Goal: Task Accomplishment & Management: Complete application form

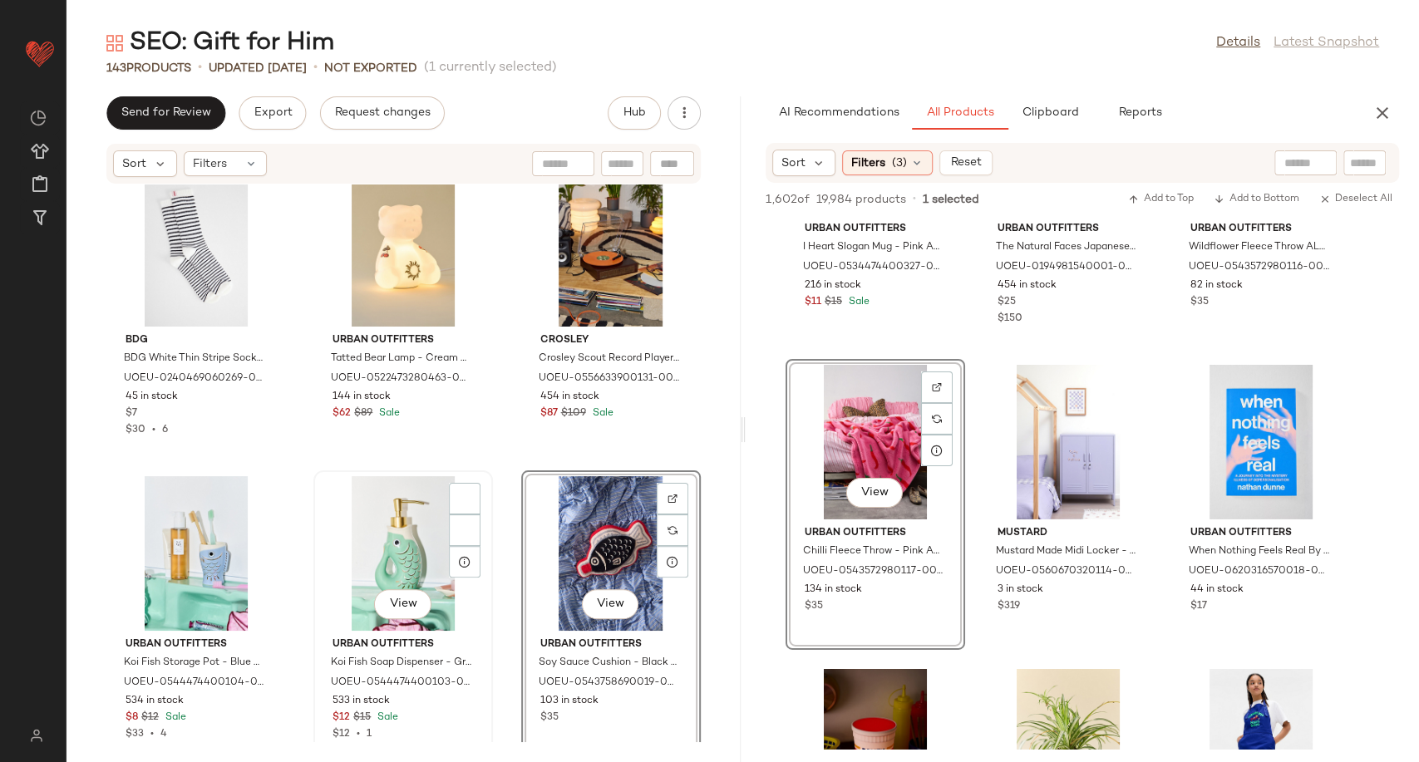
scroll to position [1864, 0]
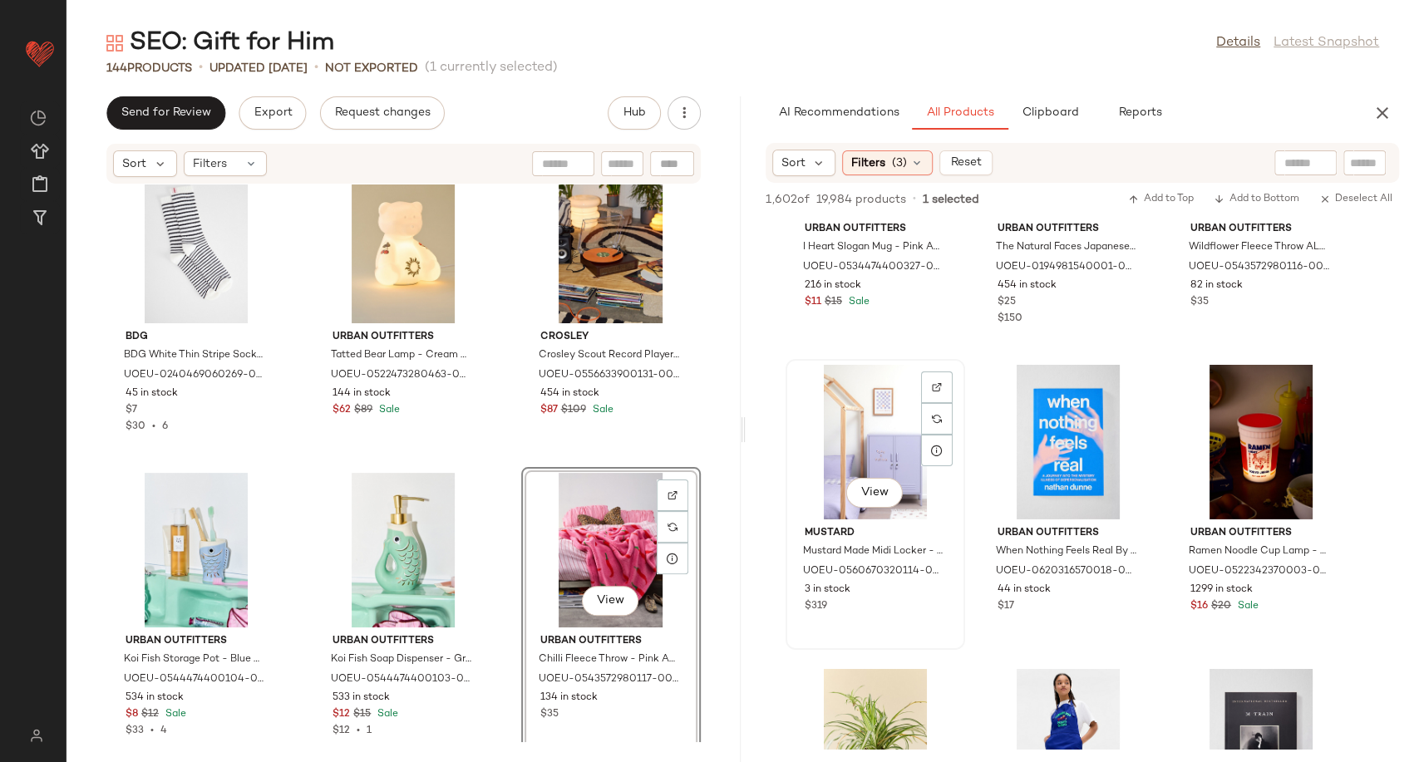
click at [924, 502] on div "View" at bounding box center [875, 442] width 168 height 155
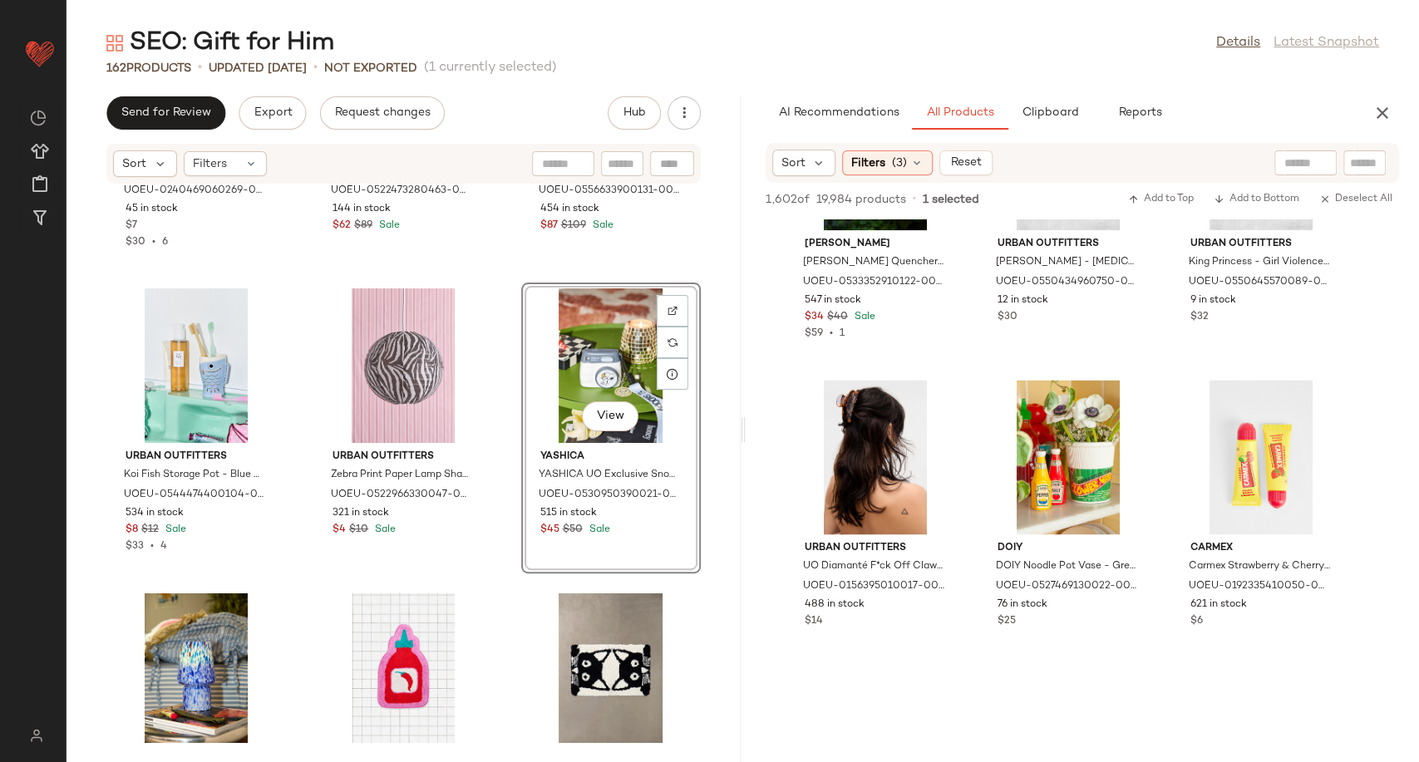
scroll to position [69667, 0]
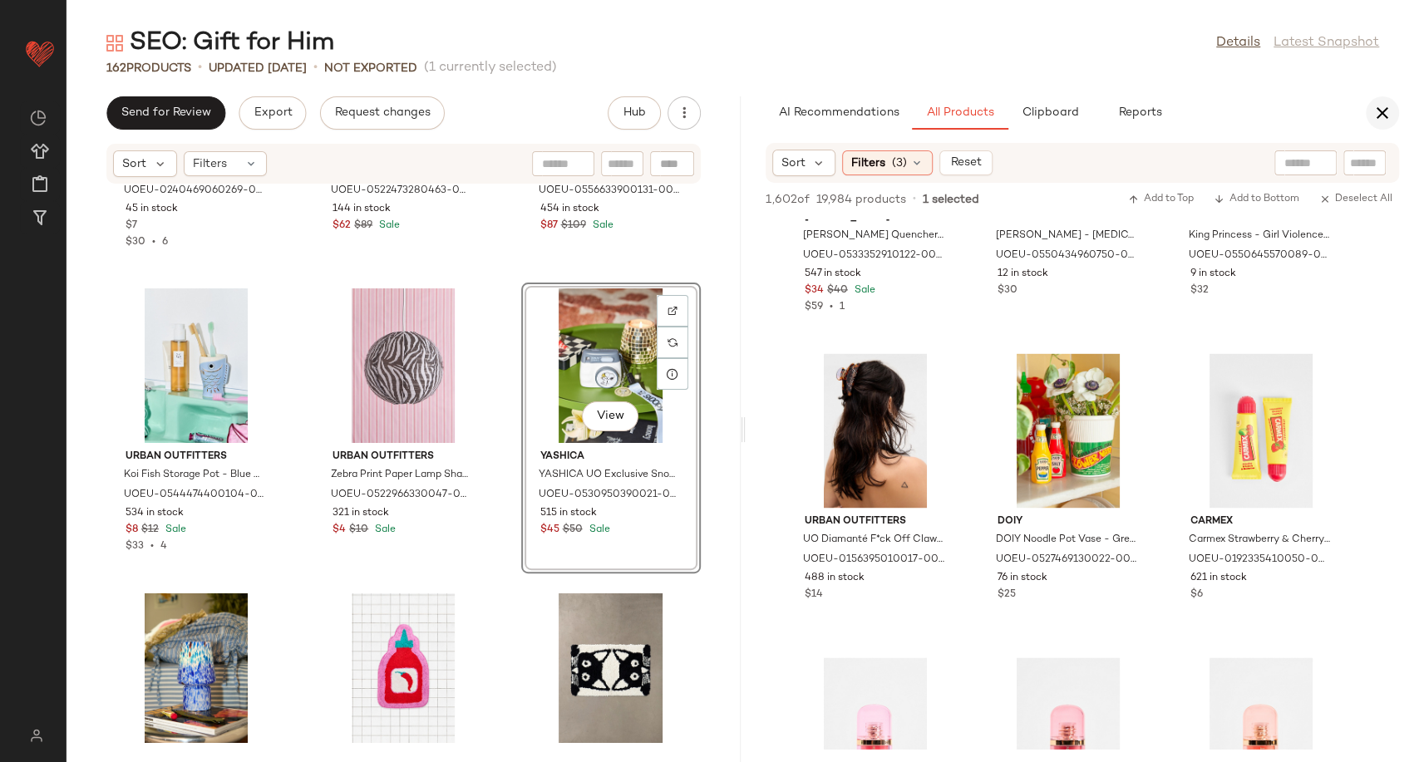
click at [1378, 109] on icon "button" at bounding box center [1383, 113] width 20 height 20
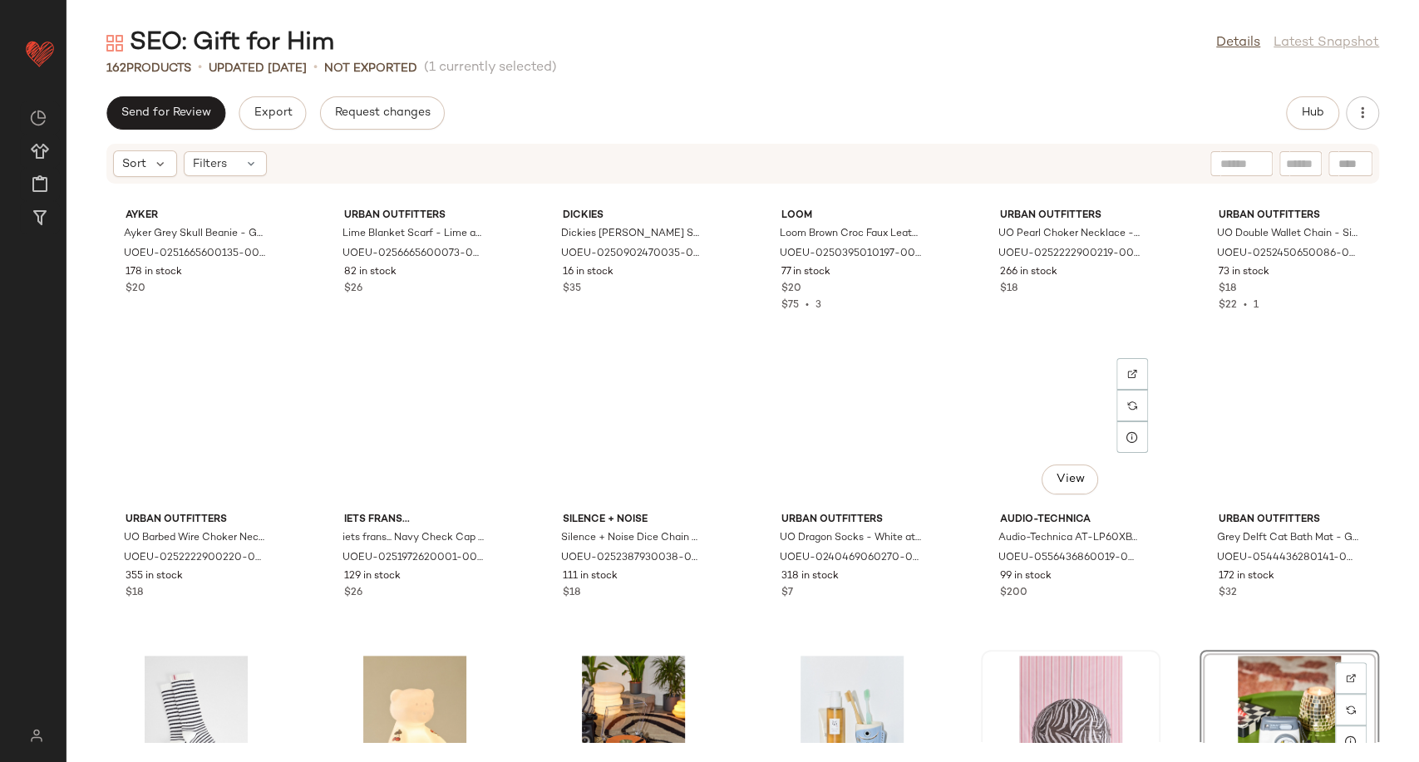
scroll to position [0, 0]
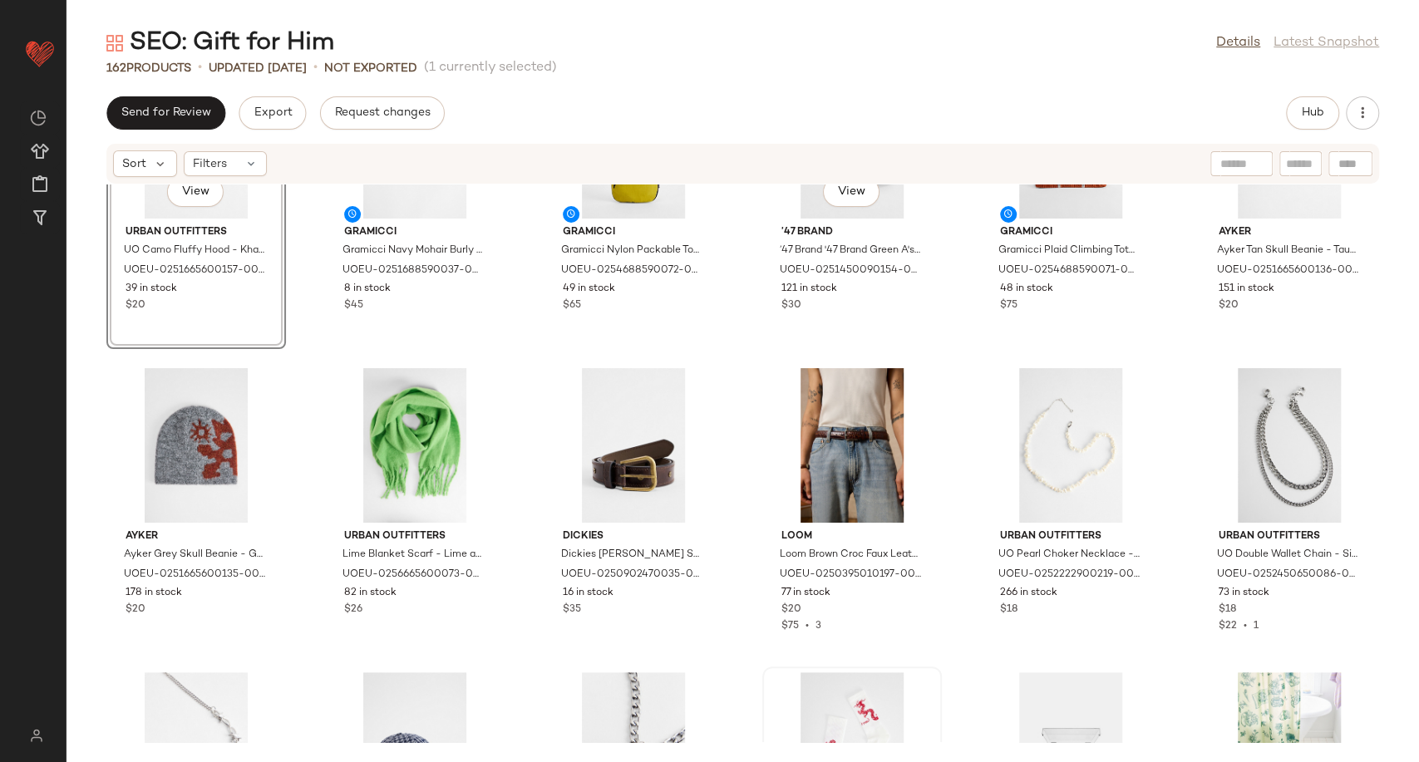
scroll to position [92, 0]
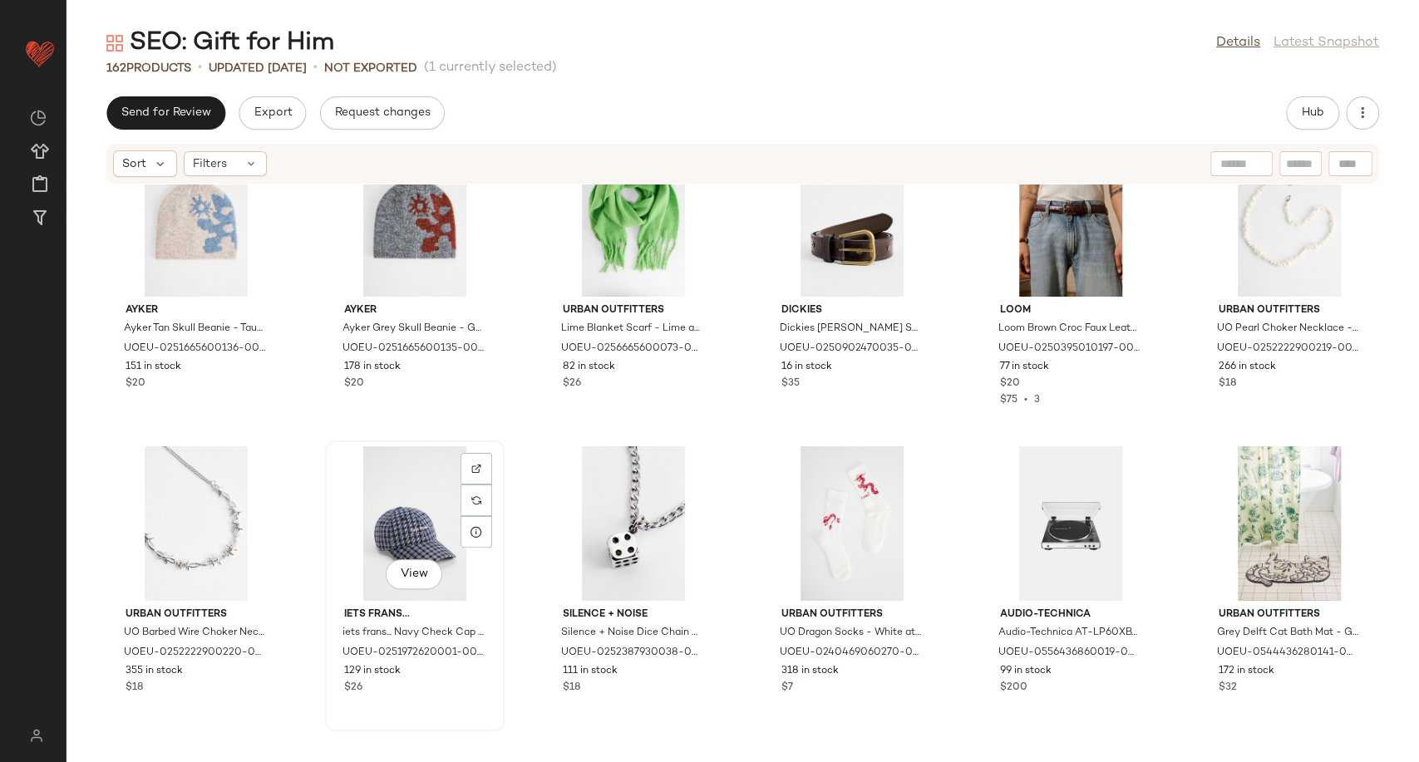
scroll to position [752, 0]
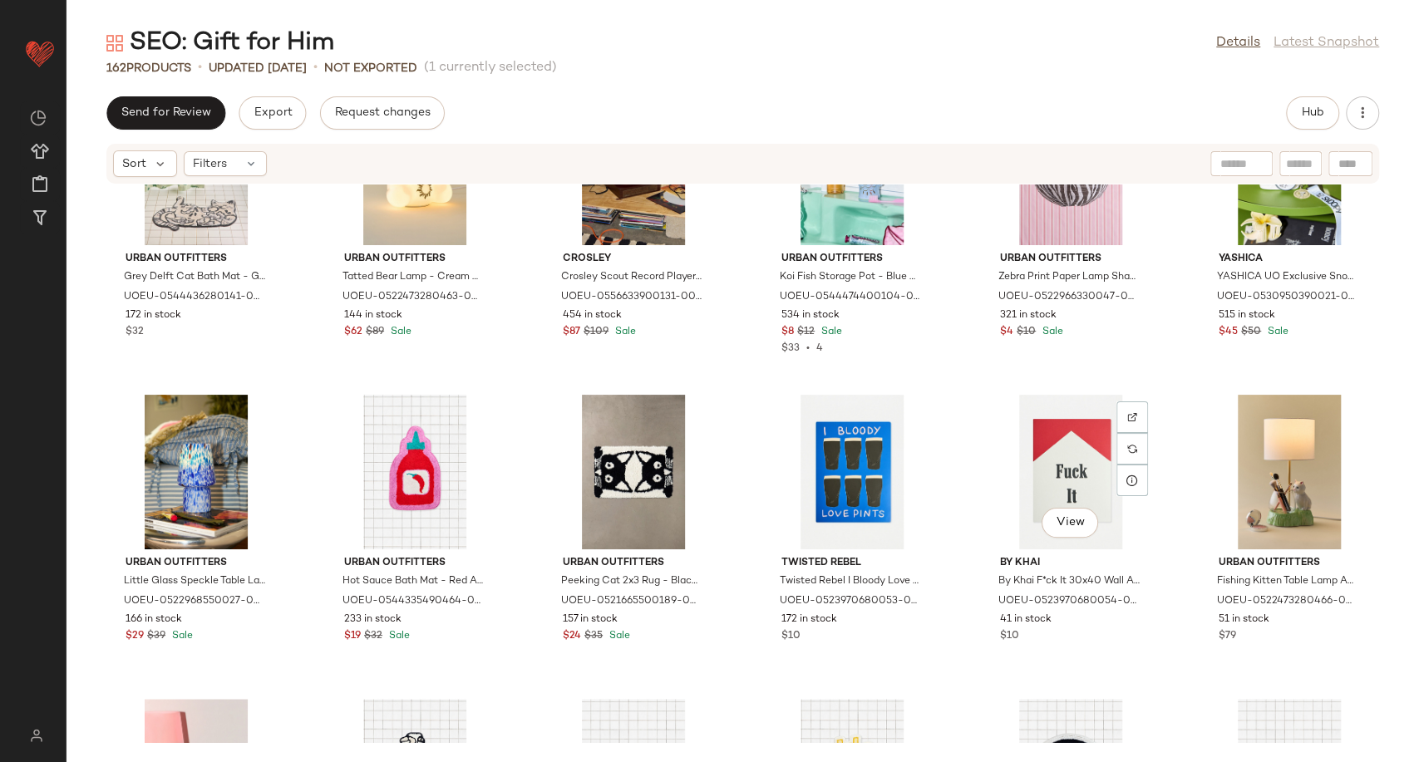
scroll to position [1214, 0]
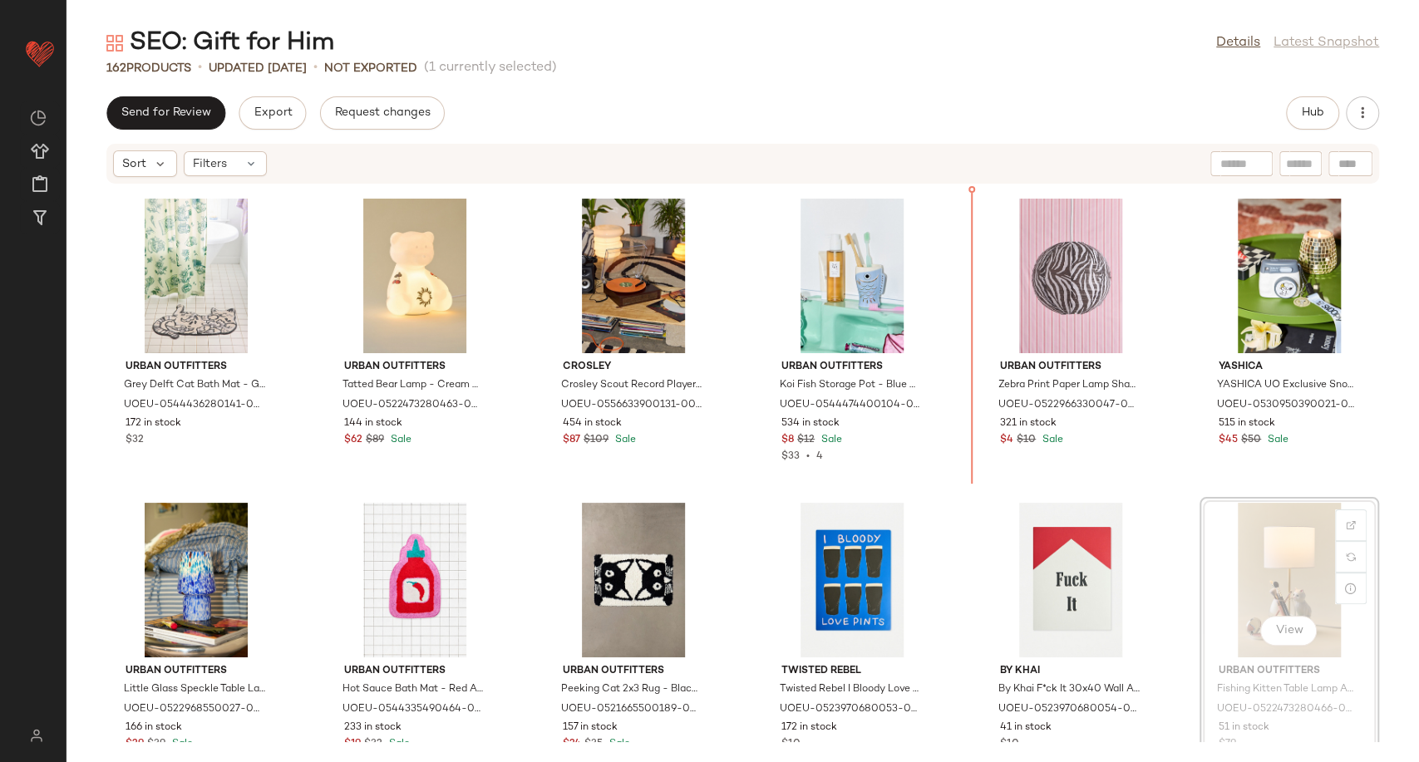
scroll to position [918, 0]
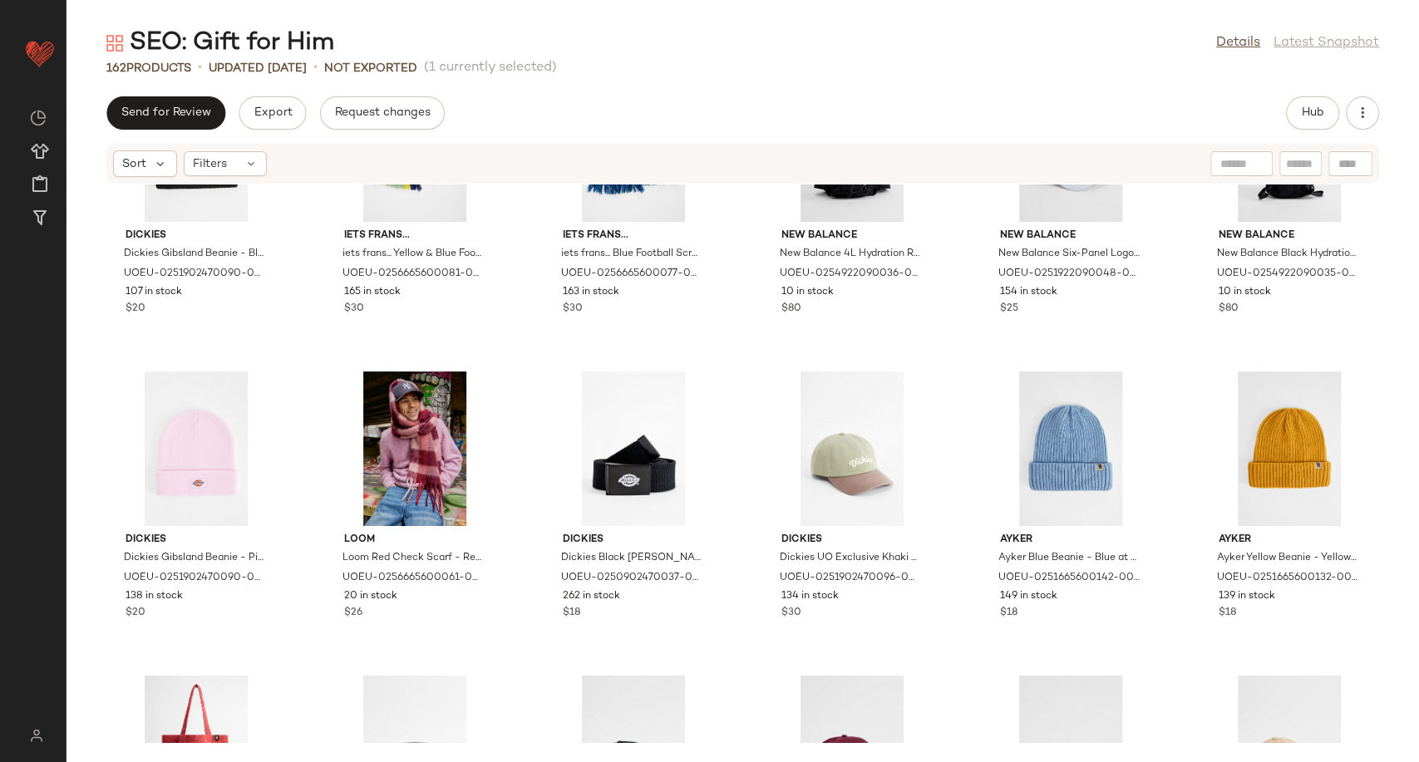
scroll to position [7116, 0]
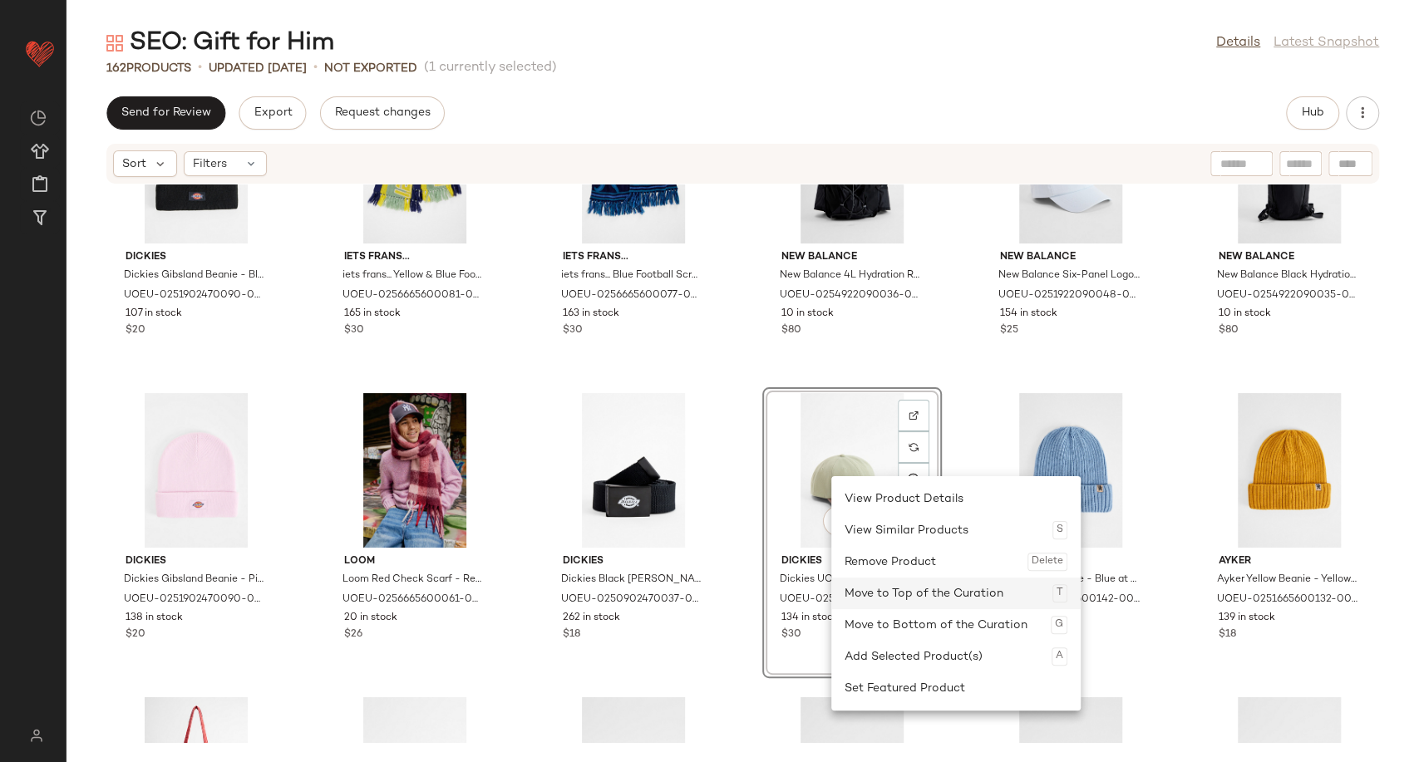
click at [904, 584] on div "Move to Top of the Curation T" at bounding box center [956, 594] width 223 height 32
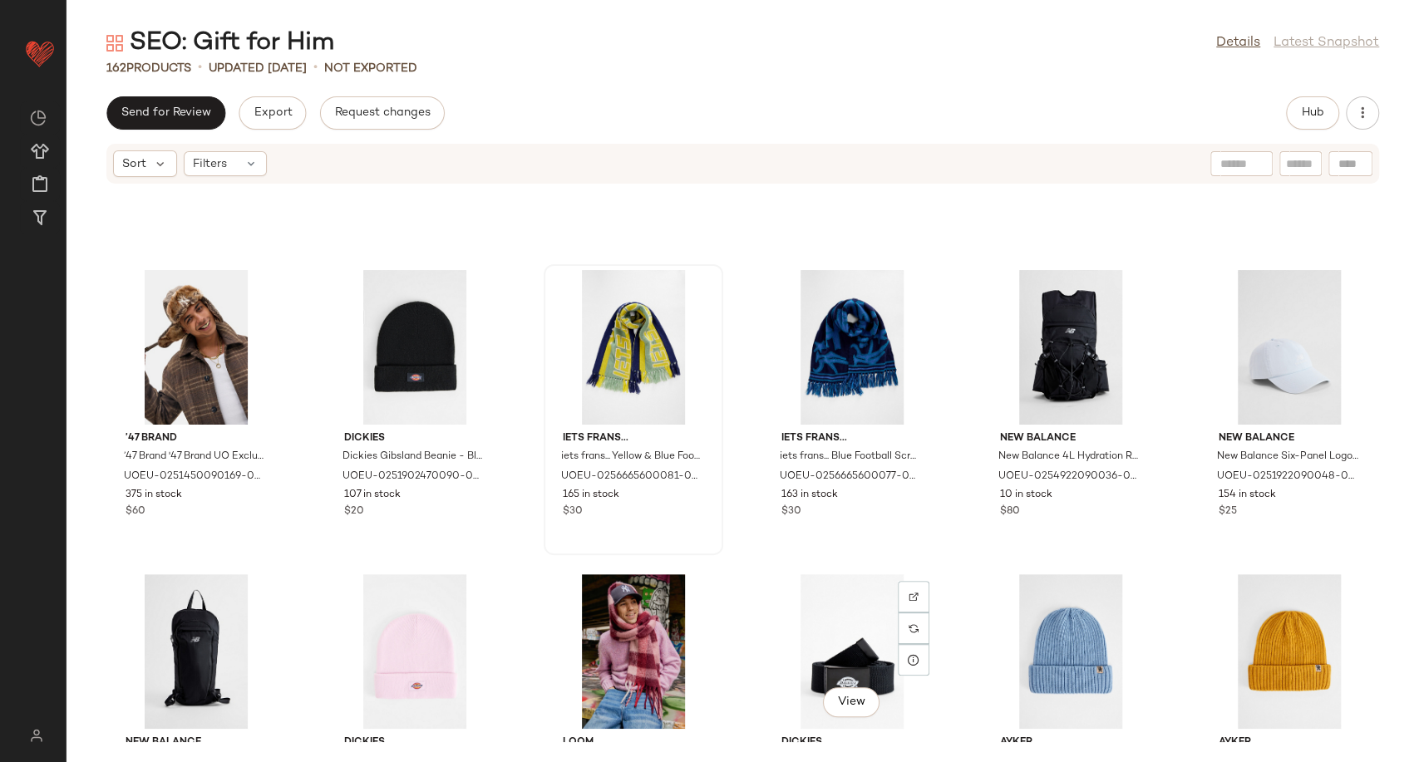
scroll to position [6931, 0]
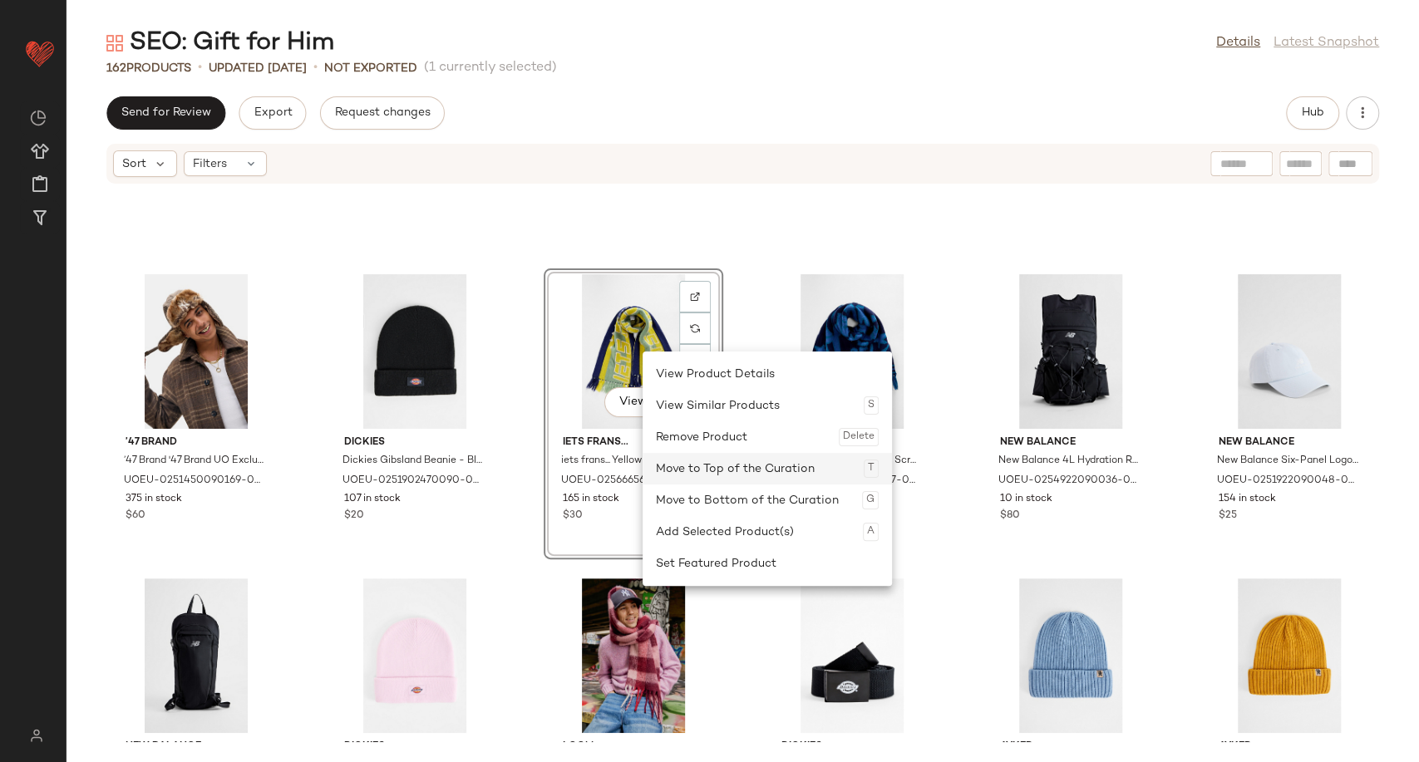
click at [726, 470] on div "Move to Top of the Curation T" at bounding box center [767, 469] width 223 height 32
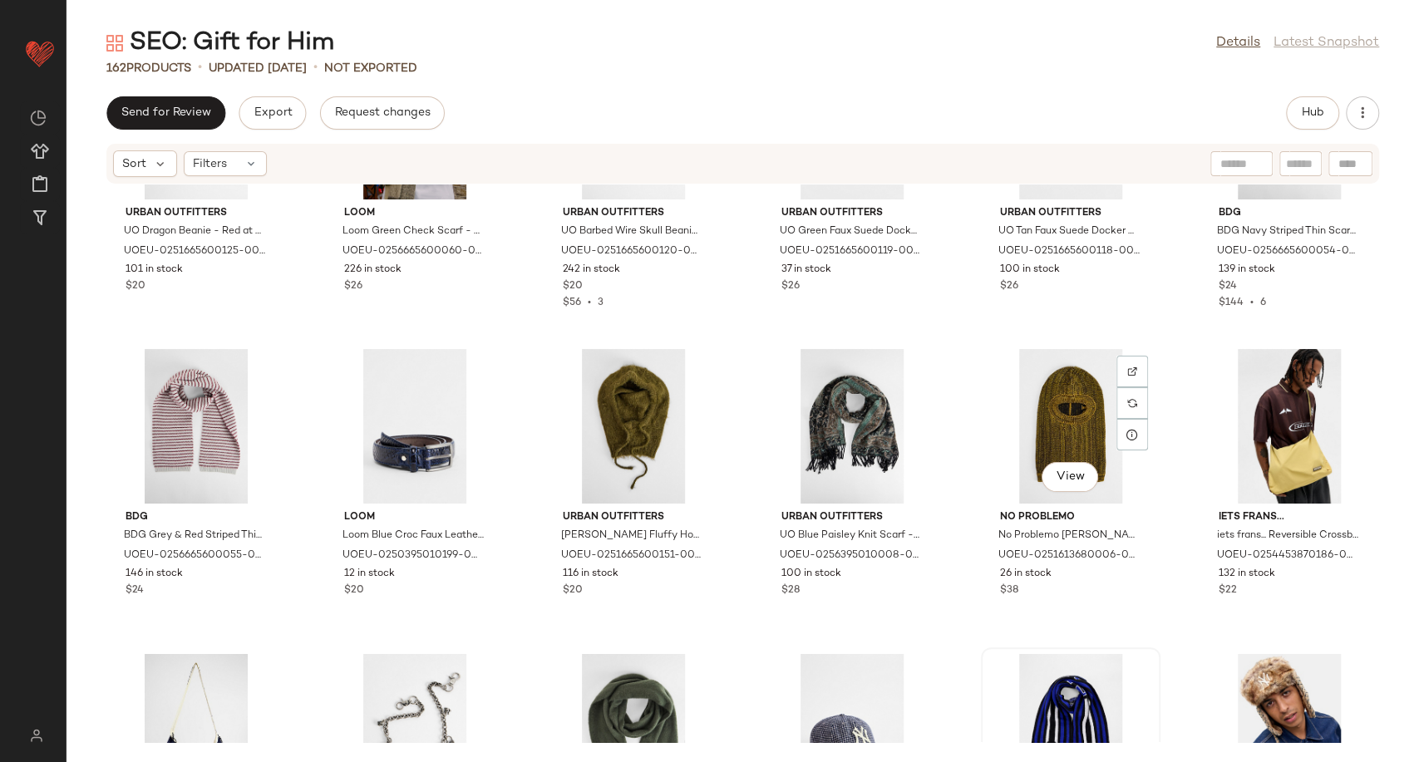
scroll to position [6192, 0]
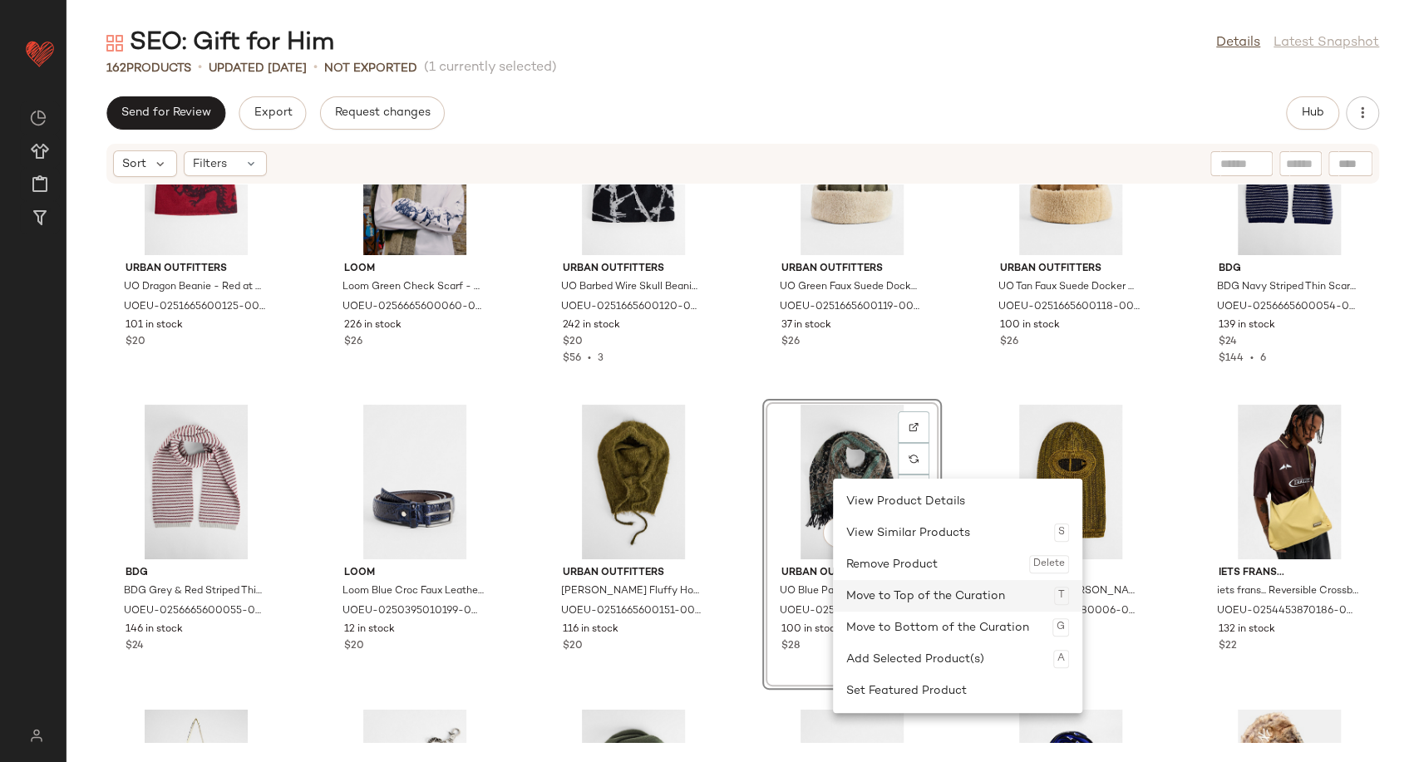
click at [908, 605] on div "Move to Top of the Curation T" at bounding box center [957, 596] width 223 height 32
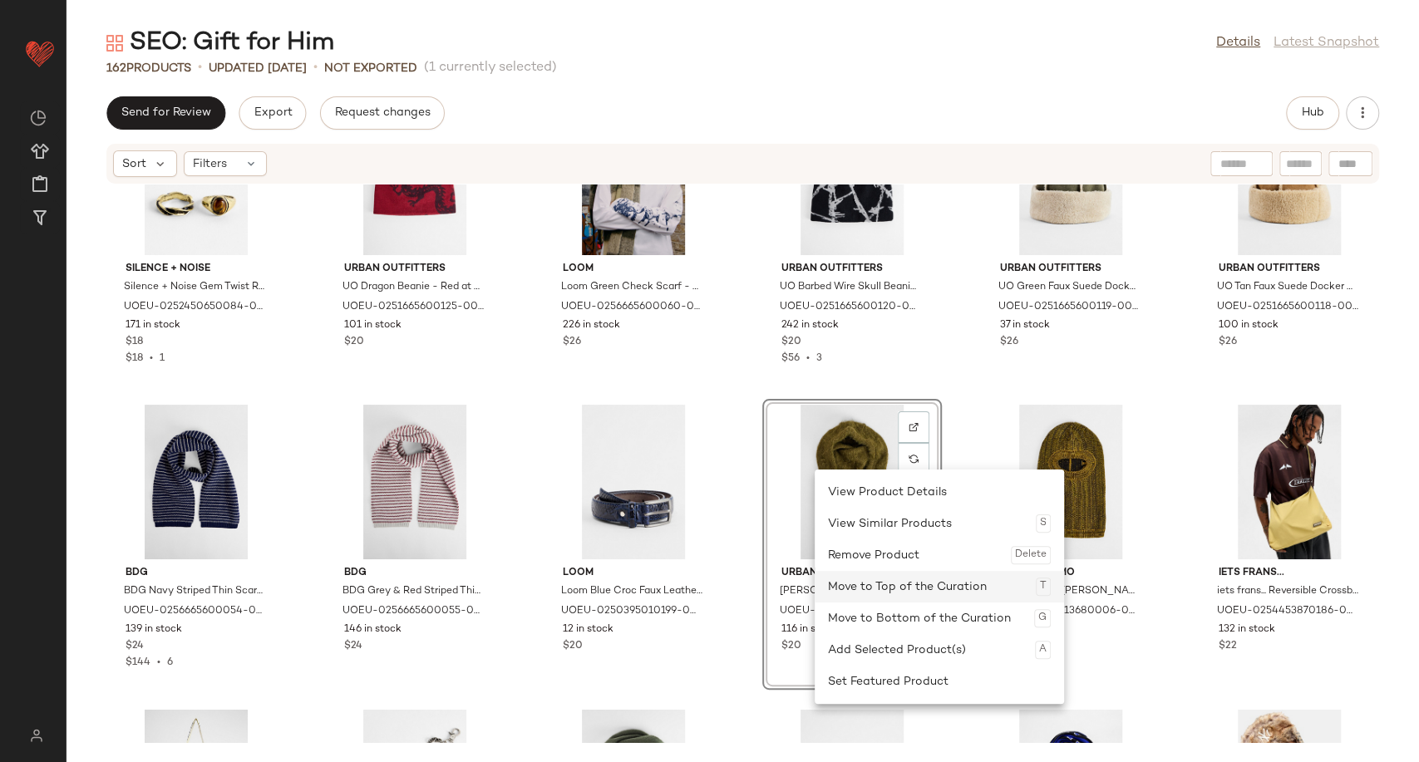
click at [891, 584] on div "Move to Top of the Curation T" at bounding box center [939, 587] width 223 height 32
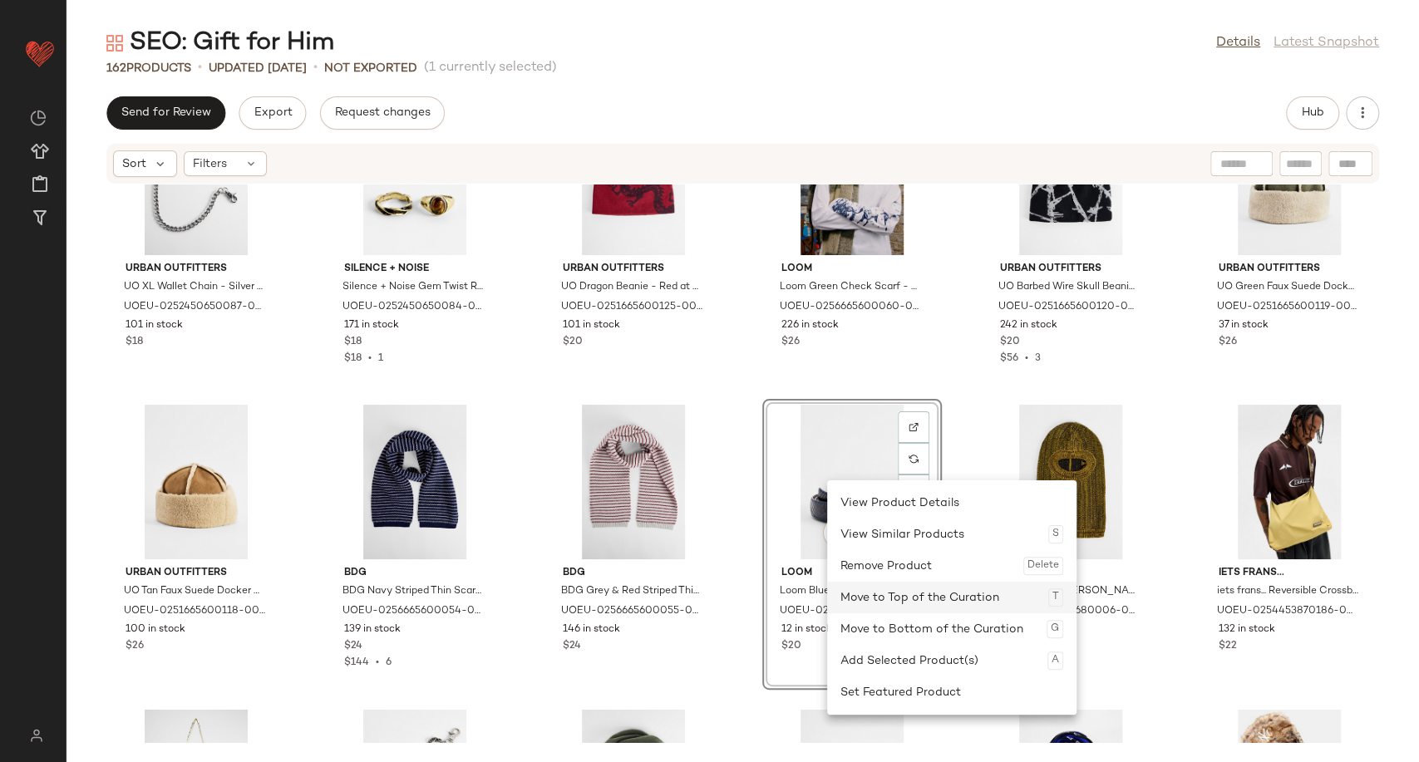
click at [911, 593] on div "Move to Top of the Curation T" at bounding box center [951, 598] width 223 height 32
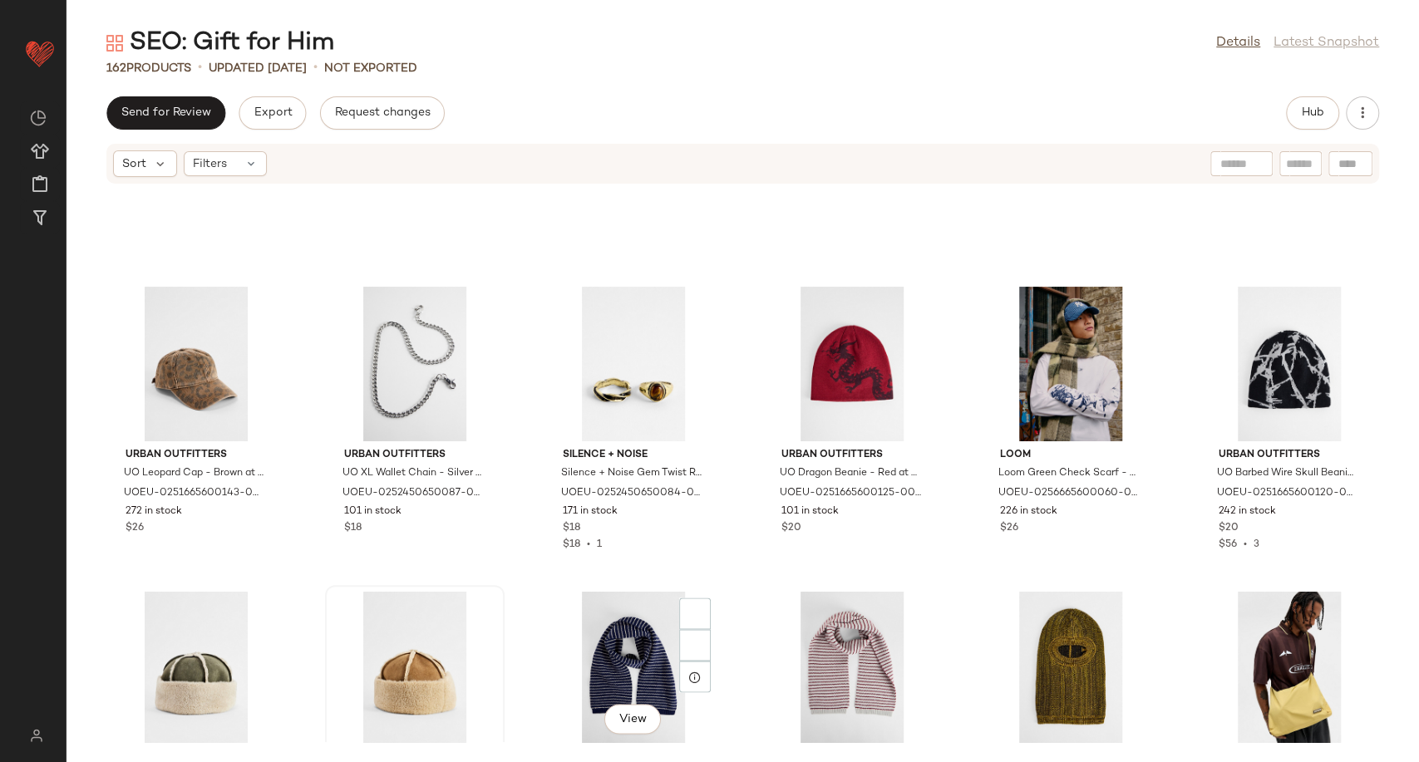
scroll to position [6192, 0]
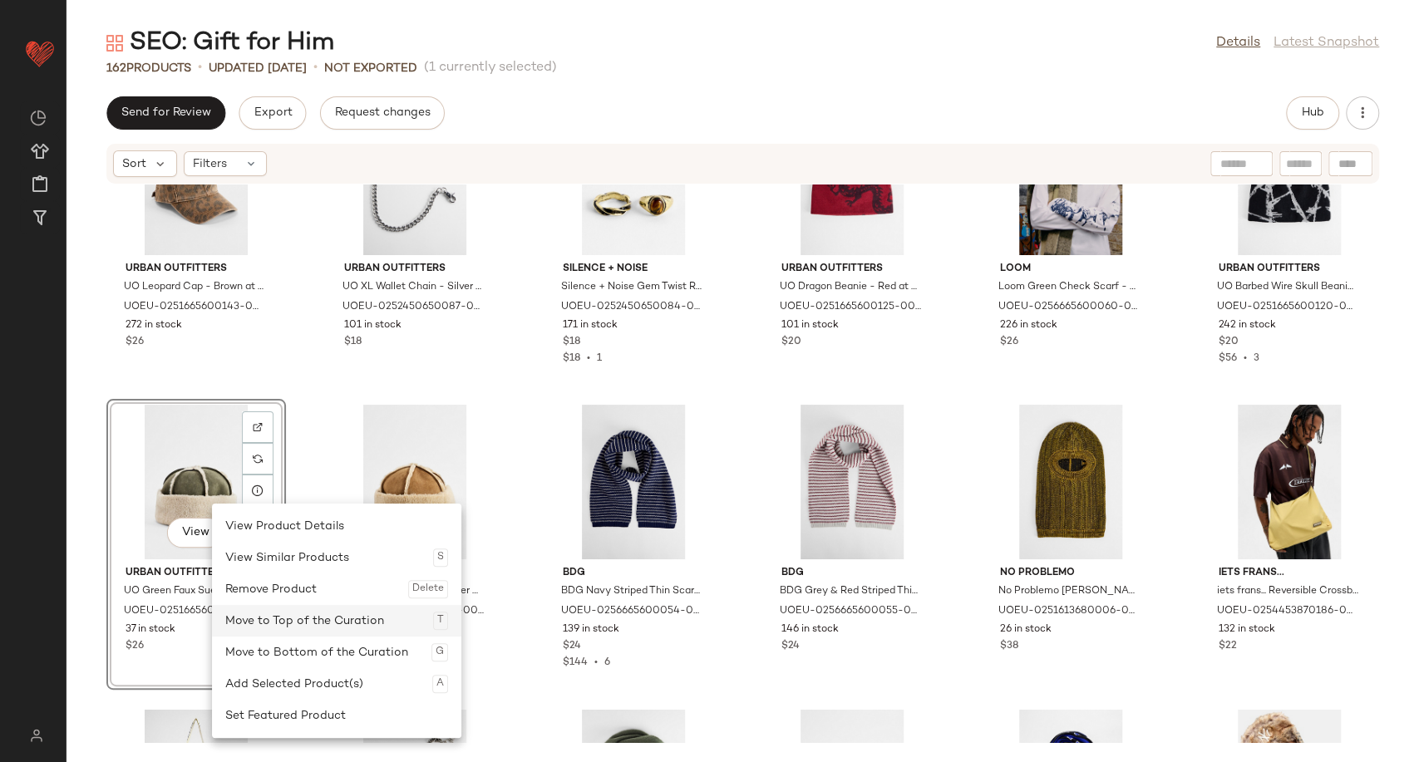
click at [298, 617] on div "Move to Top of the Curation T" at bounding box center [336, 621] width 223 height 32
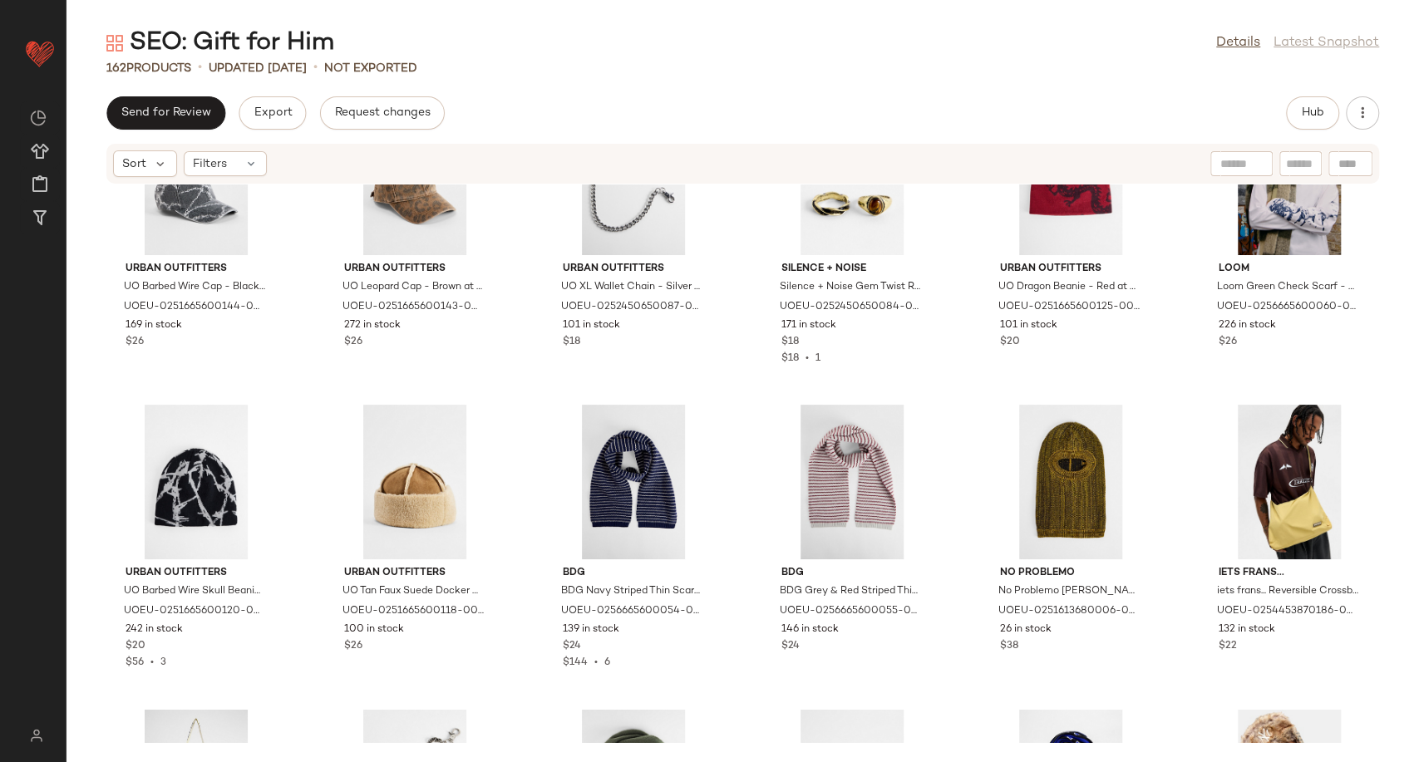
scroll to position [5915, 0]
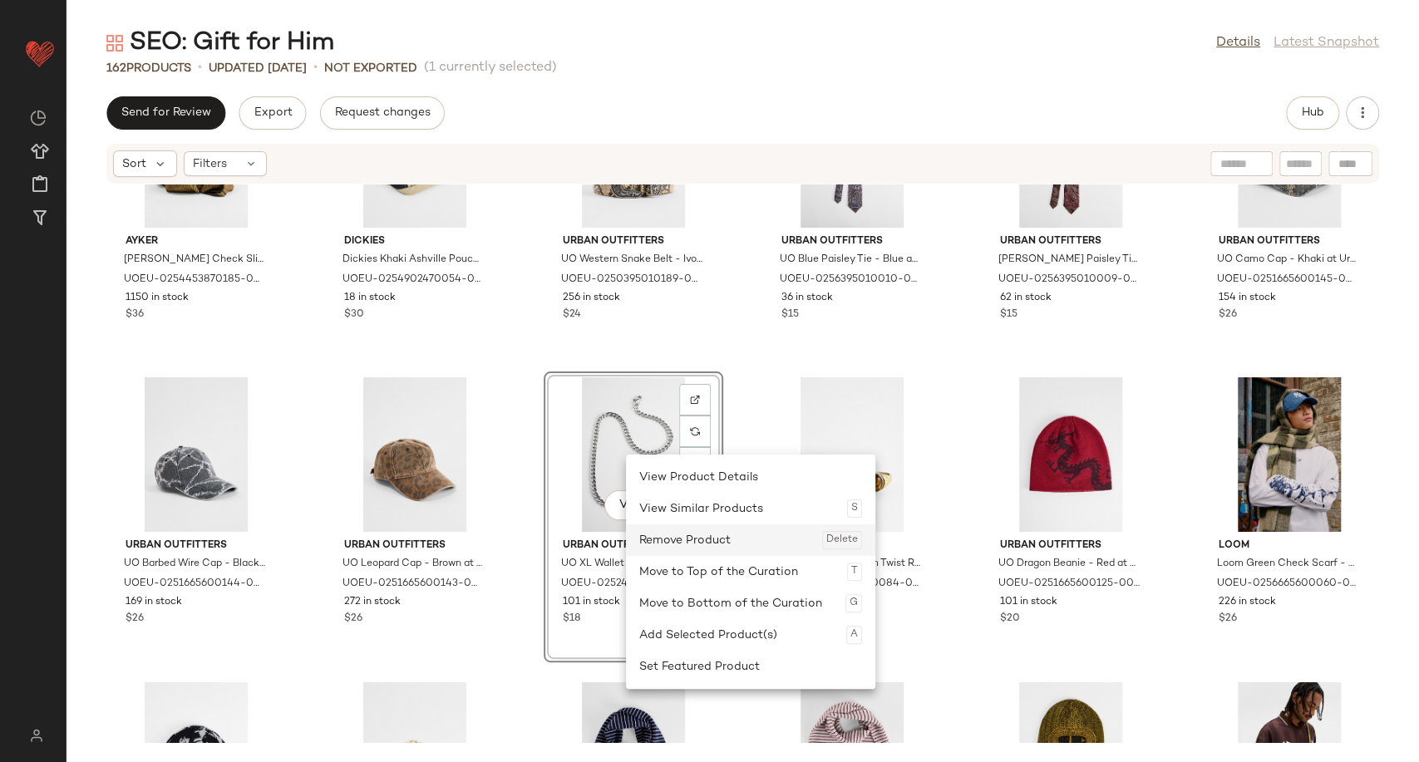
click at [712, 545] on div "Remove Product Delete" at bounding box center [750, 541] width 223 height 32
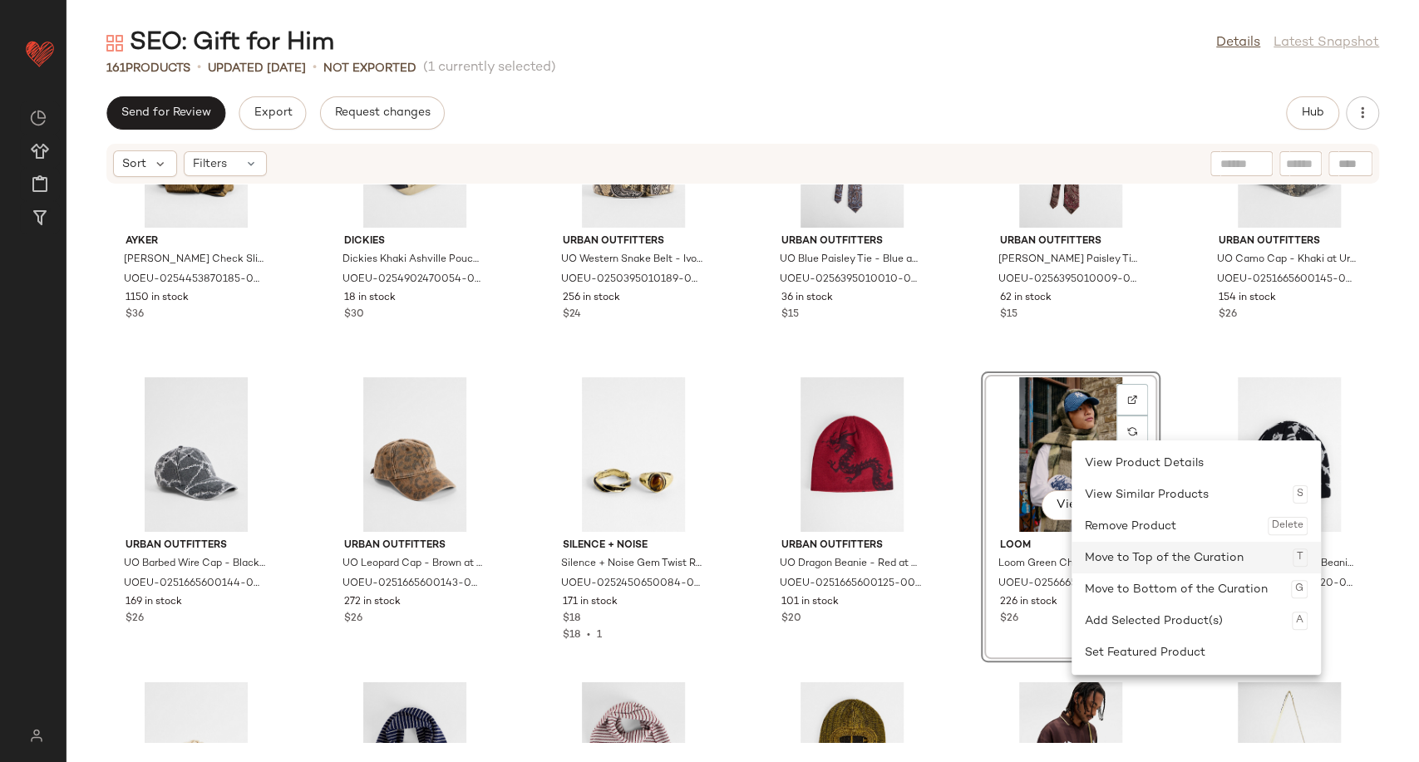
click at [1121, 552] on div "Move to Top of the Curation T" at bounding box center [1196, 558] width 223 height 32
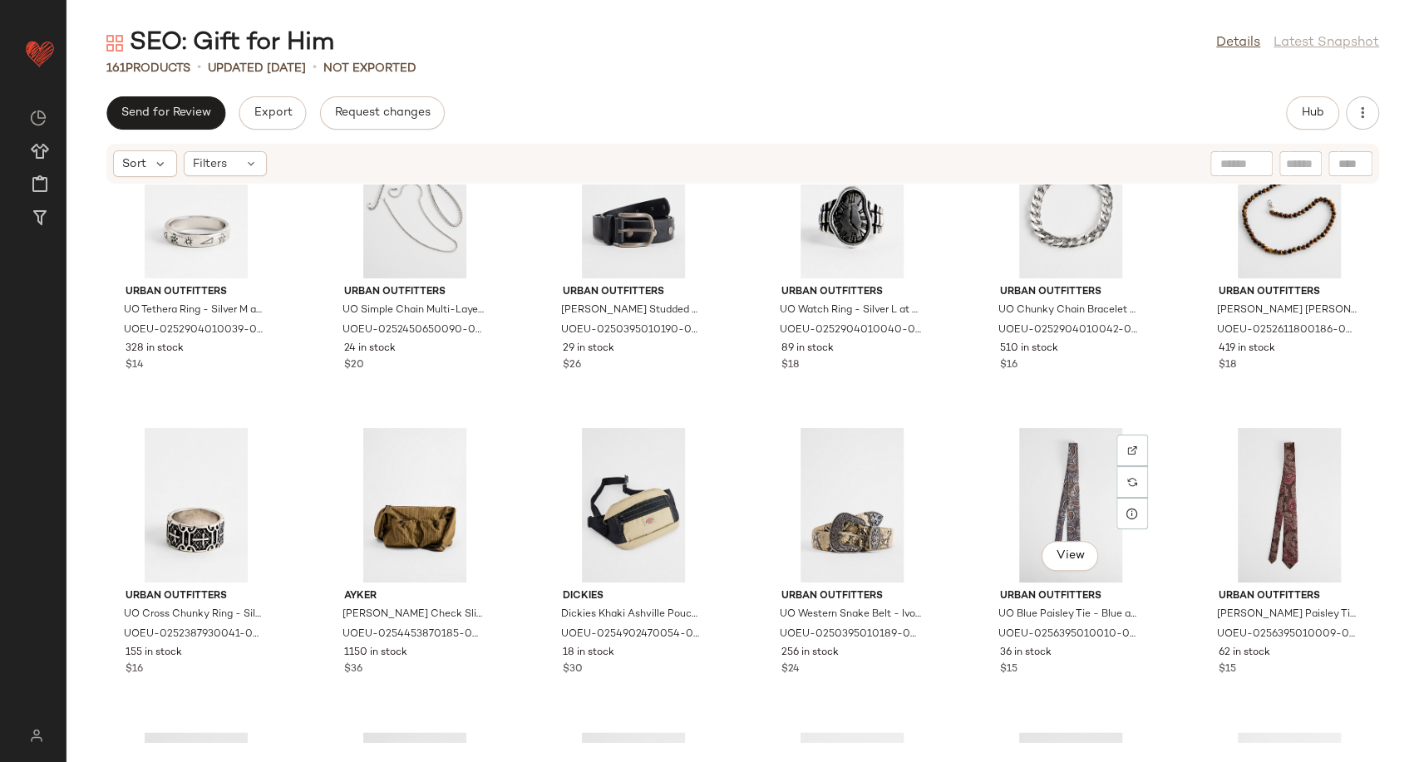
scroll to position [5546, 0]
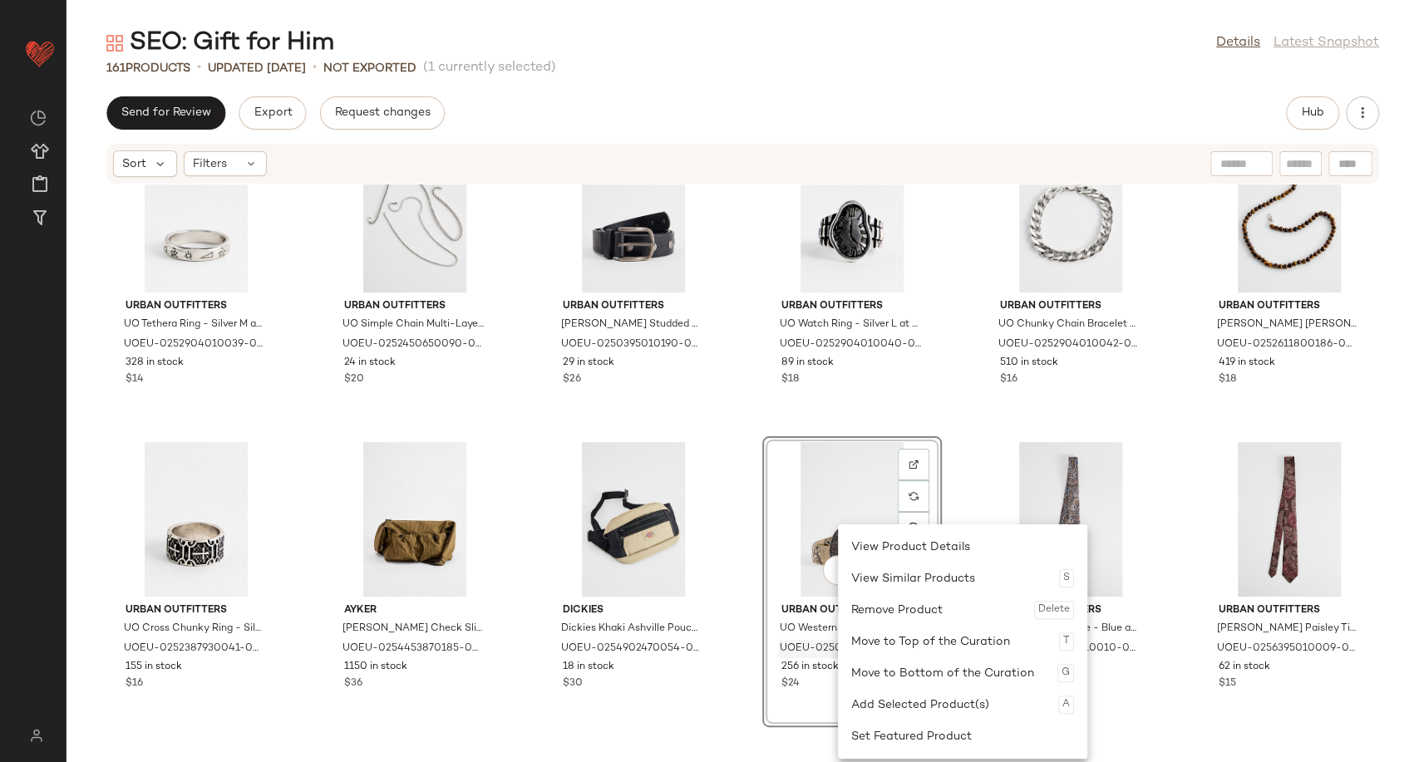
click at [906, 647] on div "Move to Top of the Curation T" at bounding box center [962, 642] width 223 height 32
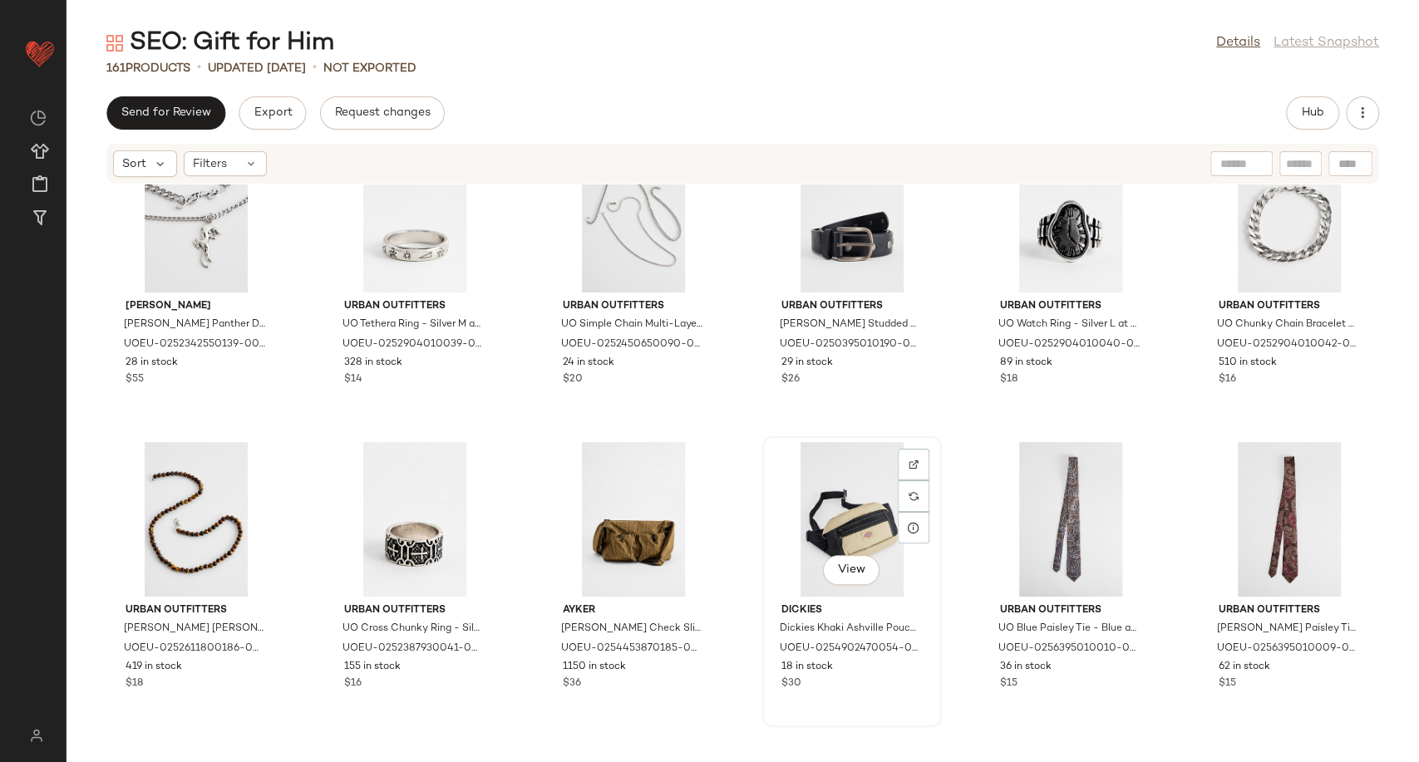
scroll to position [5268, 0]
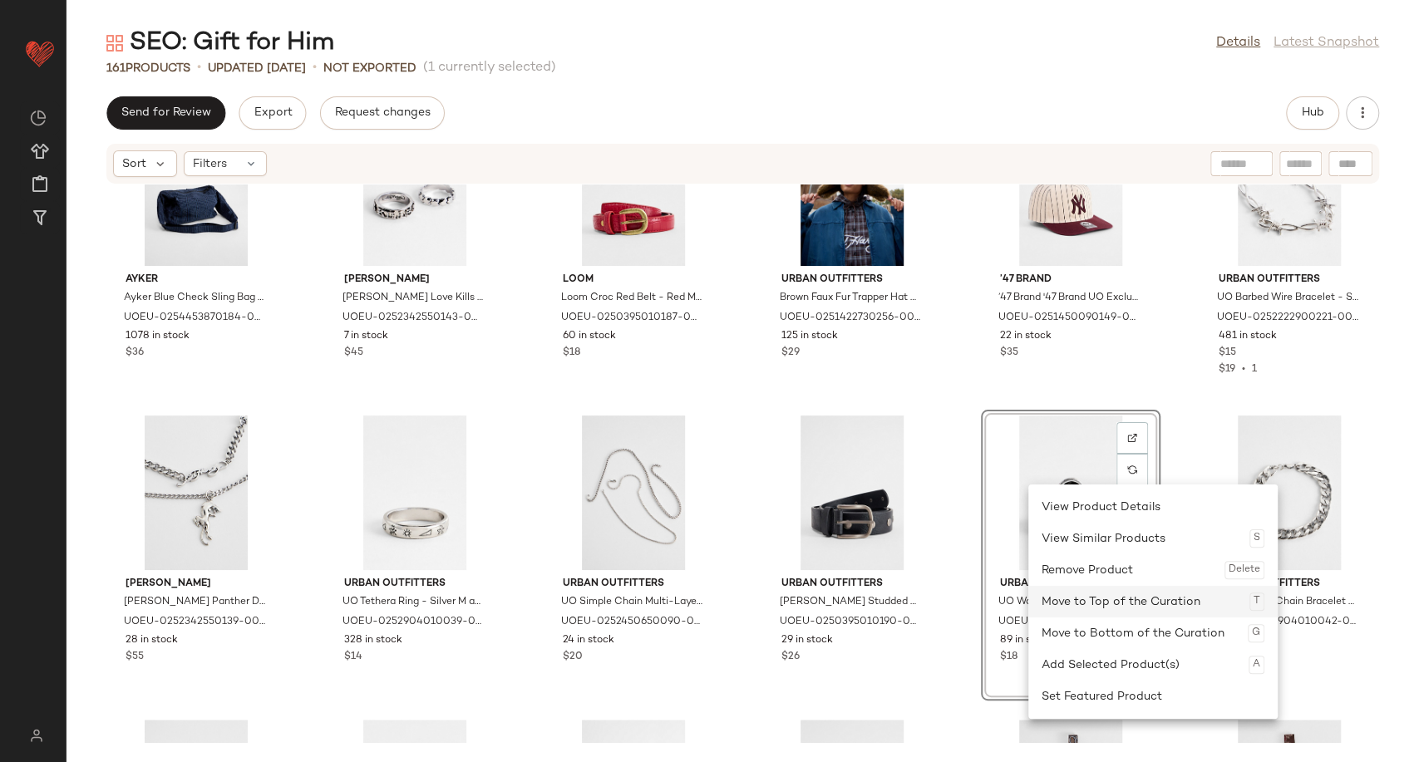
click at [1101, 600] on div "Move to Top of the Curation T" at bounding box center [1153, 602] width 223 height 32
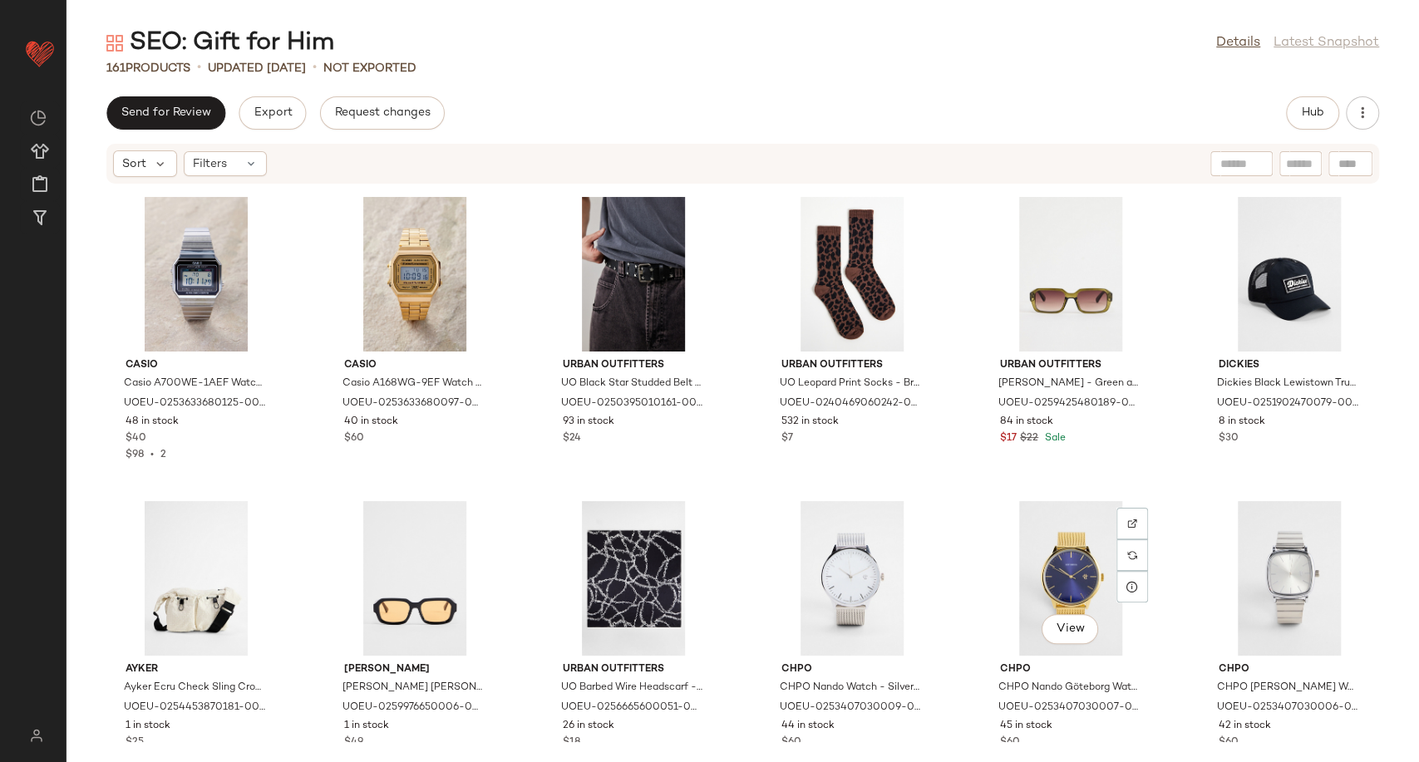
scroll to position [4622, 0]
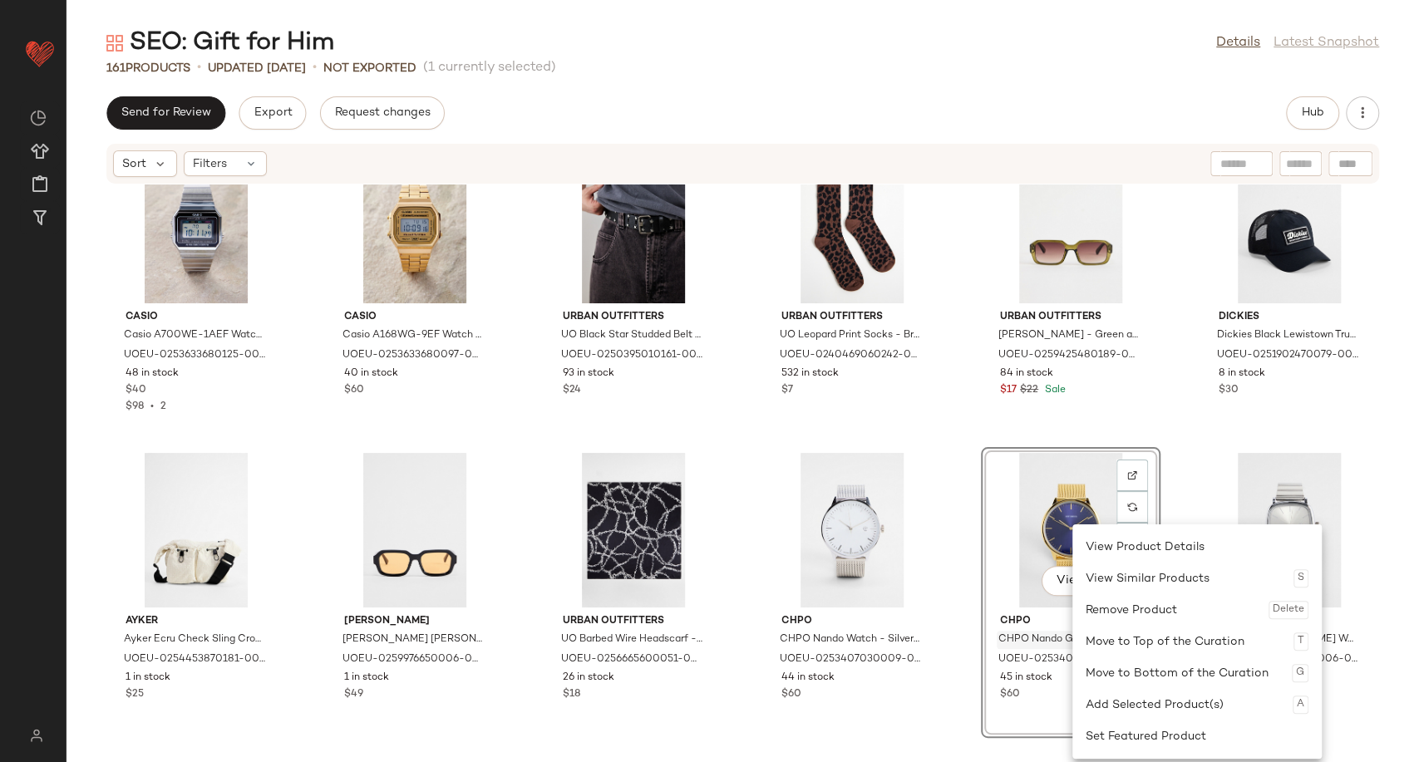
click at [1122, 632] on div "Move to Top of the Curation T" at bounding box center [1197, 642] width 223 height 32
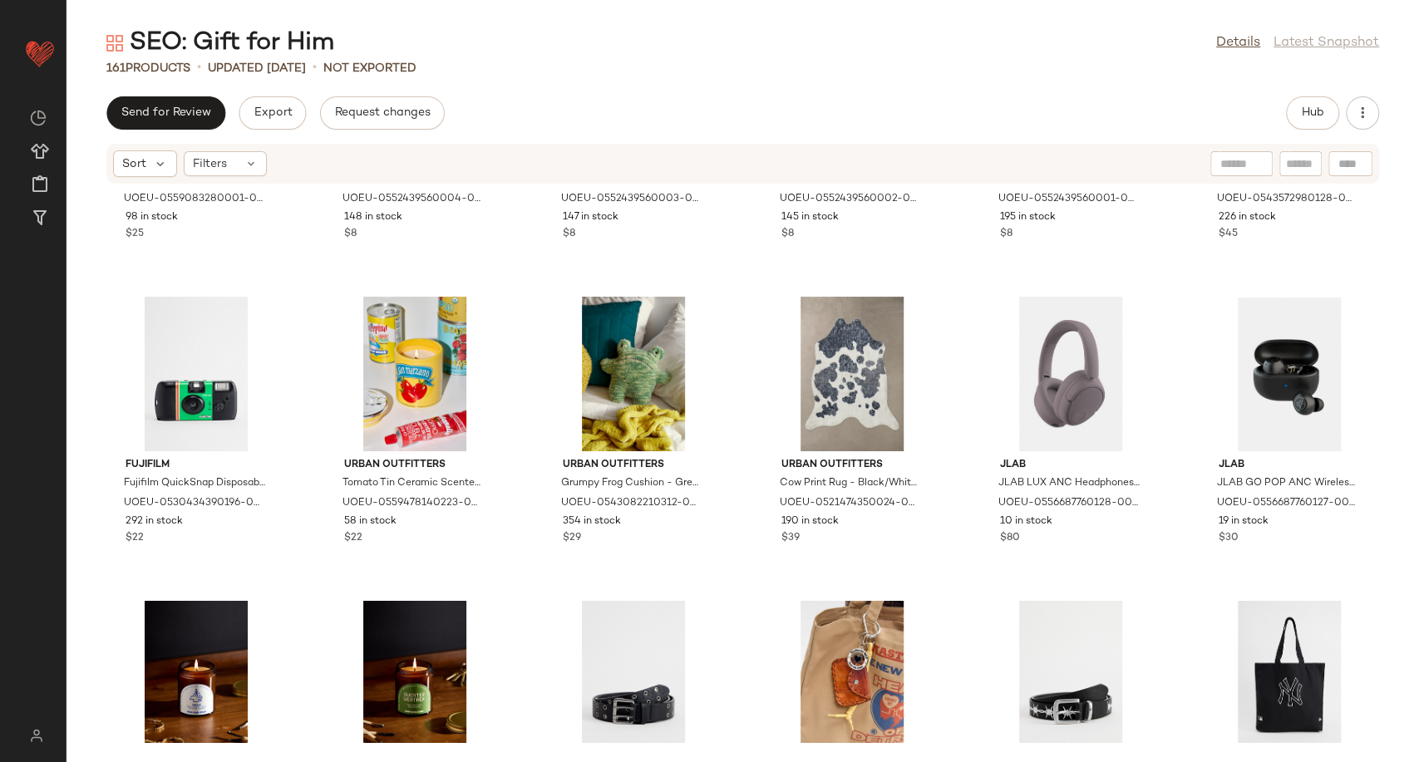
scroll to position [3975, 0]
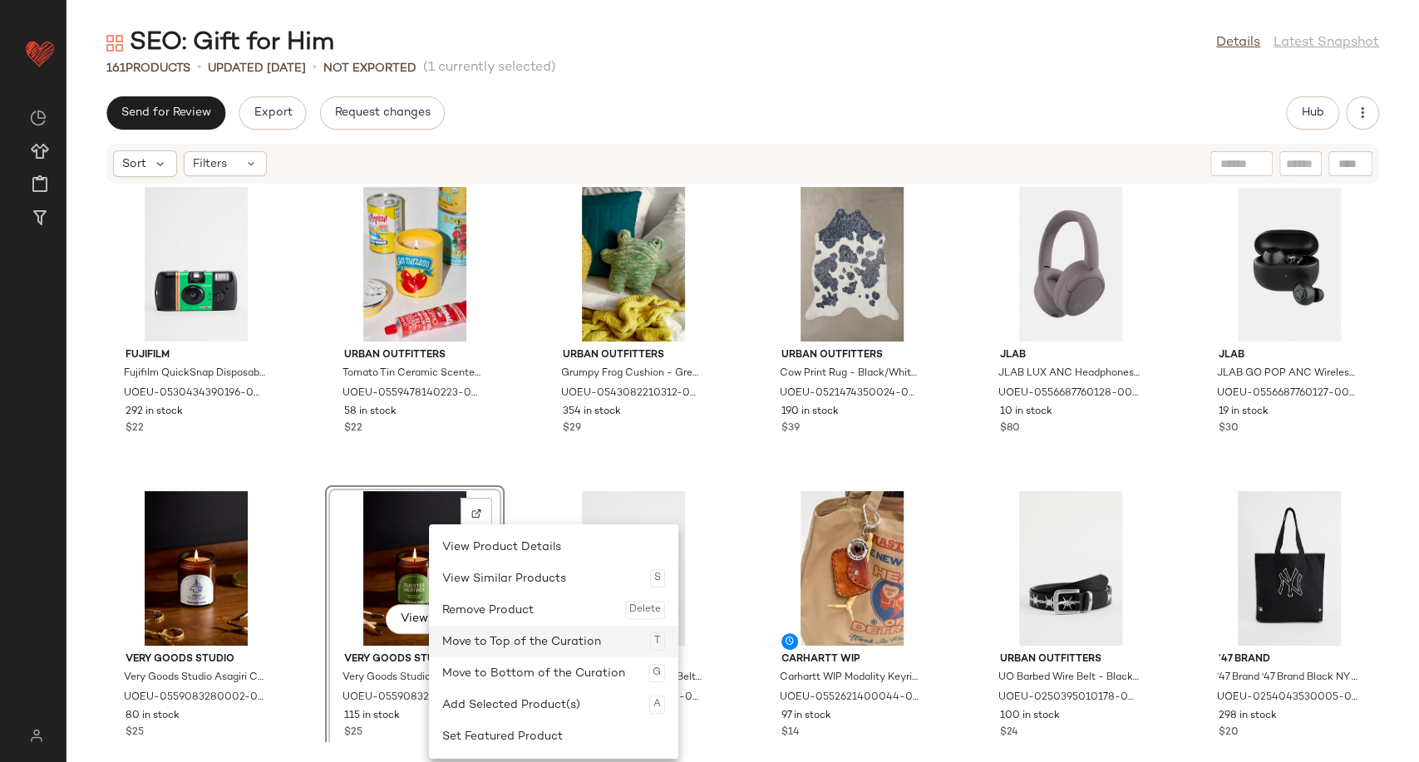
click at [528, 653] on div "Move to Top of the Curation T" at bounding box center [553, 642] width 223 height 32
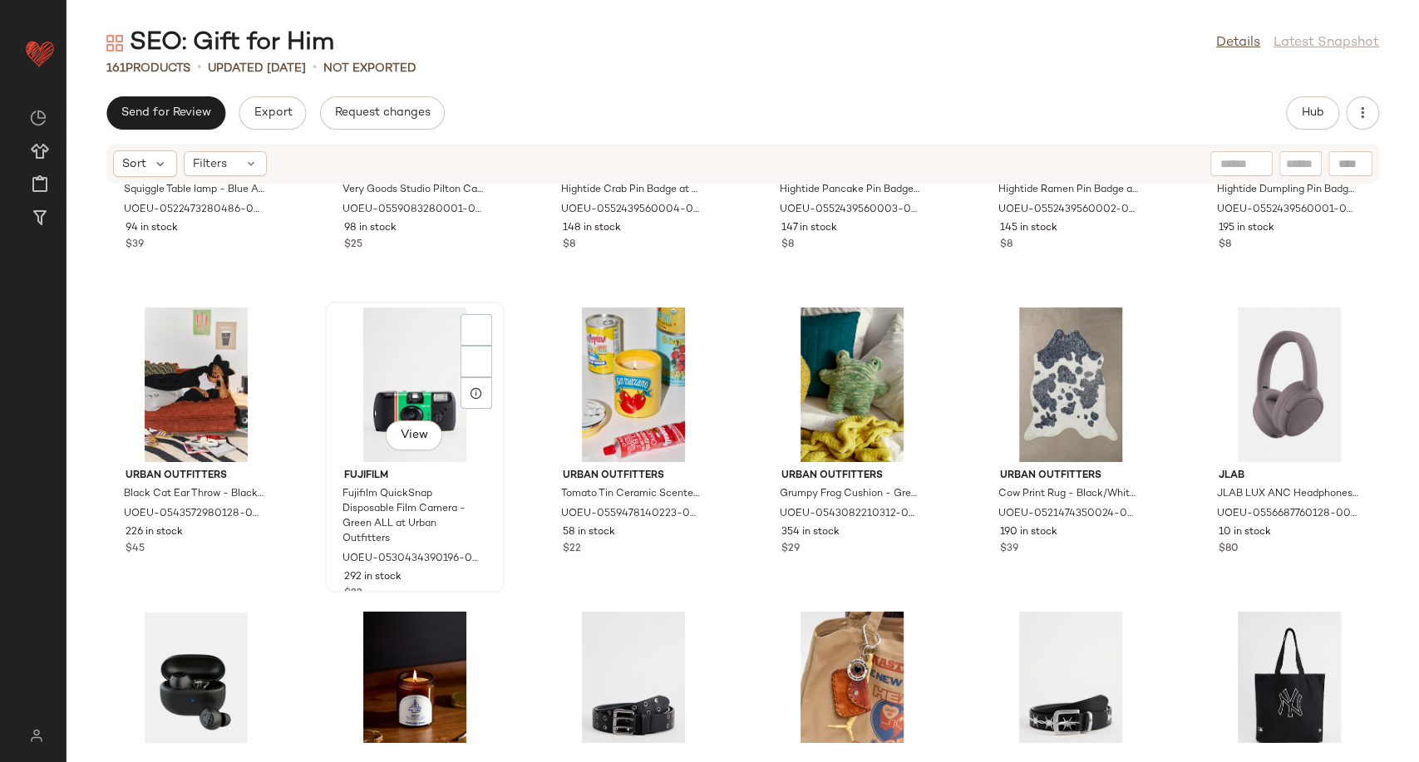
scroll to position [3791, 0]
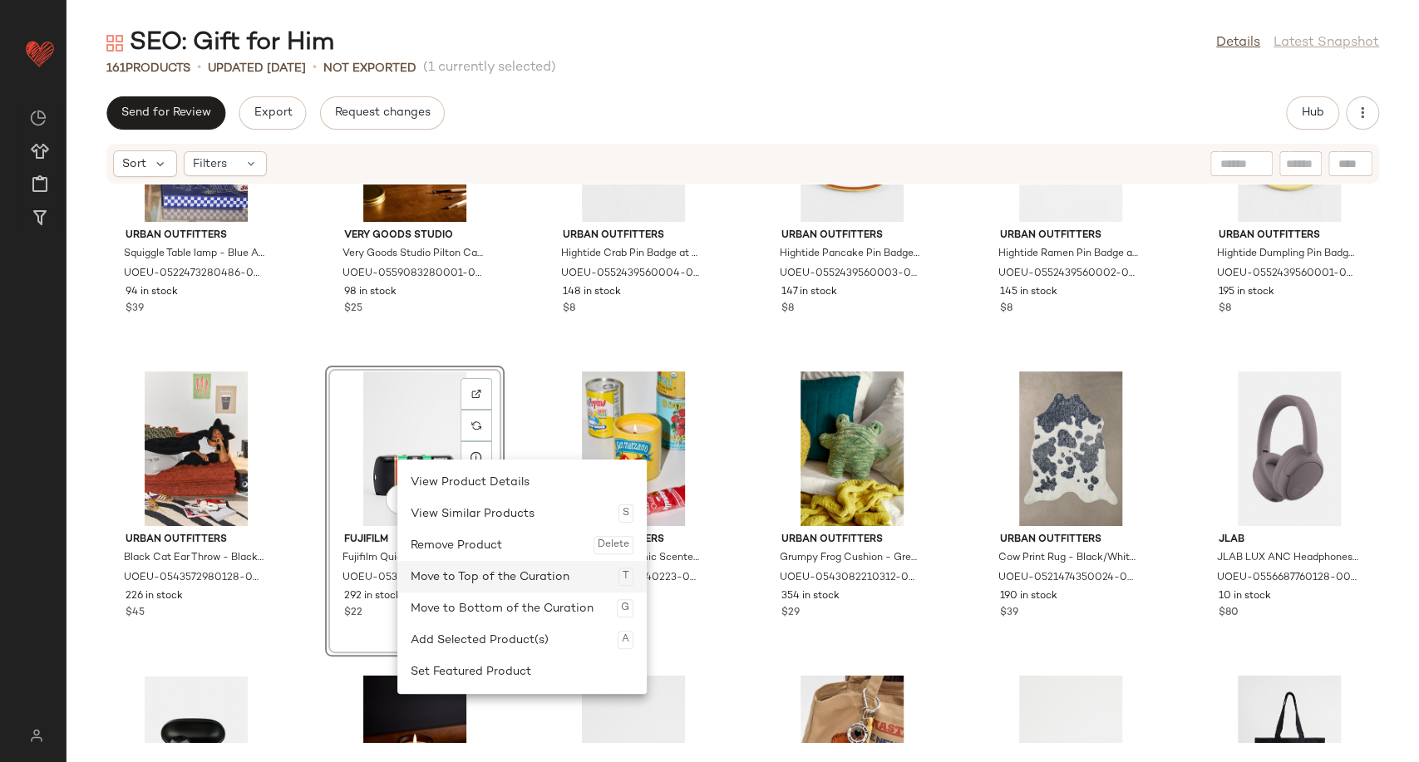
click at [508, 572] on div "Move to Top of the Curation T" at bounding box center [522, 577] width 223 height 32
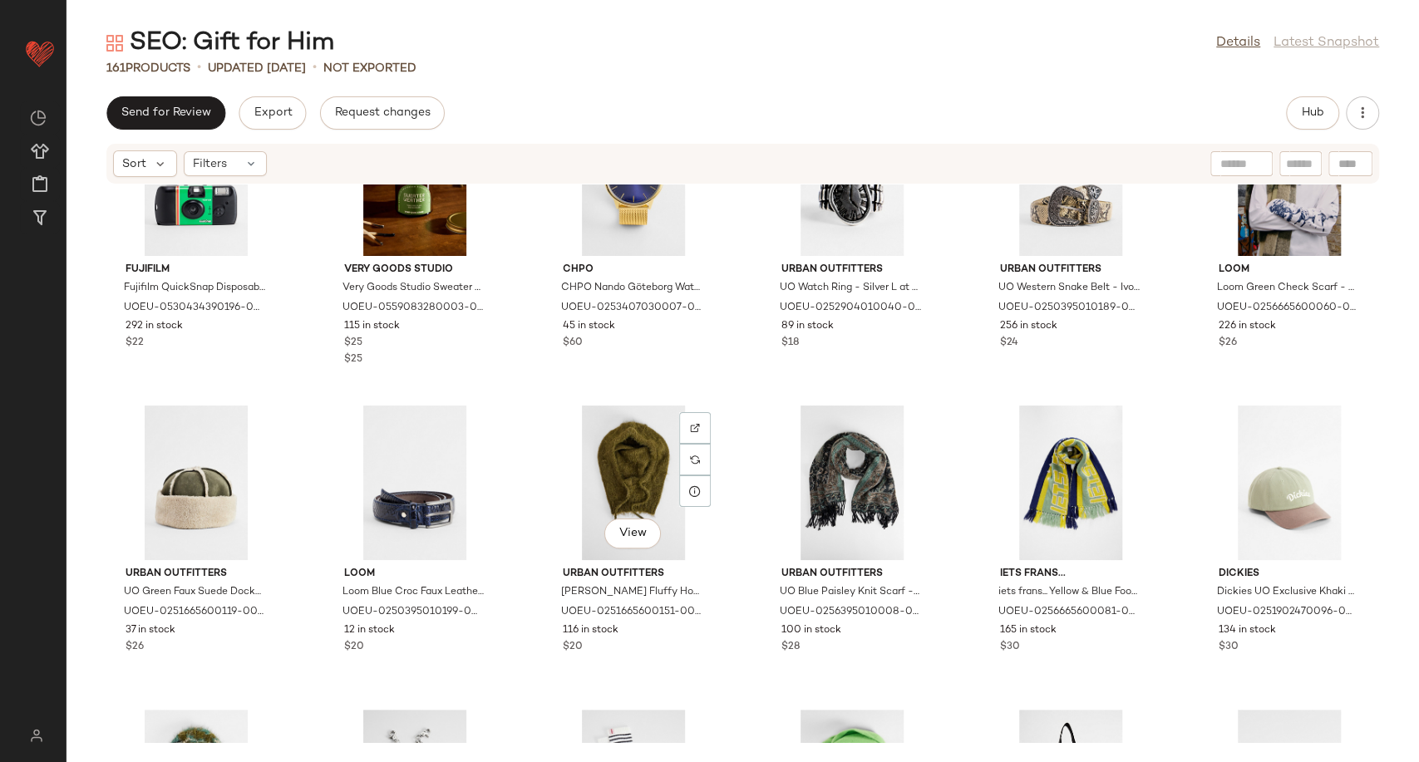
scroll to position [475, 0]
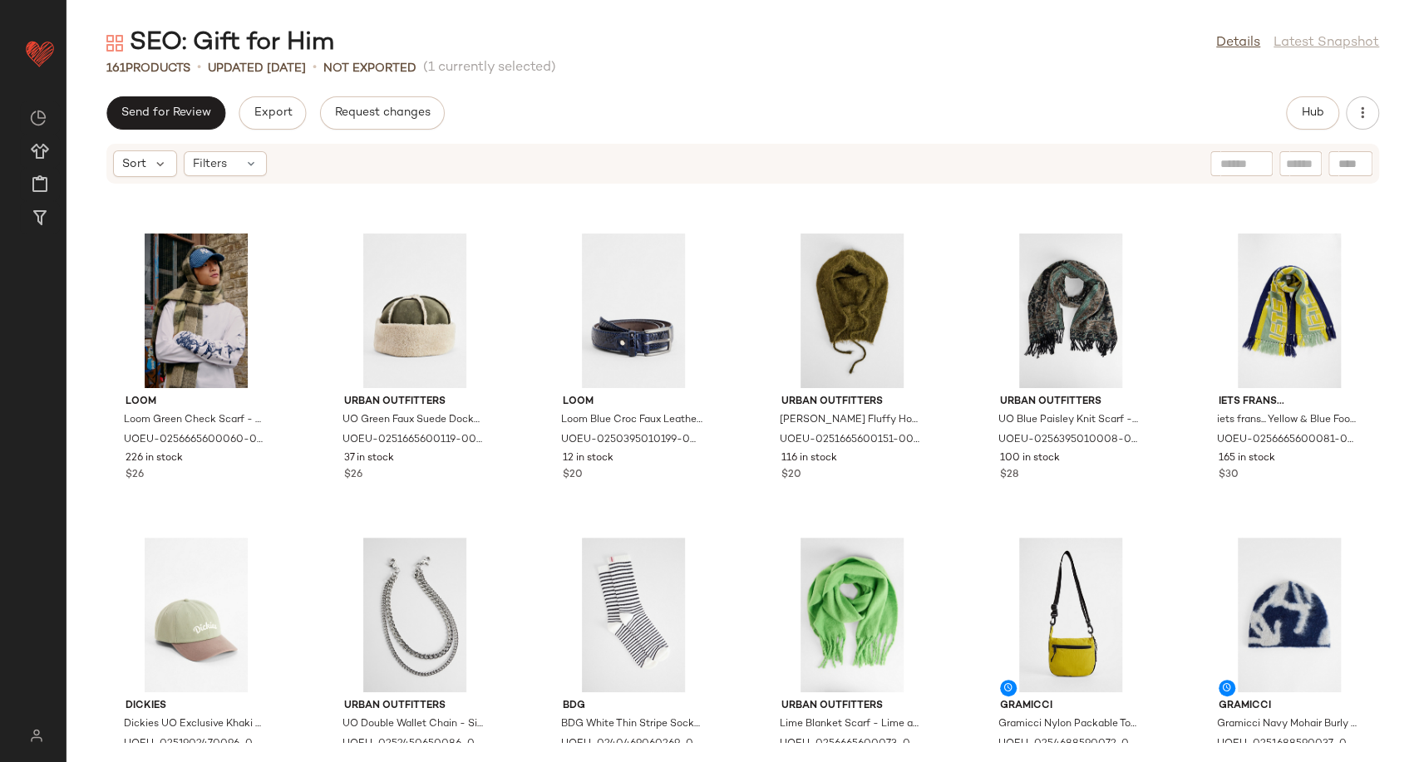
scroll to position [277, 0]
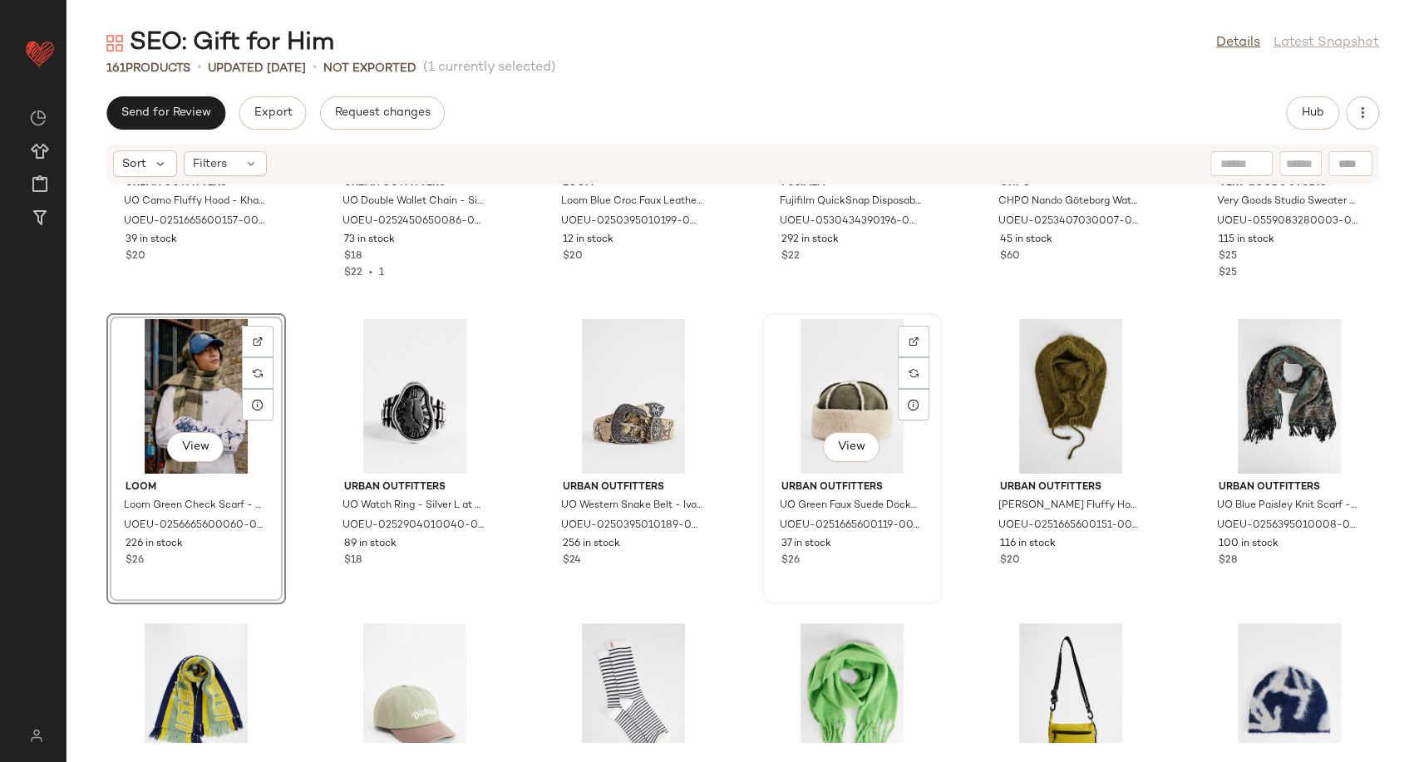
scroll to position [277, 0]
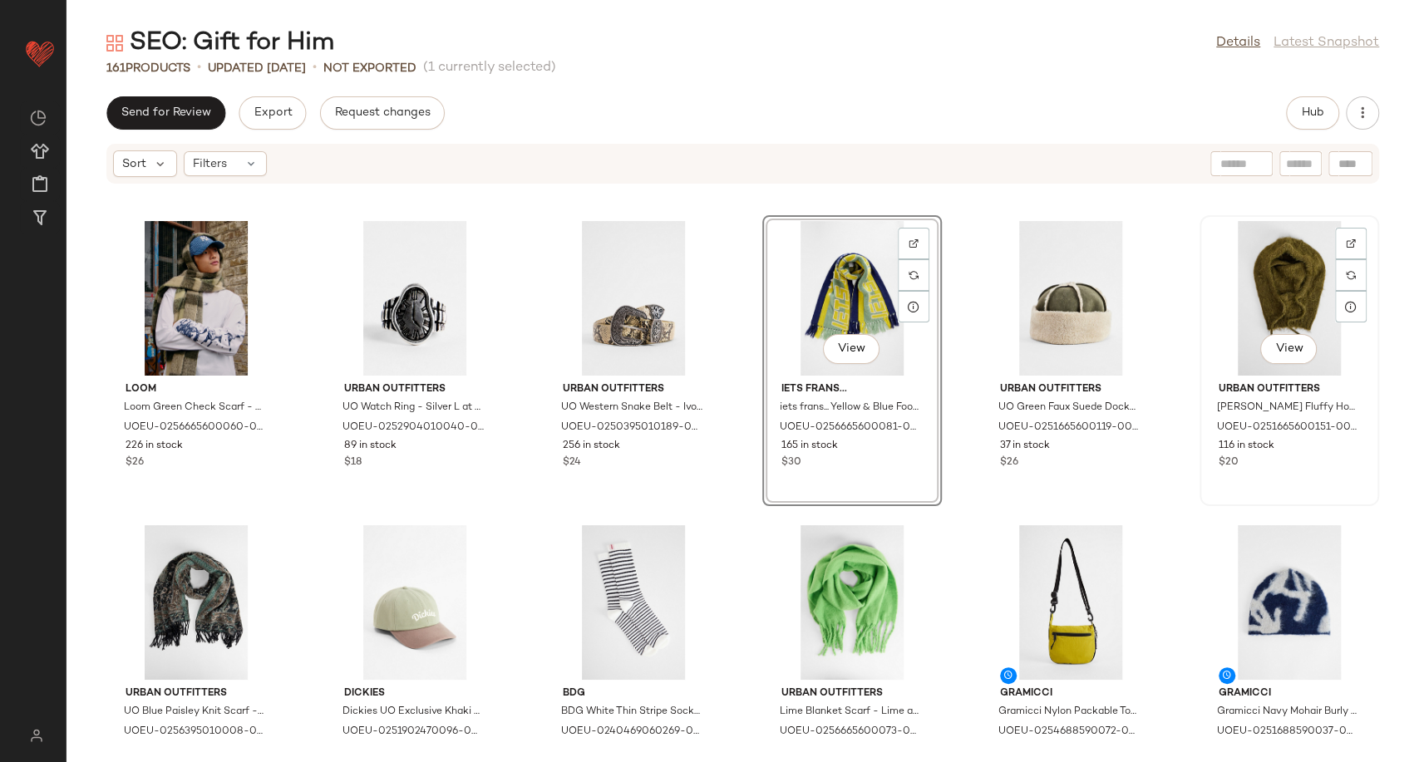
scroll to position [273, 0]
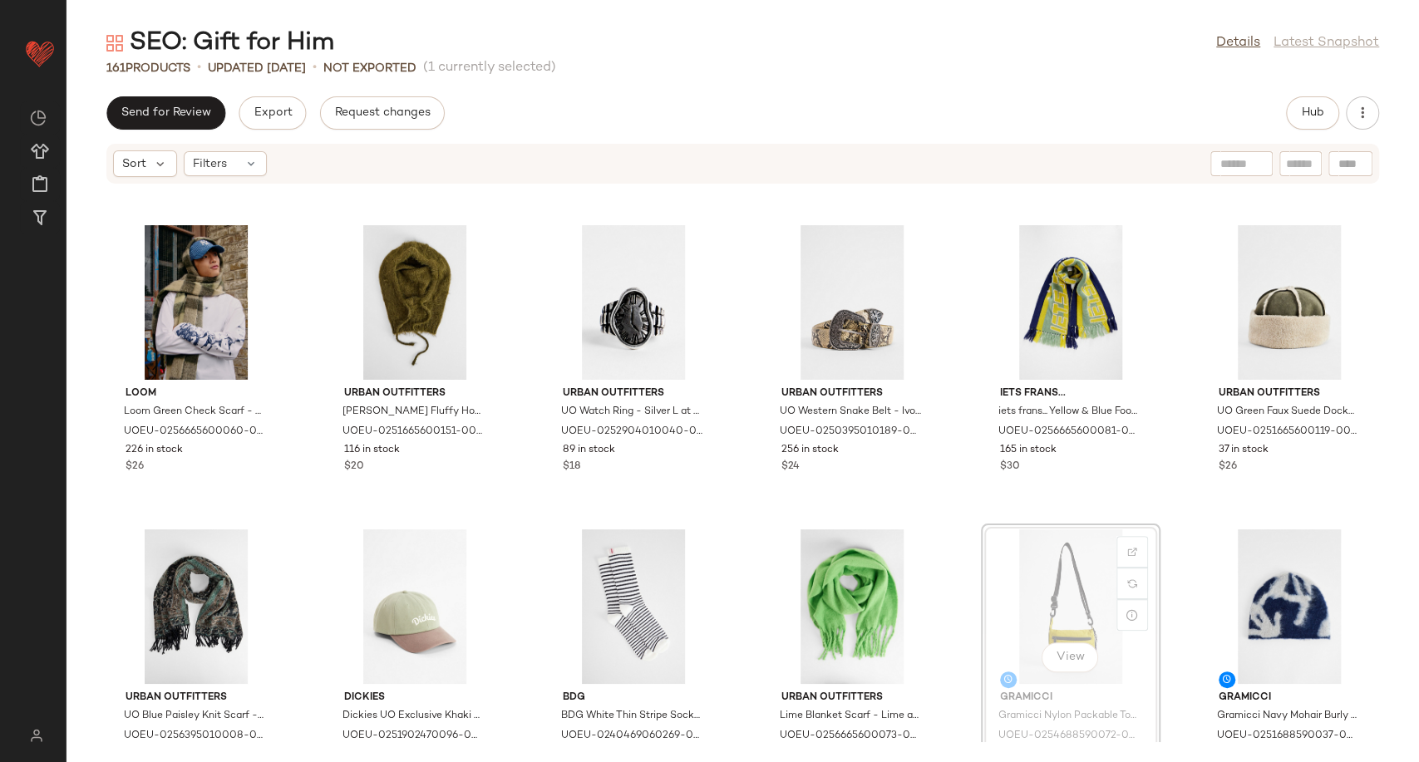
scroll to position [273, 0]
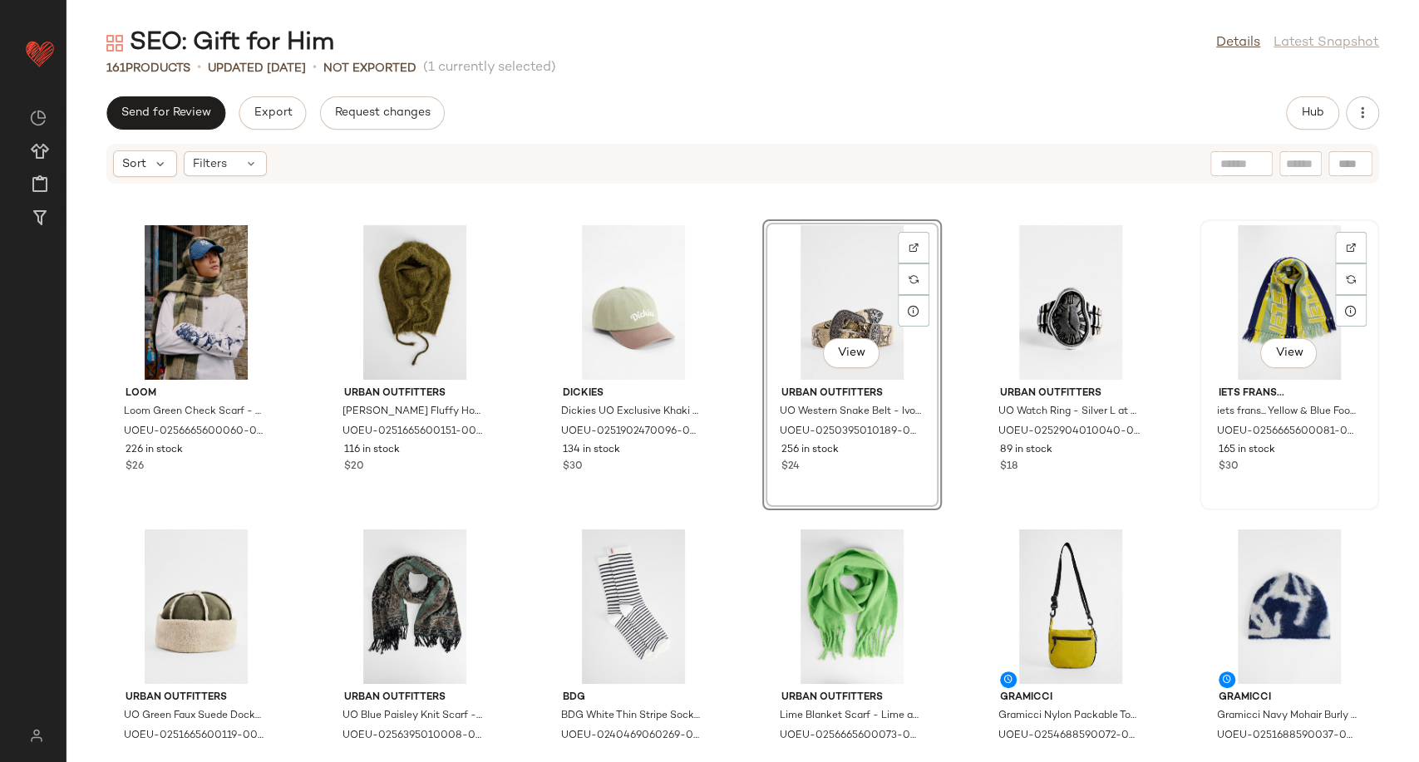
scroll to position [270, 0]
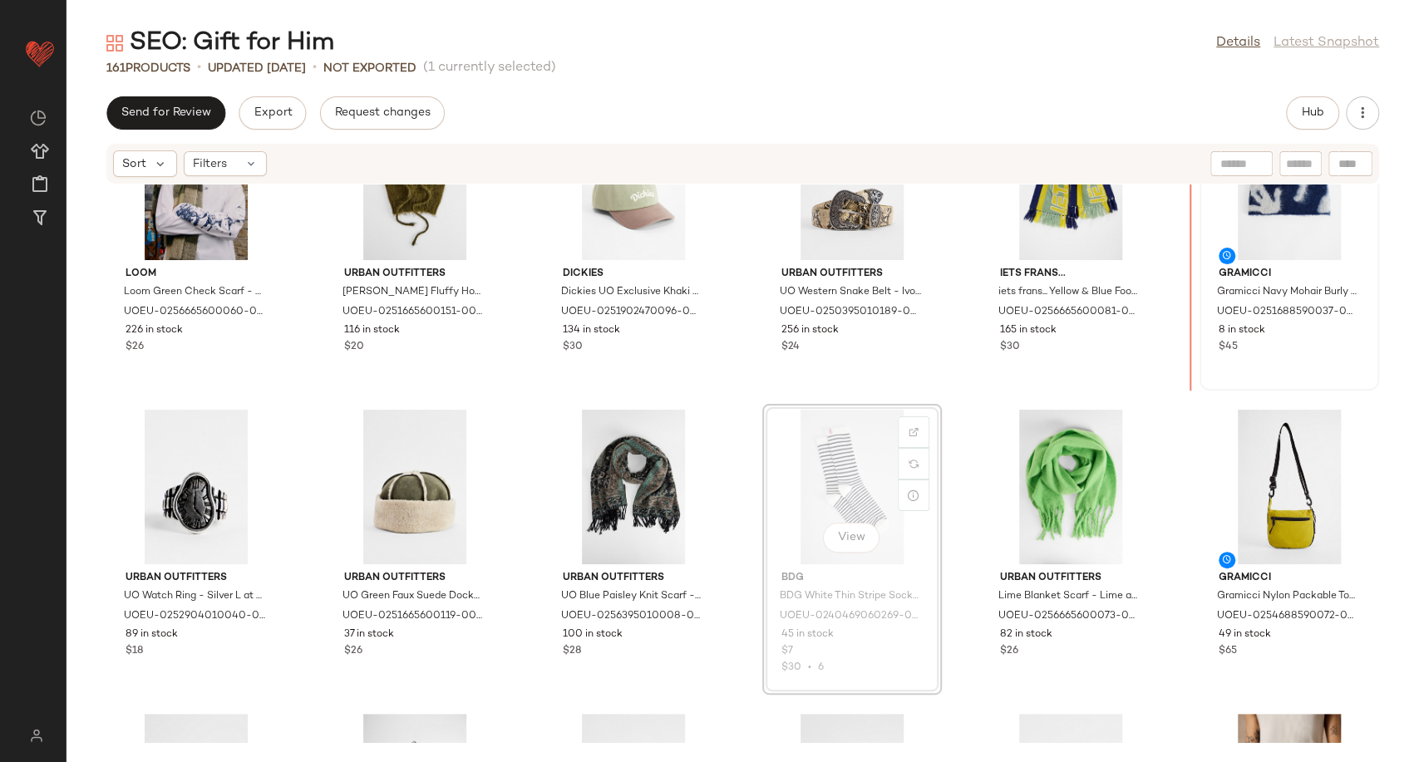
scroll to position [390, 0]
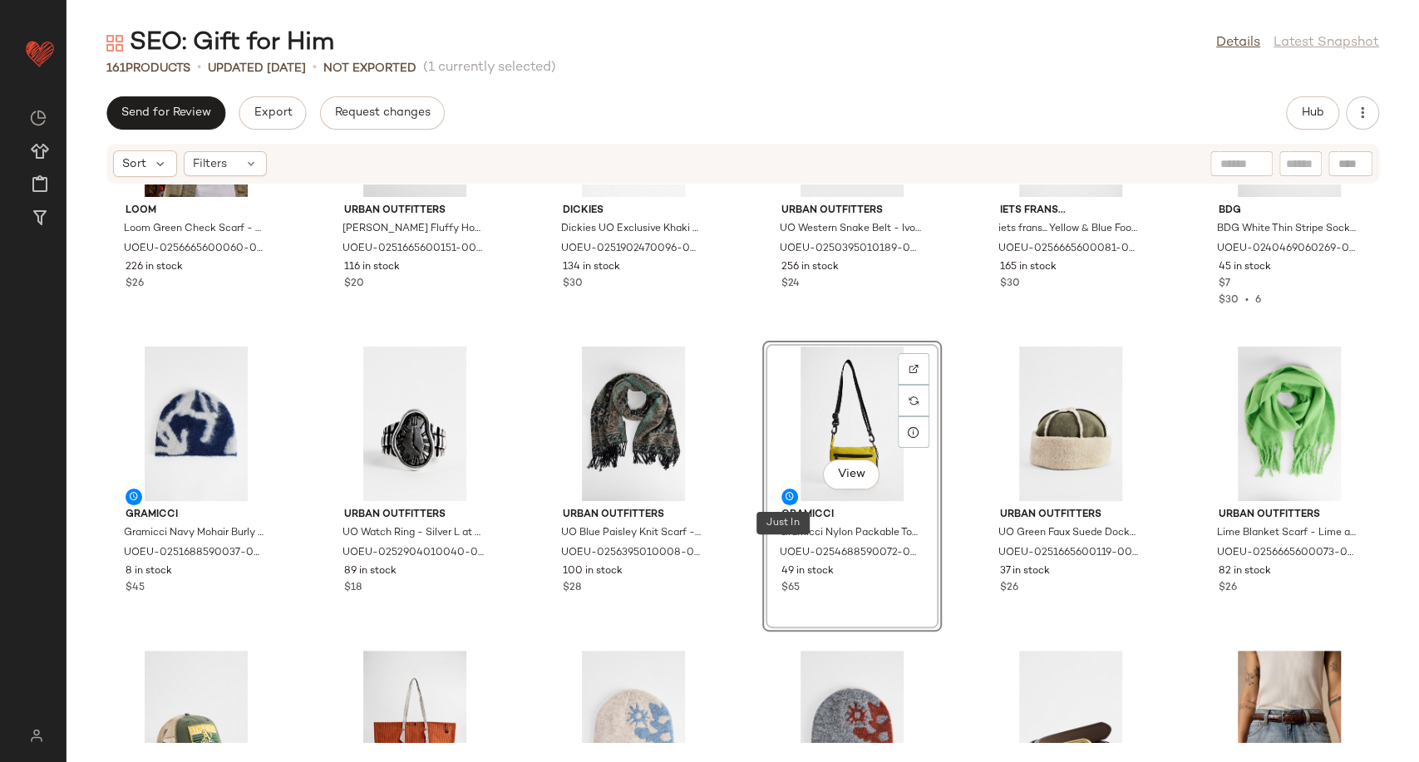
scroll to position [574, 0]
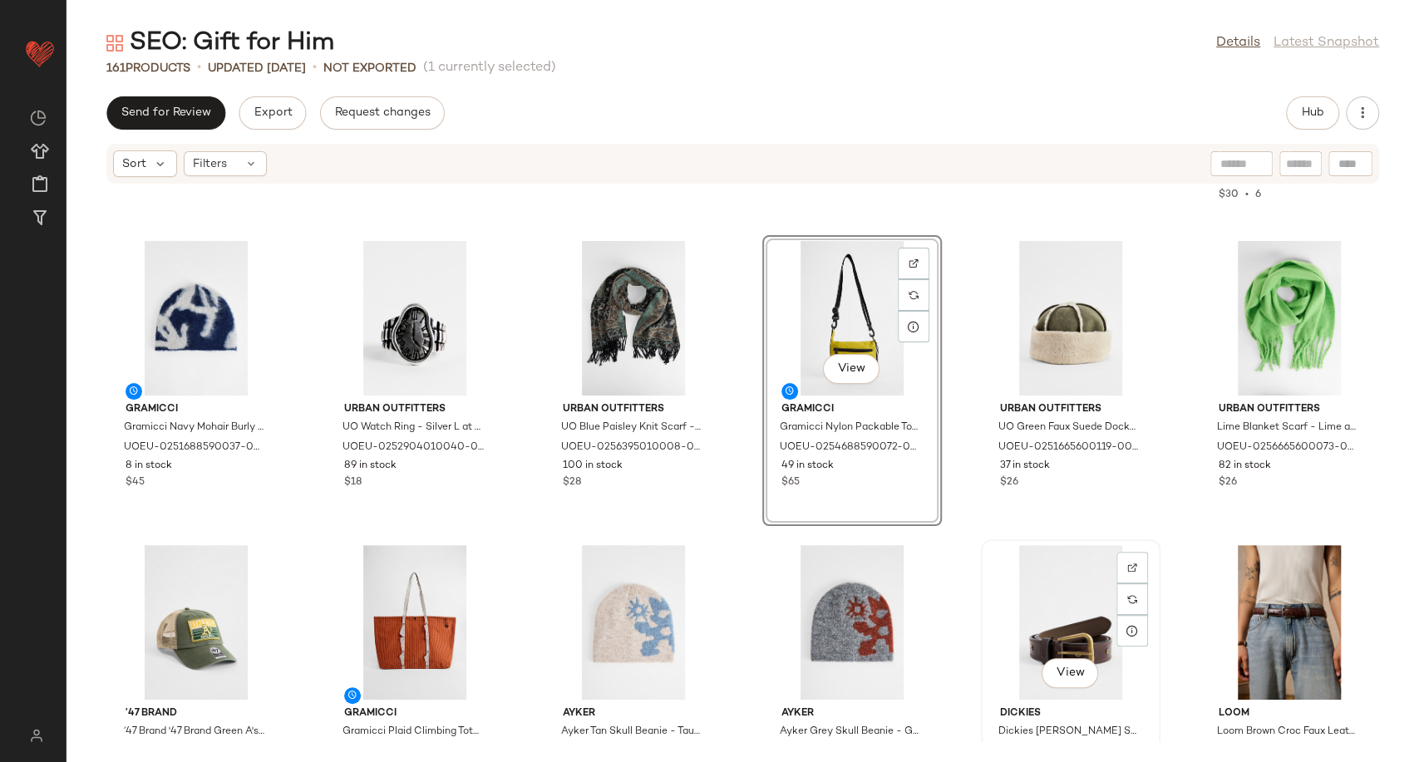
scroll to position [577, 0]
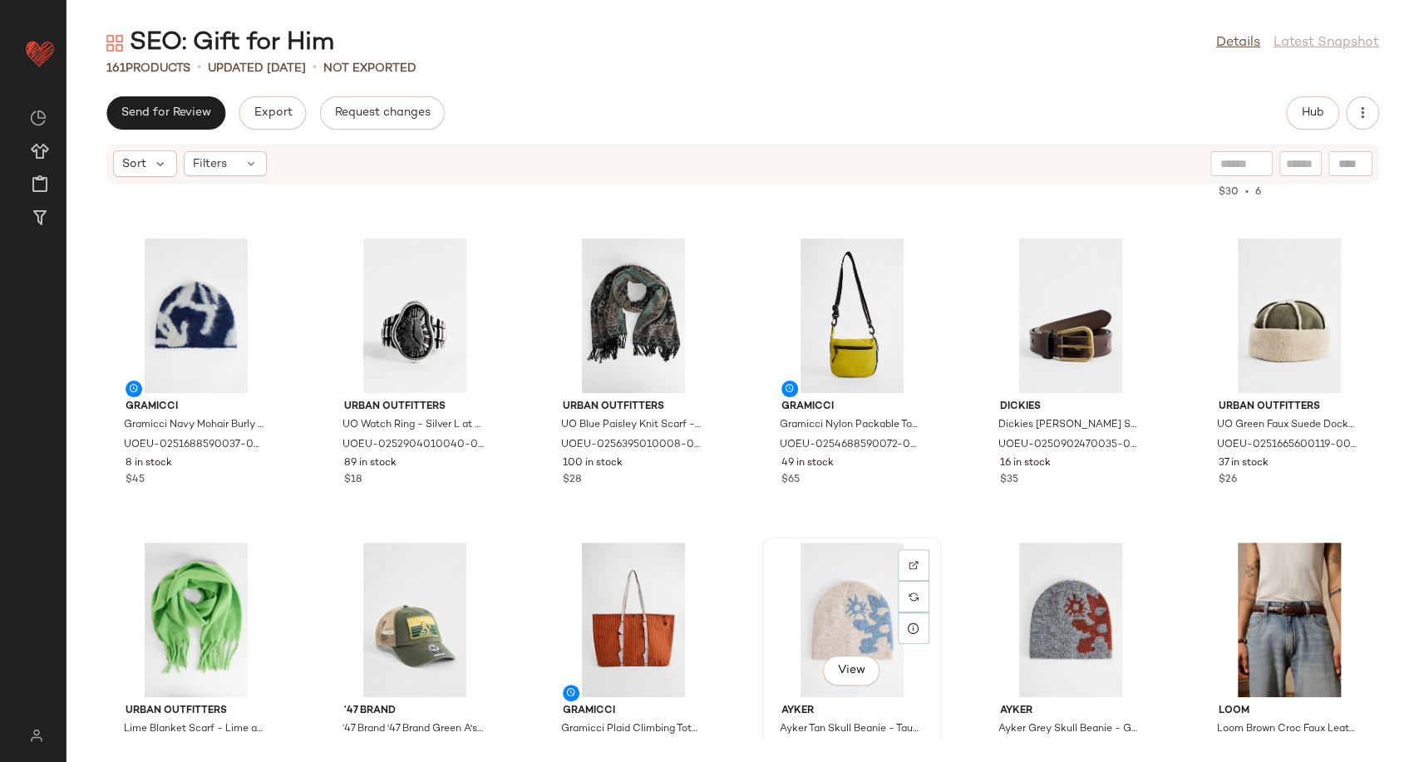
scroll to position [579, 0]
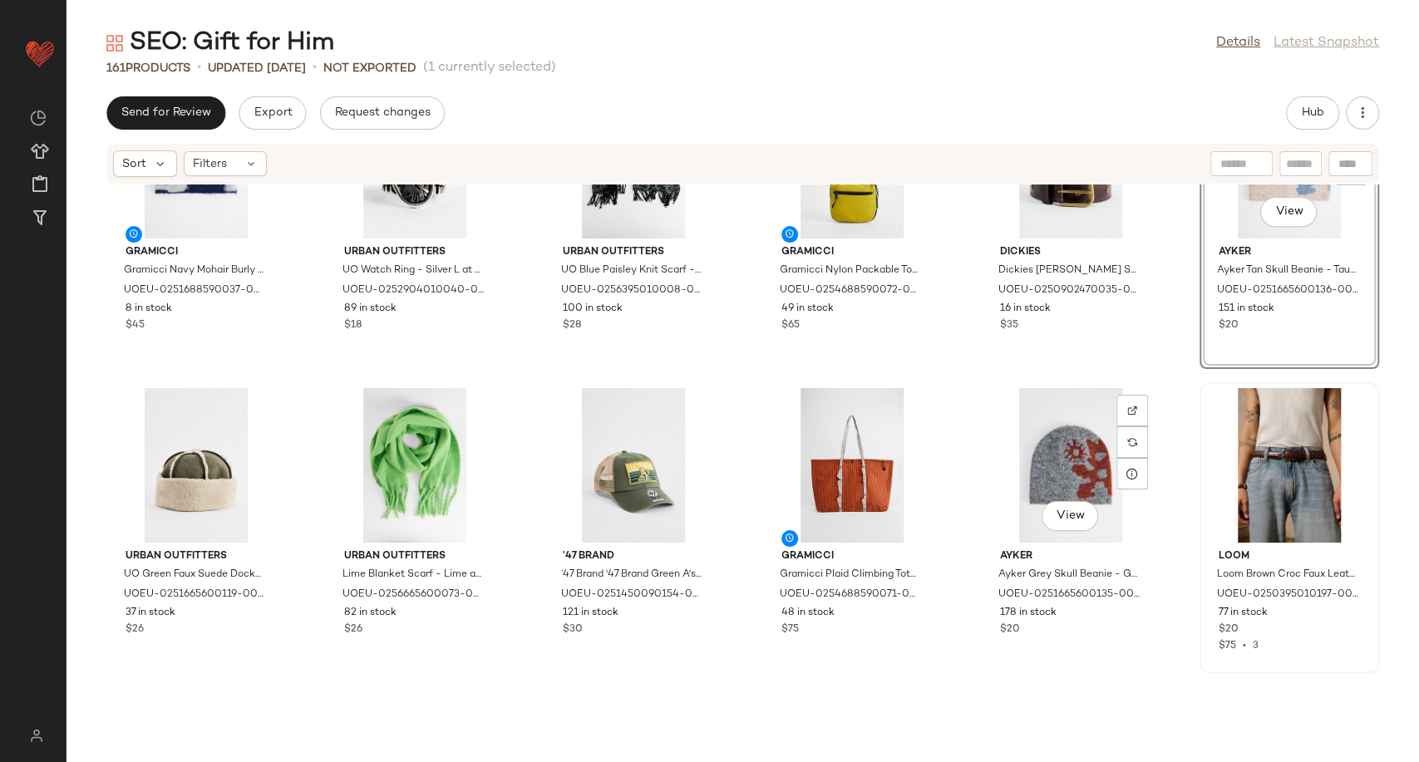
scroll to position [764, 0]
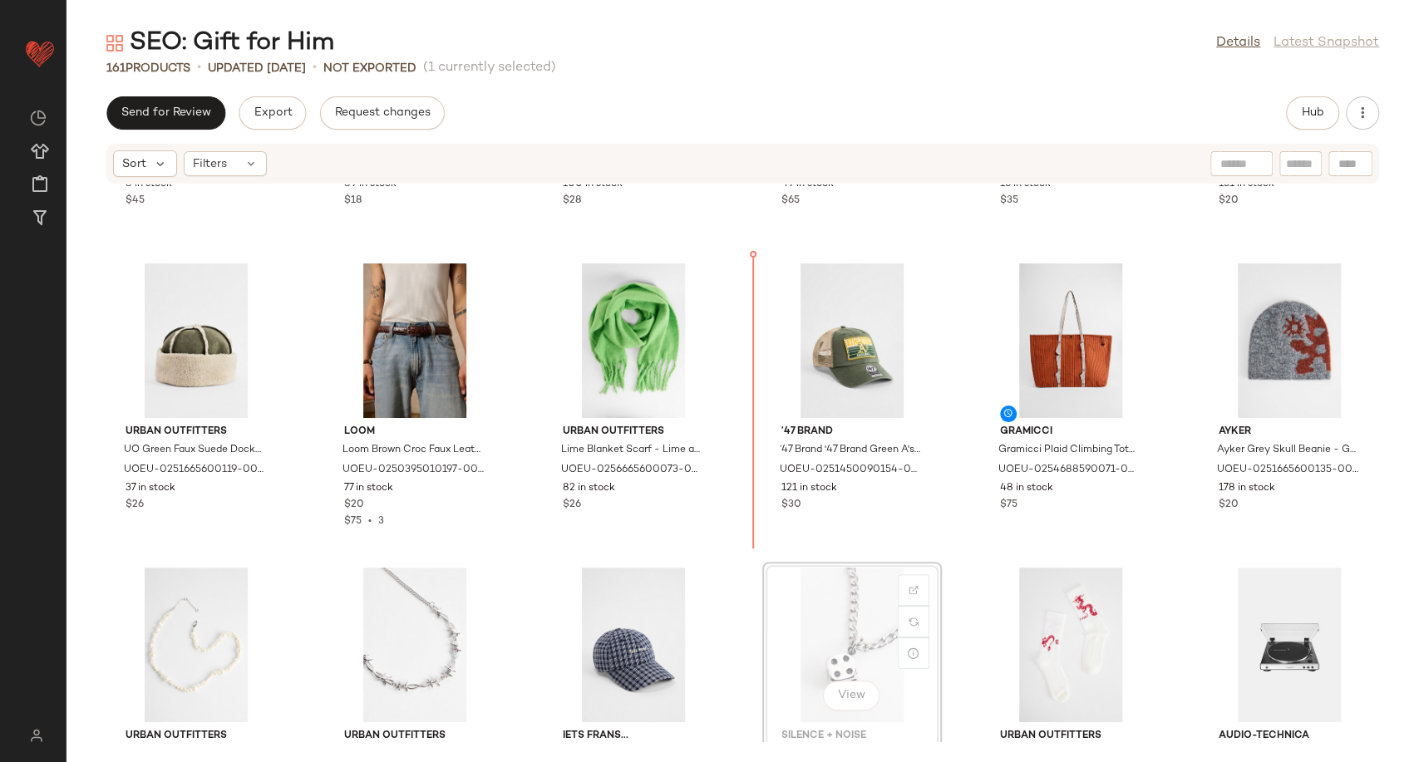
scroll to position [858, 0]
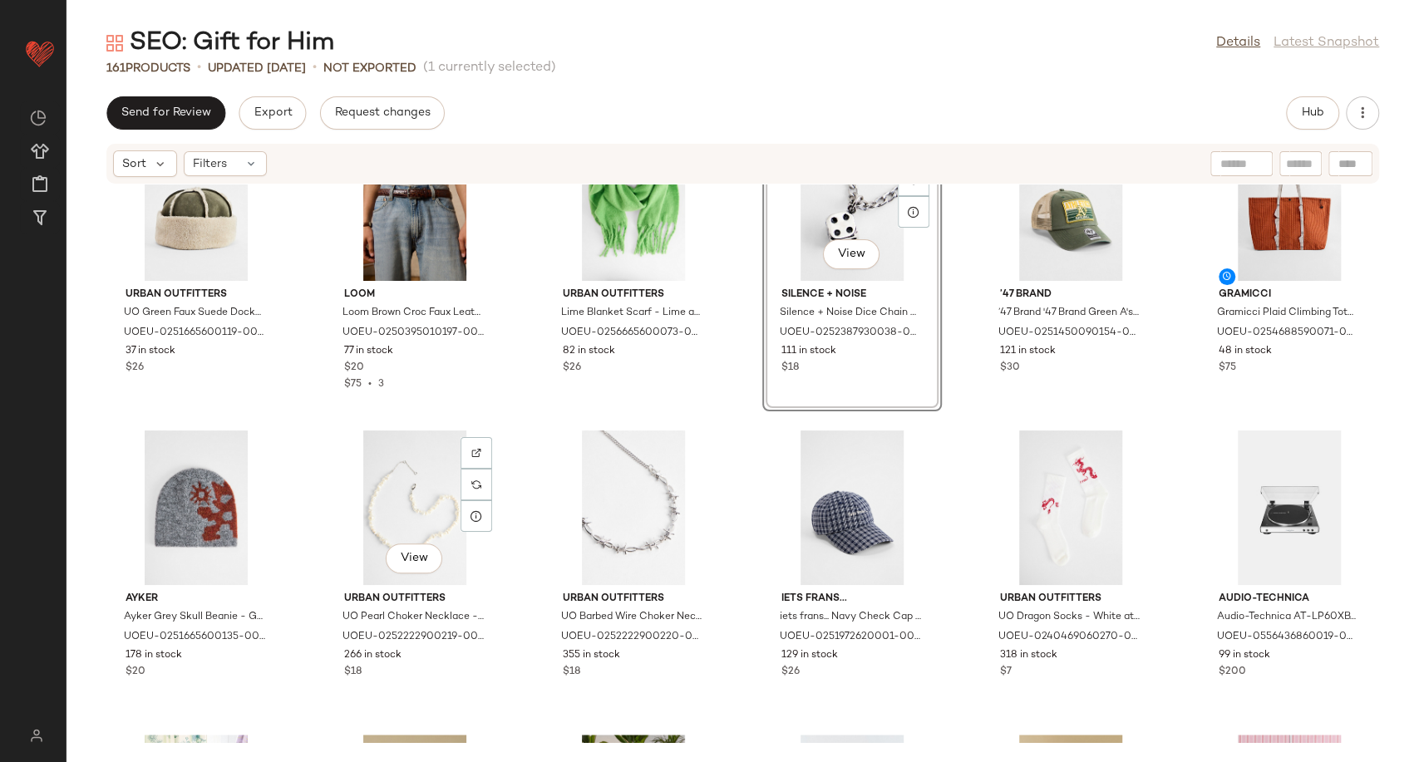
scroll to position [1227, 0]
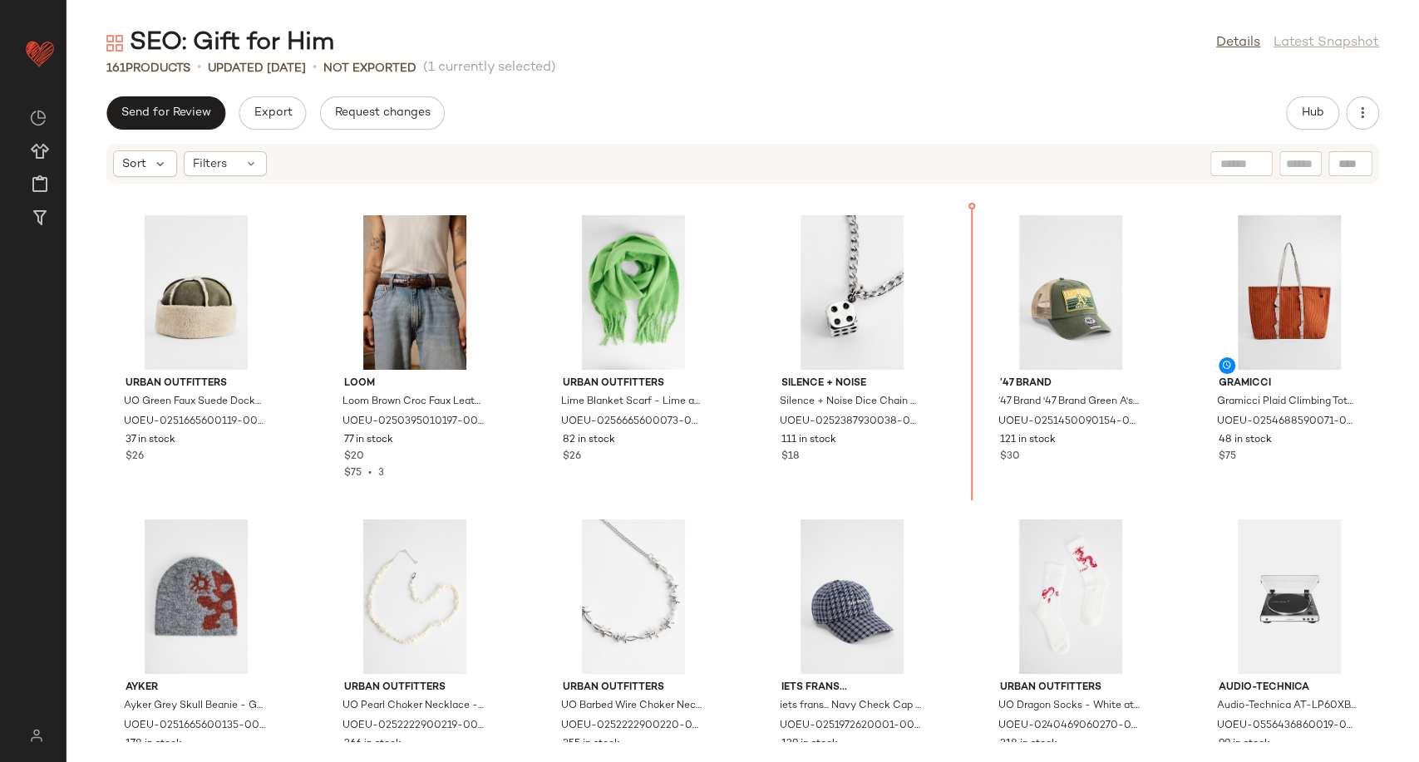
scroll to position [903, 0]
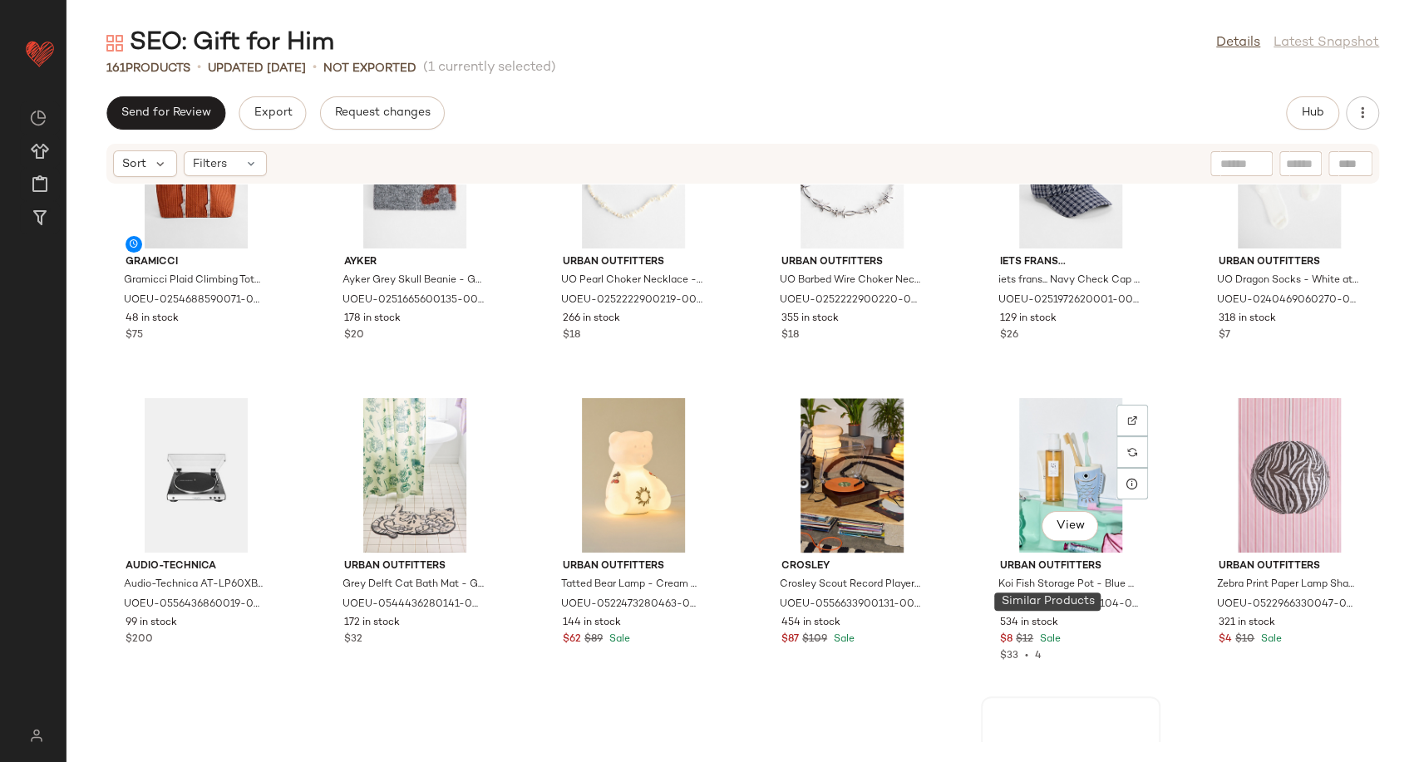
scroll to position [1550, 0]
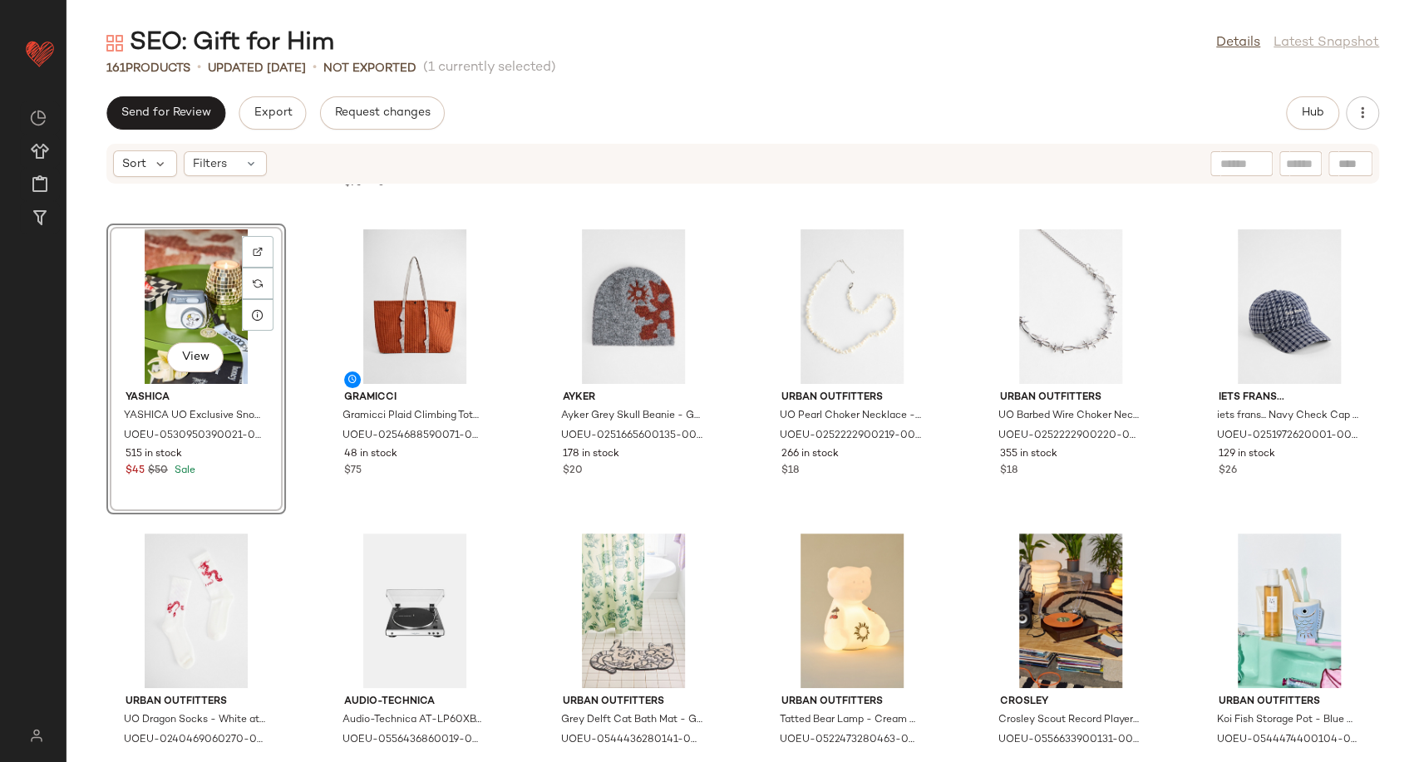
scroll to position [1197, 0]
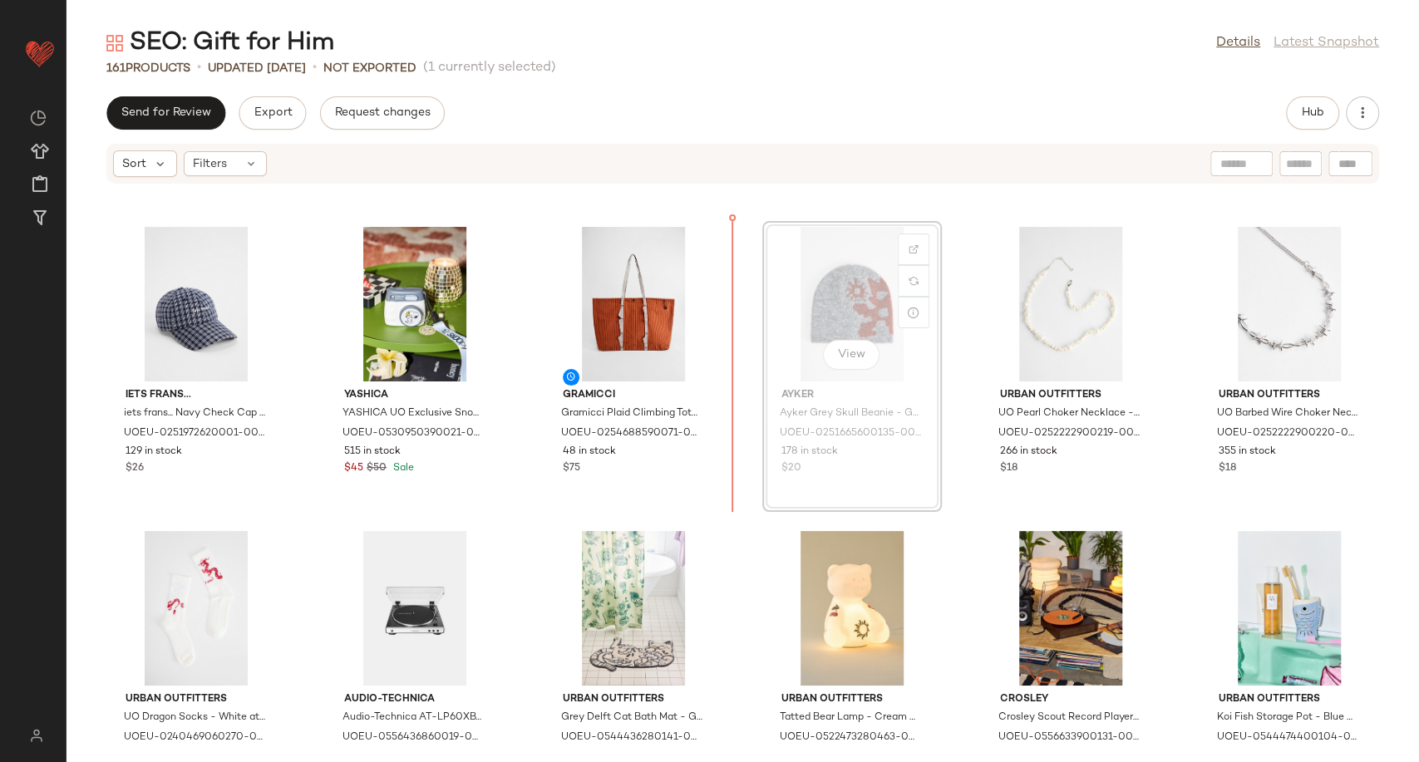
scroll to position [1195, 0]
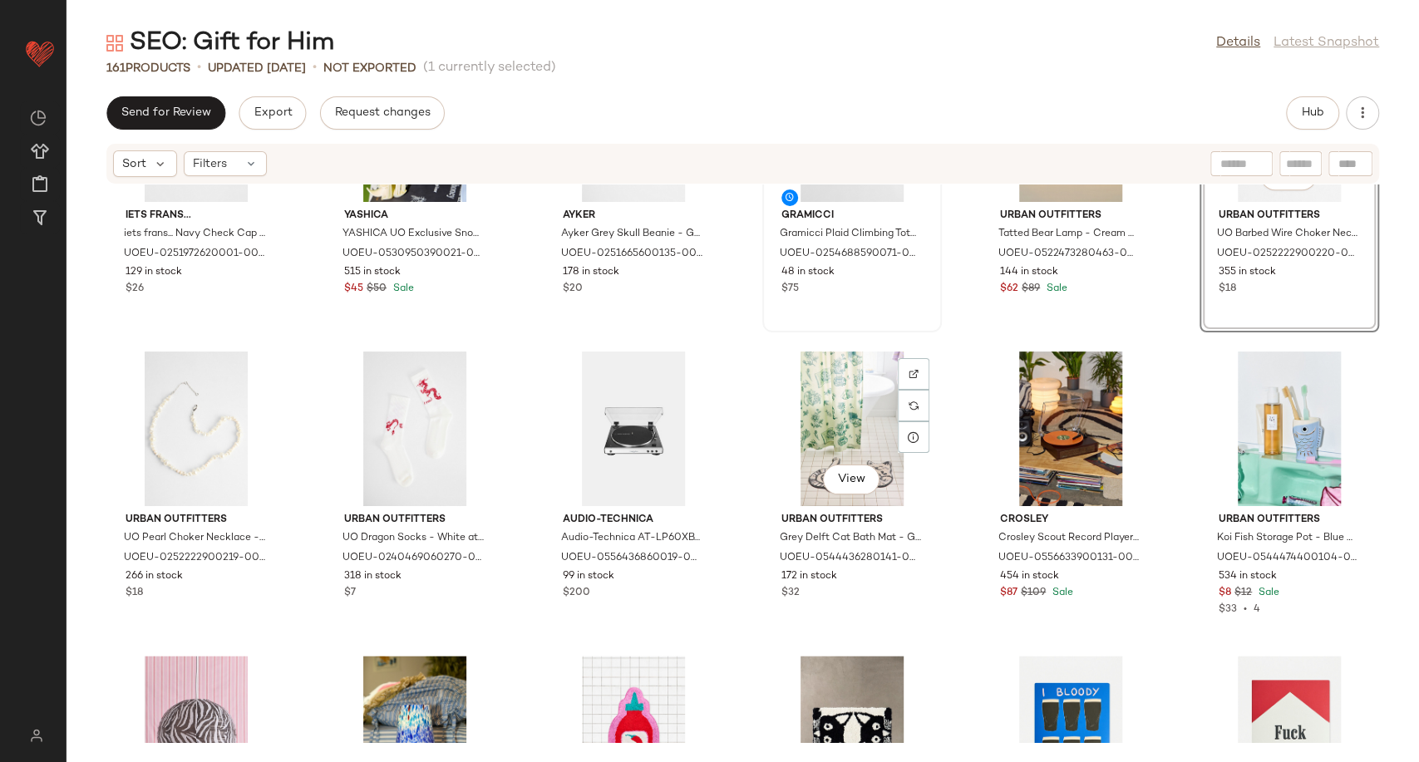
scroll to position [1379, 0]
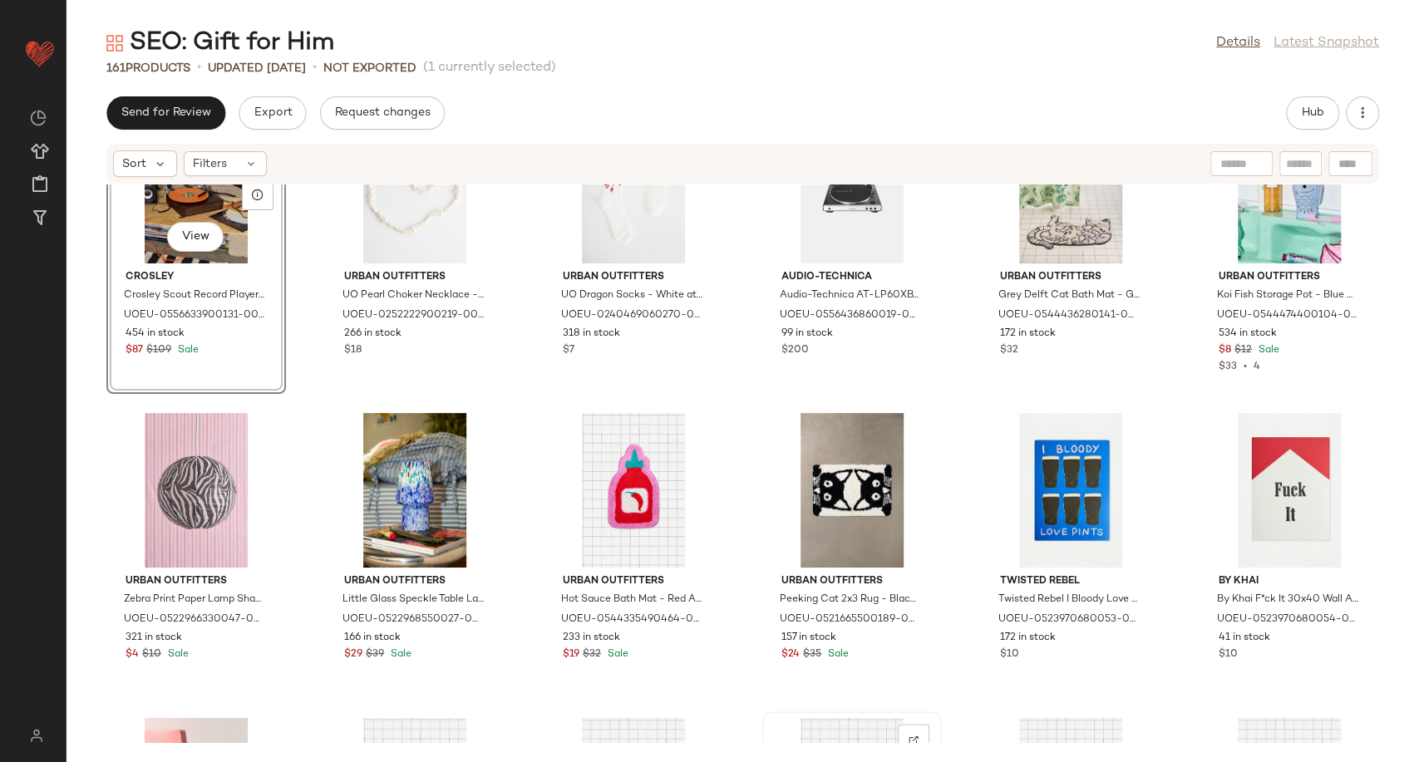
scroll to position [1841, 0]
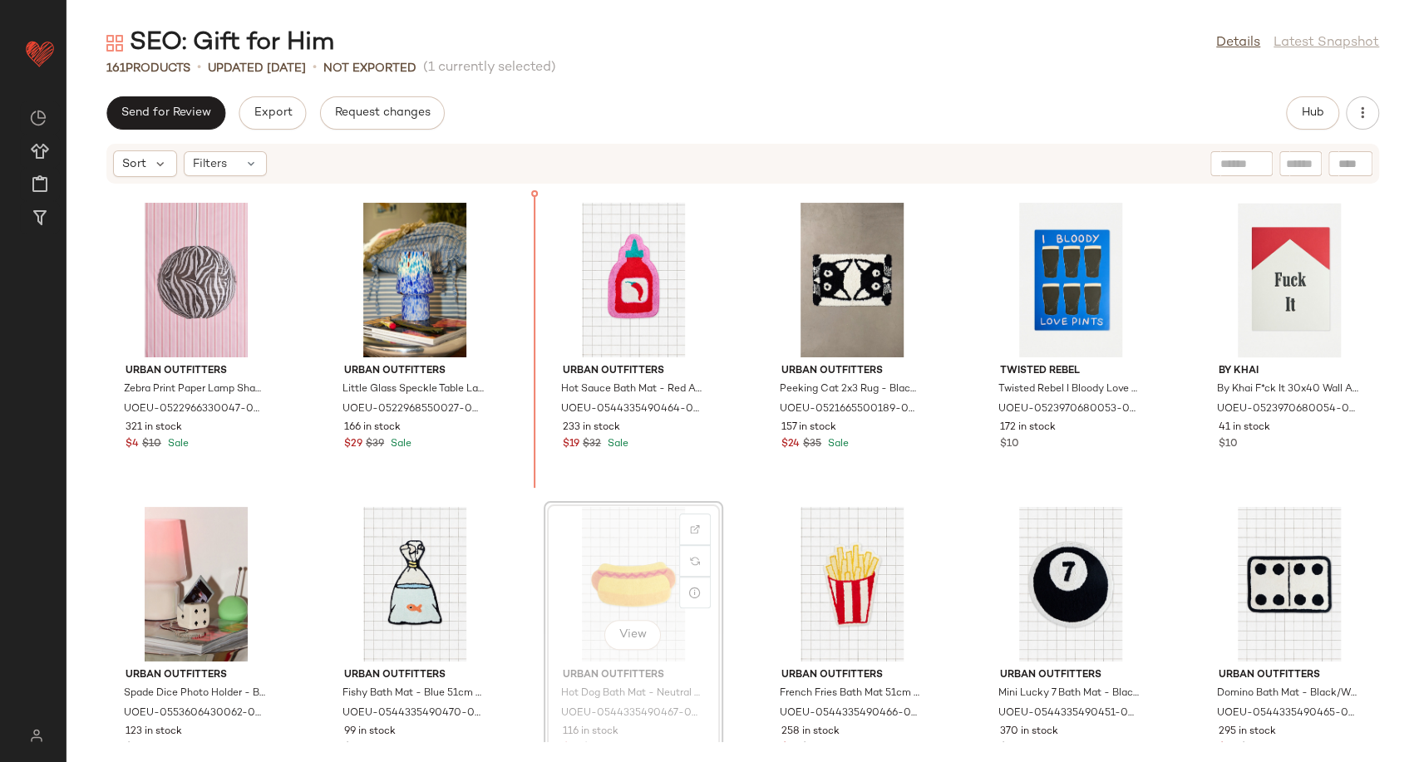
scroll to position [1830, 0]
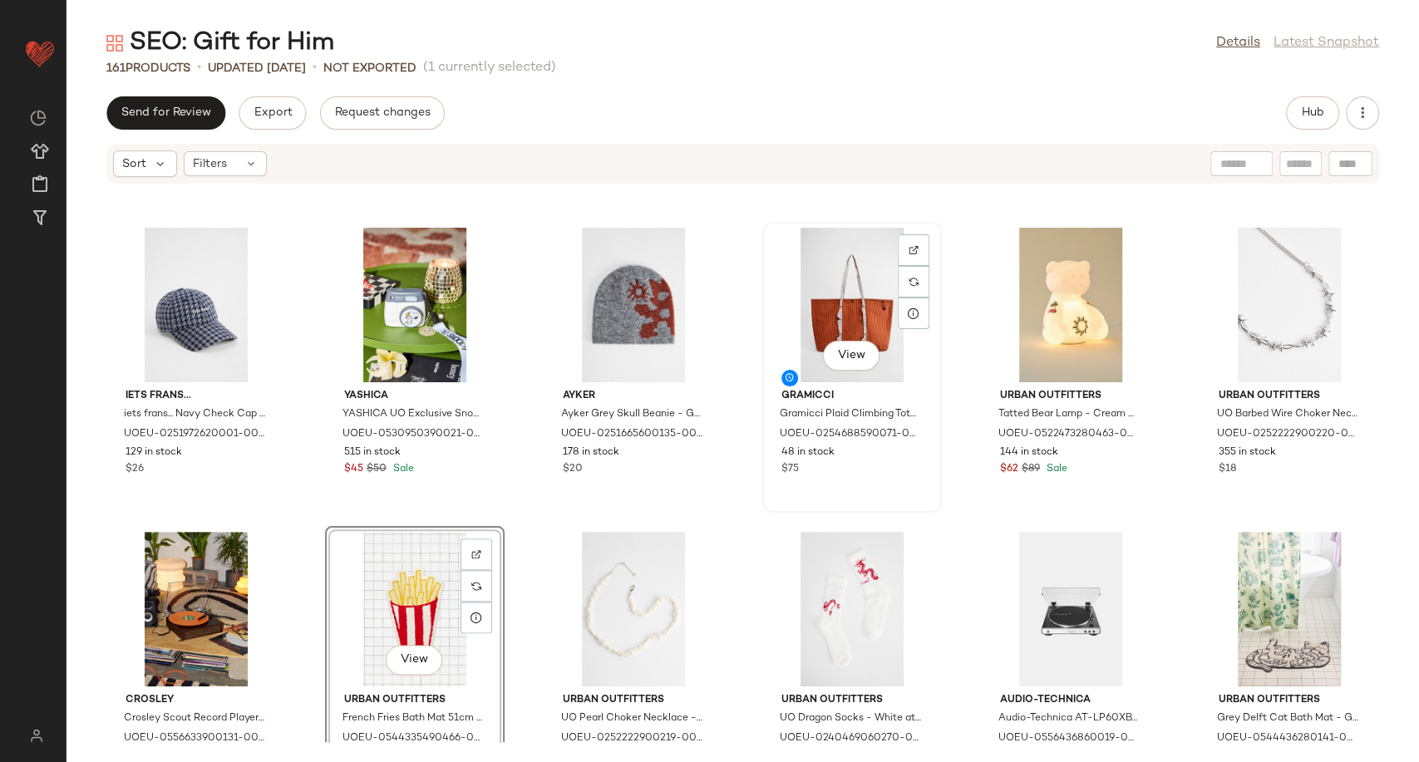
scroll to position [1473, 0]
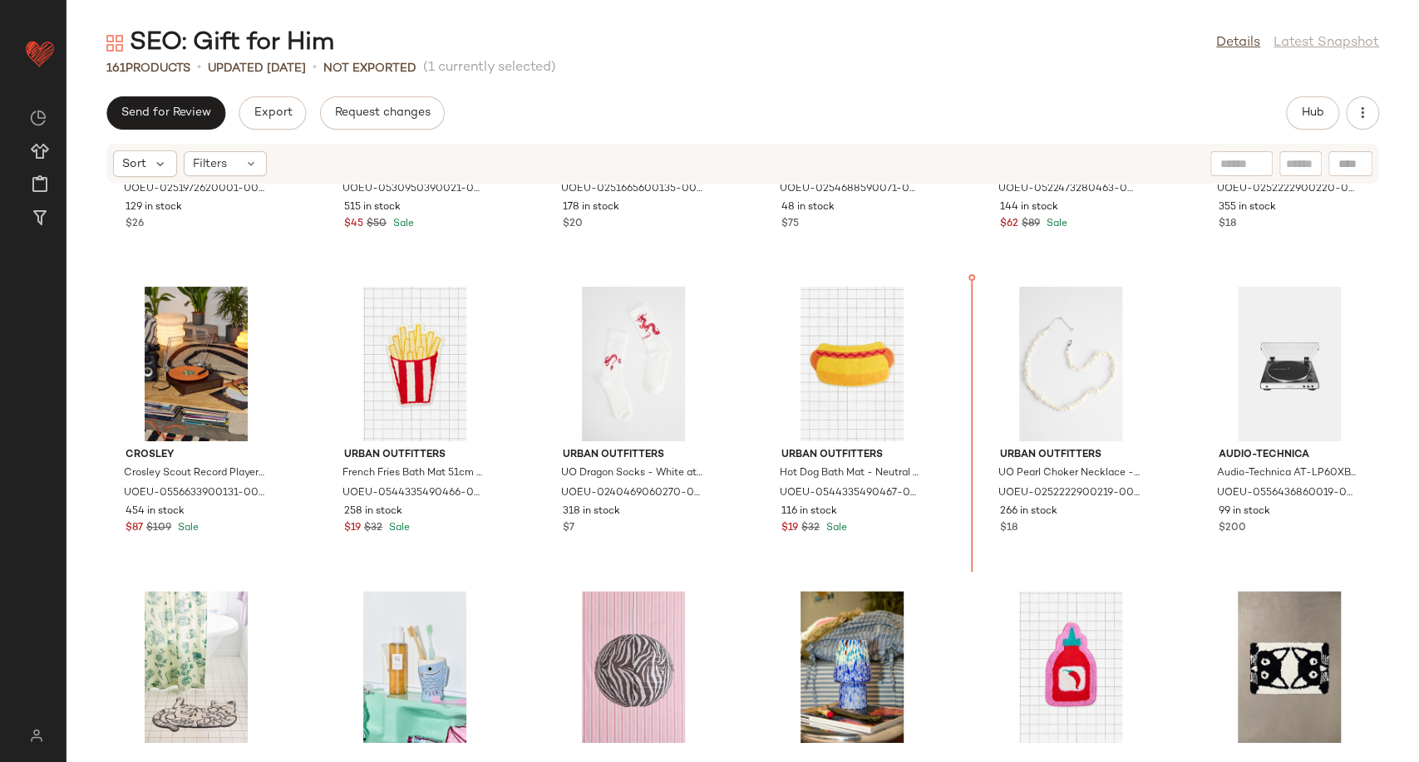
scroll to position [1424, 0]
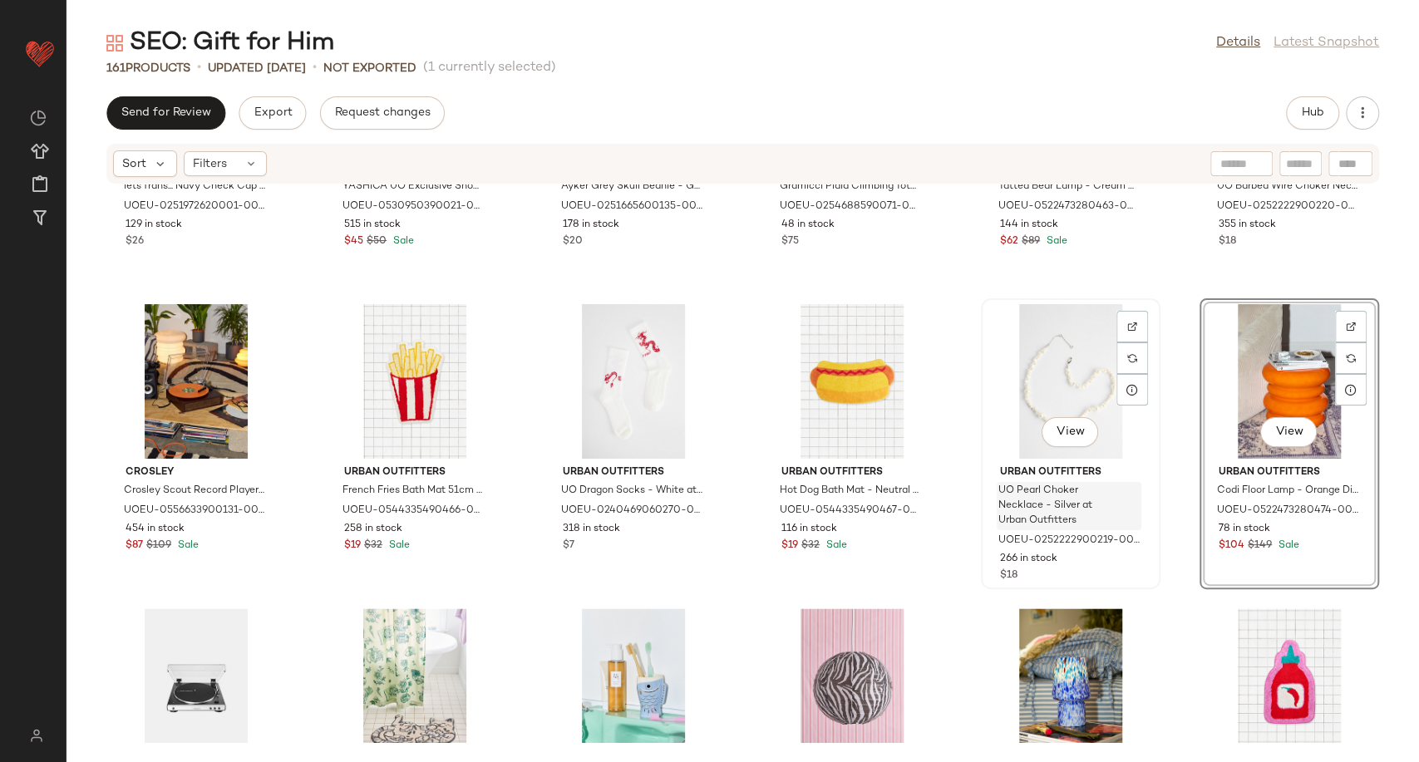
scroll to position [1702, 0]
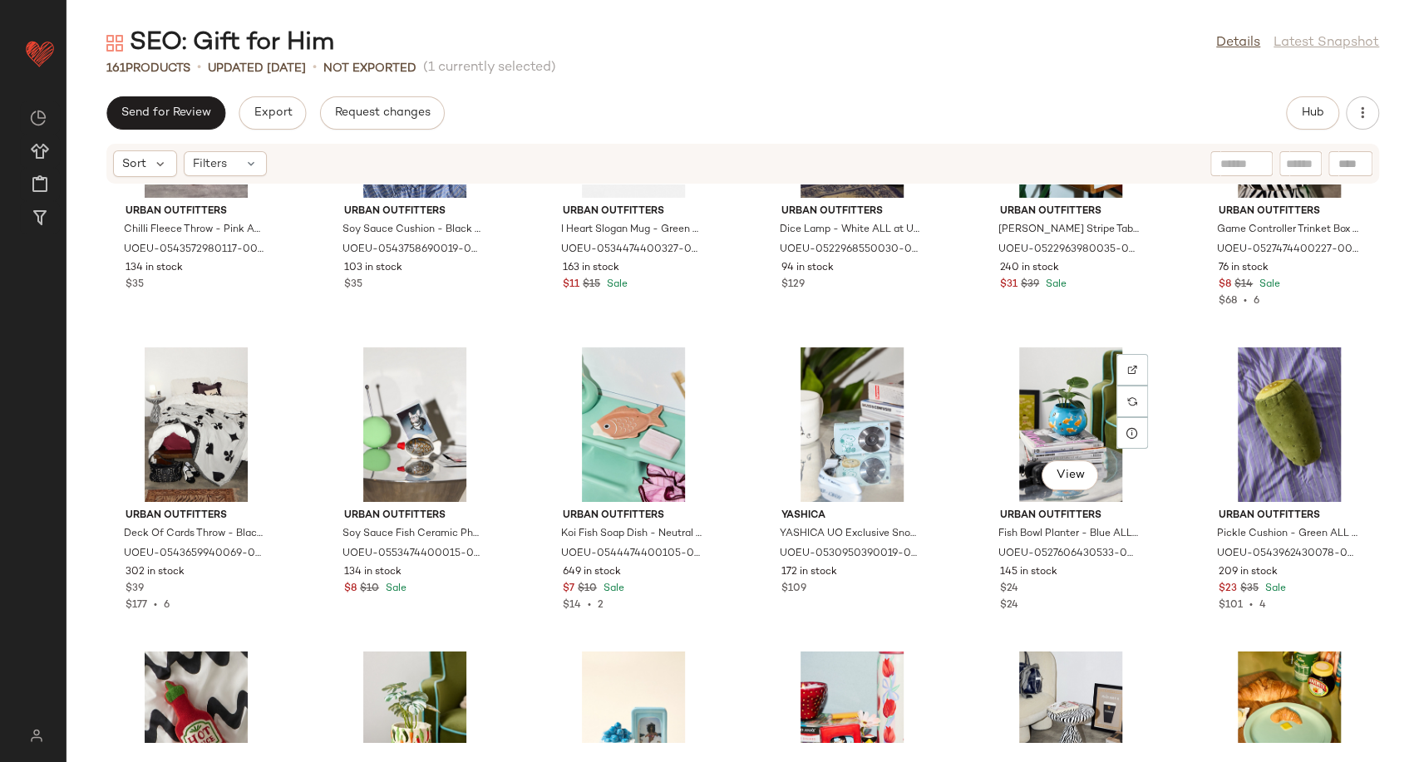
scroll to position [3364, 0]
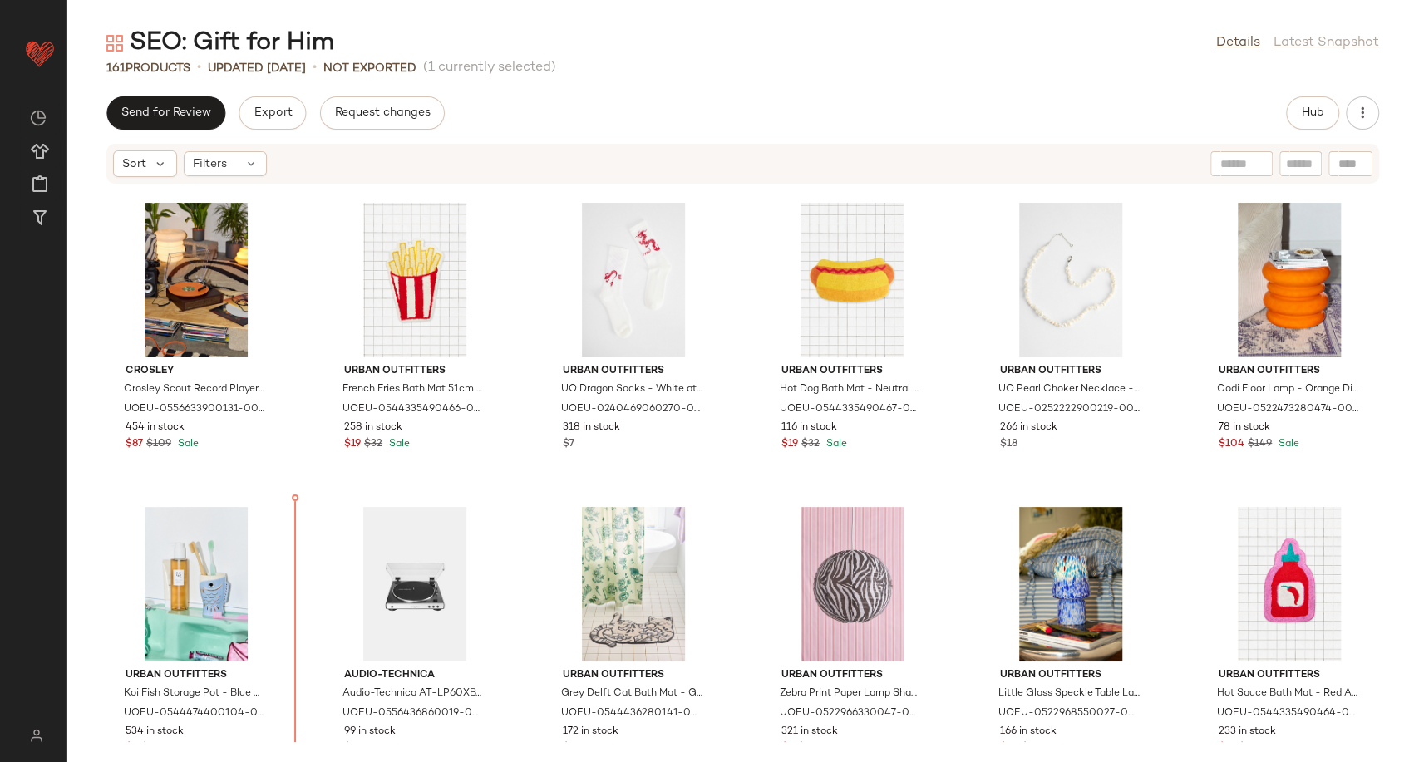
scroll to position [1545, 0]
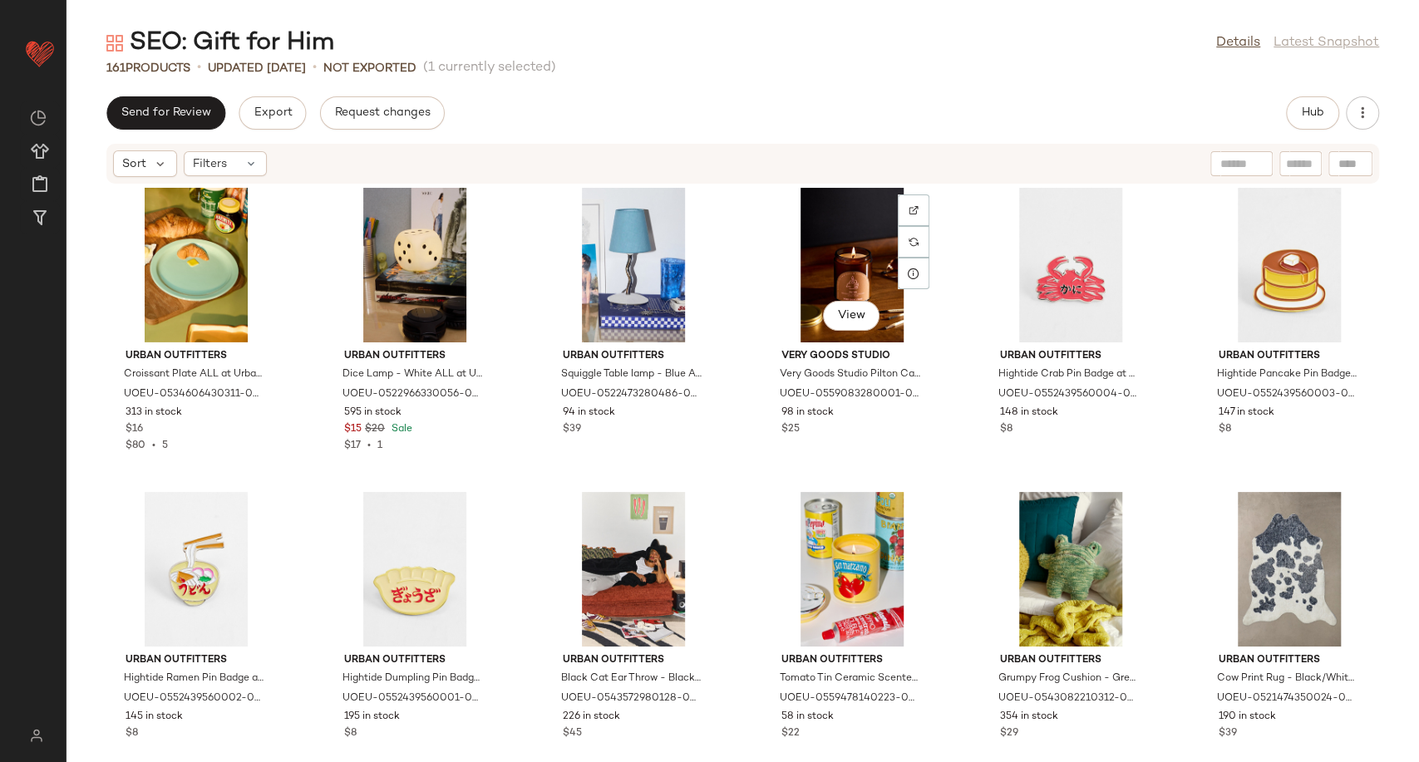
scroll to position [3300, 0]
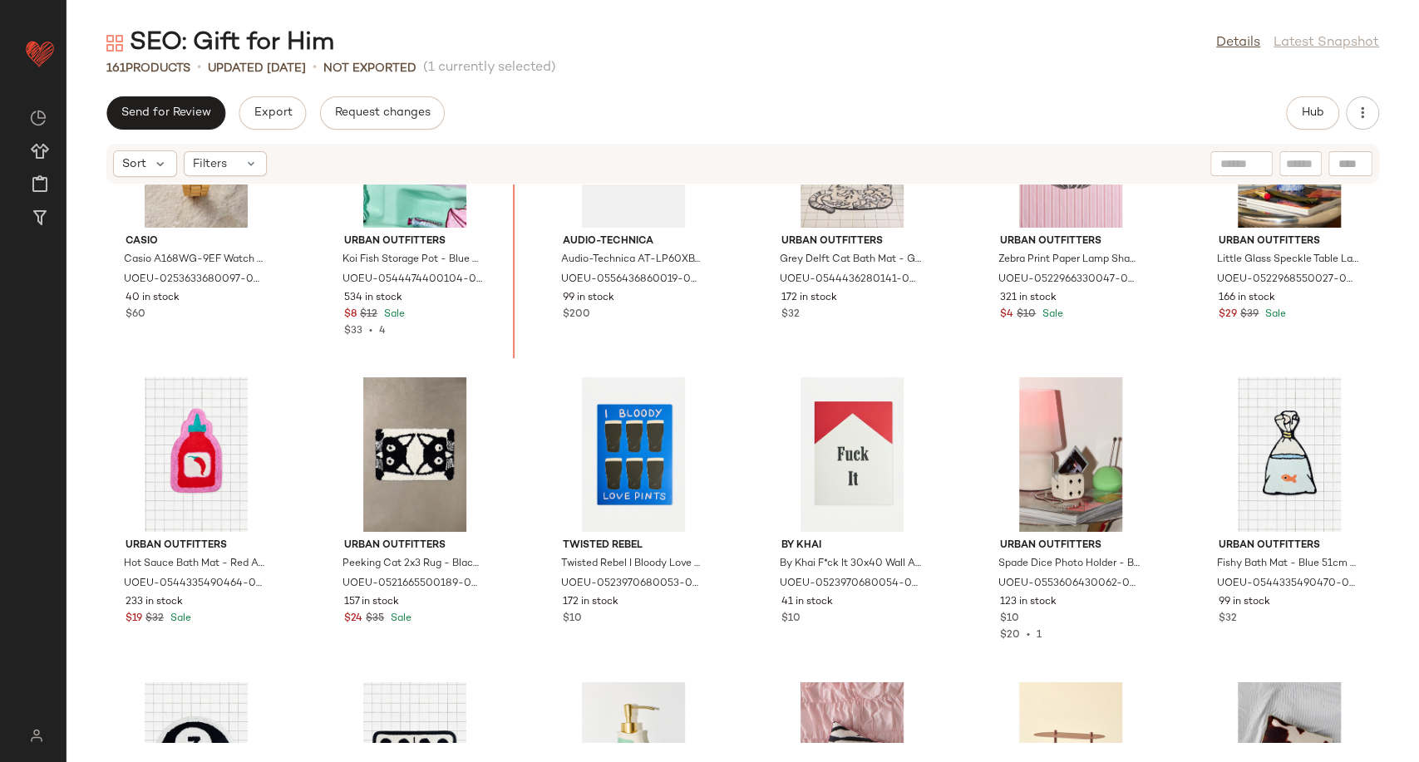
scroll to position [1943, 0]
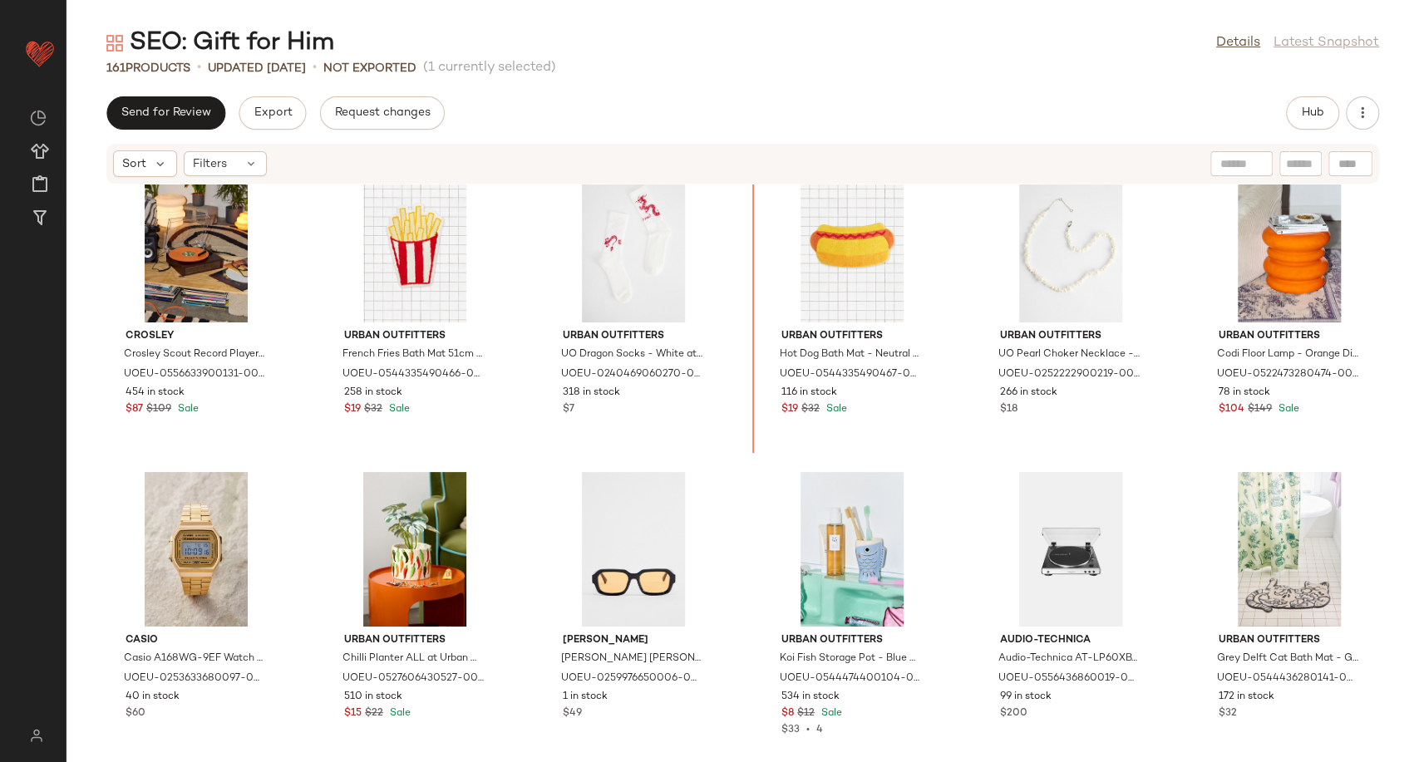
scroll to position [1560, 0]
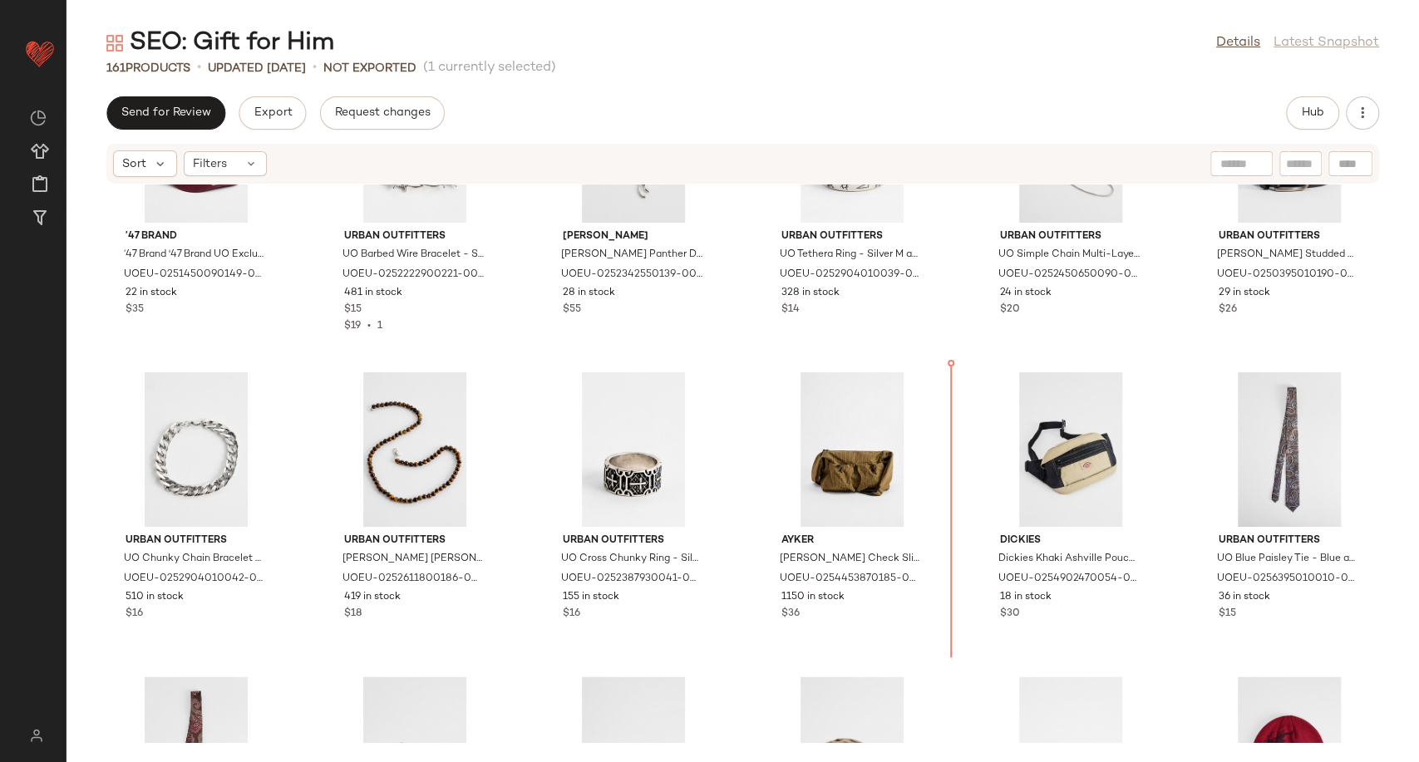
scroll to position [5616, 0]
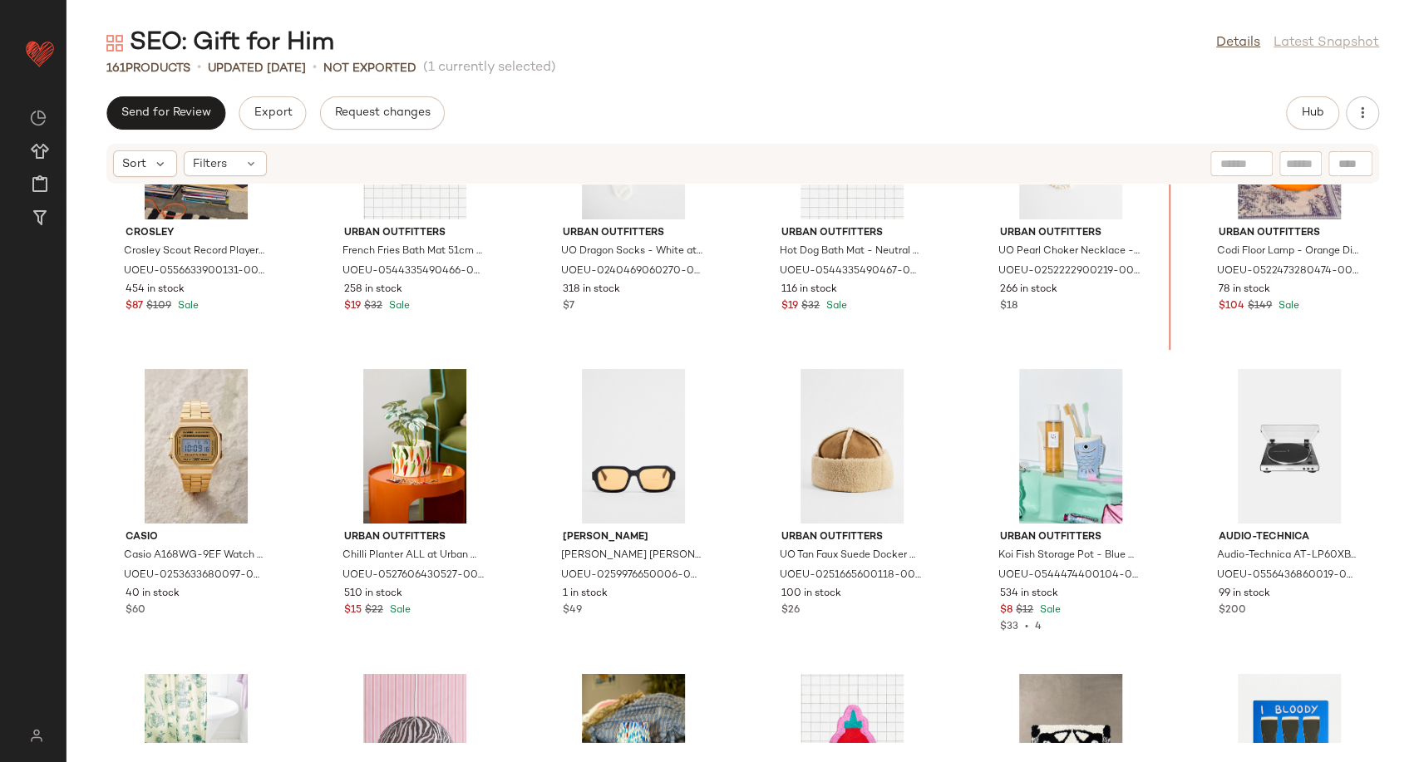
scroll to position [1649, 0]
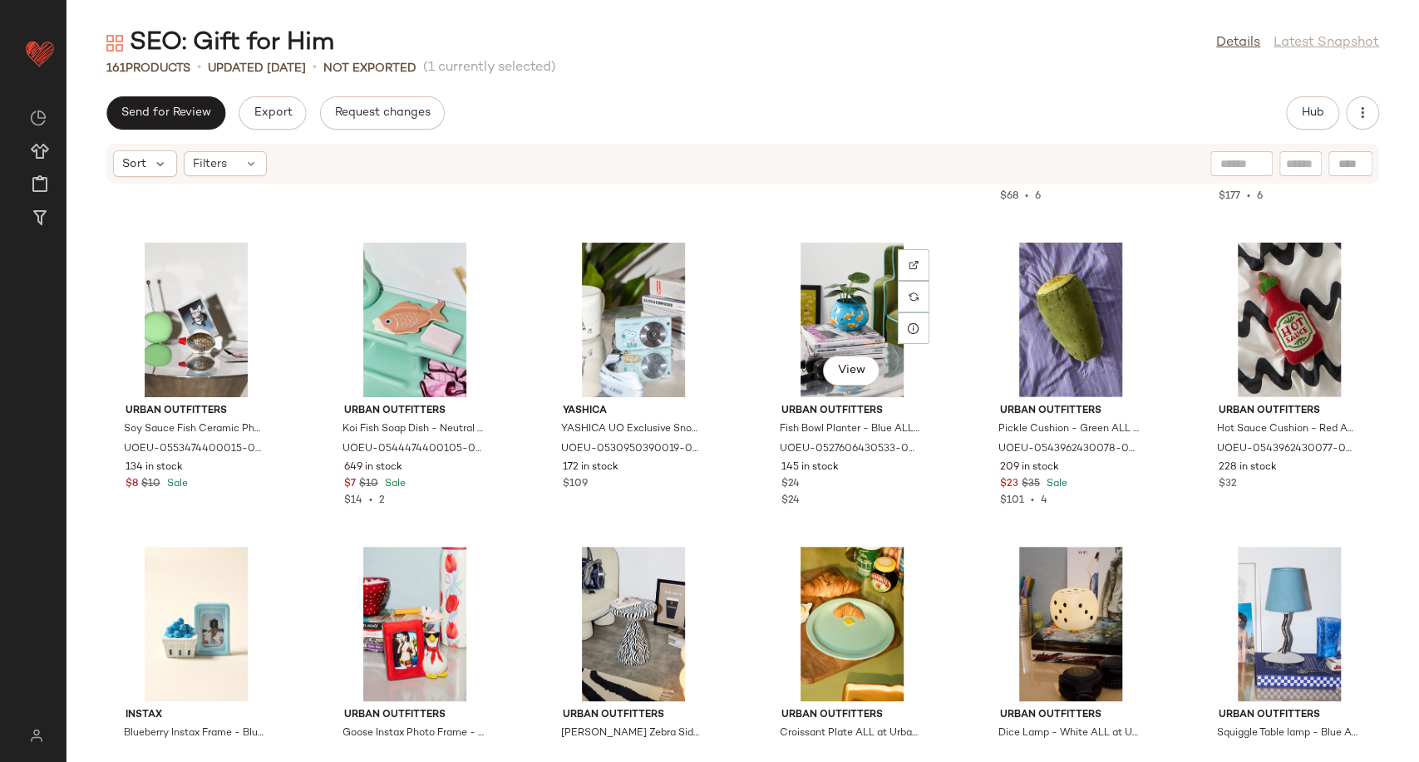
scroll to position [3680, 0]
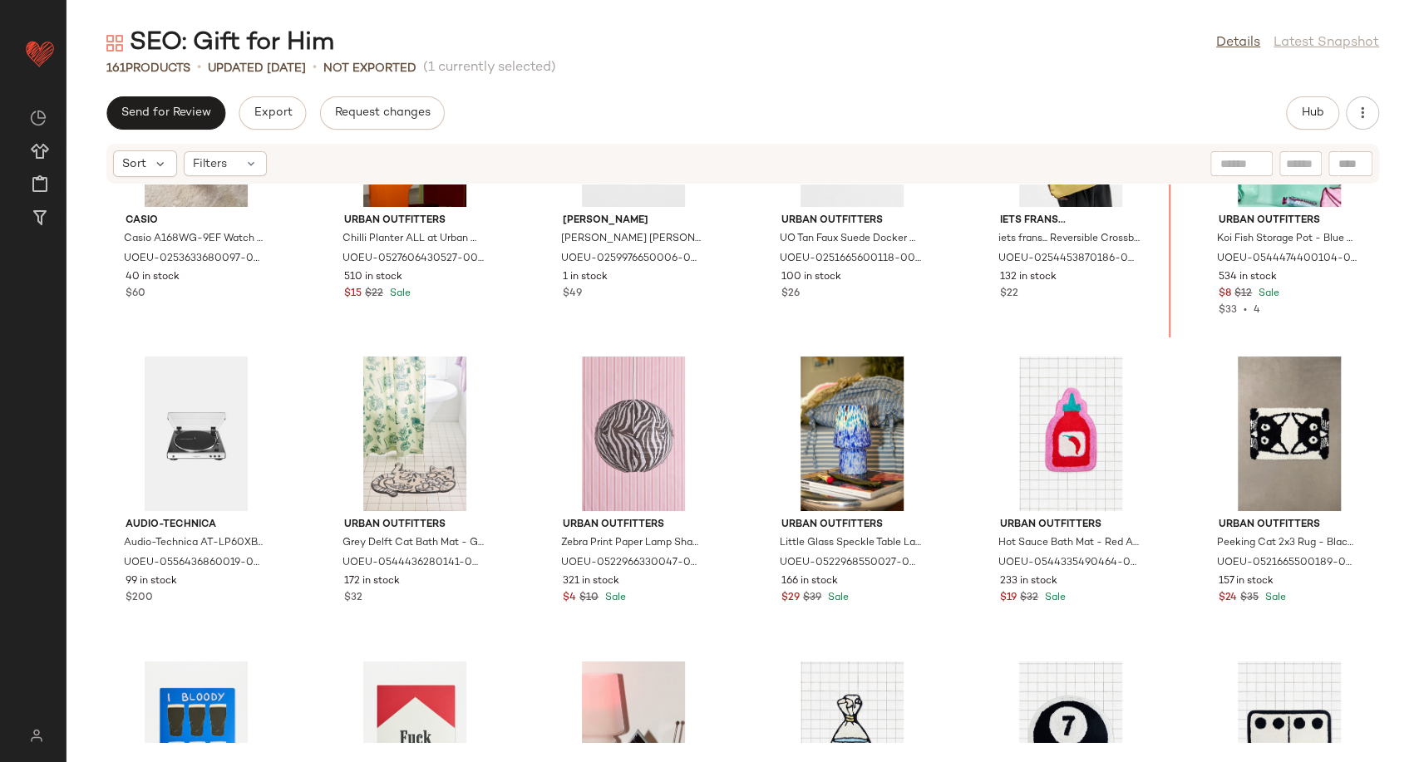
scroll to position [1942, 0]
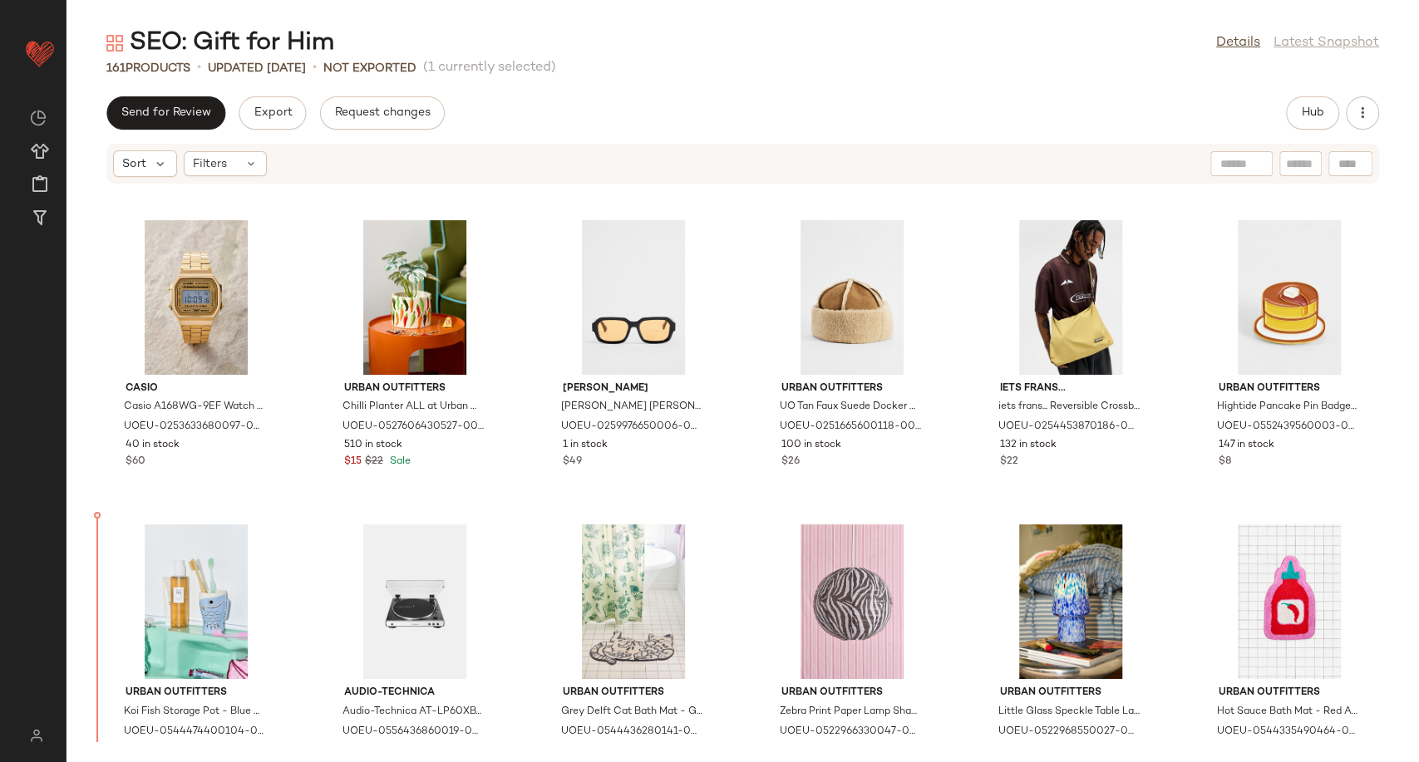
scroll to position [1867, 0]
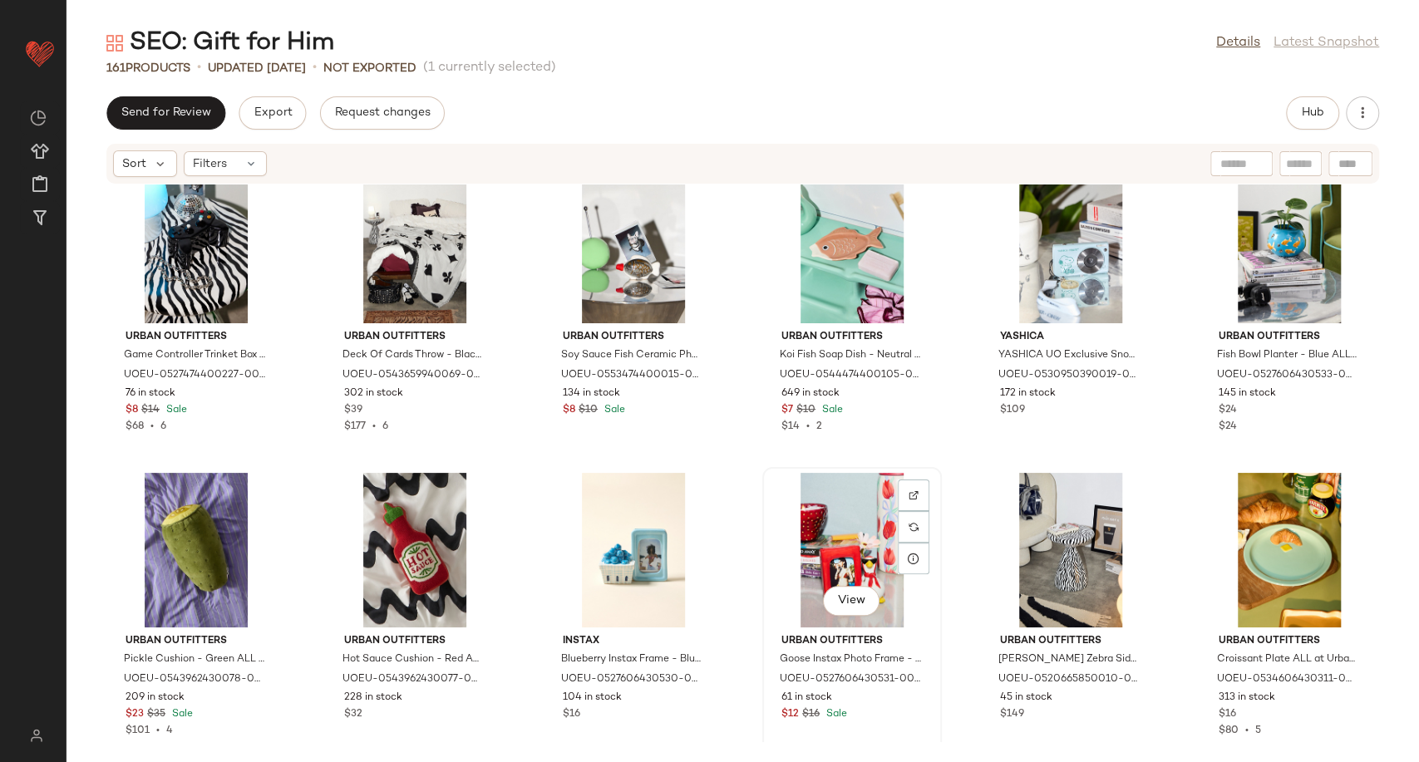
scroll to position [3530, 0]
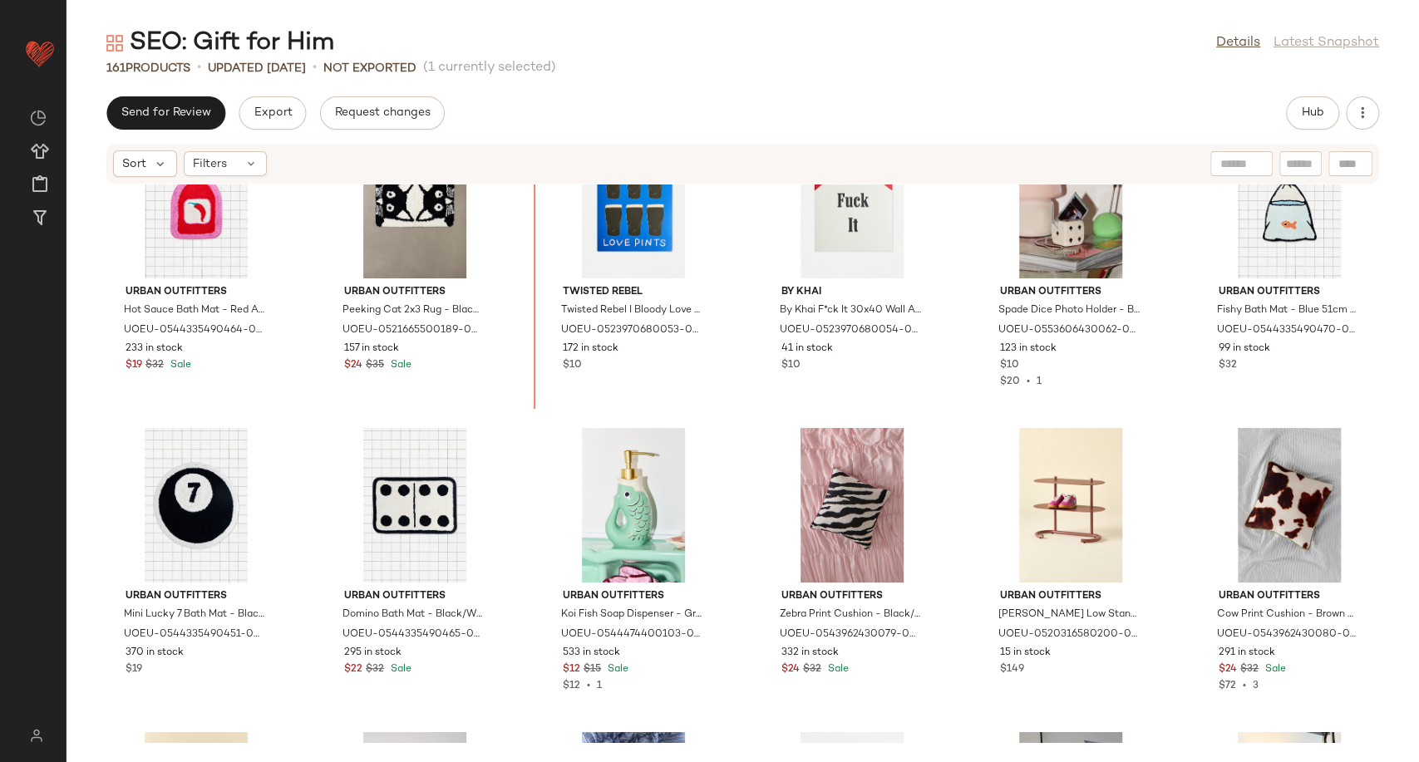
scroll to position [2460, 0]
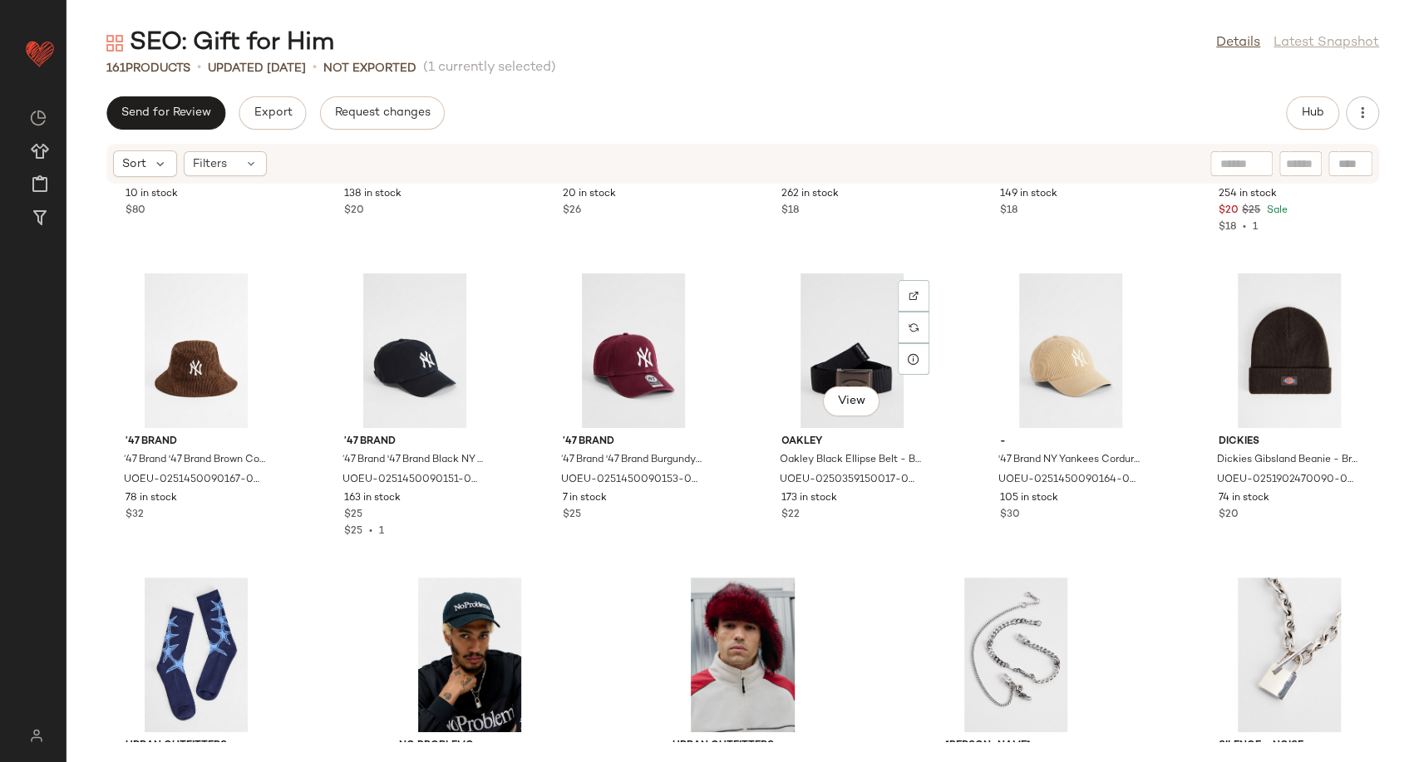
scroll to position [7661, 0]
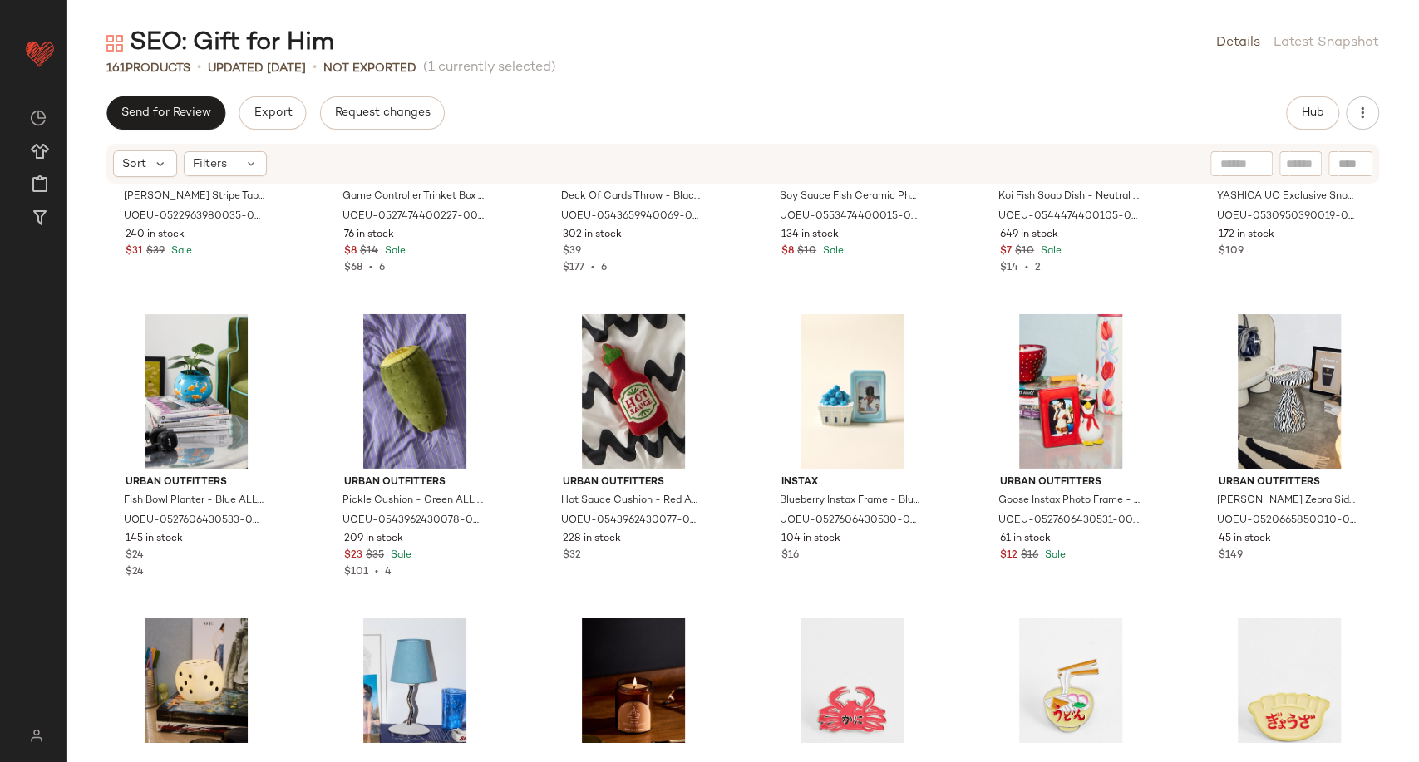
scroll to position [3543, 0]
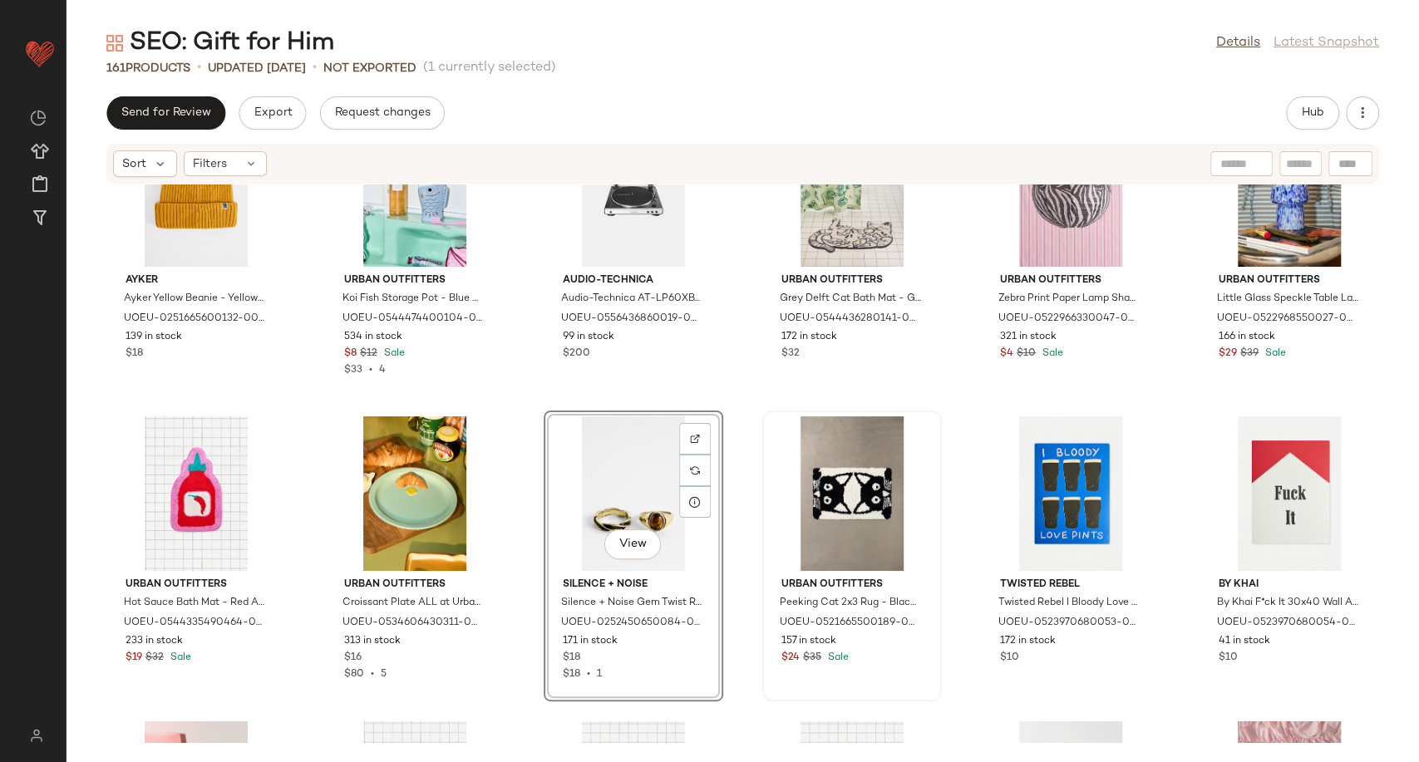
scroll to position [1856, 0]
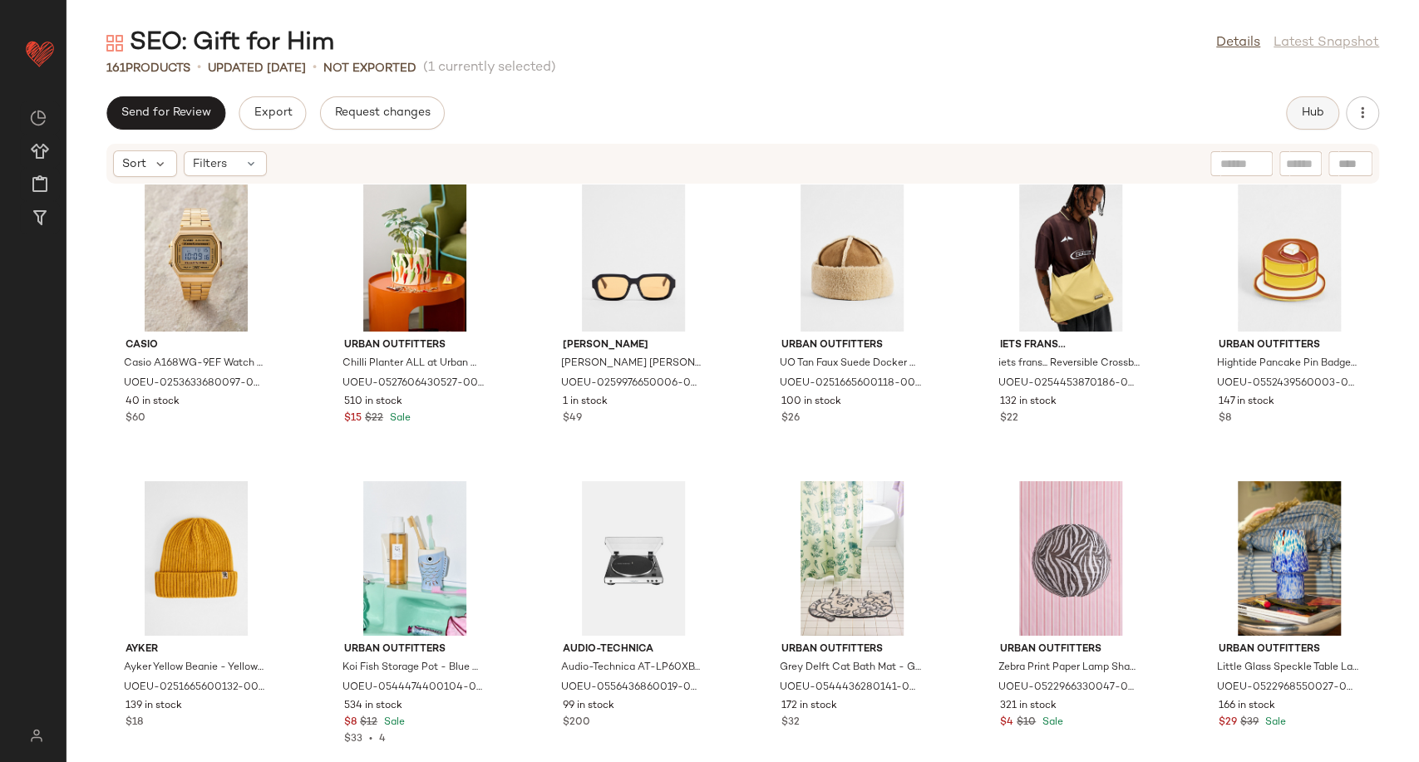
click at [1304, 126] on button "Hub" at bounding box center [1312, 112] width 53 height 33
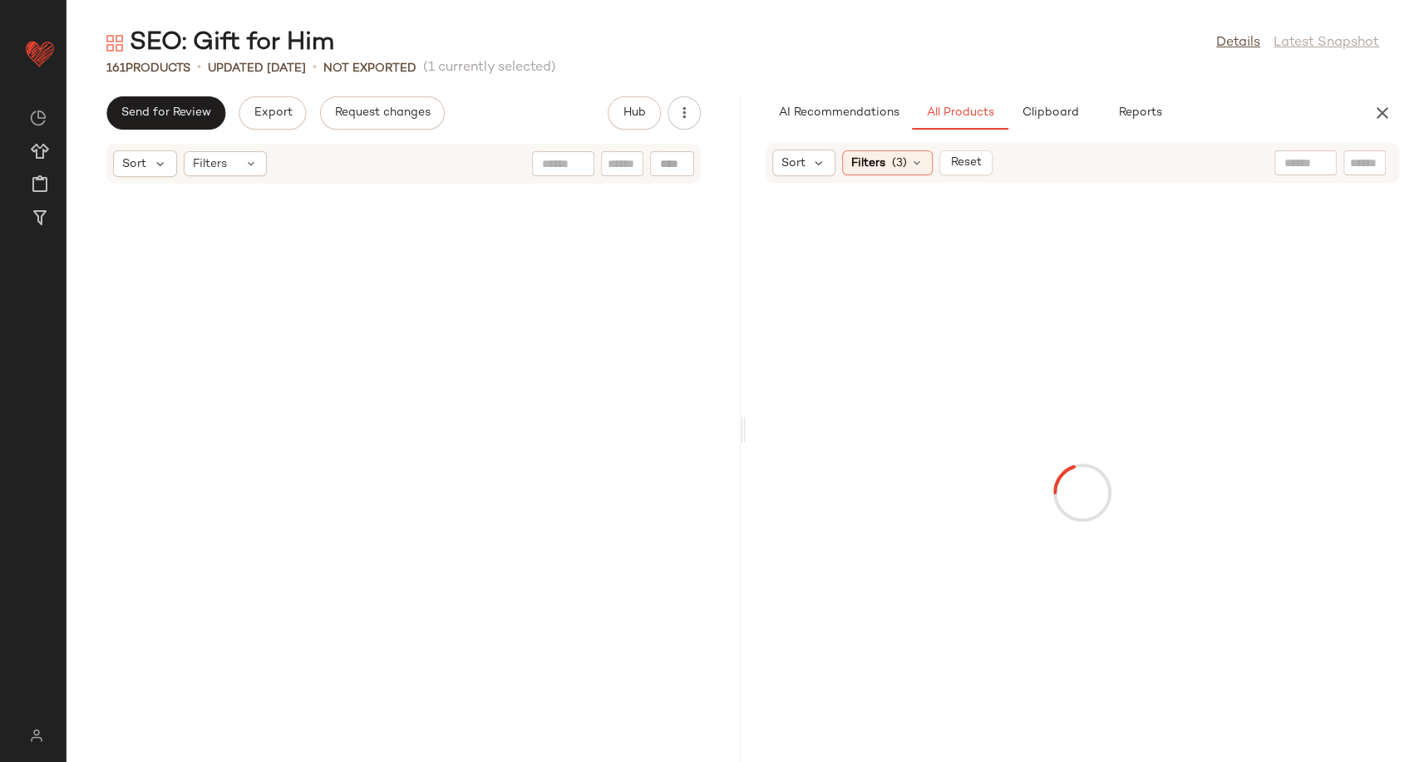
scroll to position [3651, 0]
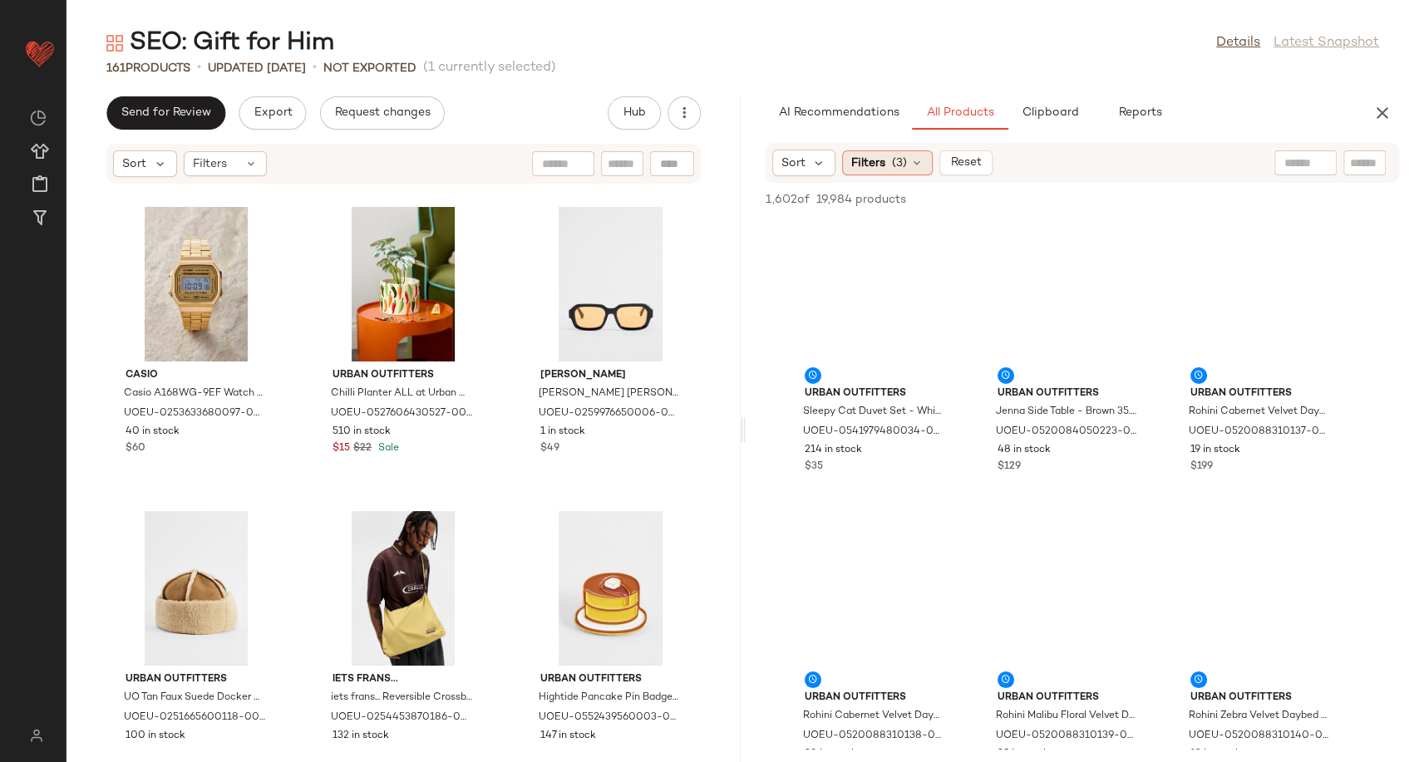
click at [920, 158] on icon at bounding box center [916, 162] width 13 height 13
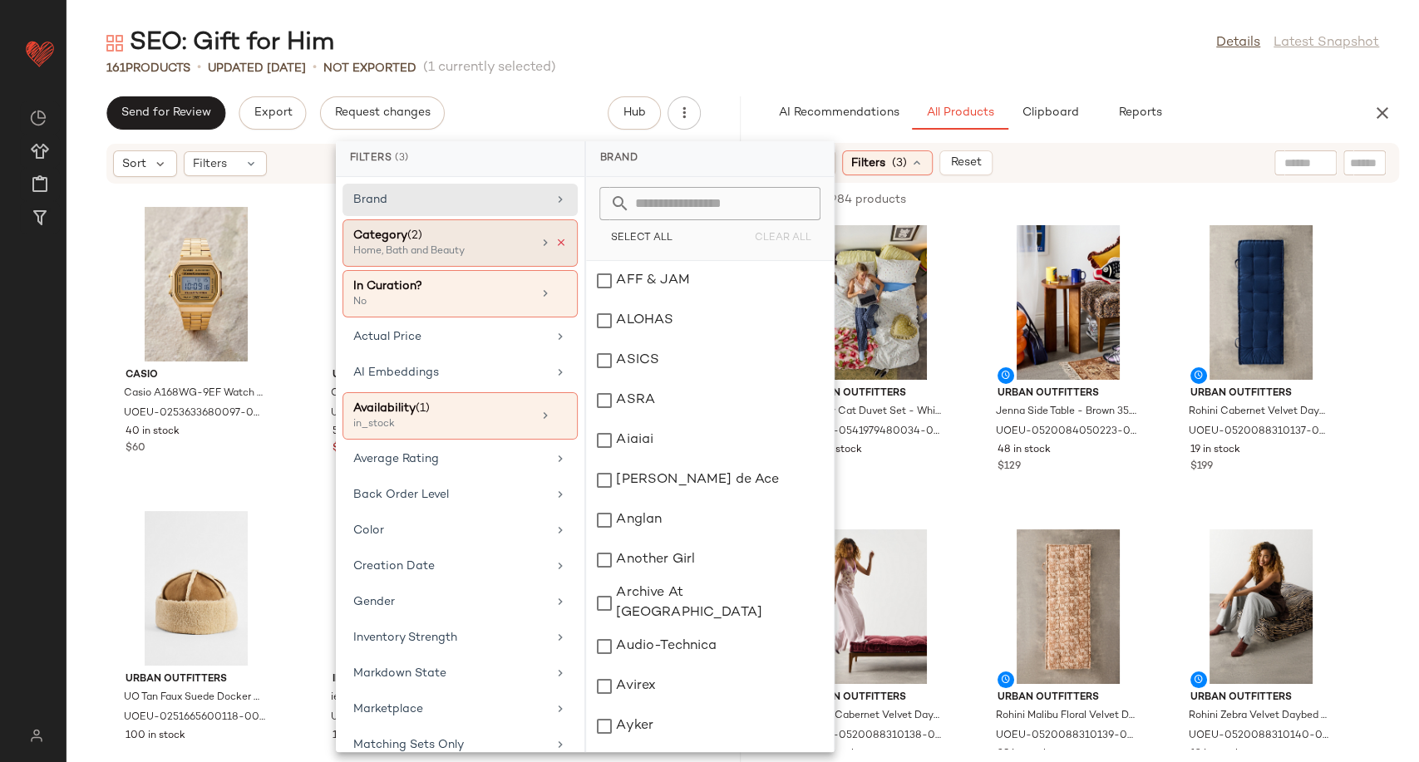
click at [557, 242] on icon at bounding box center [561, 243] width 12 height 12
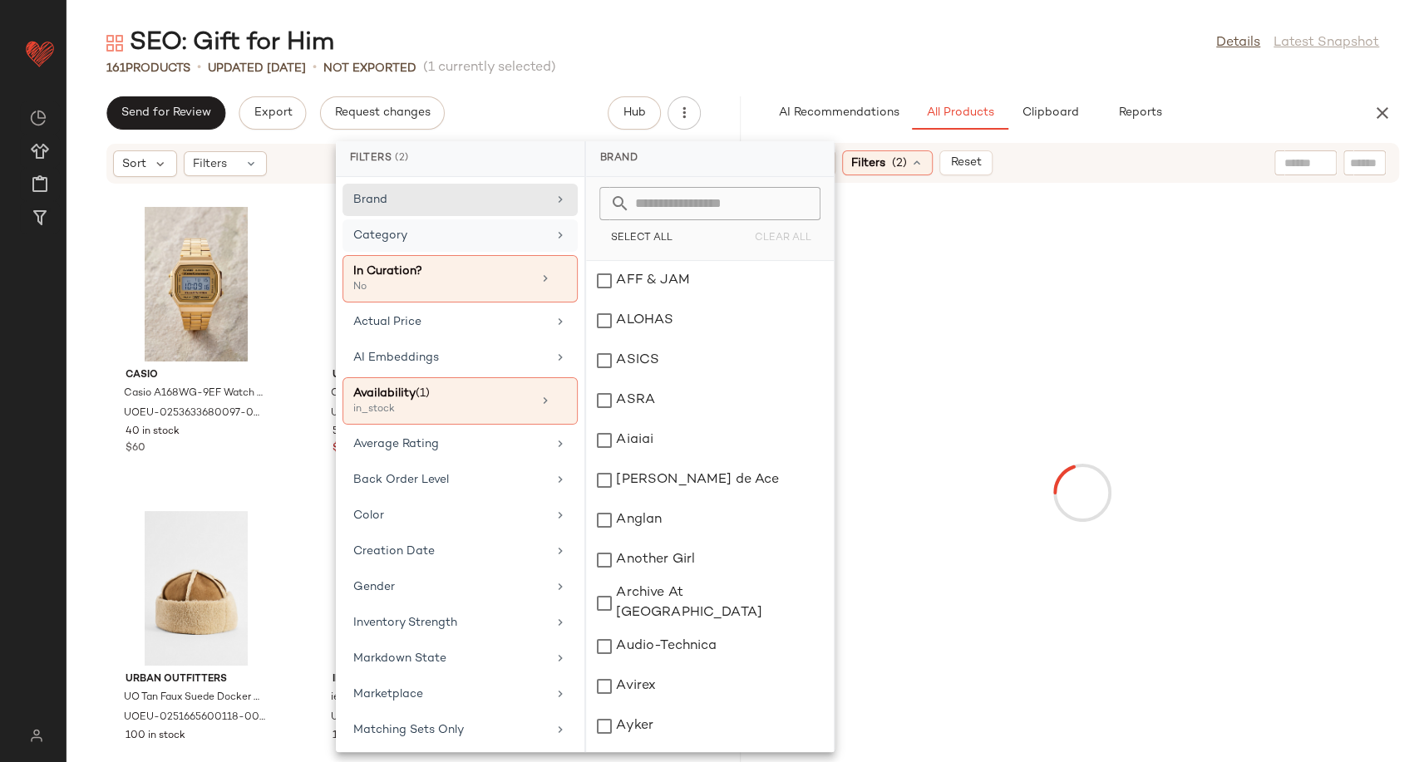
click at [525, 240] on div "Category" at bounding box center [450, 235] width 194 height 17
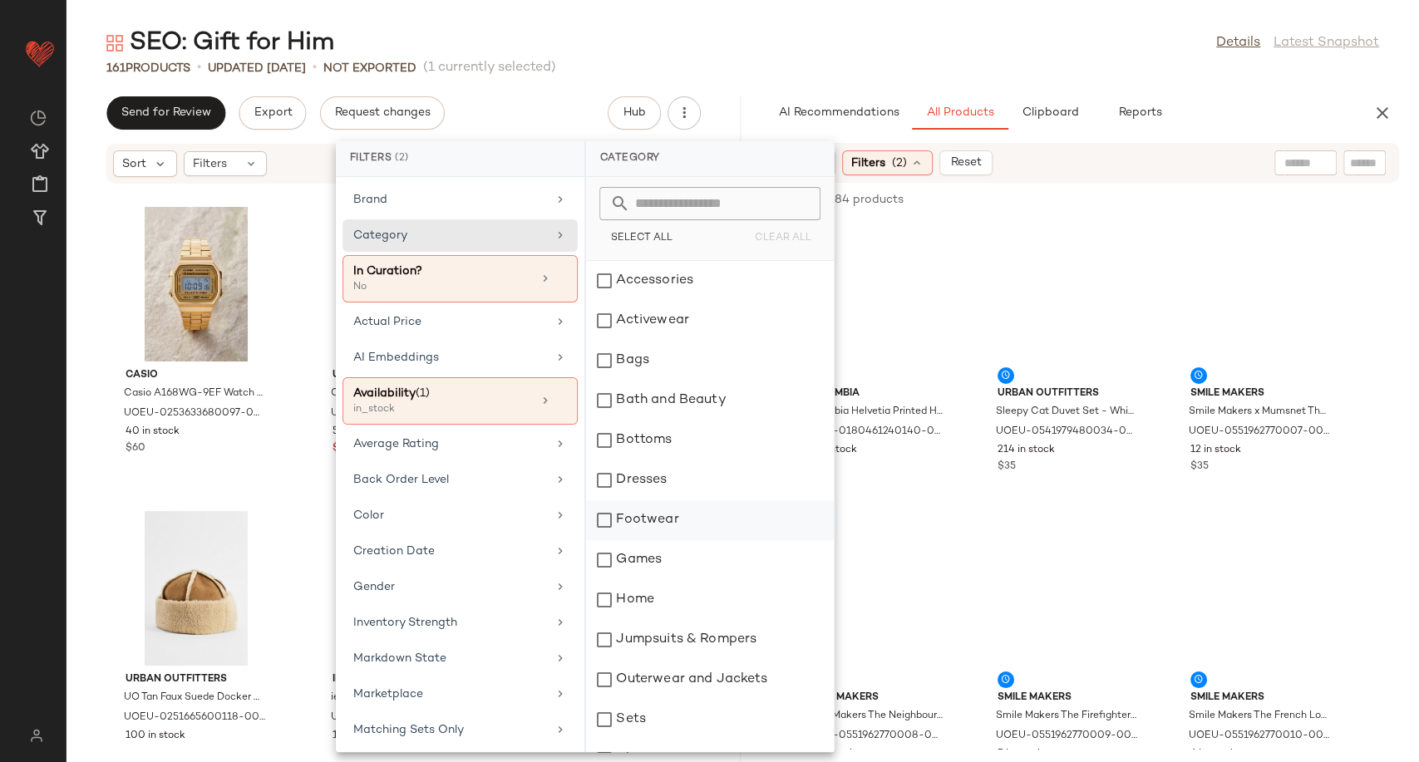
click at [663, 520] on div "Footwear" at bounding box center [710, 520] width 248 height 40
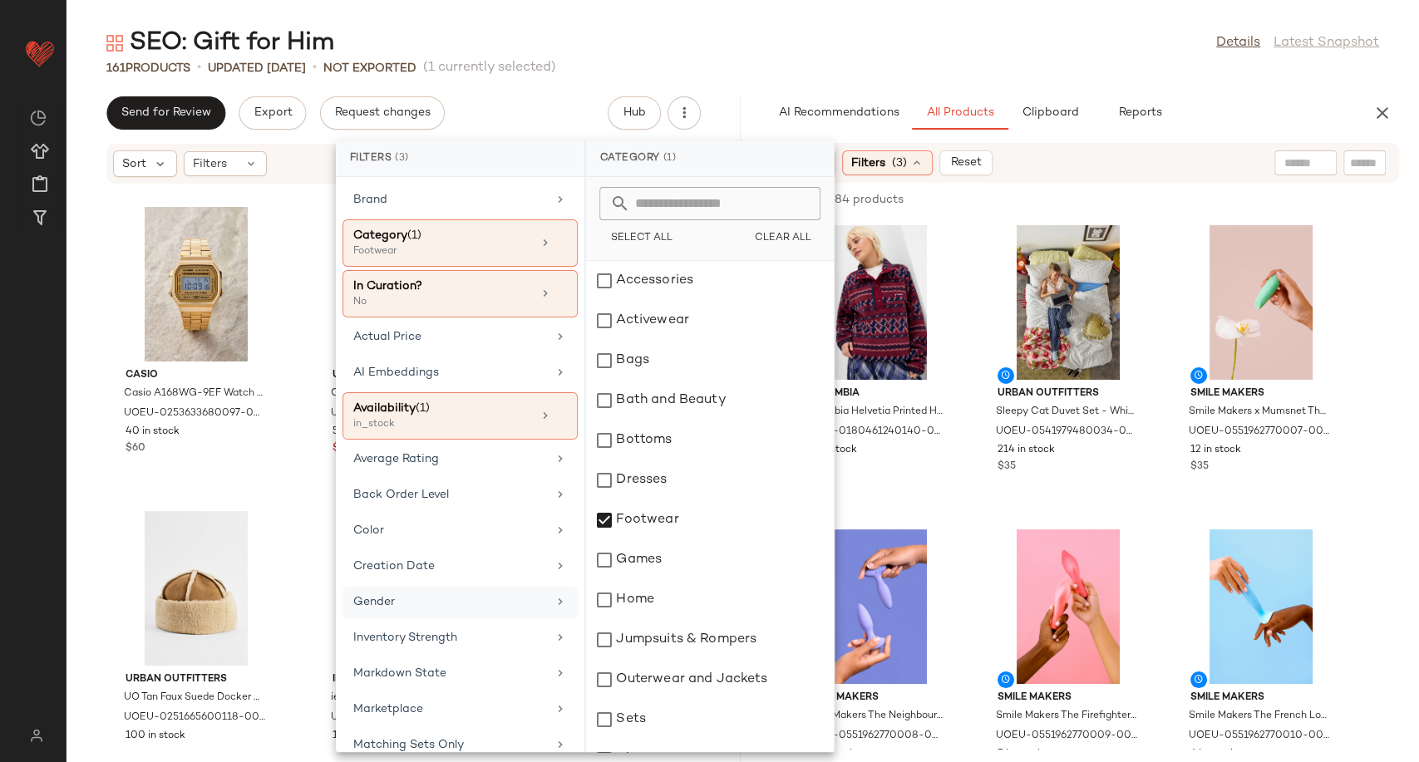
click at [437, 597] on div "Gender" at bounding box center [450, 602] width 194 height 17
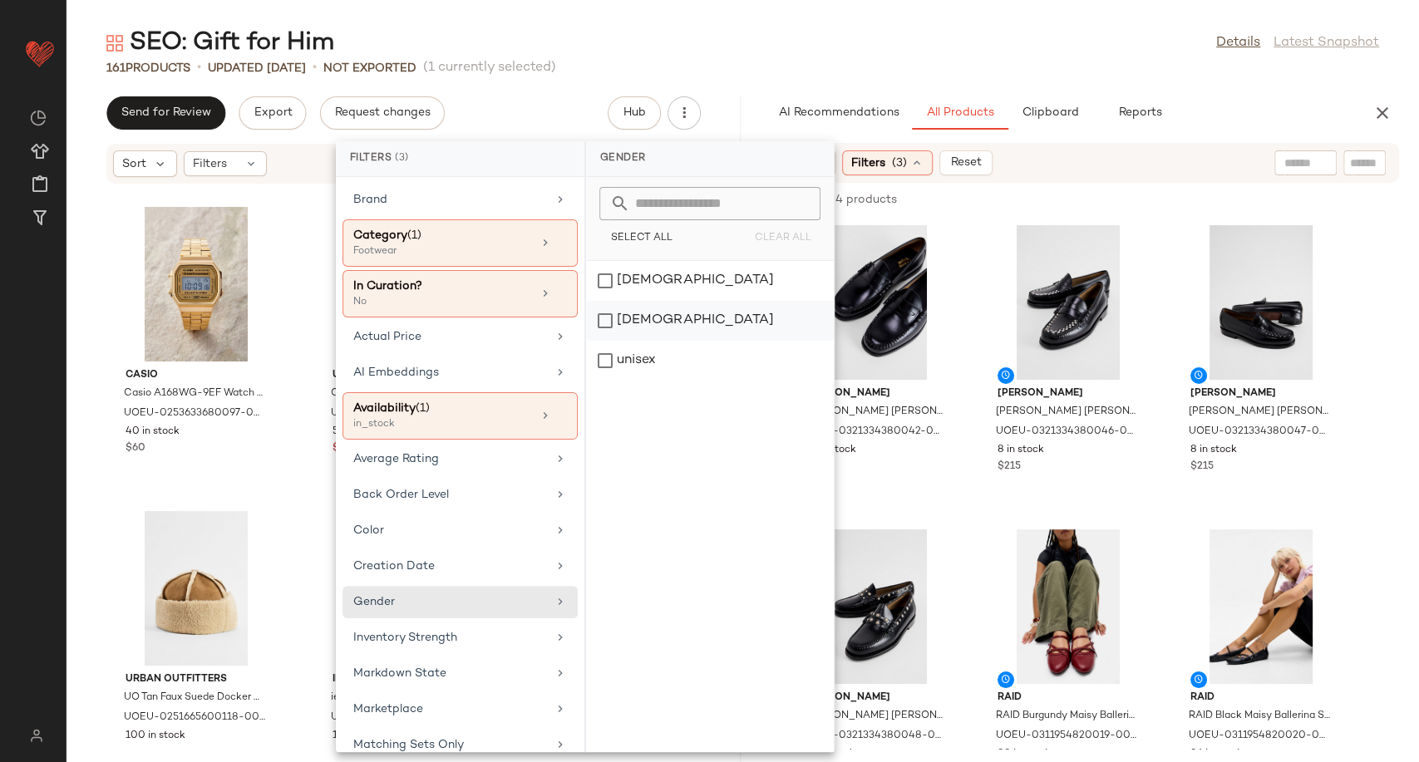
click at [648, 319] on div "male" at bounding box center [710, 321] width 248 height 40
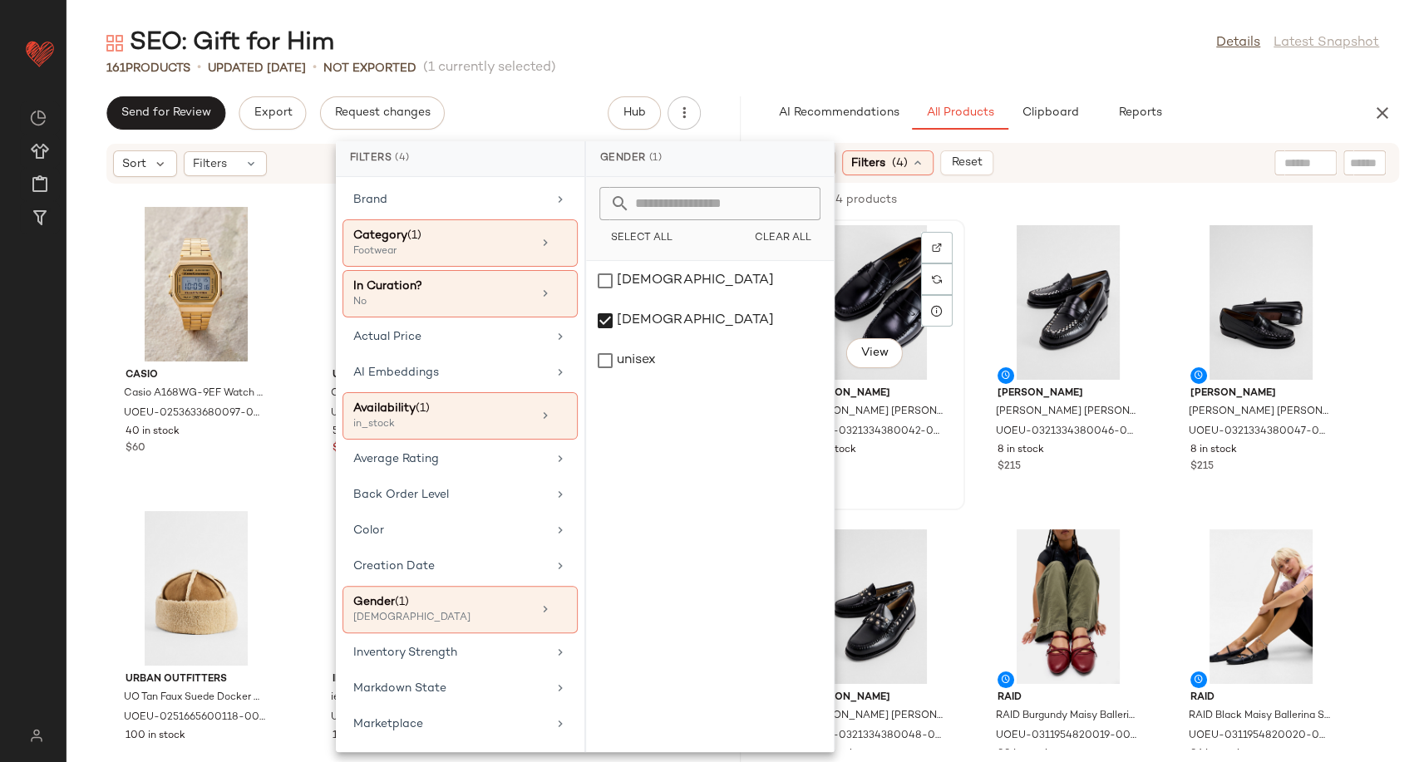
click at [962, 461] on div "View G.H. Bass G.H. Bass G.H.Bass Black Larson Weejuns Moccasin Penny Loafers -…" at bounding box center [876, 364] width 180 height 291
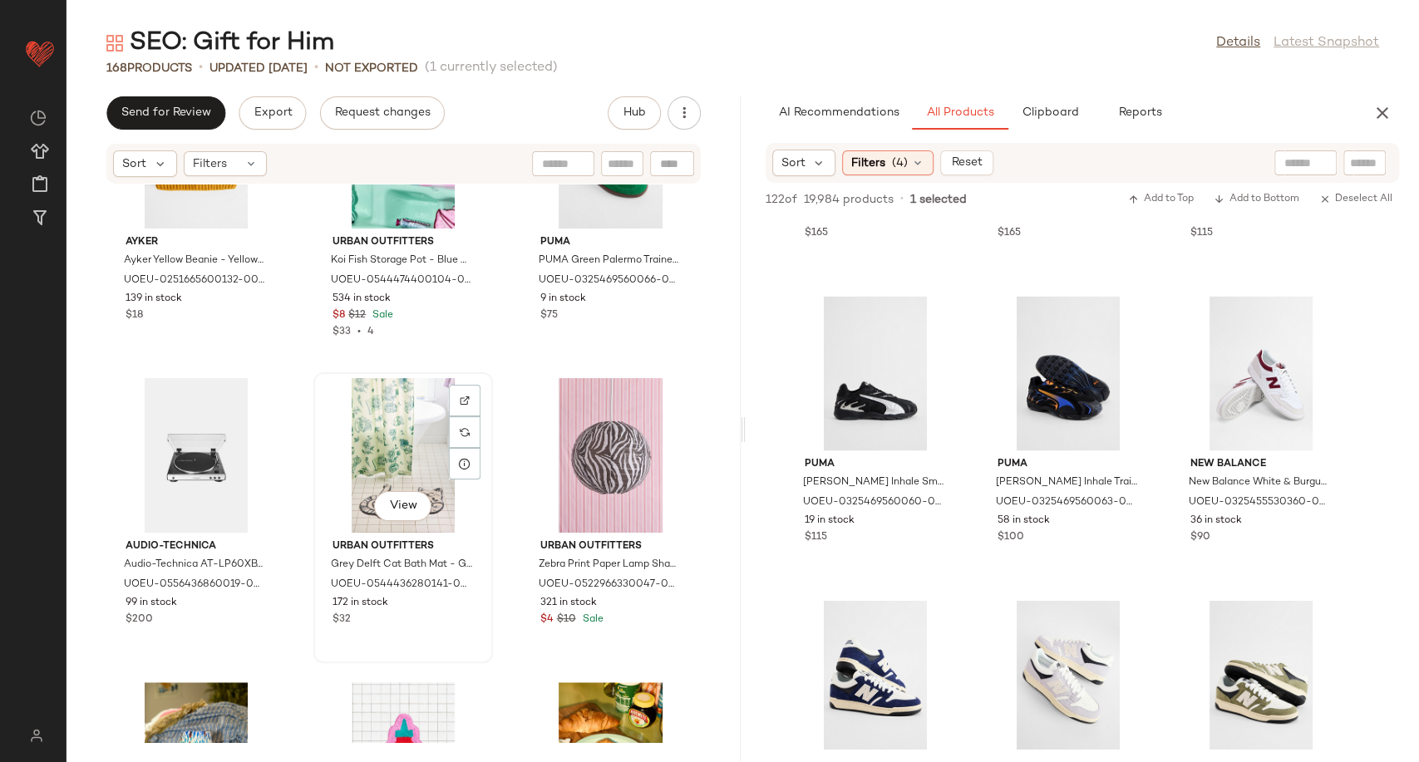
scroll to position [5186, 0]
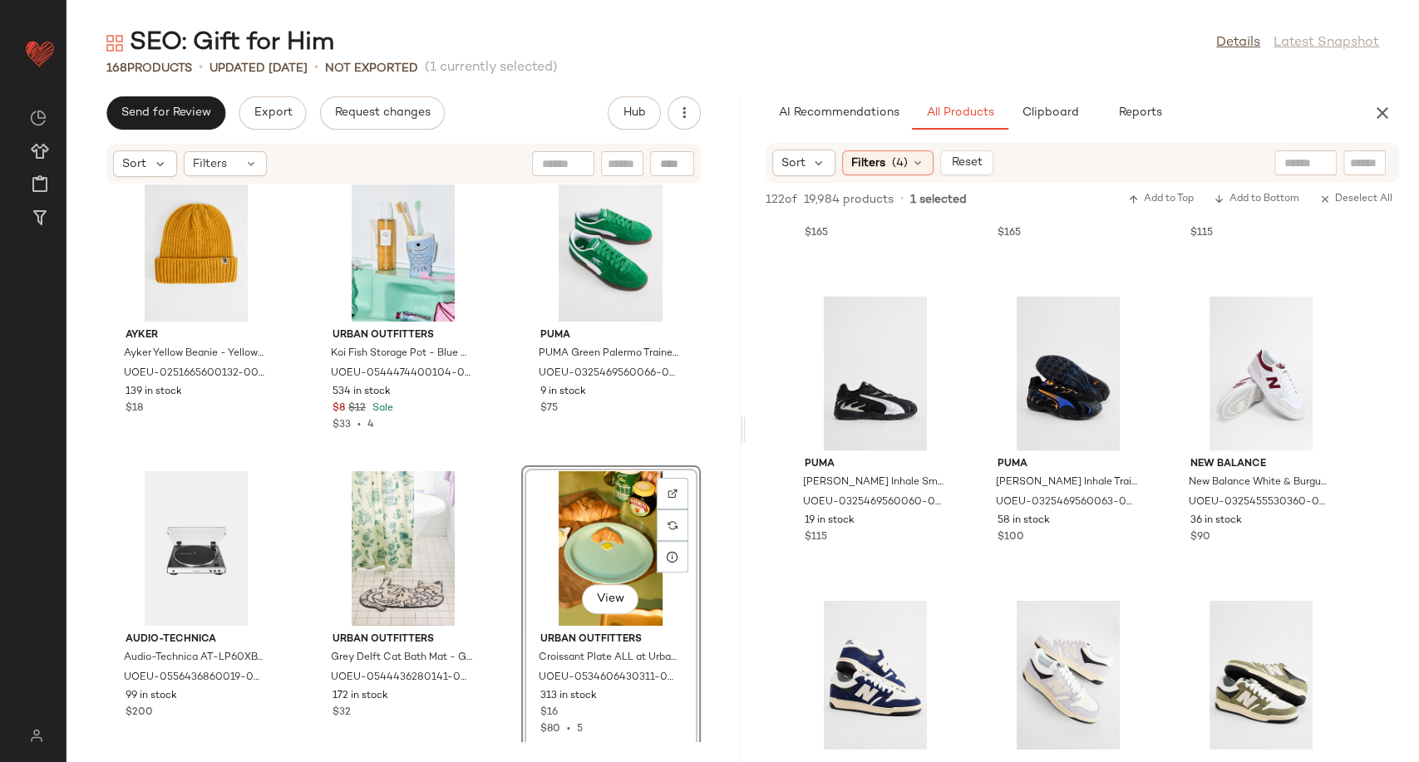
scroll to position [5094, 0]
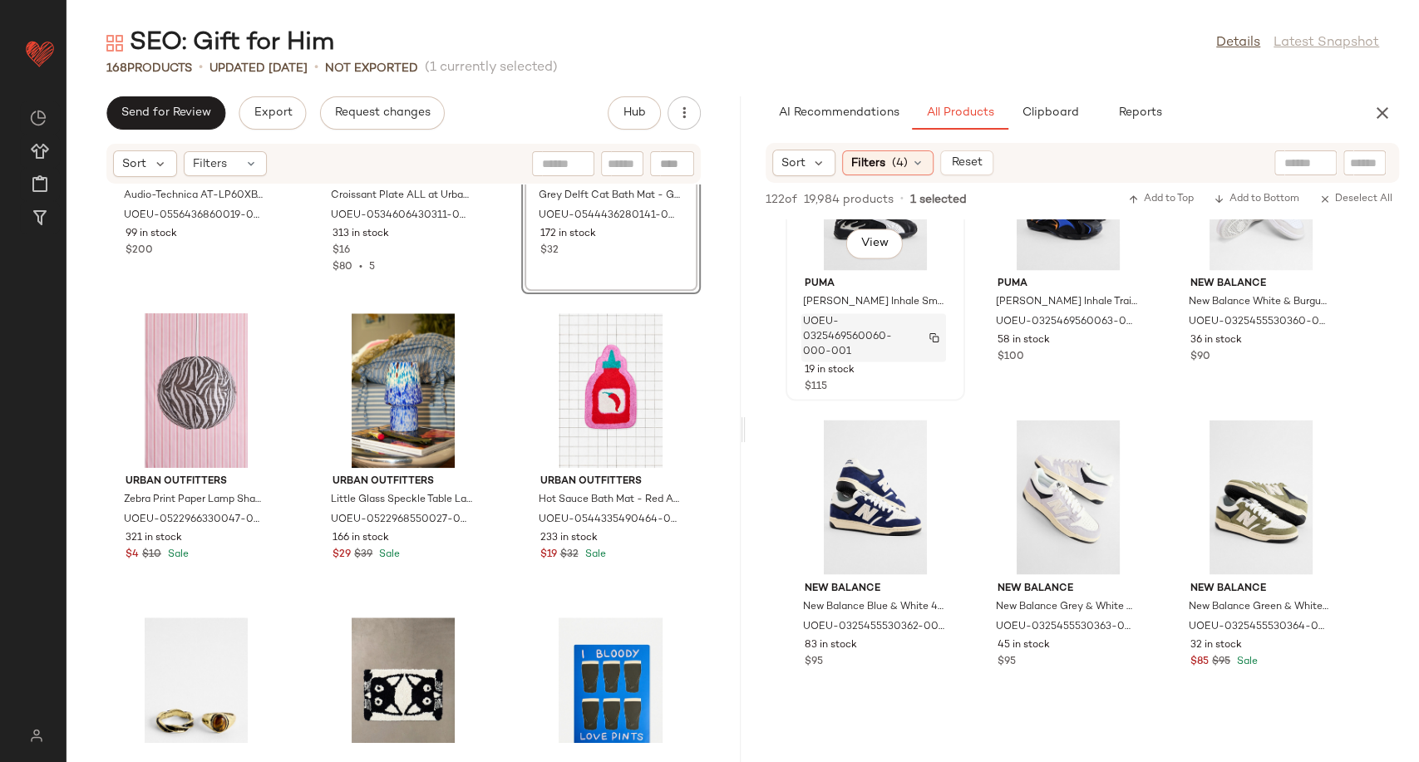
scroll to position [1939, 0]
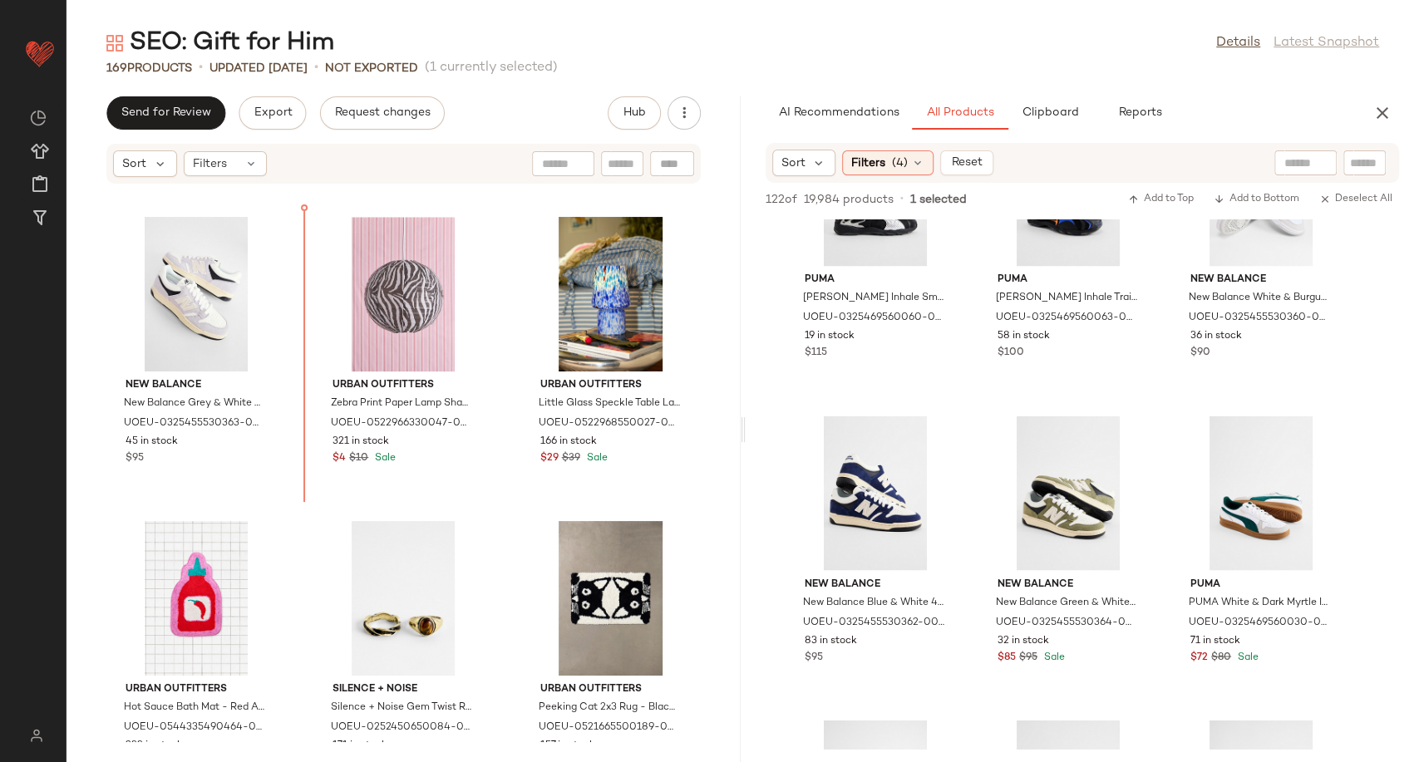
scroll to position [5362, 0]
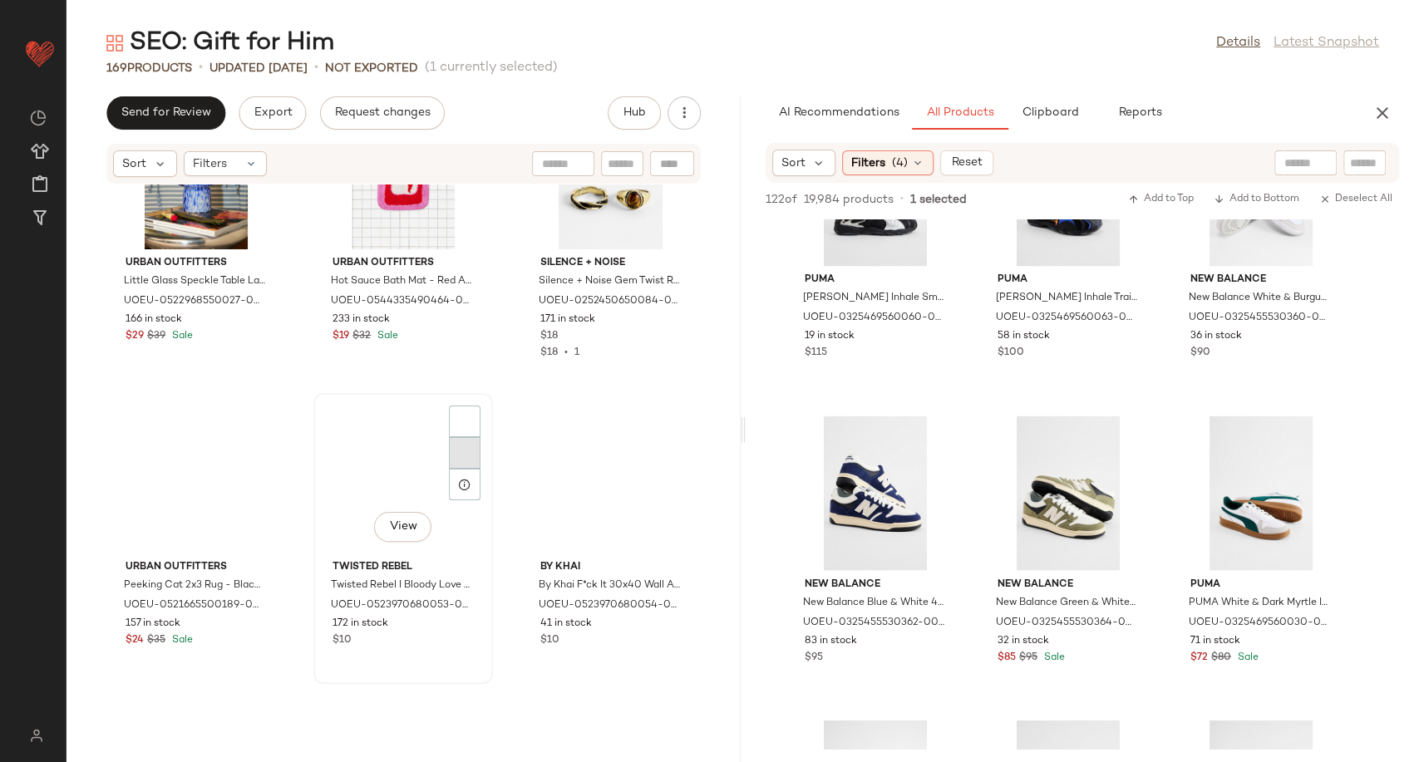
scroll to position [5917, 0]
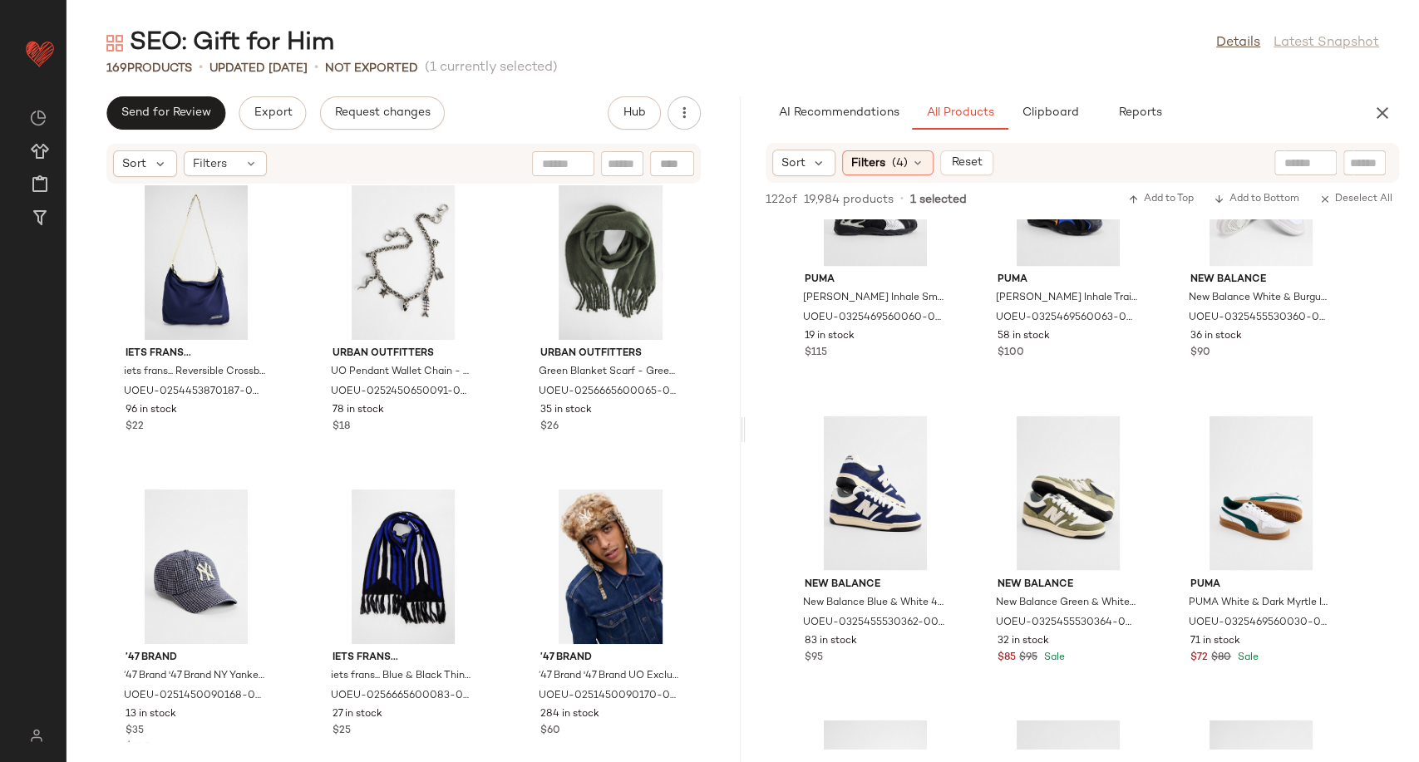
scroll to position [13860, 0]
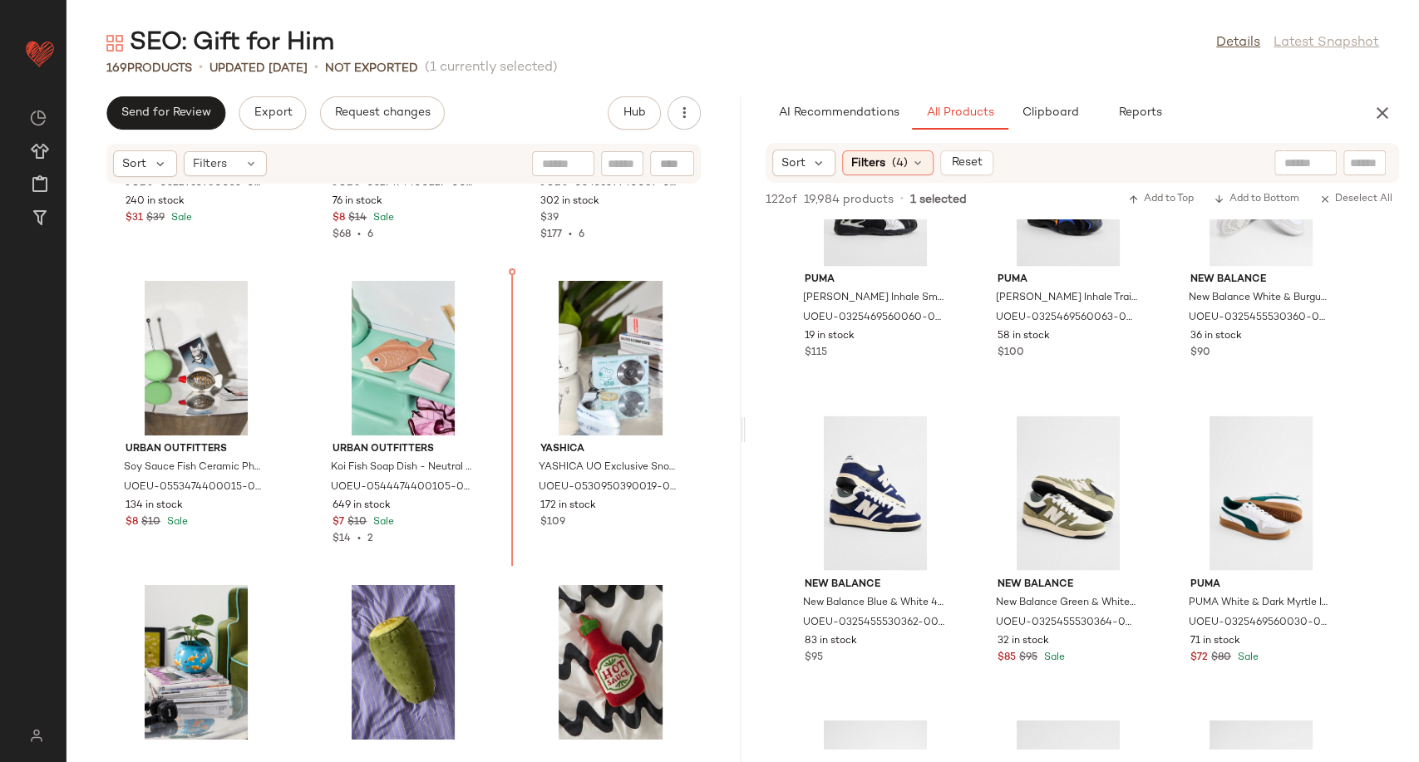
scroll to position [7790, 0]
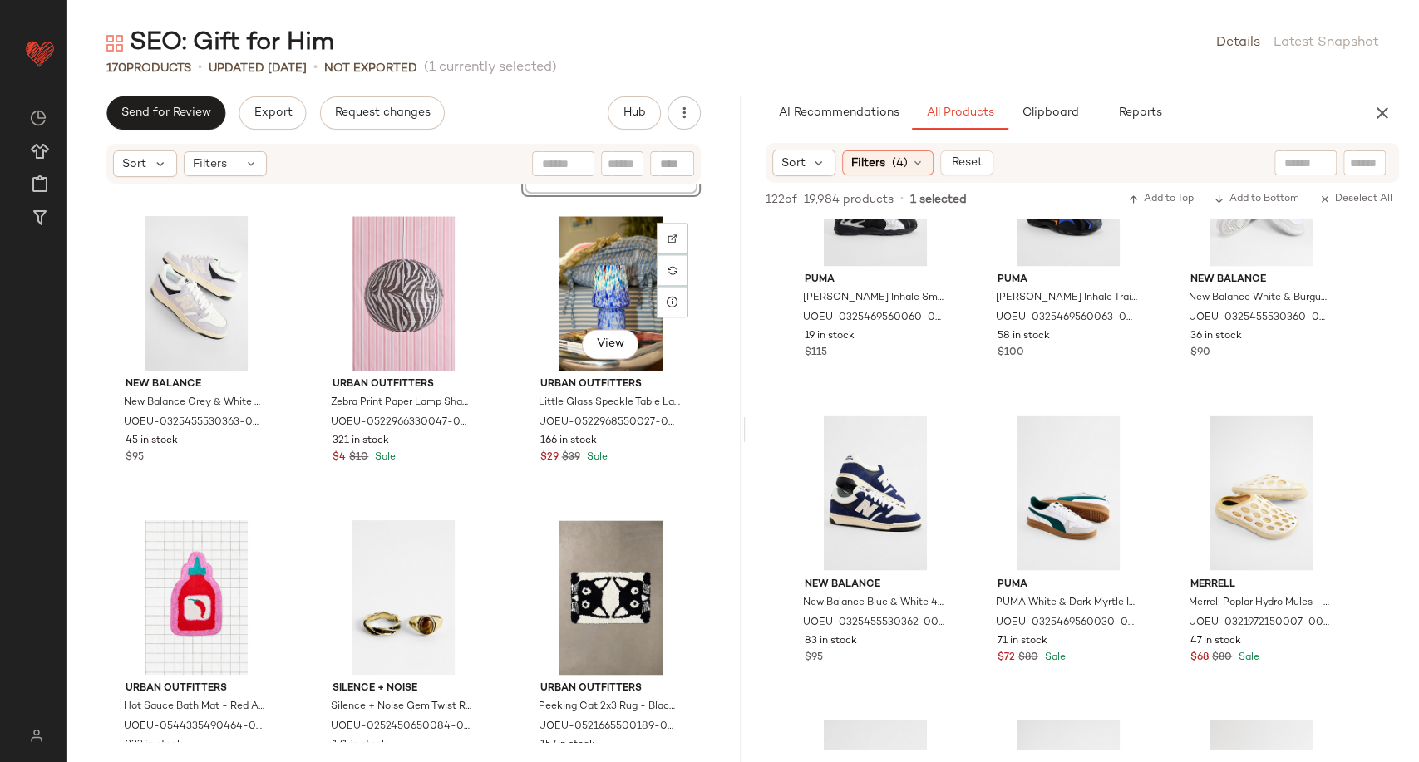
scroll to position [5774, 0]
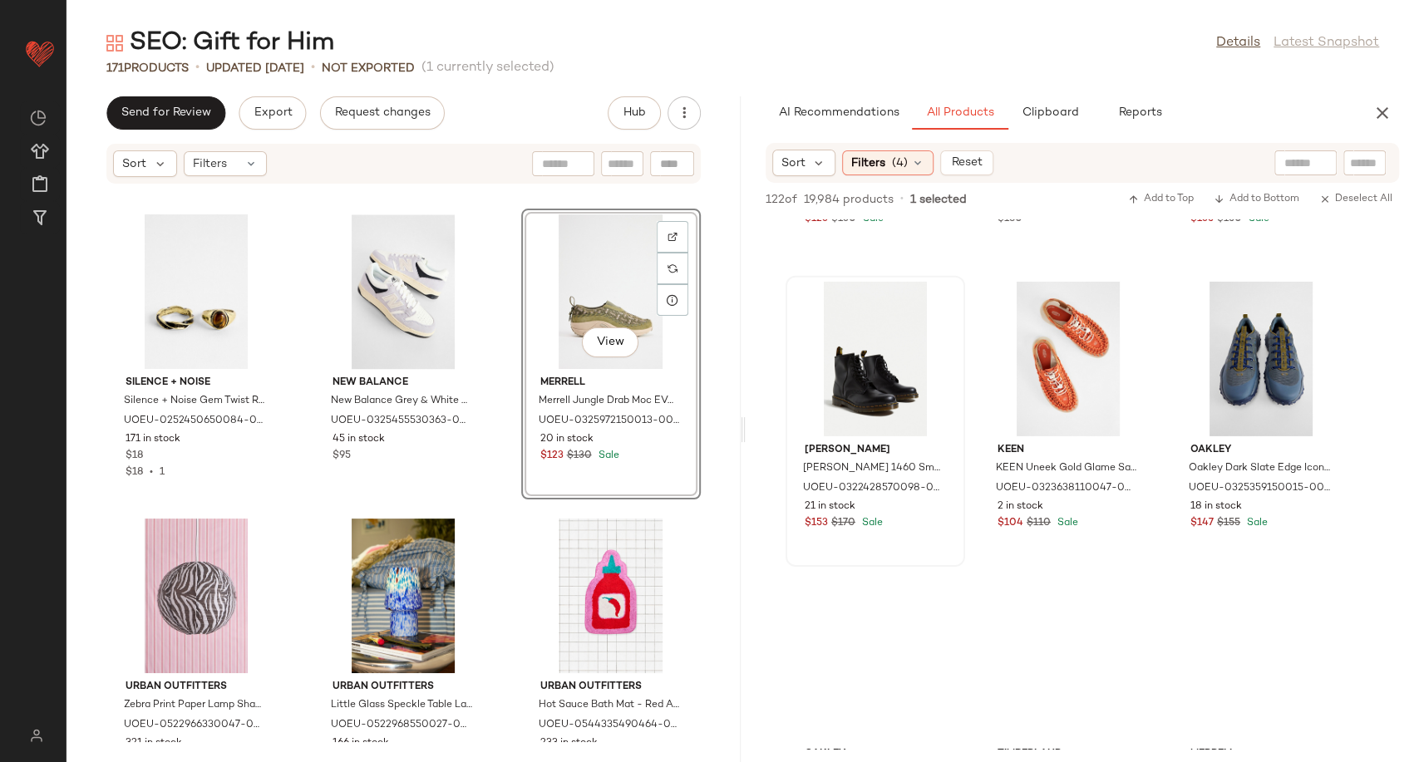
scroll to position [3602, 0]
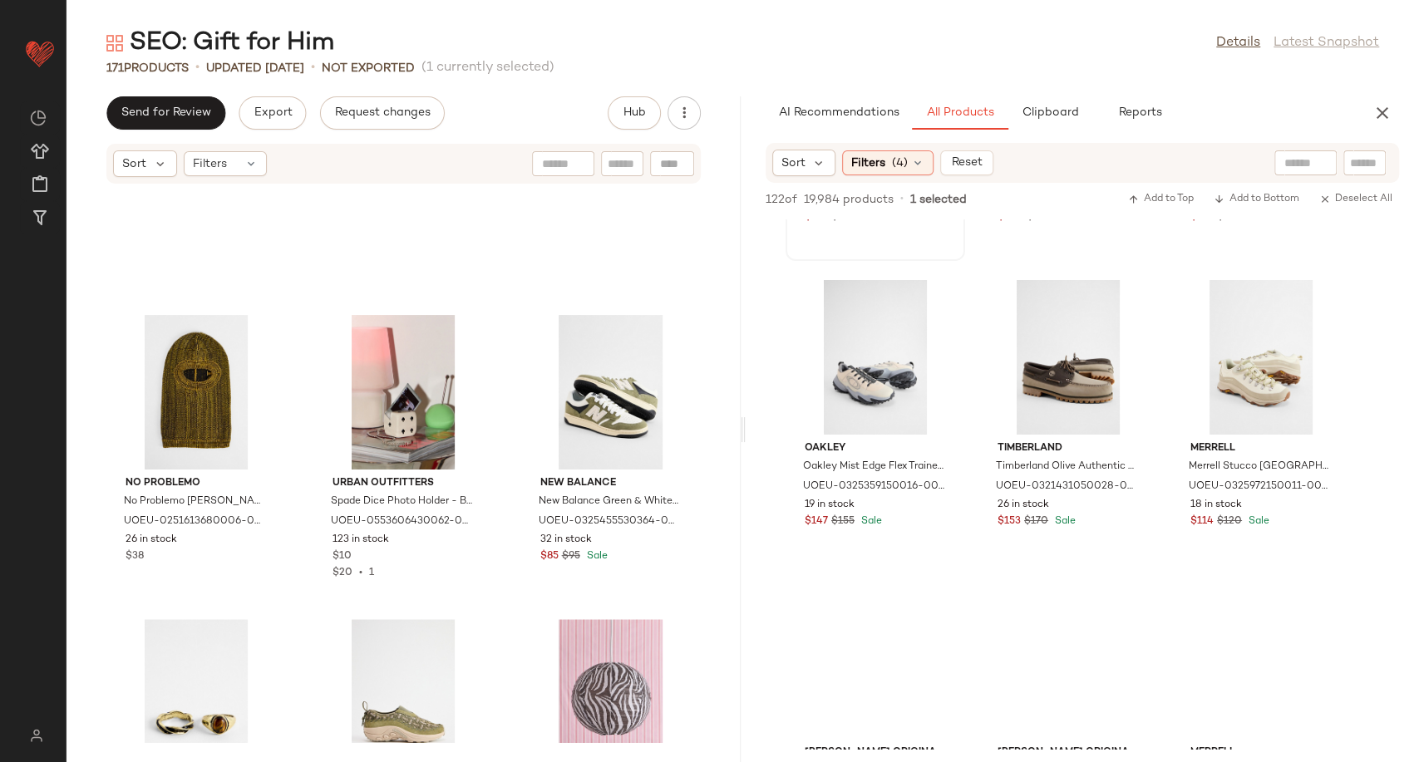
scroll to position [3971, 0]
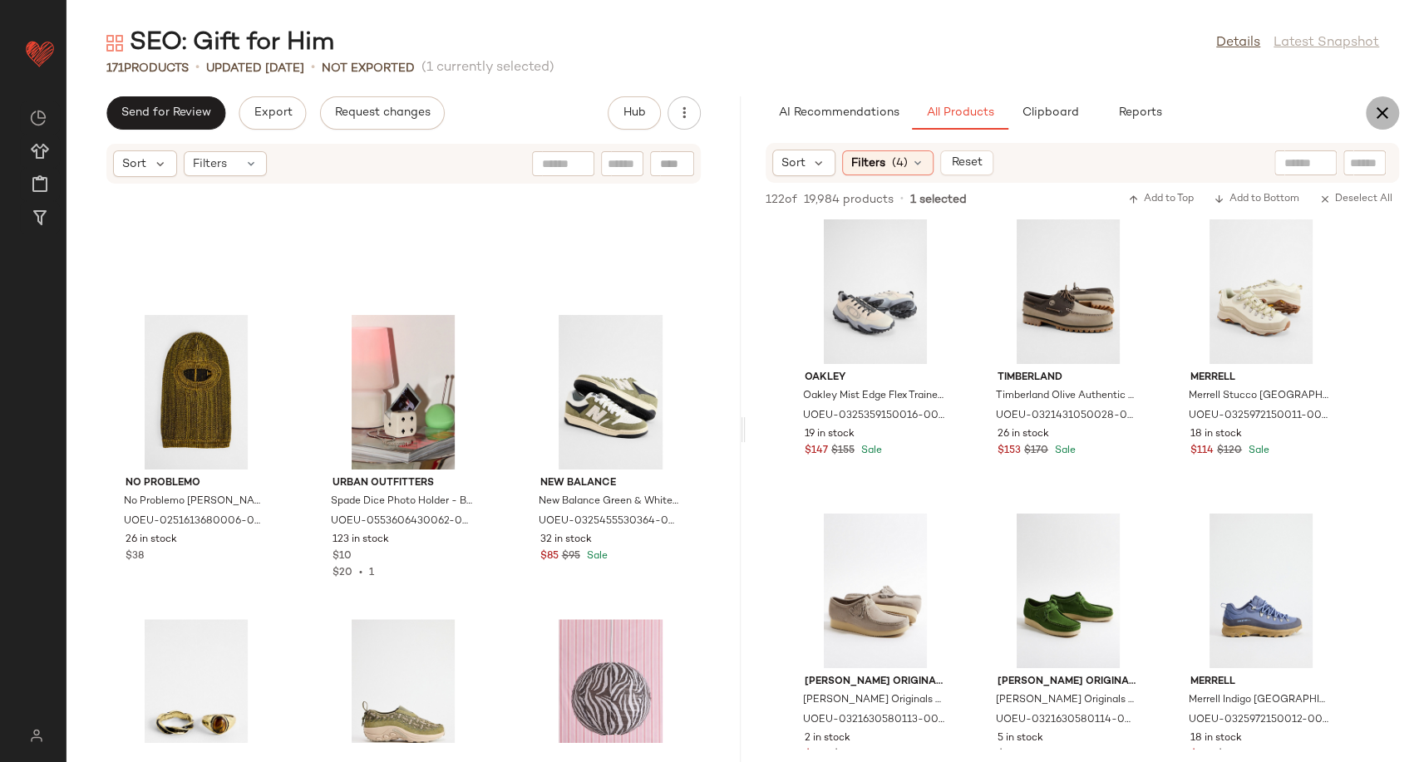
click at [1377, 106] on icon "button" at bounding box center [1383, 113] width 20 height 20
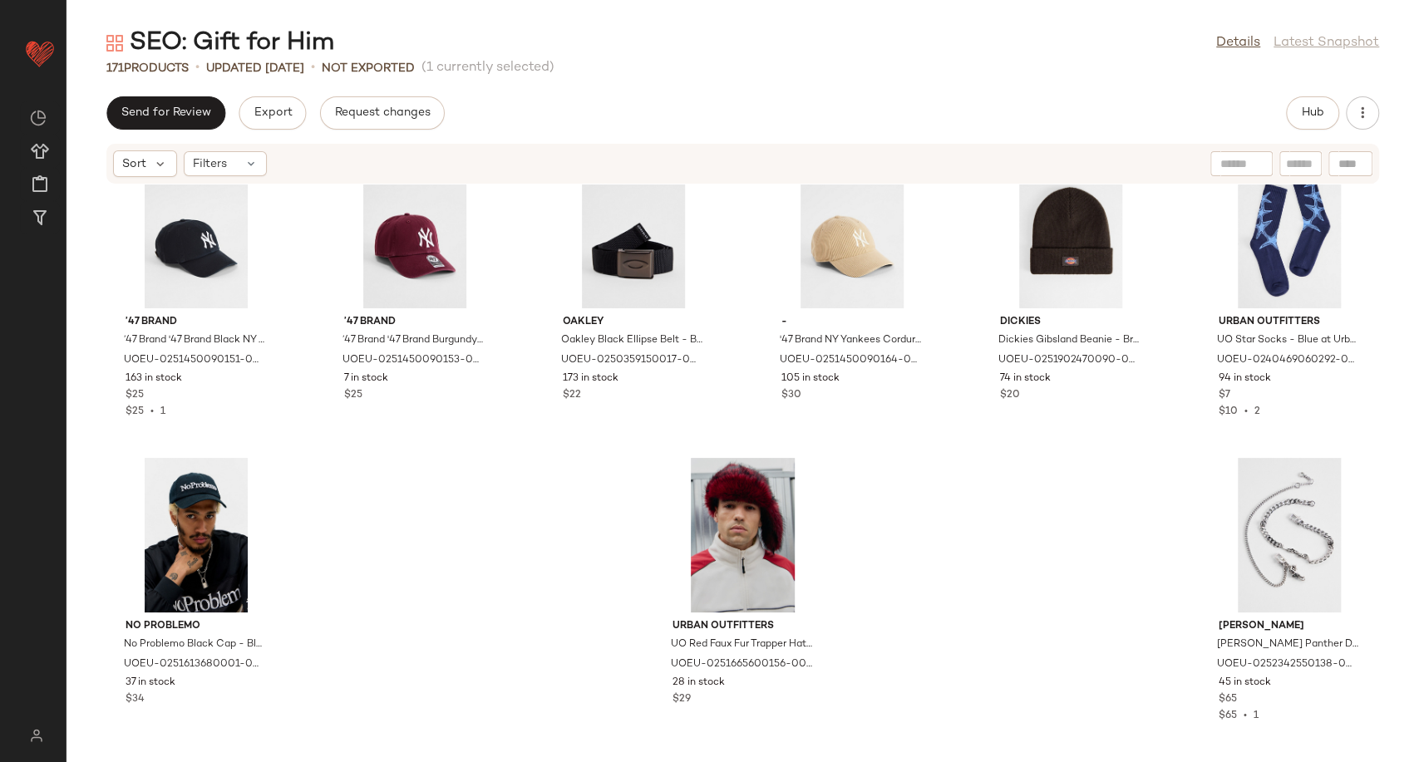
scroll to position [7899, 0]
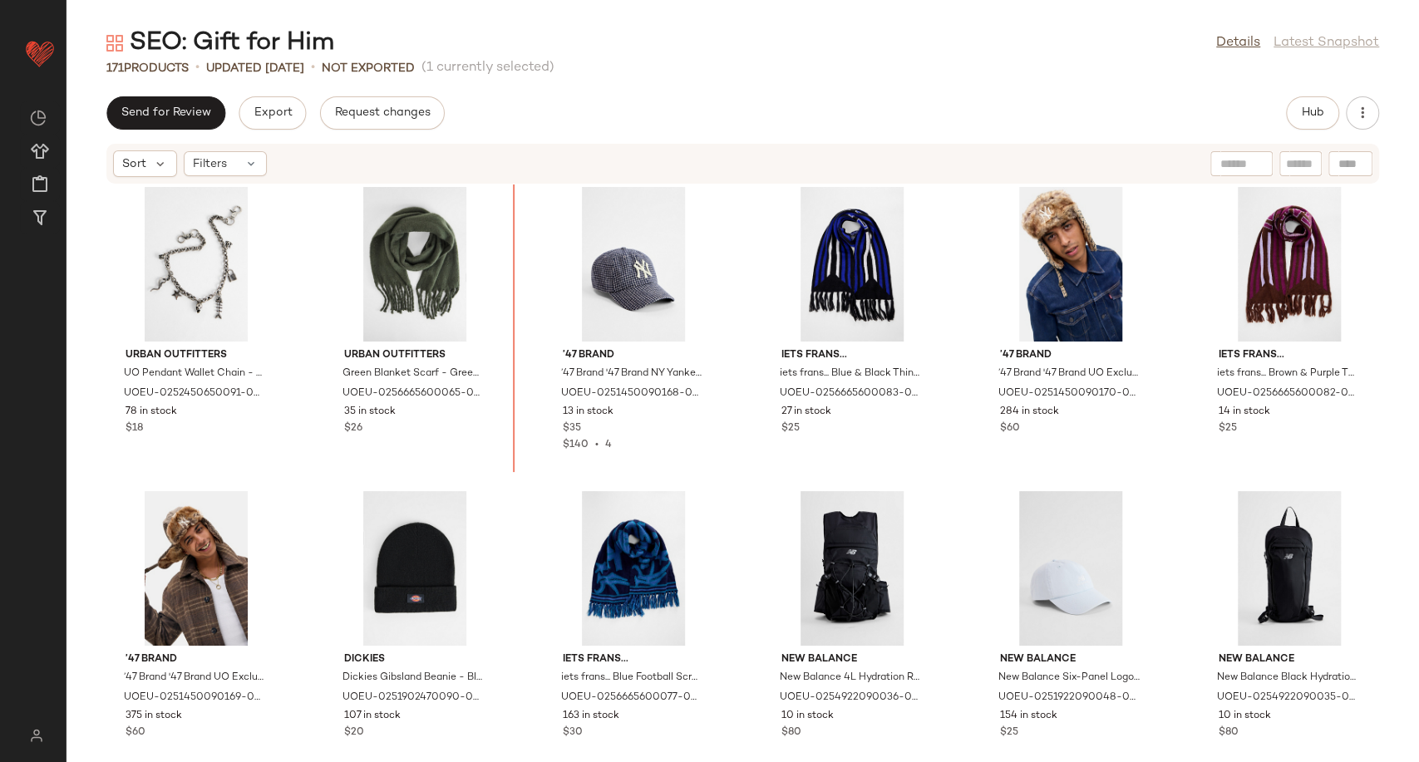
scroll to position [7310, 0]
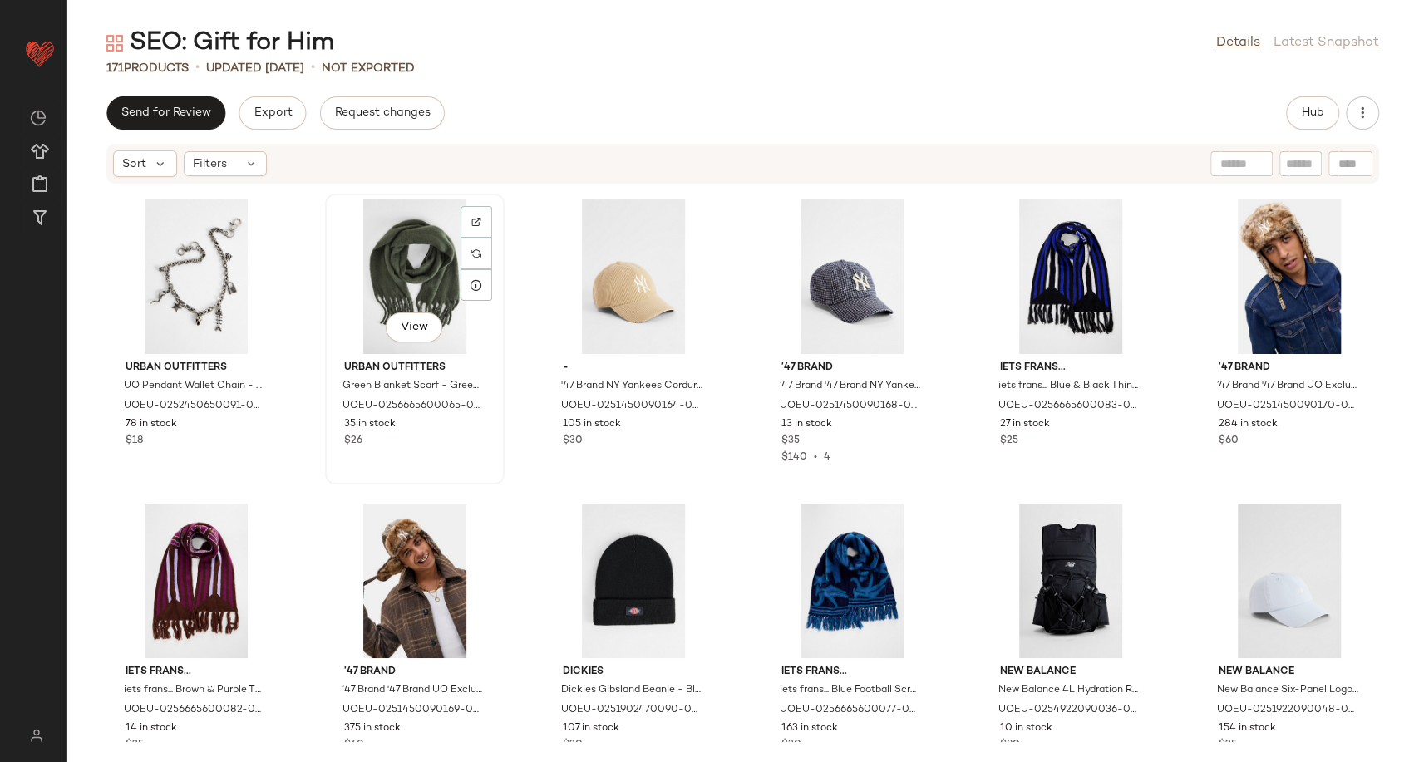
click at [419, 279] on div "View" at bounding box center [415, 277] width 168 height 155
click at [226, 264] on div "View" at bounding box center [196, 277] width 168 height 155
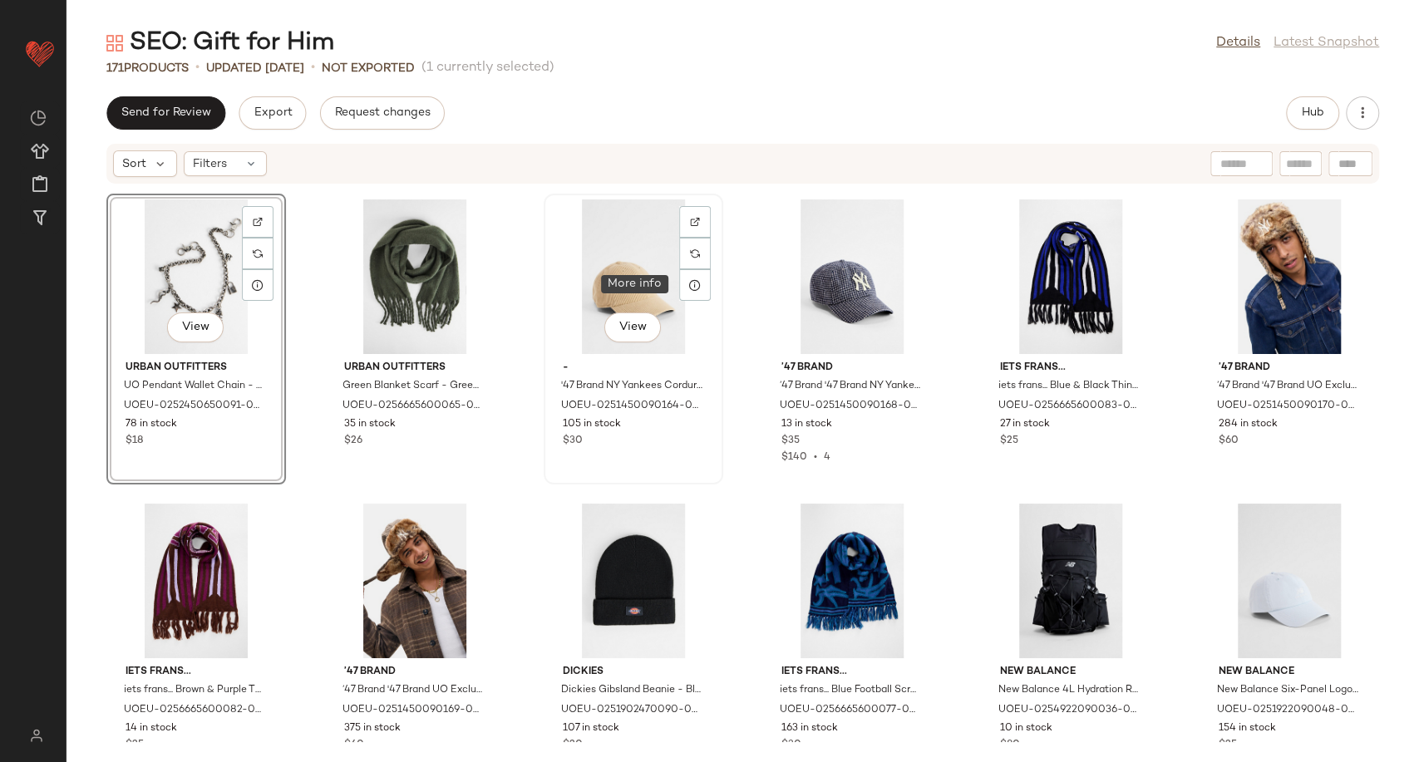
click at [679, 282] on div at bounding box center [695, 285] width 32 height 32
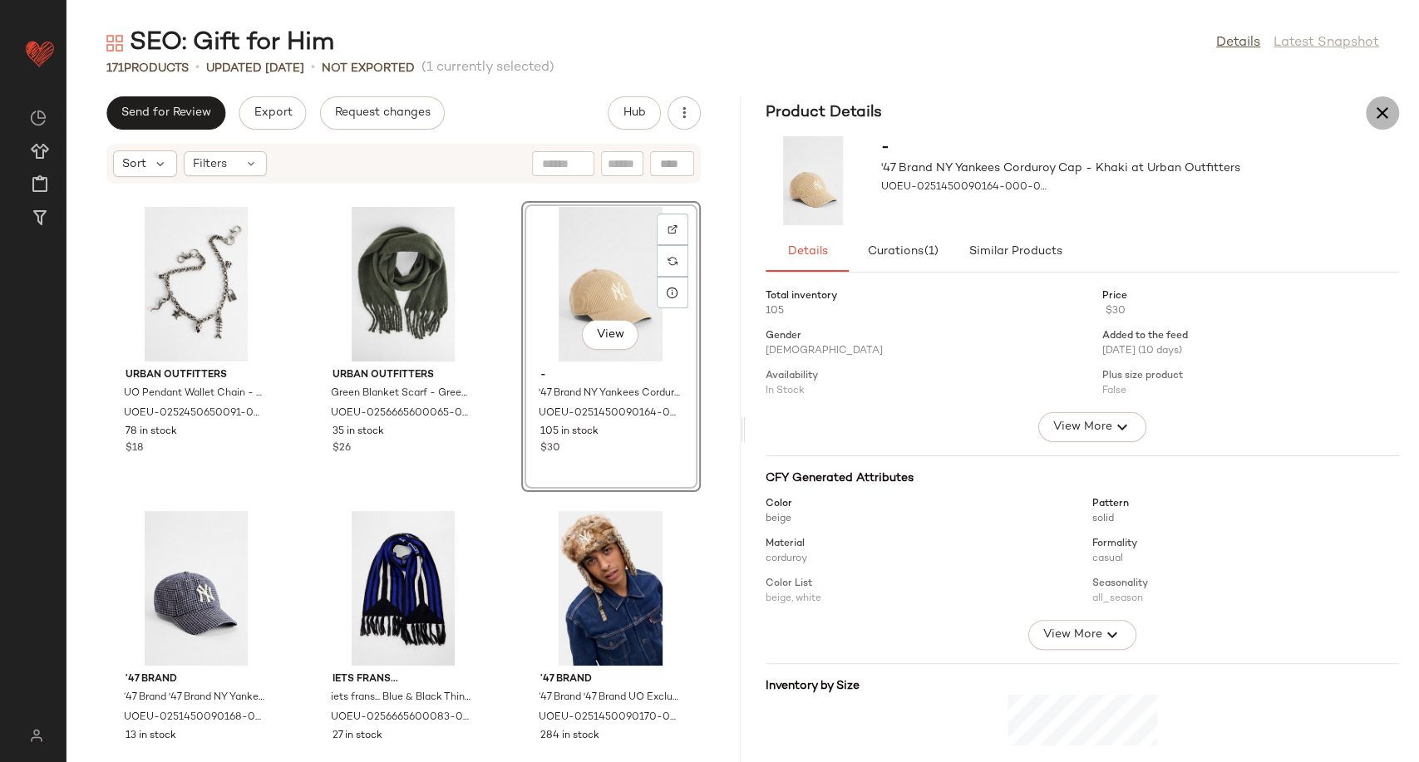
click at [1377, 113] on icon "button" at bounding box center [1383, 113] width 20 height 20
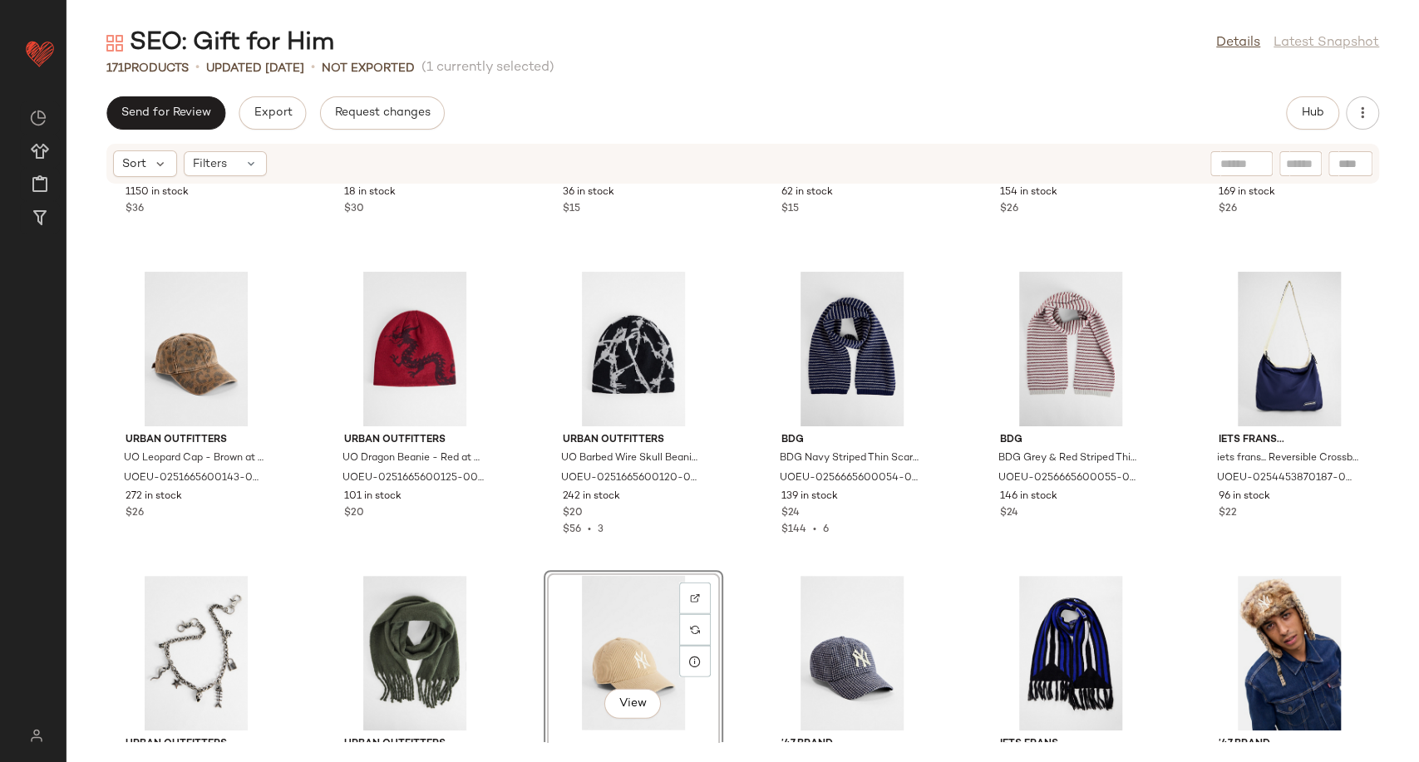
scroll to position [6932, 0]
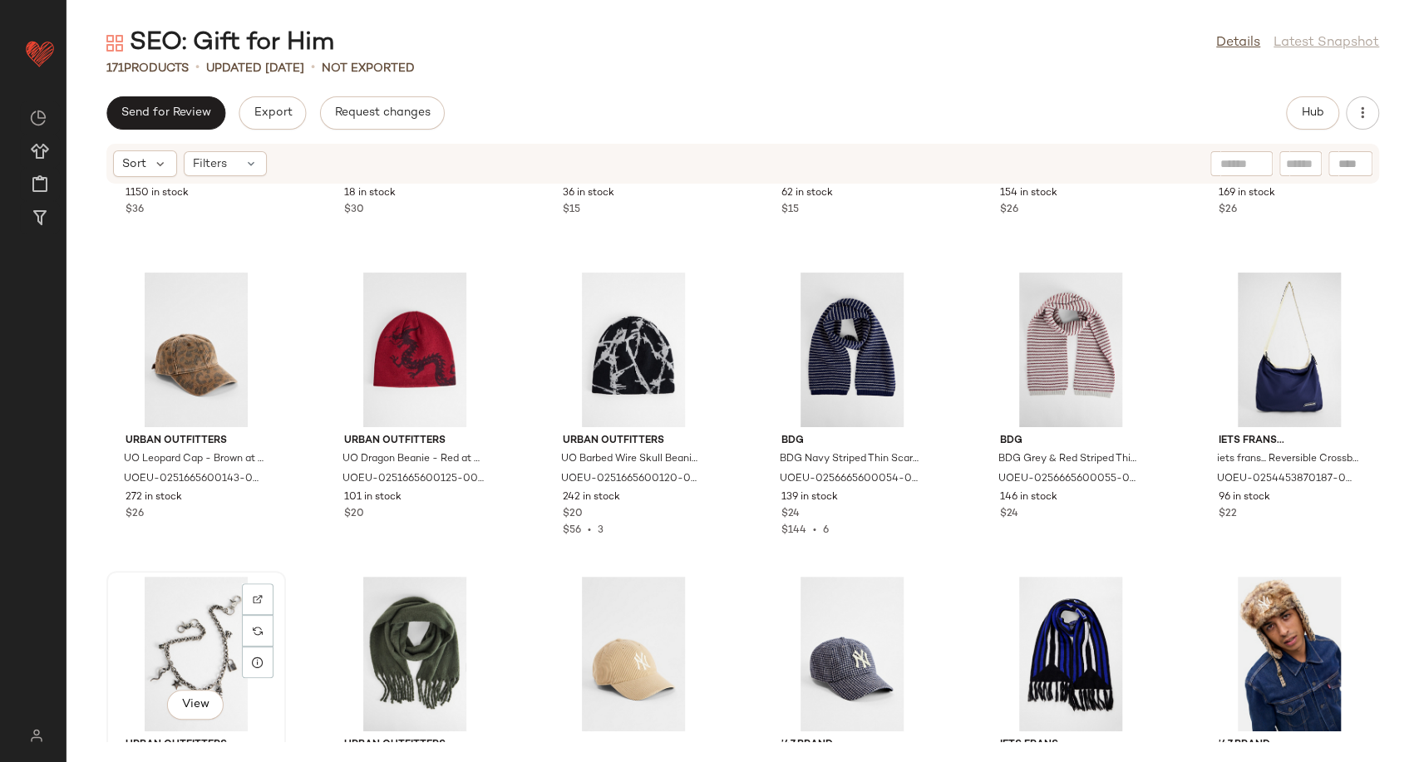
click at [162, 616] on div "View" at bounding box center [196, 654] width 168 height 155
click at [621, 642] on div "View" at bounding box center [634, 654] width 168 height 155
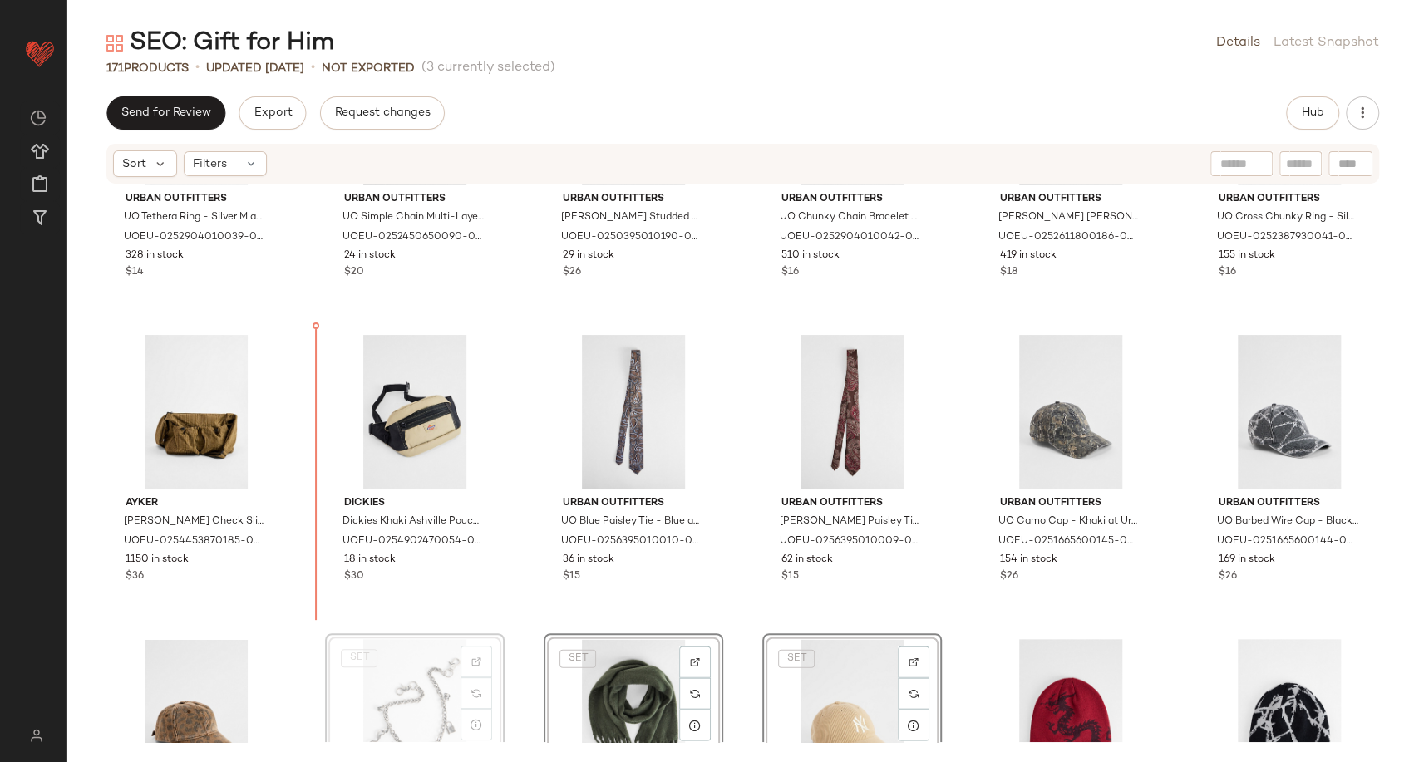
scroll to position [6569, 0]
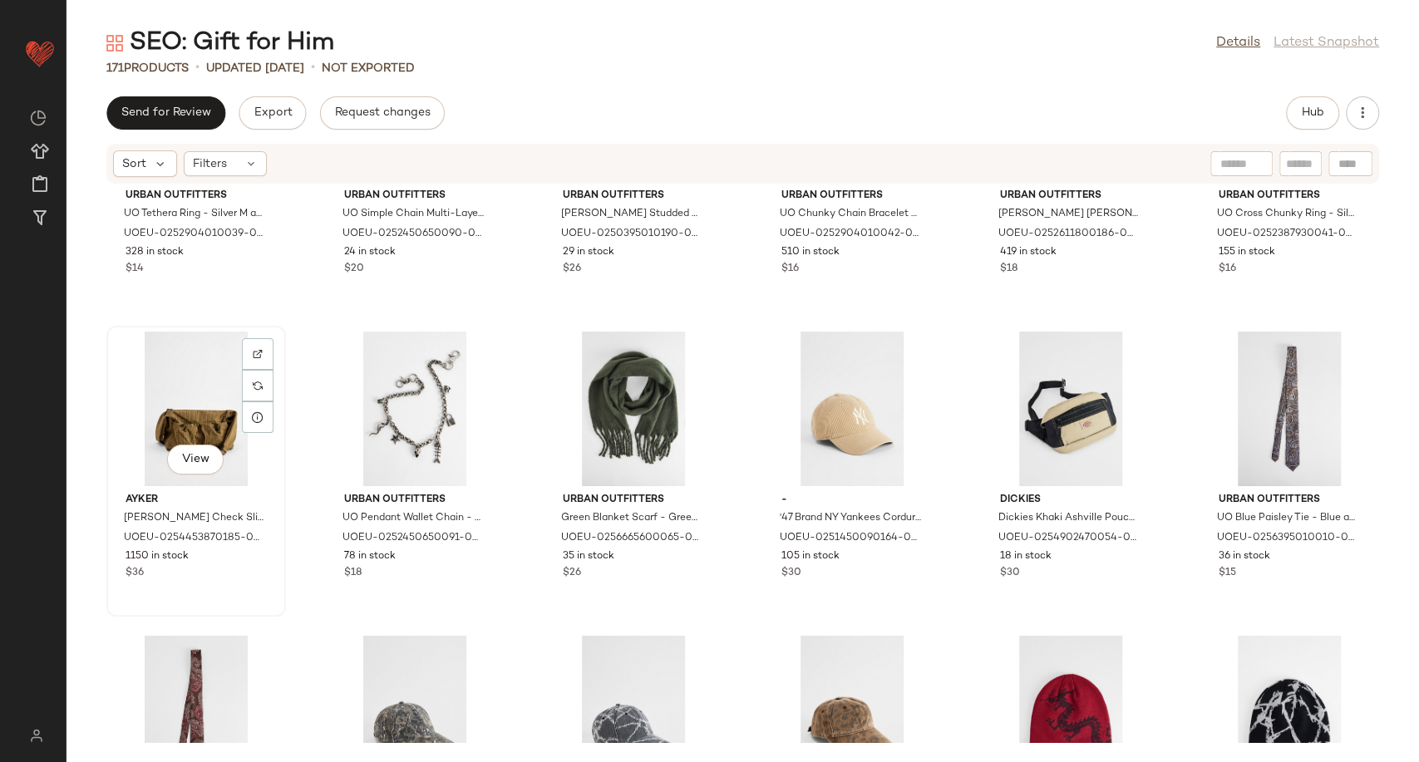
click at [200, 413] on div "View" at bounding box center [196, 409] width 168 height 155
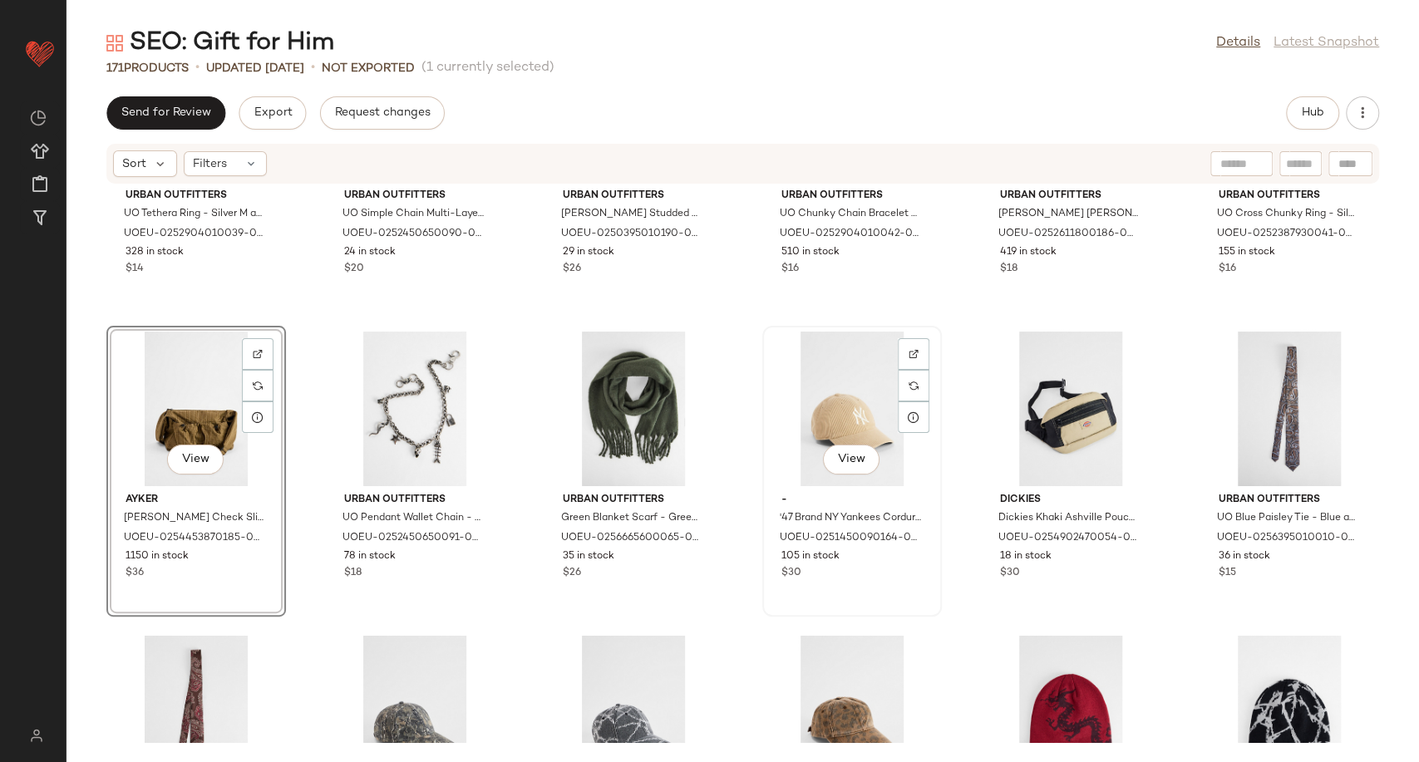
click at [849, 422] on div "View" at bounding box center [852, 409] width 168 height 155
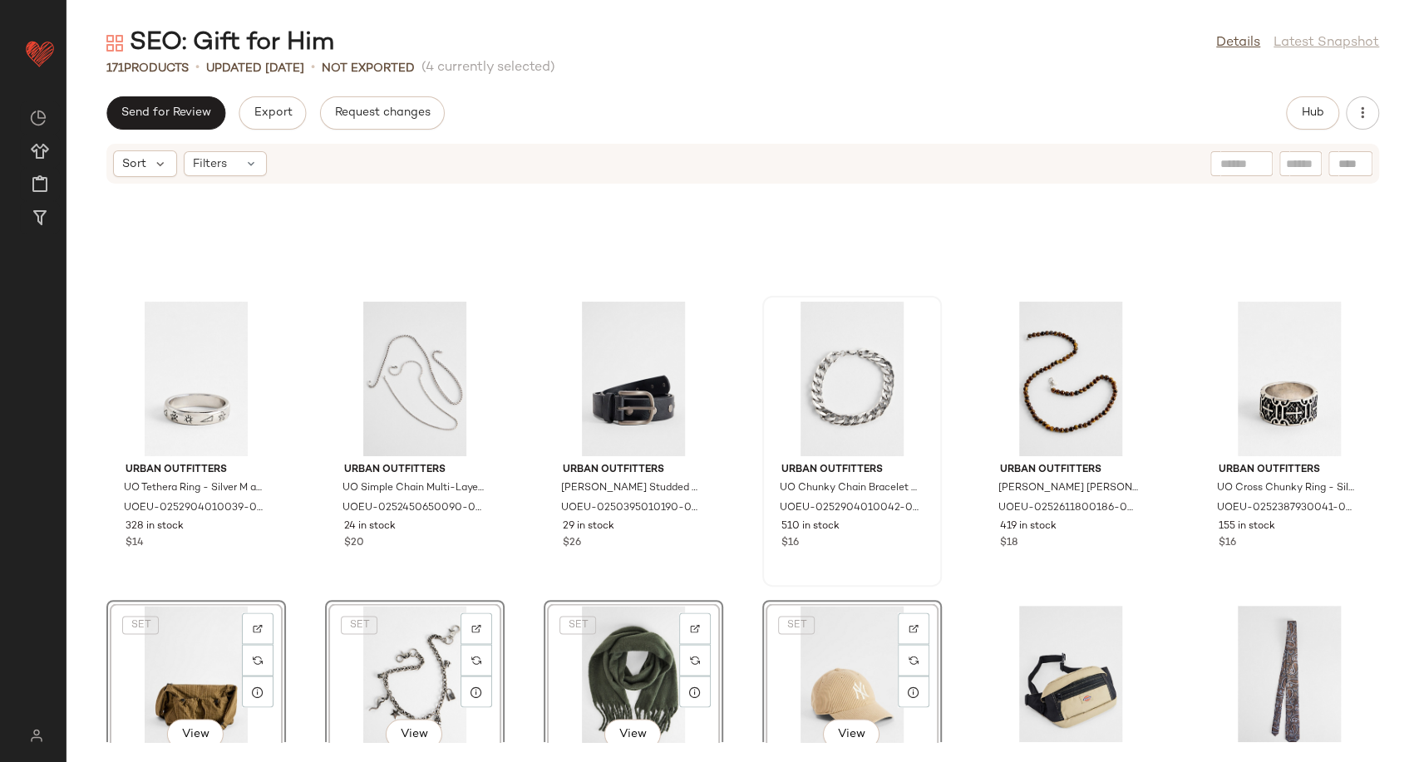
scroll to position [6292, 0]
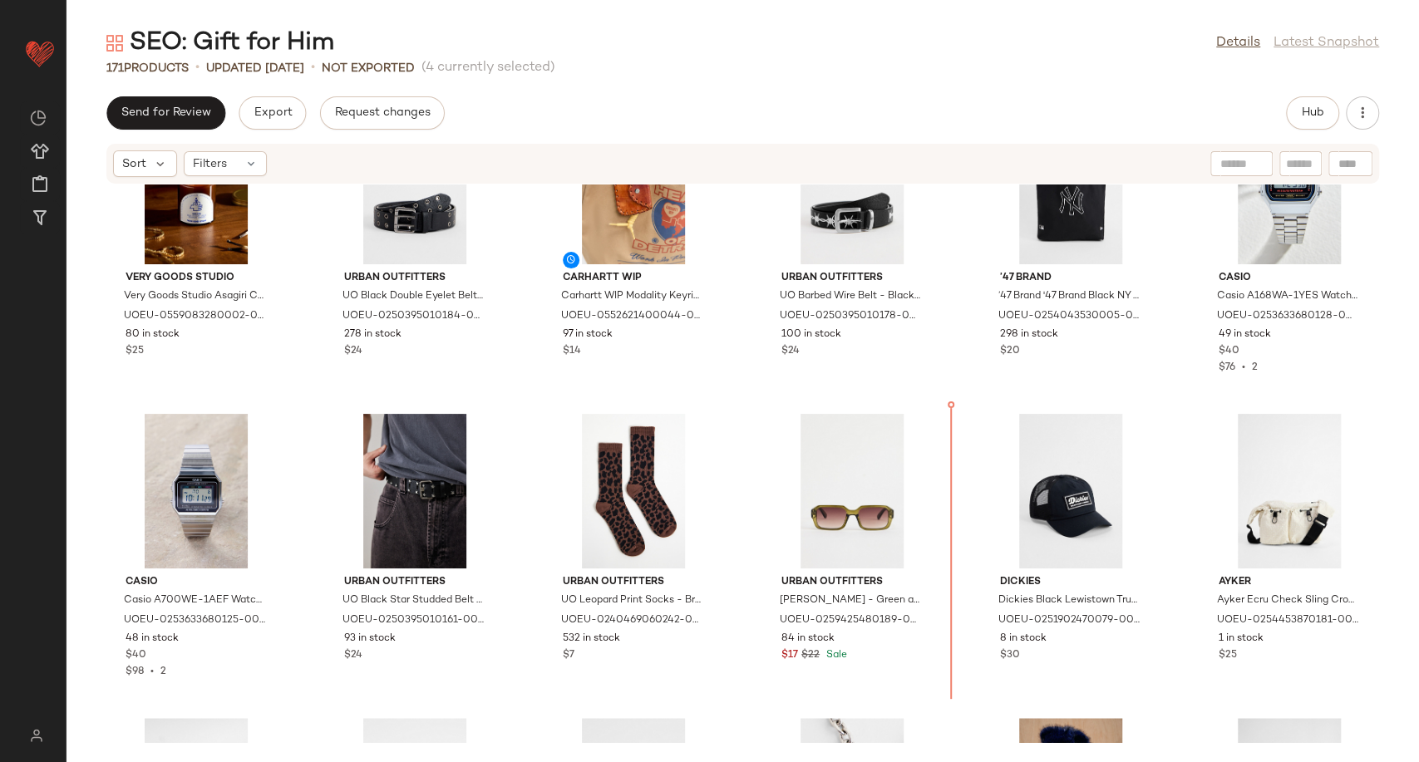
scroll to position [5270, 0]
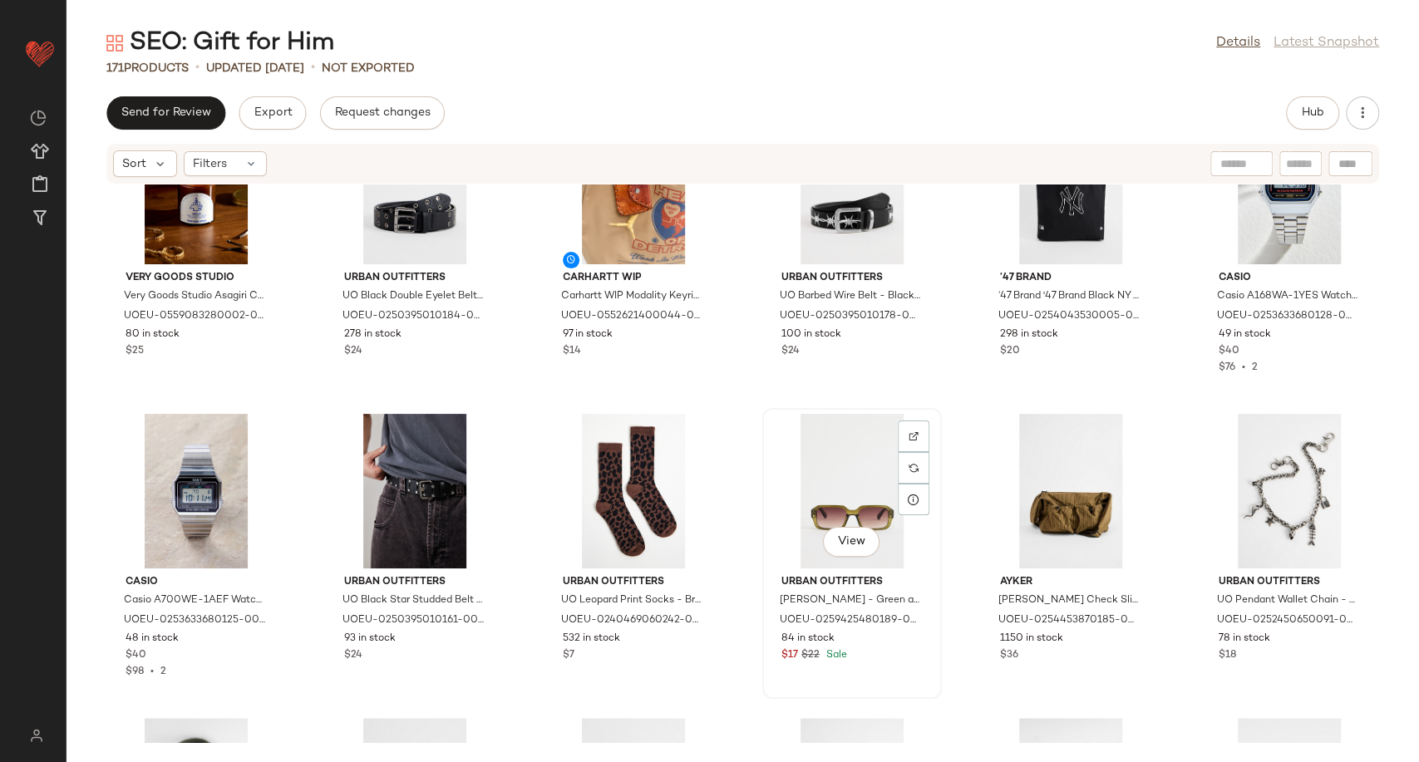
click at [845, 500] on div "View" at bounding box center [852, 491] width 168 height 155
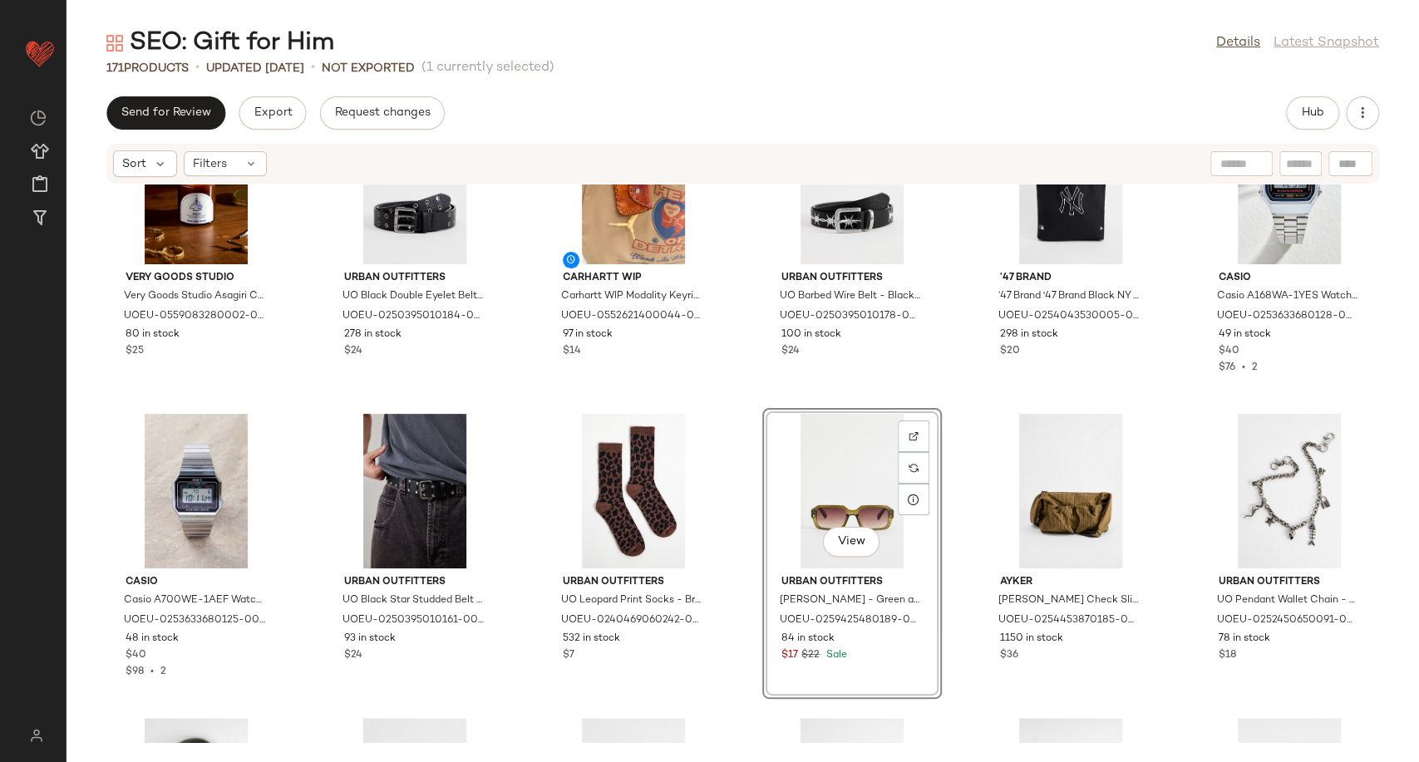
scroll to position [5547, 0]
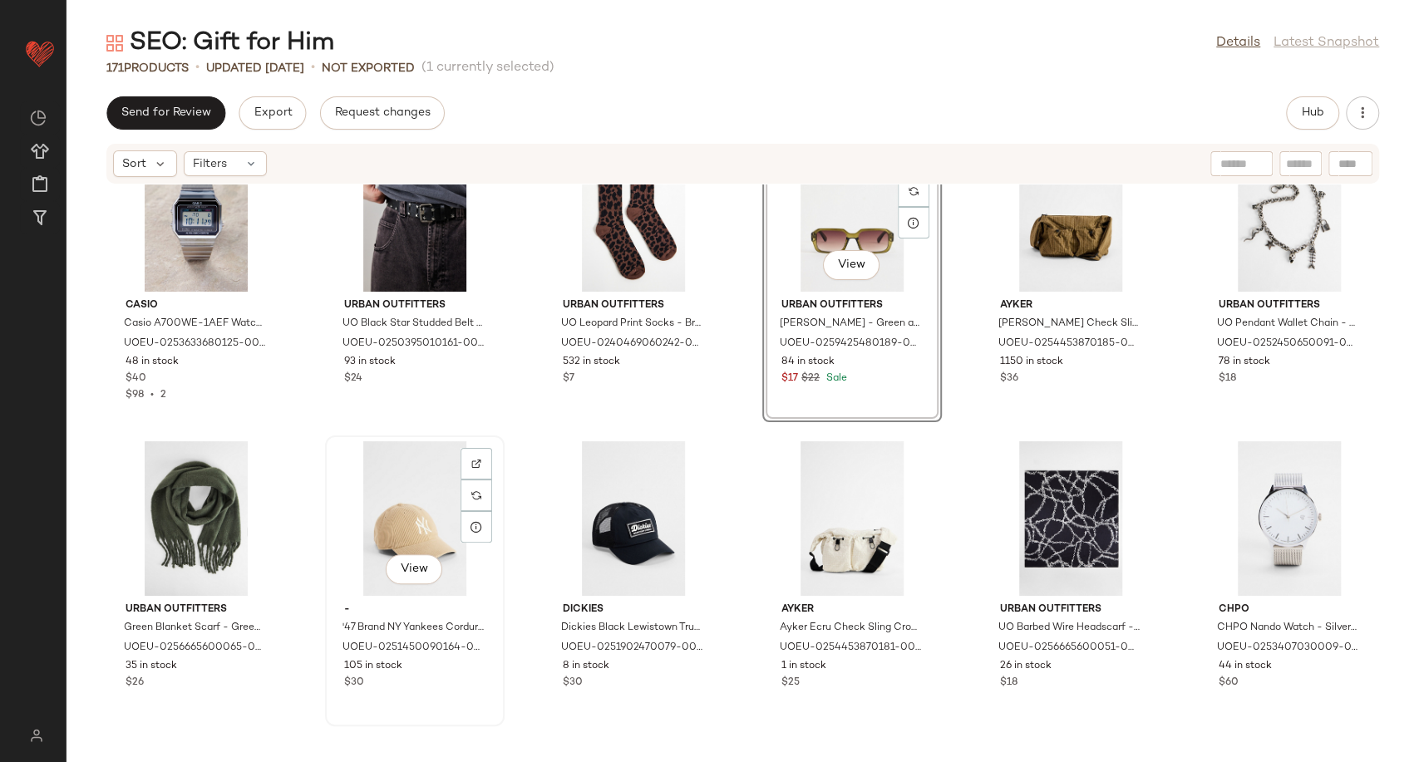
click at [412, 540] on div "View" at bounding box center [415, 518] width 168 height 155
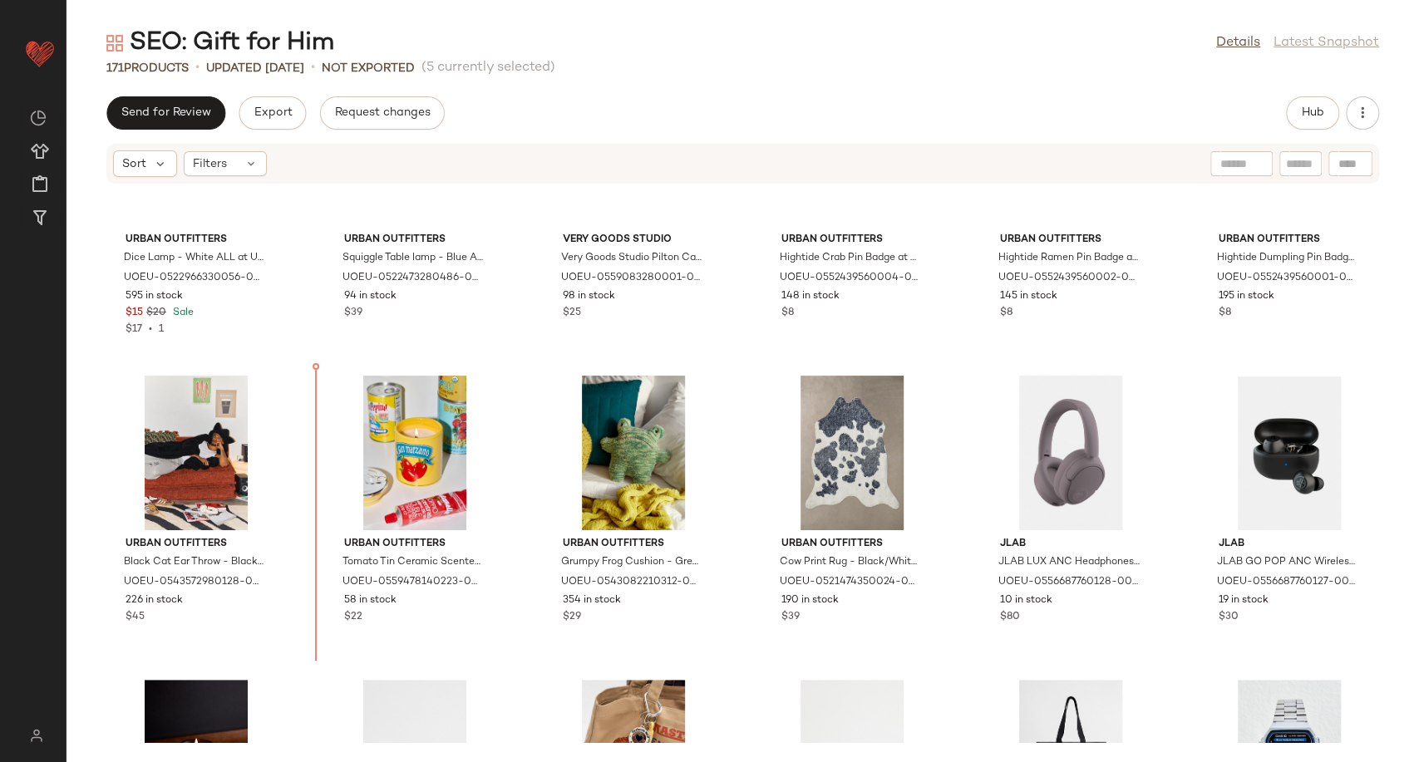
scroll to position [4672, 0]
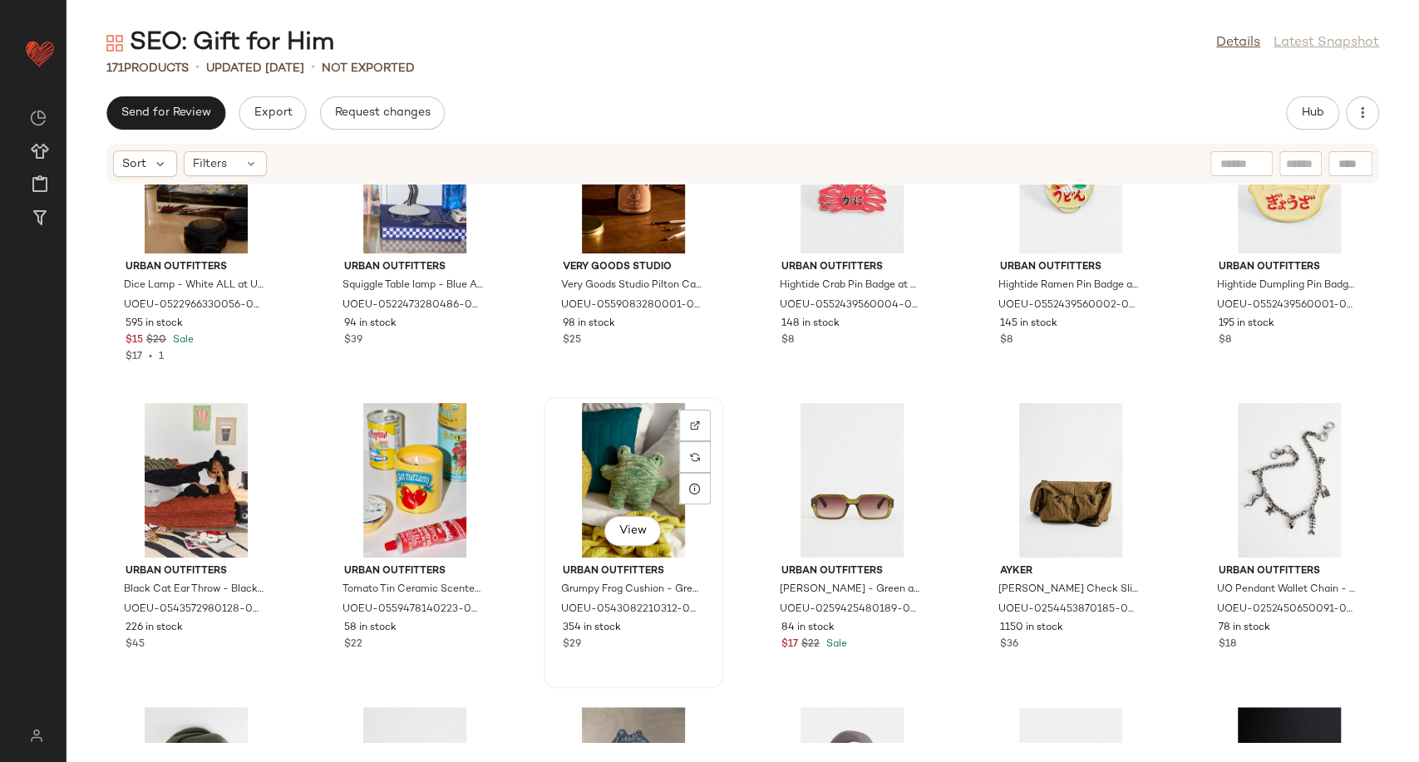
click at [625, 478] on div "View" at bounding box center [634, 480] width 168 height 155
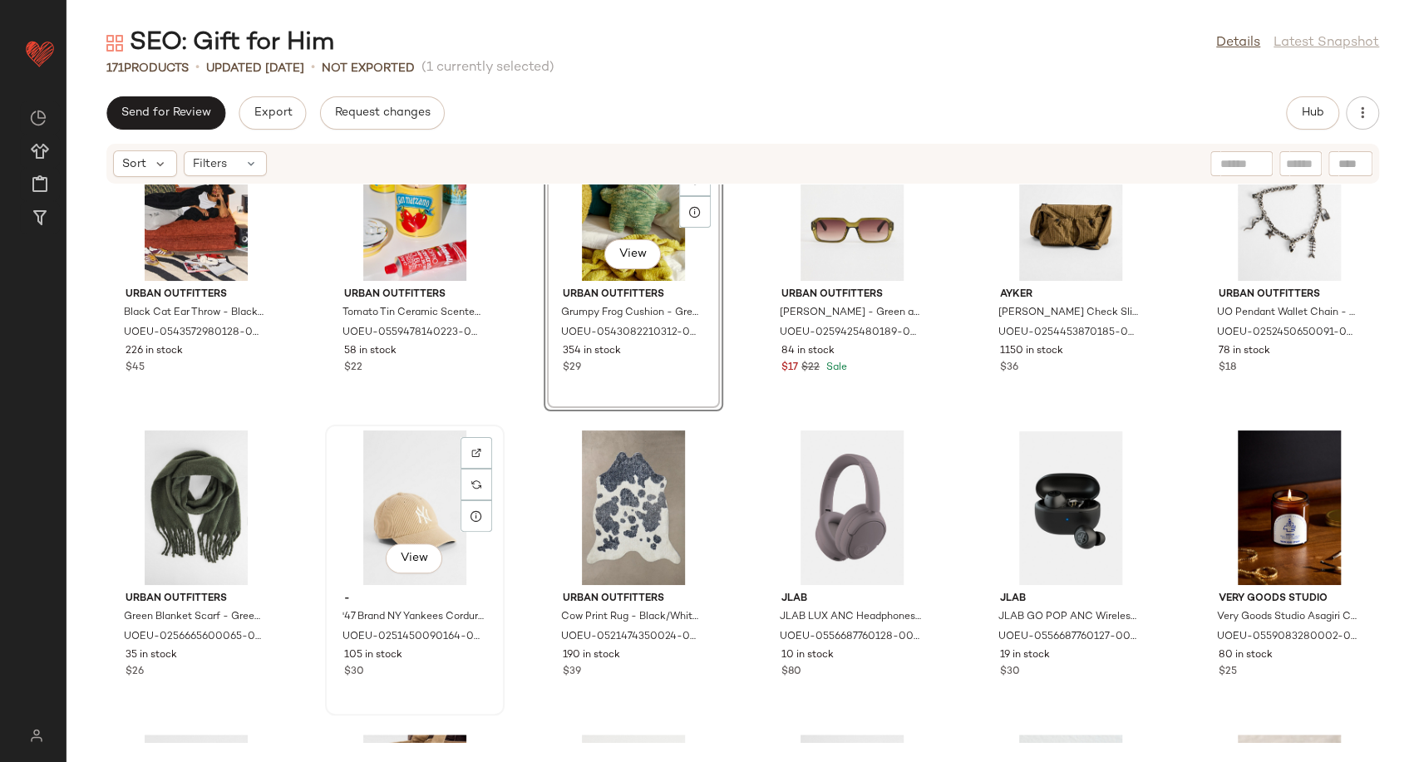
click at [421, 504] on div "View" at bounding box center [415, 508] width 168 height 155
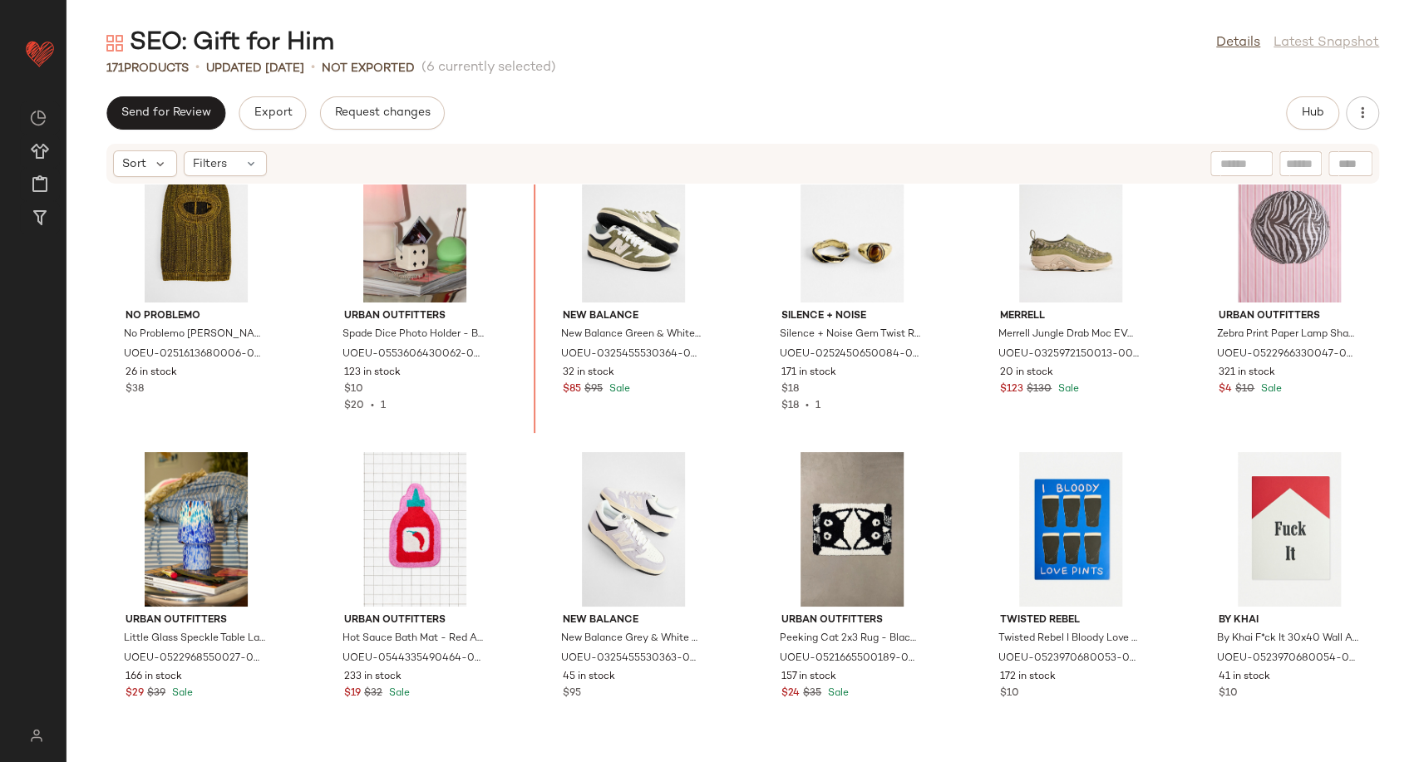
scroll to position [2777, 0]
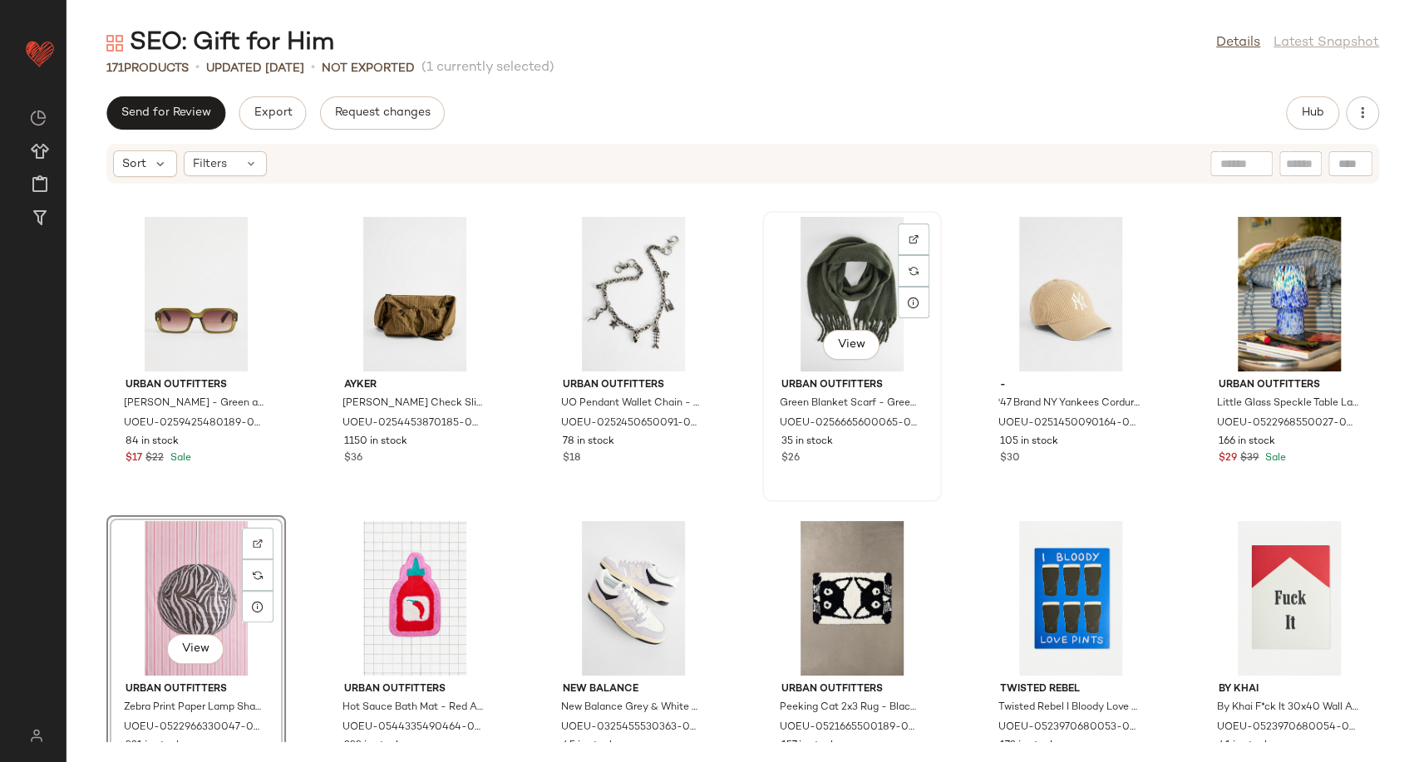
scroll to position [3137, 0]
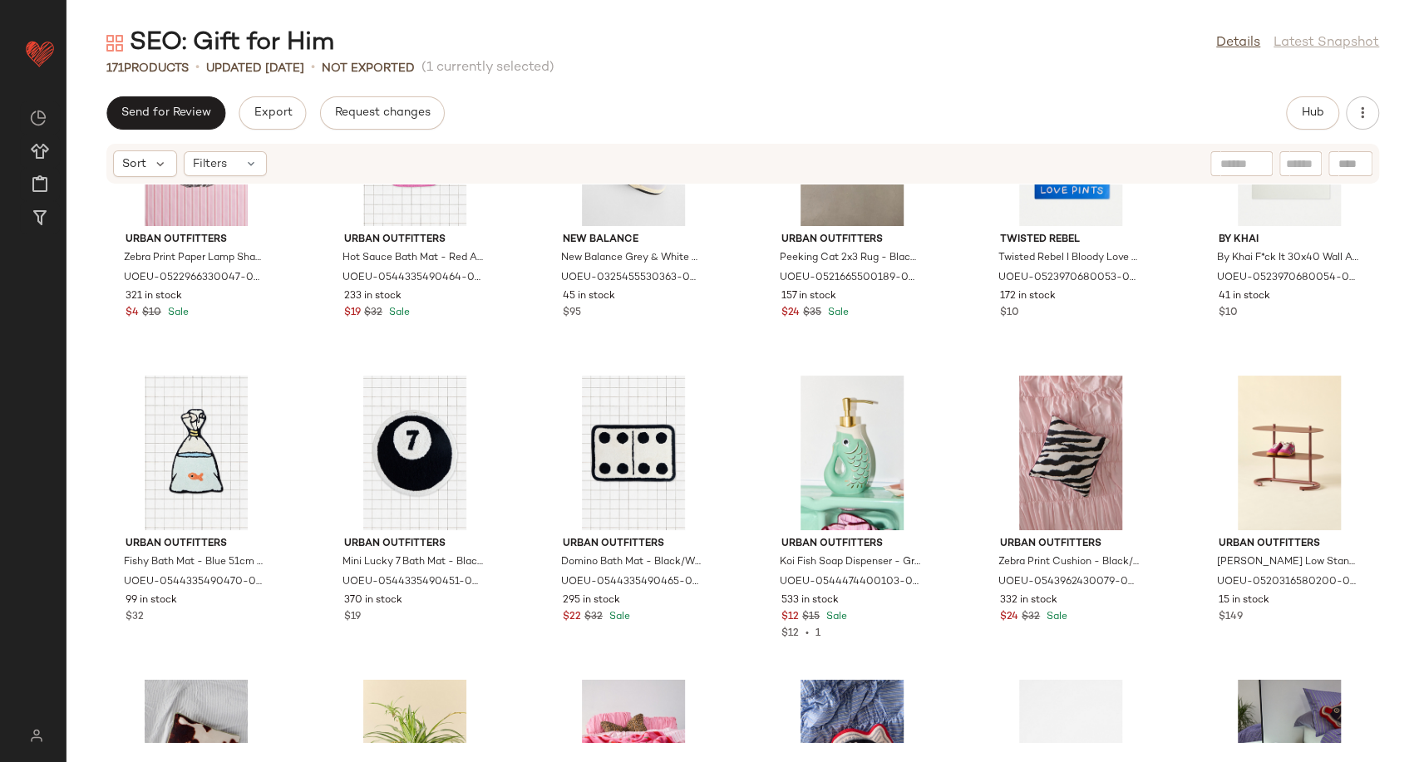
scroll to position [3630, 0]
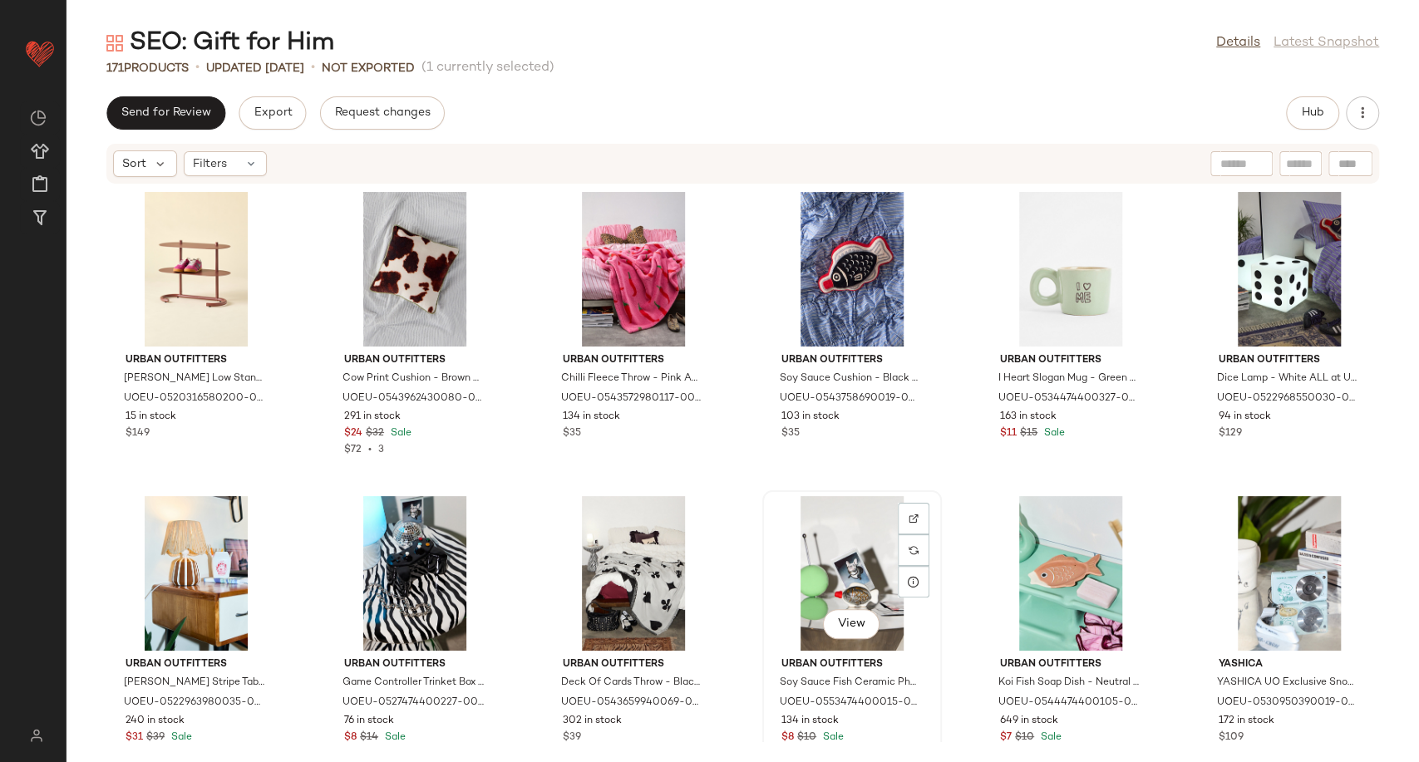
scroll to position [4156, 0]
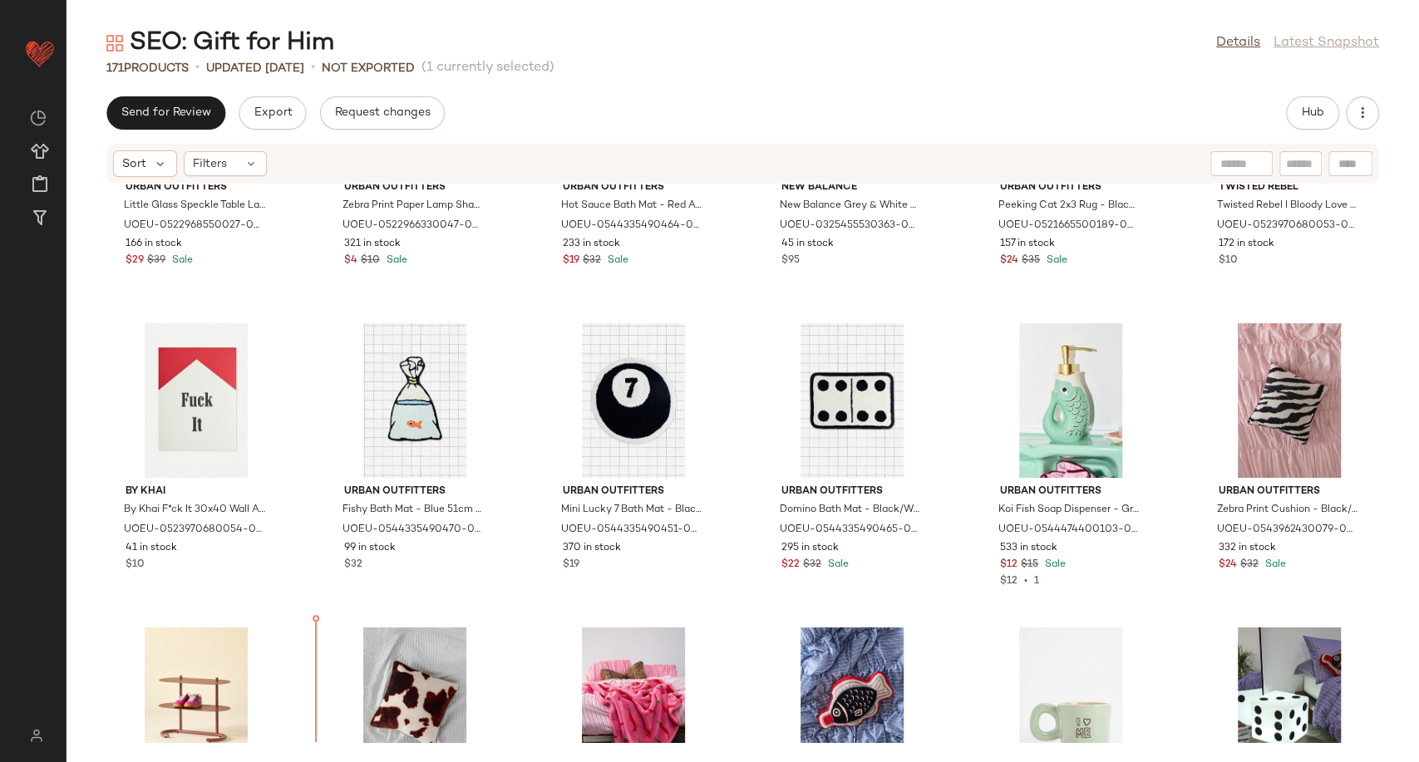
scroll to position [3479, 0]
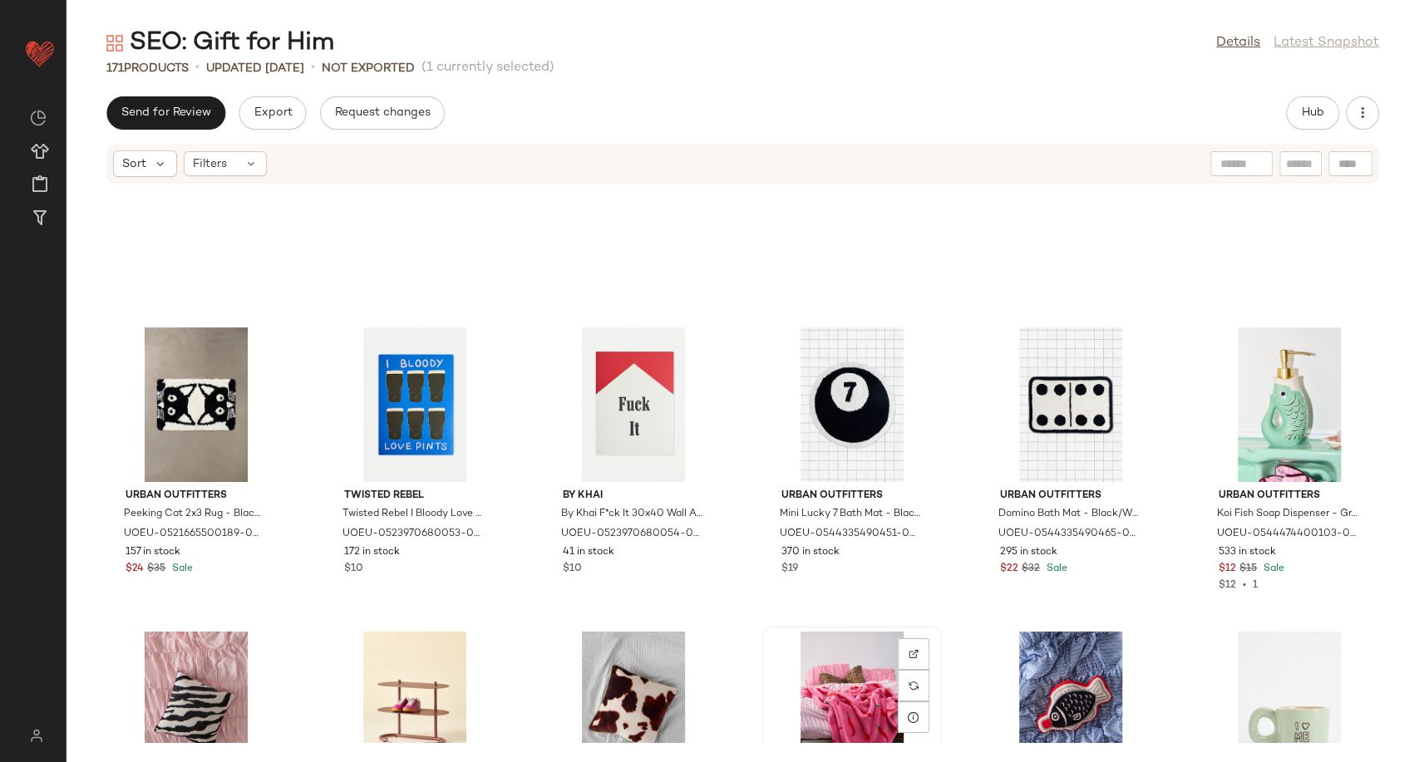
scroll to position [3791, 0]
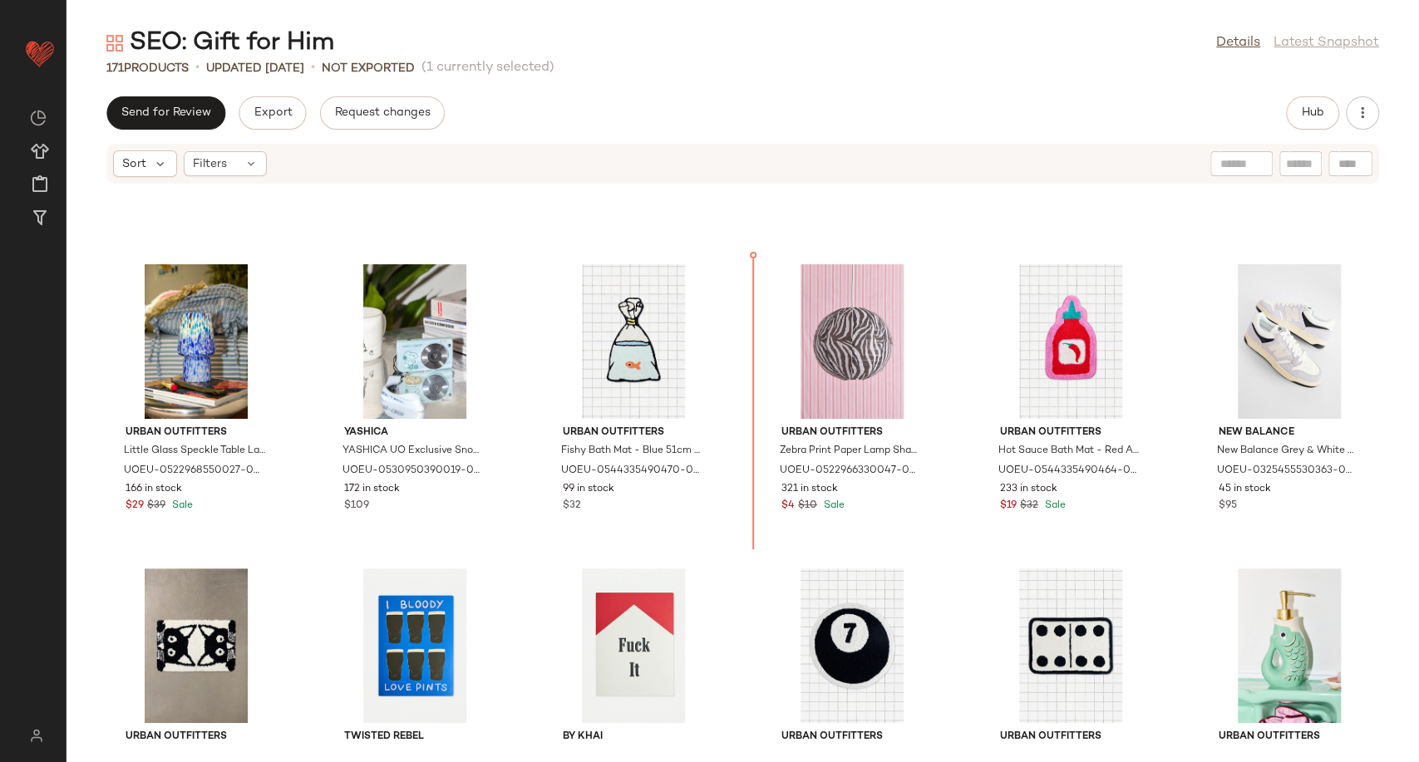
scroll to position [3290, 0]
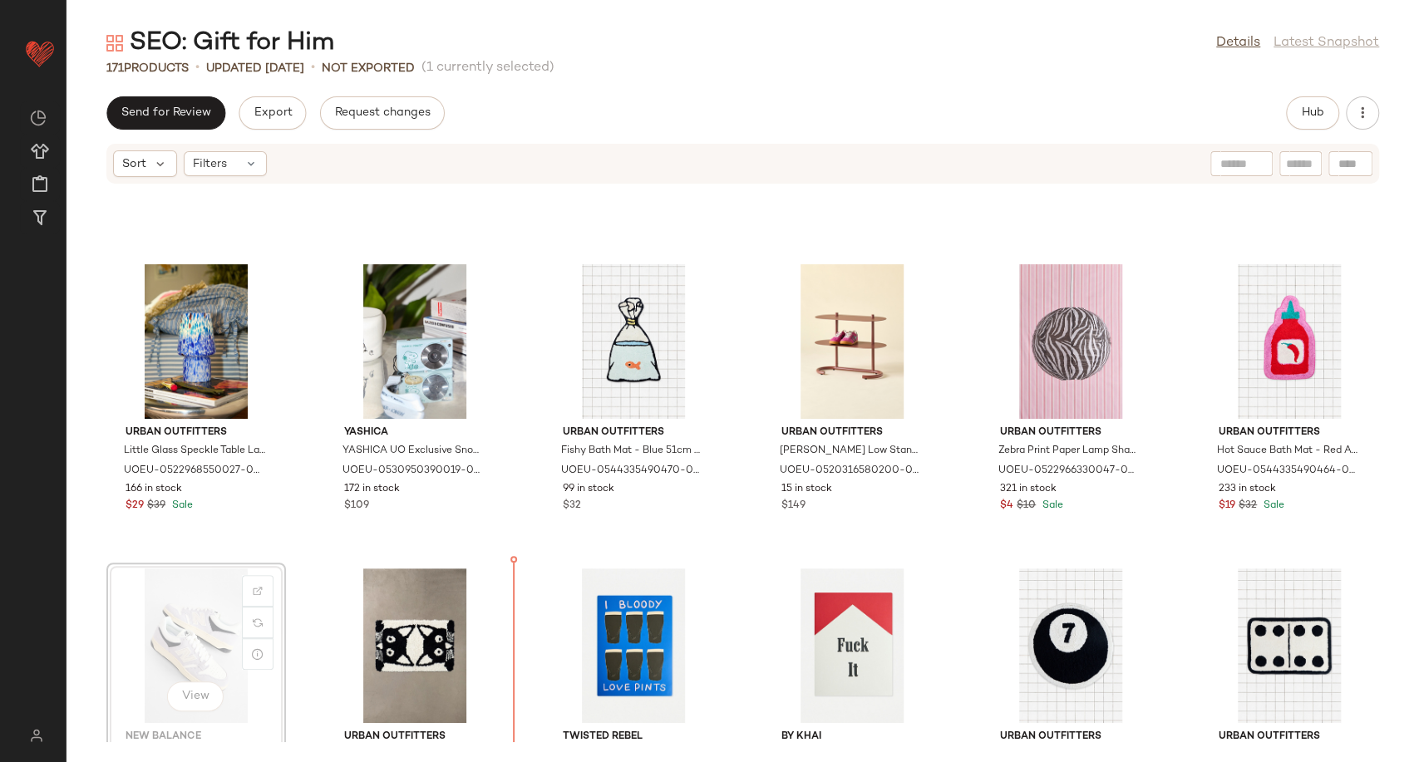
scroll to position [3291, 0]
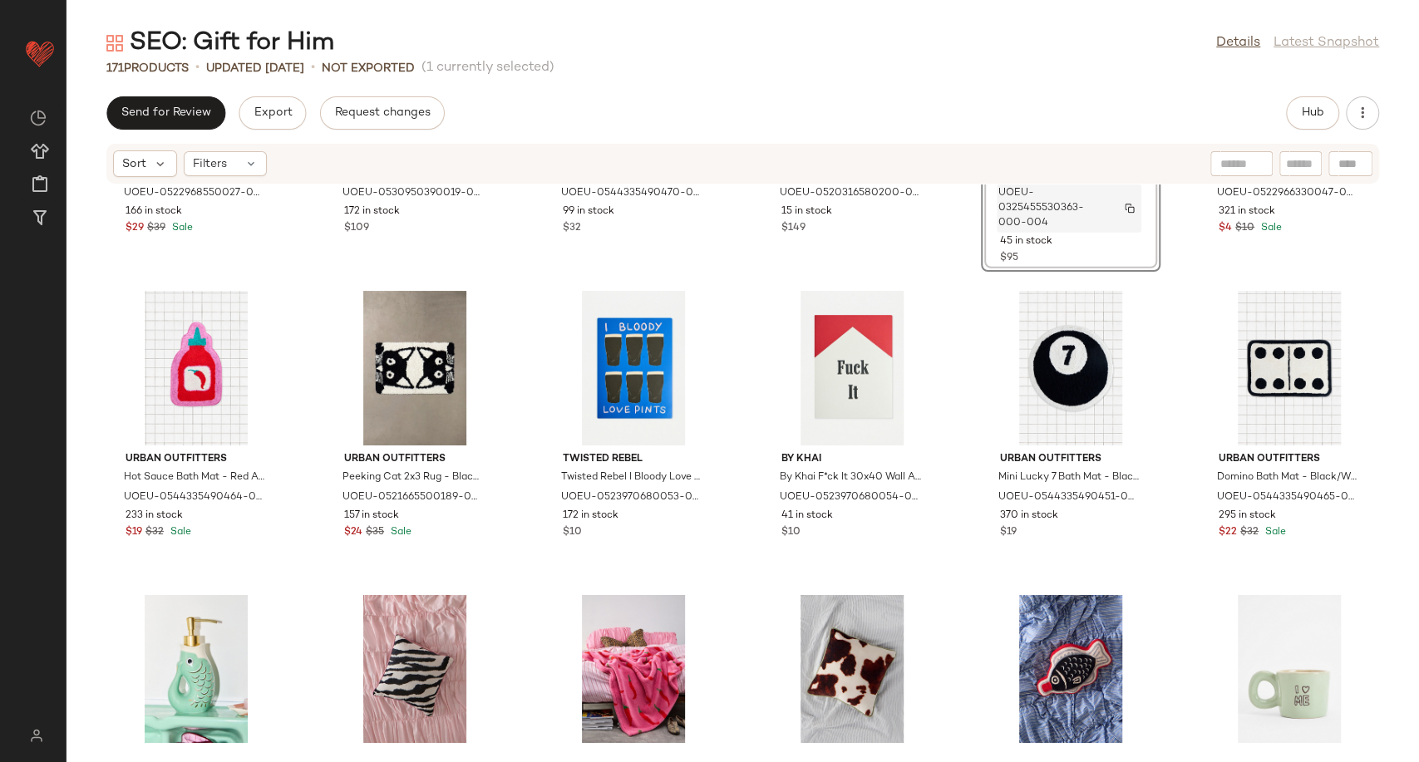
scroll to position [3568, 0]
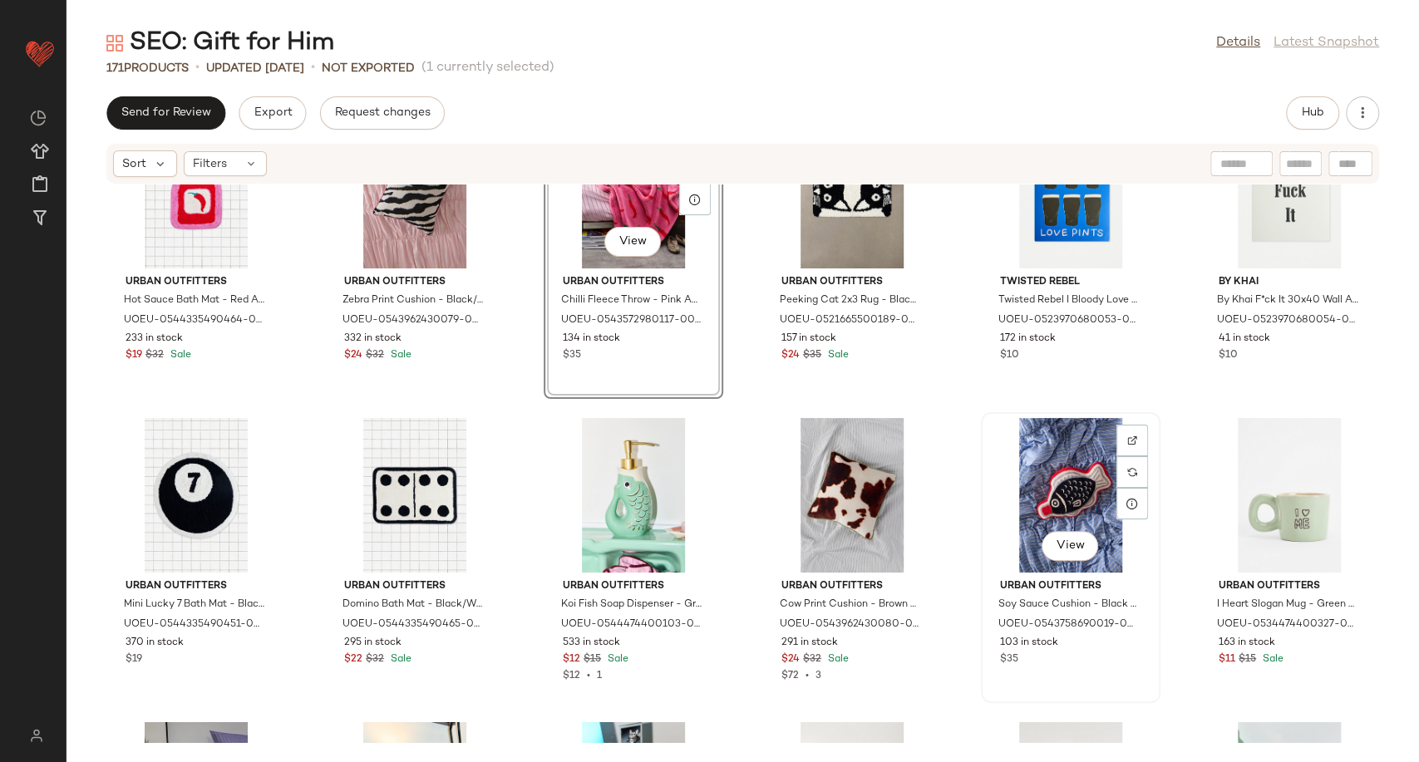
scroll to position [3665, 0]
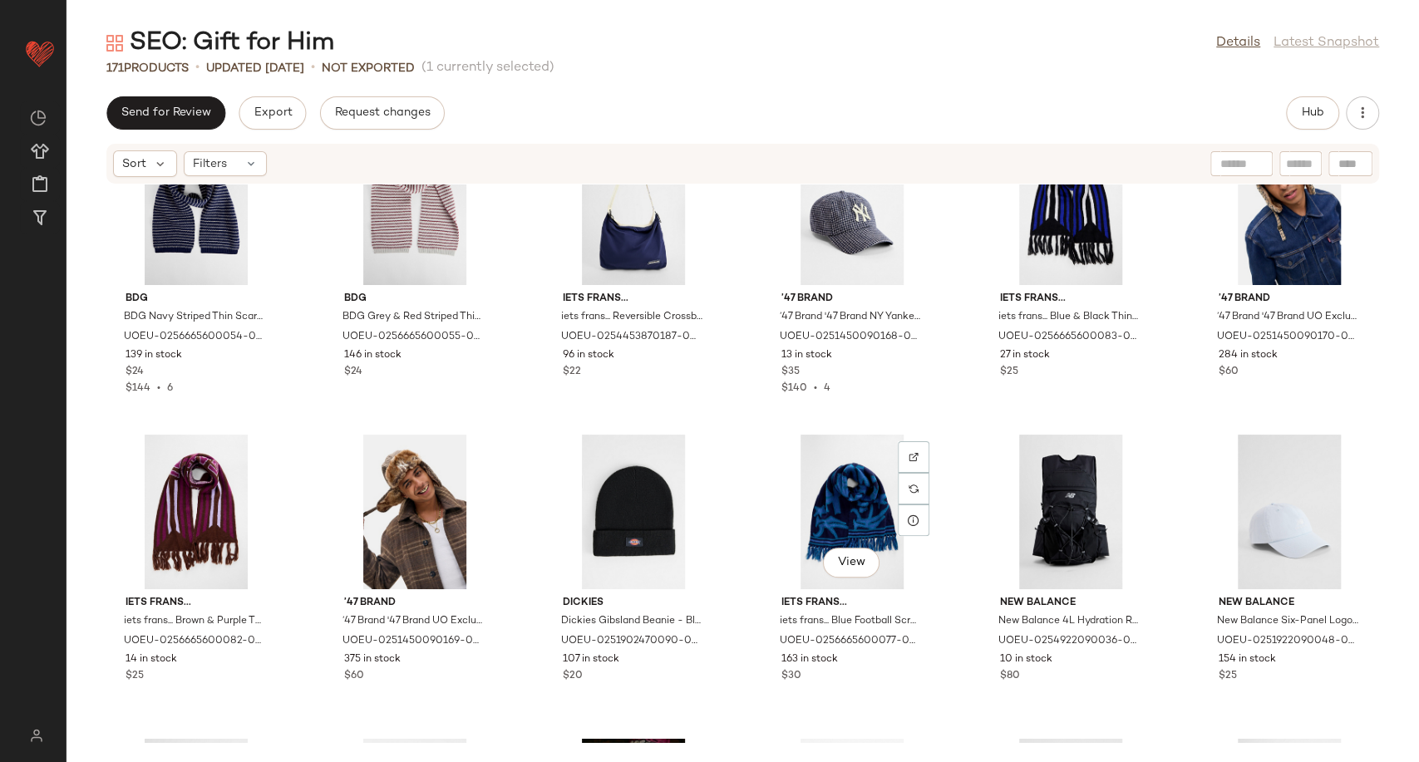
scroll to position [7544, 0]
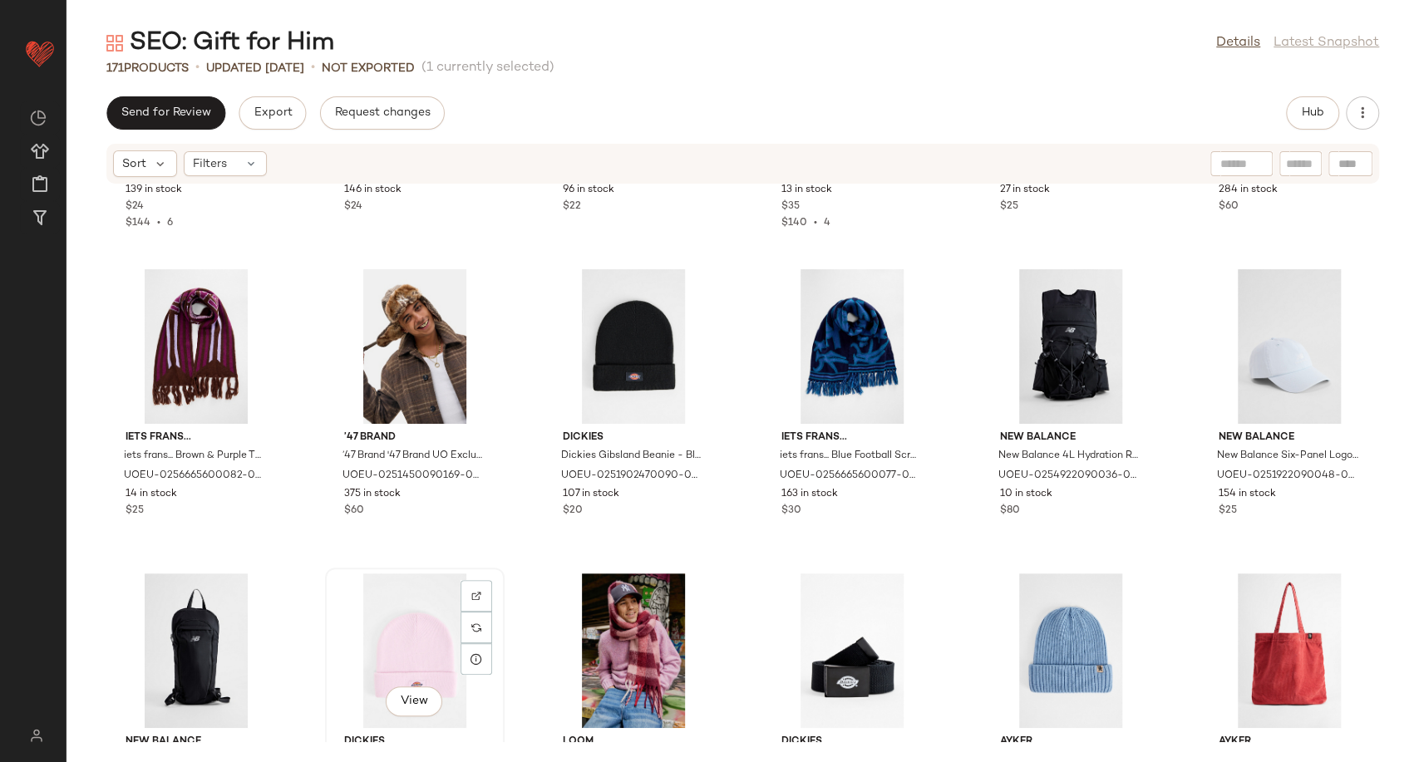
click at [381, 638] on div "View" at bounding box center [415, 651] width 168 height 155
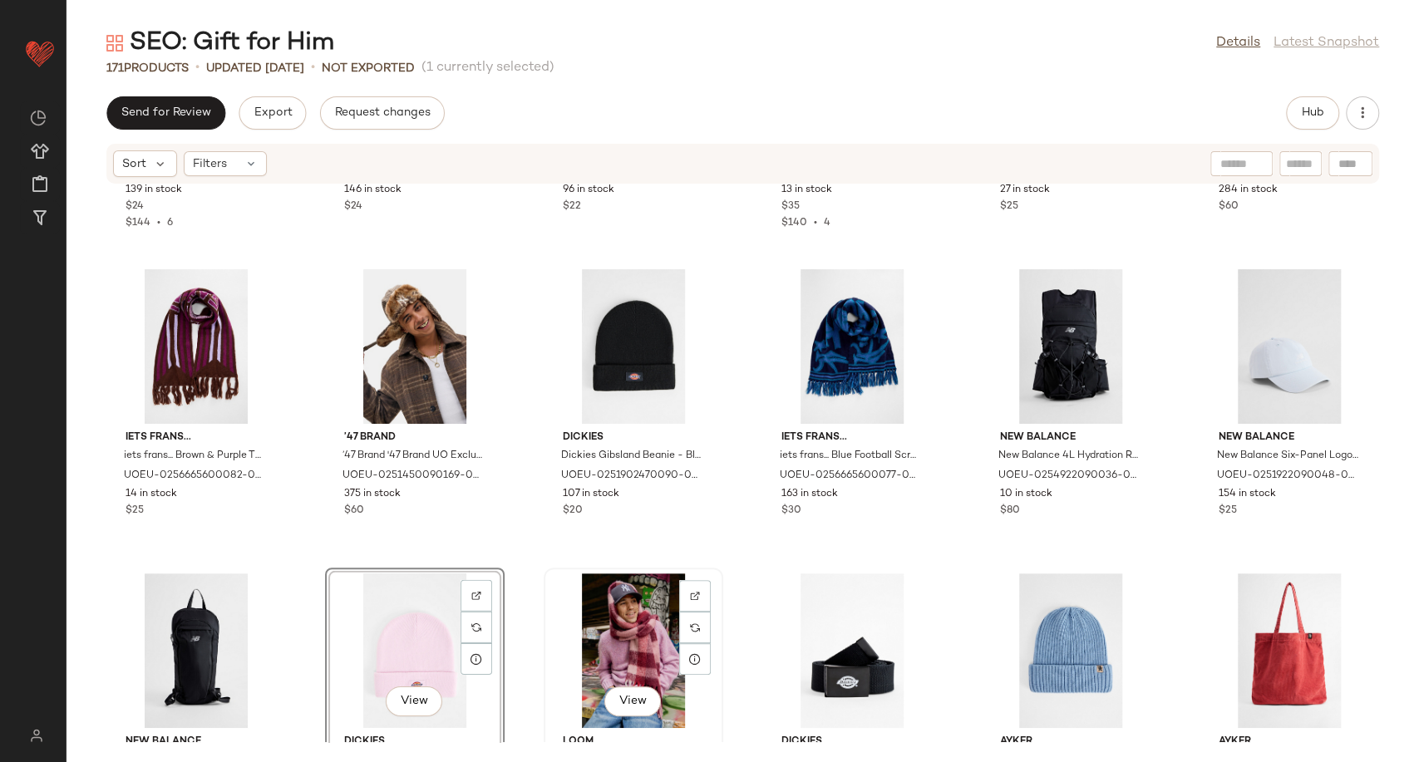
click at [606, 645] on div "View" at bounding box center [634, 651] width 168 height 155
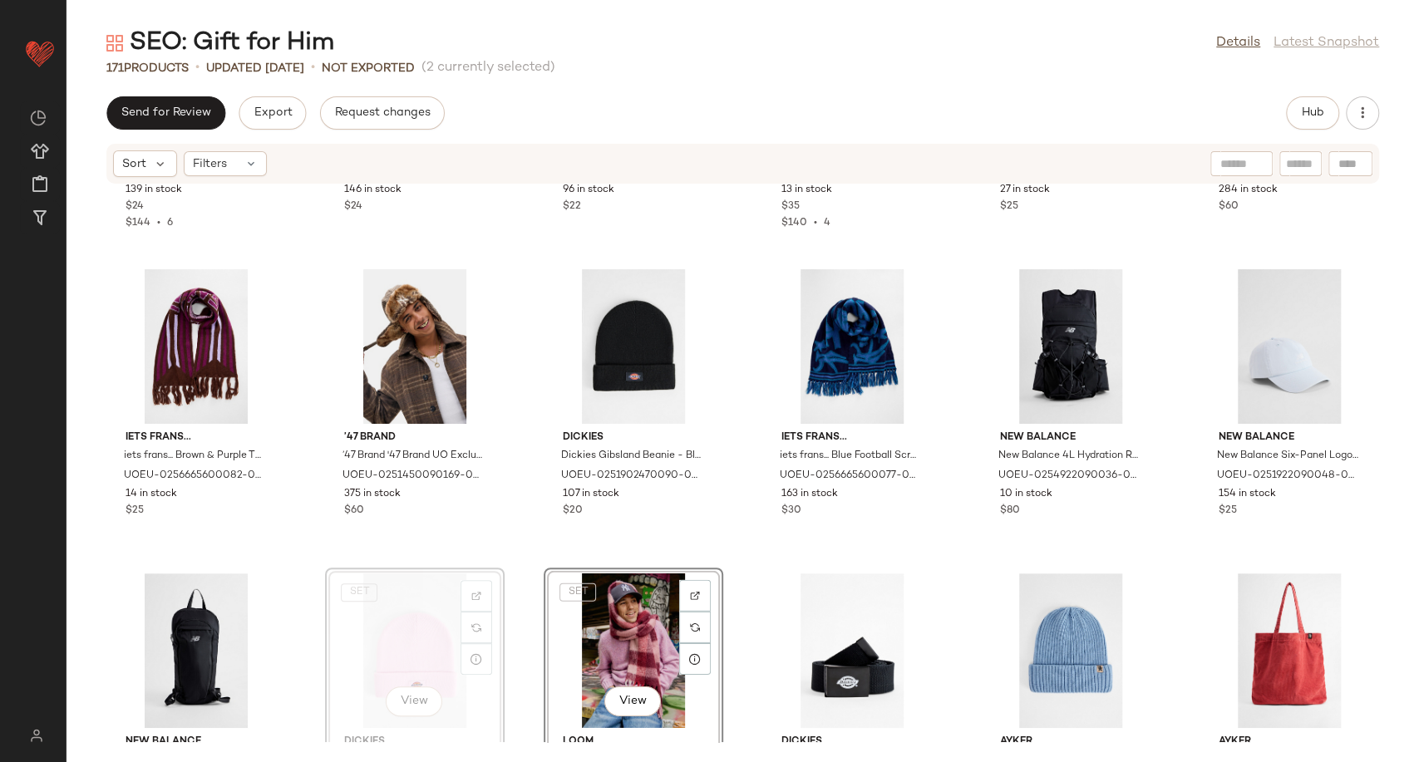
scroll to position [7547, 0]
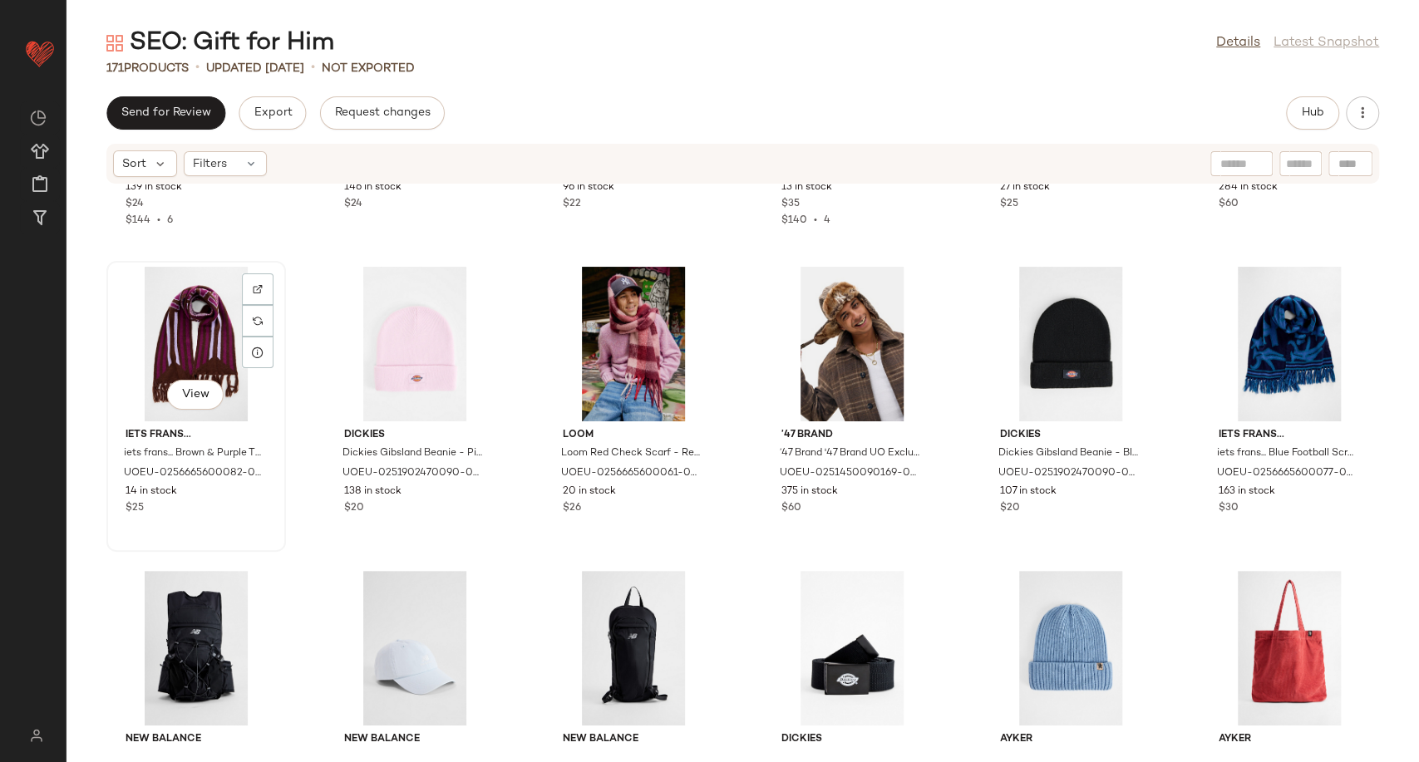
click at [234, 349] on div "View" at bounding box center [196, 344] width 168 height 155
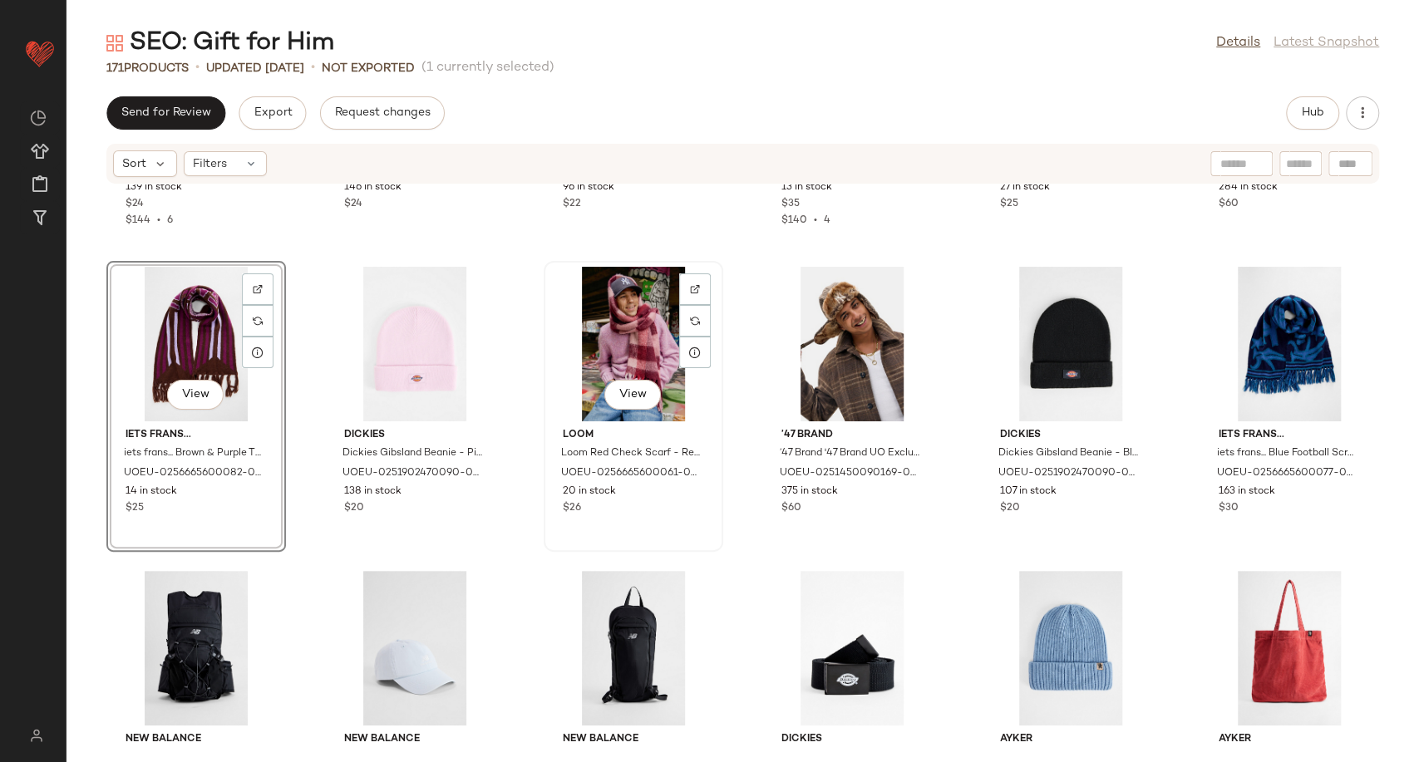
click at [609, 357] on div "View" at bounding box center [634, 344] width 168 height 155
click at [190, 341] on div "SET View" at bounding box center [196, 344] width 168 height 155
click at [605, 342] on div "SET View" at bounding box center [634, 344] width 168 height 155
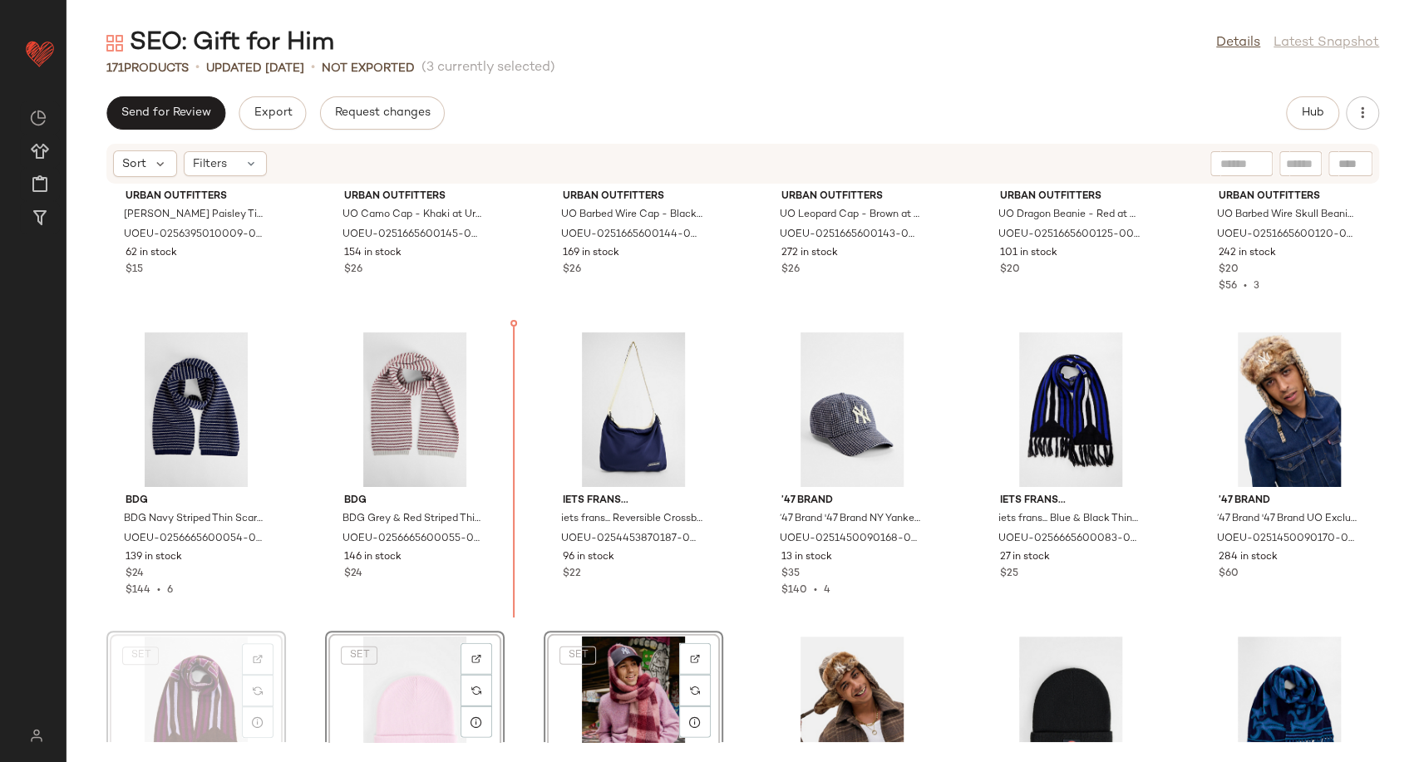
scroll to position [7179, 0]
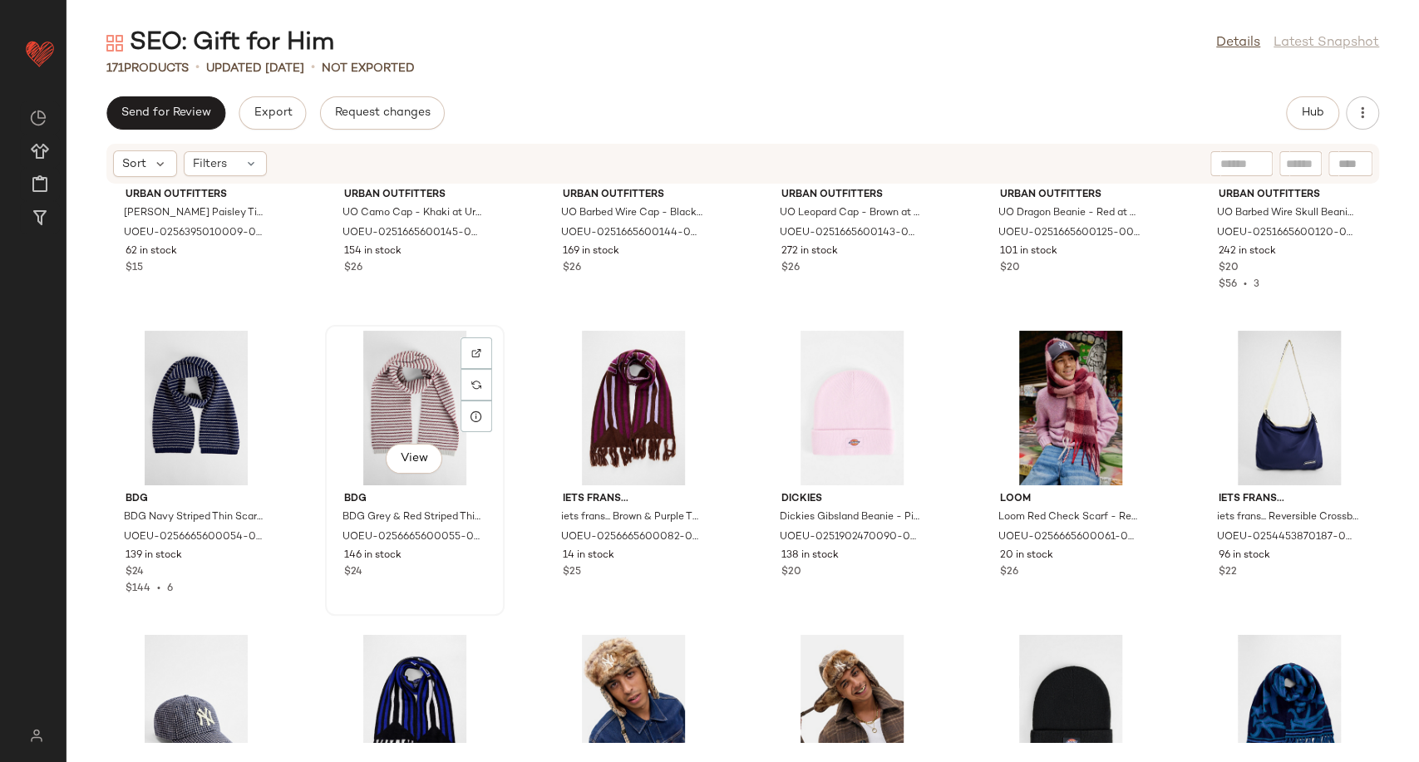
click at [391, 404] on div "View" at bounding box center [415, 408] width 168 height 155
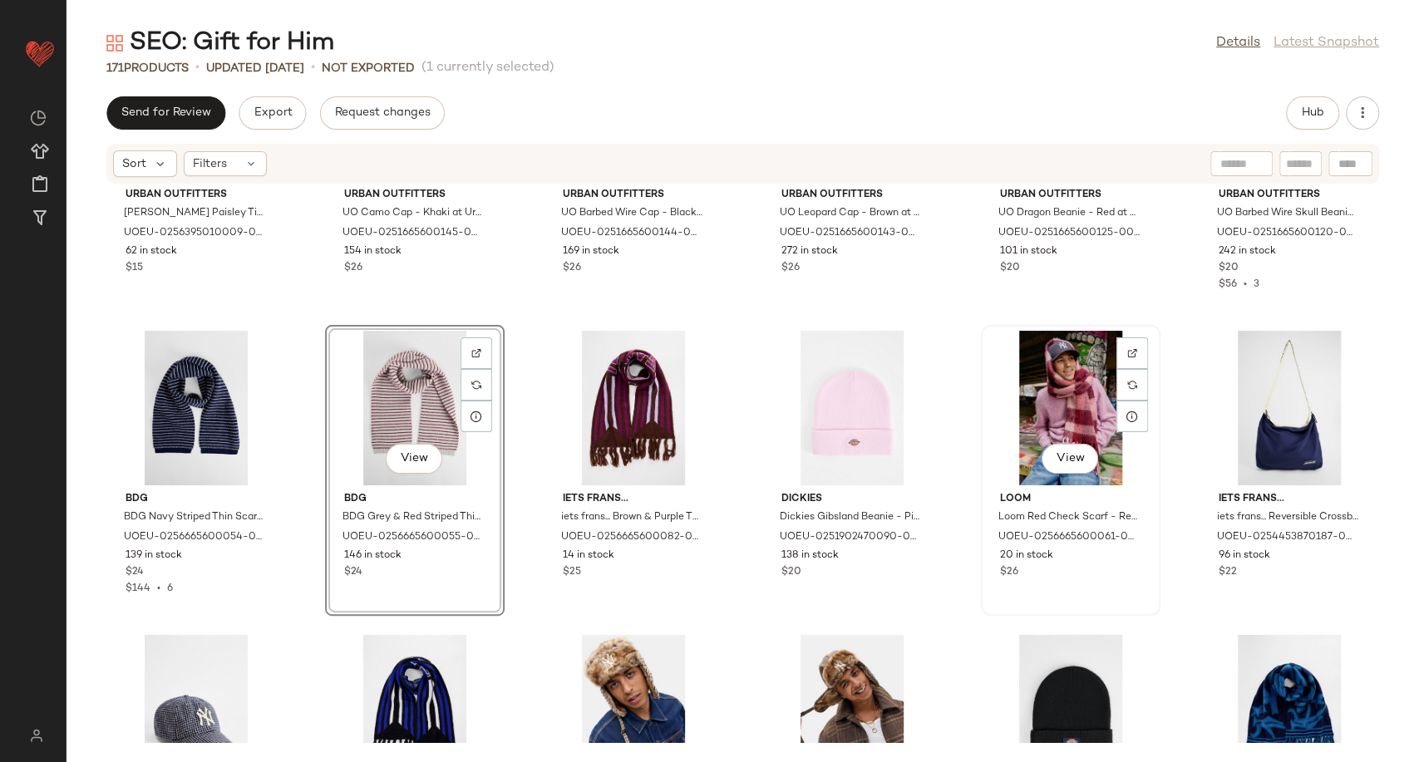
click at [1010, 401] on div "View" at bounding box center [1071, 408] width 168 height 155
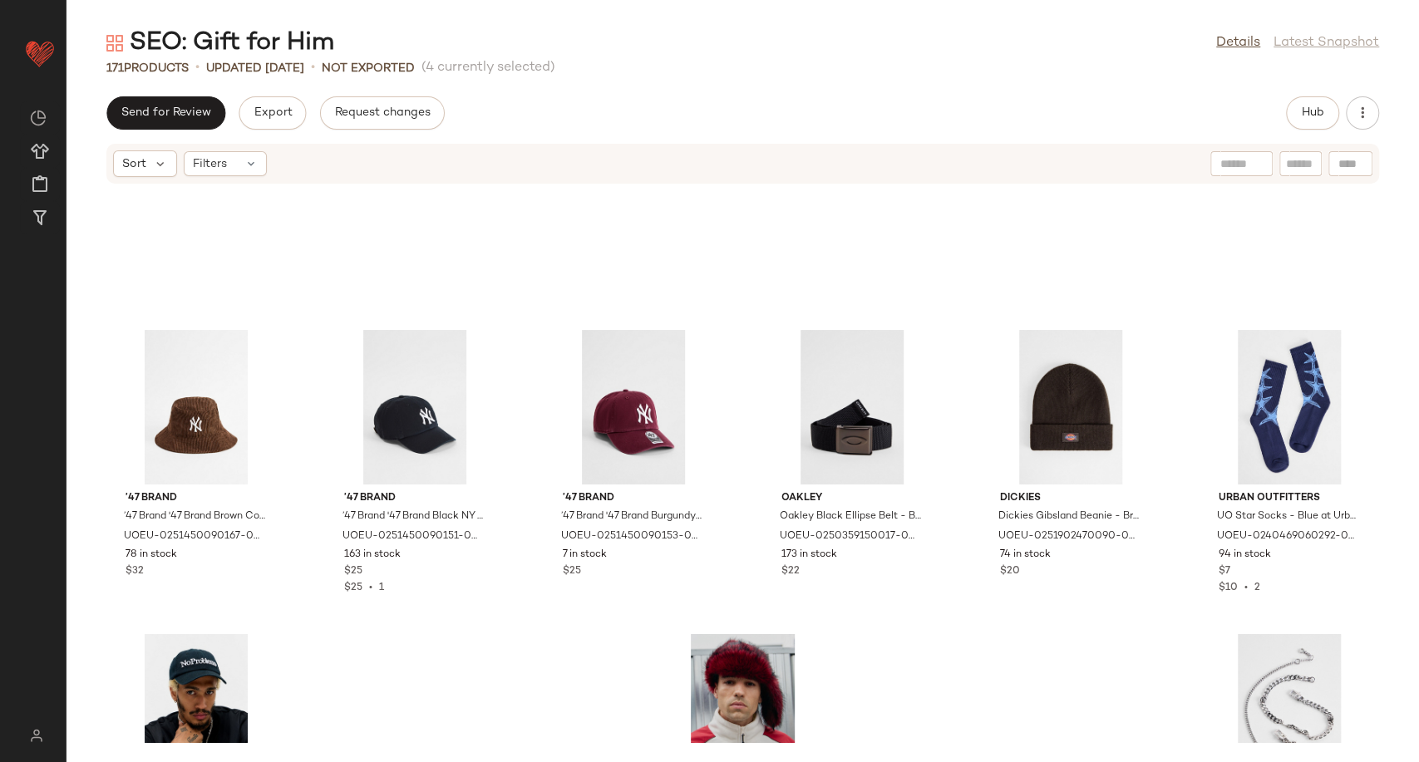
scroll to position [8268, 0]
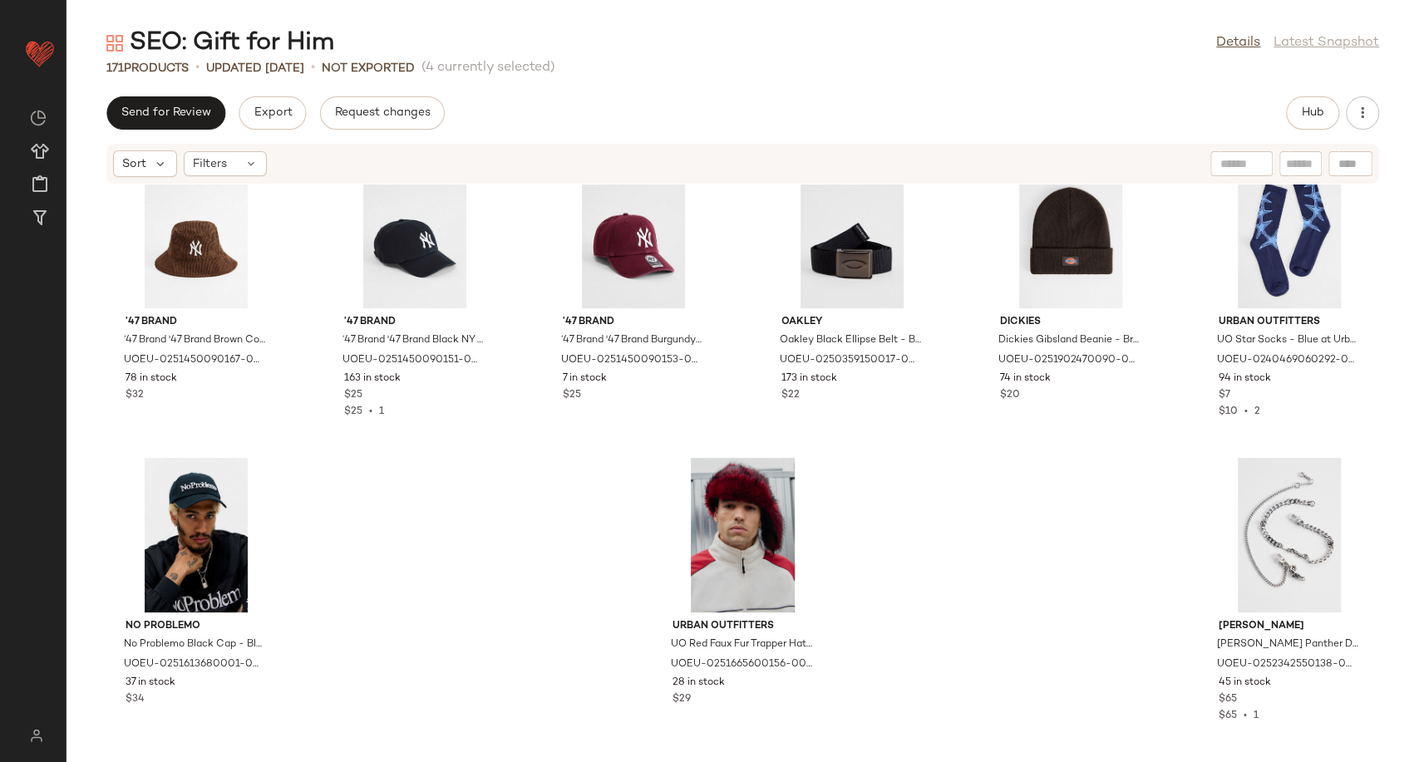
click at [978, 574] on div "’47 Brand ’47 Brand '47 Brand Brown Corduroy Bucket Hat - Brown at Urban Outfit…" at bounding box center [743, 464] width 1353 height 558
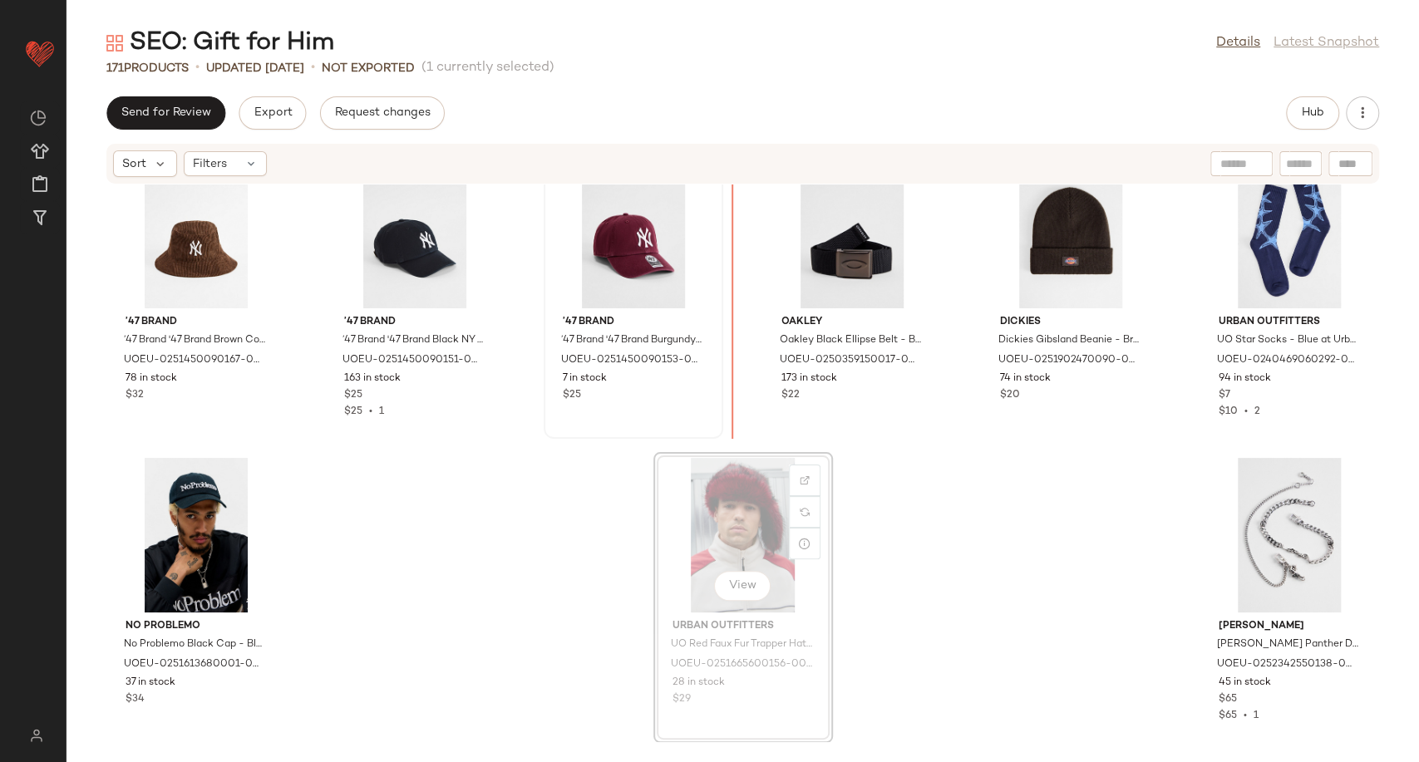
scroll to position [8259, 0]
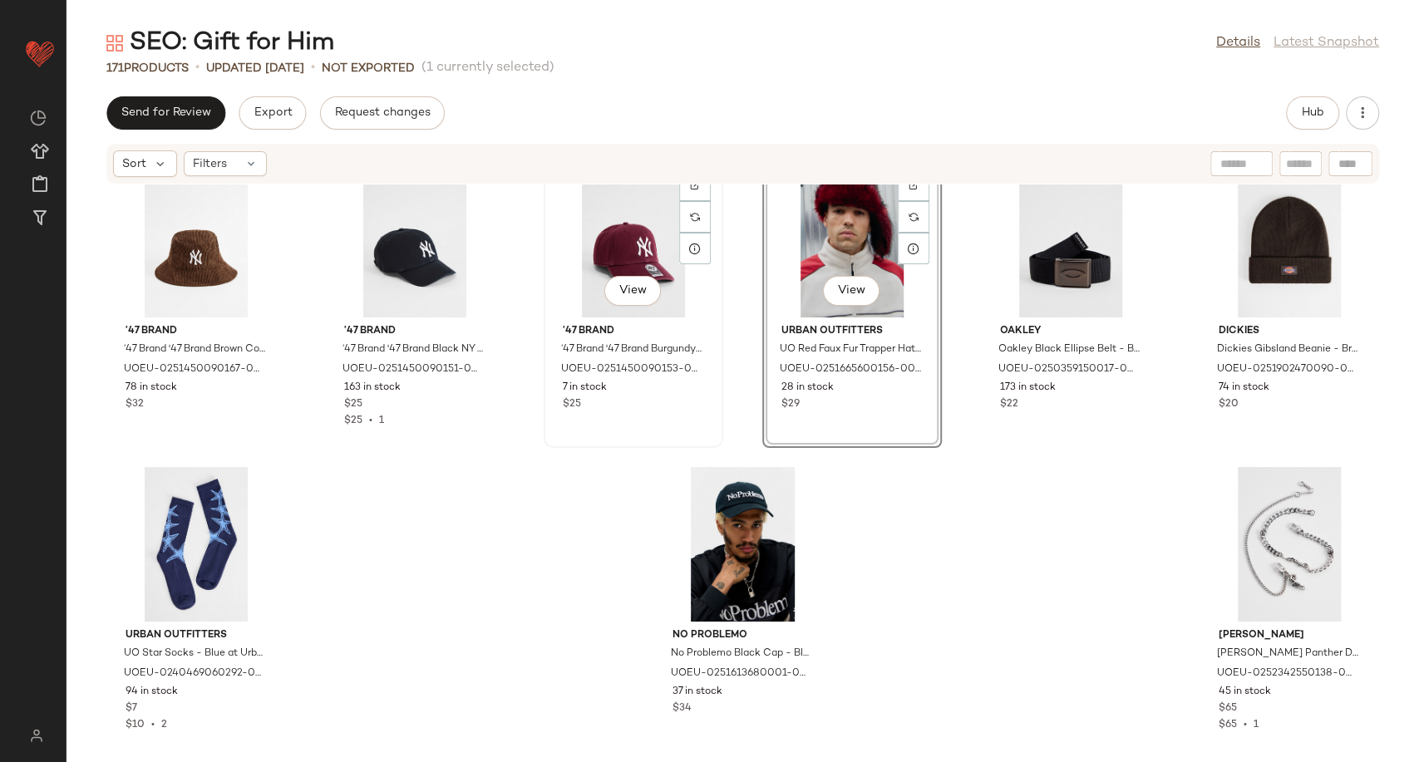
click at [608, 225] on div "View" at bounding box center [634, 240] width 168 height 155
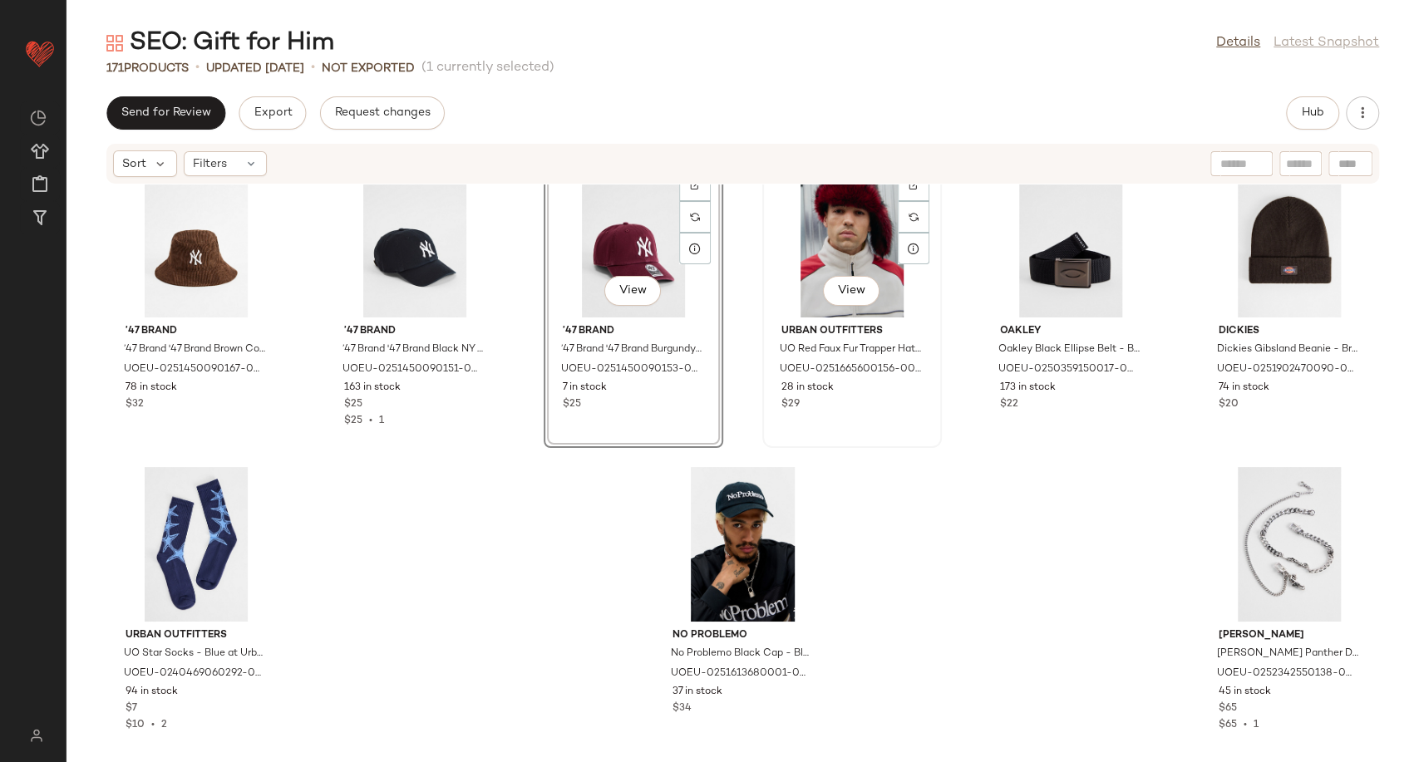
click at [836, 245] on div "View" at bounding box center [852, 240] width 168 height 155
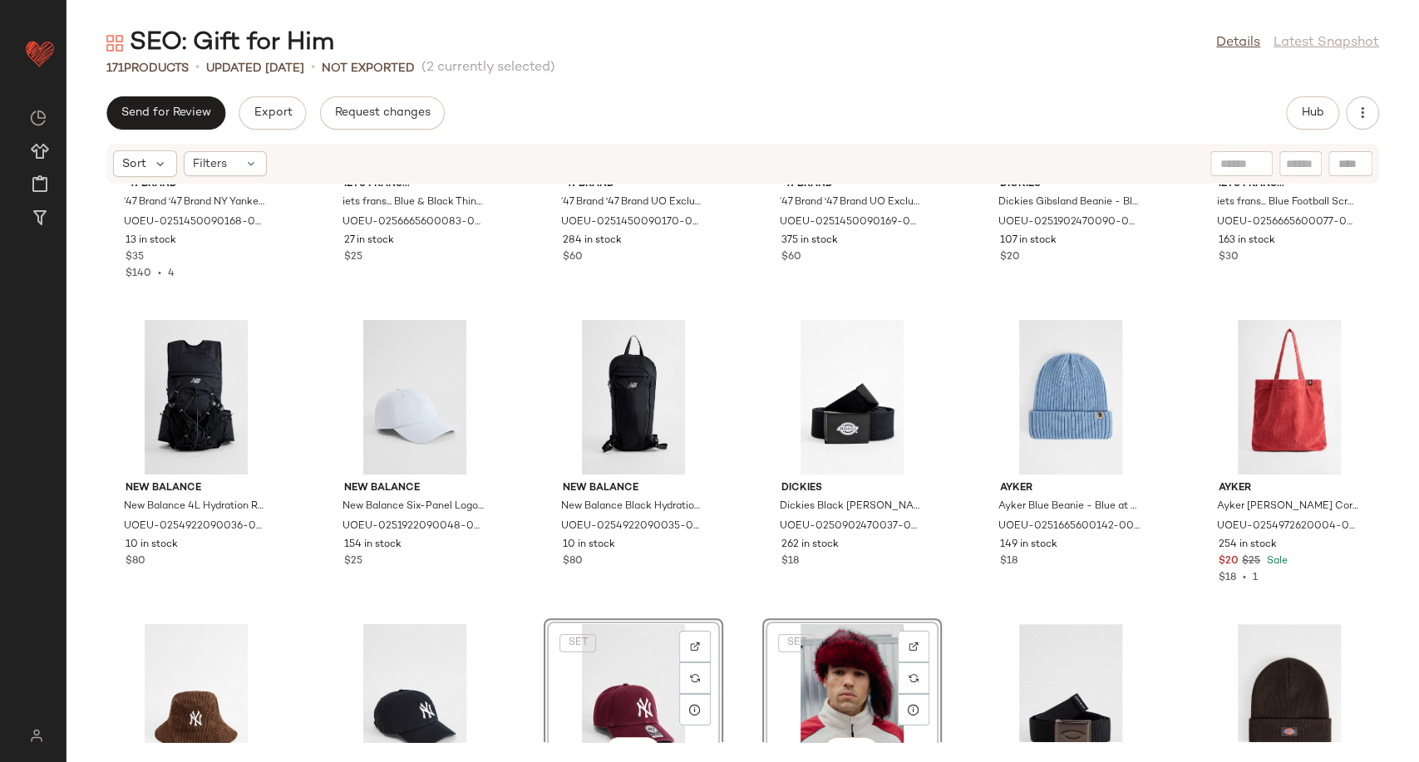
scroll to position [7884, 0]
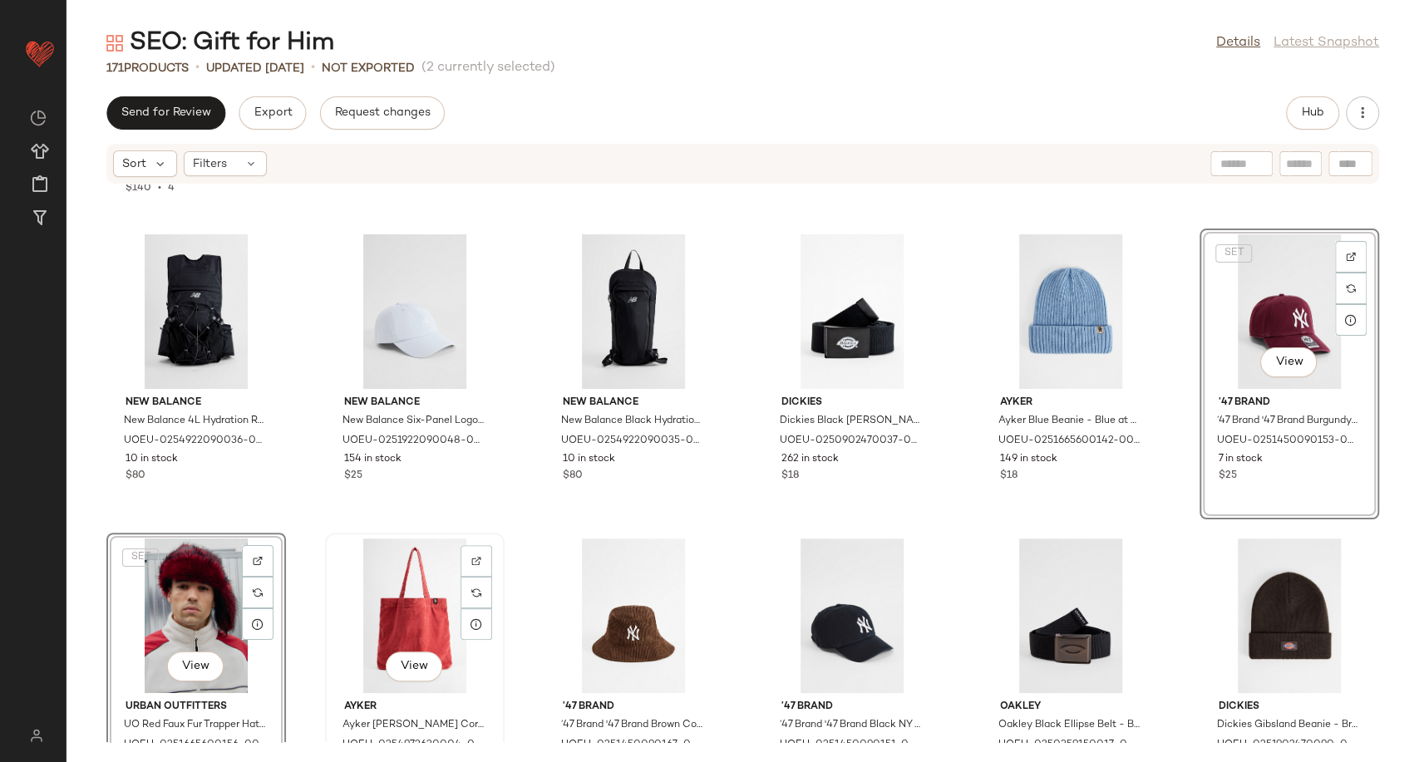
click at [416, 609] on div "View" at bounding box center [415, 616] width 168 height 155
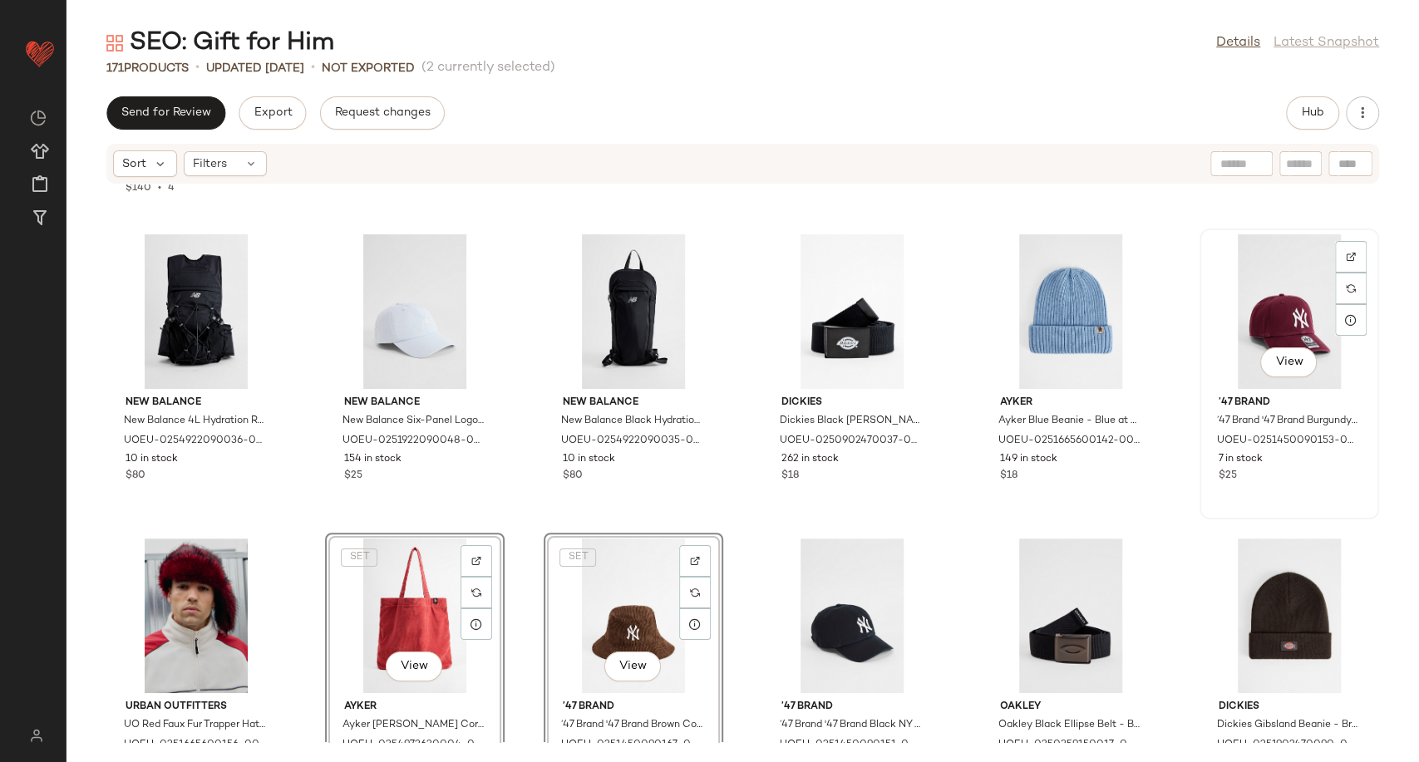
click at [1304, 328] on div "View" at bounding box center [1289, 311] width 168 height 155
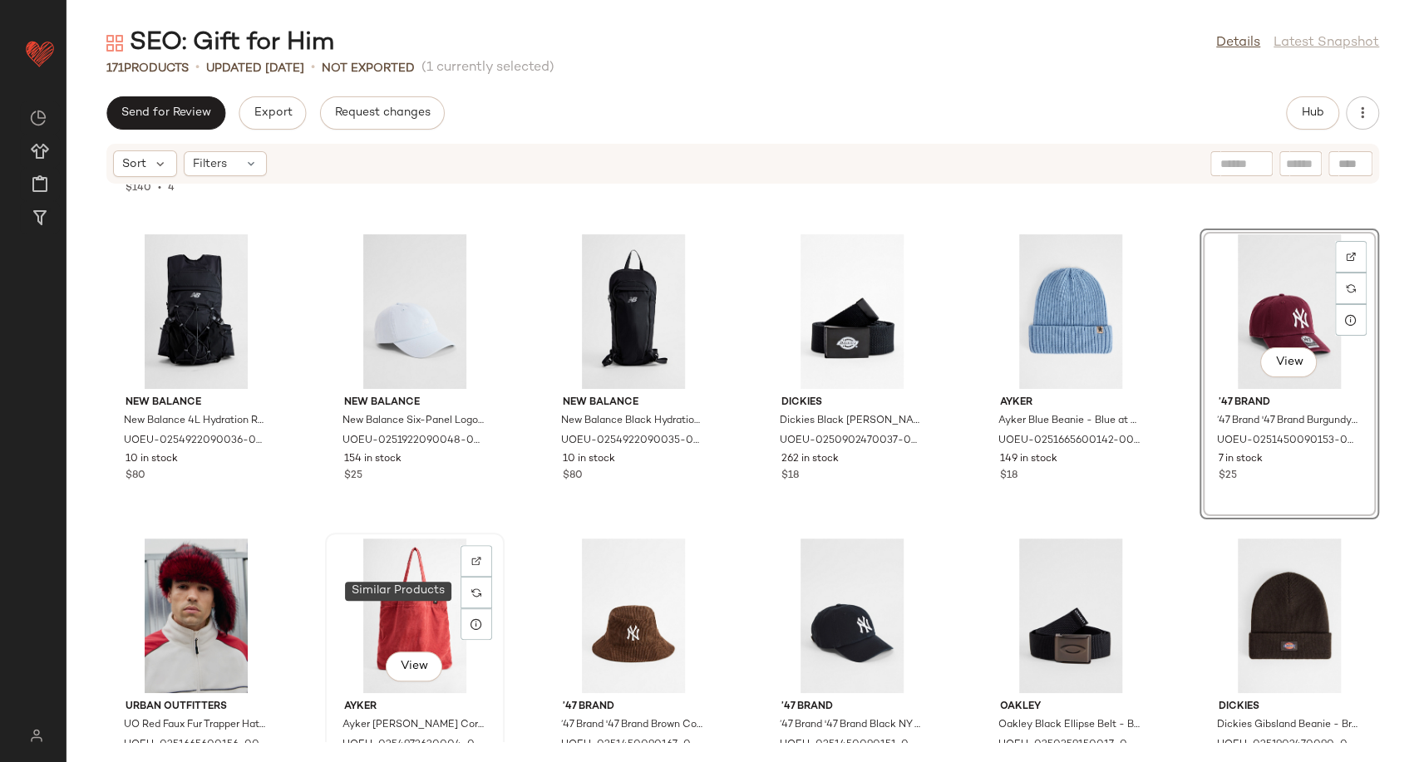
click at [408, 610] on div "View" at bounding box center [415, 616] width 168 height 155
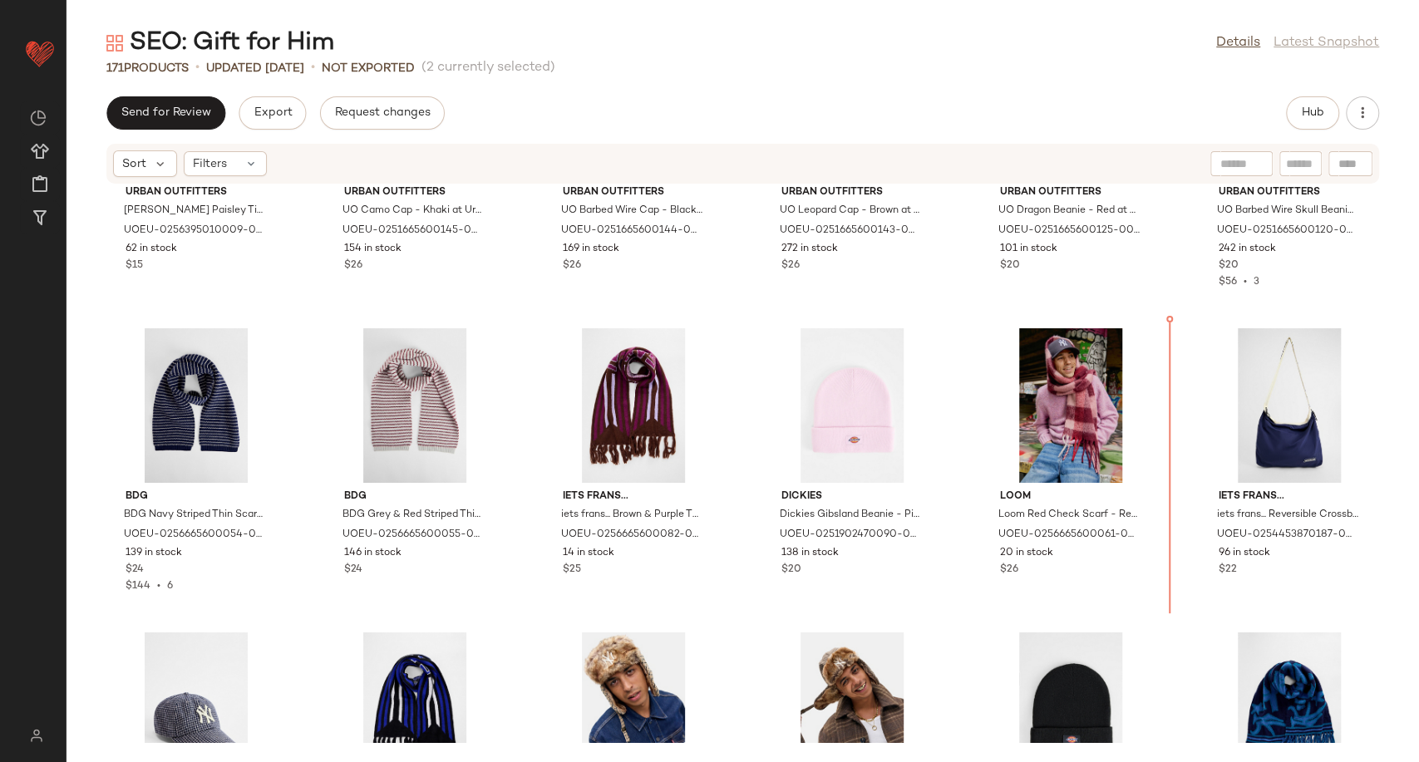
scroll to position [7173, 0]
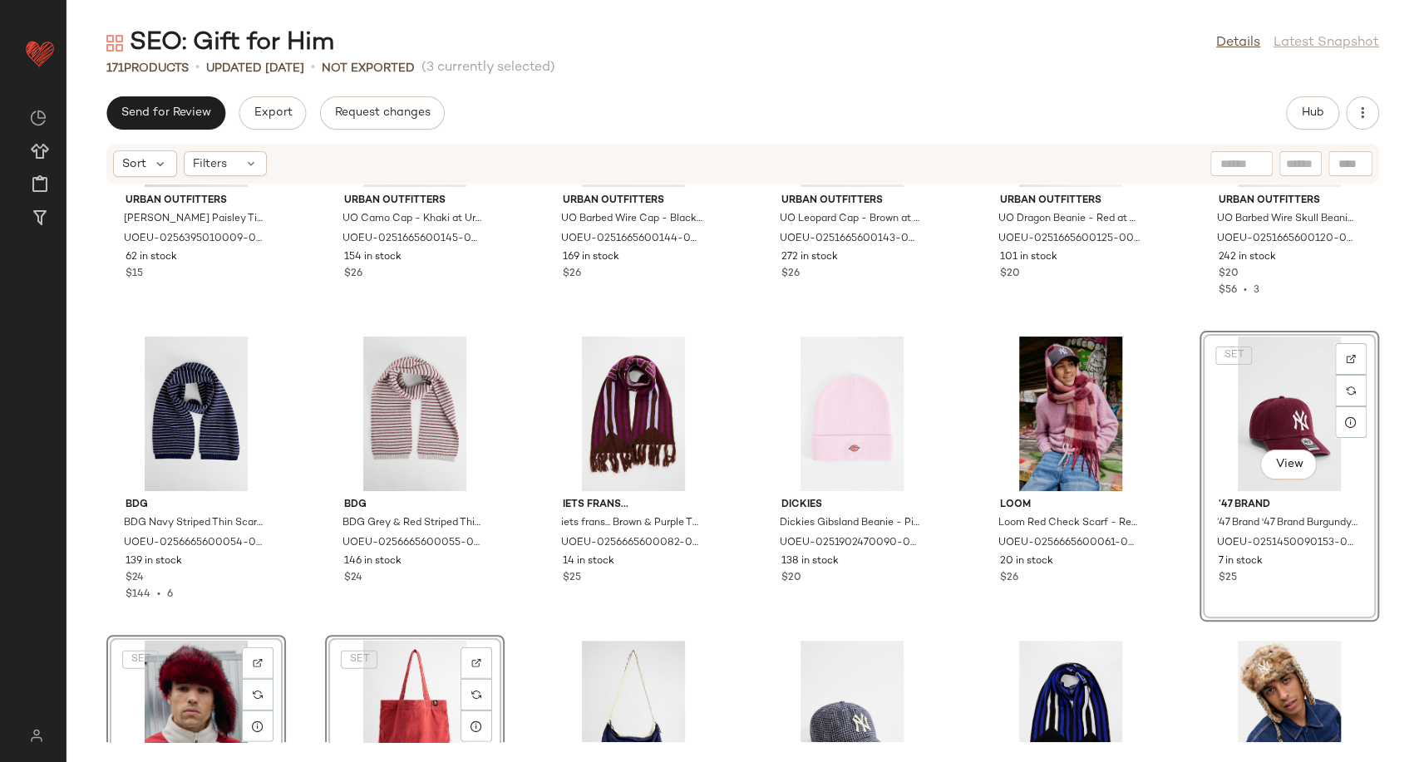
click at [399, 673] on div "SET View" at bounding box center [415, 718] width 168 height 155
click at [399, 402] on div "View" at bounding box center [415, 414] width 168 height 155
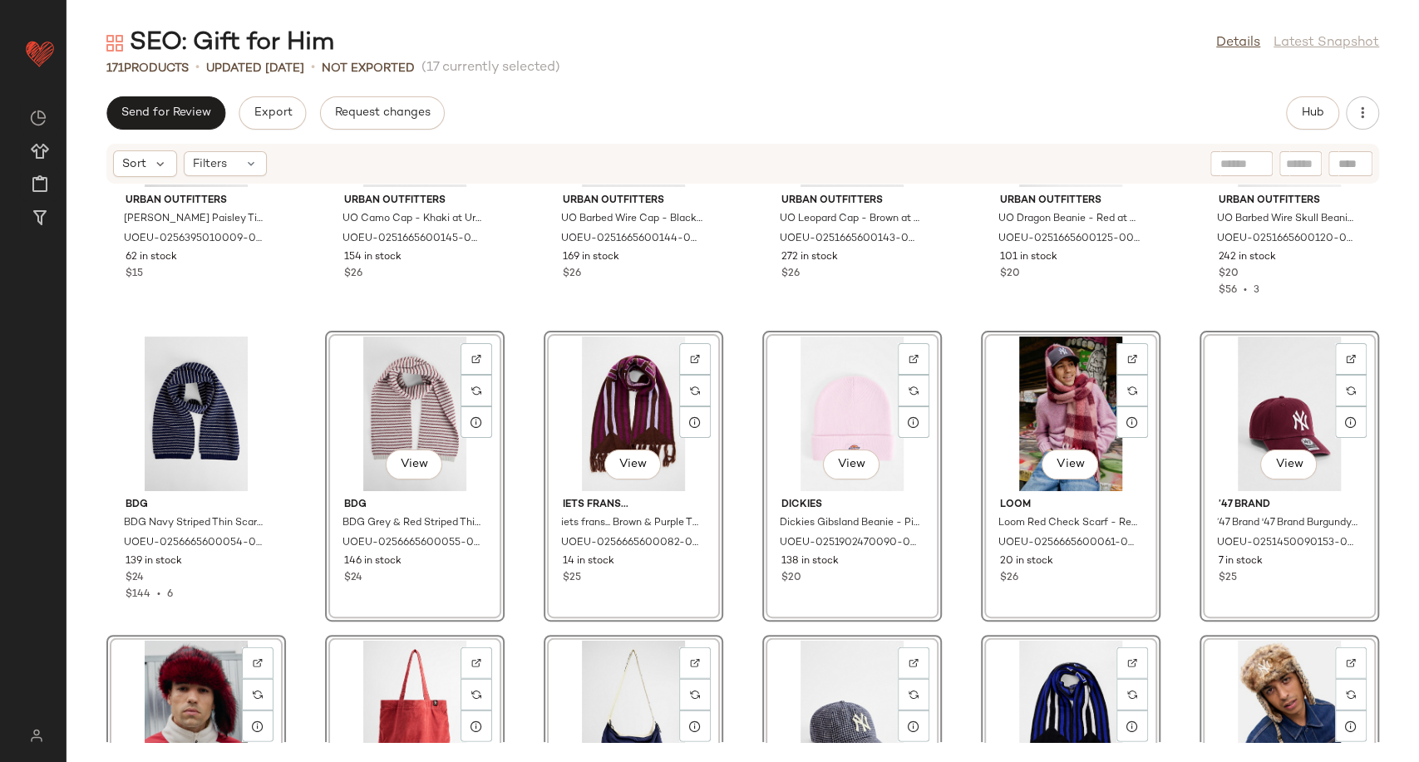
click at [411, 697] on div "View" at bounding box center [415, 718] width 168 height 155
click at [516, 618] on div "Urban Outfitters UO Brown Paisley Tie - Brown at Urban Outfitters UOEU-02563950…" at bounding box center [743, 464] width 1353 height 558
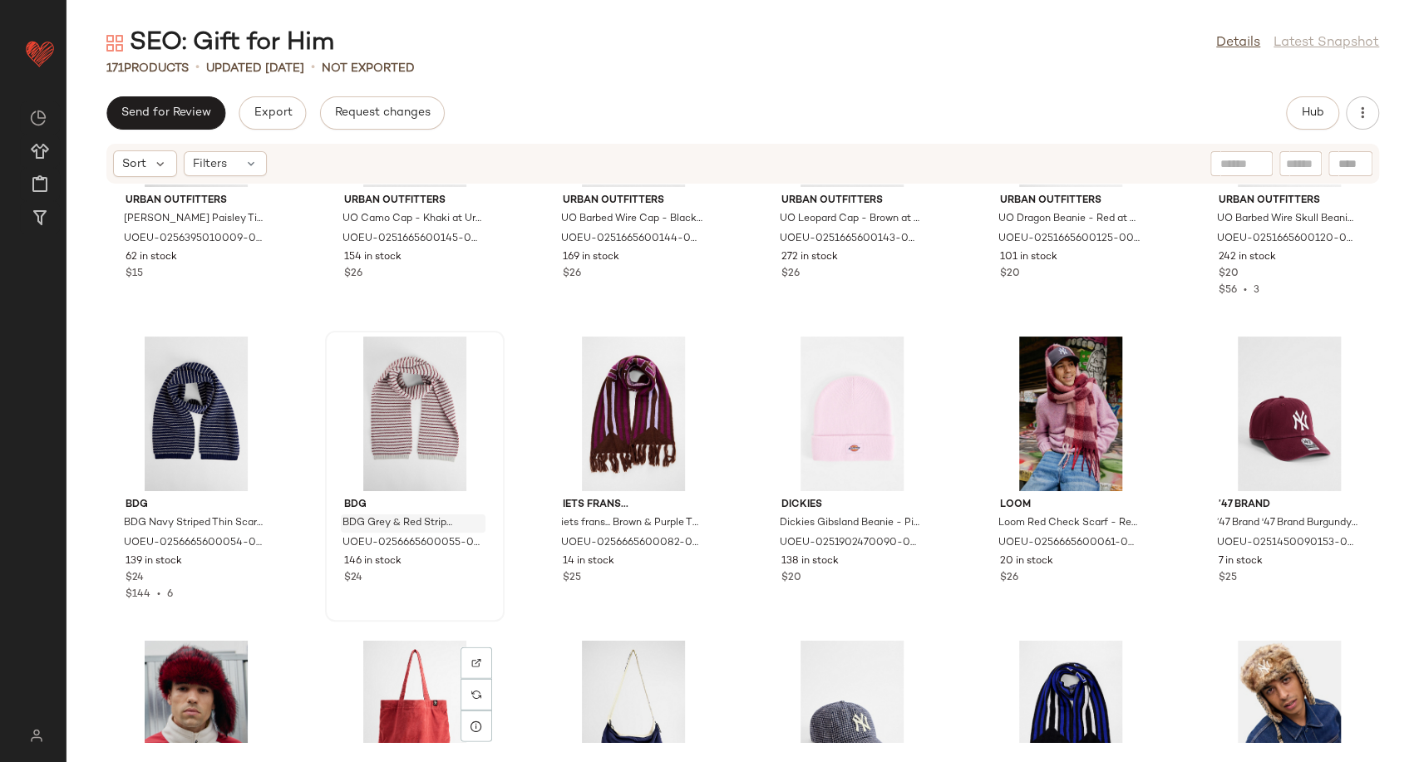
drag, startPoint x: 377, startPoint y: 674, endPoint x: 401, endPoint y: 530, distance: 146.5
click at [377, 673] on div "View" at bounding box center [415, 718] width 168 height 155
click at [408, 429] on div "View" at bounding box center [415, 414] width 168 height 155
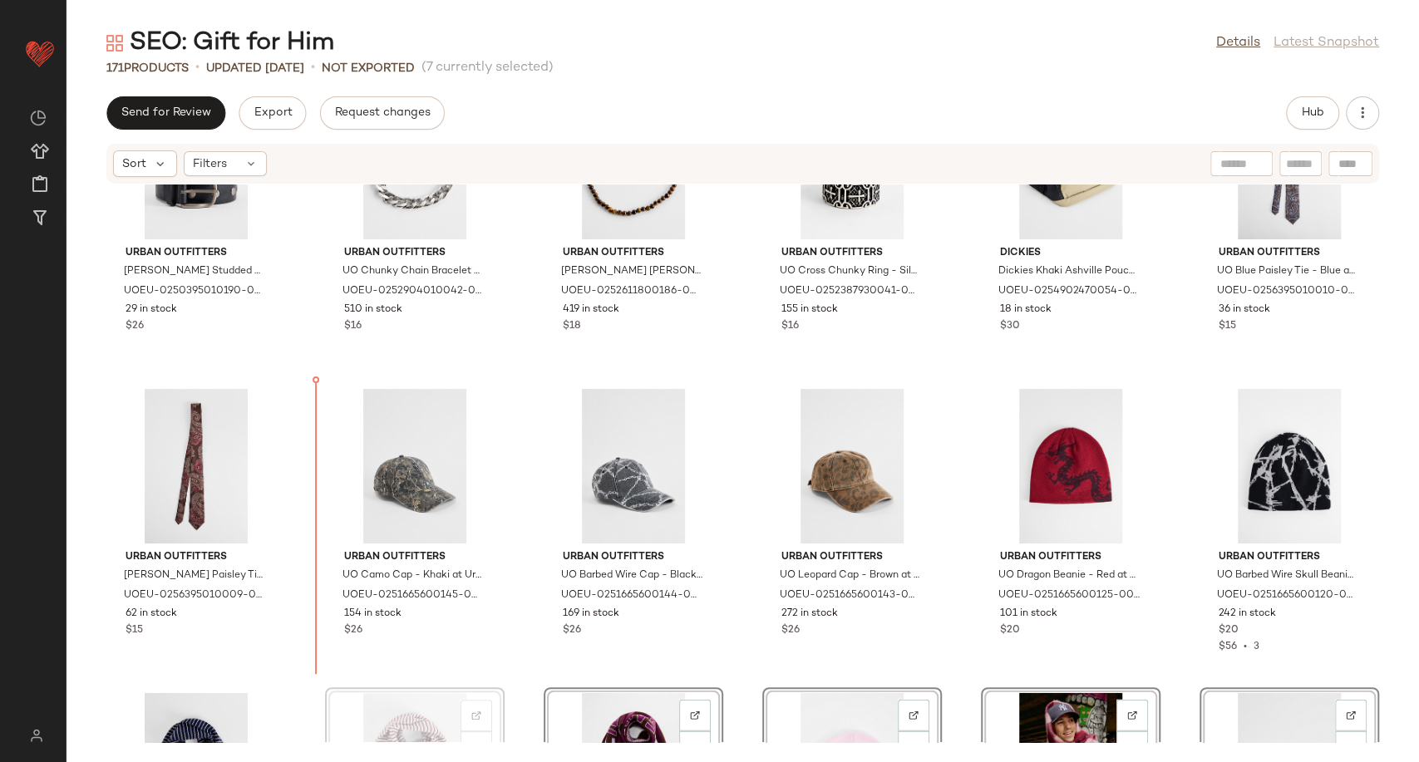
scroll to position [6817, 0]
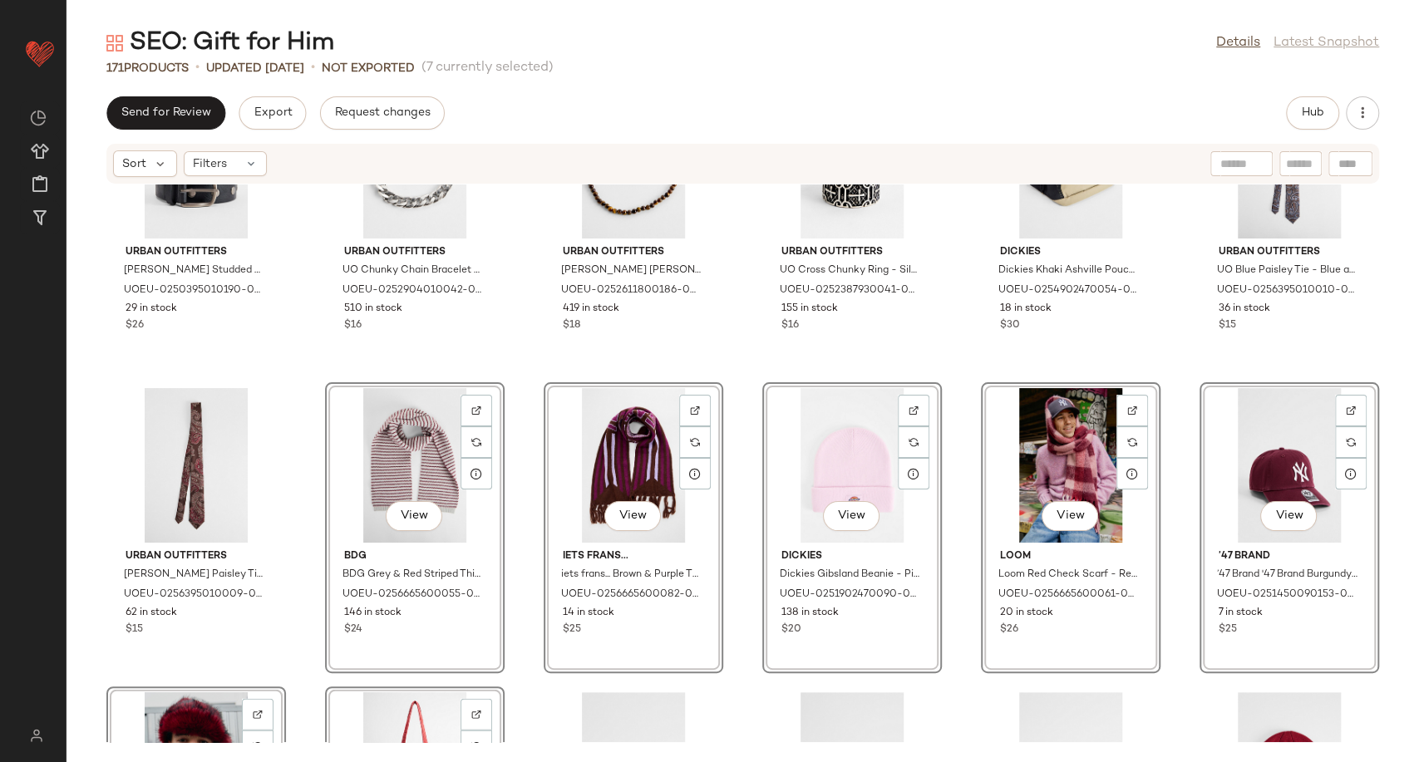
click at [299, 487] on div "Urban Outfitters UO Black Studded Belt - Black M/L at Urban Outfitters UOEU-025…" at bounding box center [743, 464] width 1353 height 558
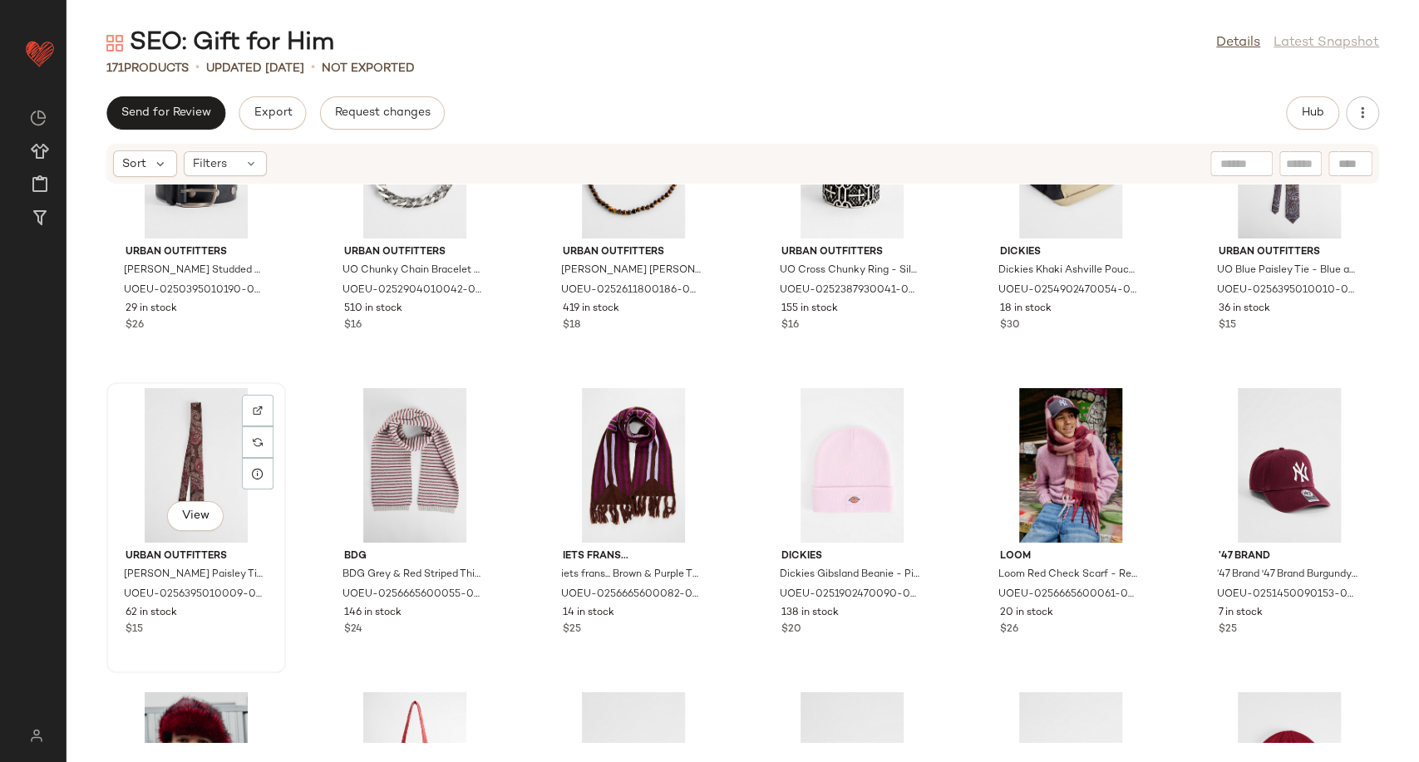
click at [181, 457] on div "View" at bounding box center [196, 465] width 168 height 155
click at [391, 684] on div "Urban Outfitters UO Black Studded Belt - Black M/L at Urban Outfitters UOEU-025…" at bounding box center [743, 464] width 1353 height 558
click at [402, 702] on div "View" at bounding box center [415, 769] width 168 height 155
click at [202, 456] on div "View" at bounding box center [196, 465] width 168 height 155
click at [412, 710] on div "View" at bounding box center [415, 769] width 168 height 155
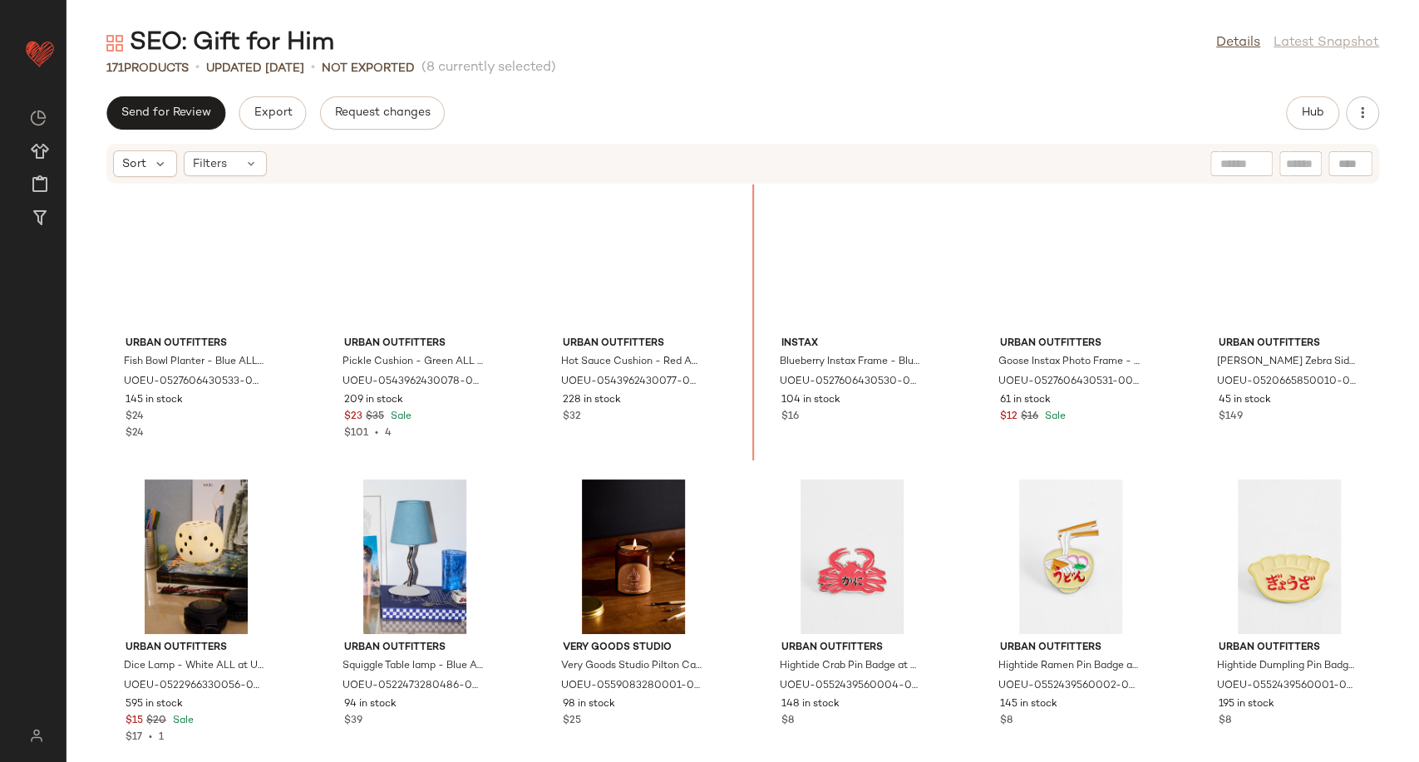
scroll to position [4593, 0]
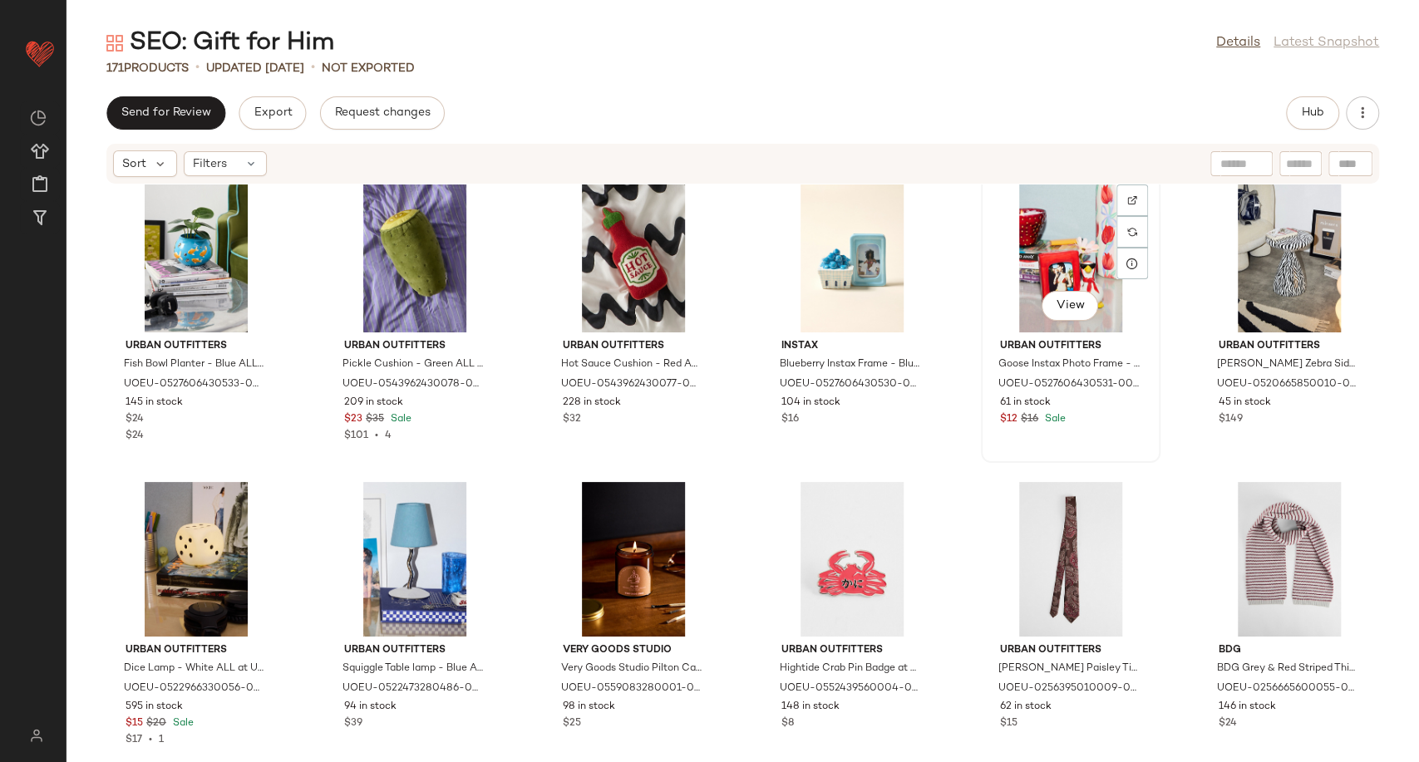
click at [1044, 272] on div "View" at bounding box center [1071, 255] width 168 height 155
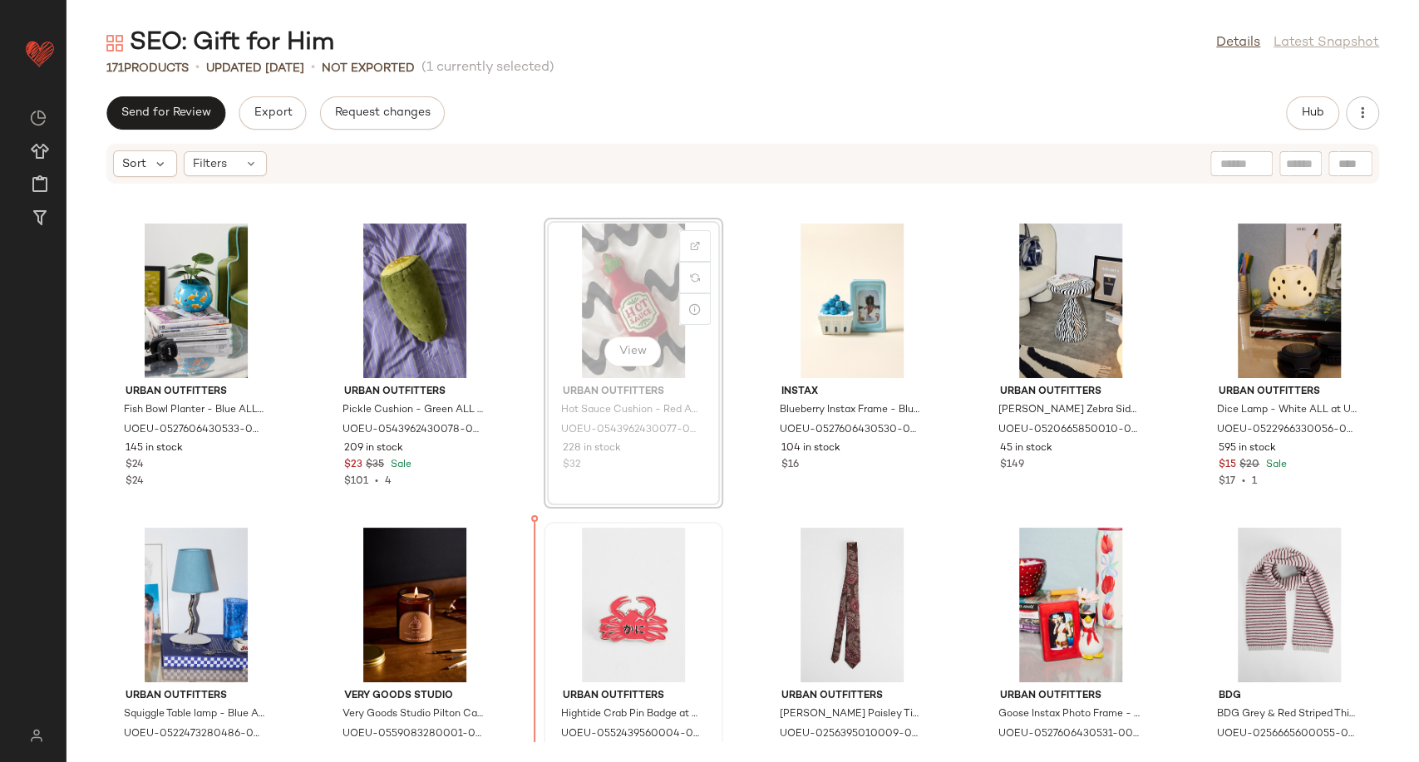
scroll to position [4582, 0]
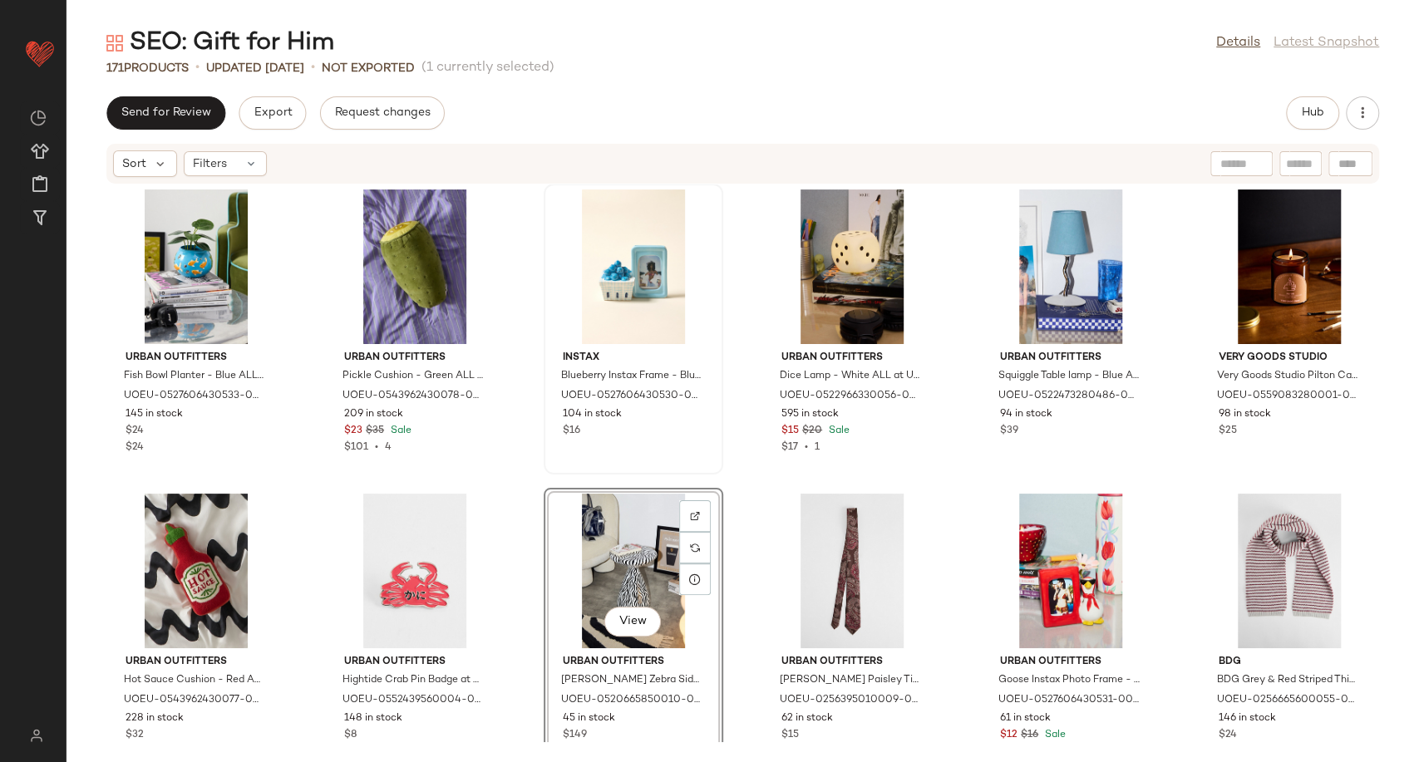
scroll to position [4951, 0]
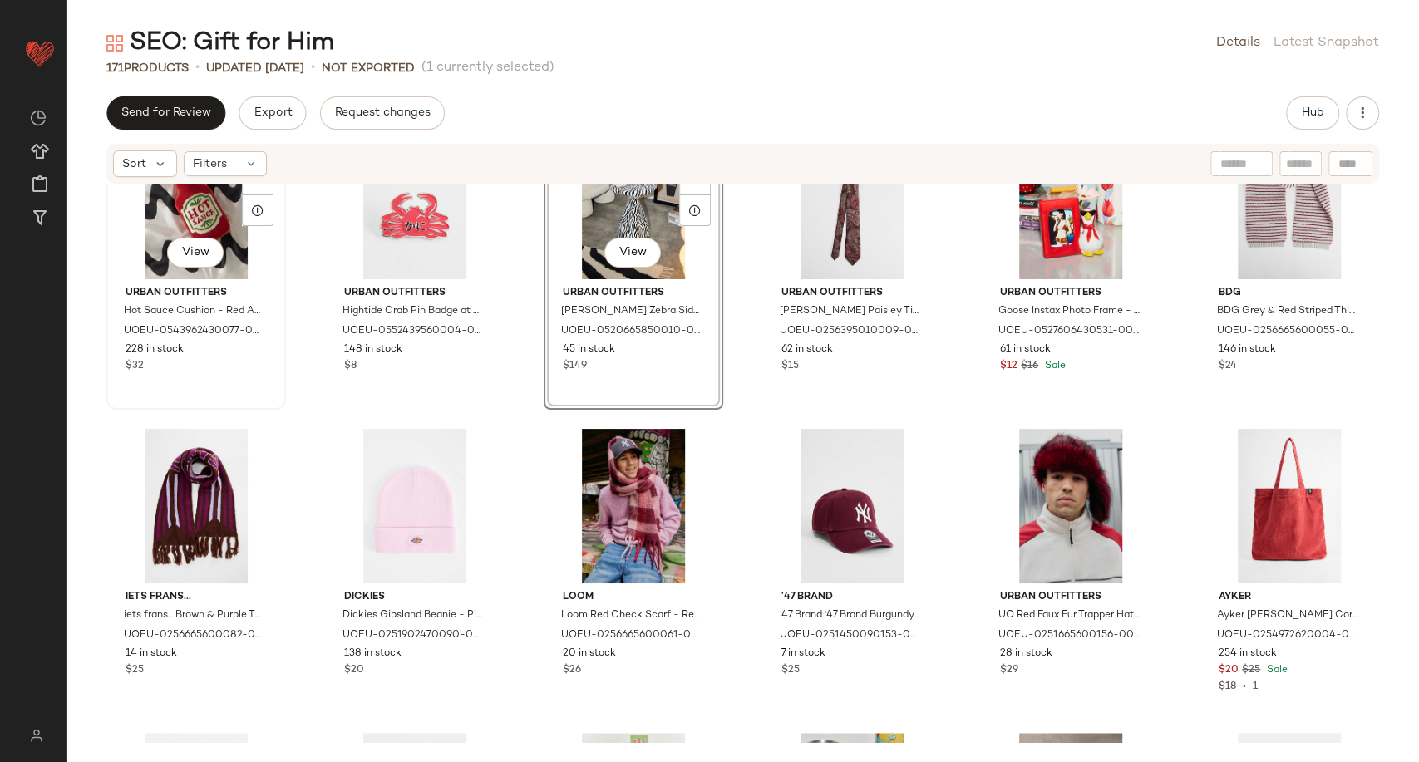
click at [200, 232] on div "View" at bounding box center [196, 202] width 168 height 155
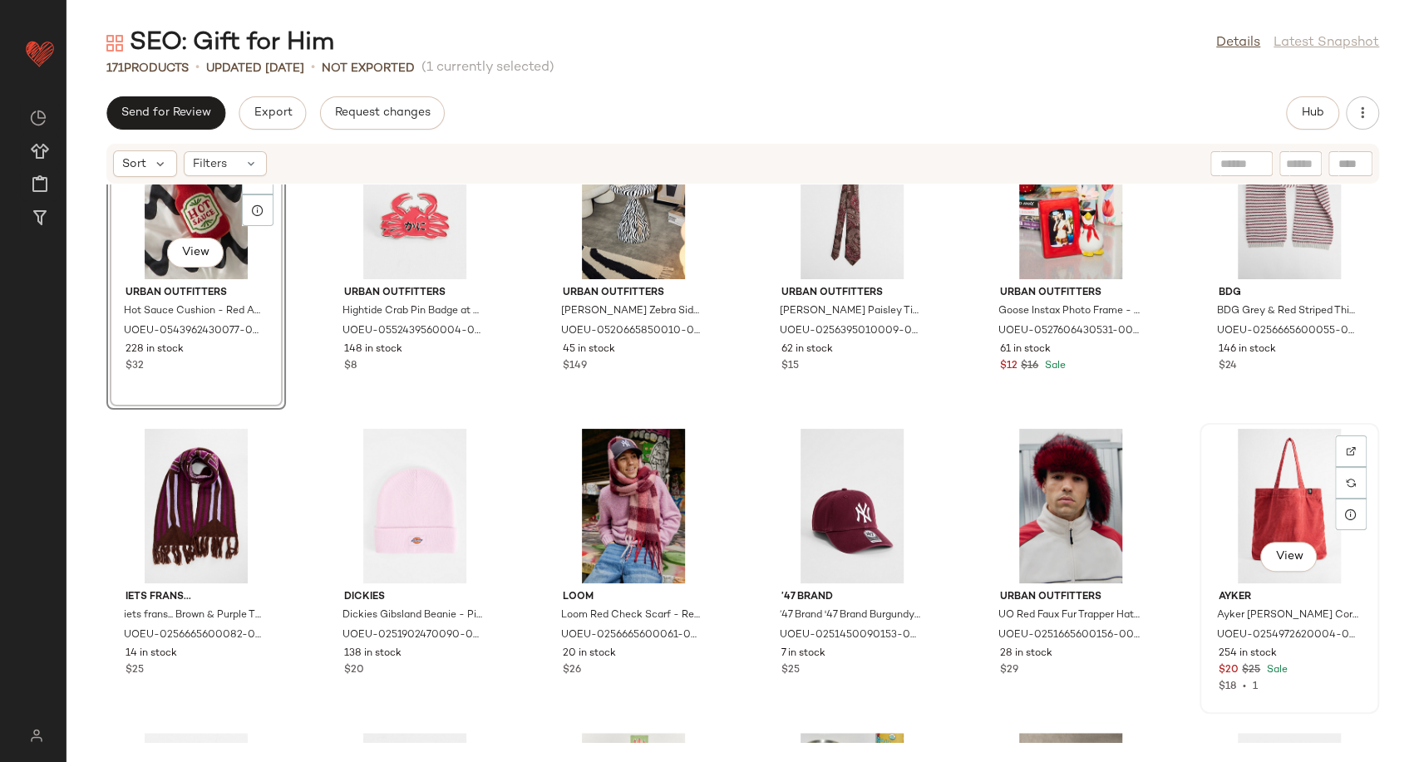
click at [1279, 505] on div "View" at bounding box center [1289, 506] width 168 height 155
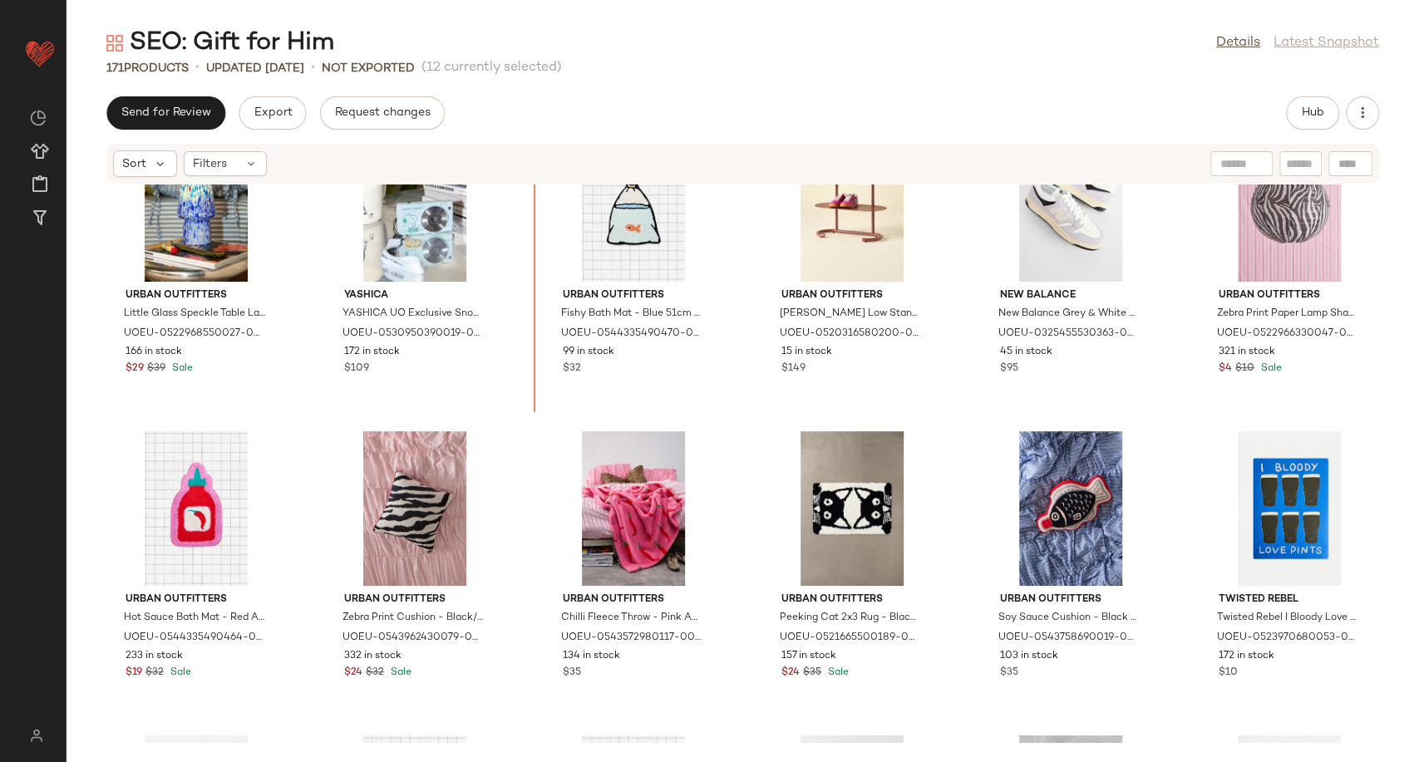
scroll to position [3427, 0]
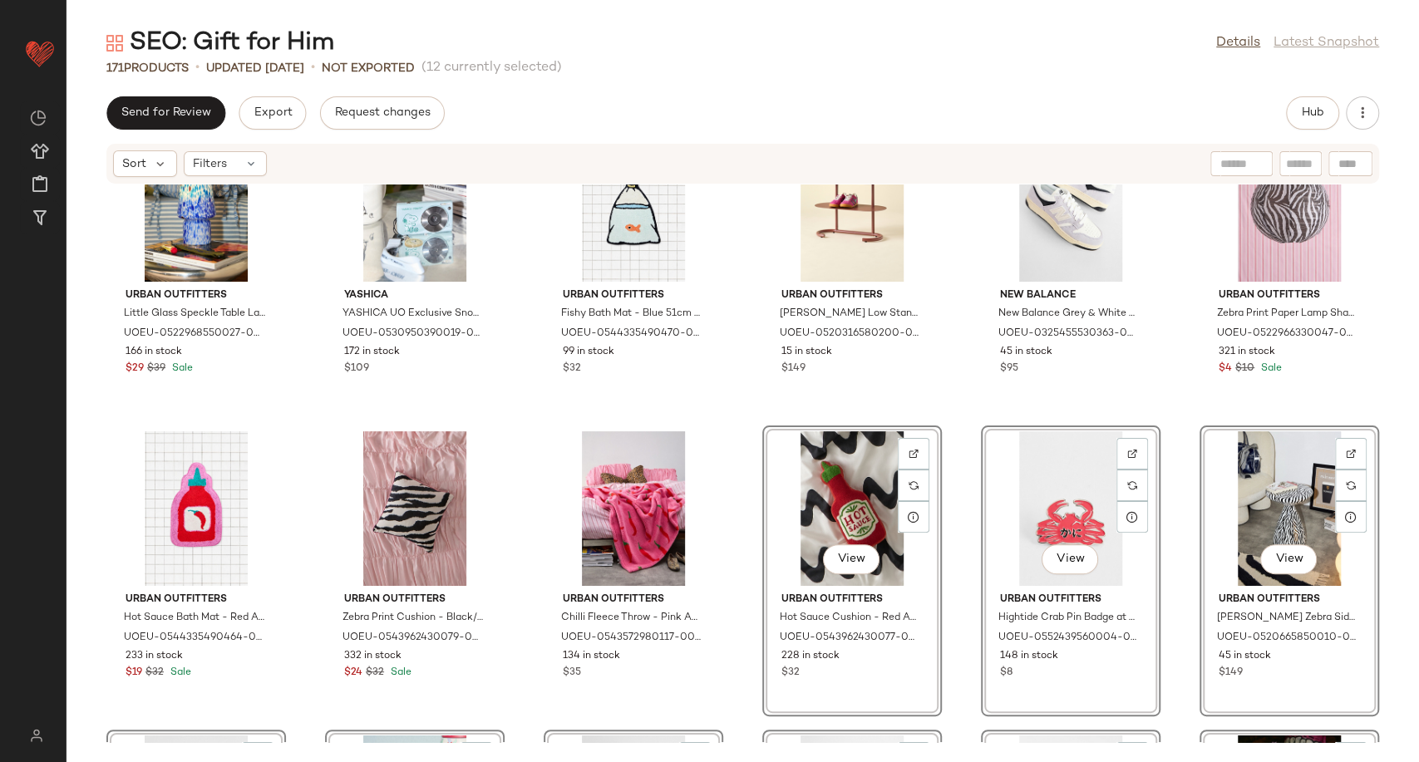
click at [758, 412] on div "Urban Outfitters Little Glass Speckle Table Lamp - Blue ALL at Urban Outfitters…" at bounding box center [743, 464] width 1353 height 558
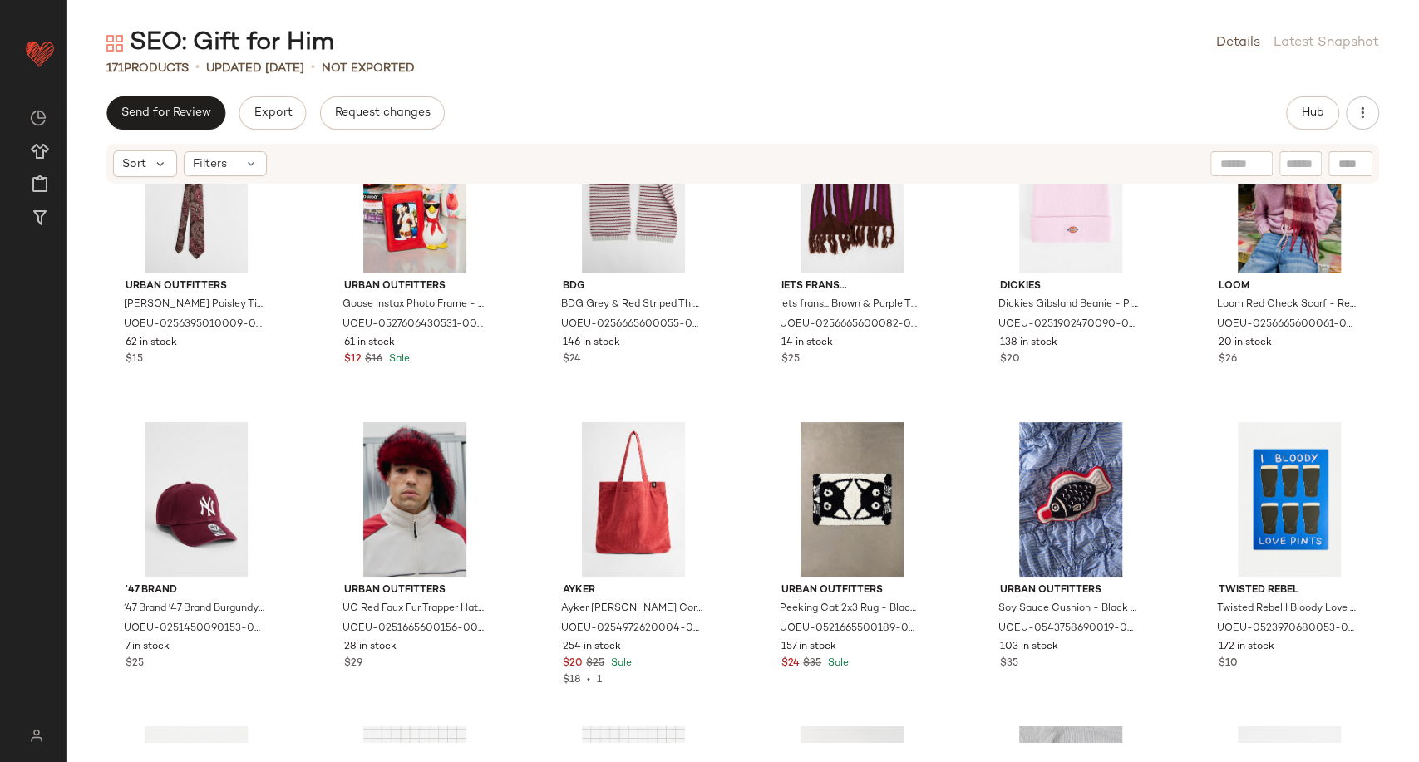
scroll to position [4166, 0]
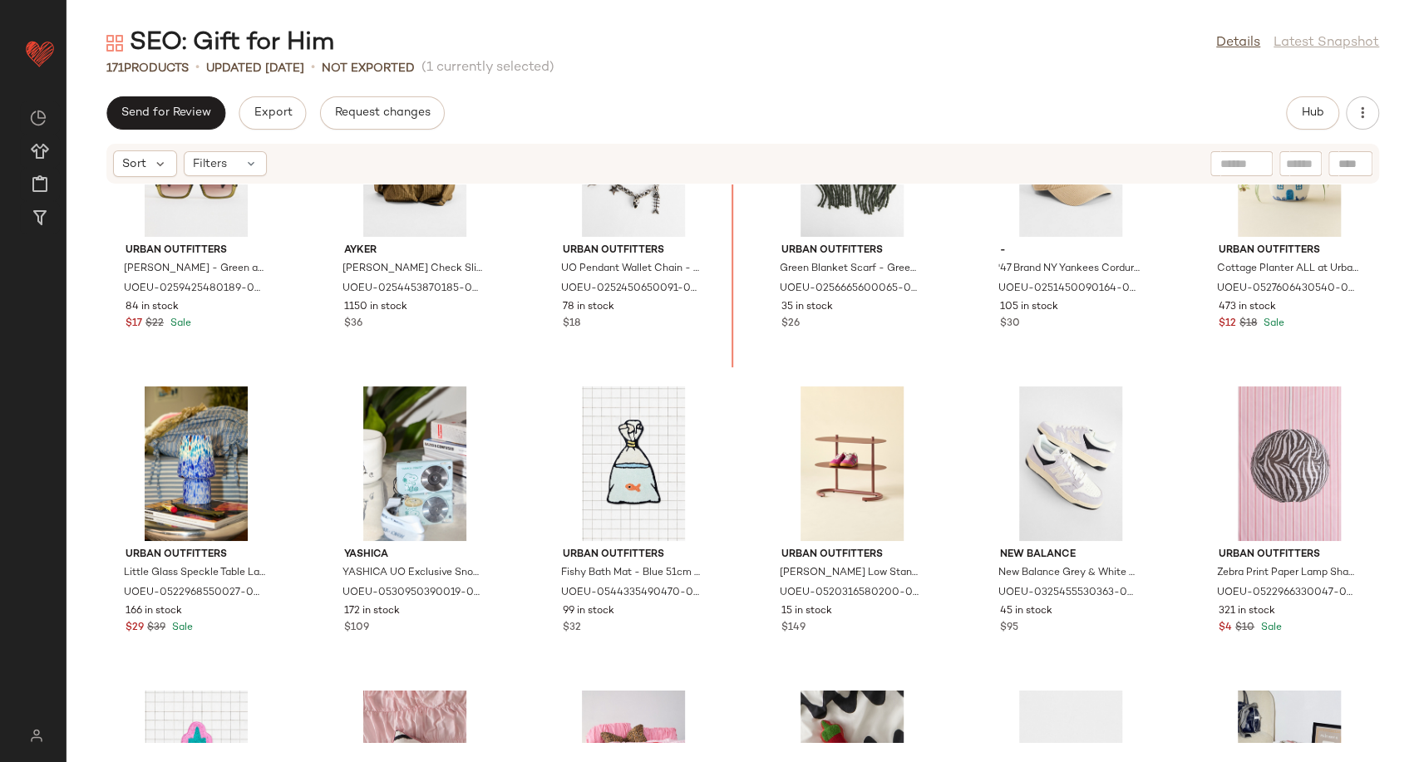
scroll to position [3128, 0]
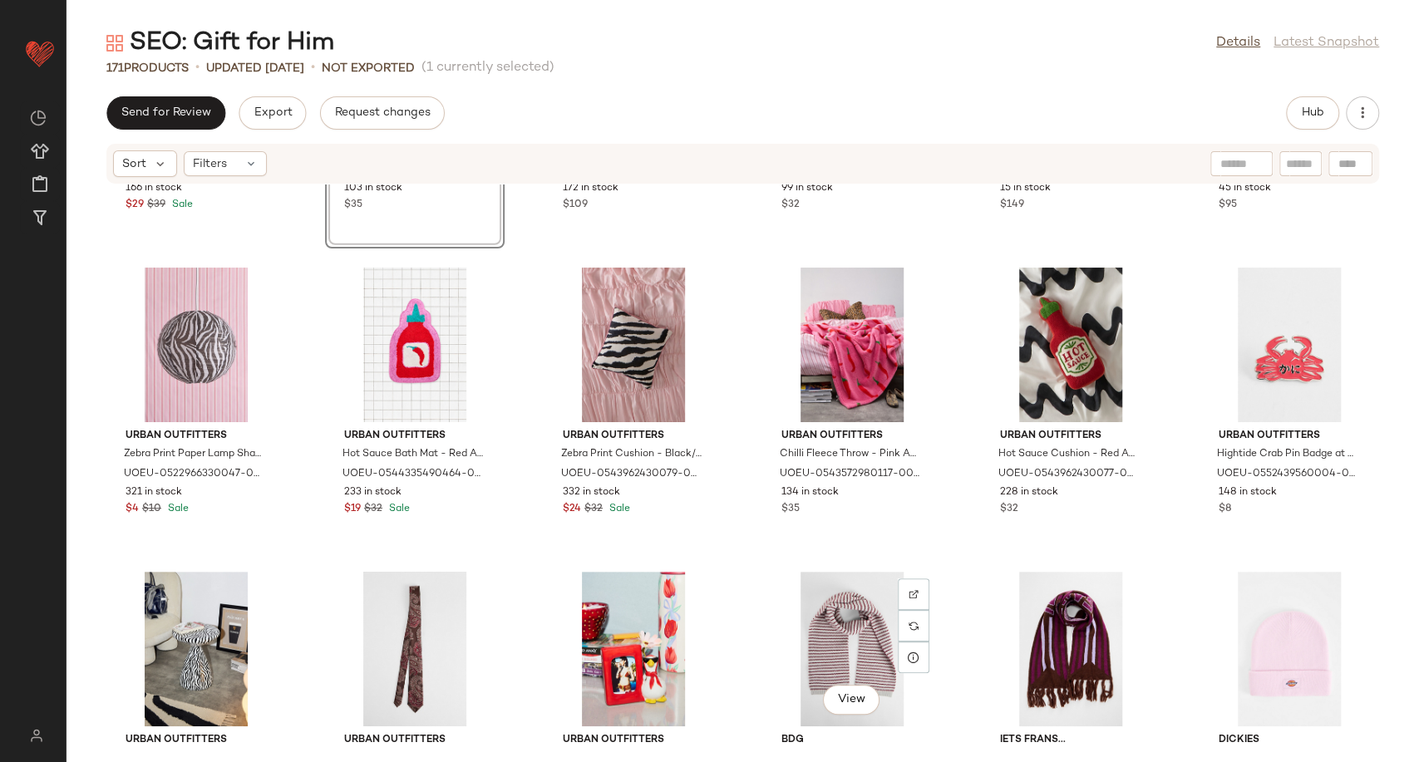
scroll to position [4052, 0]
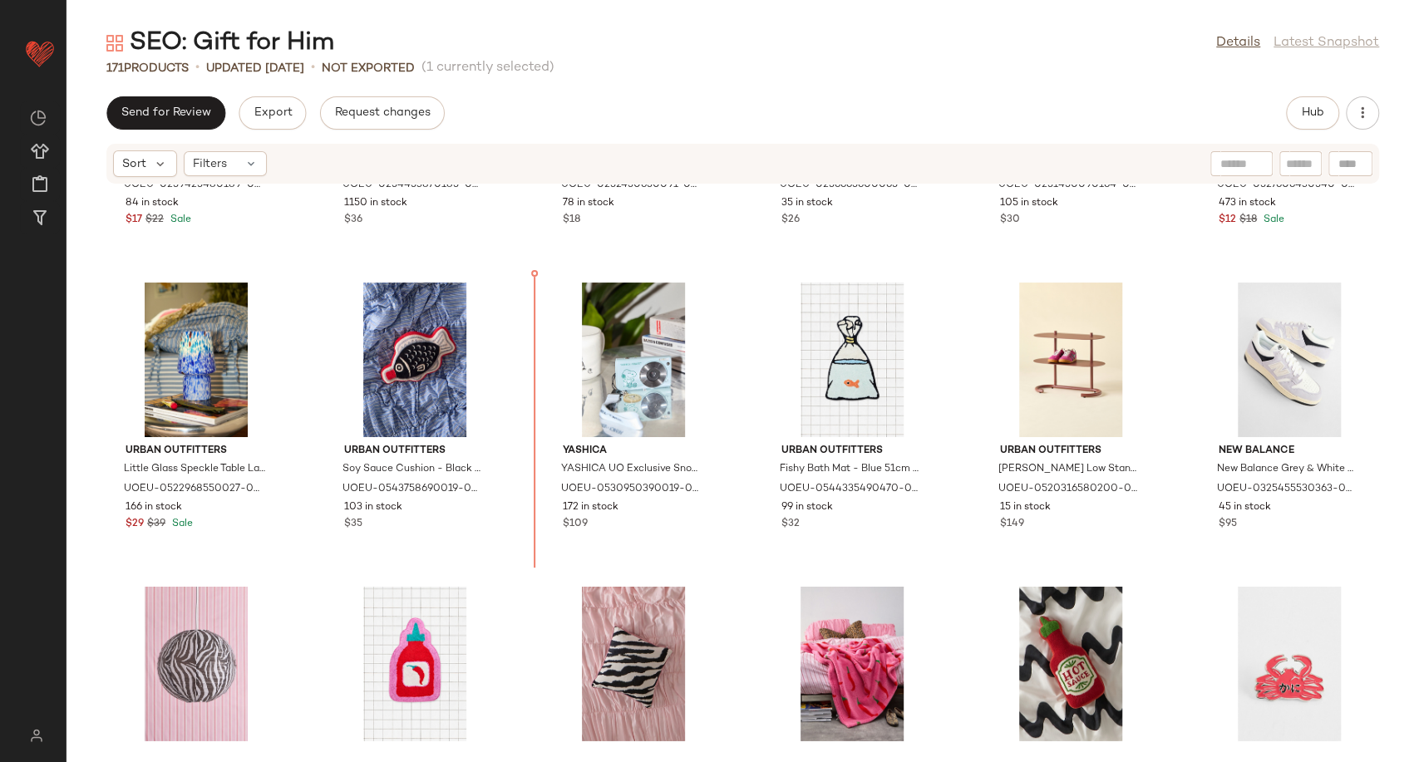
scroll to position [3268, 0]
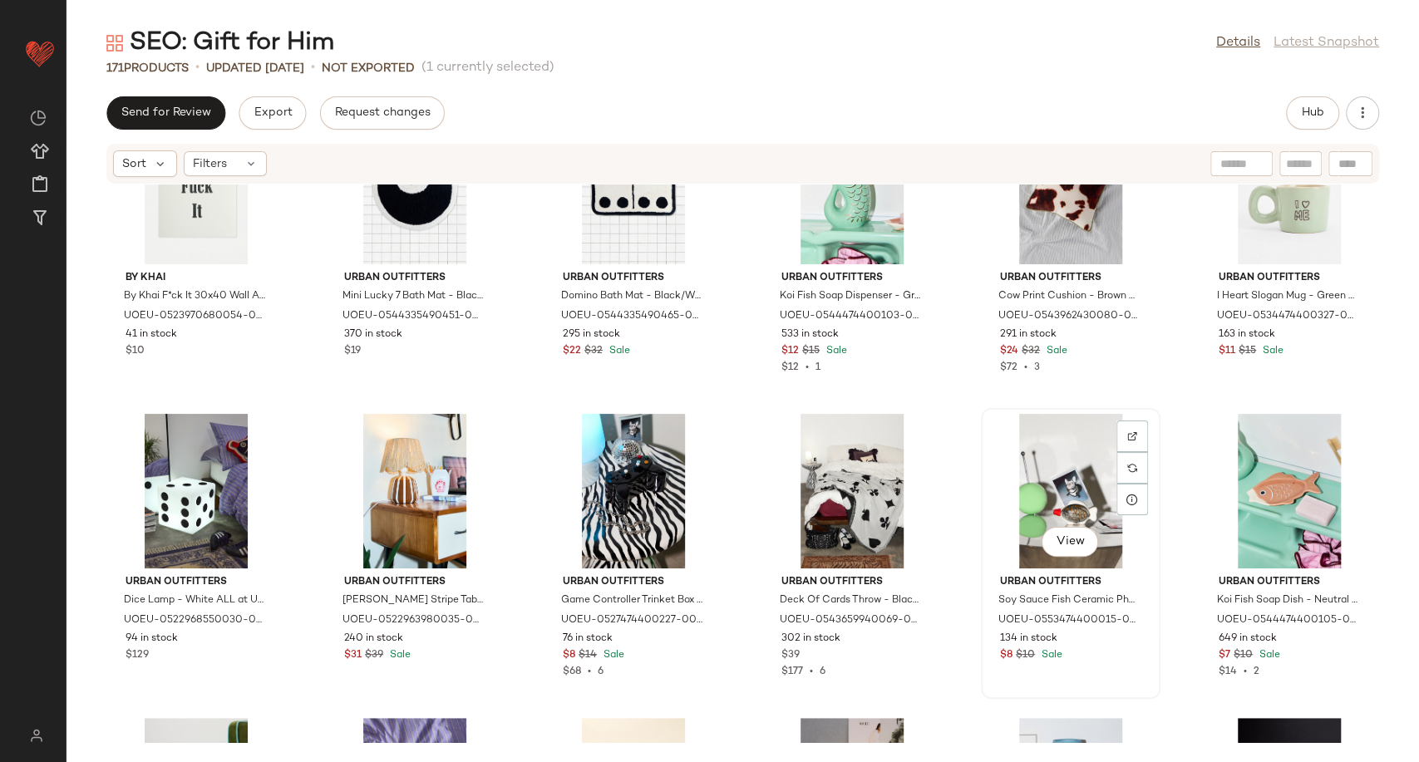
scroll to position [4746, 0]
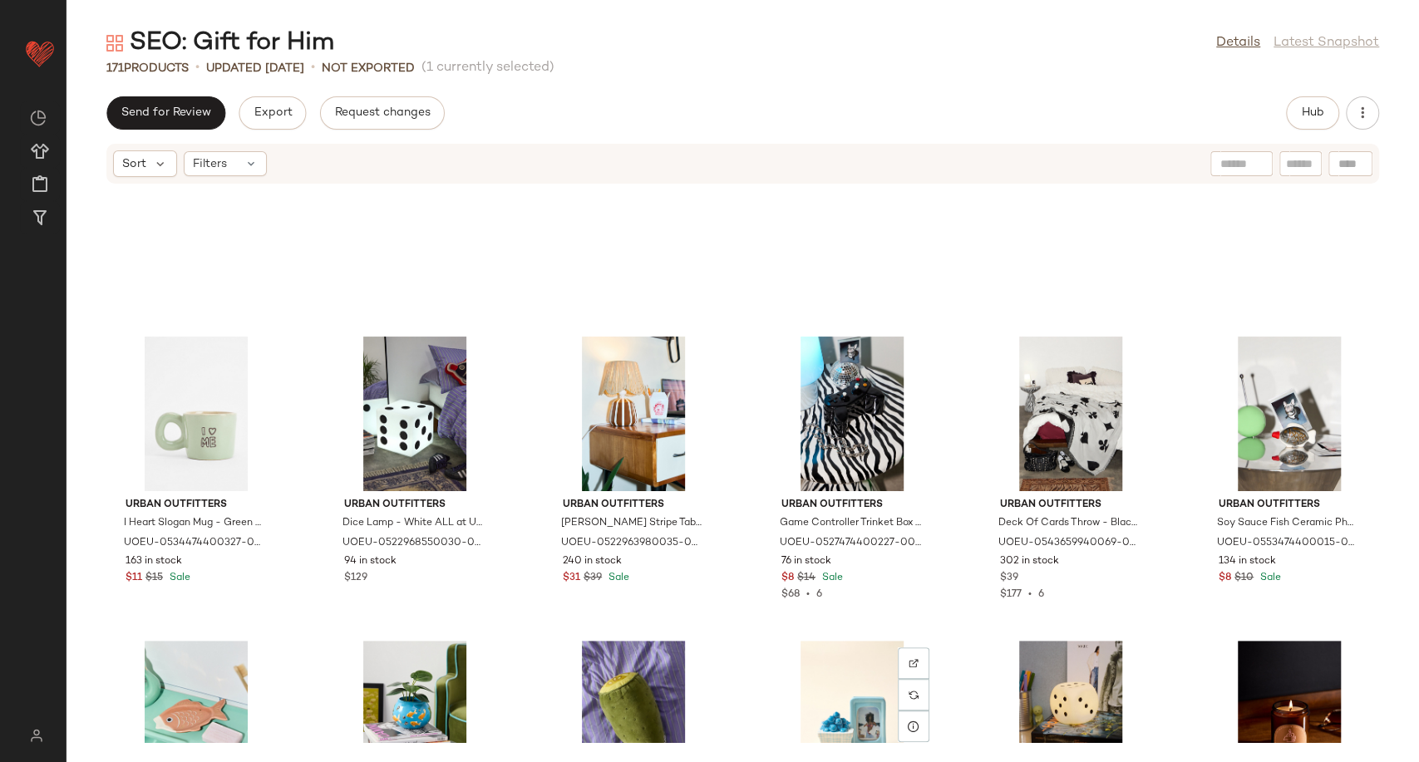
scroll to position [4944, 0]
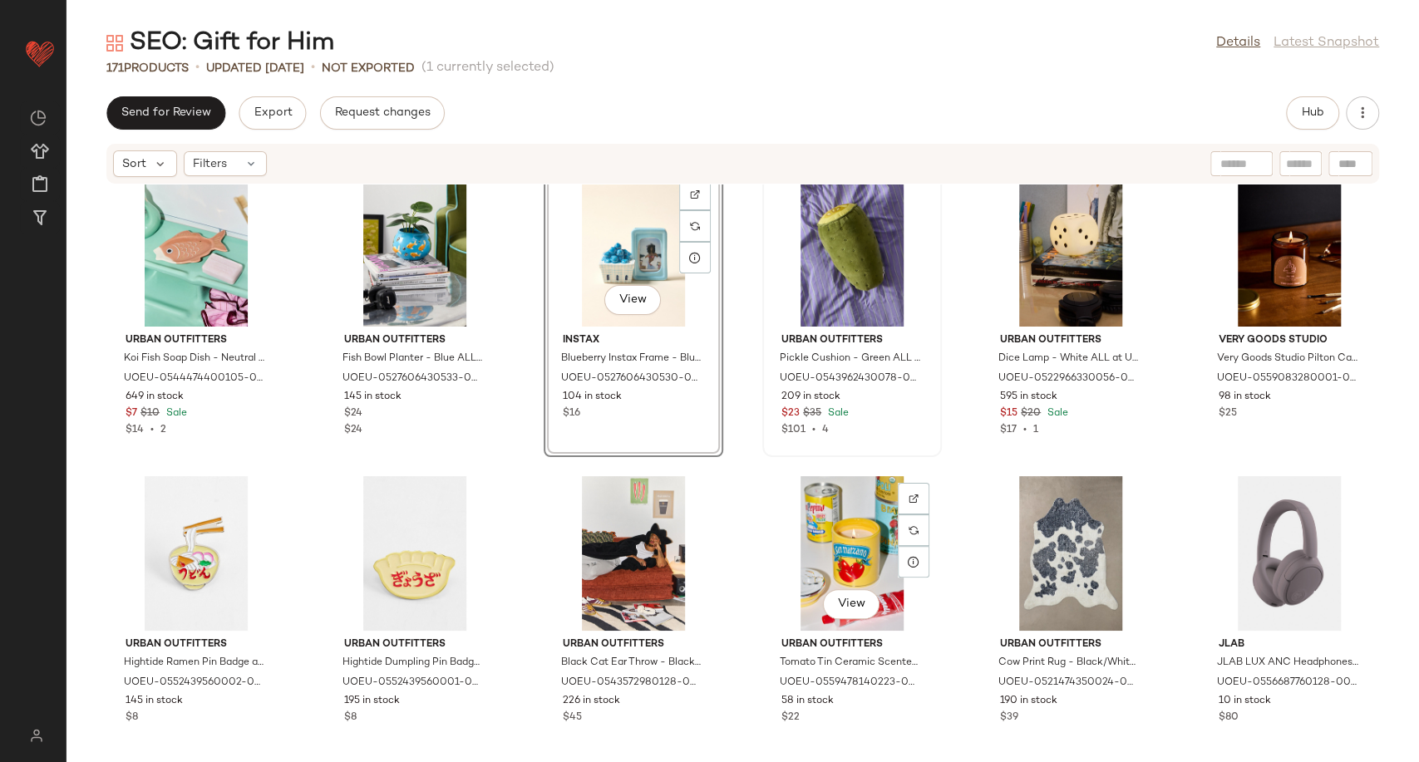
scroll to position [5314, 0]
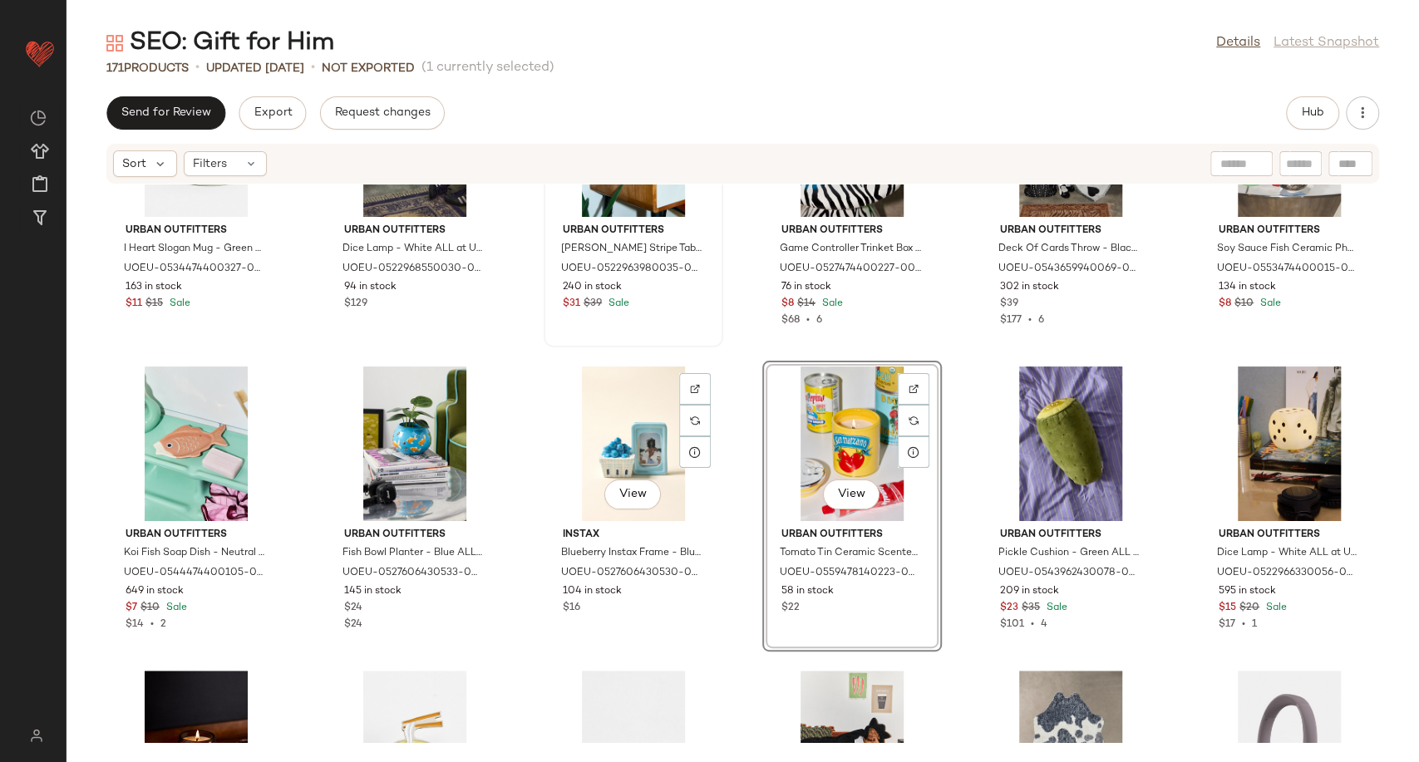
scroll to position [5094, 0]
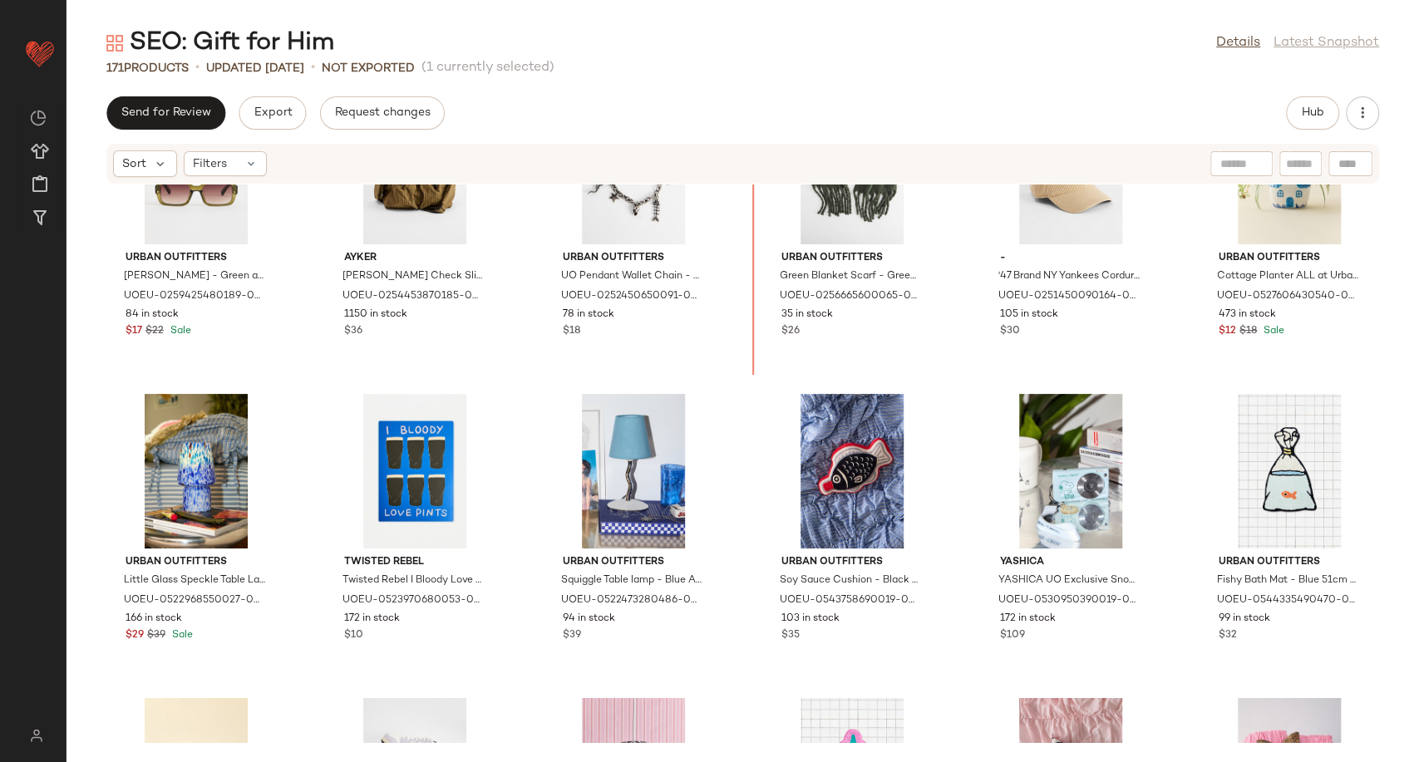
scroll to position [3159, 0]
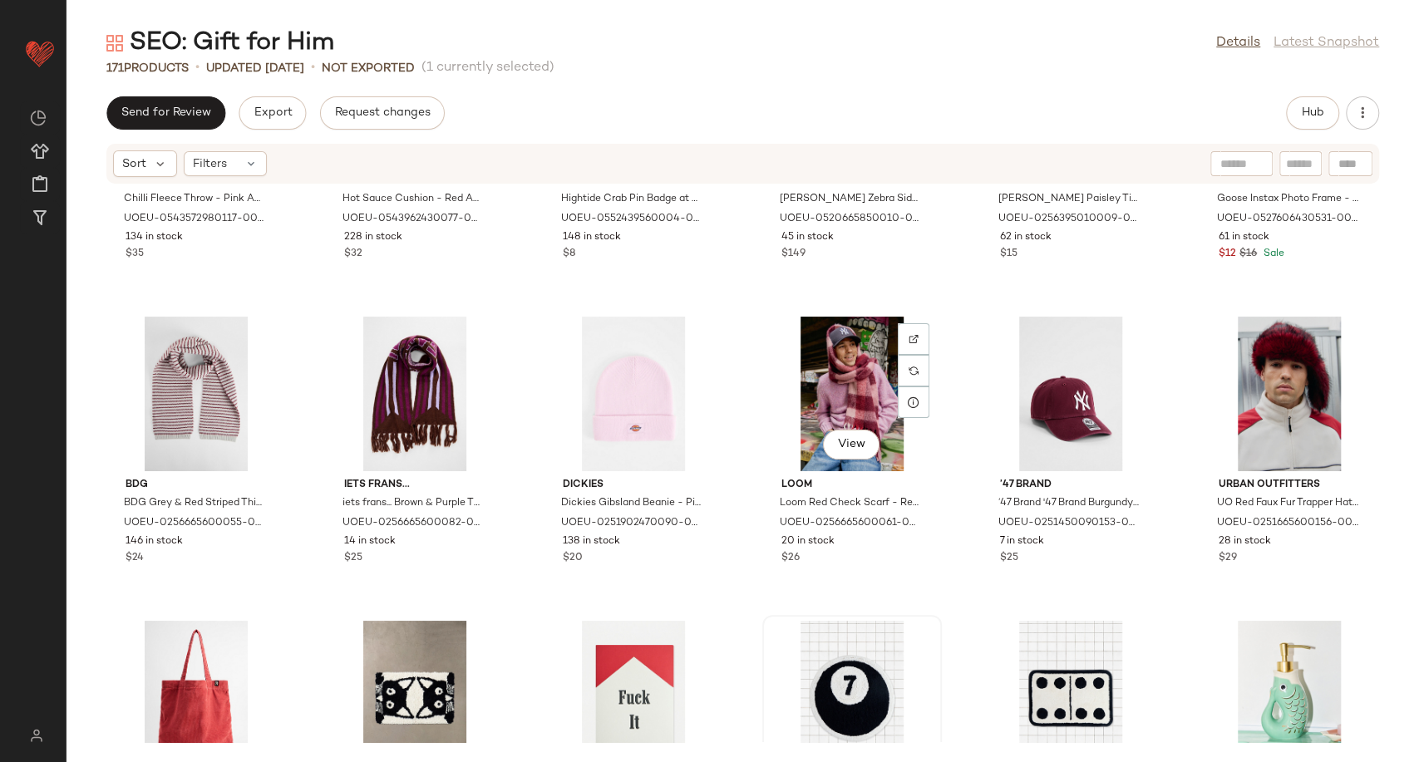
scroll to position [4268, 0]
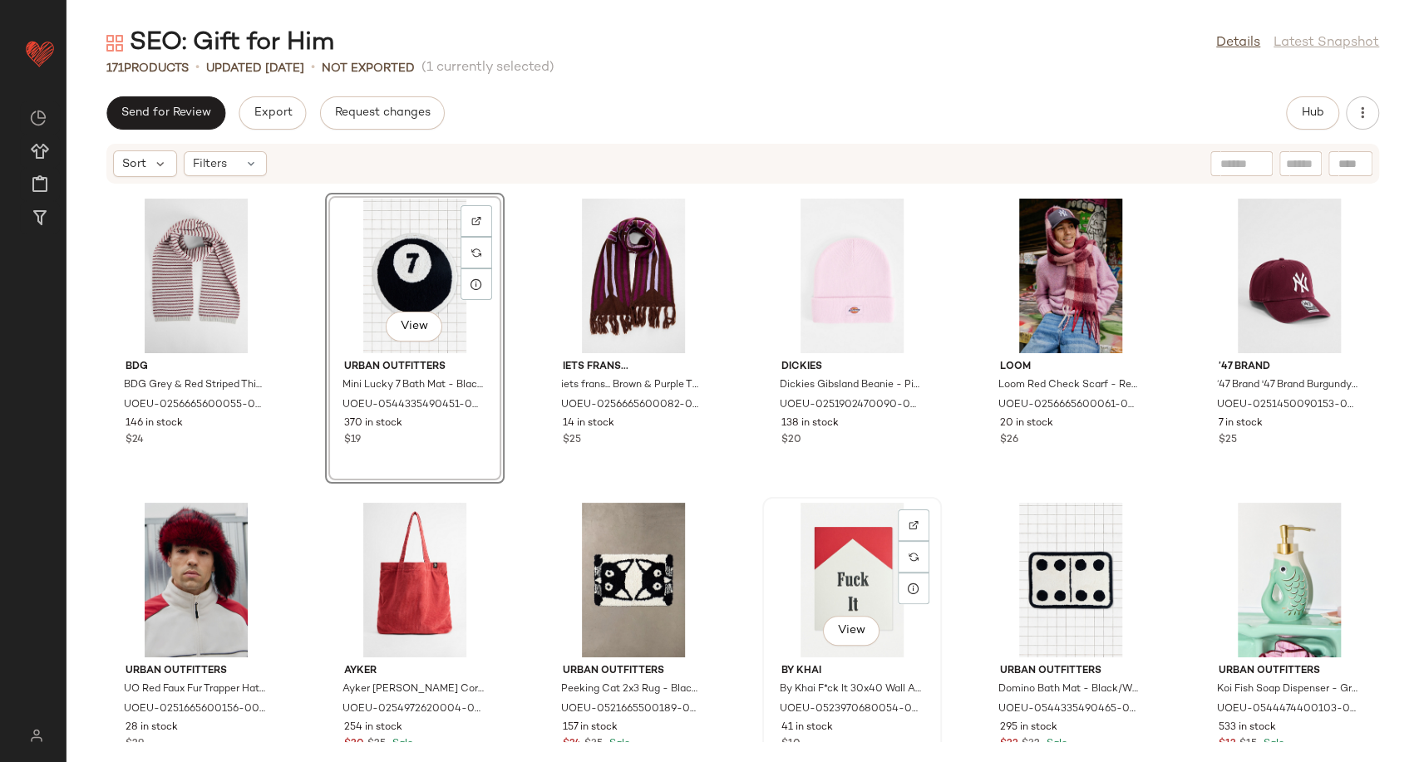
scroll to position [4729, 0]
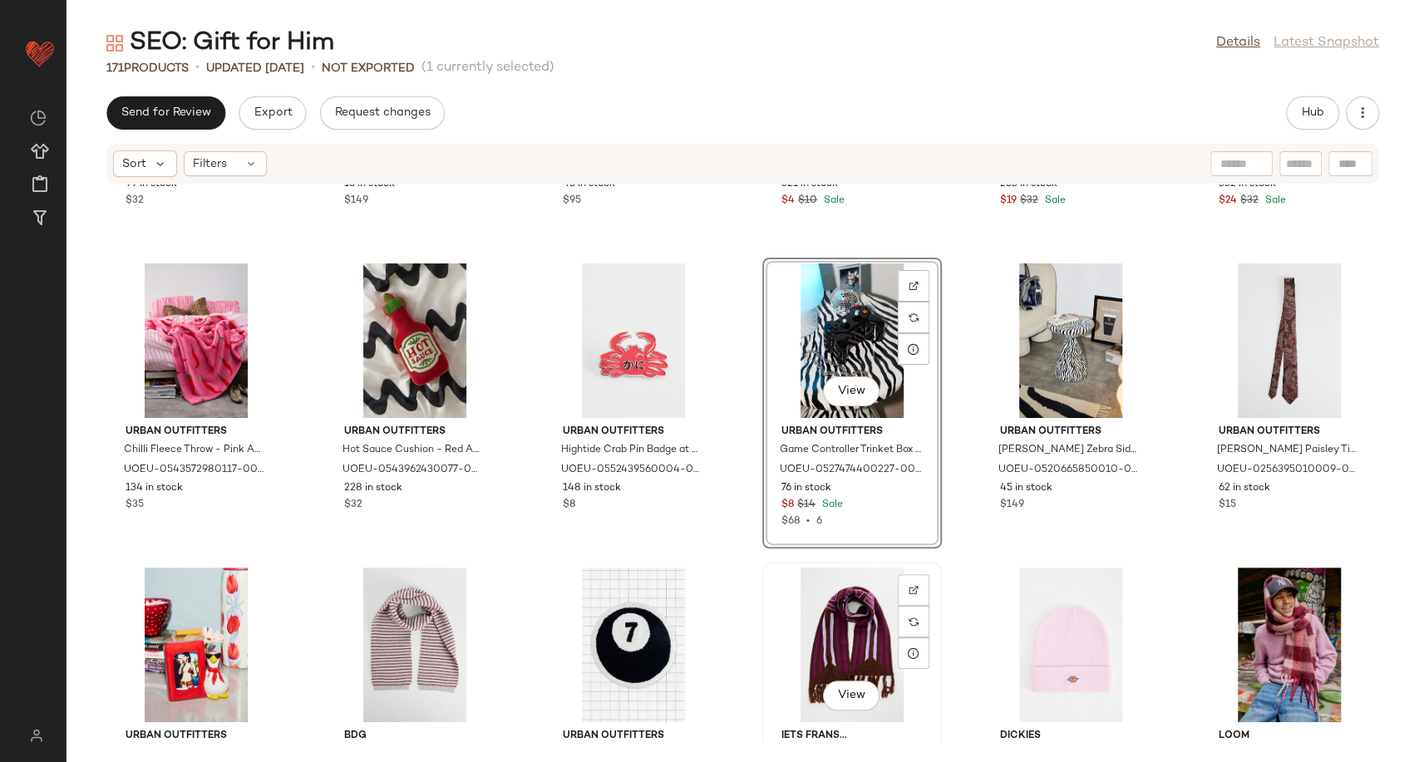
scroll to position [3996, 0]
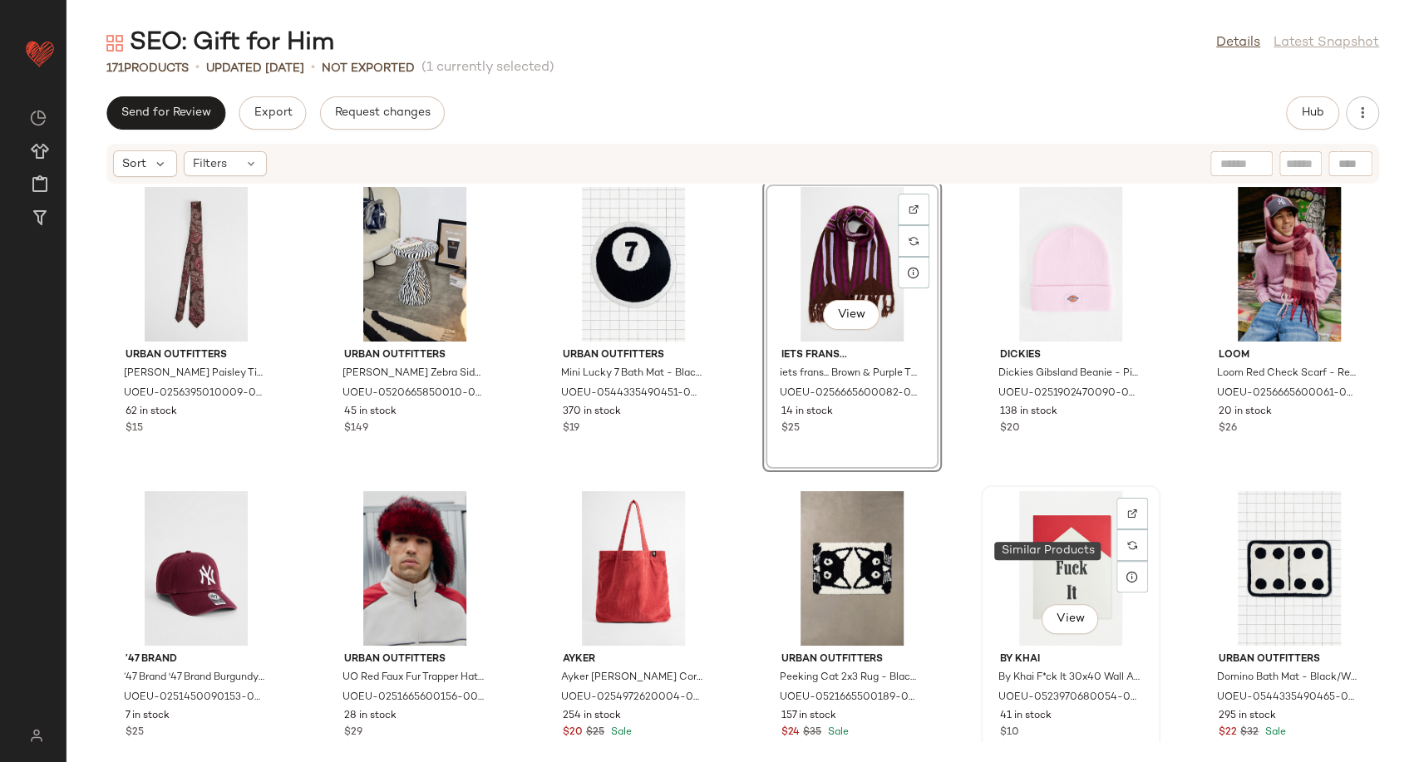
scroll to position [4273, 0]
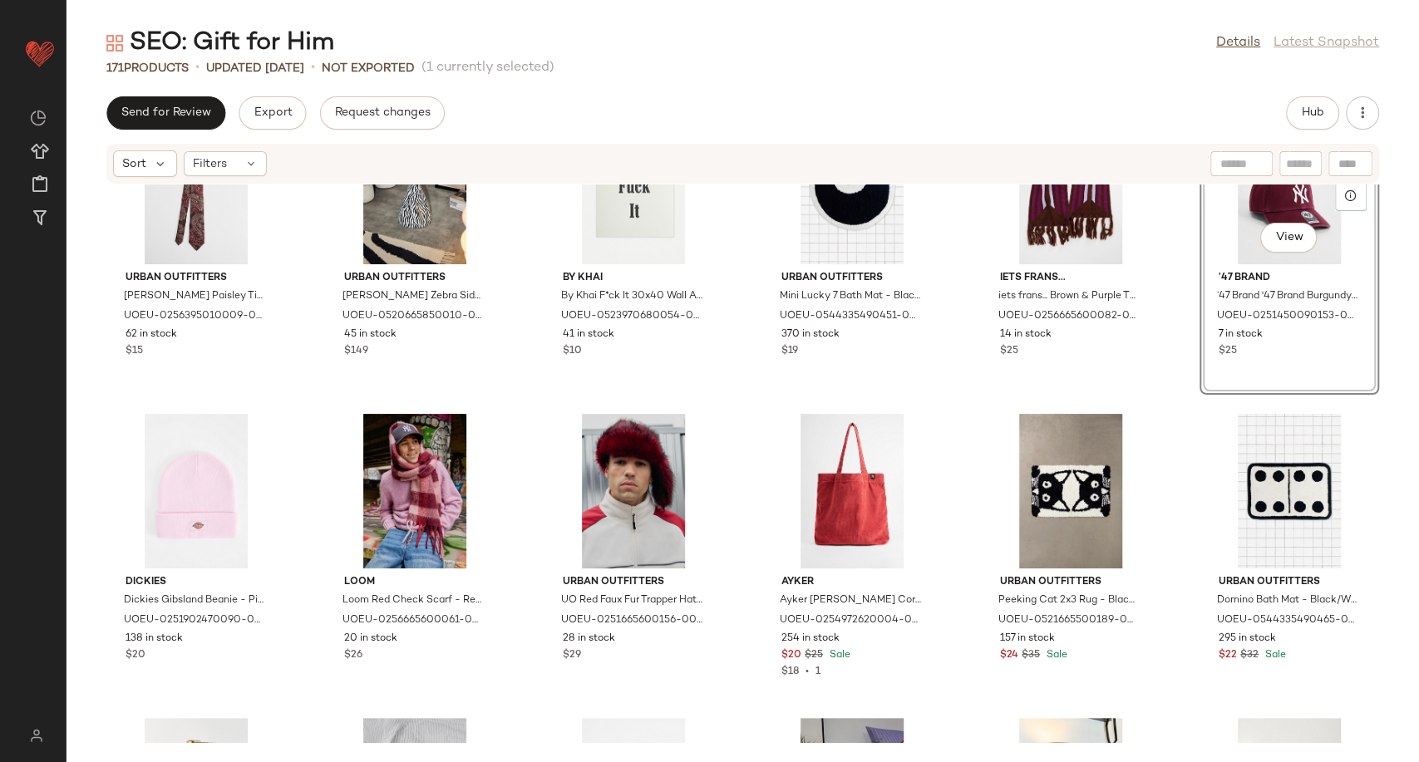
scroll to position [4458, 0]
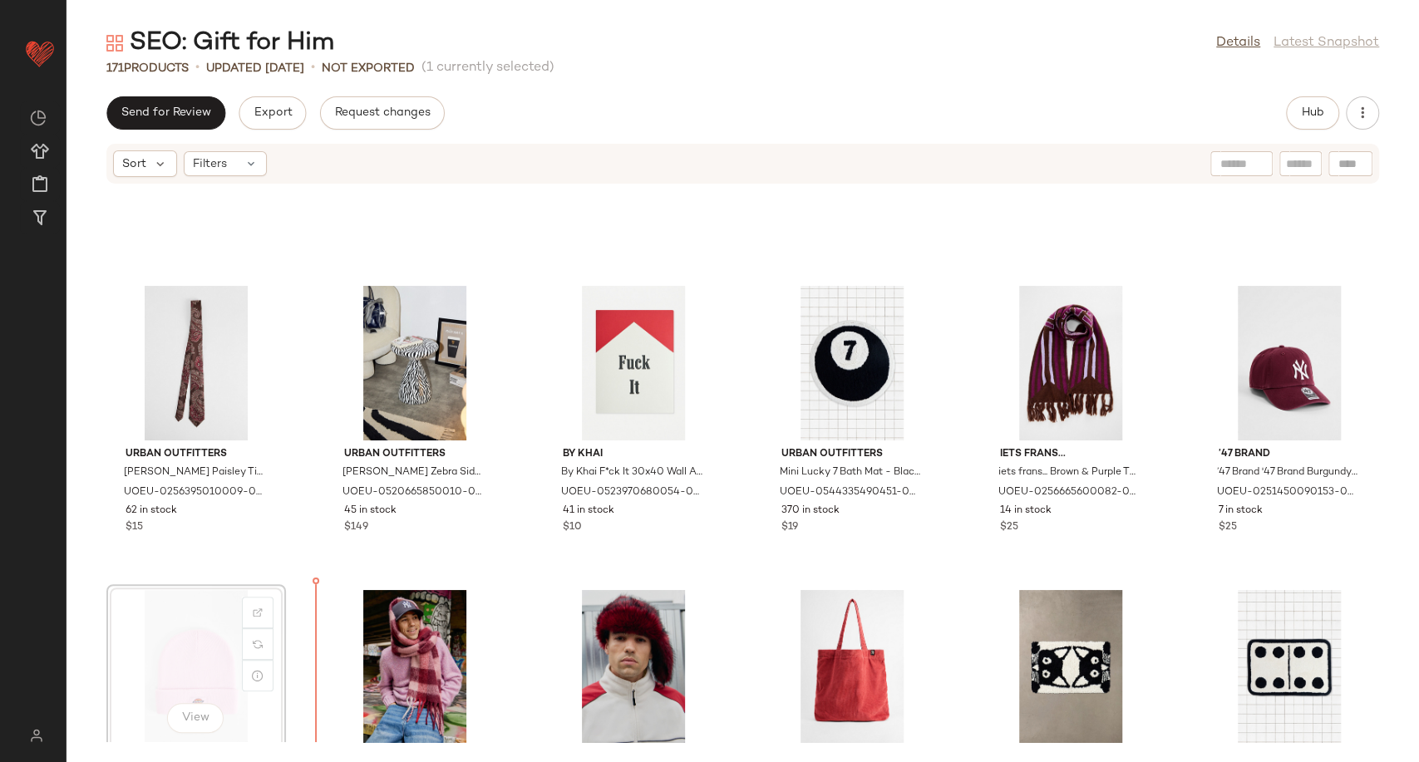
scroll to position [4182, 0]
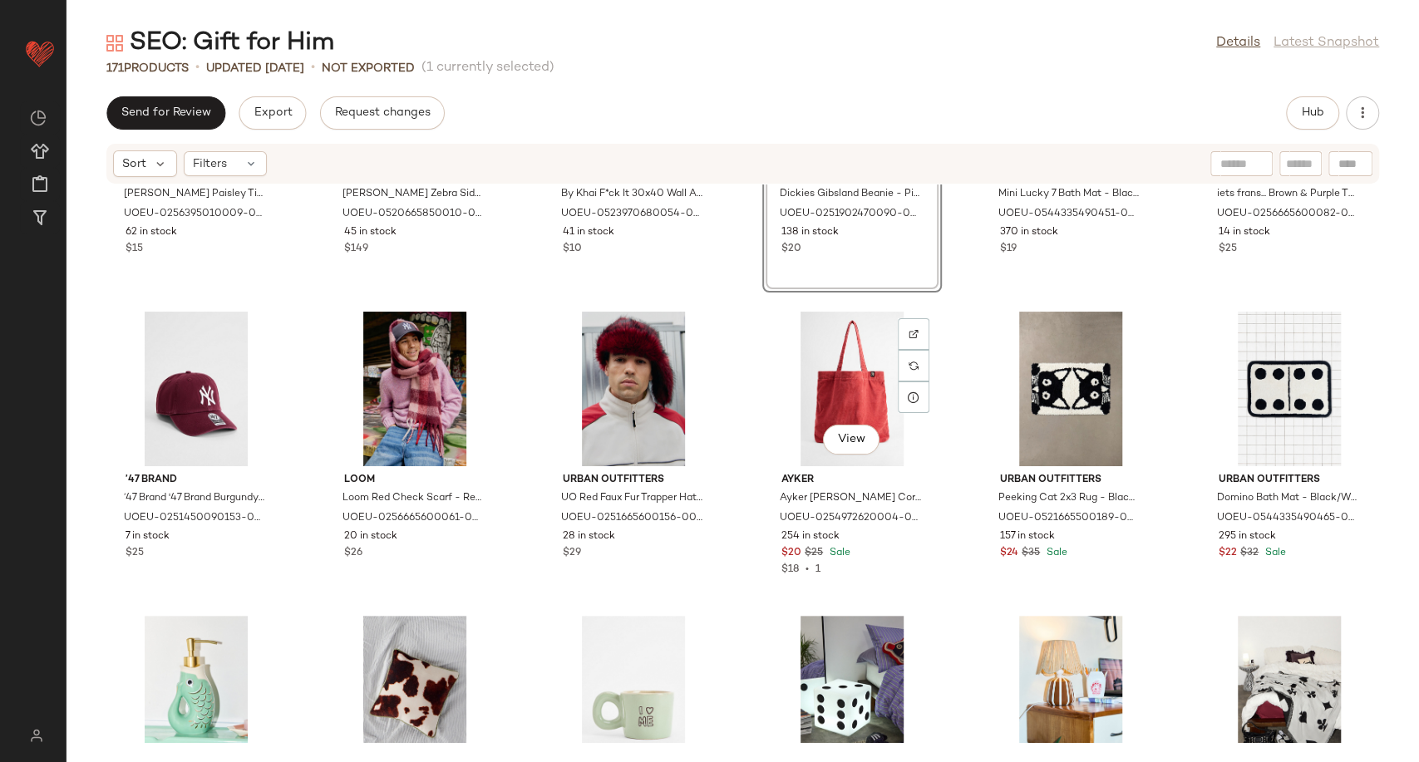
scroll to position [4644, 0]
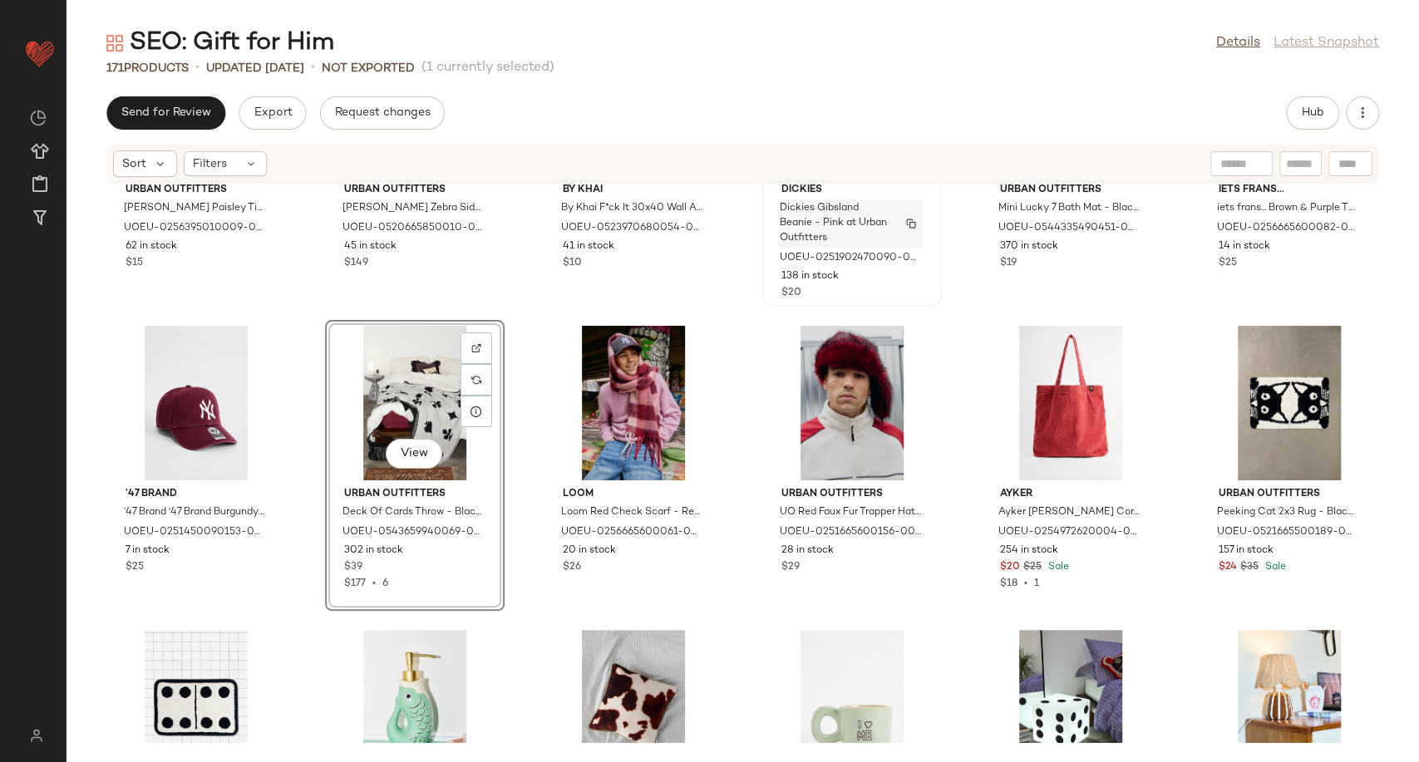
scroll to position [4455, 0]
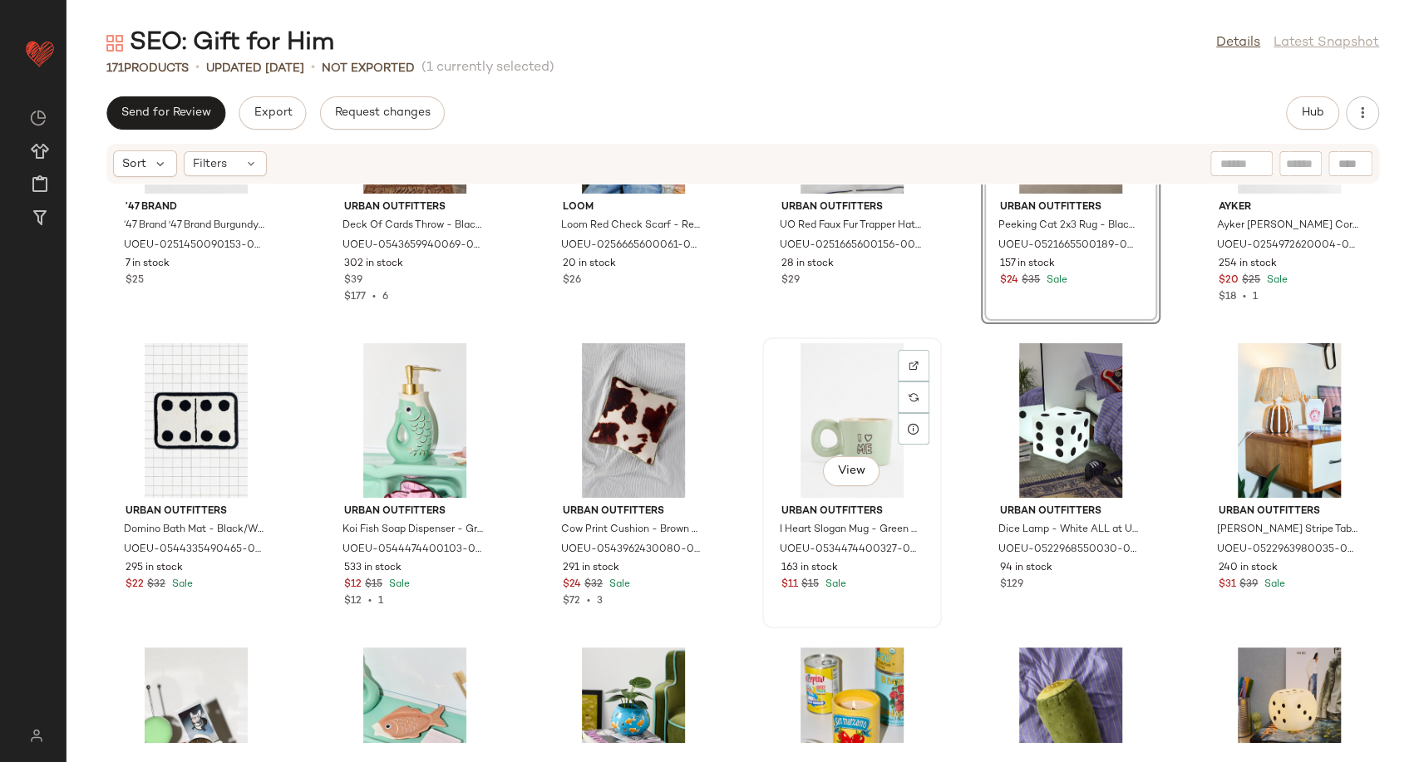
scroll to position [4916, 0]
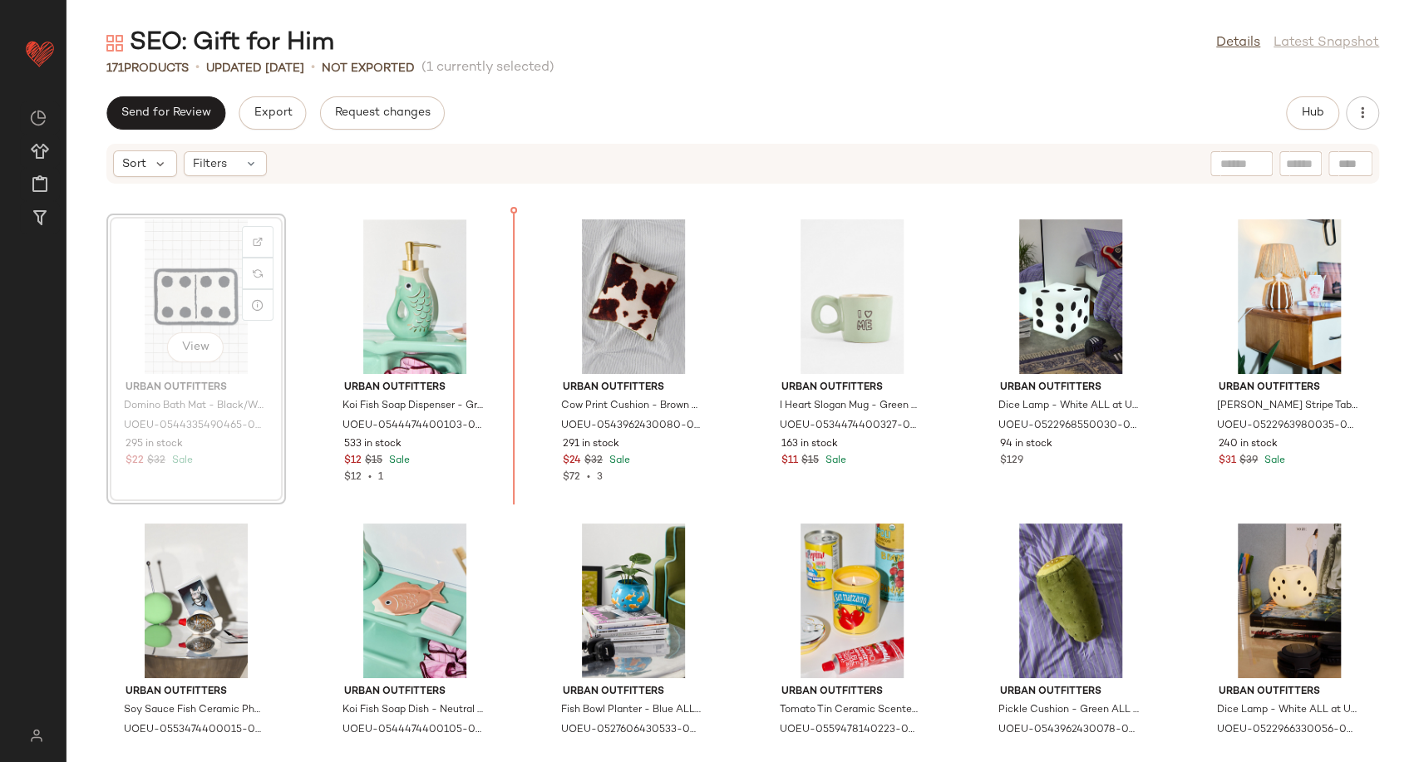
scroll to position [4802, 0]
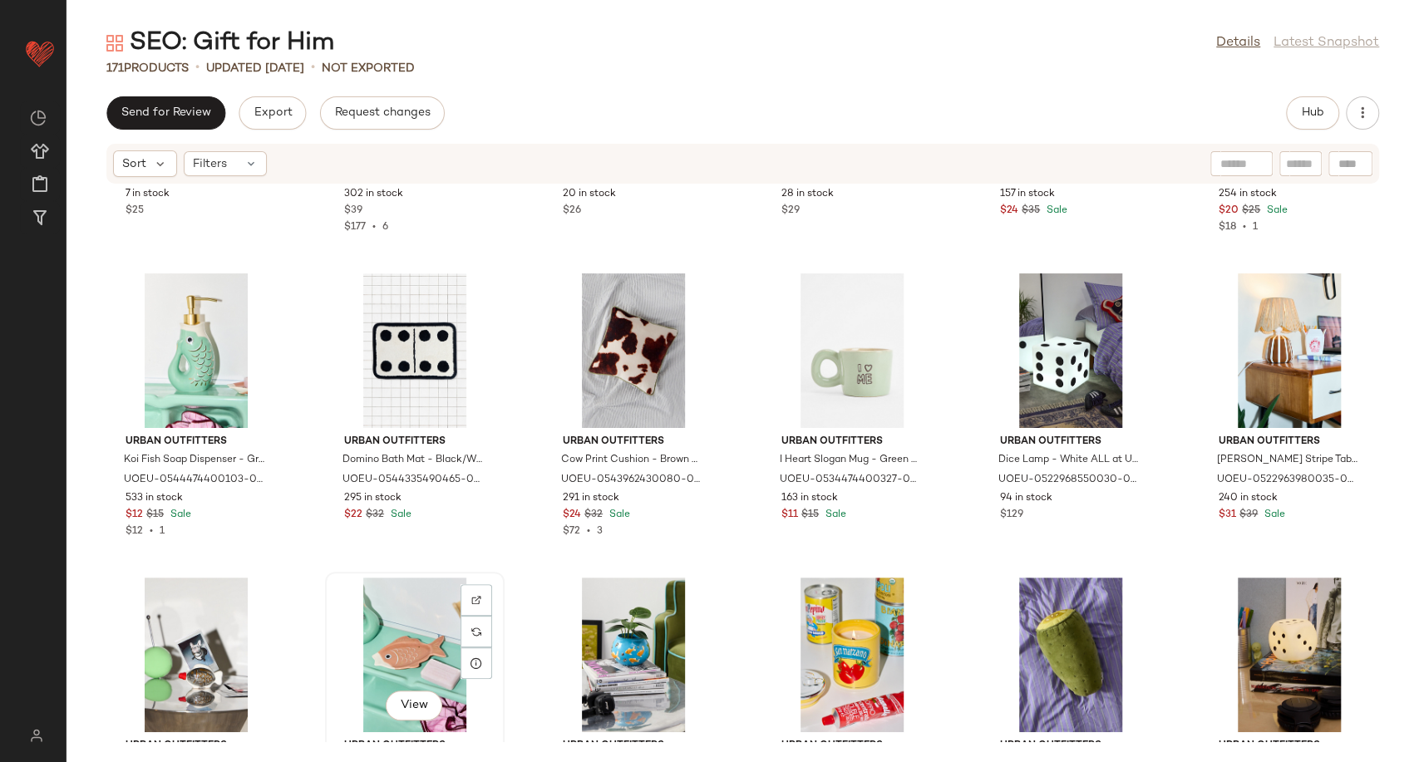
scroll to position [4806, 0]
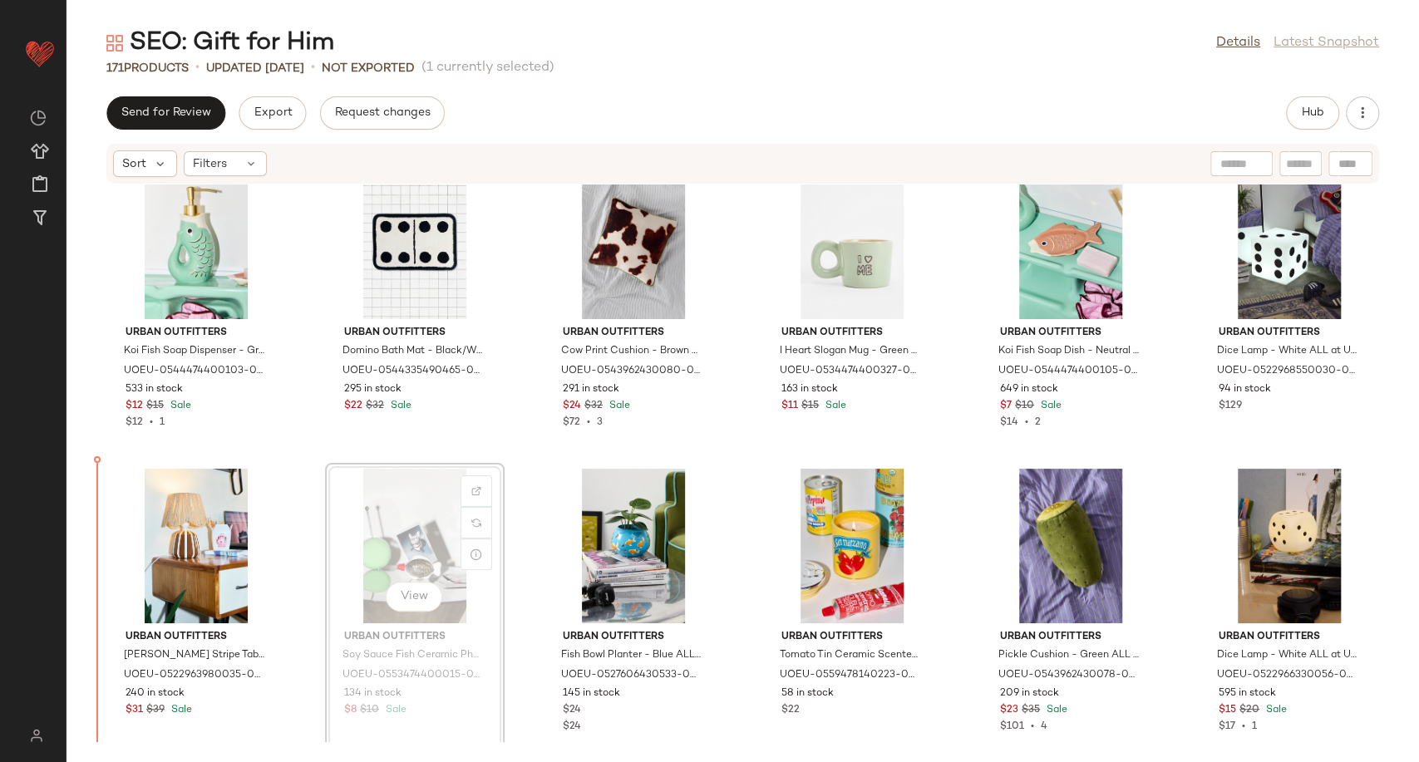
scroll to position [4968, 0]
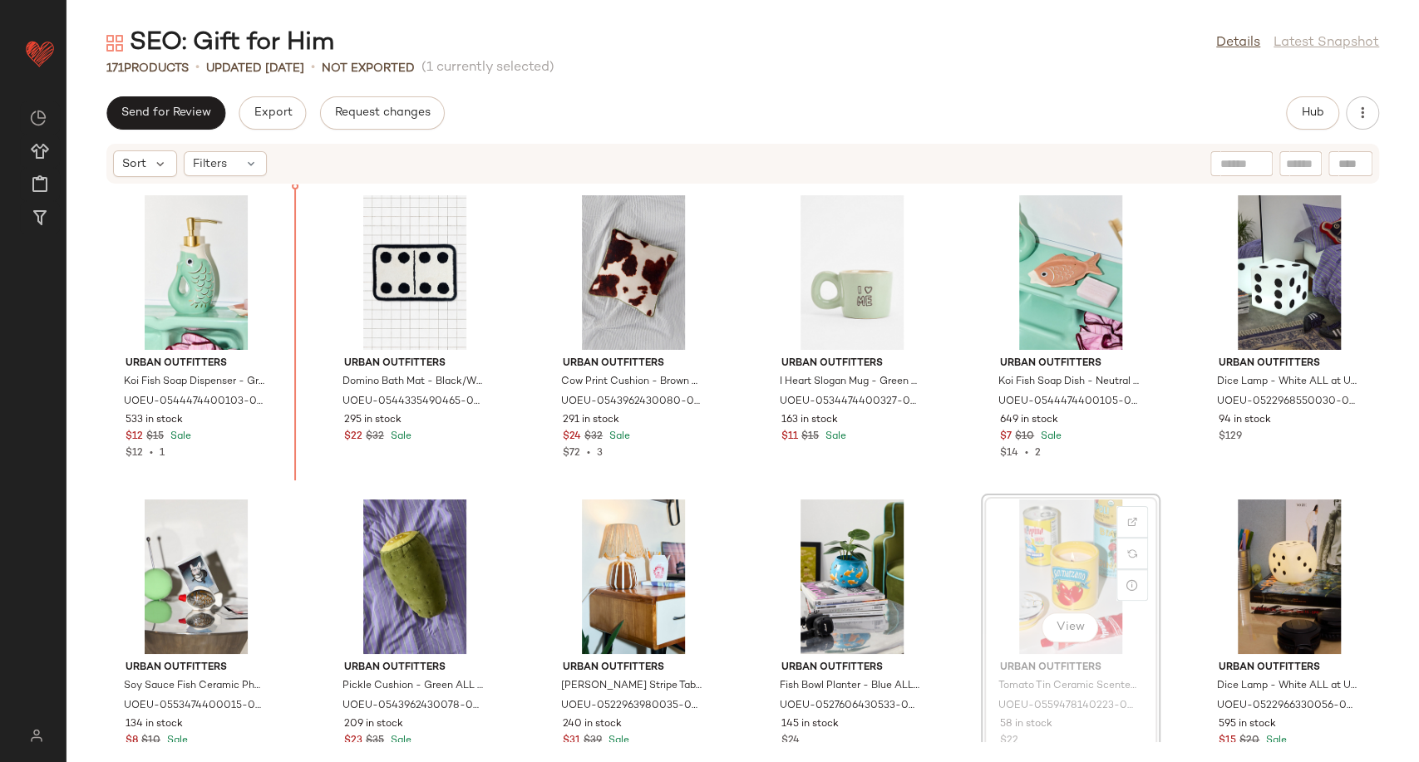
scroll to position [4872, 0]
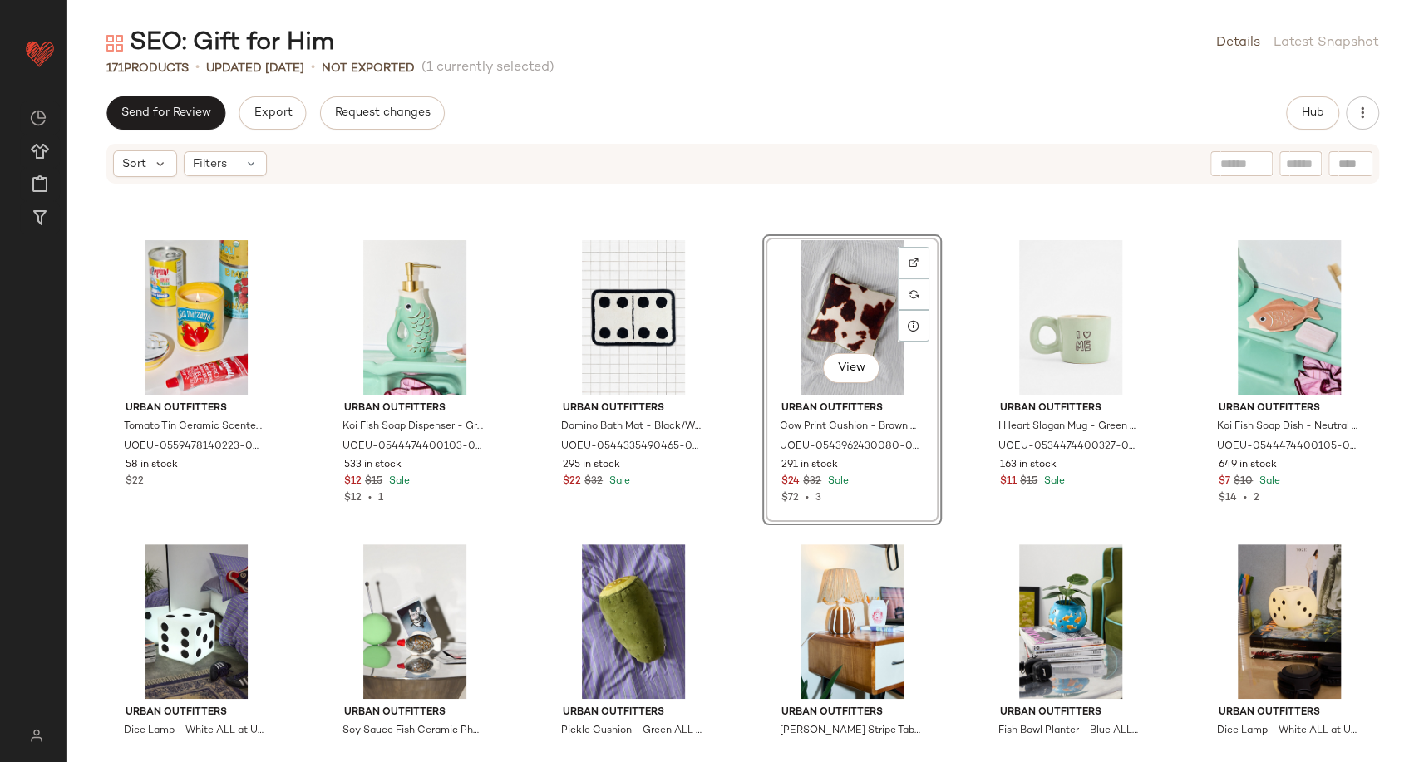
scroll to position [4834, 0]
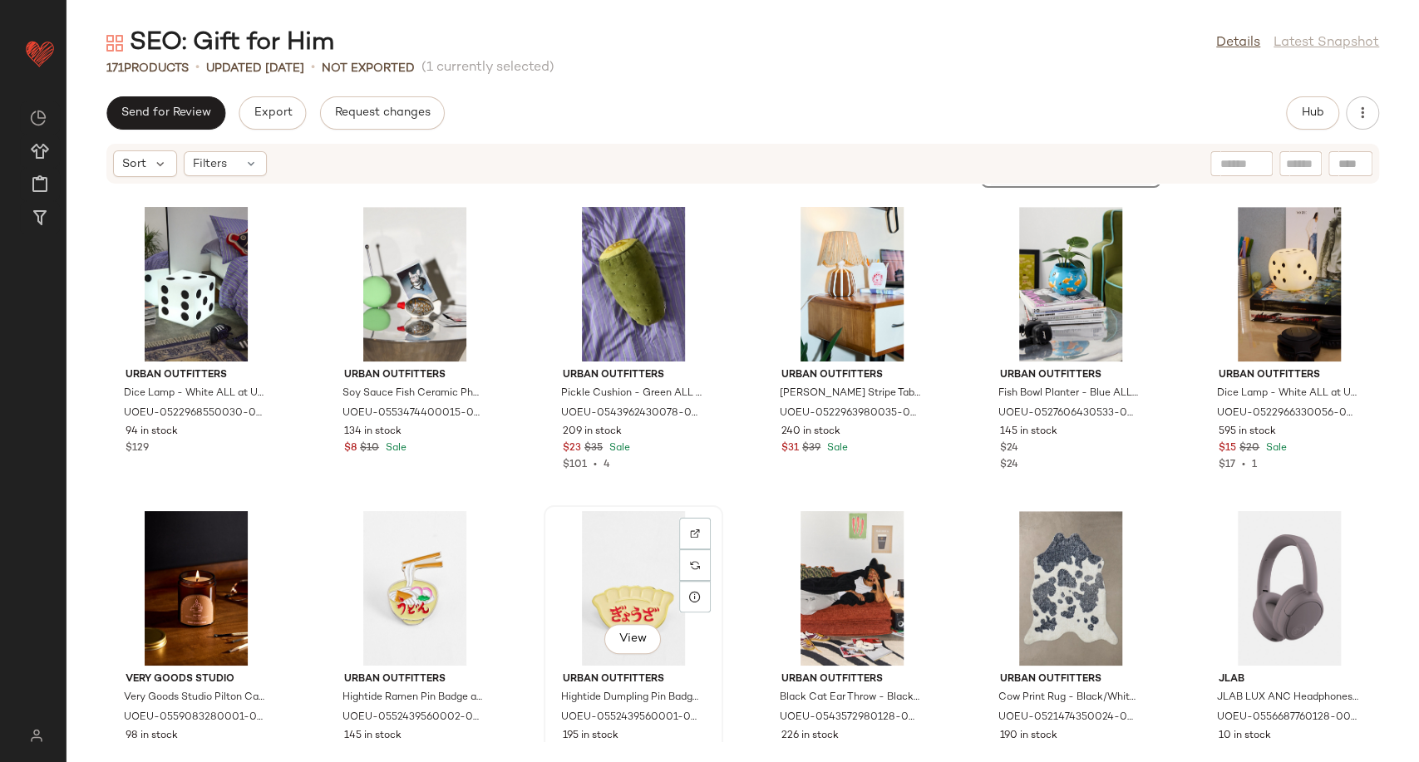
scroll to position [5203, 0]
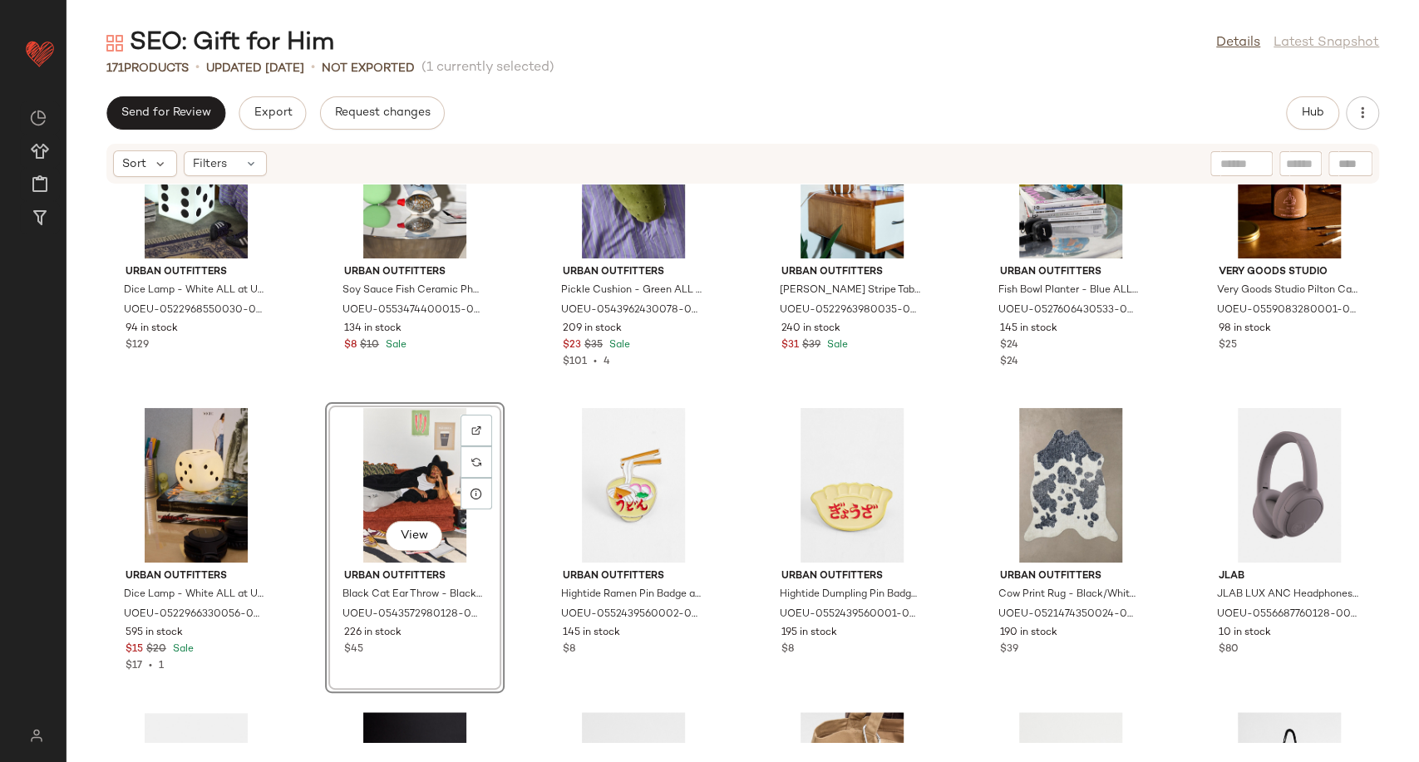
scroll to position [5296, 0]
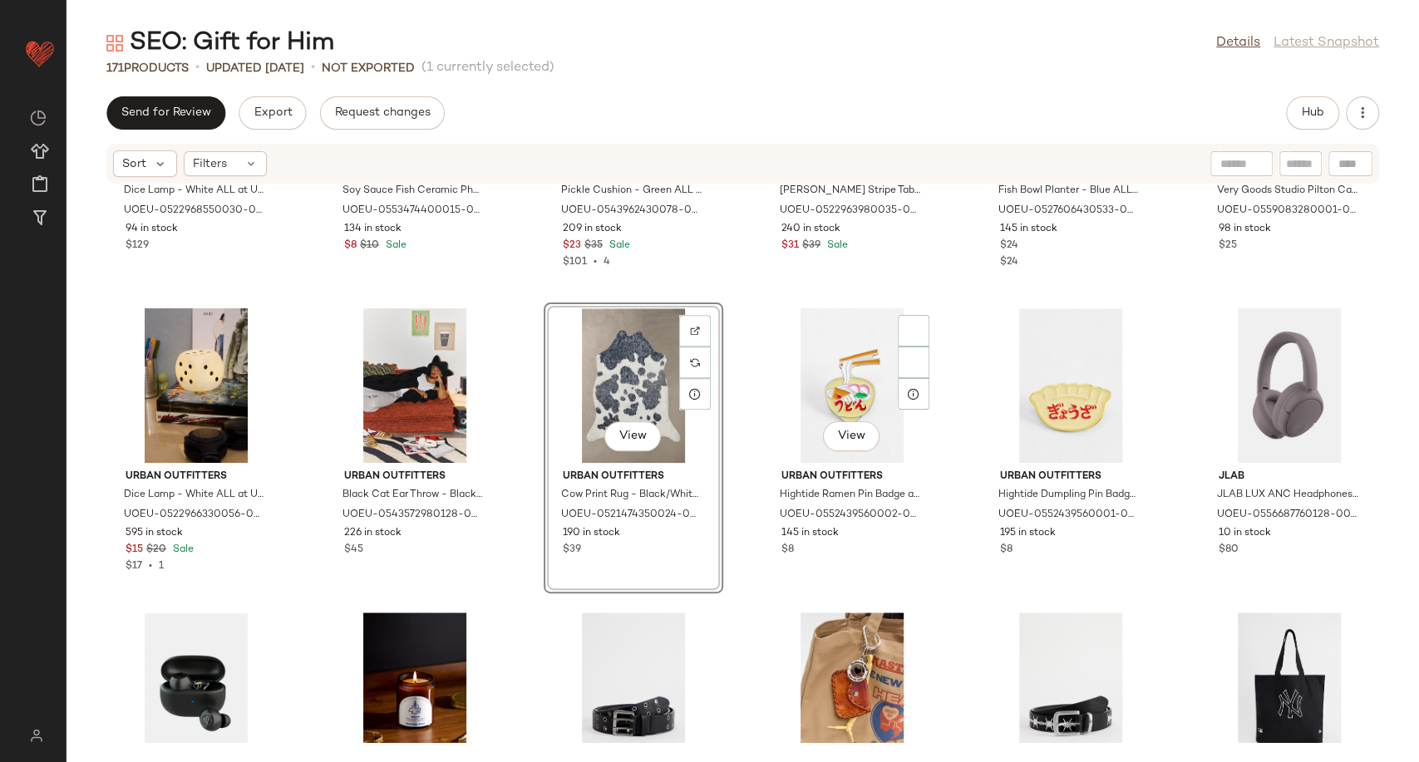
scroll to position [5480, 0]
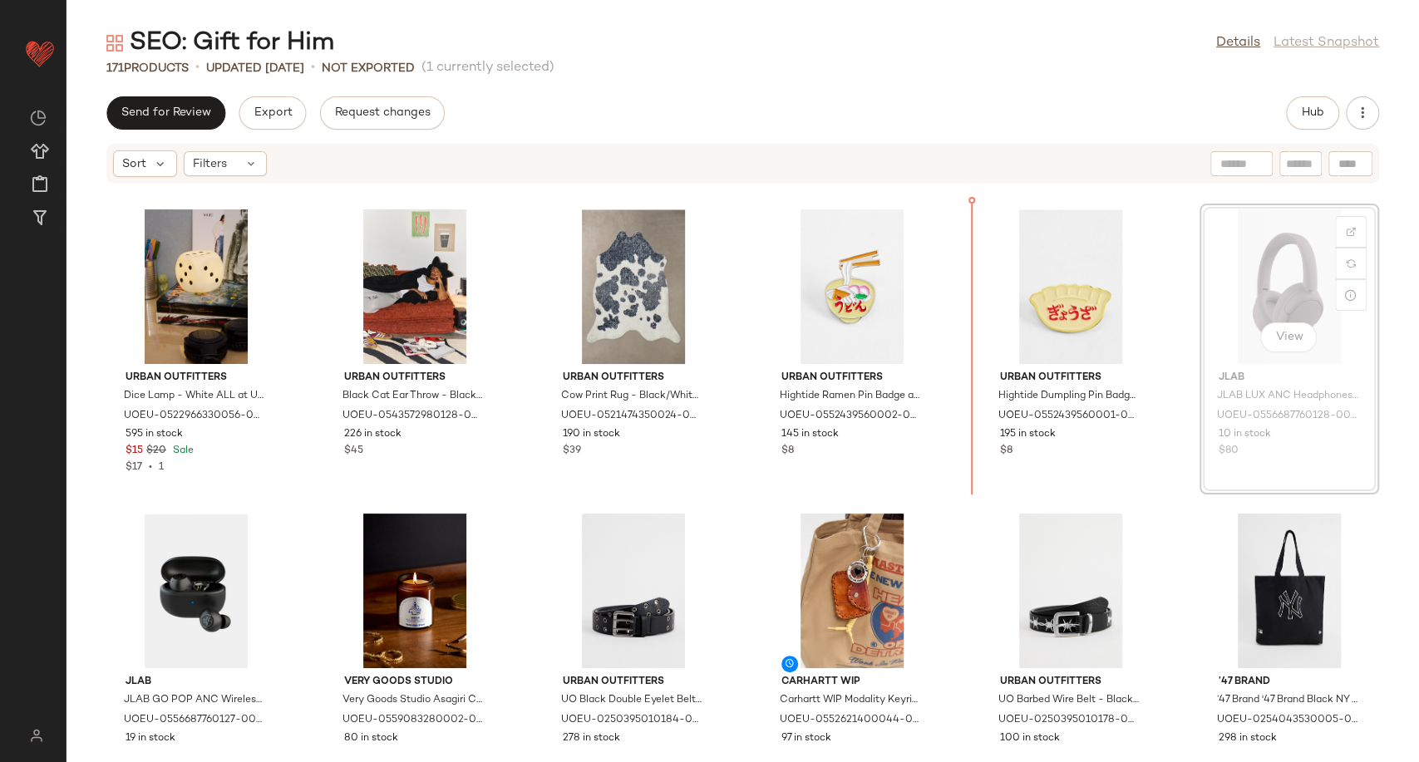
scroll to position [5472, 0]
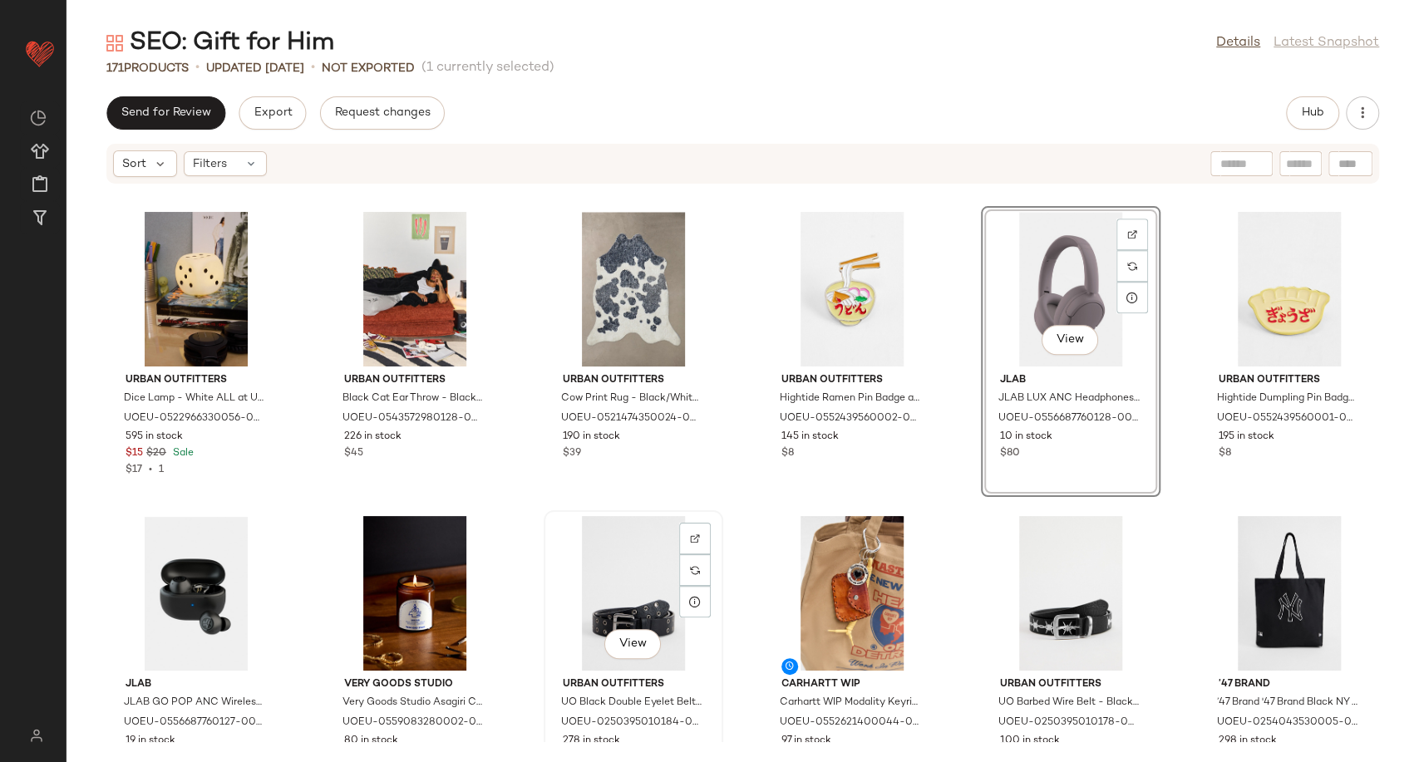
scroll to position [5473, 0]
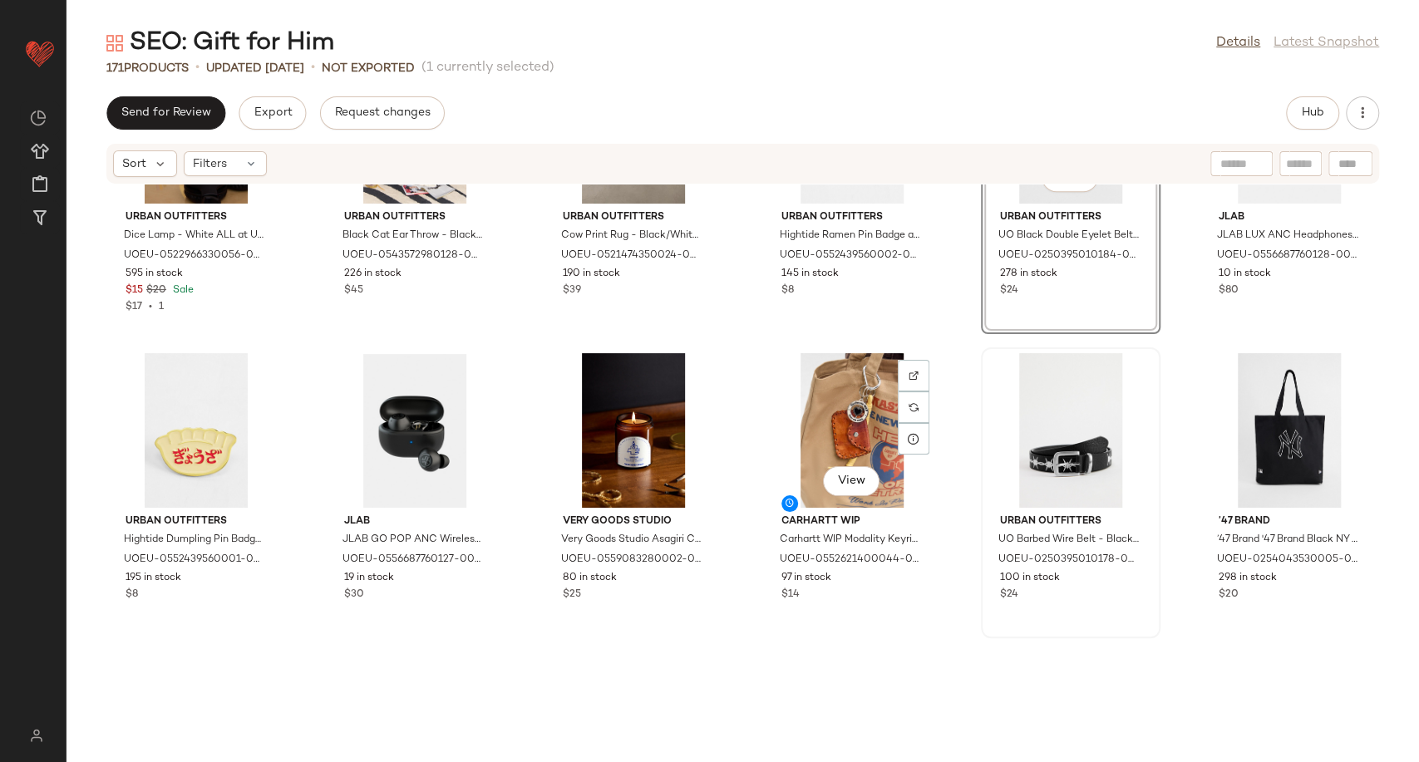
scroll to position [5658, 0]
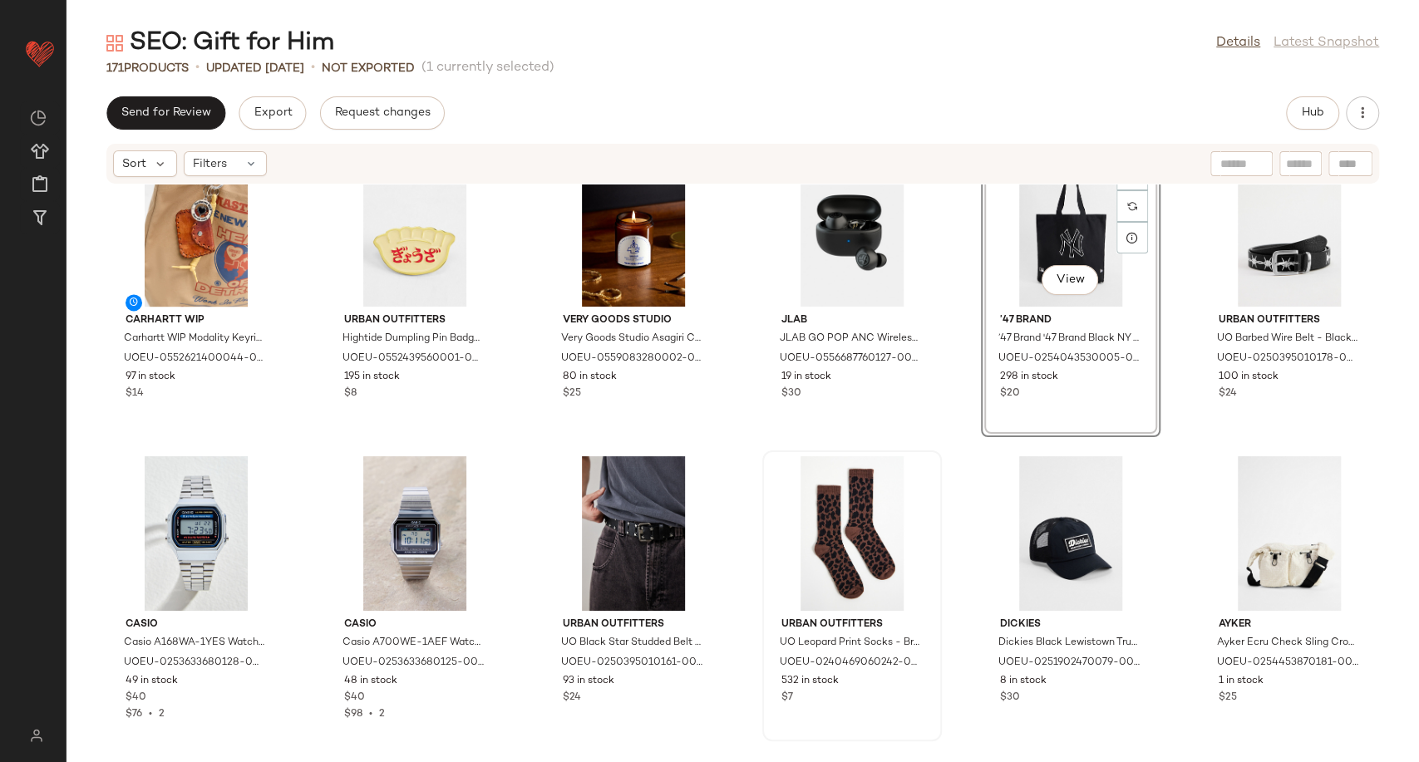
scroll to position [5843, 0]
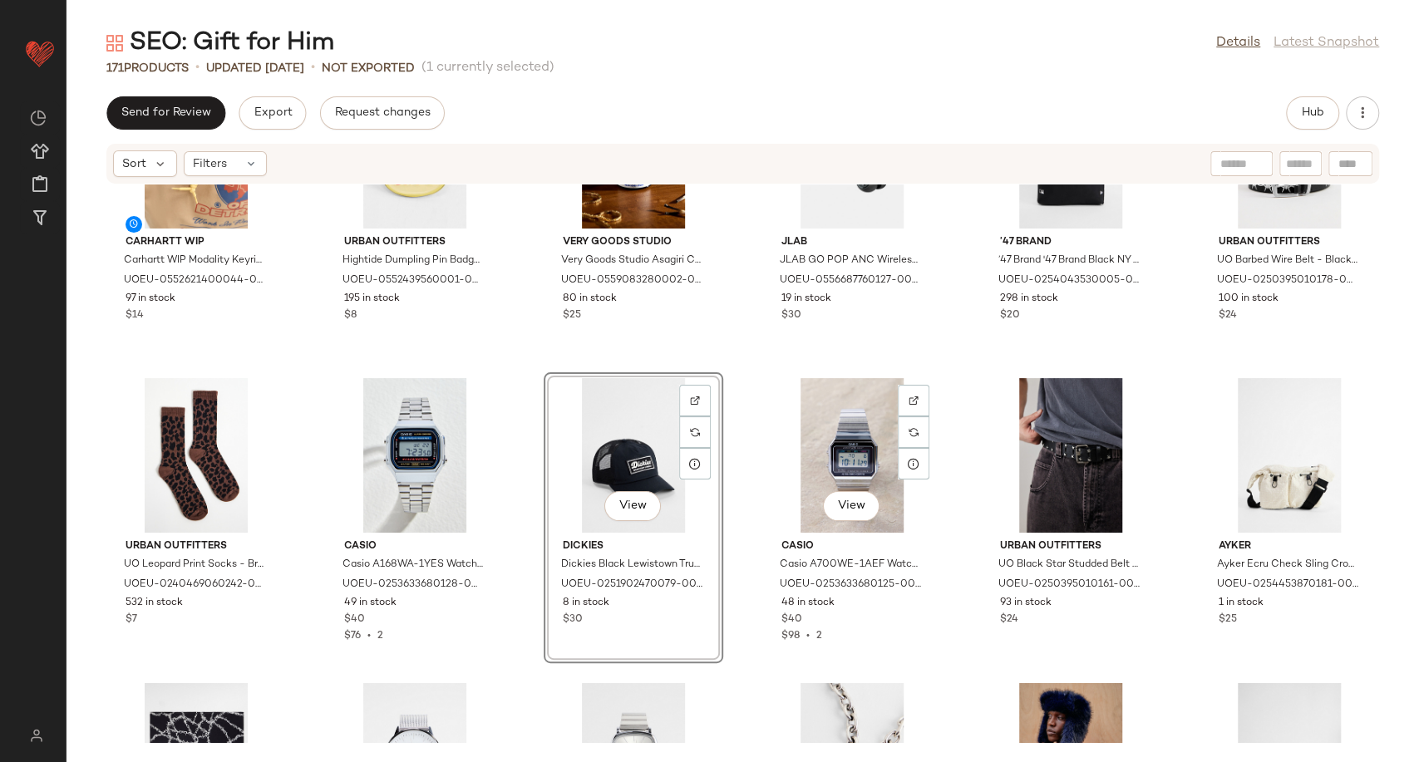
scroll to position [5935, 0]
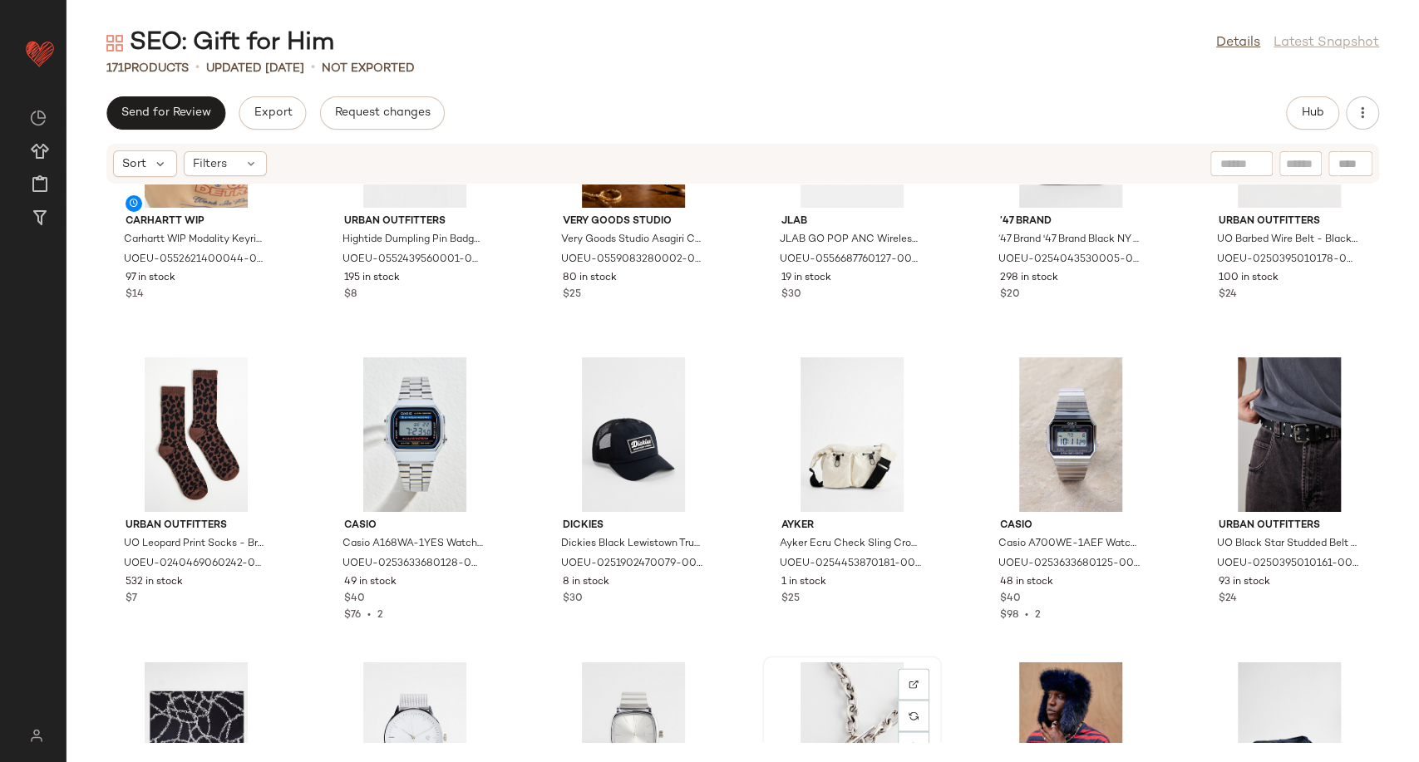
scroll to position [5938, 0]
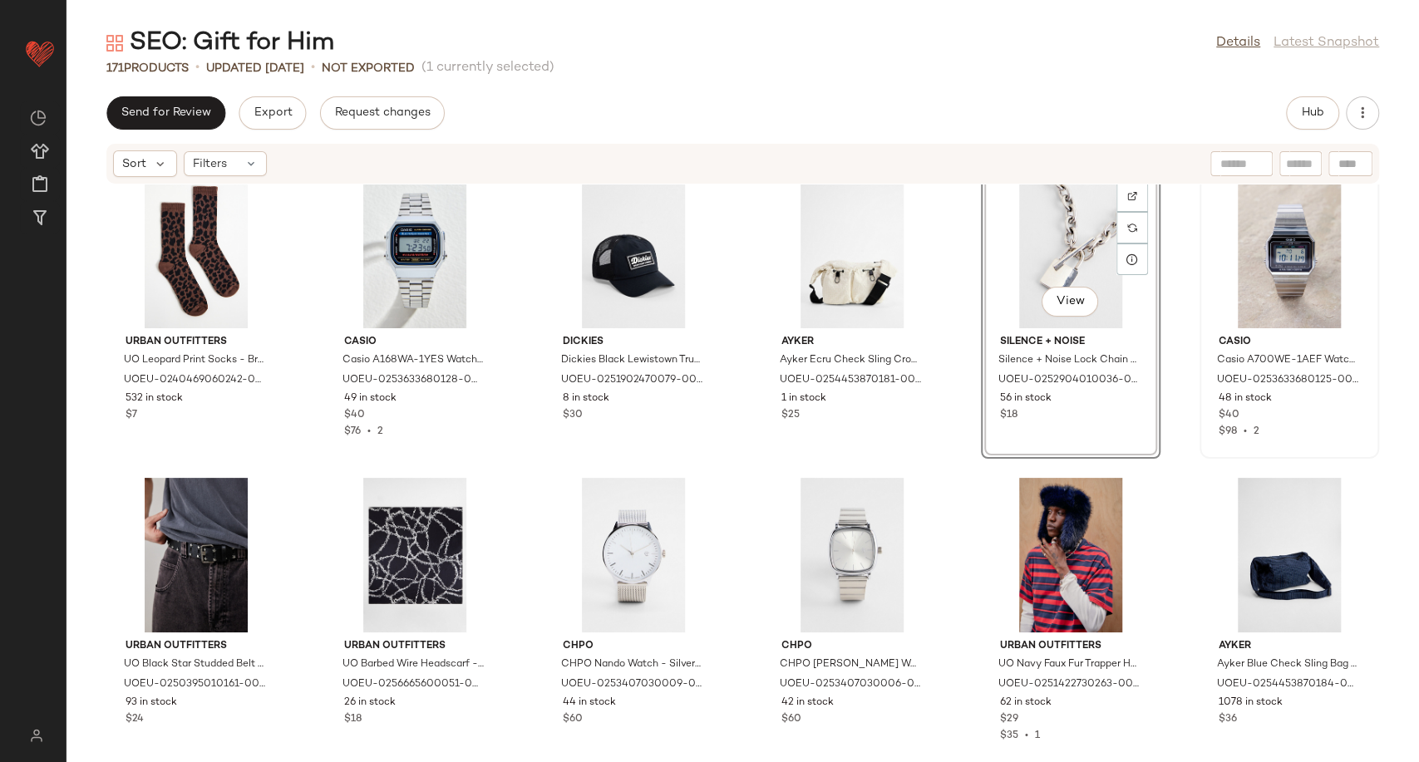
scroll to position [6123, 0]
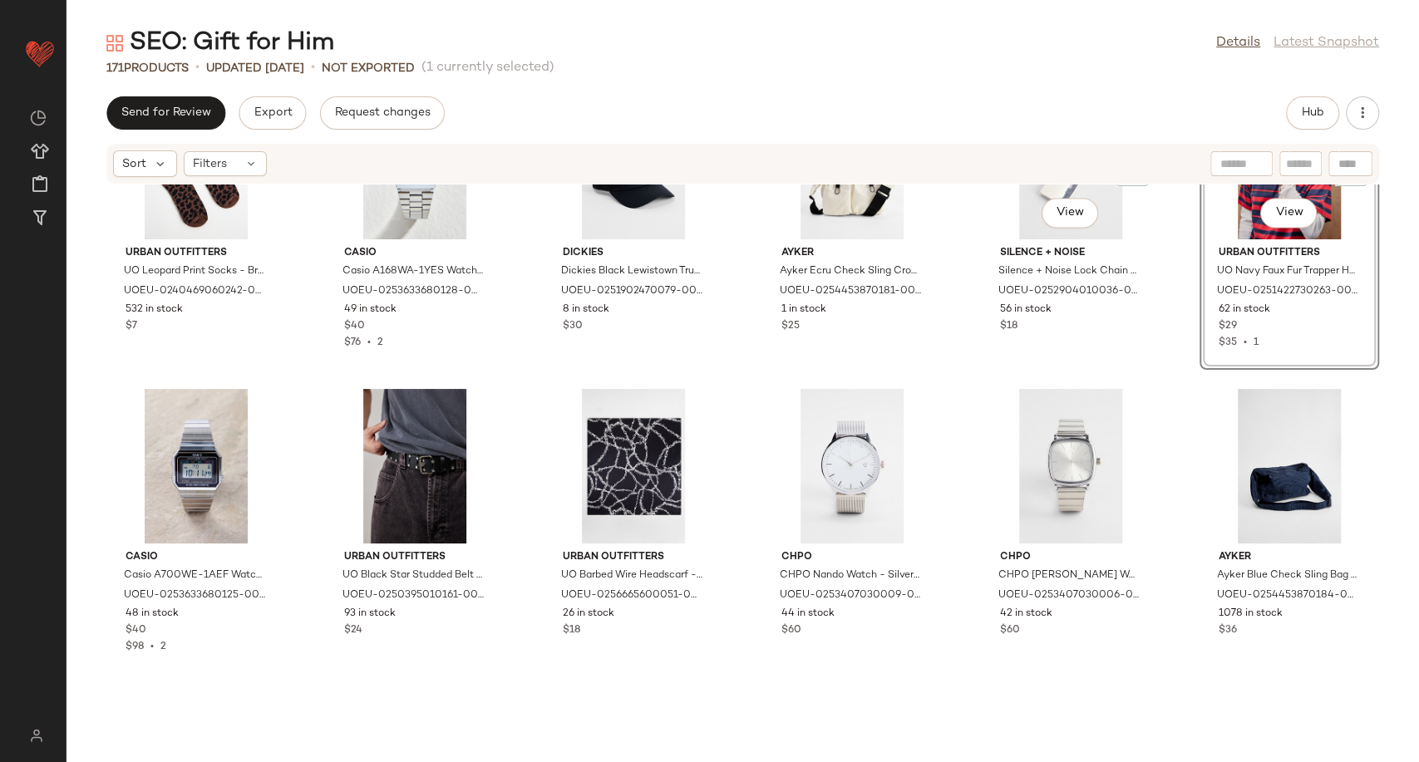
scroll to position [6307, 0]
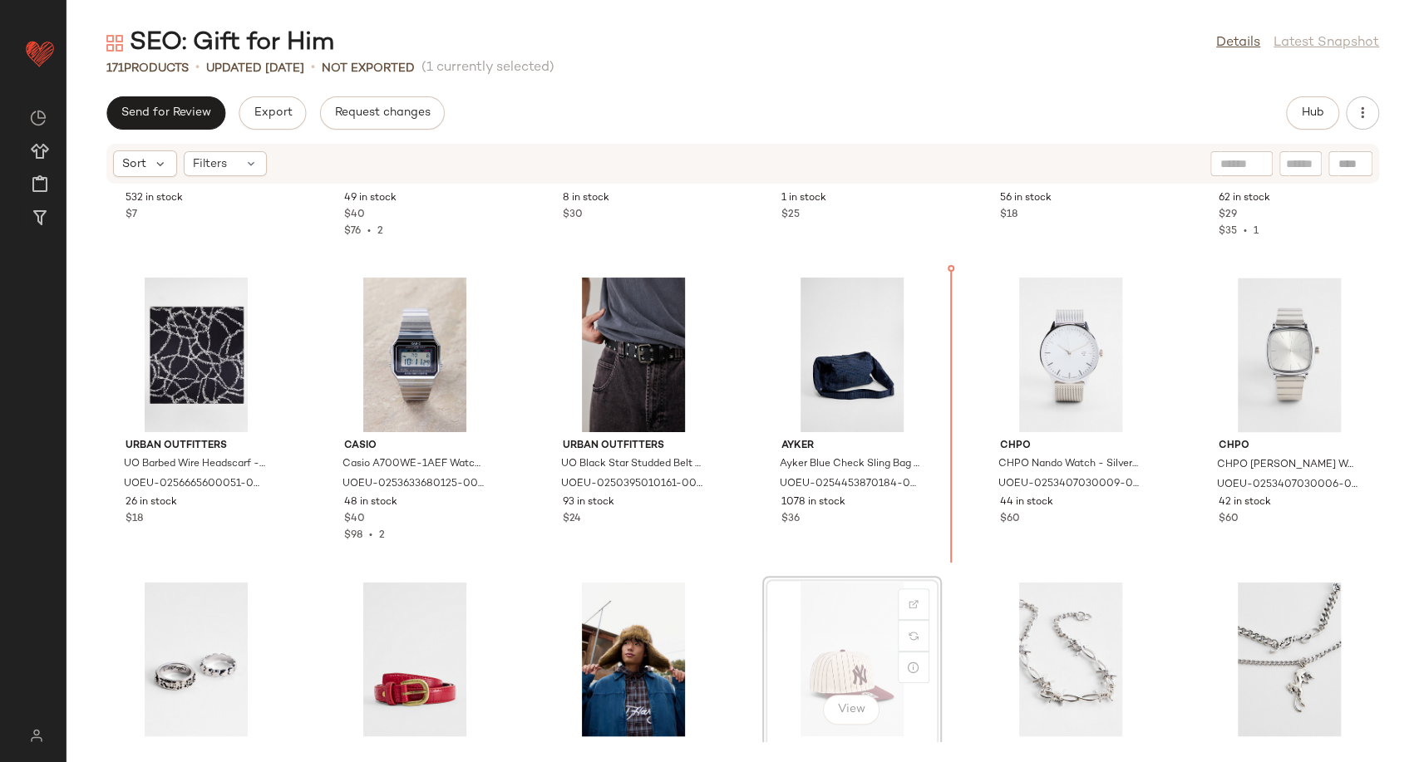
scroll to position [6325, 0]
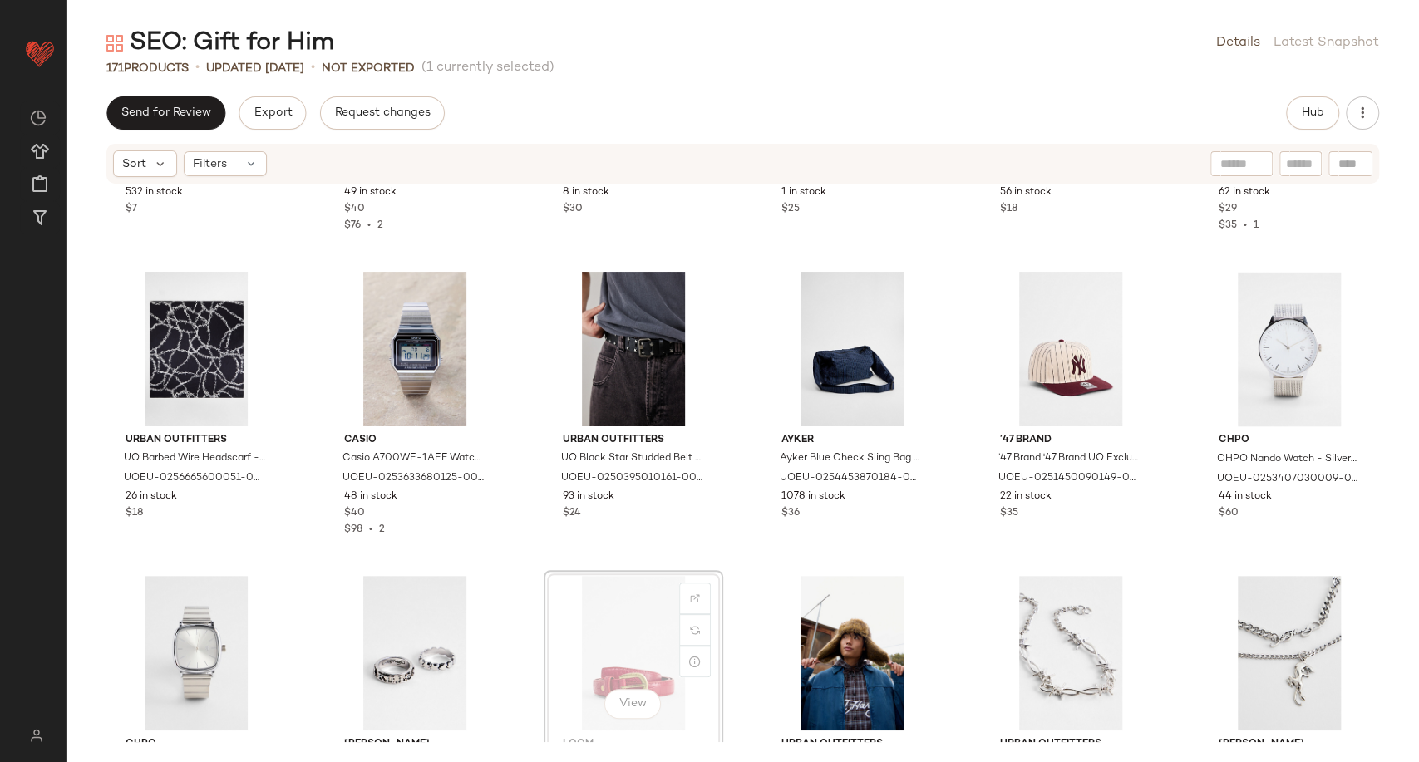
scroll to position [6331, 0]
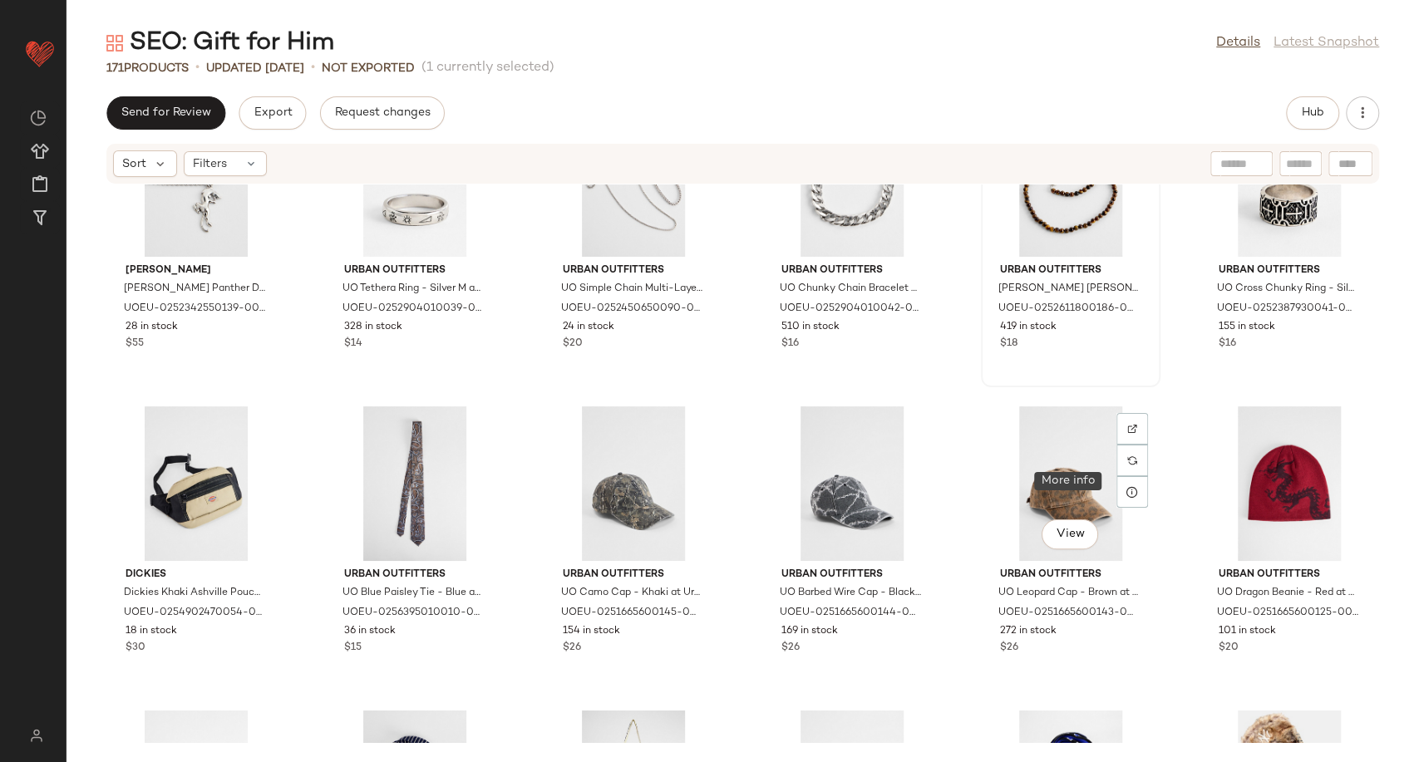
scroll to position [7113, 0]
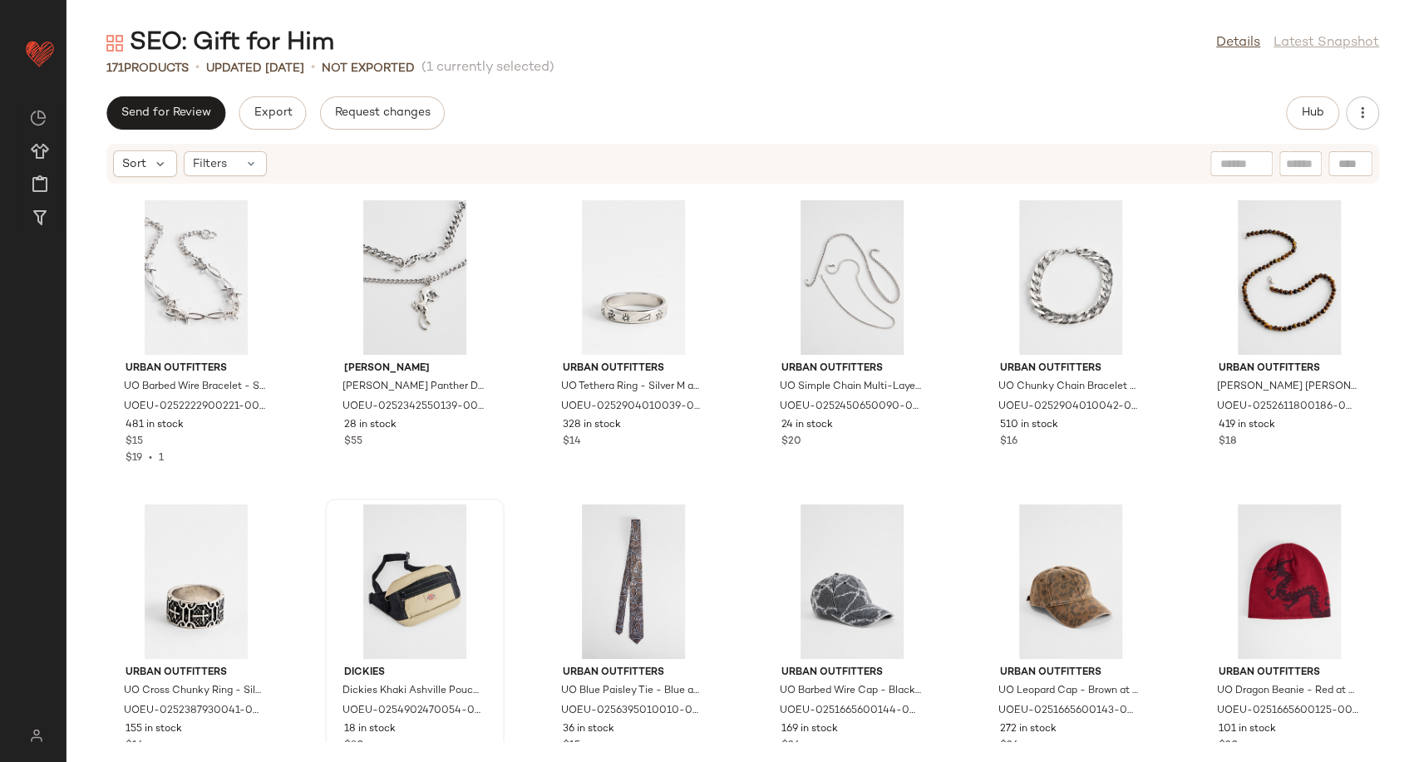
scroll to position [7031, 0]
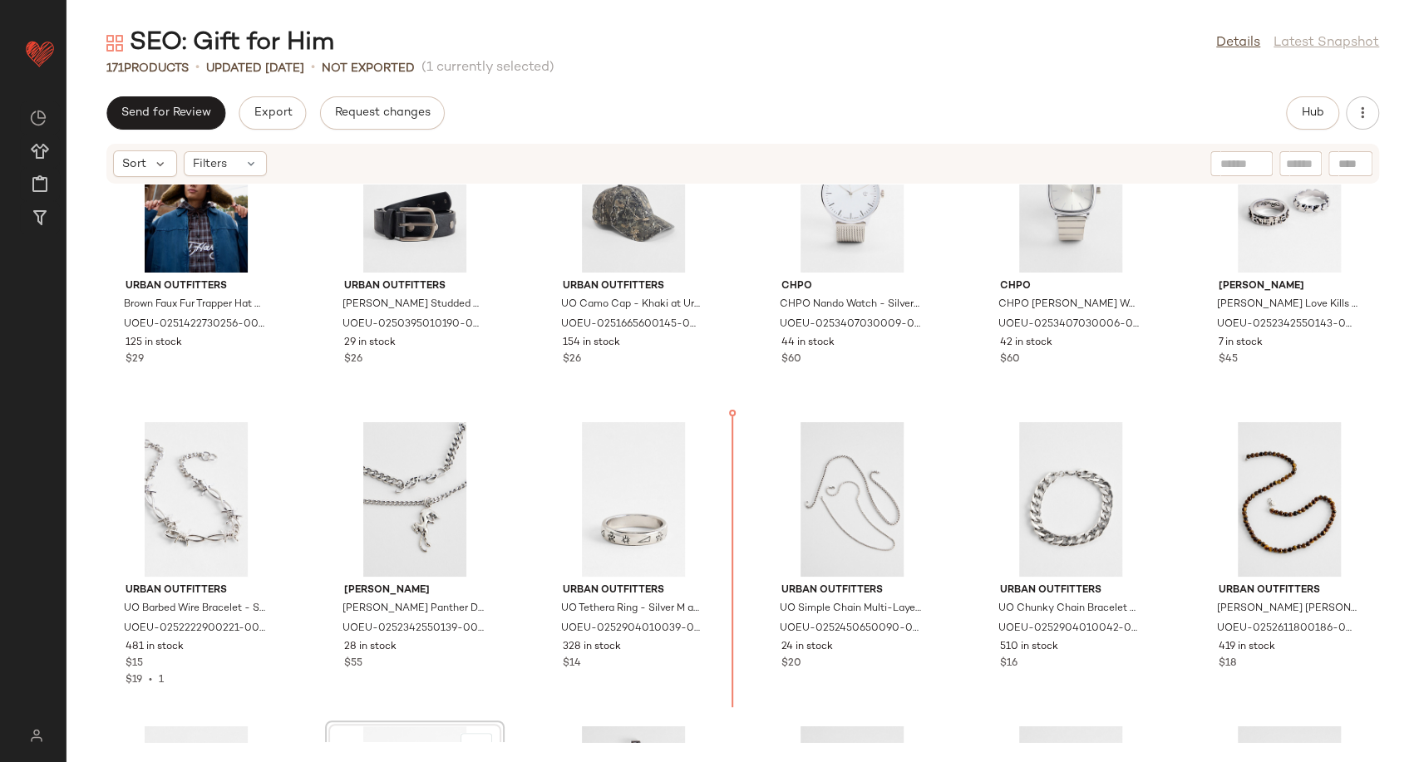
scroll to position [6721, 0]
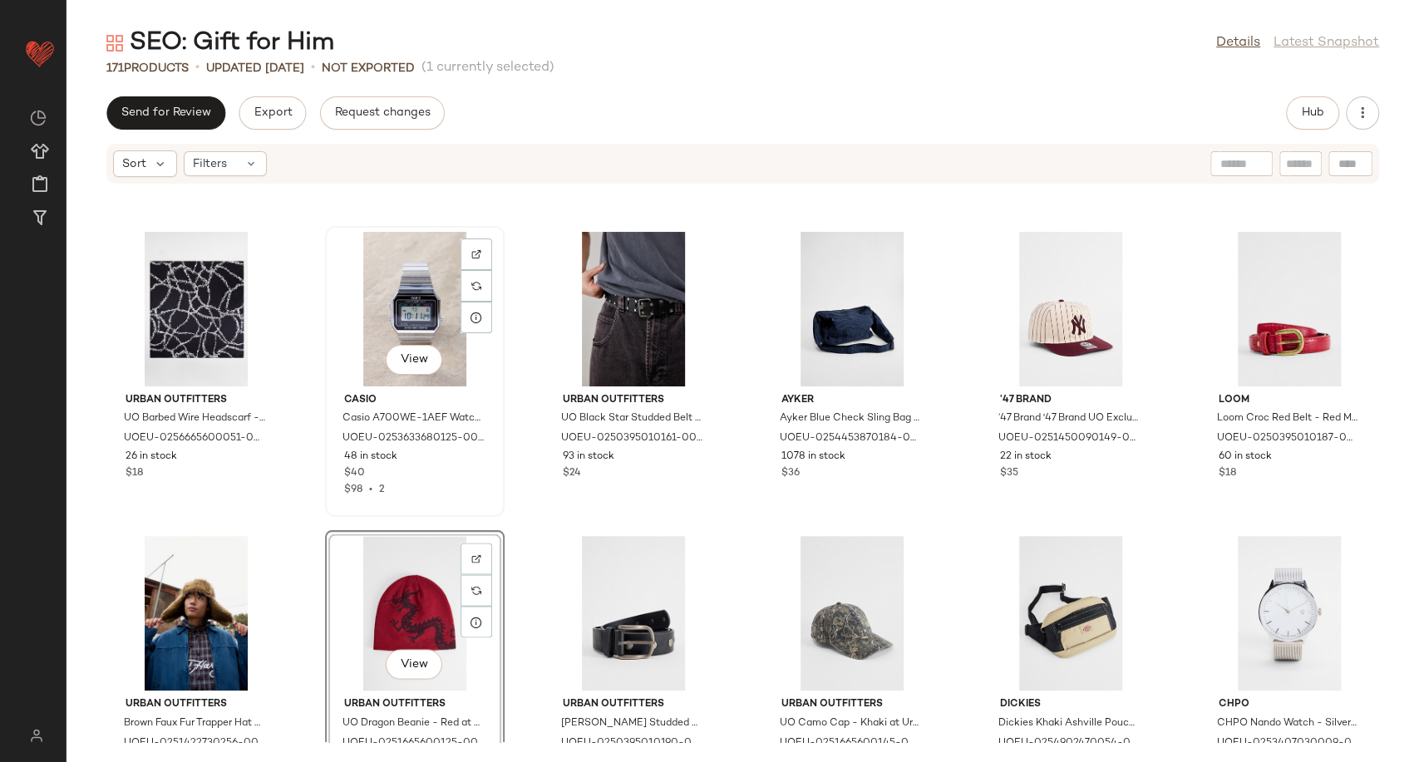
scroll to position [6364, 0]
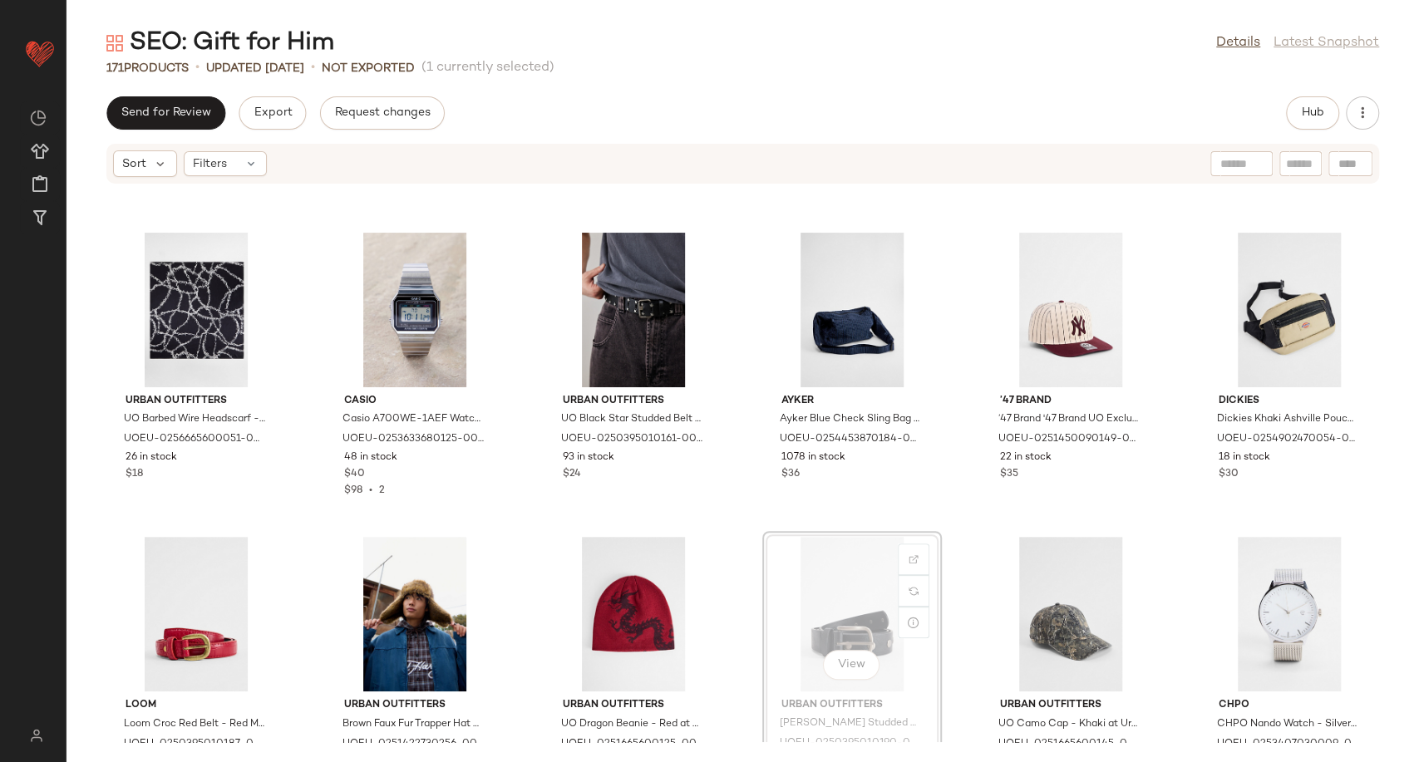
scroll to position [6365, 0]
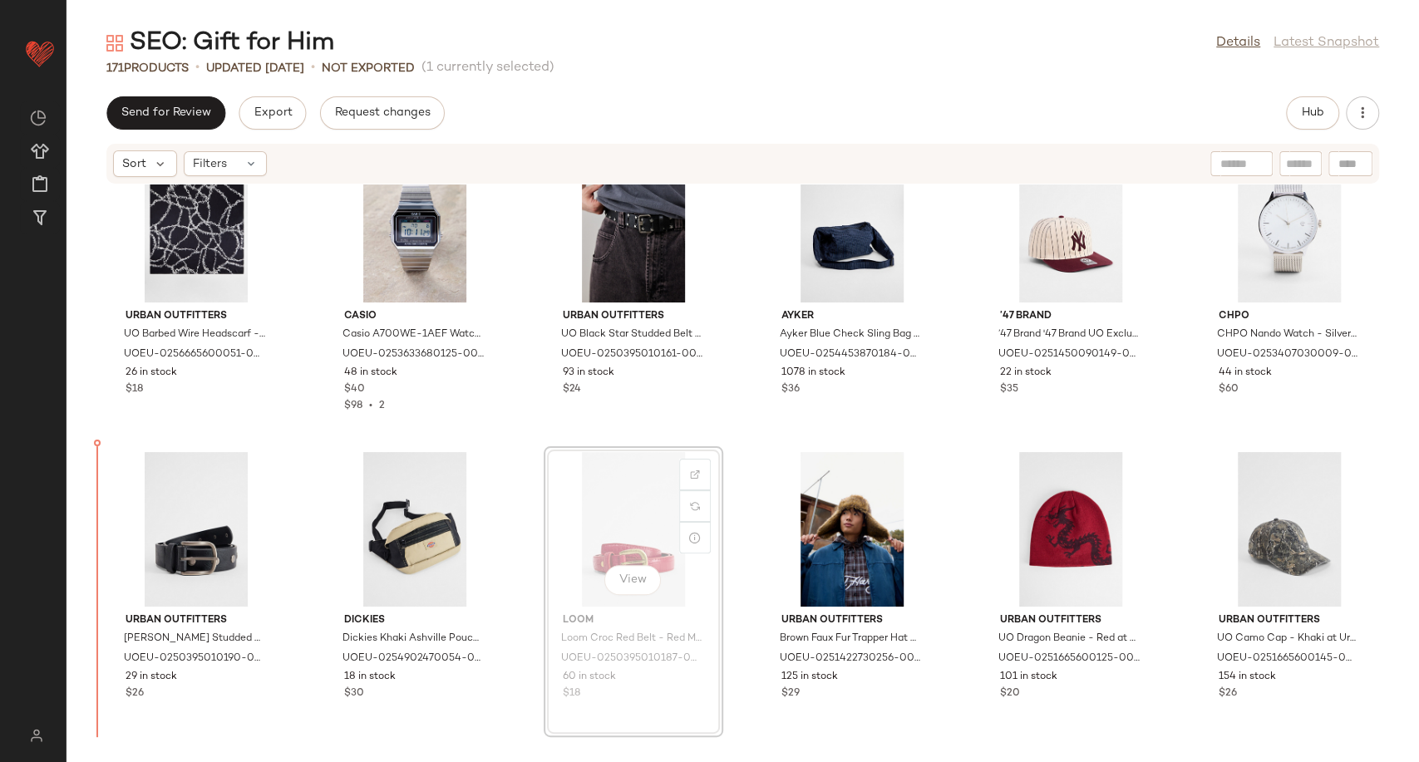
scroll to position [6449, 0]
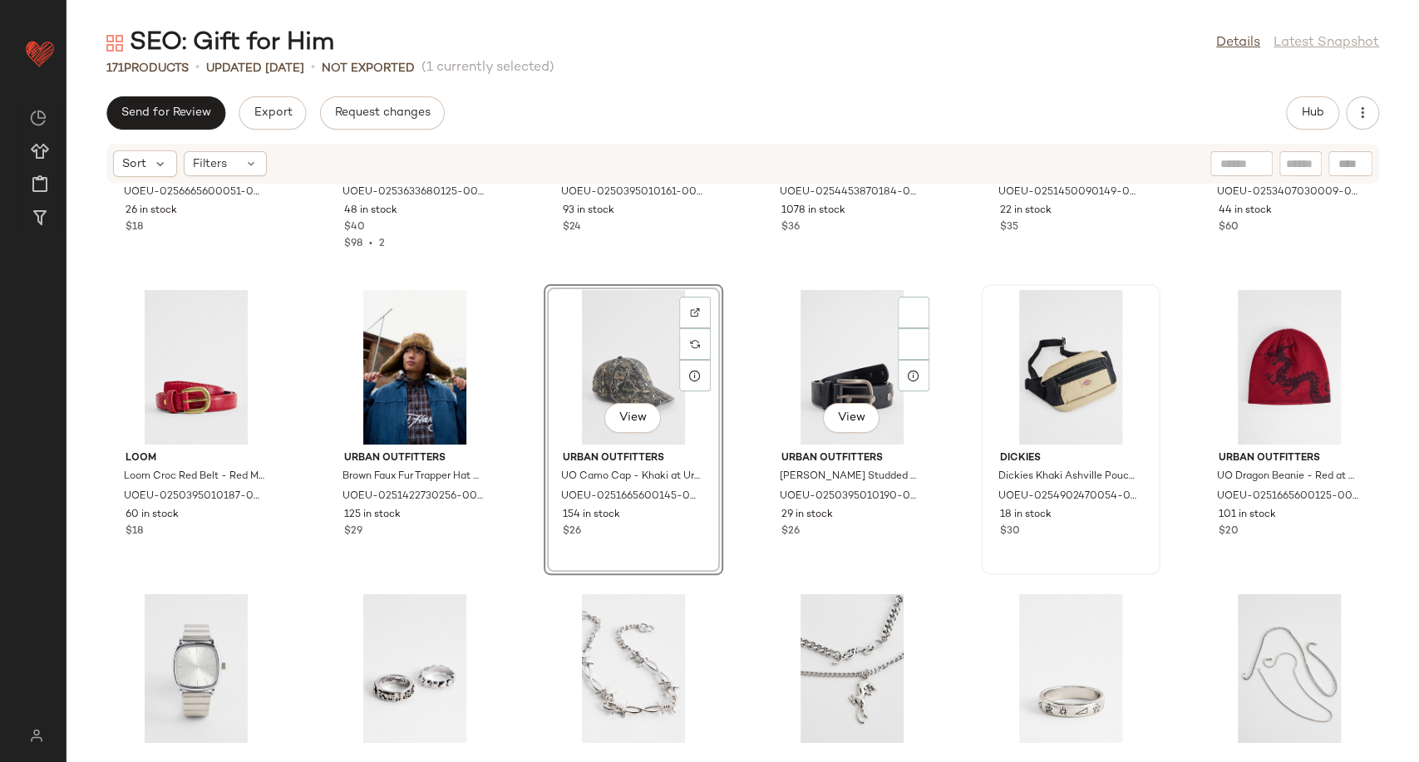
scroll to position [6633, 0]
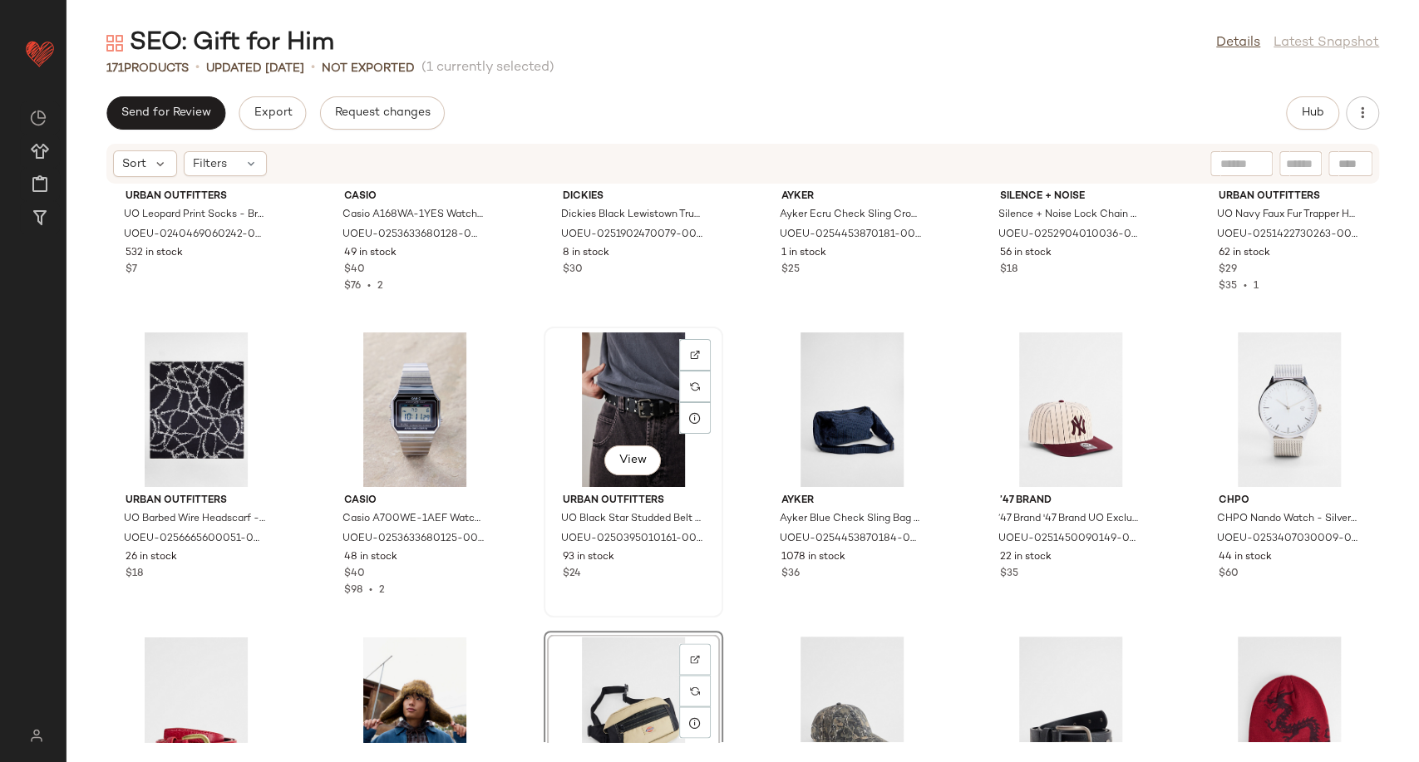
scroll to position [6541, 0]
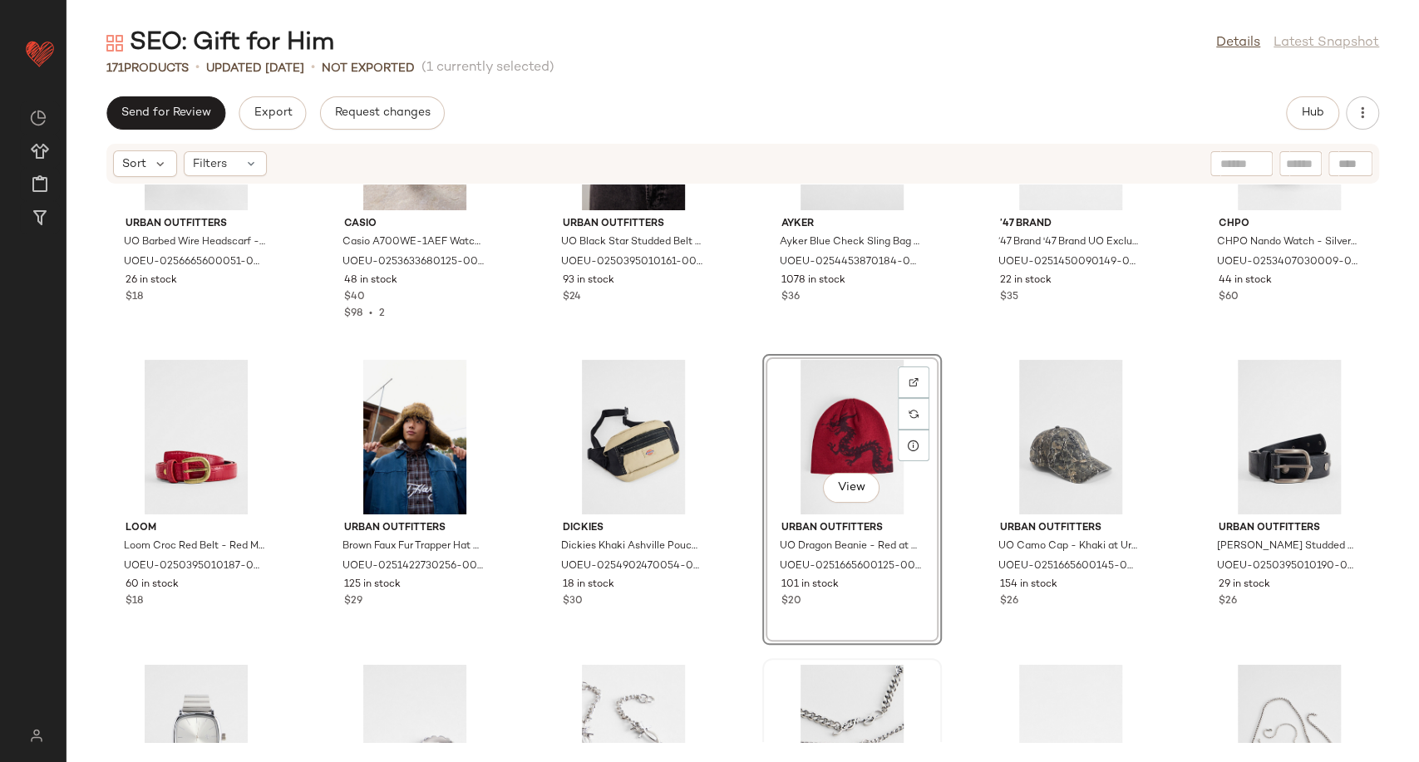
scroll to position [6725, 0]
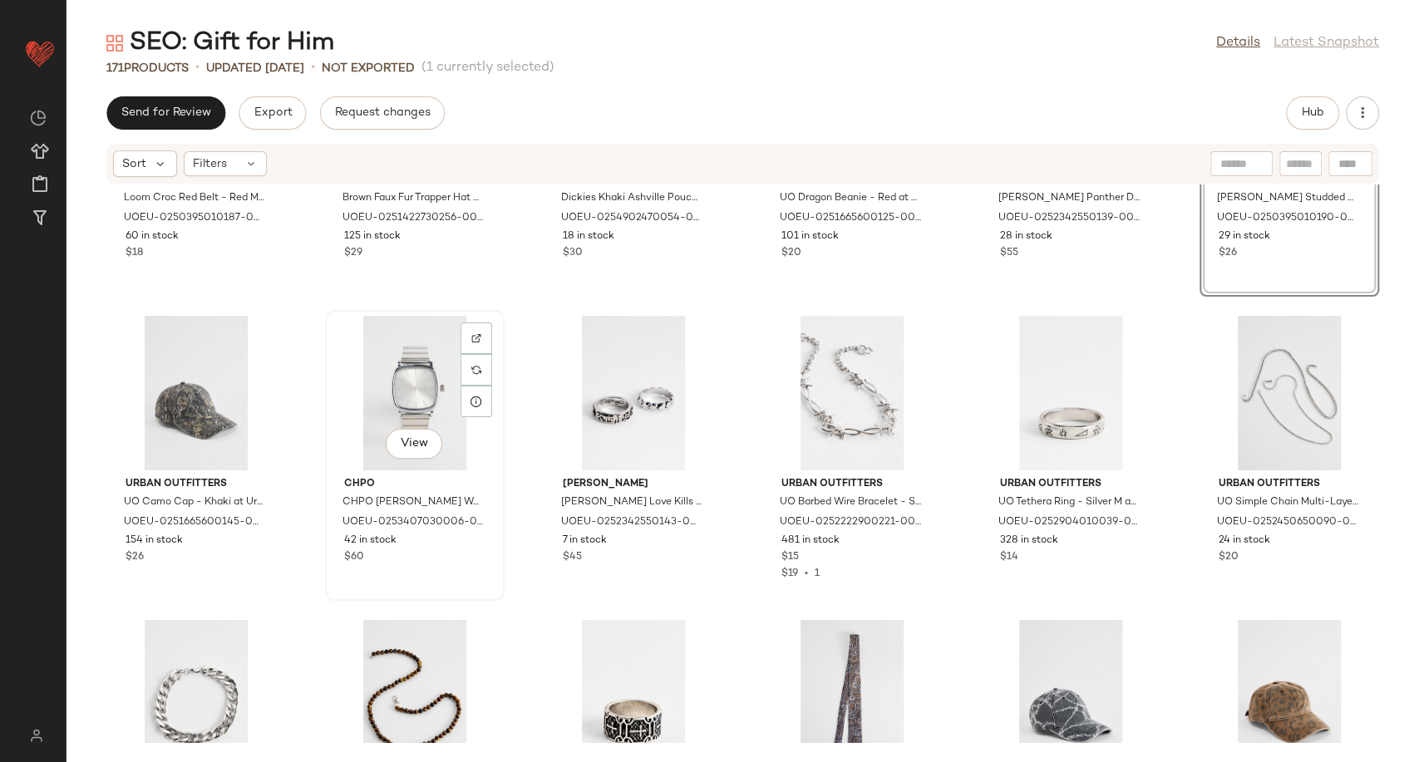
scroll to position [6910, 0]
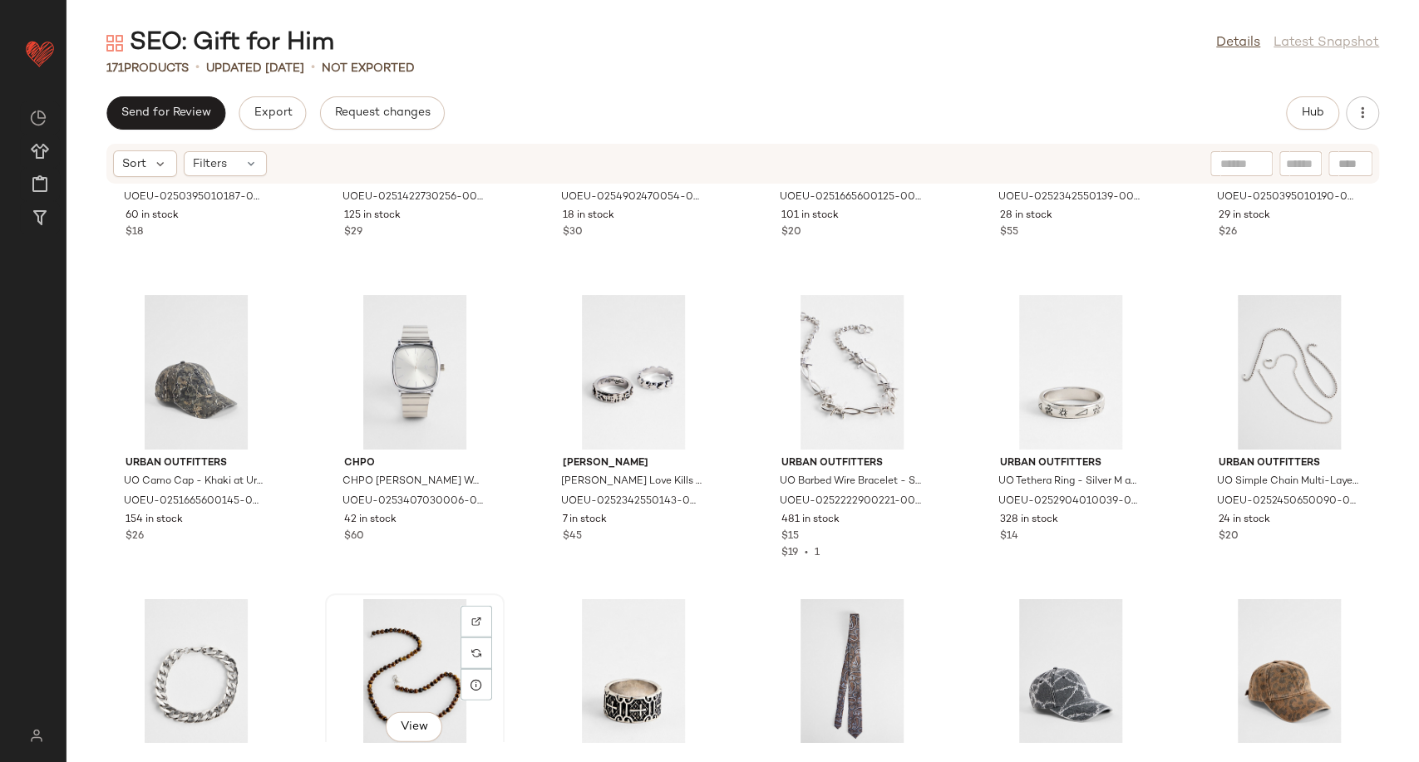
scroll to position [6913, 0]
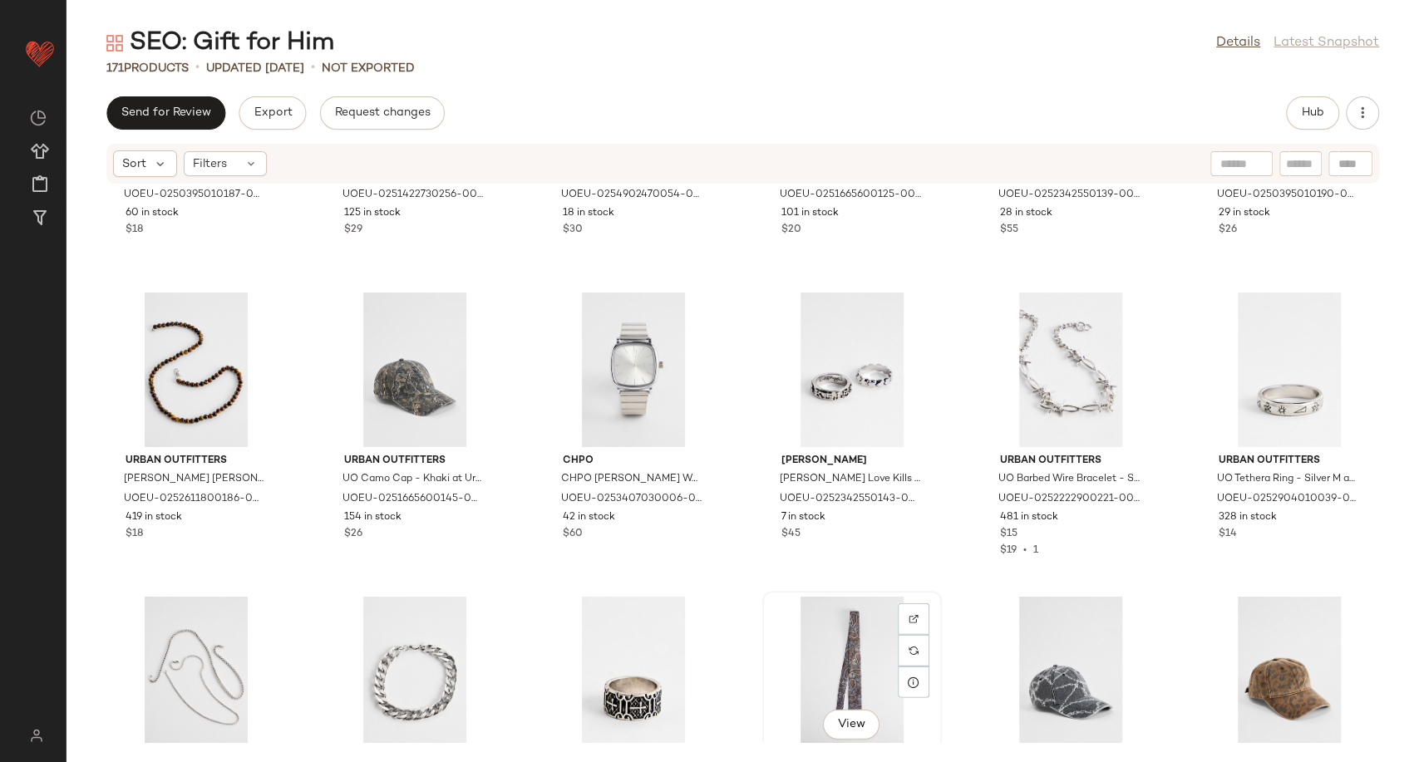
scroll to position [6915, 0]
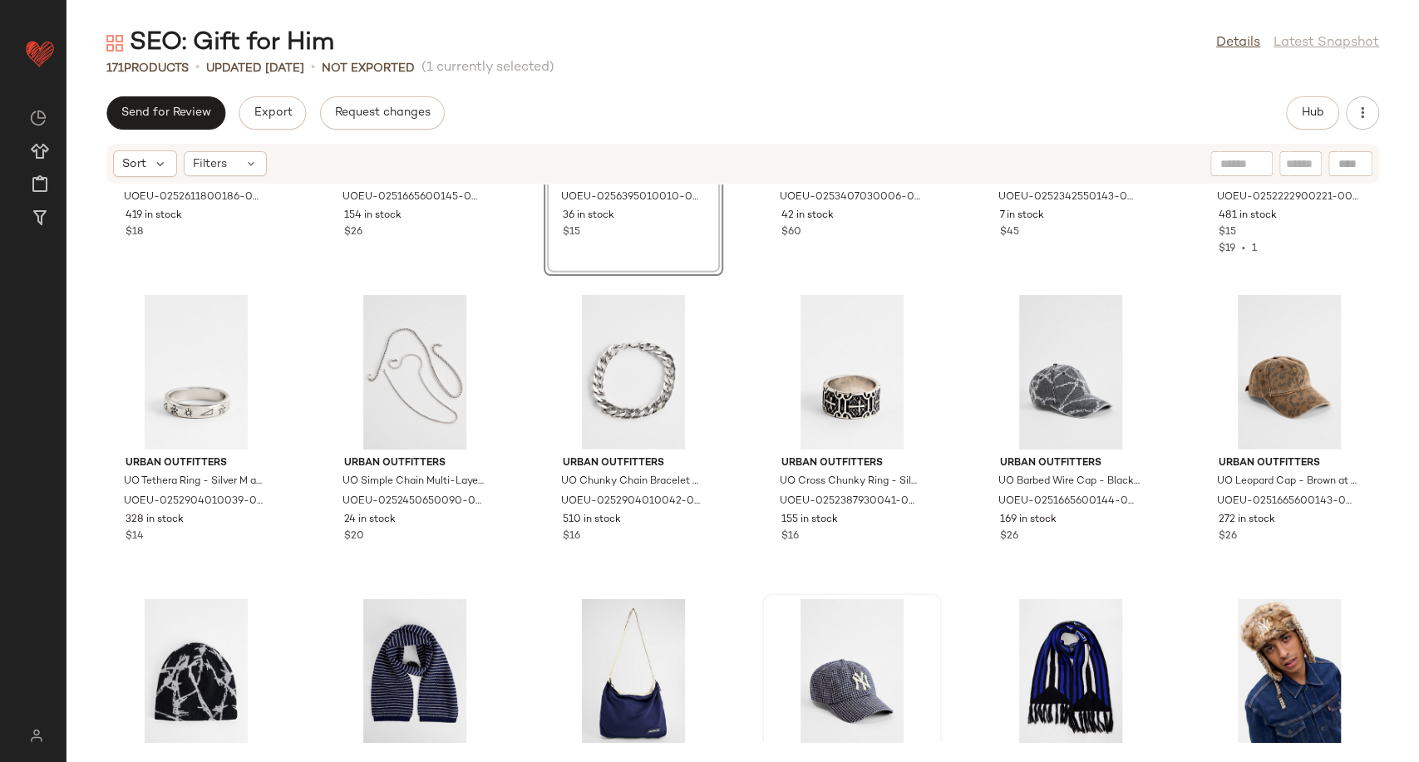
scroll to position [7469, 0]
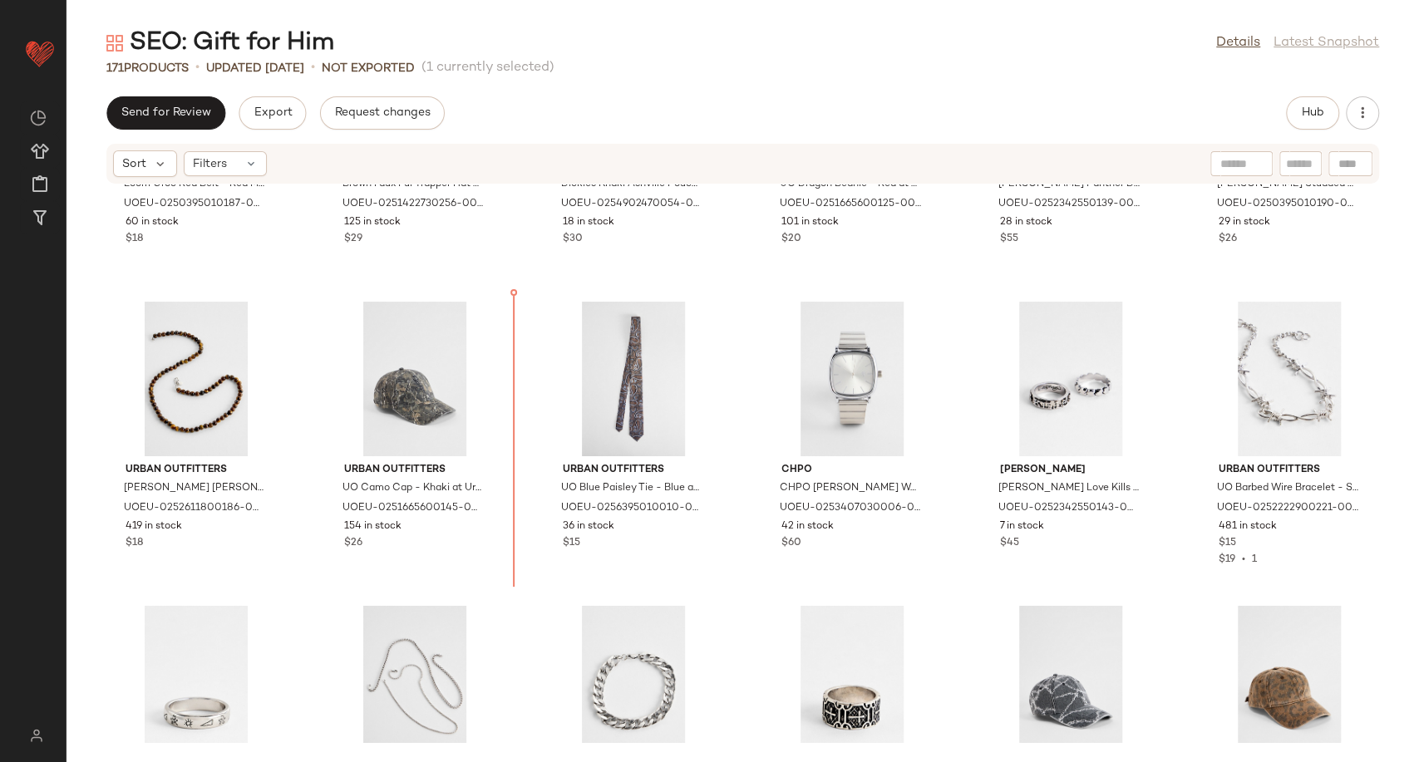
scroll to position [6903, 0]
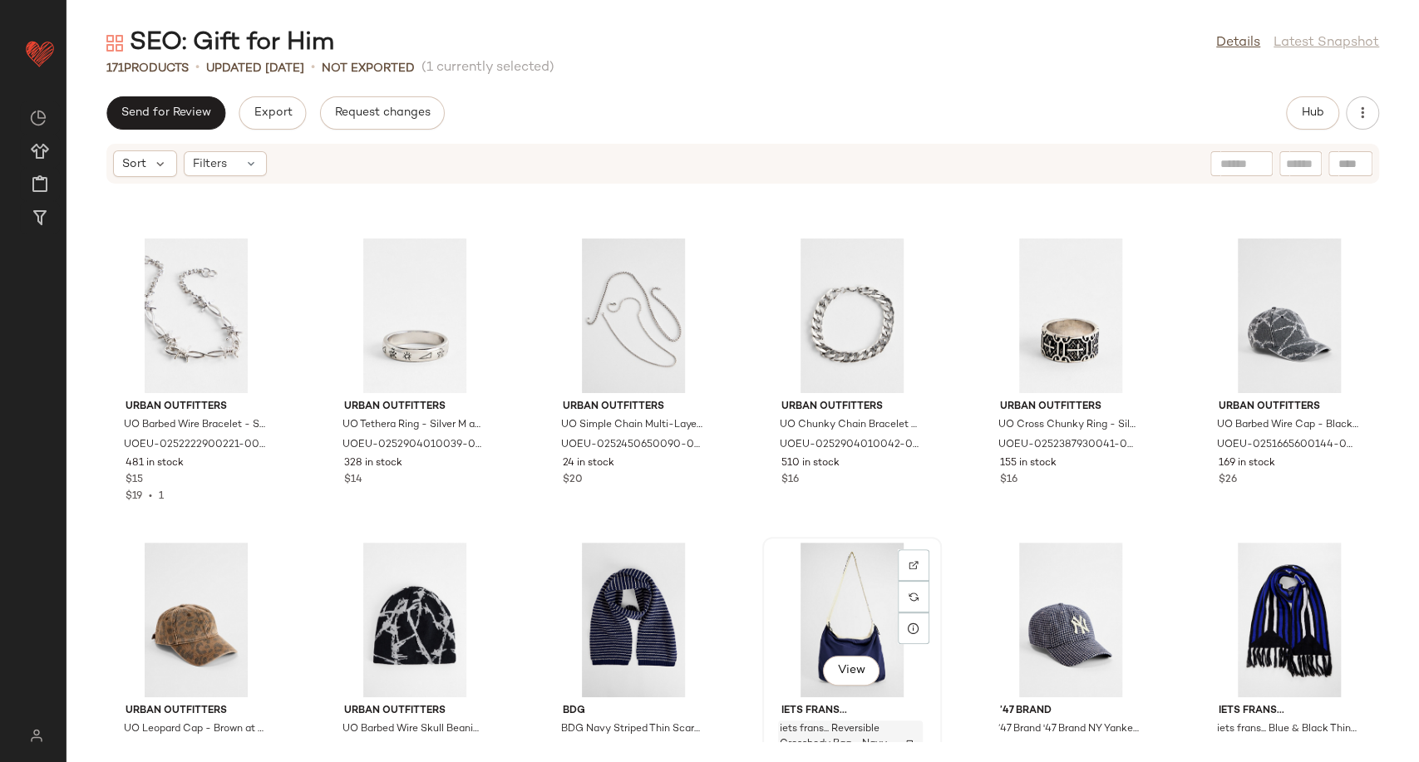
scroll to position [7457, 0]
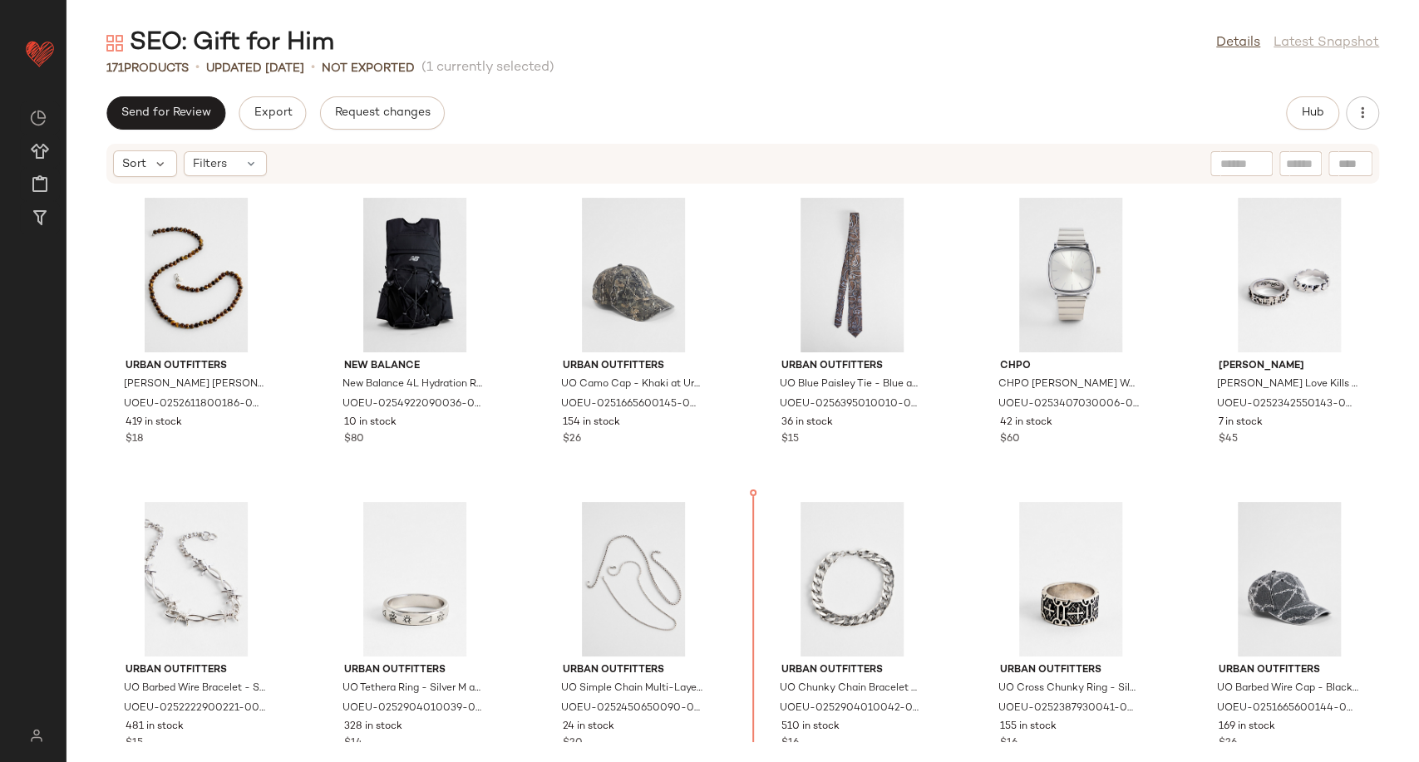
scroll to position [6892, 0]
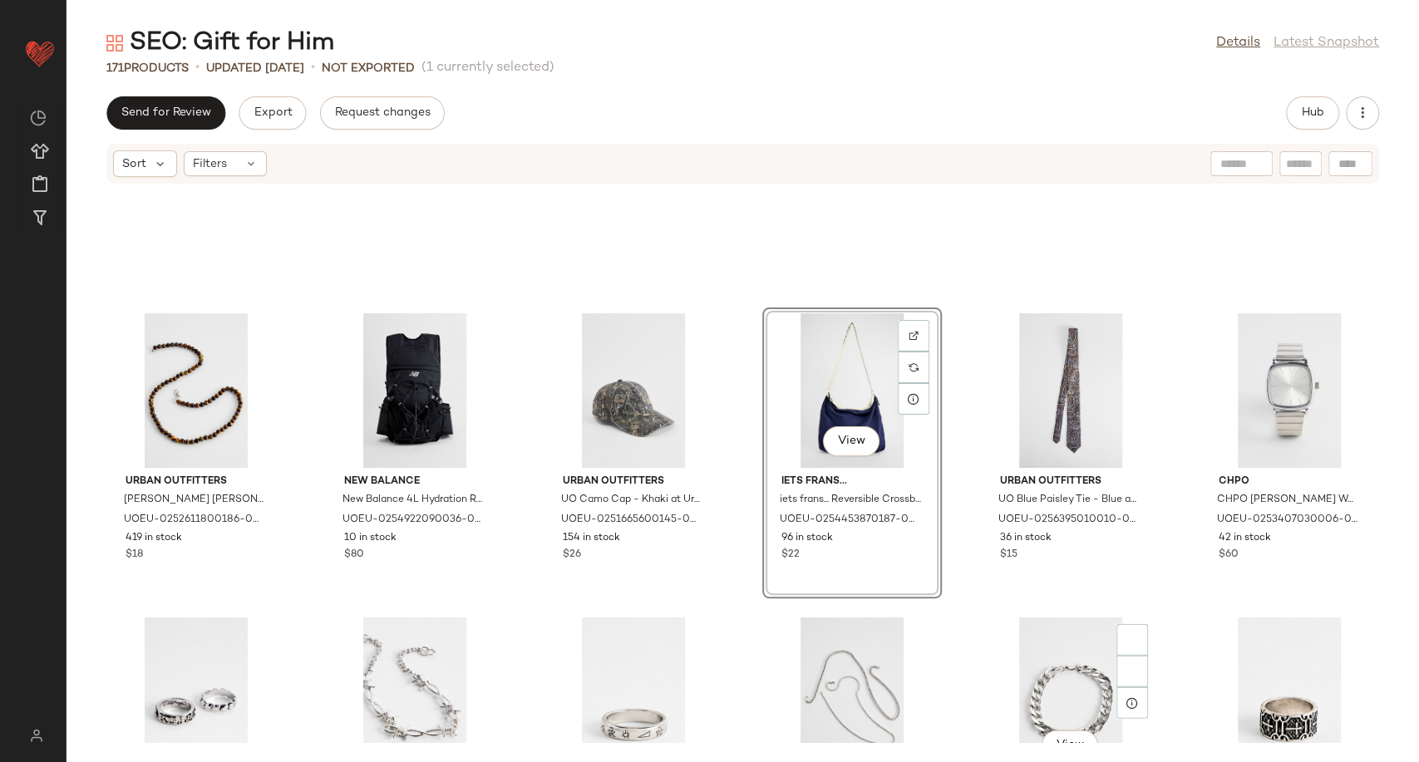
scroll to position [7262, 0]
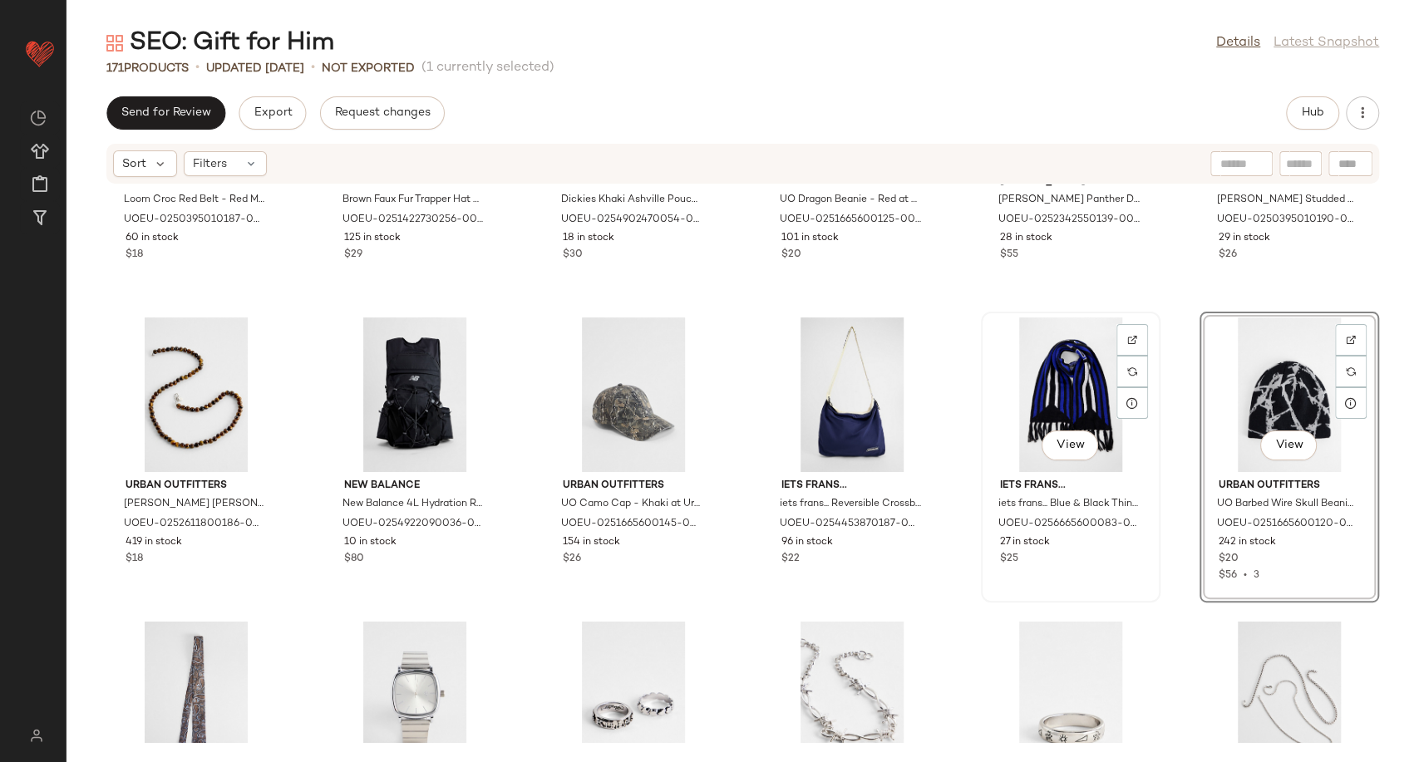
scroll to position [7257, 0]
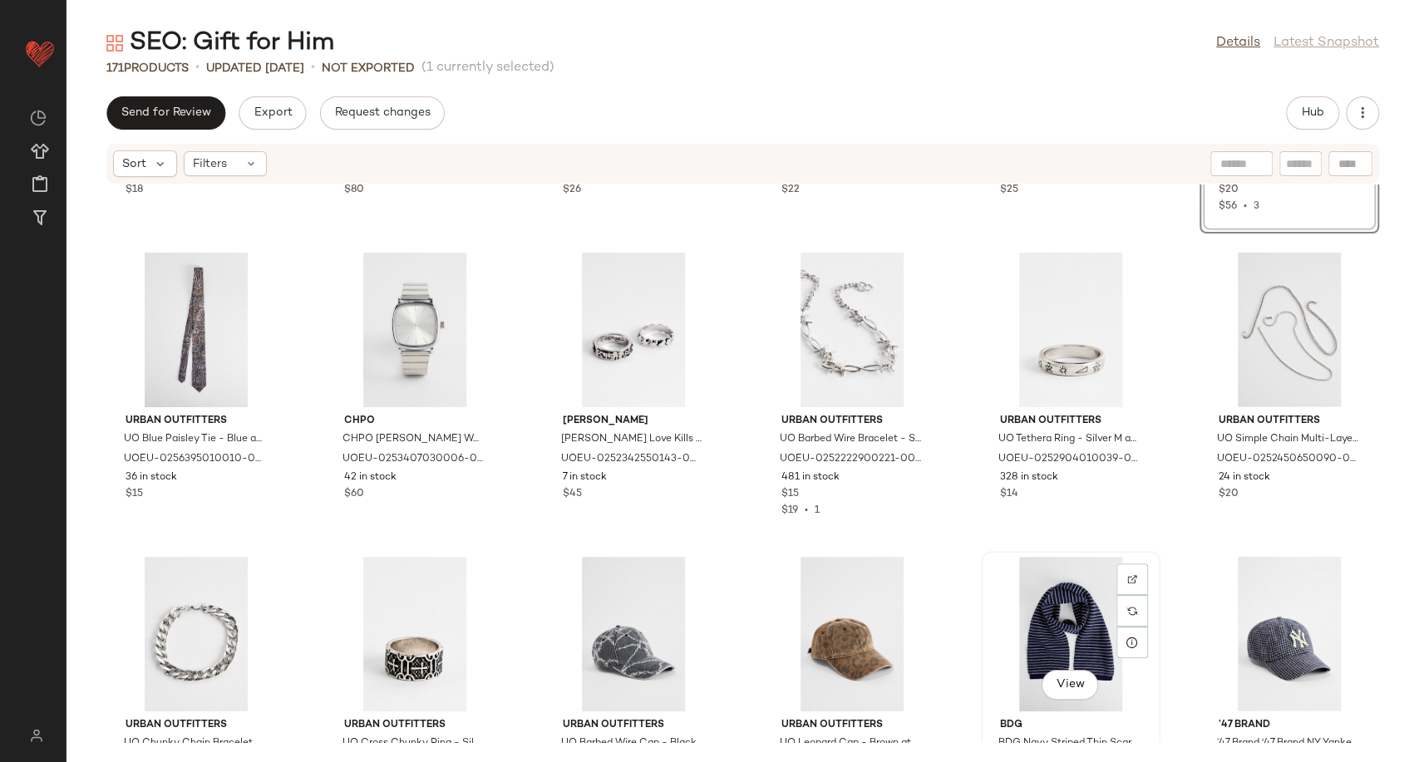
scroll to position [7258, 0]
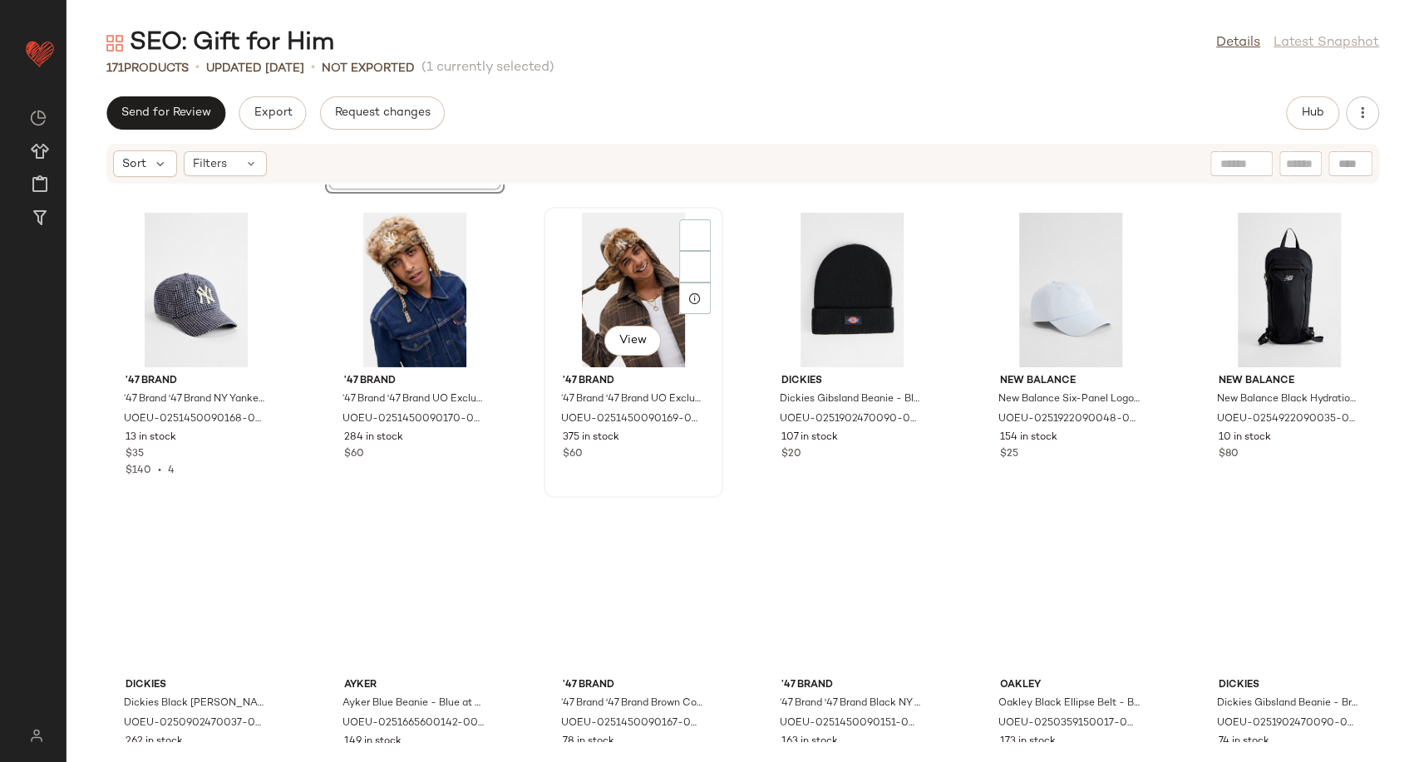
scroll to position [7908, 0]
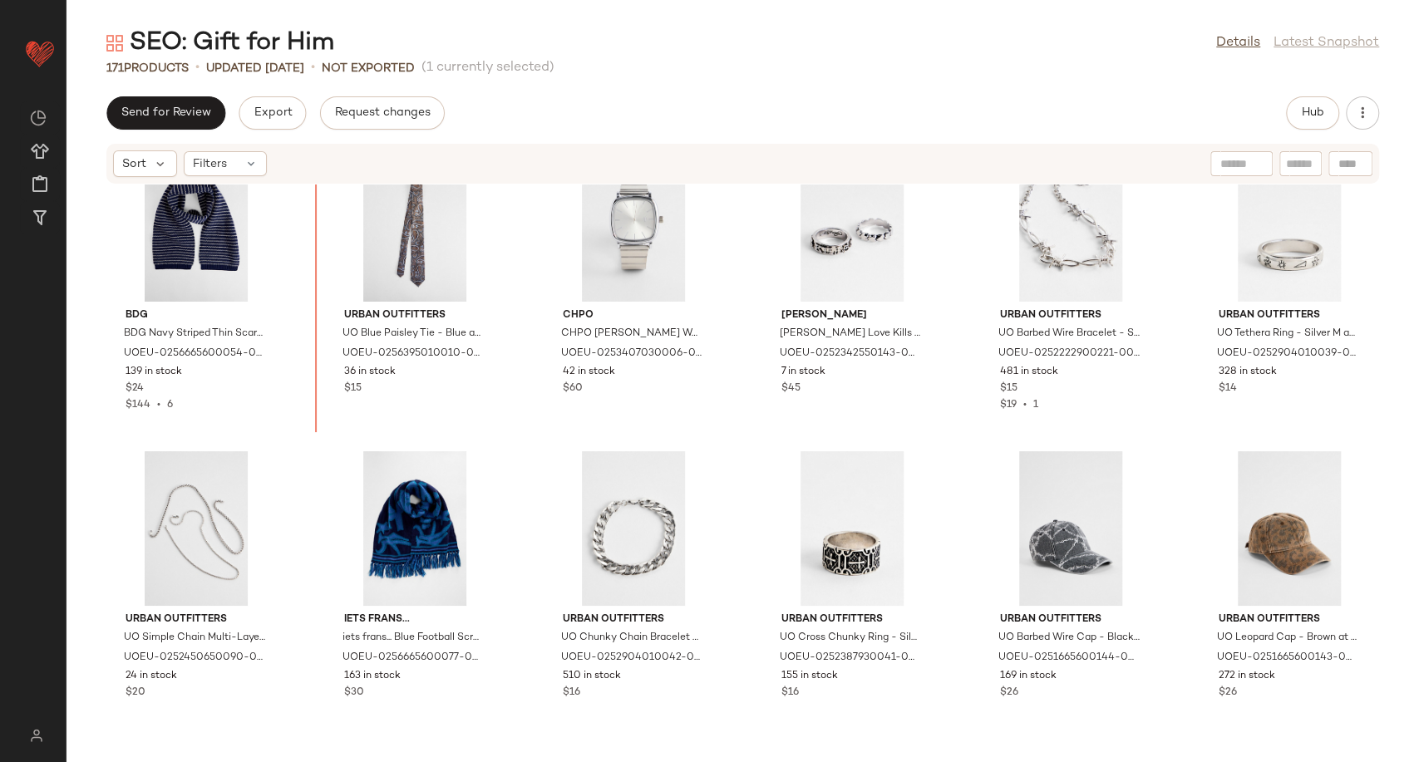
scroll to position [7279, 0]
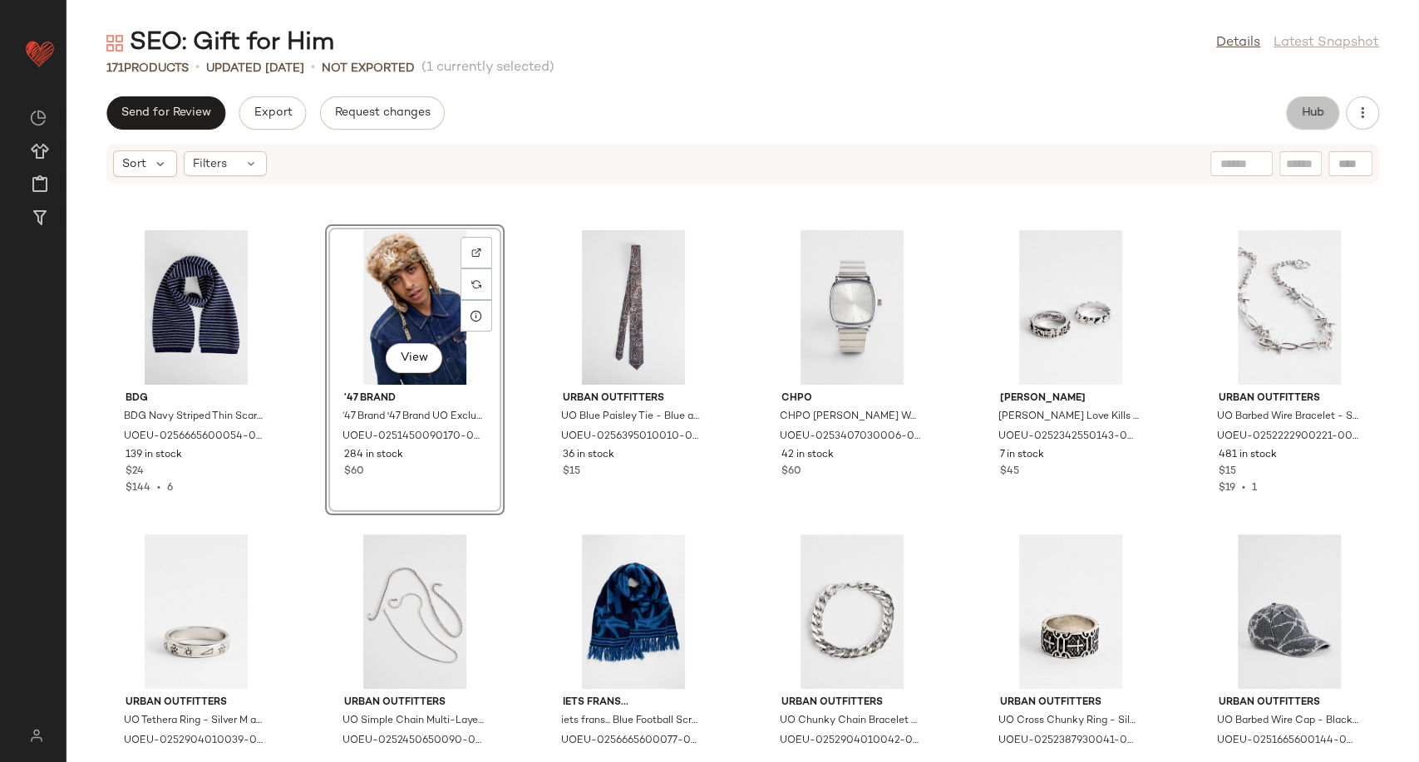
click at [1297, 111] on button "Hub" at bounding box center [1312, 112] width 53 height 33
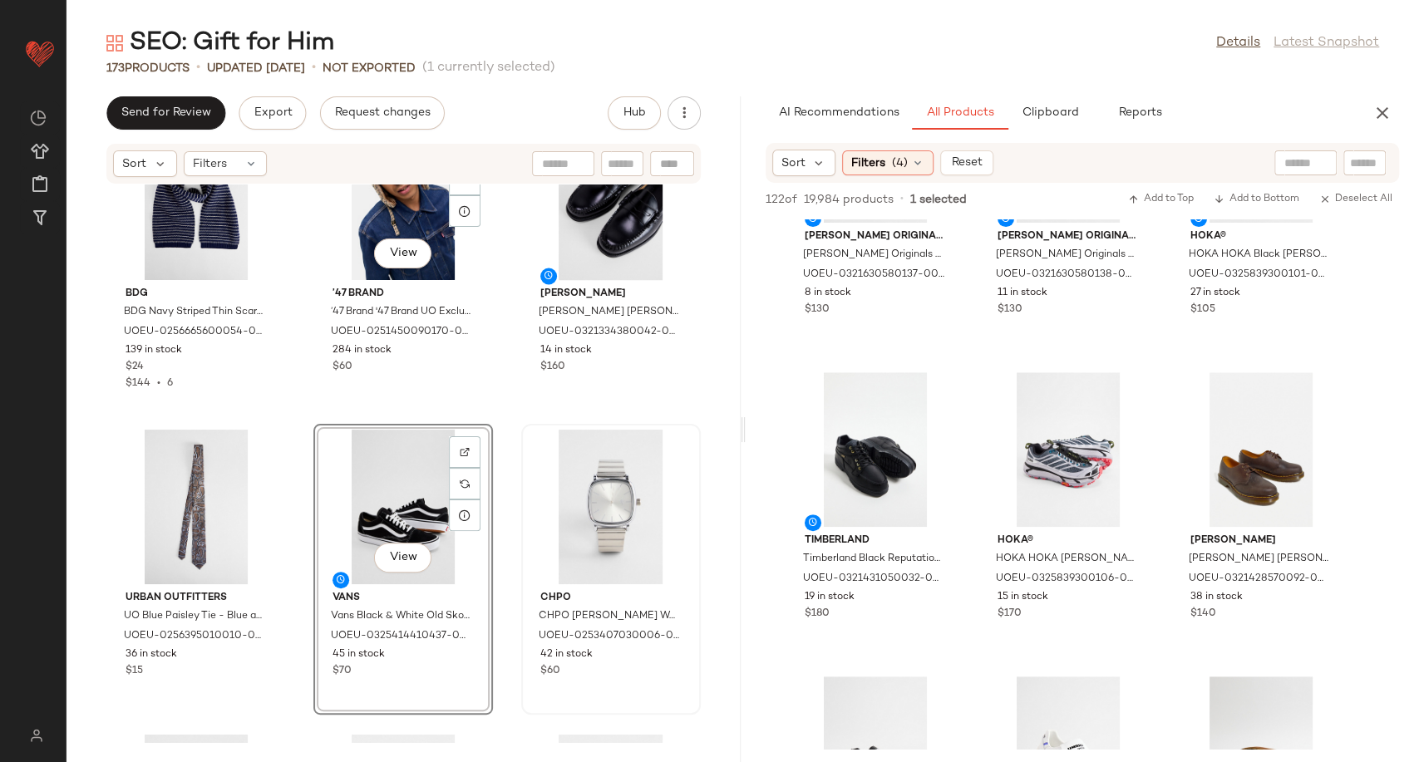
scroll to position [14690, 0]
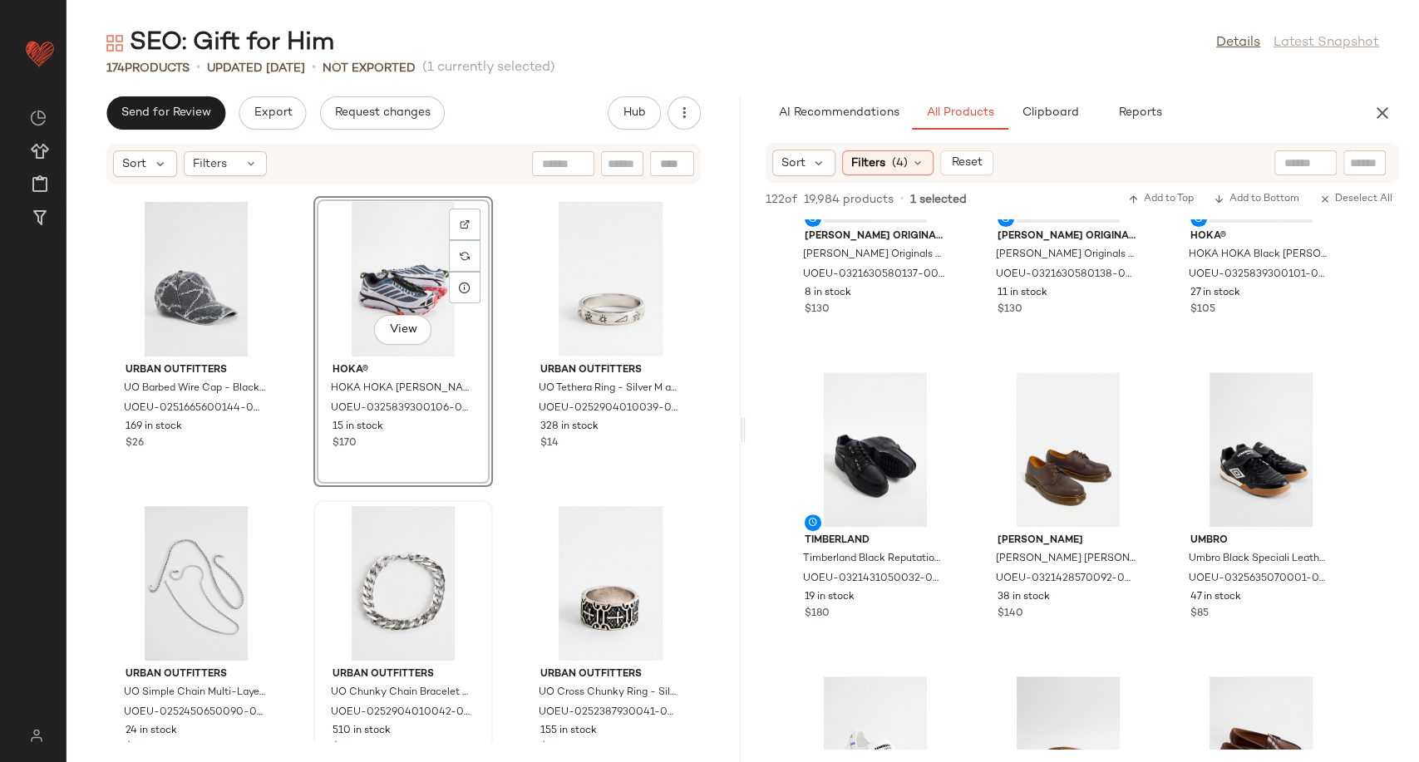
scroll to position [15526, 0]
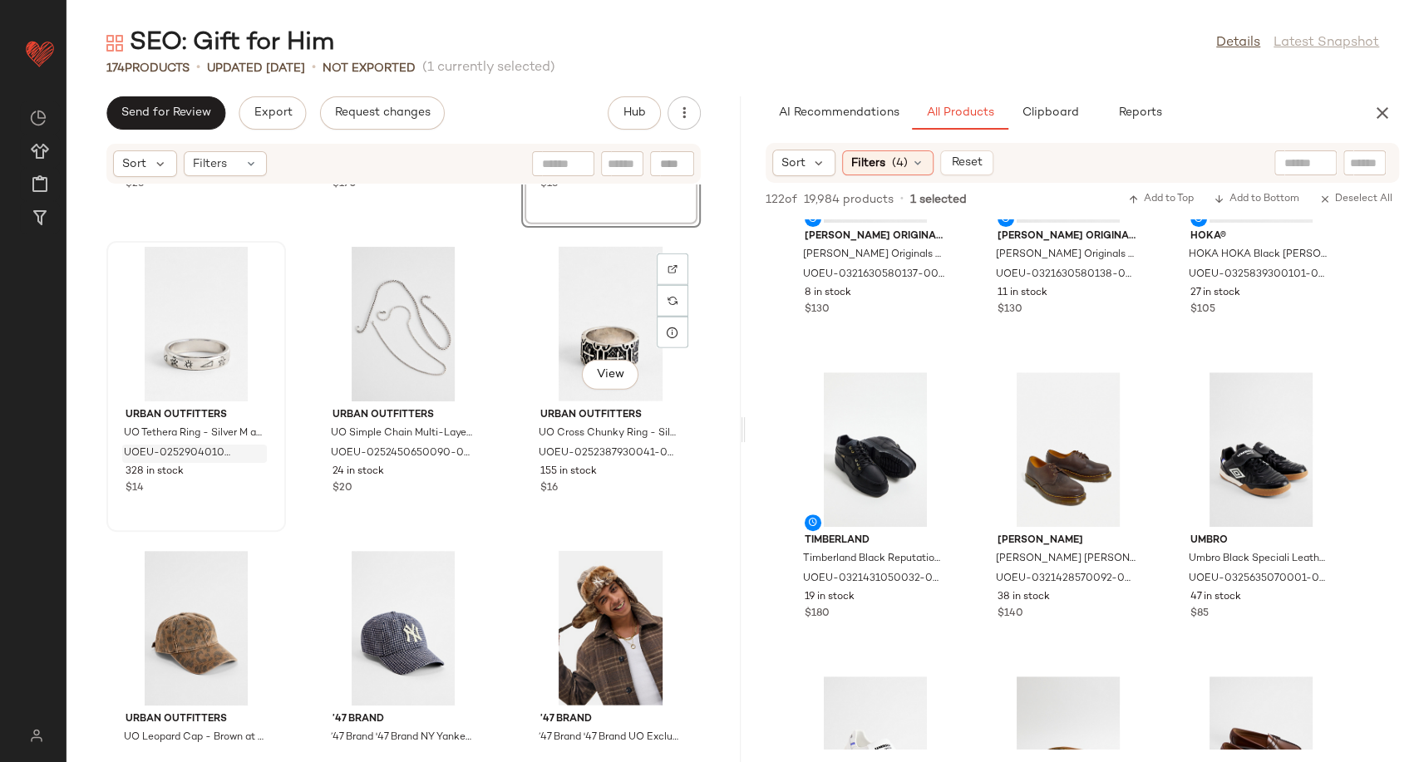
scroll to position [15803, 0]
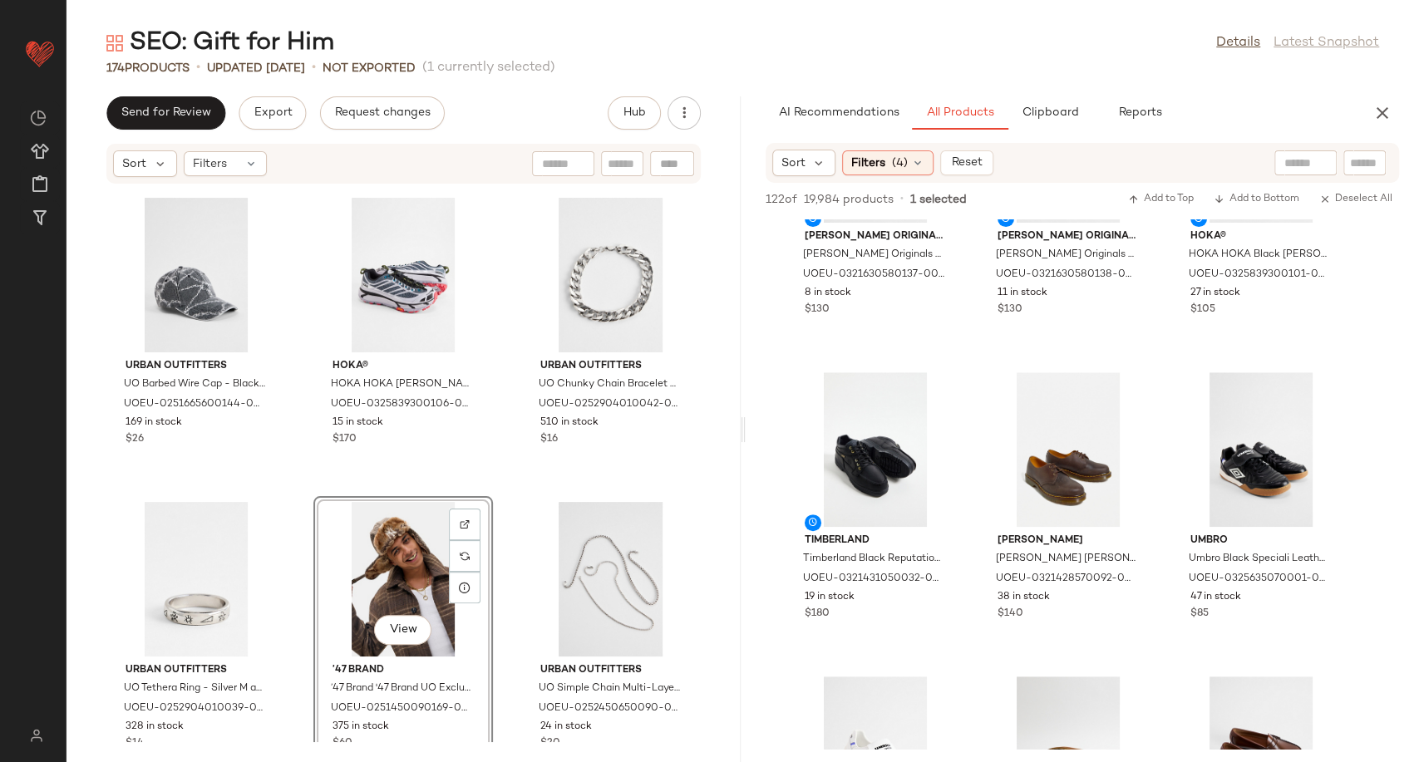
scroll to position [15526, 0]
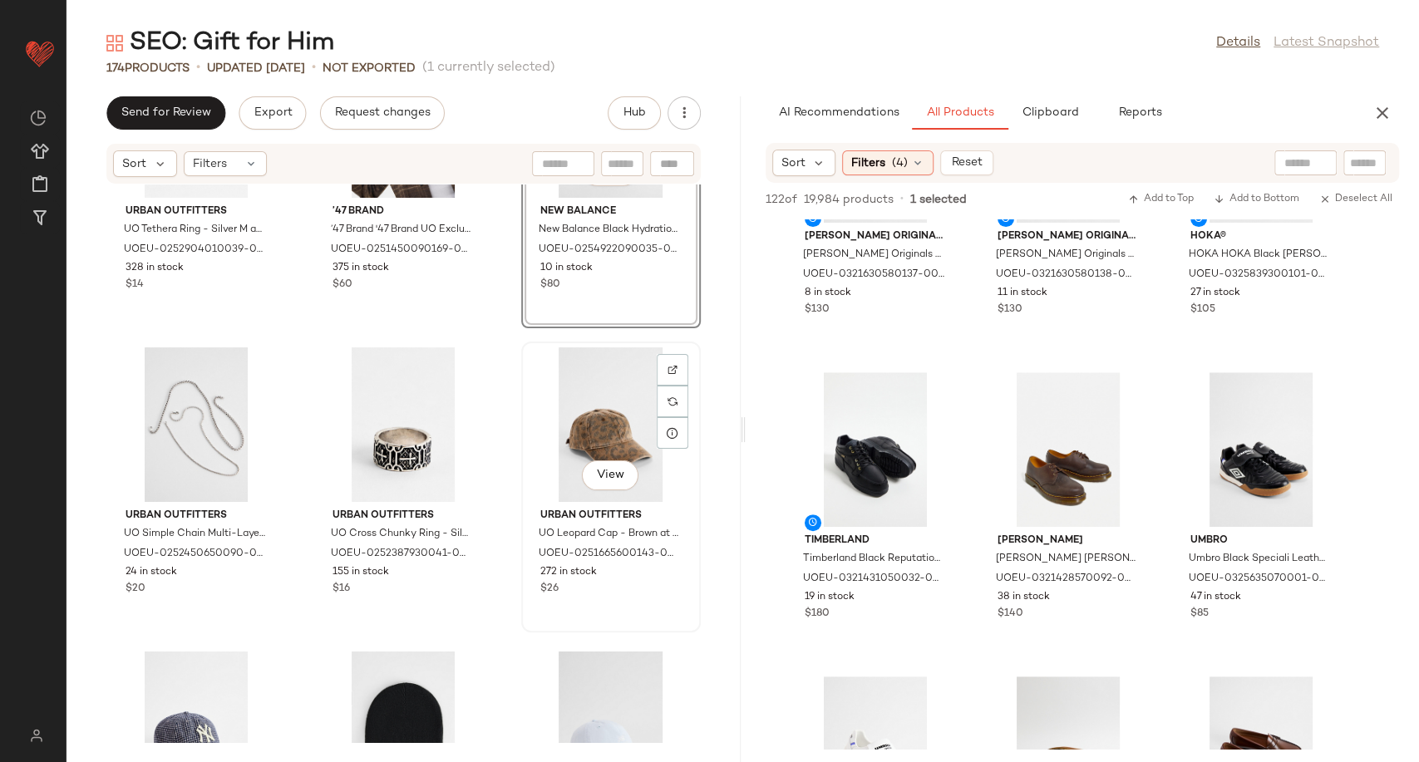
scroll to position [16011, 0]
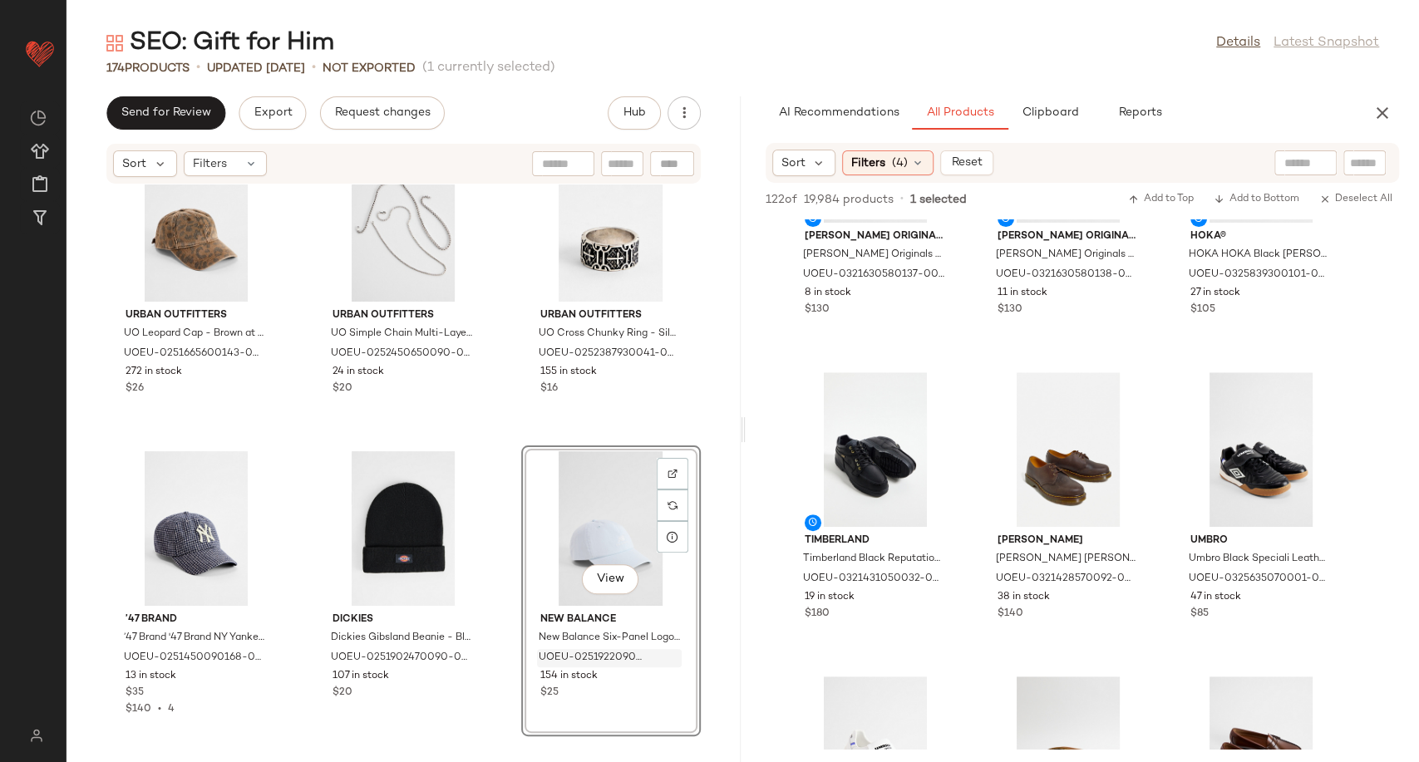
scroll to position [16186, 0]
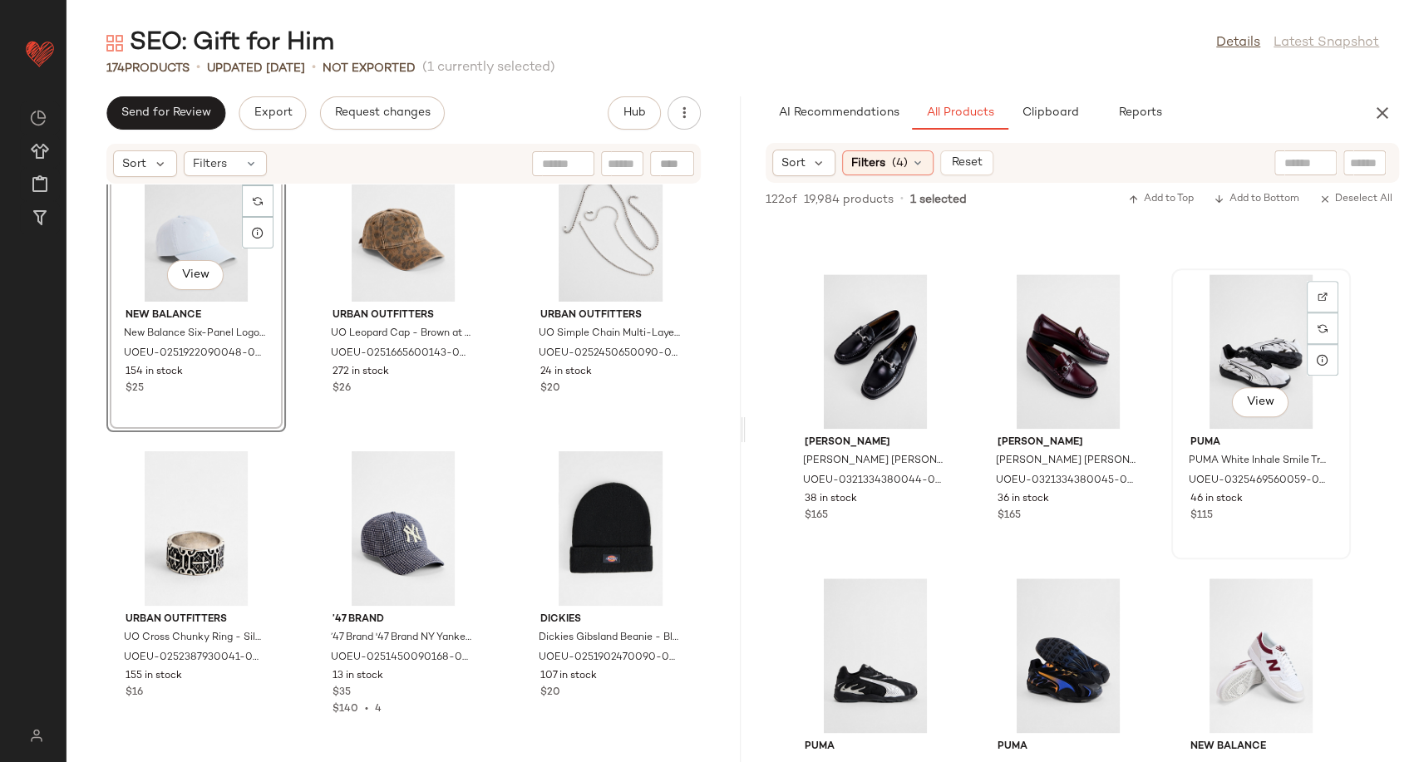
scroll to position [1200, 0]
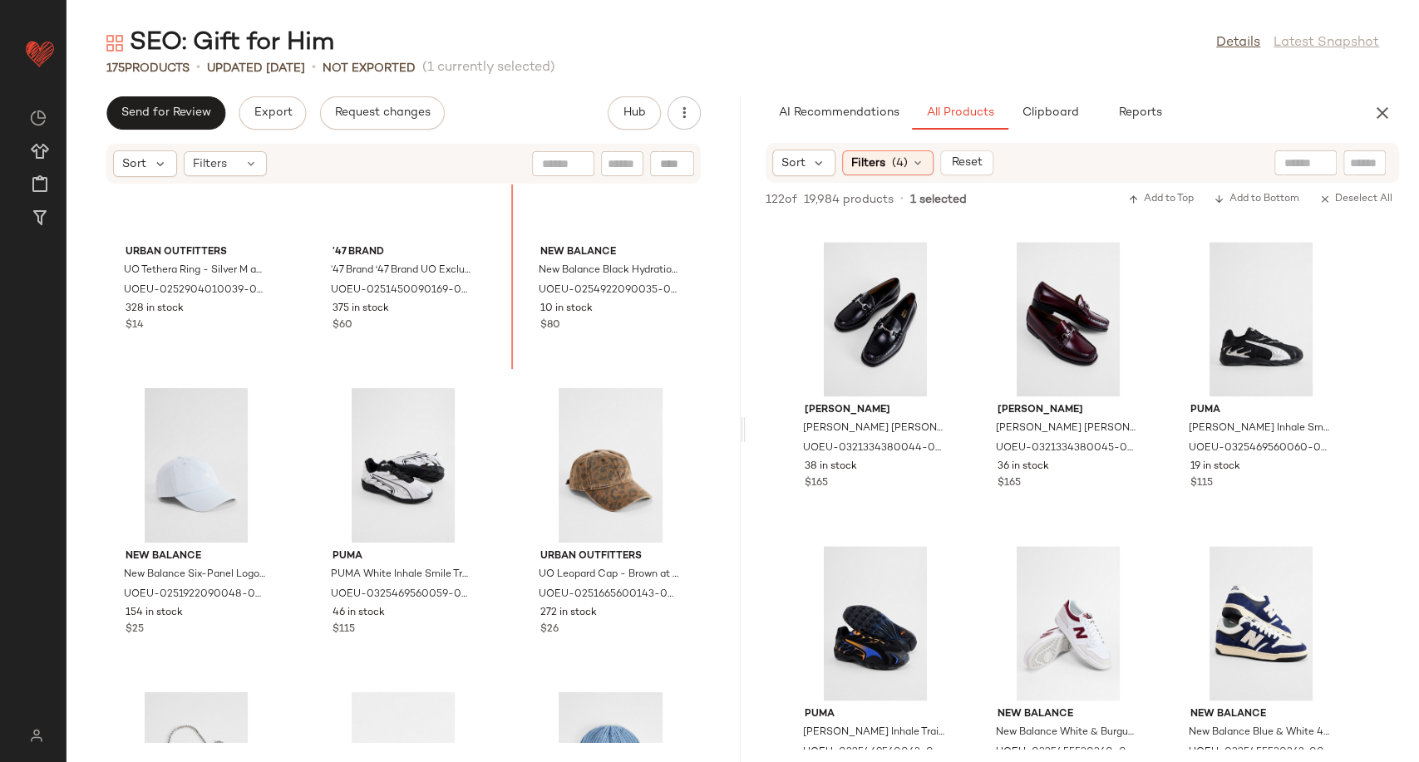
scroll to position [15916, 0]
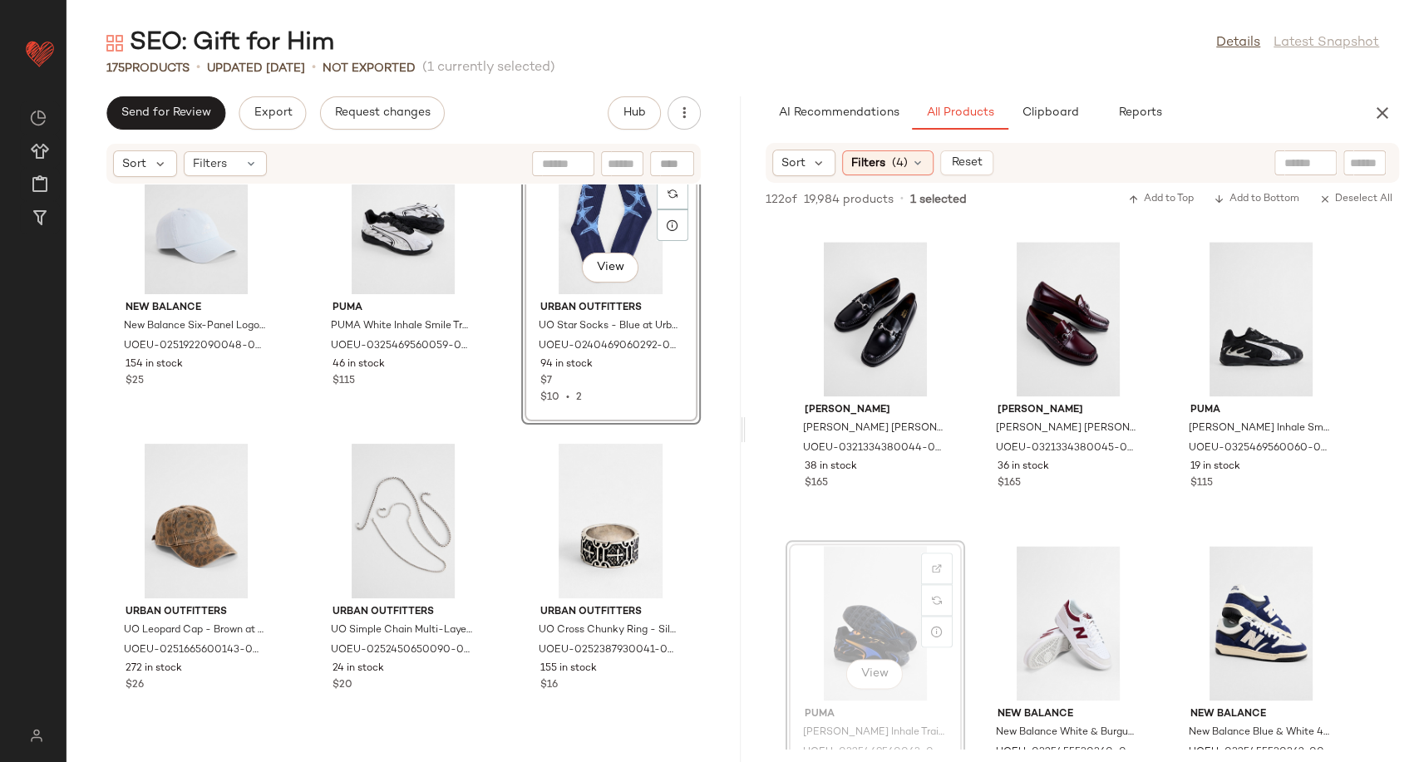
scroll to position [16198, 0]
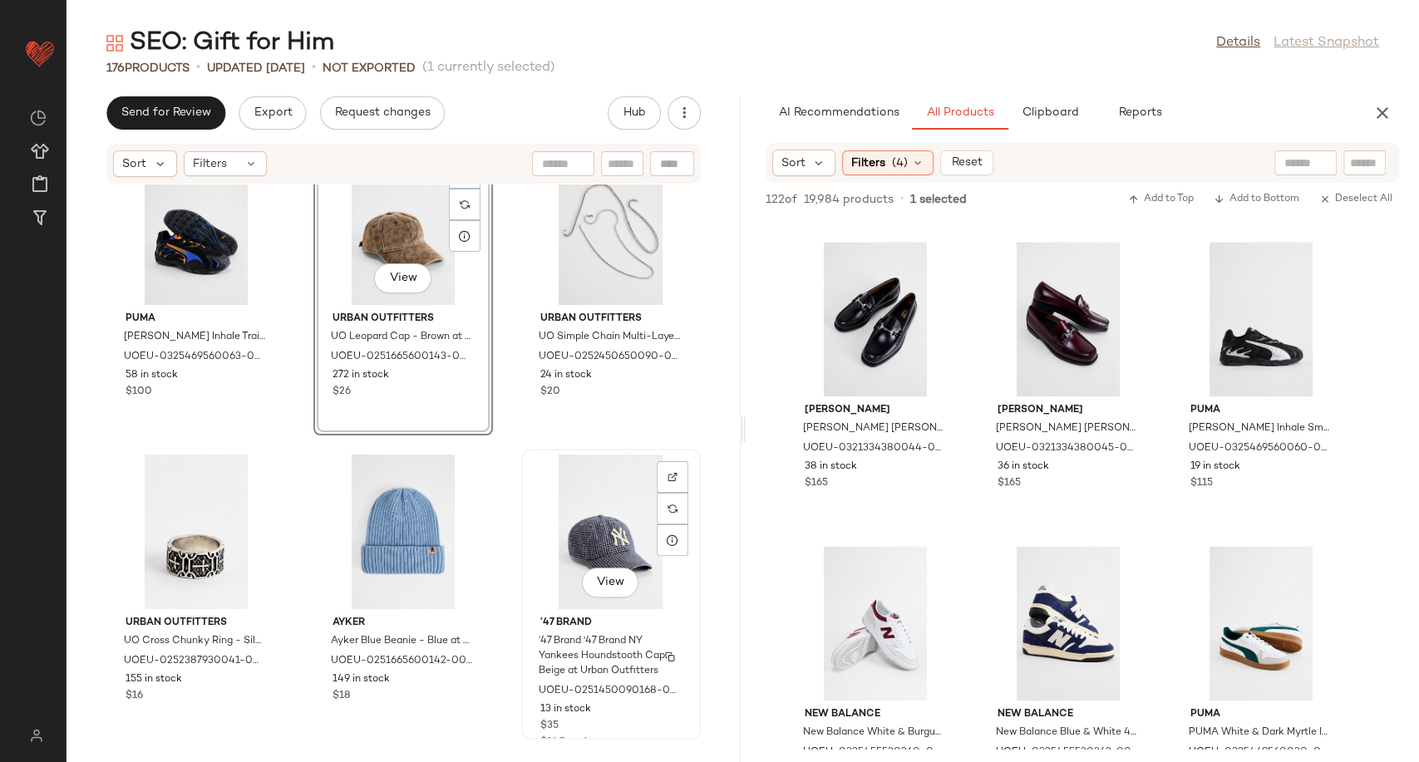
scroll to position [16568, 0]
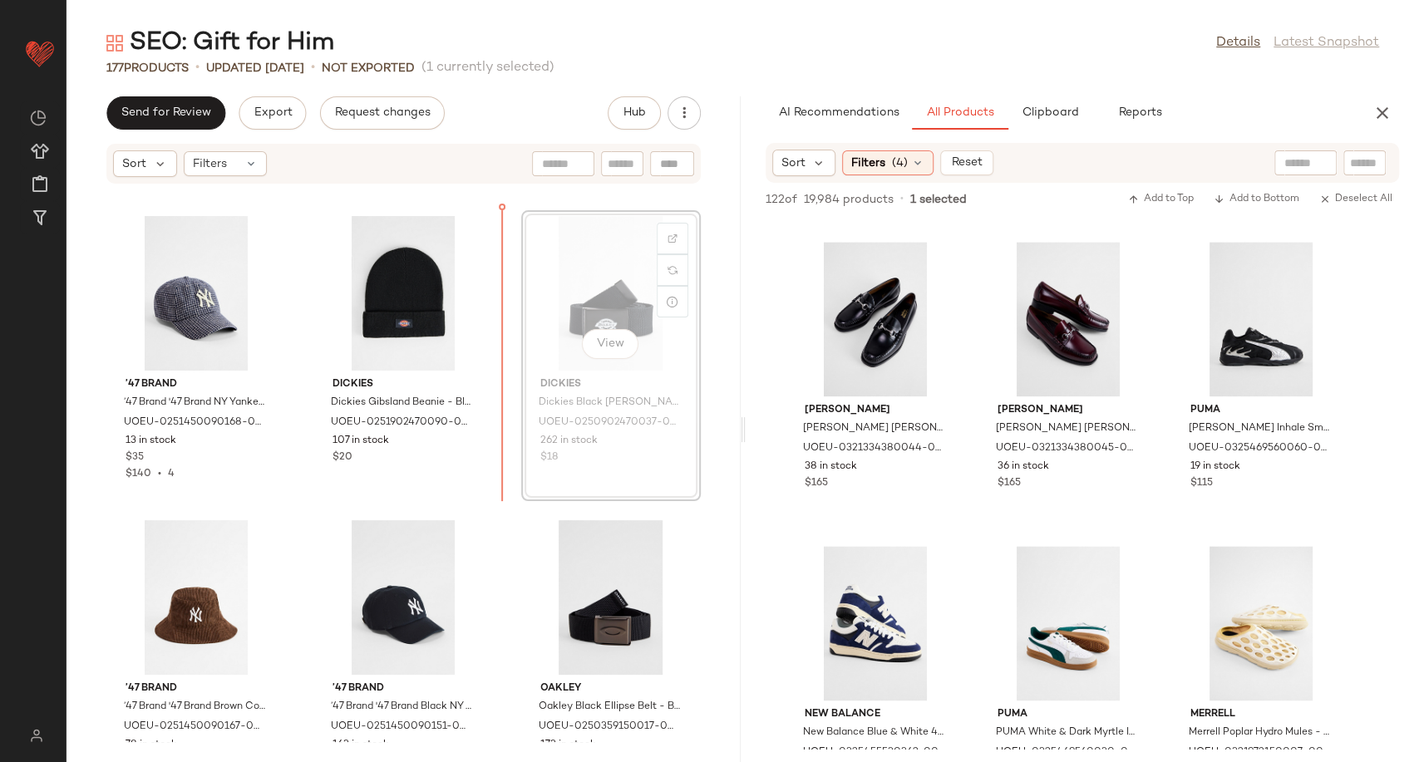
scroll to position [17026, 0]
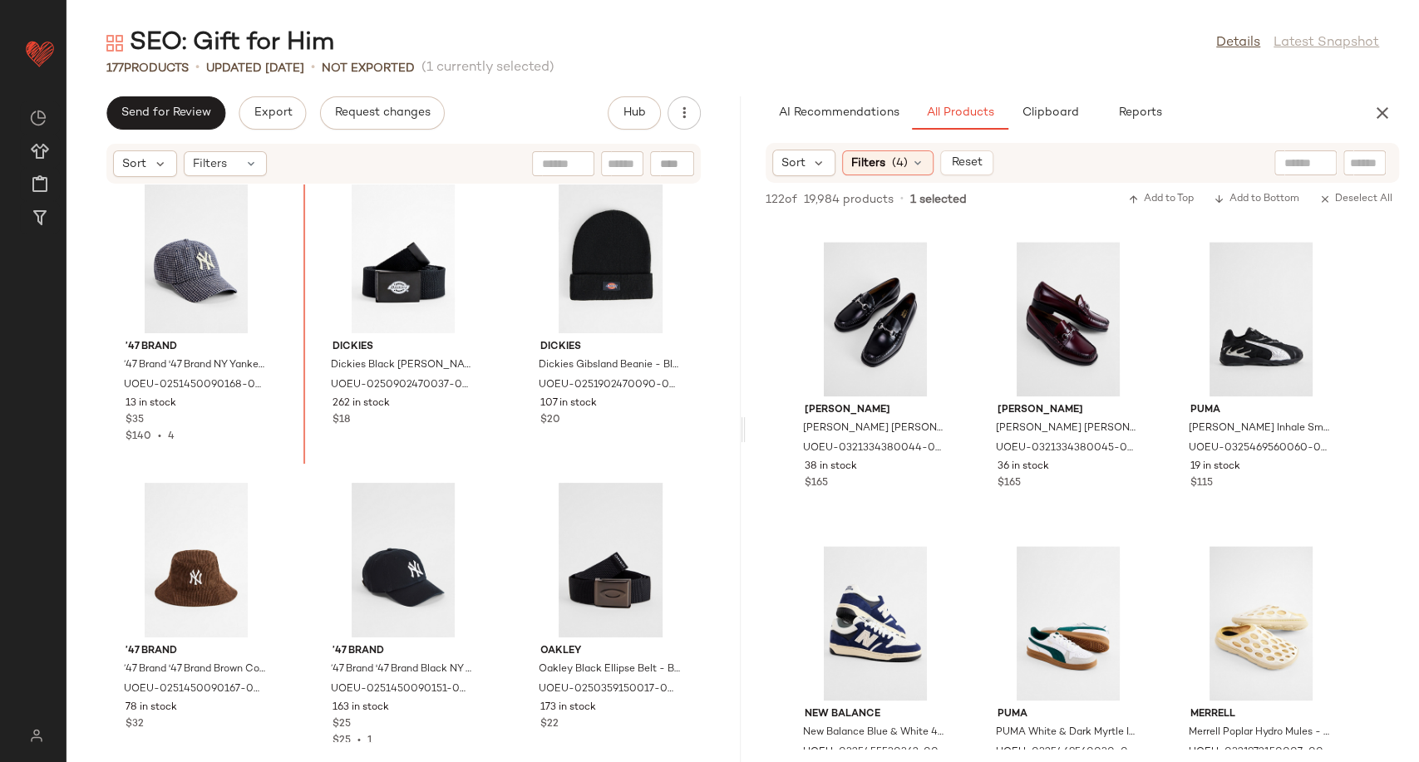
scroll to position [17051, 0]
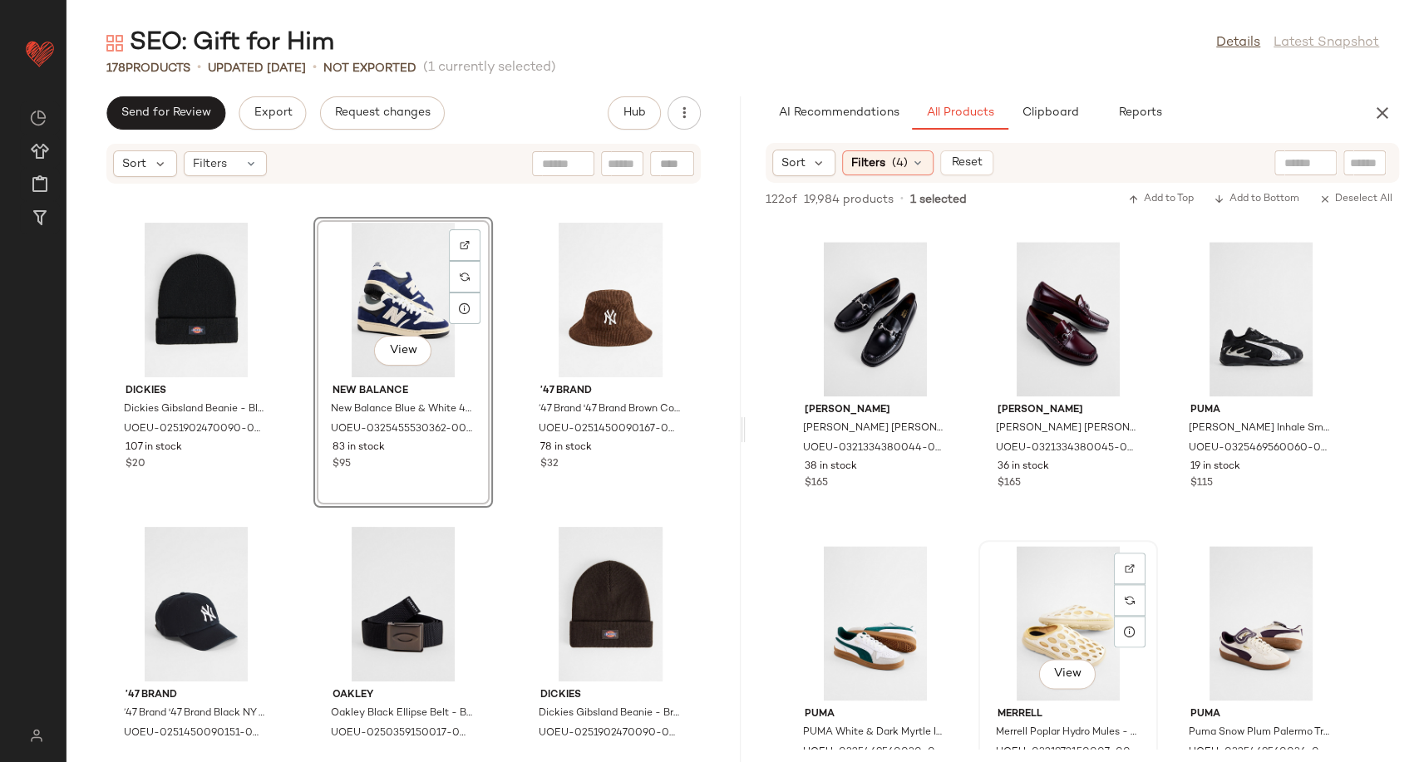
scroll to position [1293, 0]
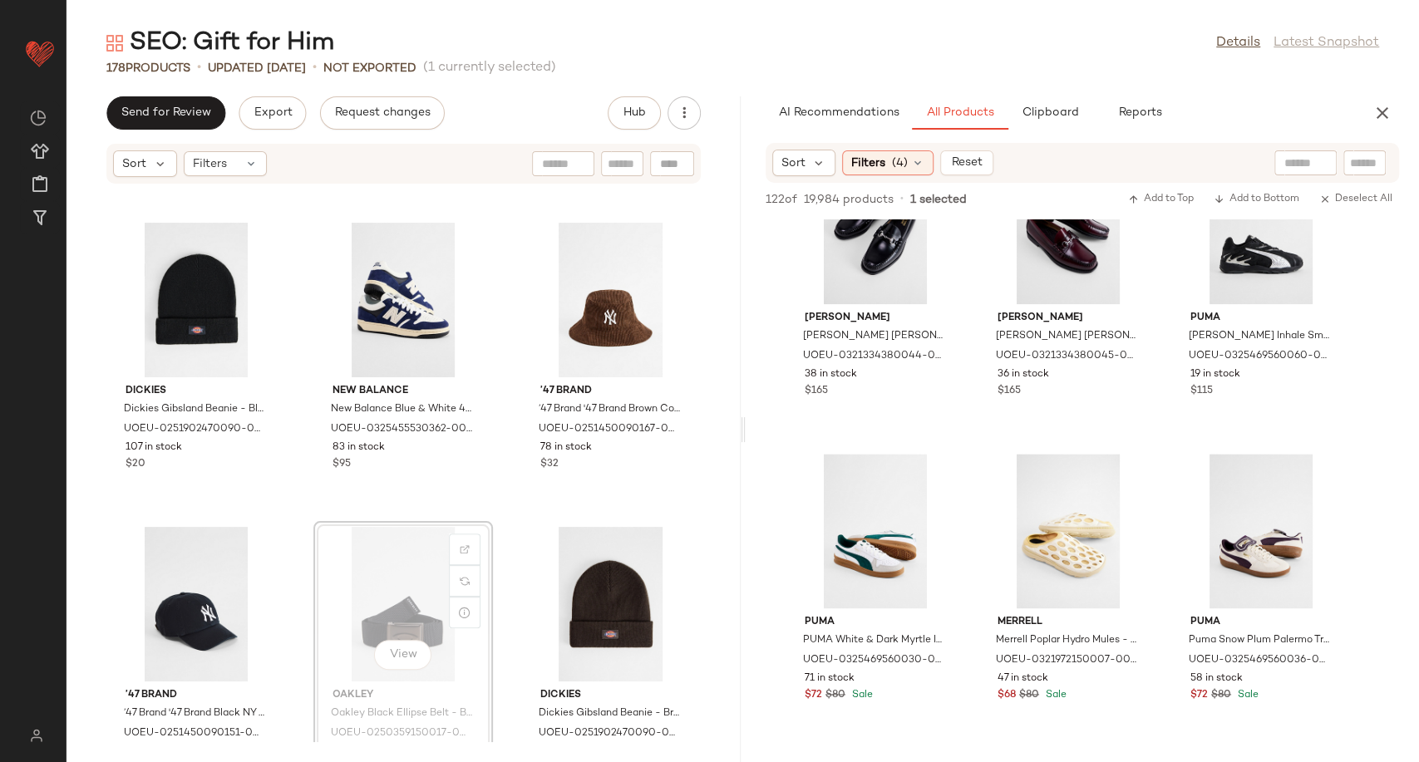
scroll to position [17328, 0]
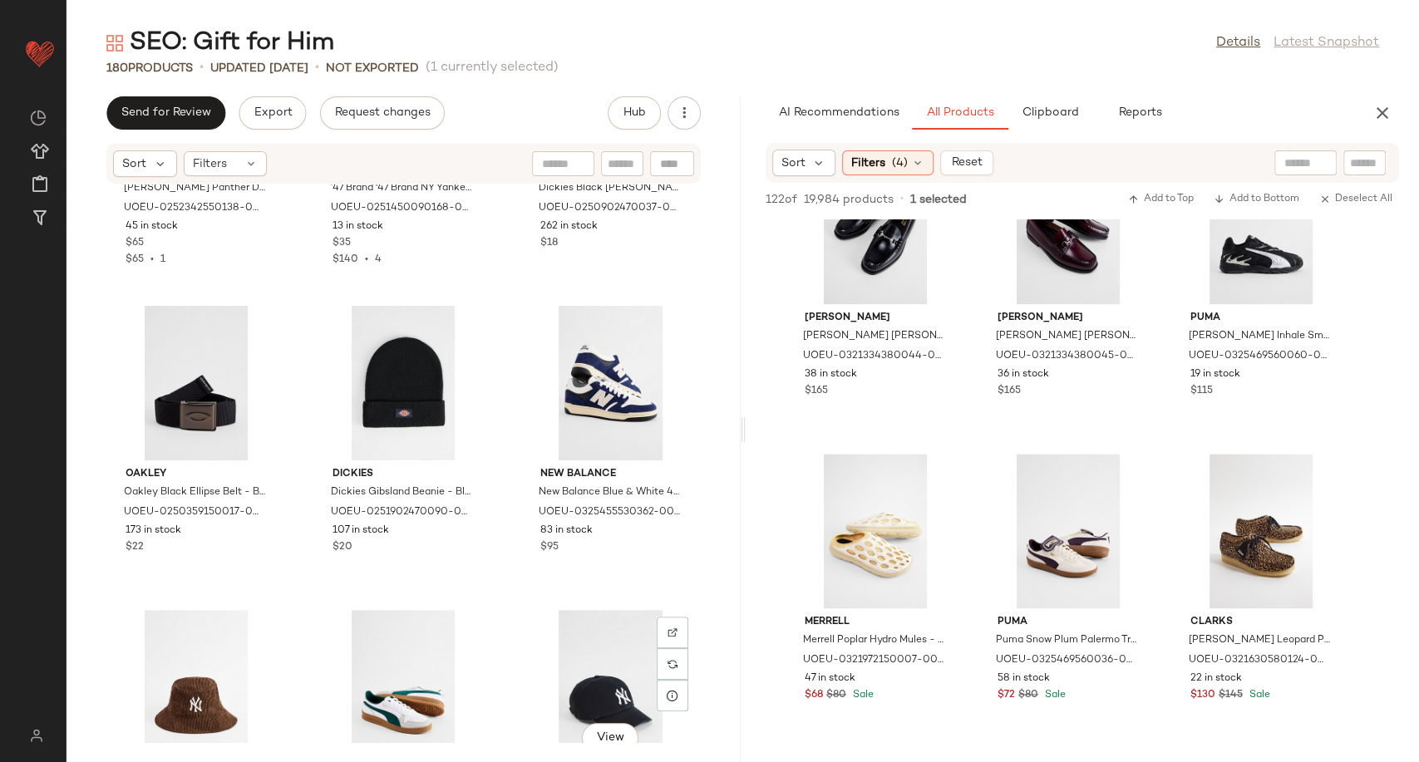
scroll to position [17236, 0]
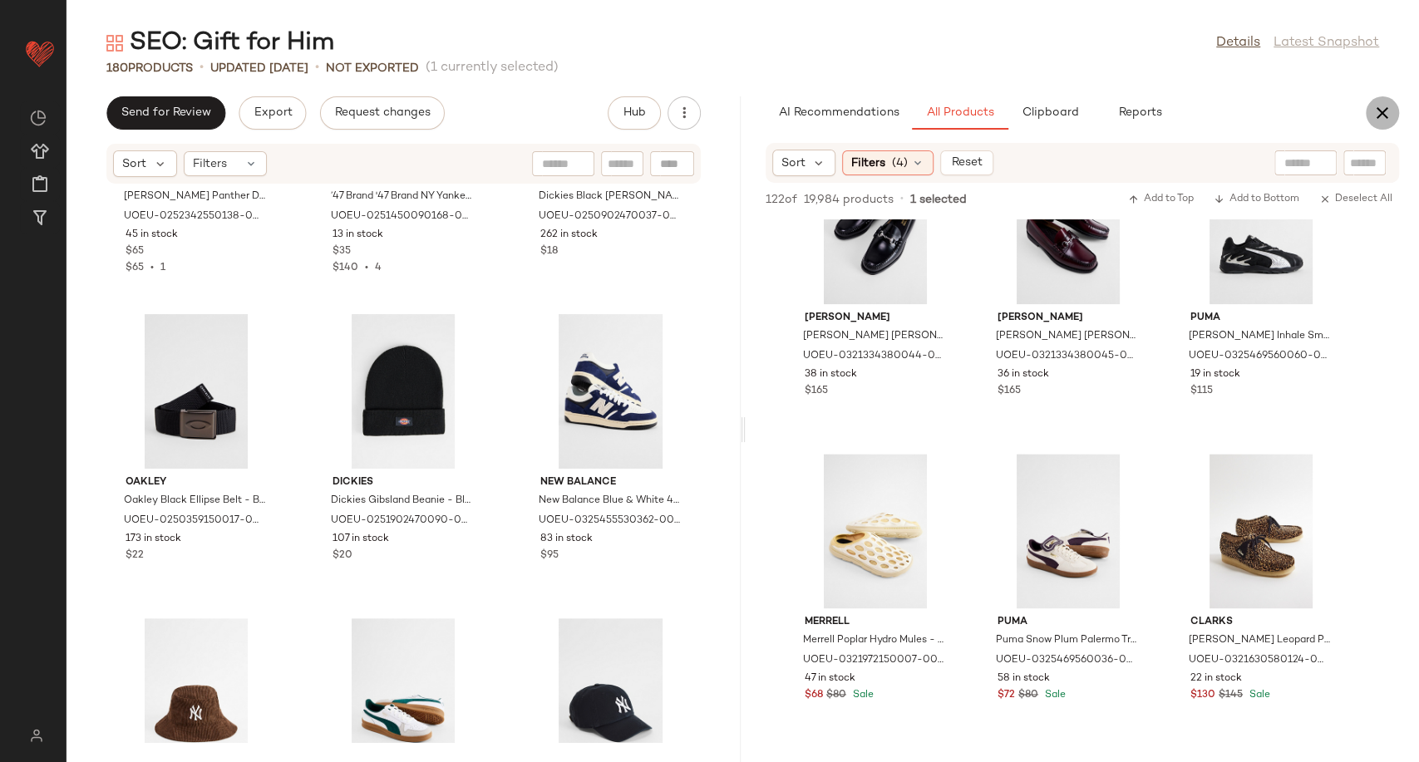
click at [1392, 117] on button "button" at bounding box center [1382, 112] width 33 height 33
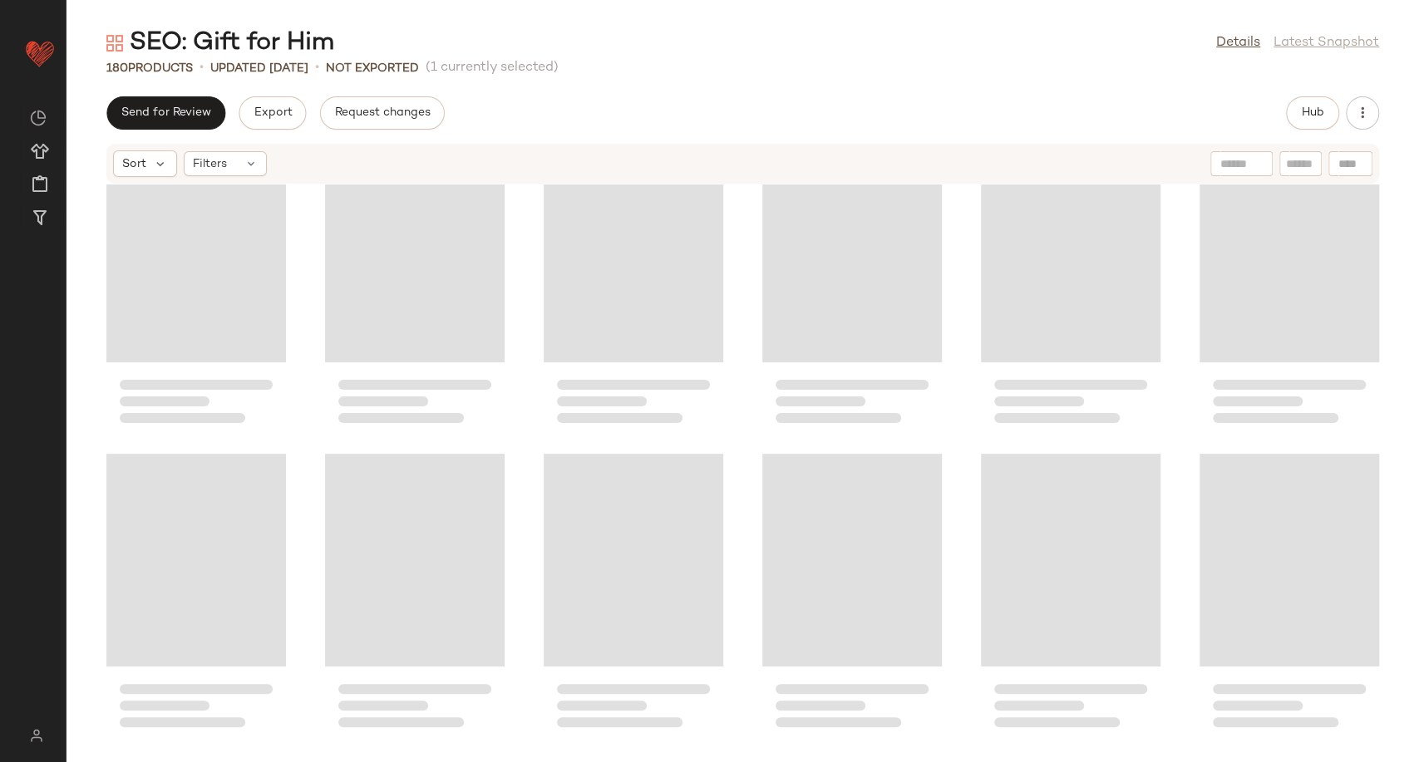
scroll to position [8573, 0]
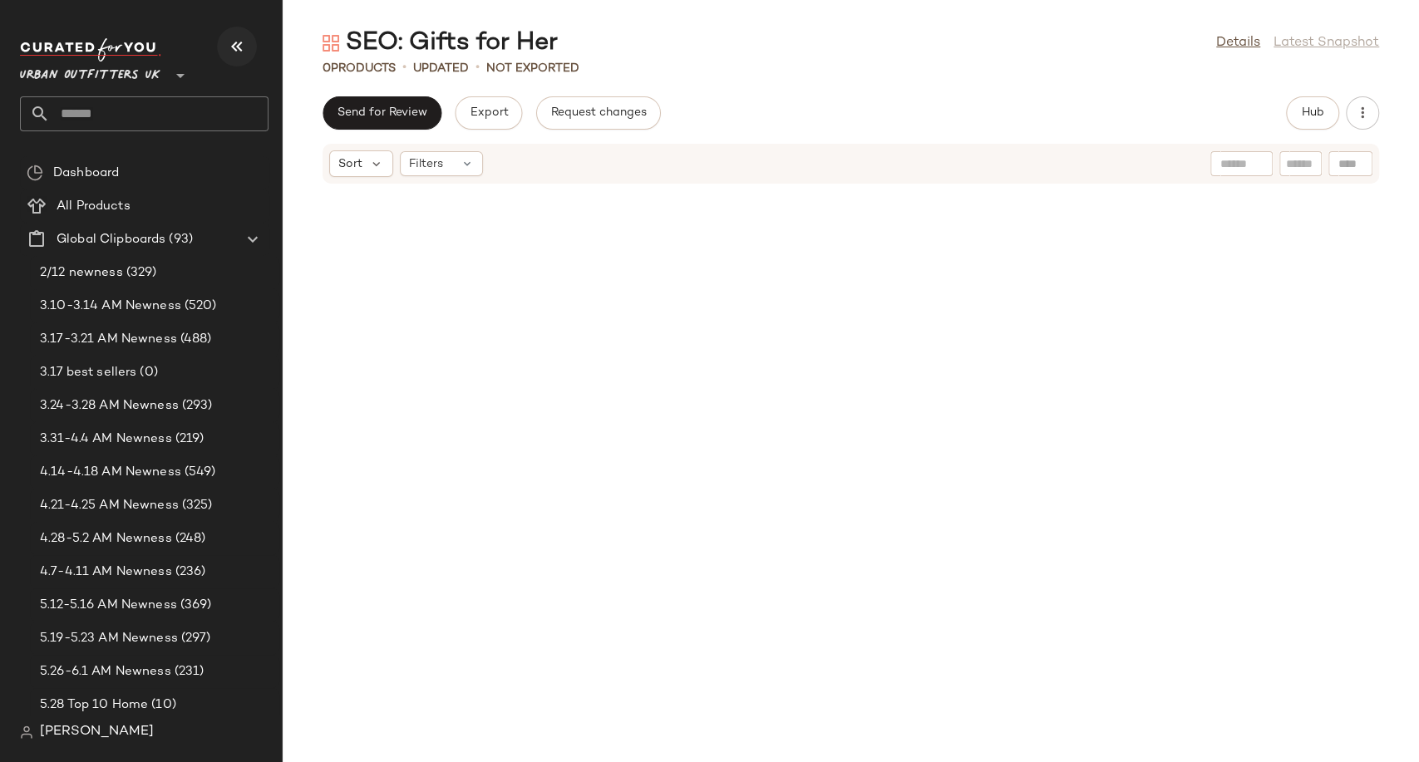
click at [230, 48] on icon "button" at bounding box center [237, 47] width 20 height 20
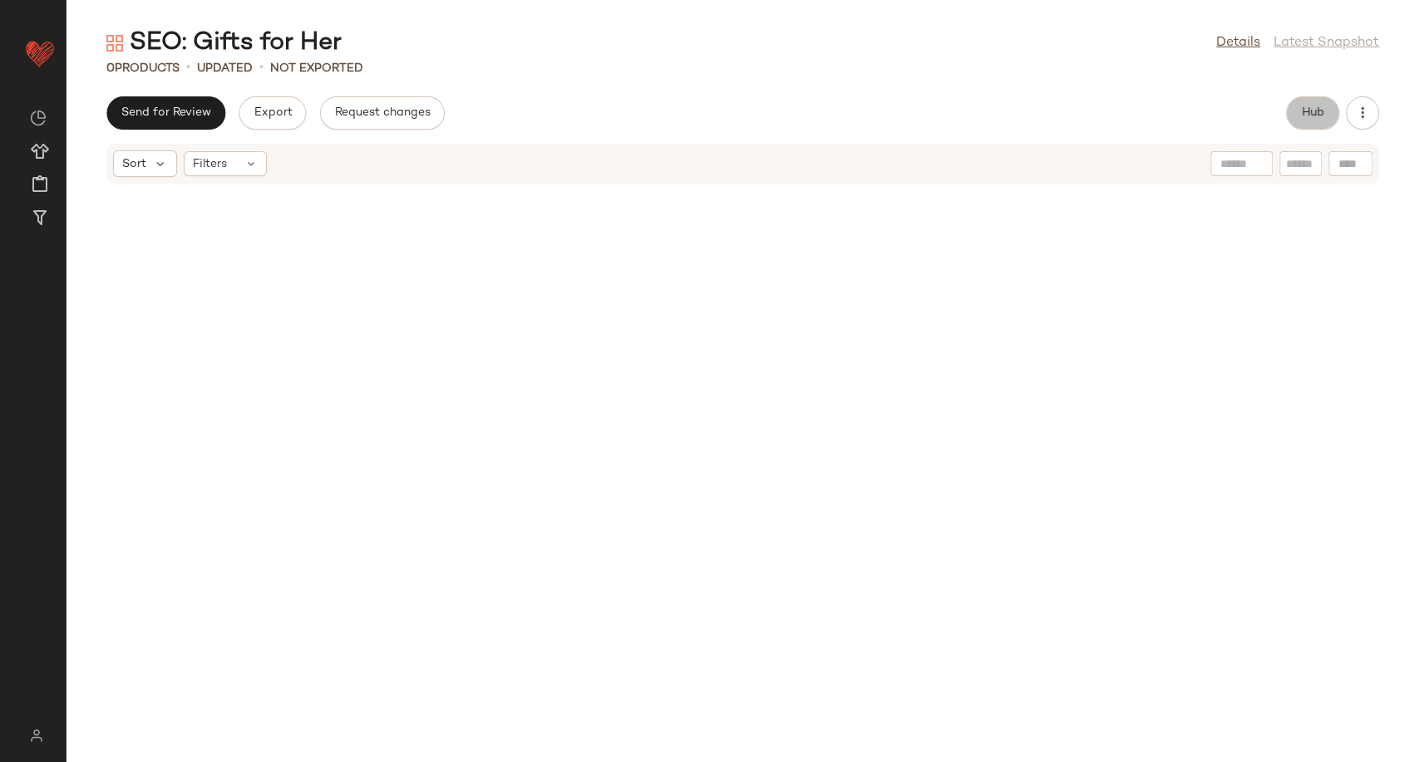
click at [1328, 114] on button "Hub" at bounding box center [1312, 112] width 53 height 33
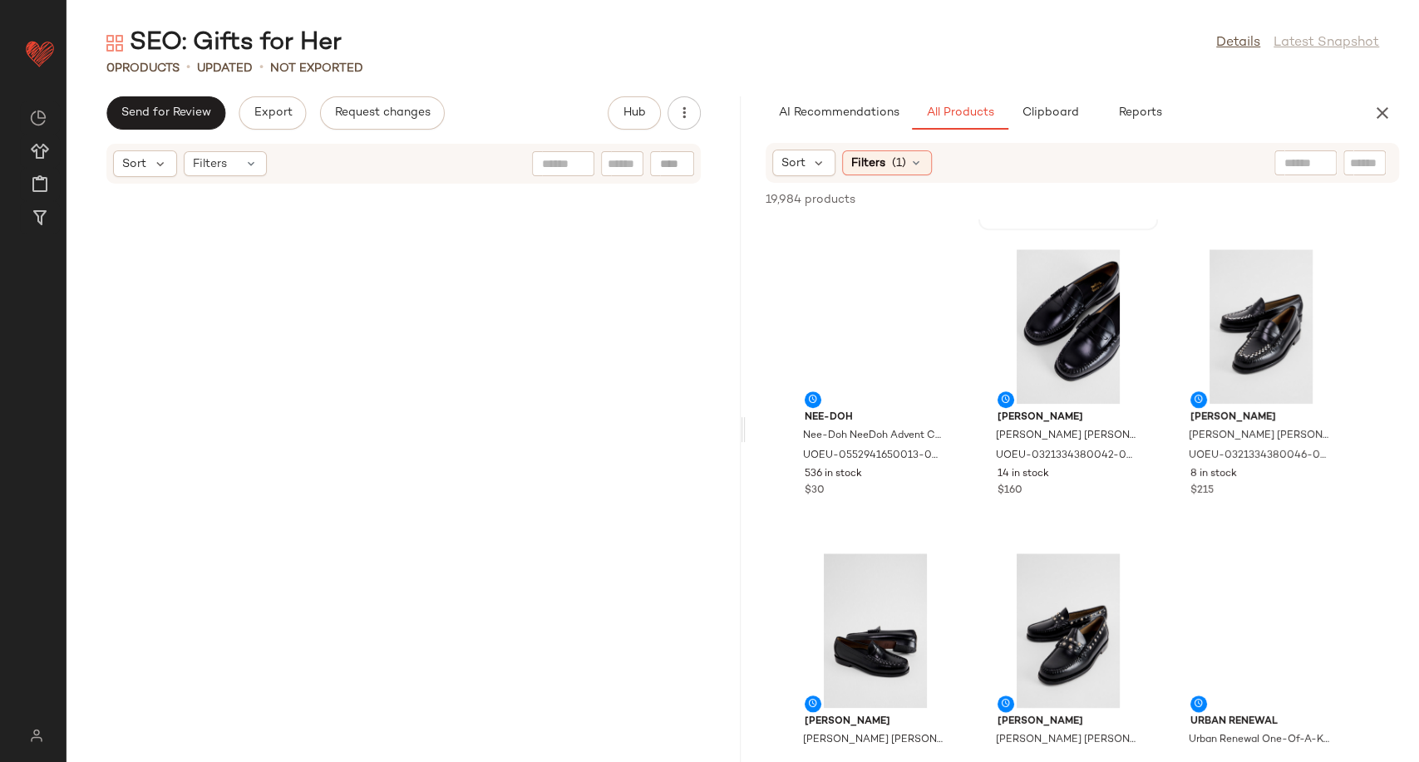
scroll to position [646, 0]
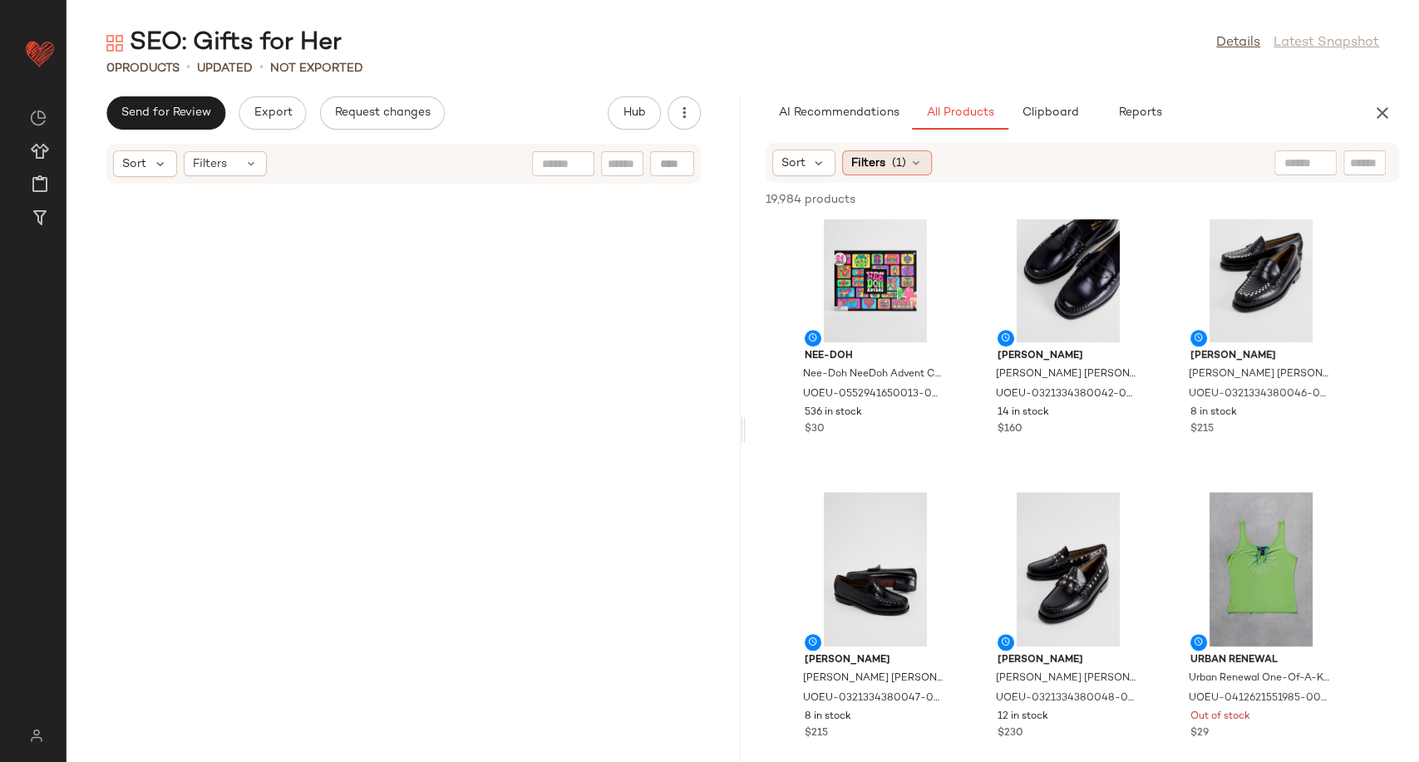
click at [917, 155] on div "Filters (1)" at bounding box center [887, 162] width 90 height 25
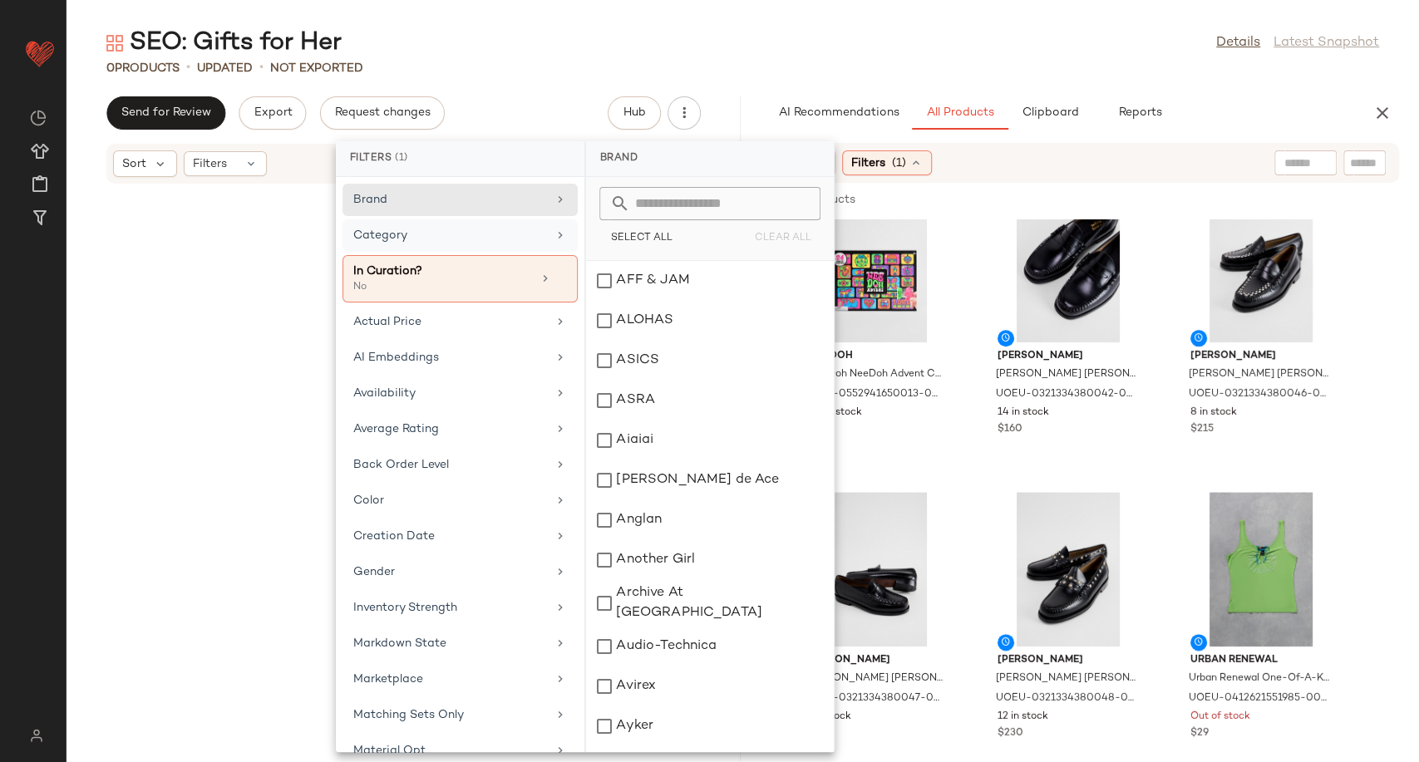
click at [532, 234] on div "Category" at bounding box center [450, 235] width 194 height 17
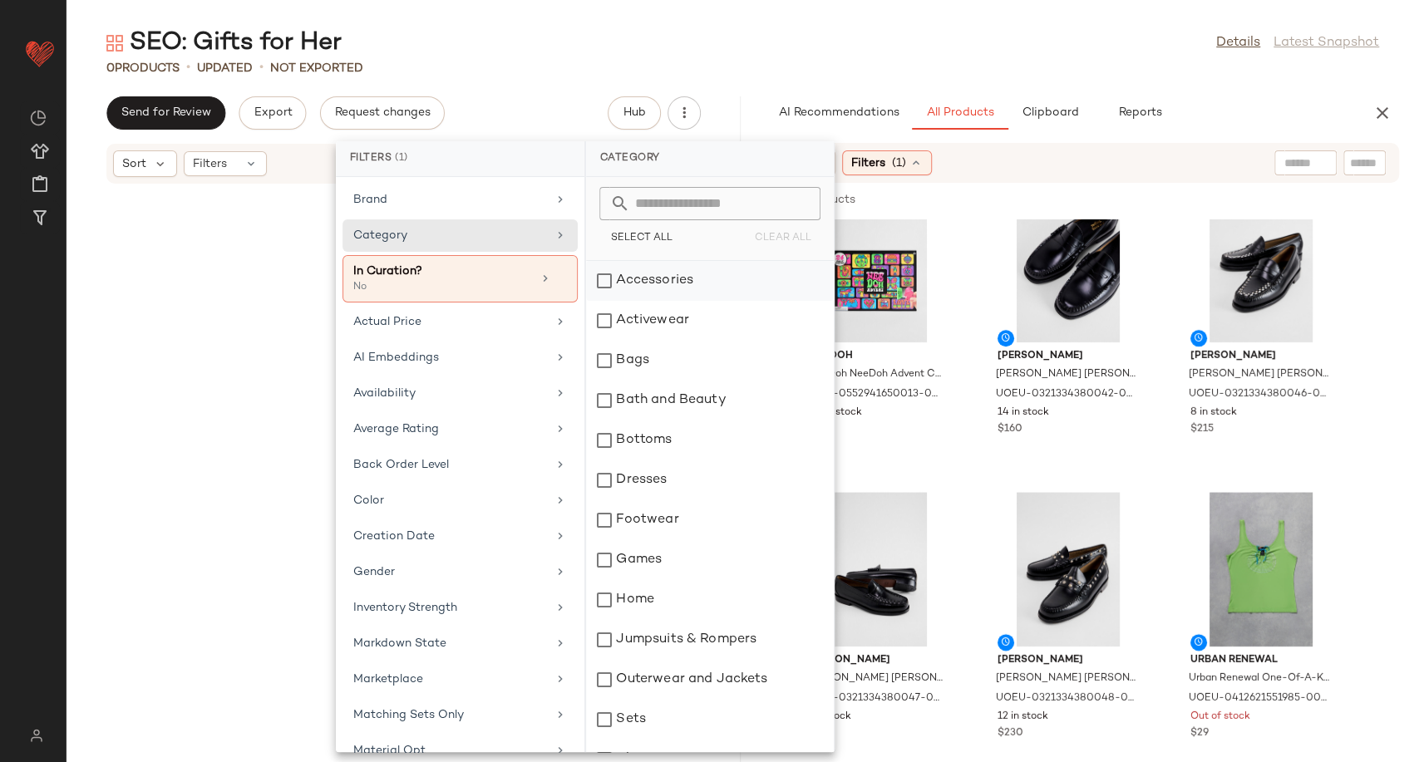
click at [628, 283] on div "Accessories" at bounding box center [710, 281] width 248 height 40
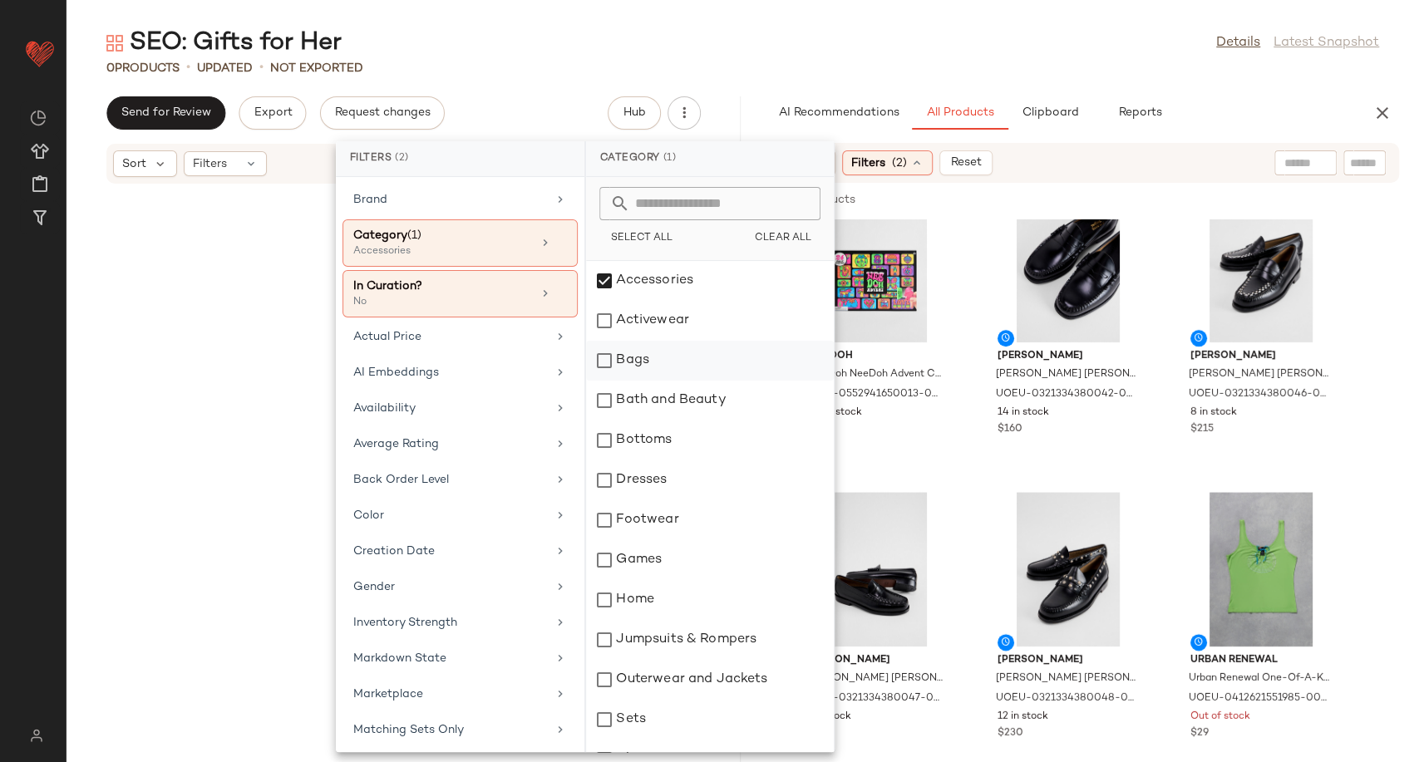
click at [629, 357] on div "Bags" at bounding box center [710, 361] width 248 height 40
click at [642, 527] on div "Footwear" at bounding box center [710, 520] width 248 height 40
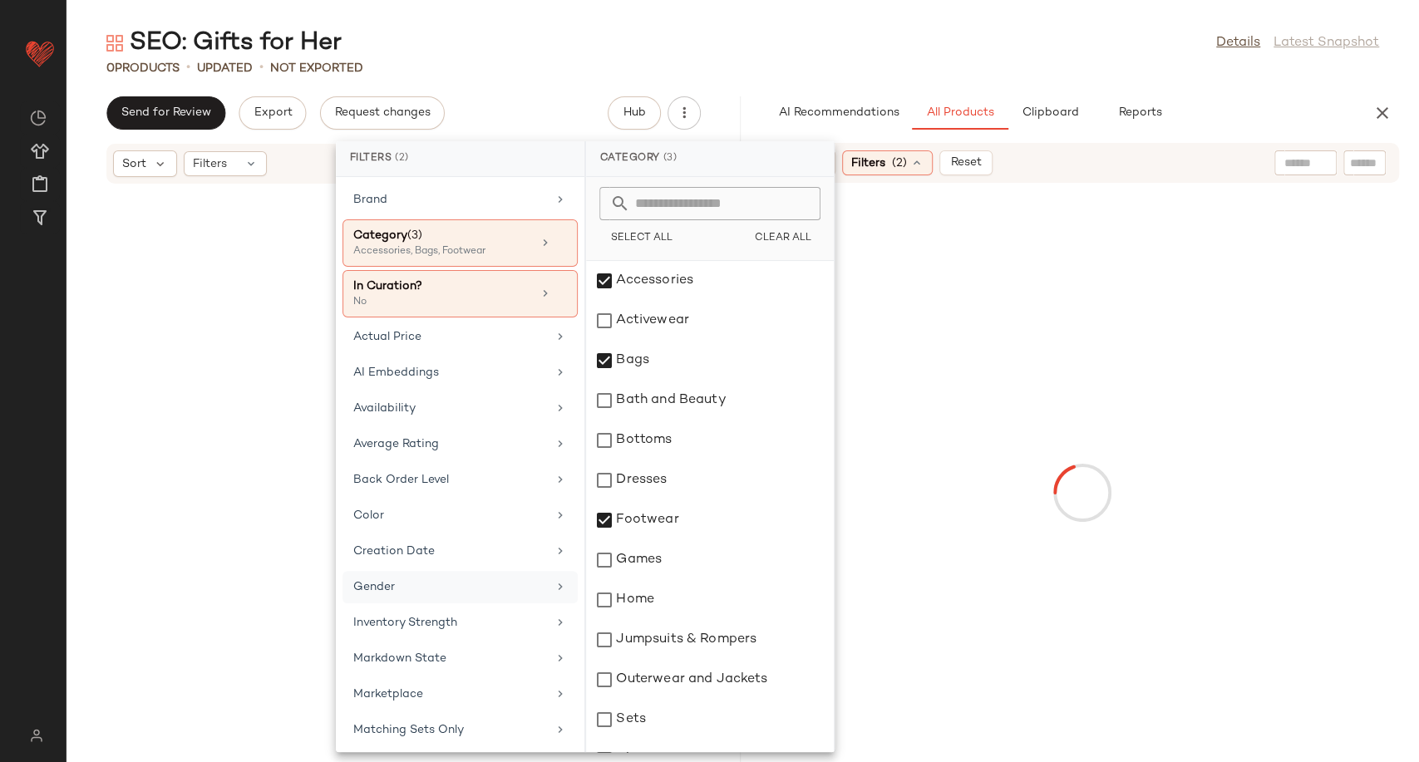
click at [451, 600] on div "Gender" at bounding box center [460, 587] width 235 height 32
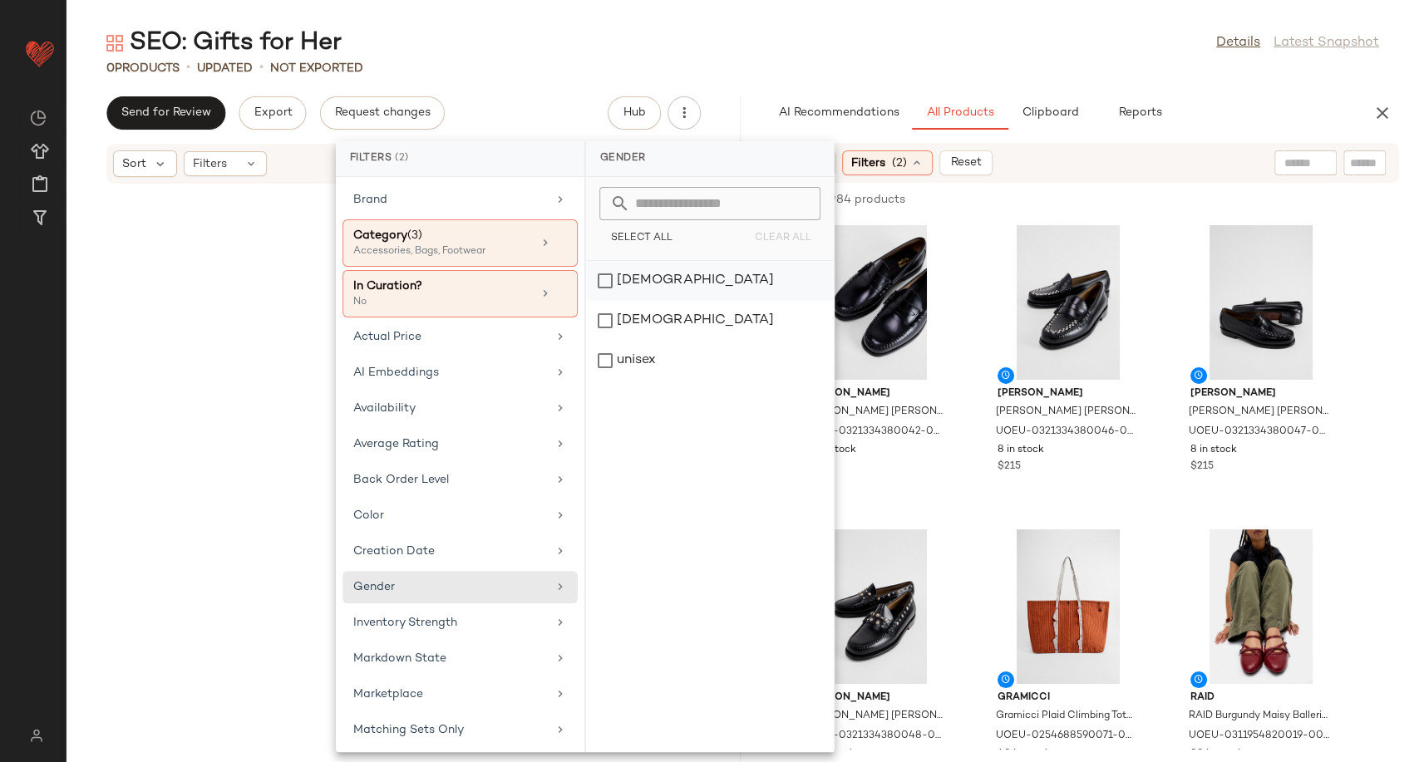
click at [646, 262] on div "female" at bounding box center [710, 281] width 248 height 40
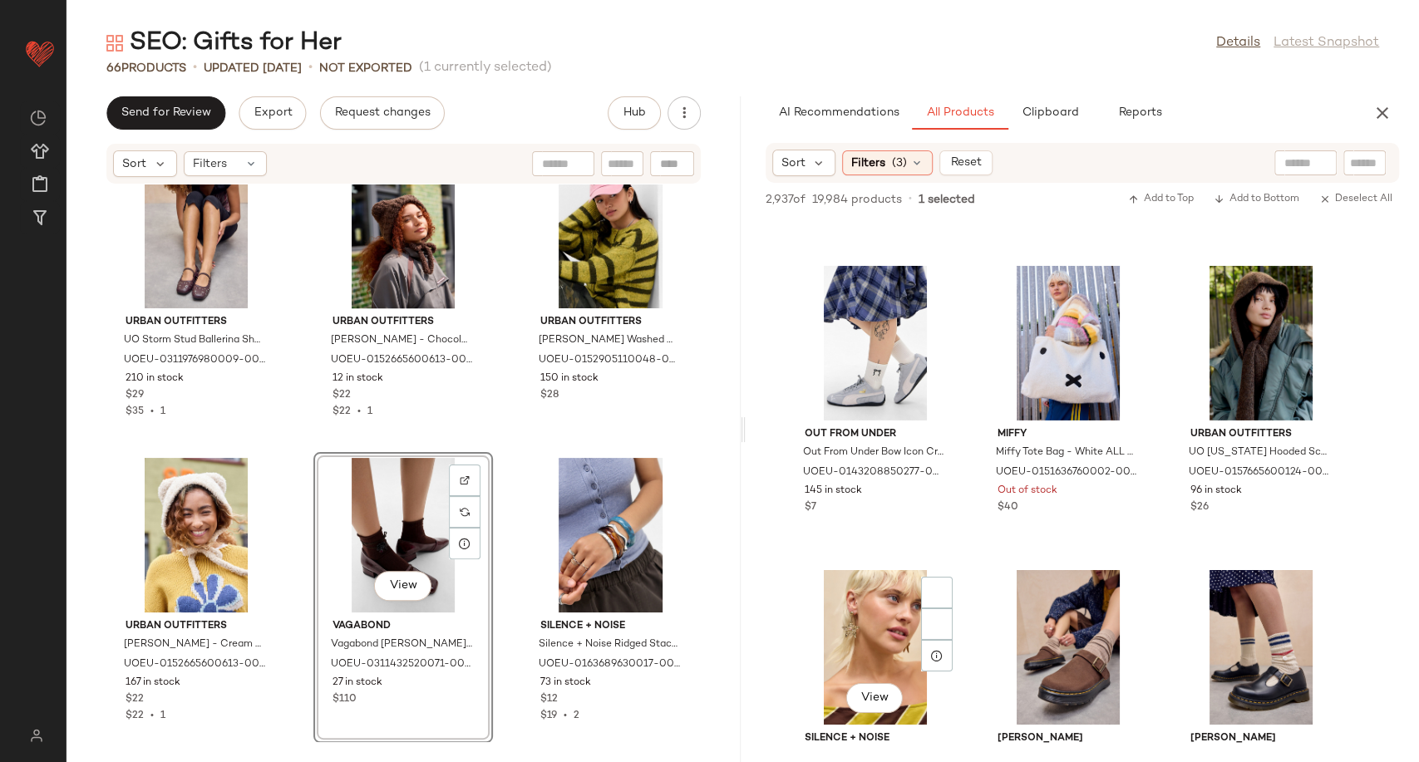
scroll to position [16455, 0]
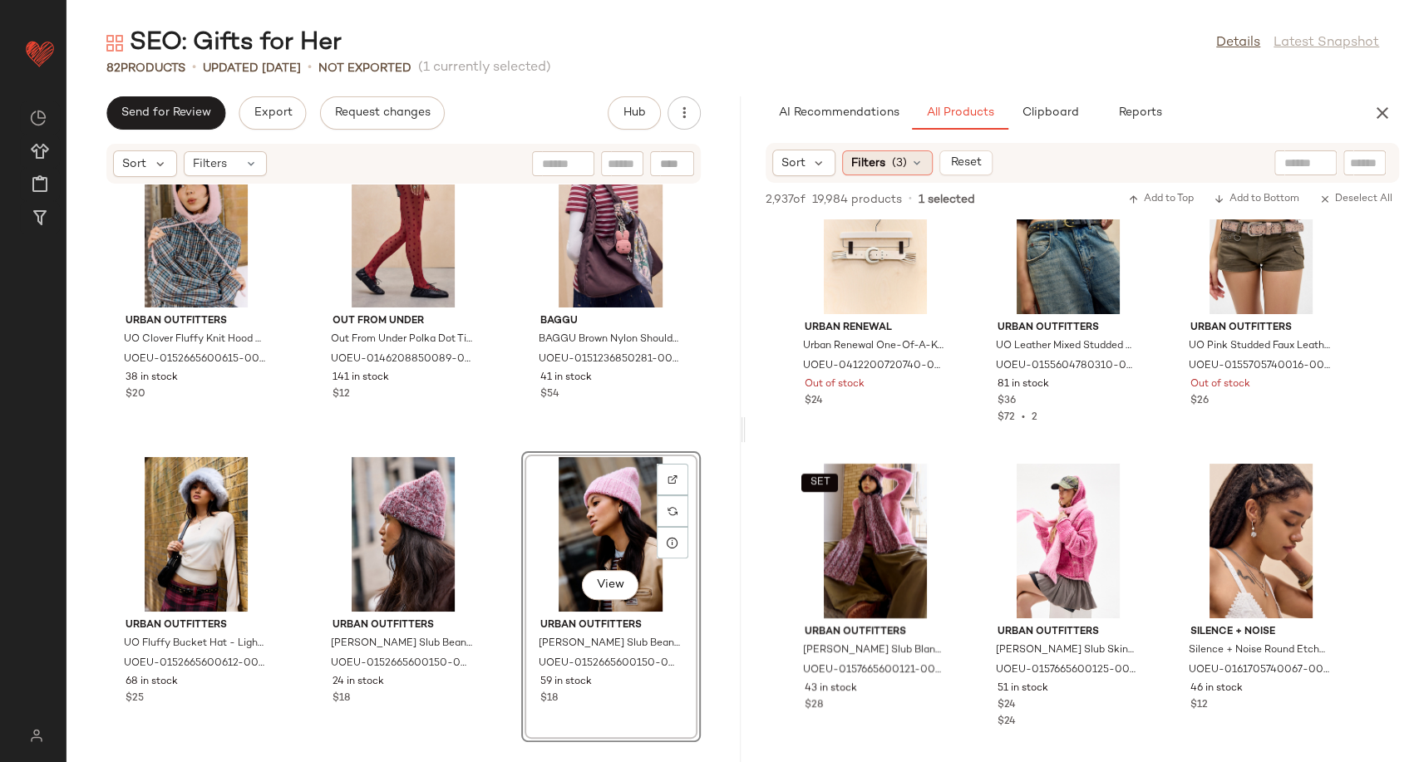
click at [918, 161] on icon at bounding box center [916, 162] width 13 height 13
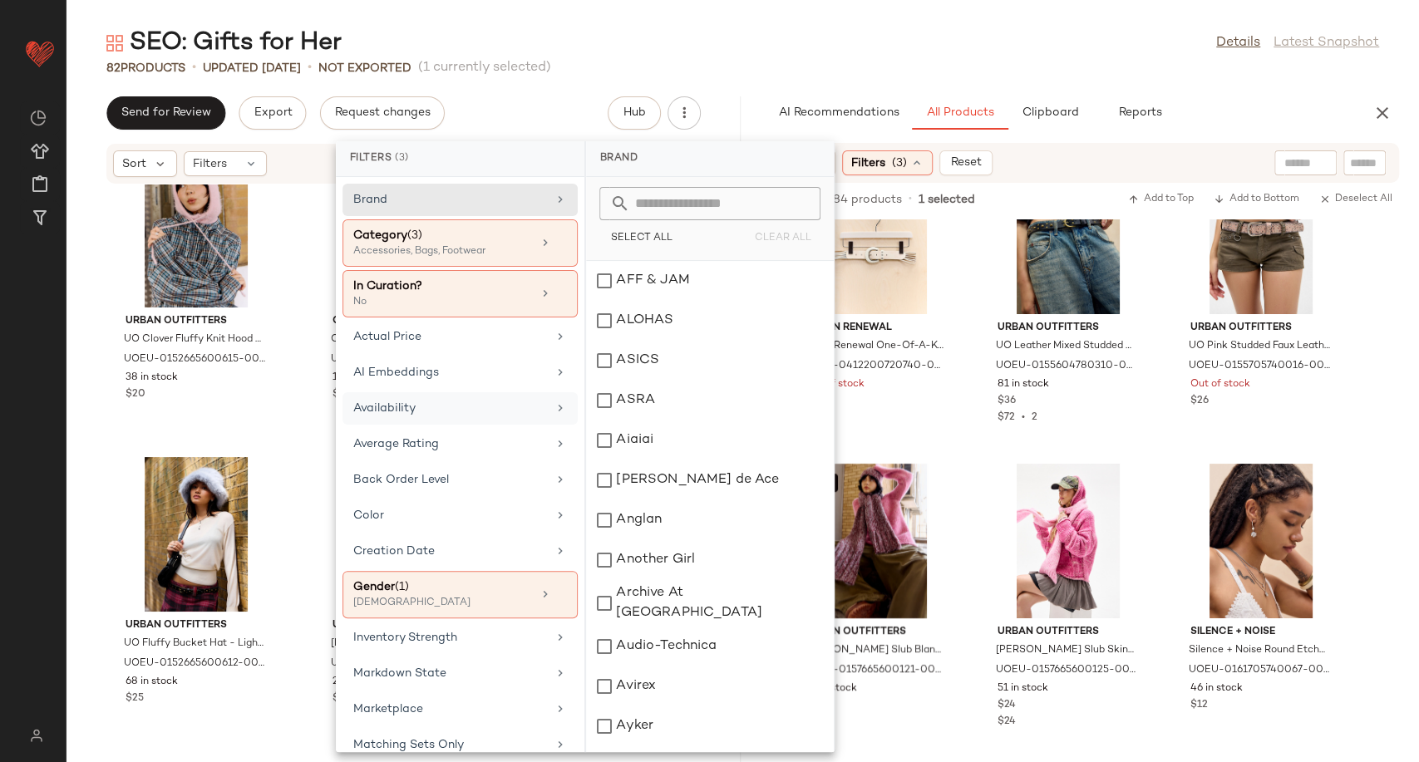
click at [431, 410] on div "Availability" at bounding box center [450, 408] width 194 height 17
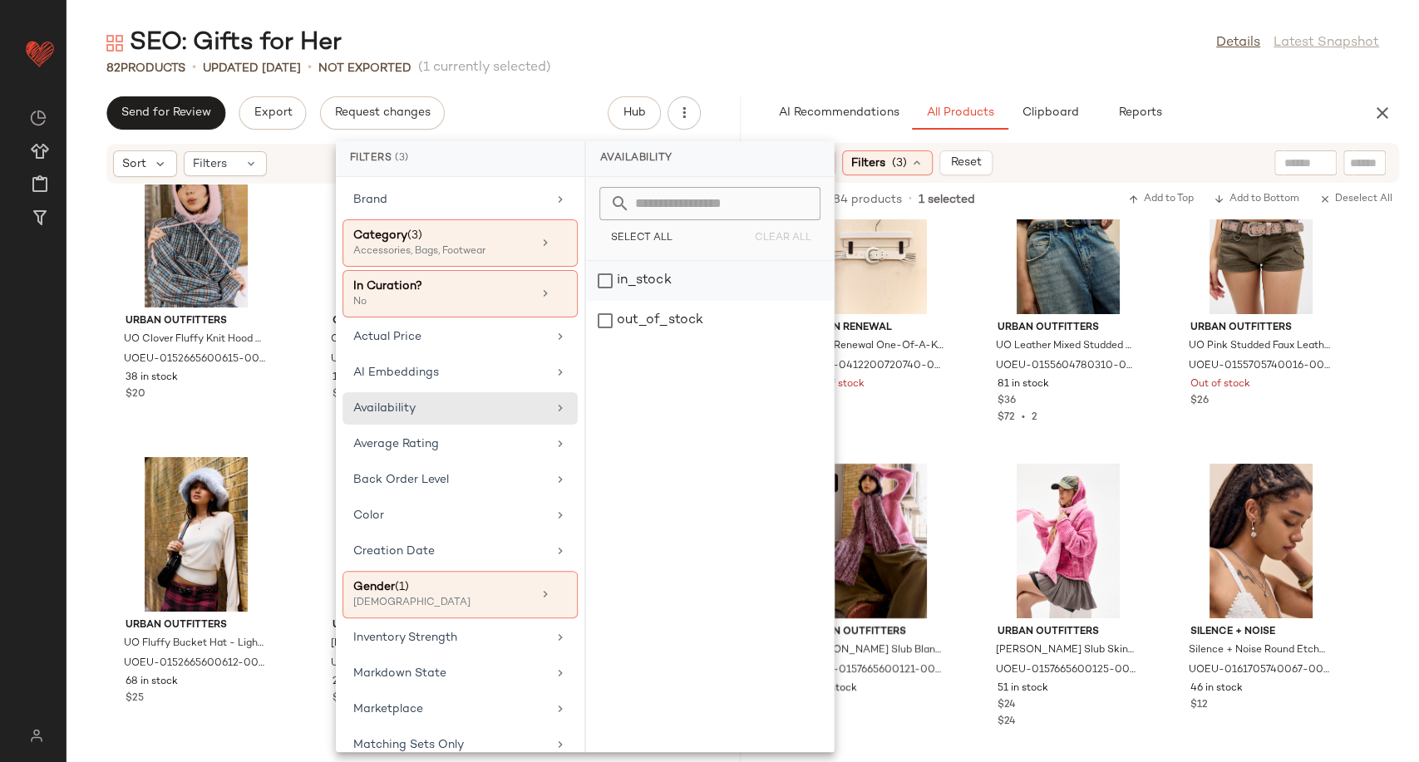
click at [639, 293] on div "in_stock" at bounding box center [710, 281] width 248 height 40
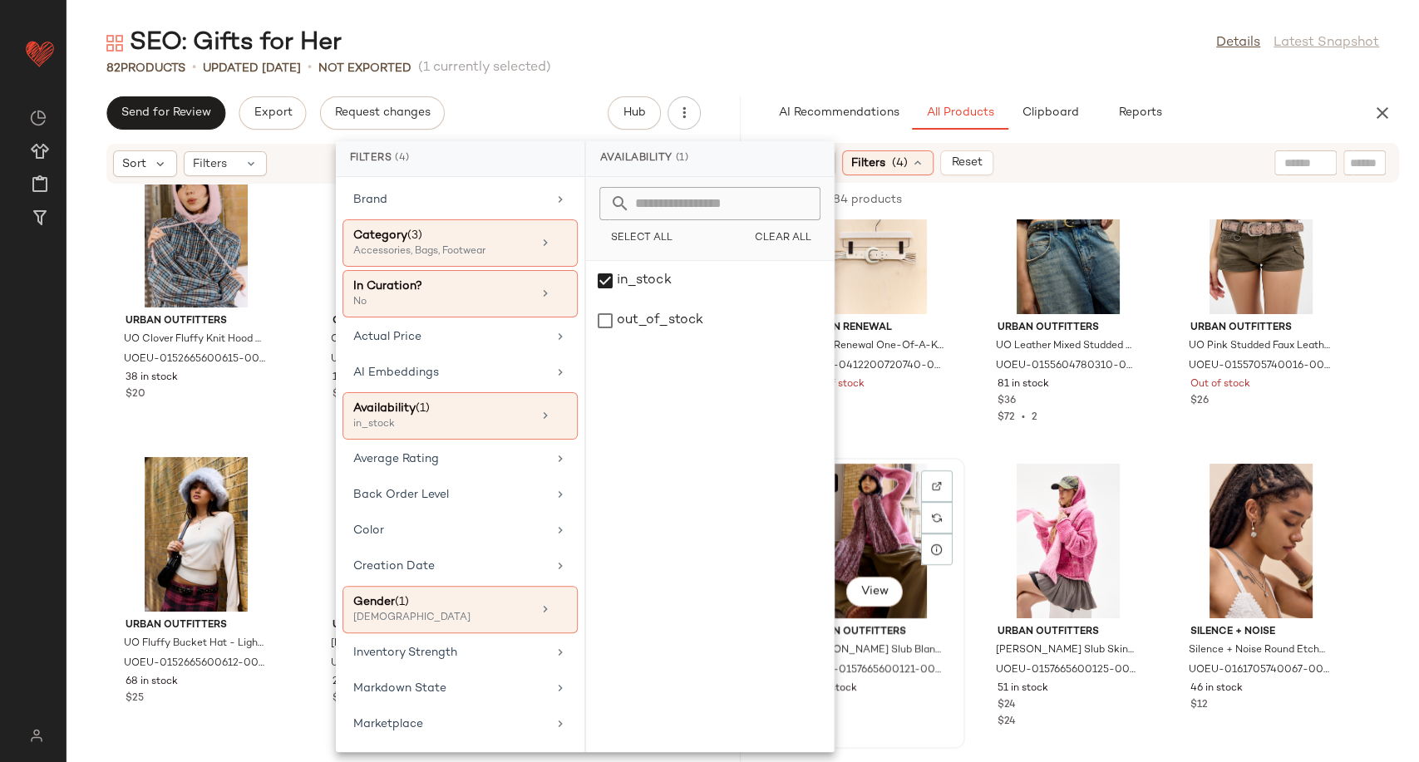
click at [959, 466] on div "SET View Urban Outfitters UO Rosie Slub Blanket Scarf - Maroon at Urban Outfitt…" at bounding box center [875, 604] width 176 height 288
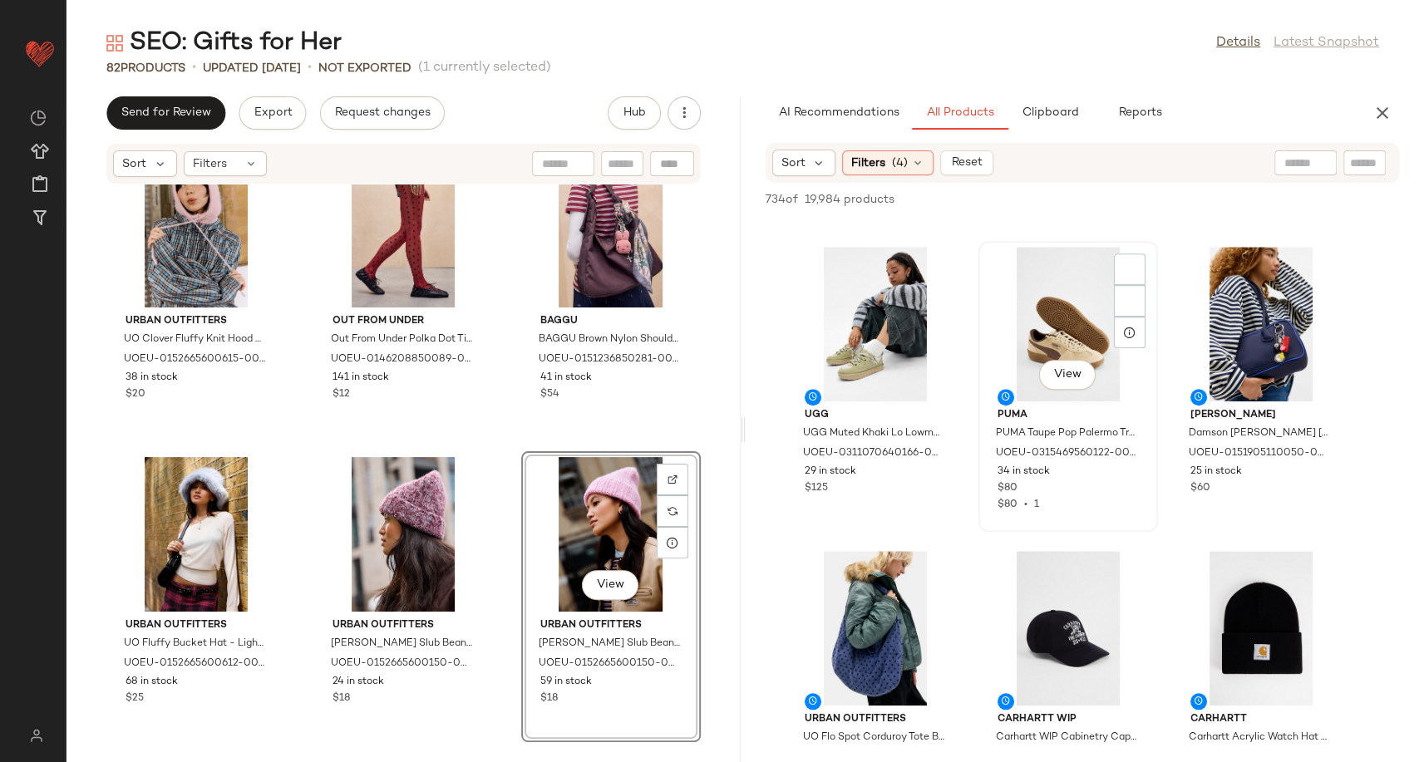
scroll to position [924, 0]
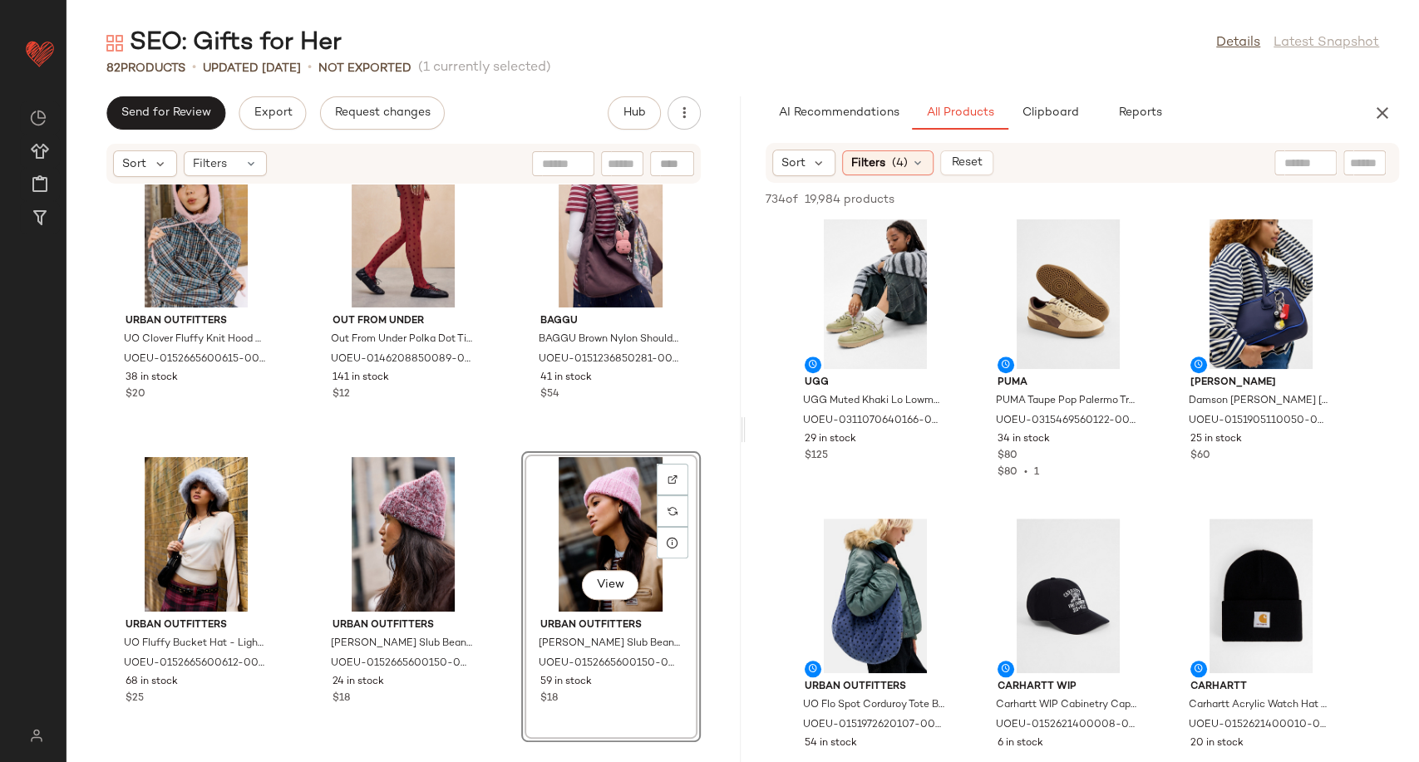
click at [918, 176] on div "Sort Filters (4) Reset" at bounding box center [1083, 163] width 634 height 40
click at [918, 168] on icon at bounding box center [917, 162] width 13 height 13
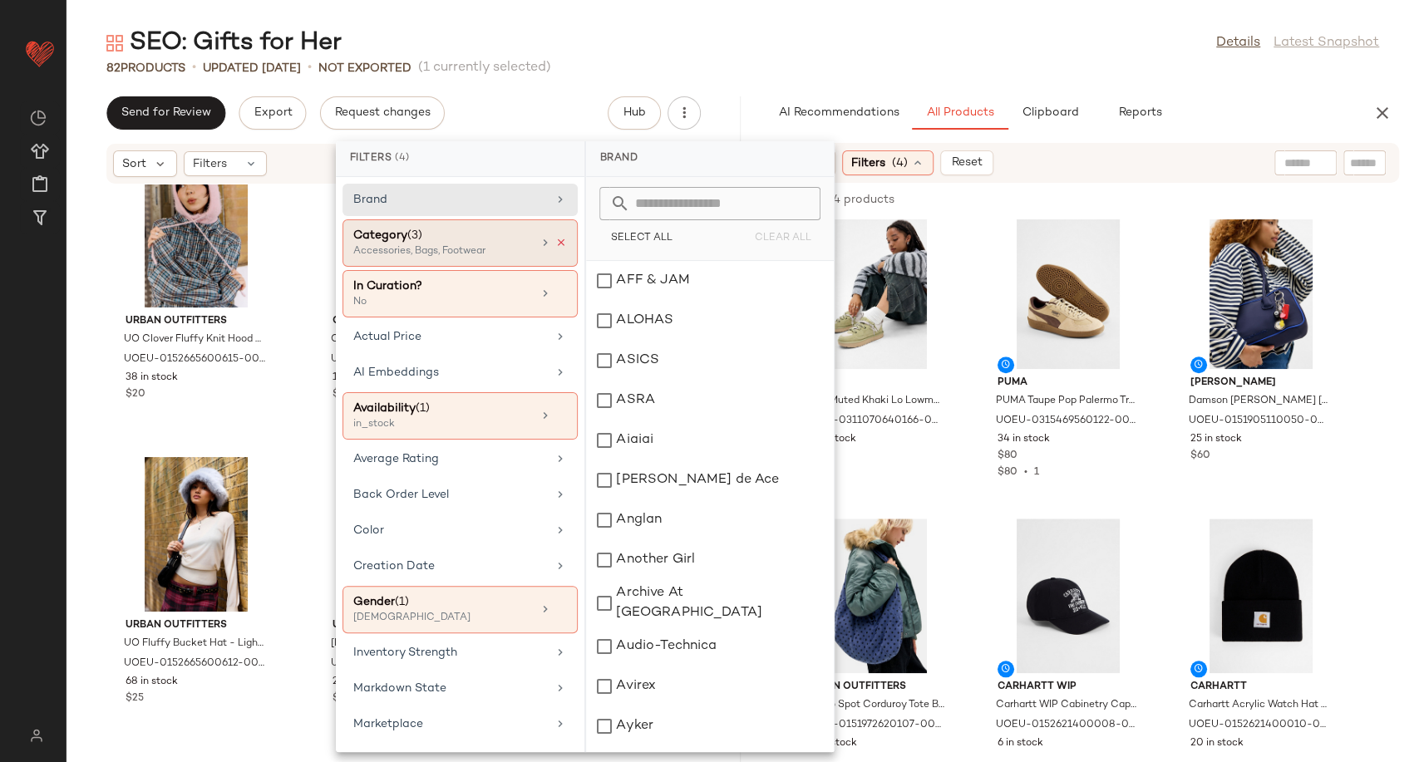
click at [556, 239] on icon at bounding box center [561, 243] width 12 height 12
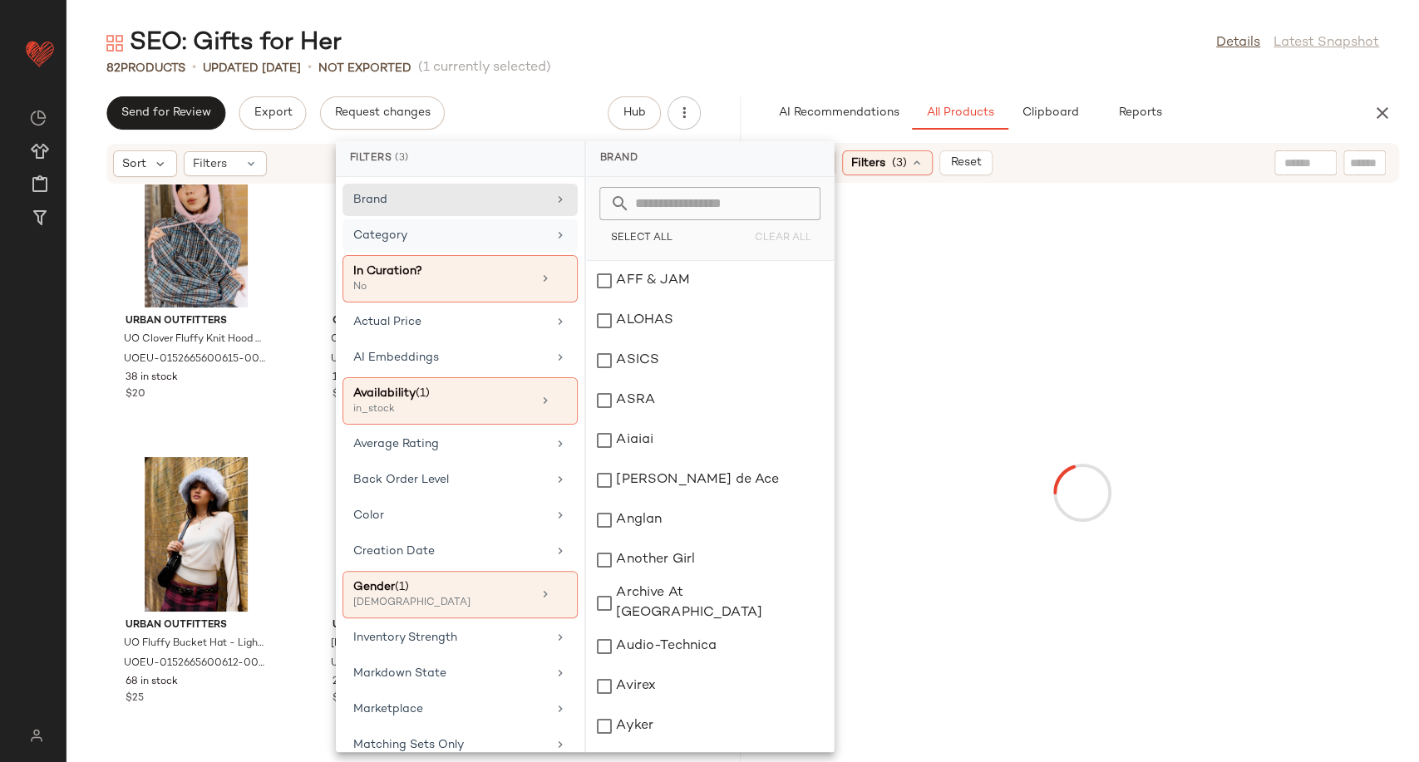
click at [512, 234] on div "Category" at bounding box center [450, 235] width 194 height 17
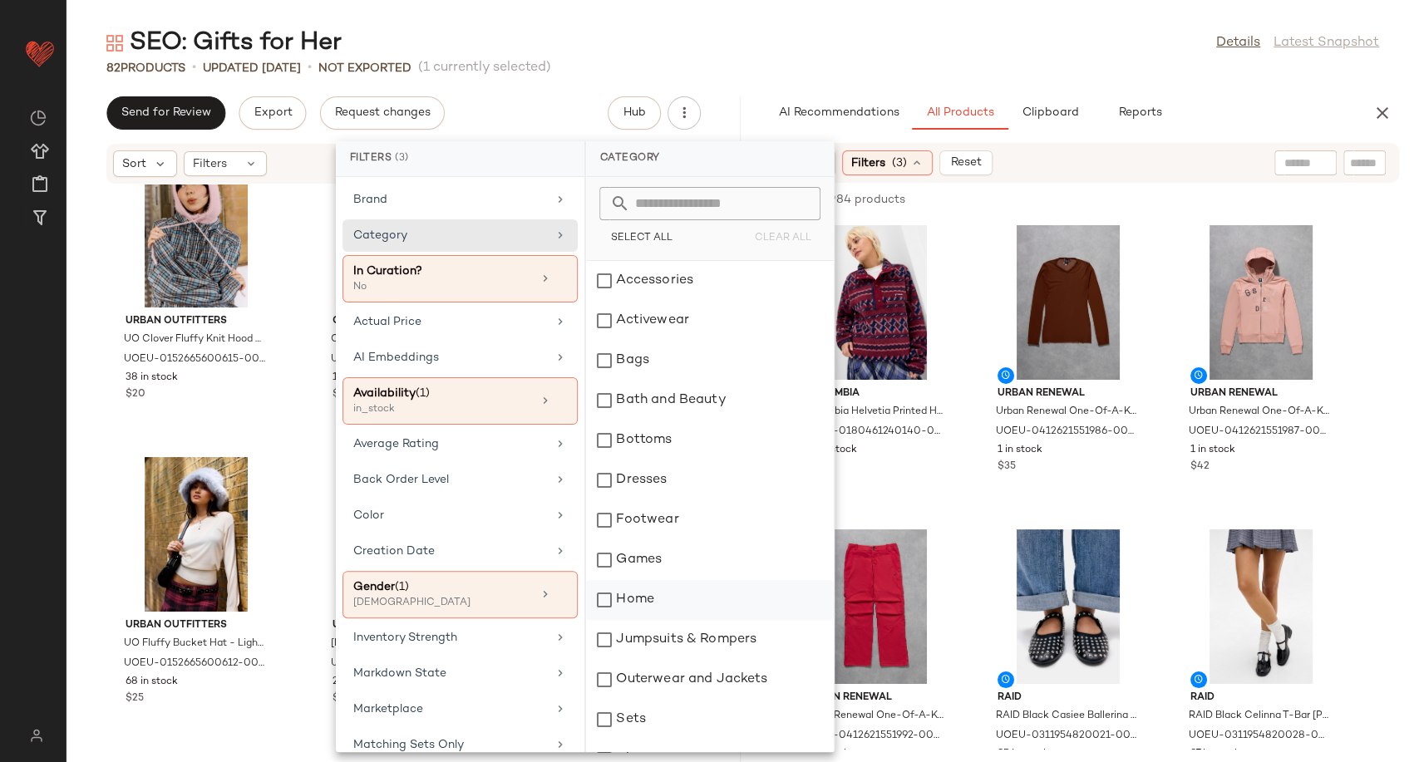
click at [665, 594] on div "Home" at bounding box center [710, 600] width 248 height 40
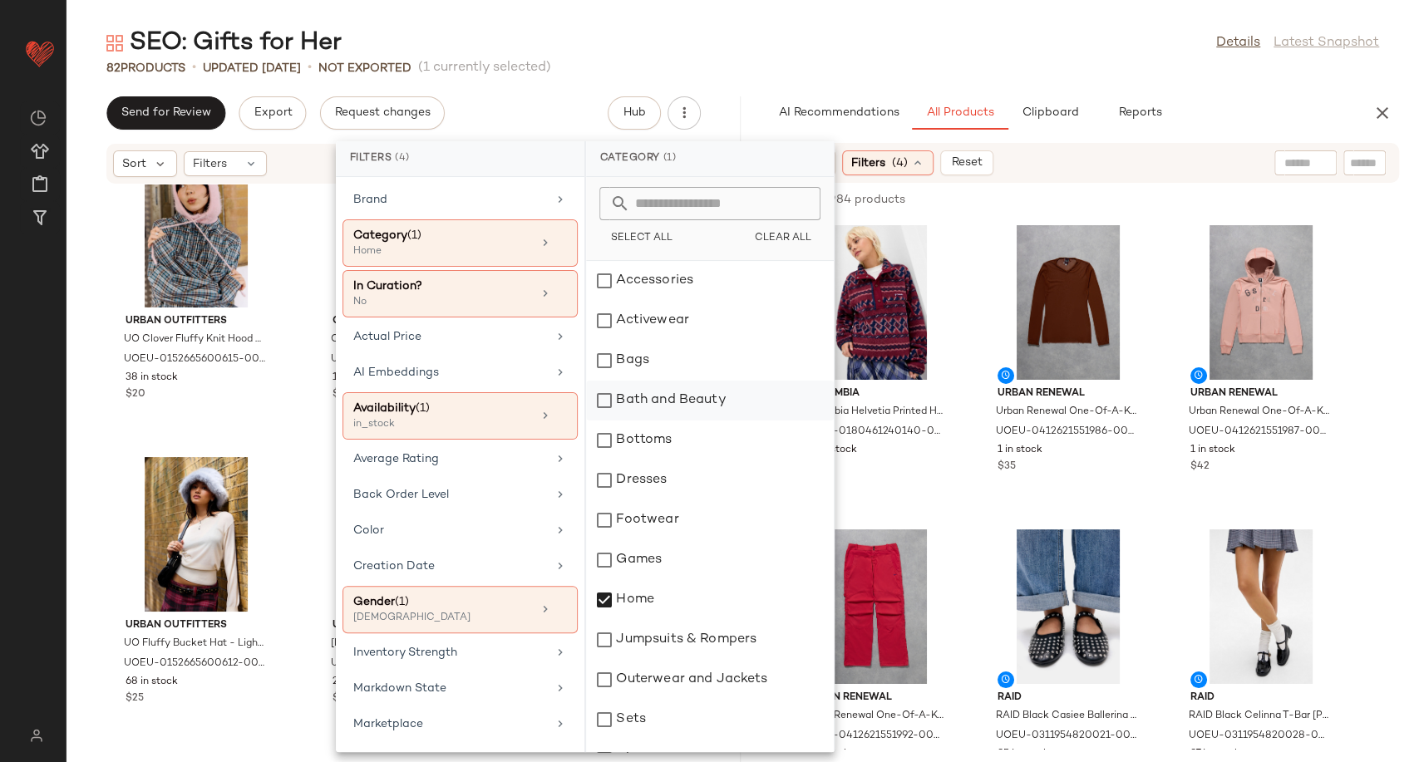
drag, startPoint x: 668, startPoint y: 394, endPoint x: 687, endPoint y: 395, distance: 18.3
click at [668, 394] on div "Bath and Beauty" at bounding box center [710, 401] width 248 height 40
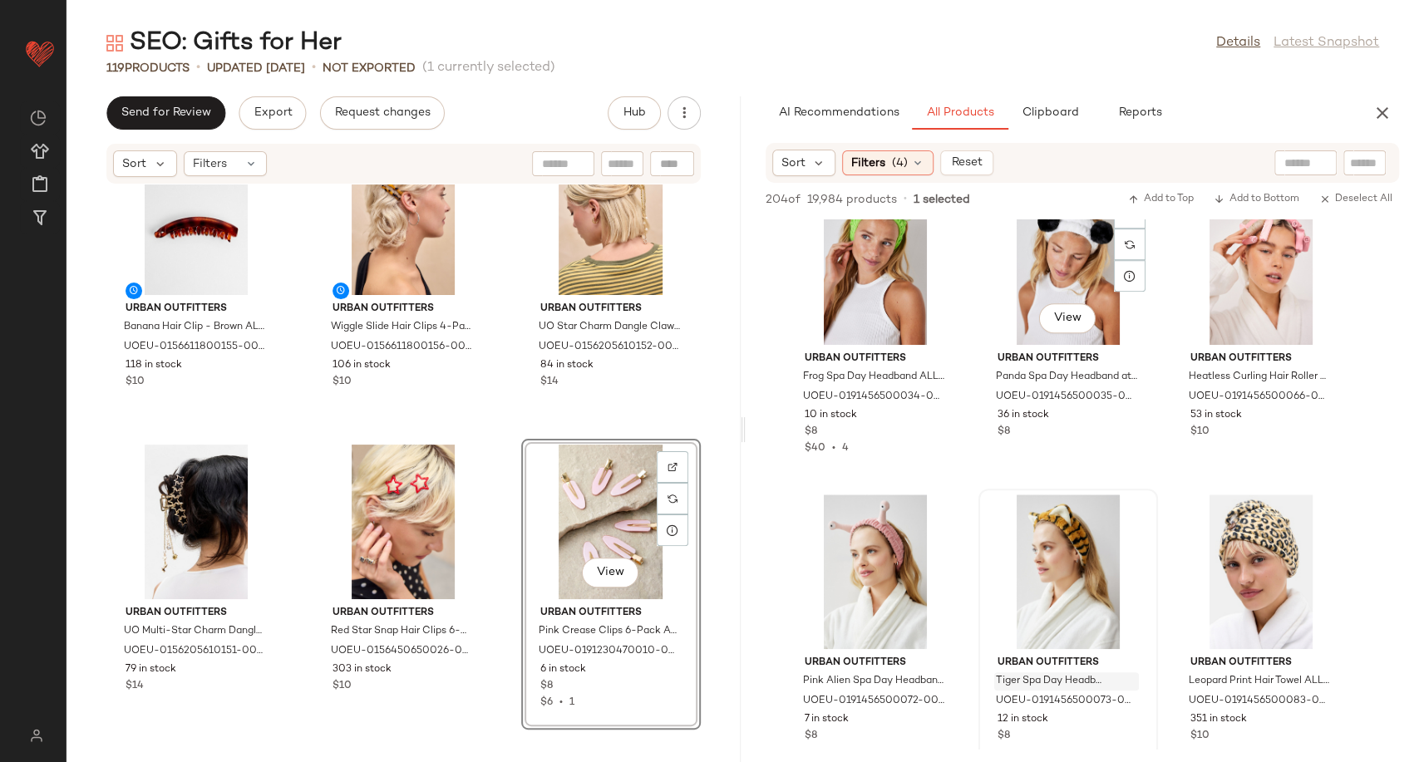
scroll to position [13670, 0]
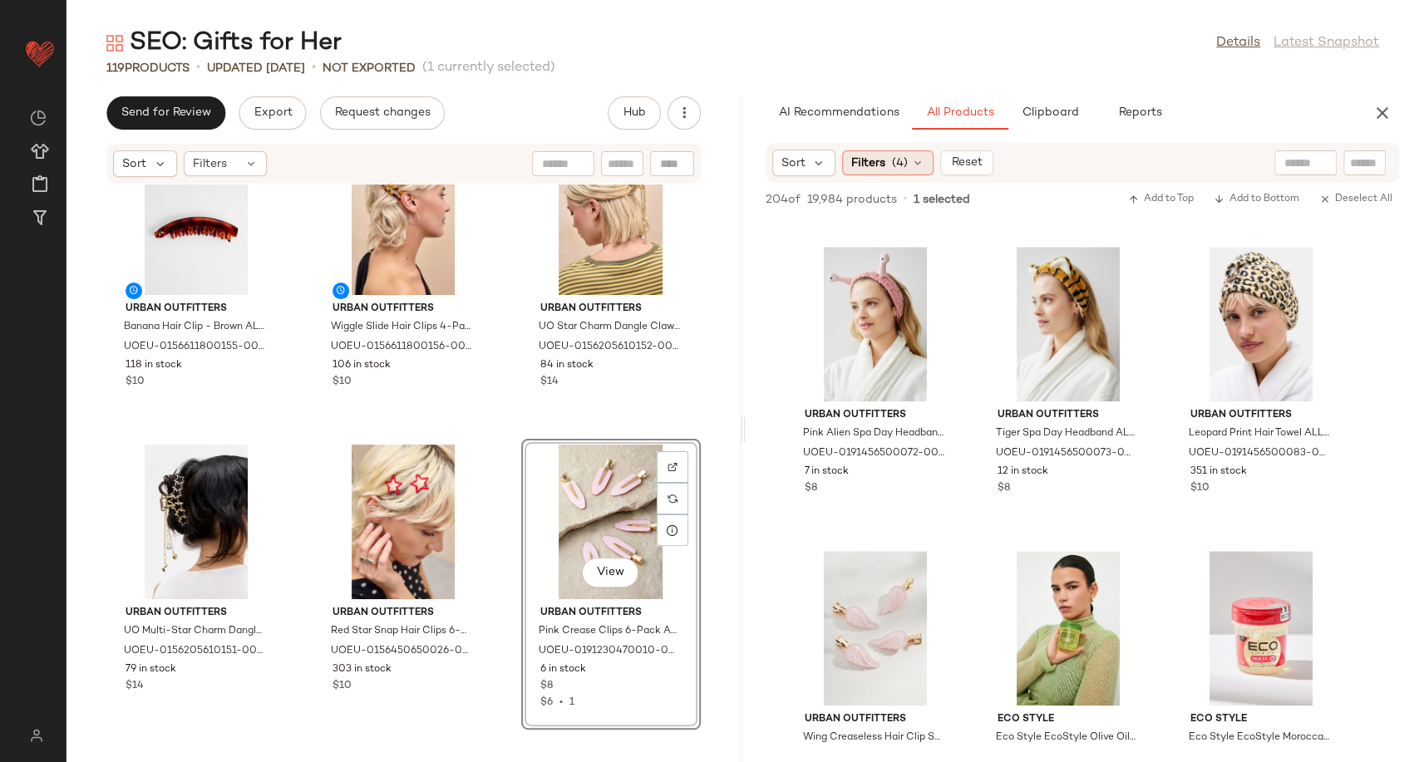
click at [918, 163] on icon at bounding box center [917, 162] width 13 height 13
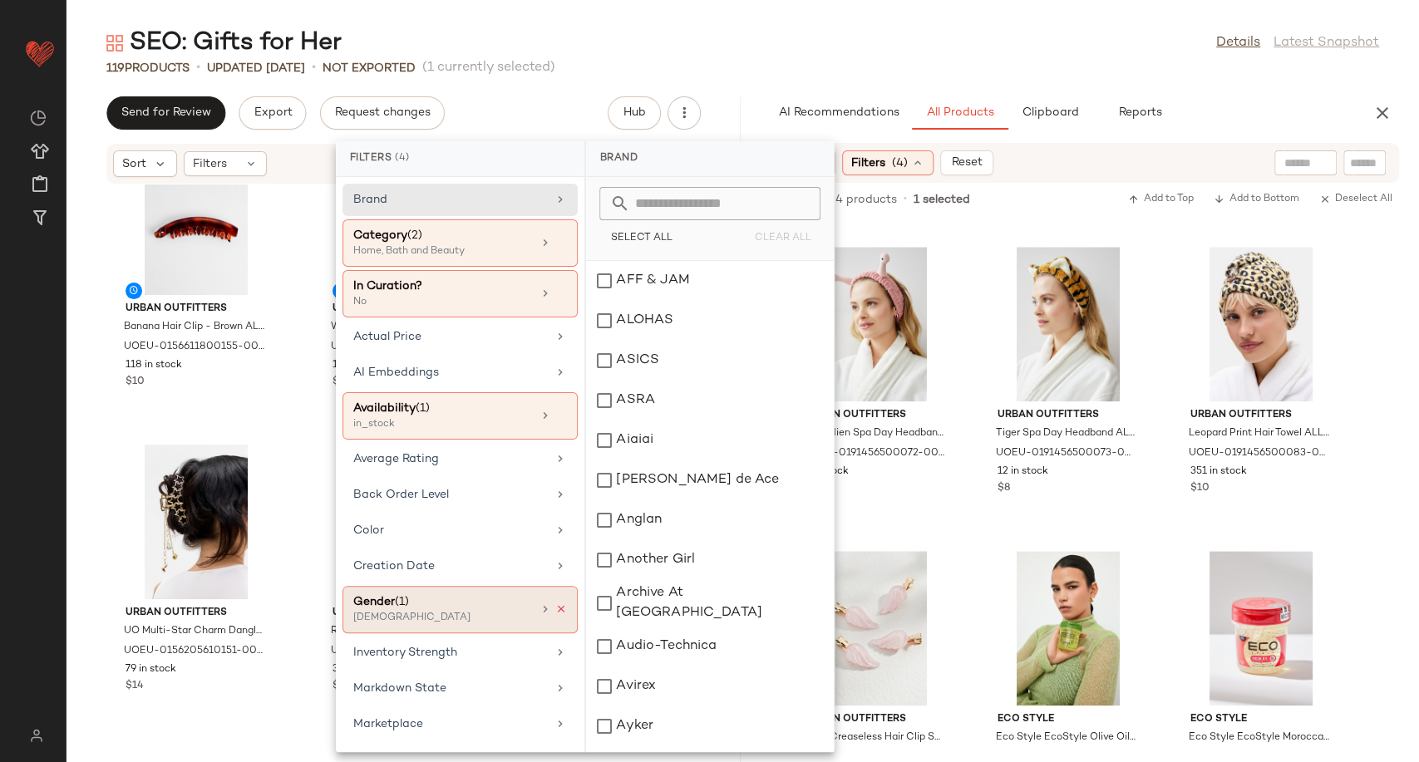
click at [555, 610] on icon at bounding box center [561, 610] width 12 height 12
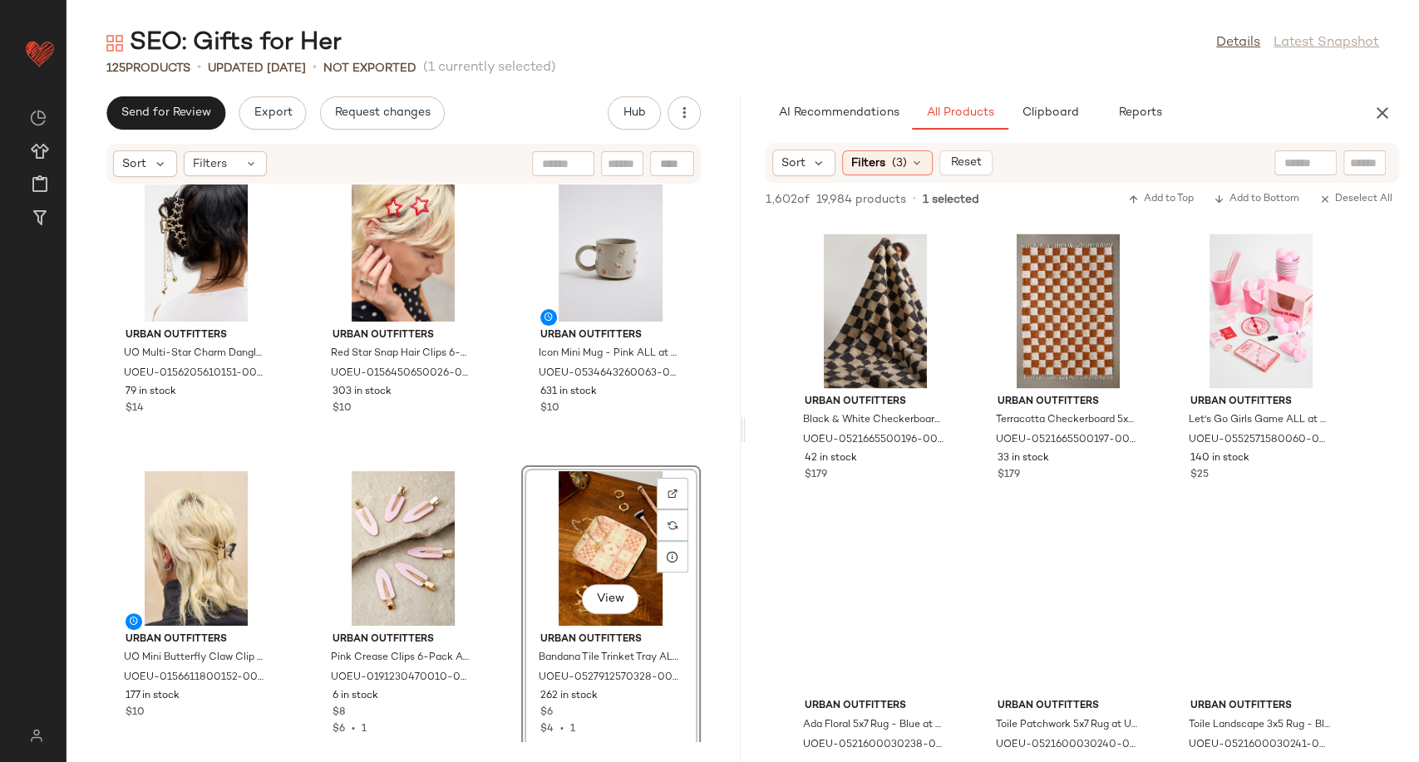
scroll to position [18673, 0]
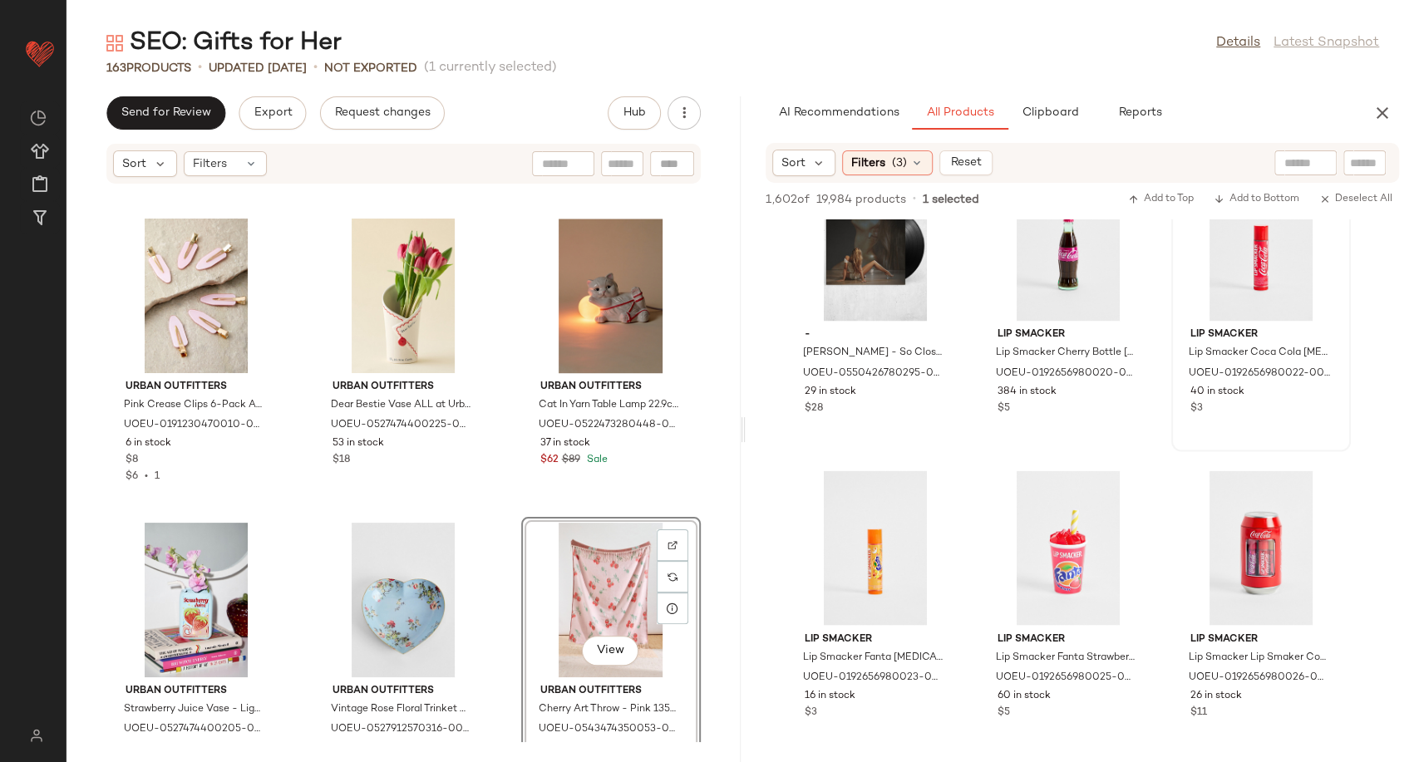
scroll to position [116881, 0]
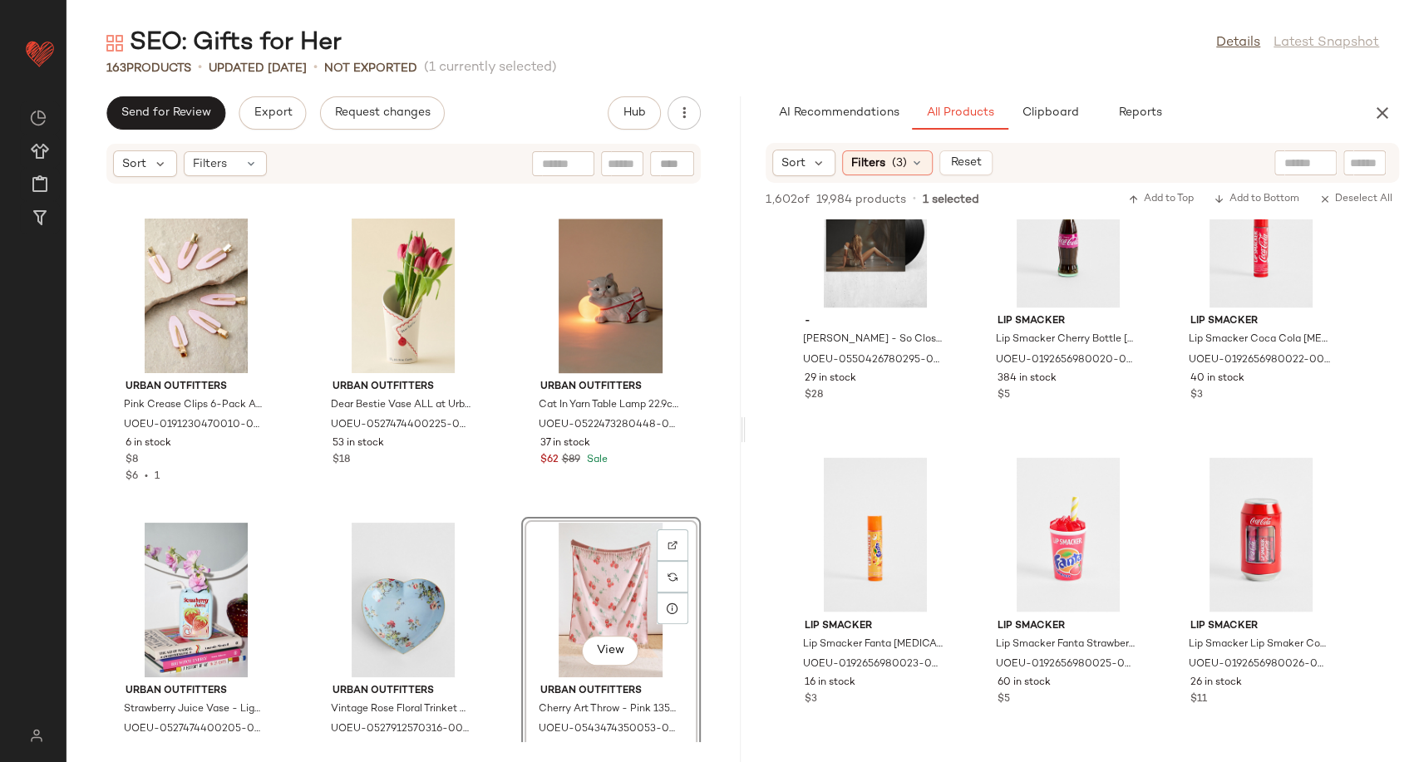
click at [1368, 90] on div "SEO: Gifts for Her Details Latest Snapshot 163 Products • updated [DATE] • Not …" at bounding box center [743, 395] width 1353 height 736
click at [1382, 110] on icon "button" at bounding box center [1383, 113] width 20 height 20
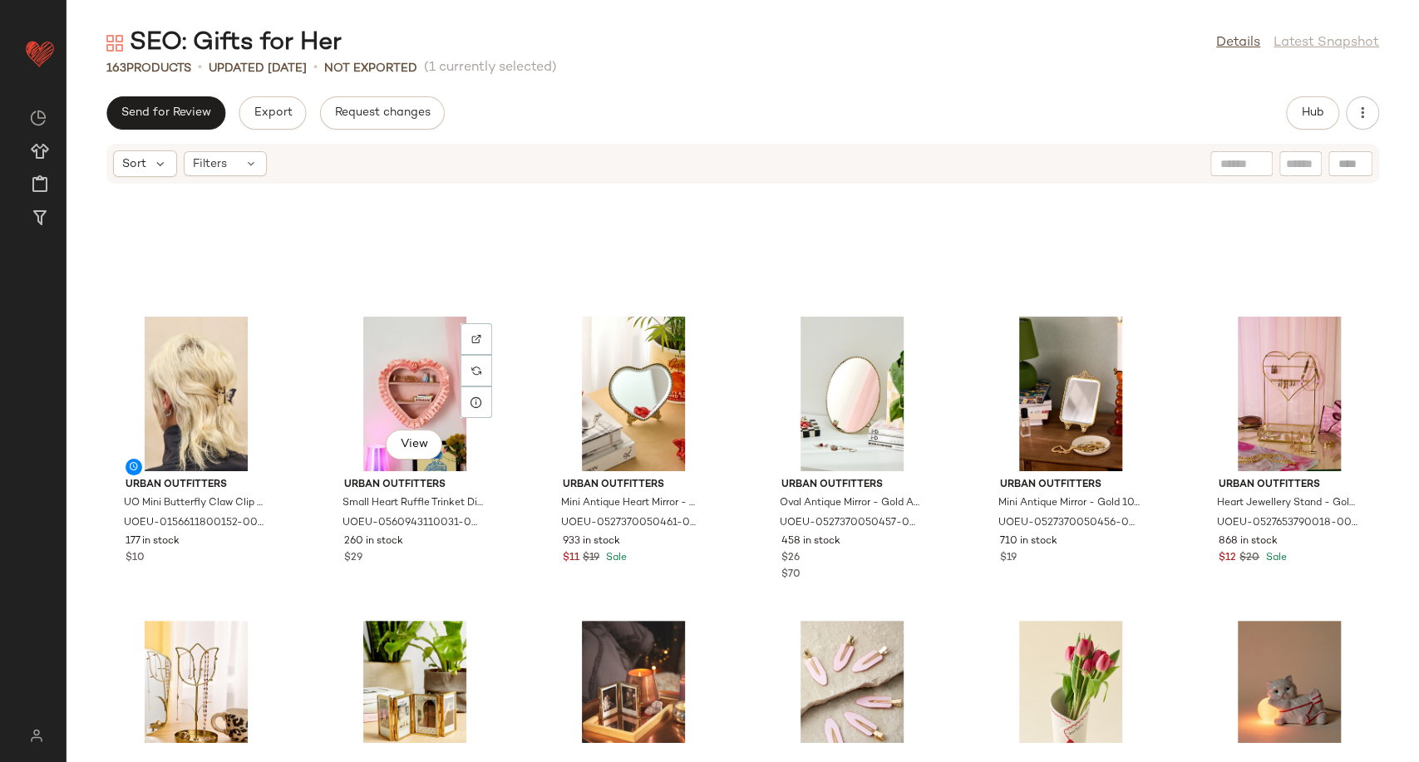
scroll to position [0, 0]
click at [729, 445] on div "Urban Outfitters UO Mini Butterfly Claw Clip - Black ALL at Urban Outfitters UO…" at bounding box center [743, 464] width 1353 height 558
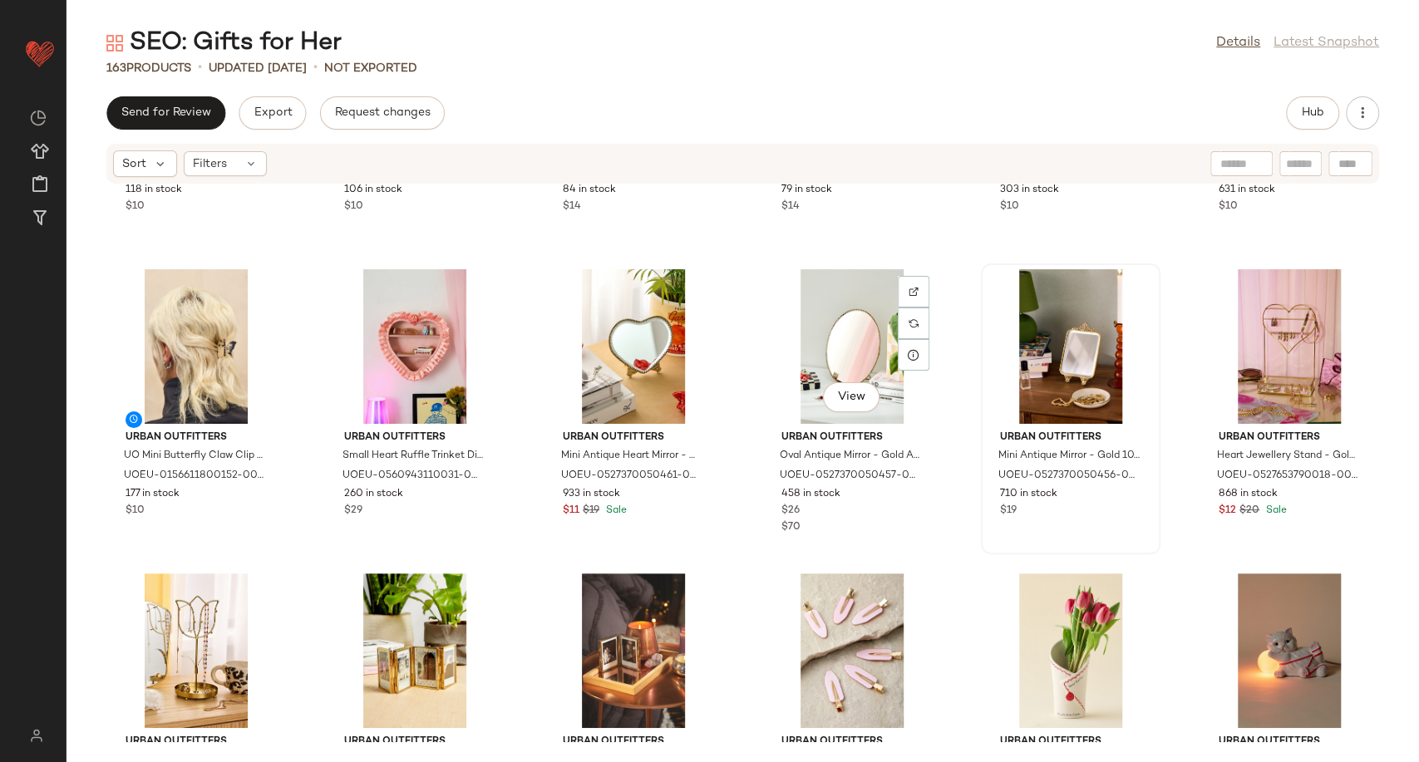
scroll to position [4362, 0]
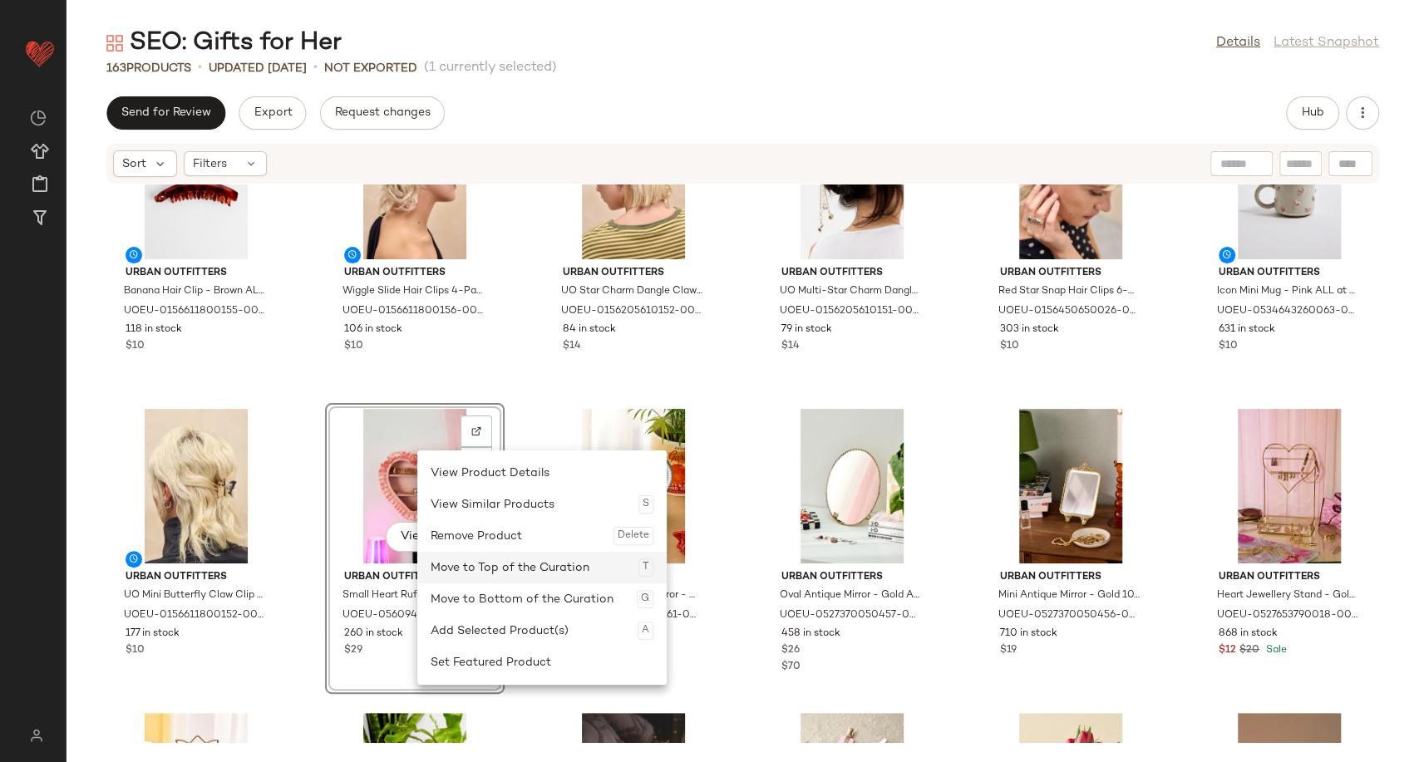
click at [502, 563] on div "Move to Top of the Curation T" at bounding box center [542, 568] width 223 height 32
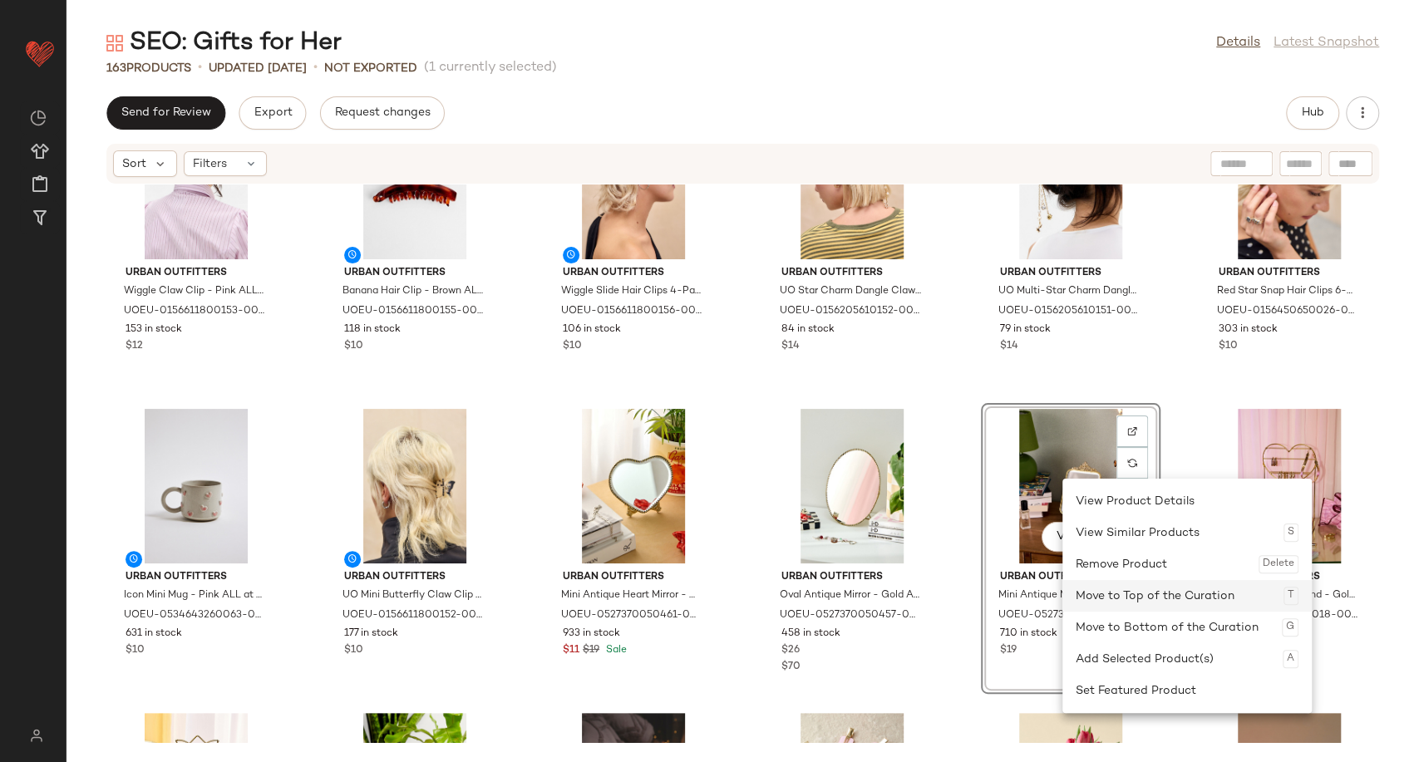
click at [1131, 604] on div "Move to Top of the Curation T" at bounding box center [1187, 596] width 223 height 32
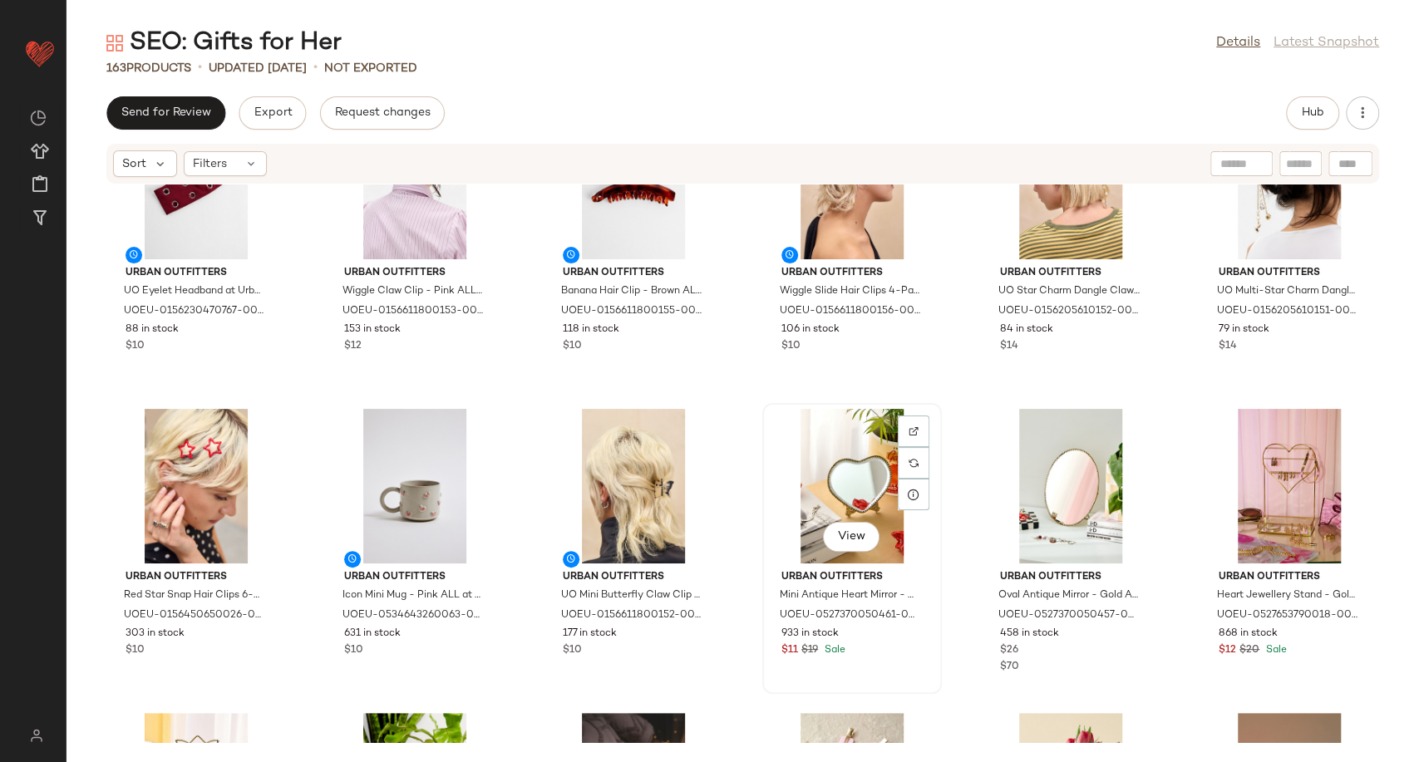
scroll to position [4084, 0]
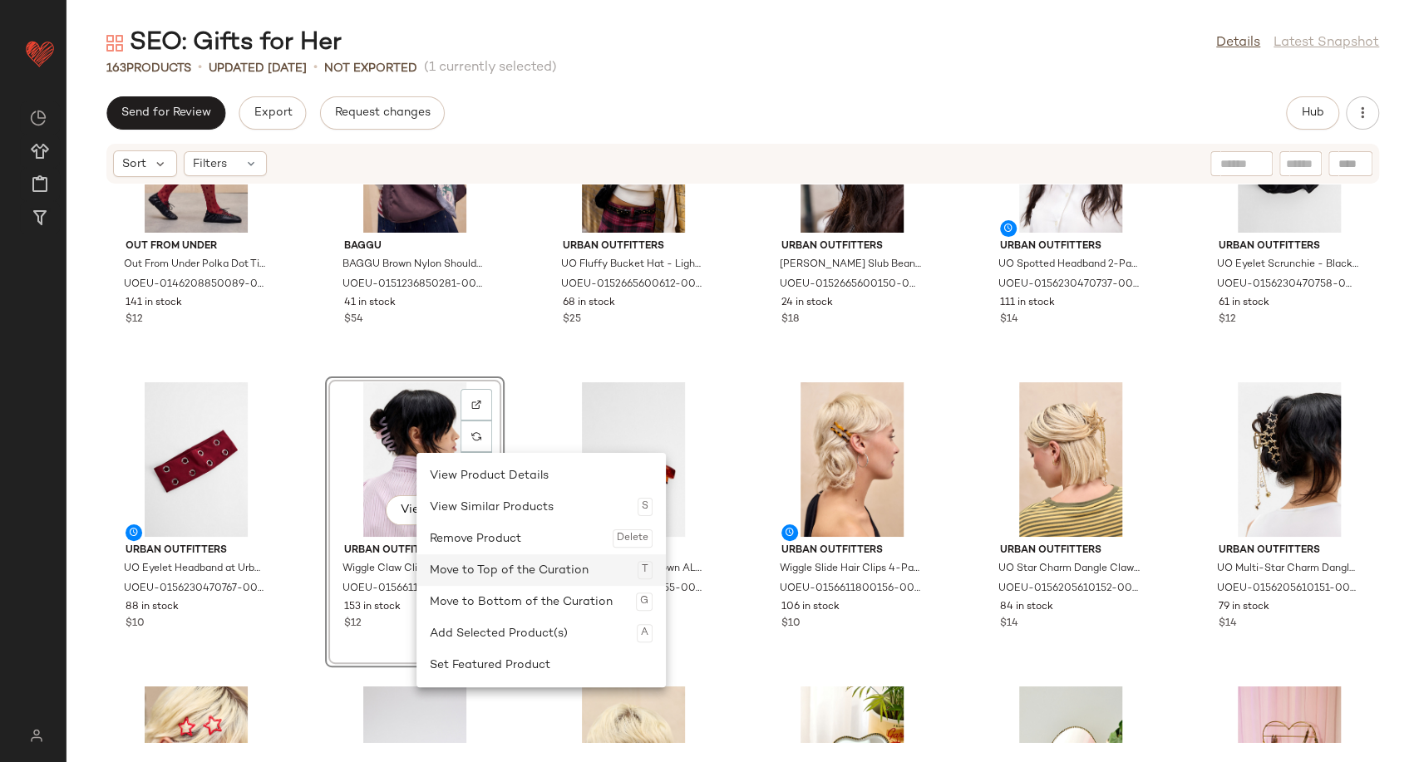
click at [531, 564] on div "Move to Top of the Curation T" at bounding box center [541, 570] width 223 height 32
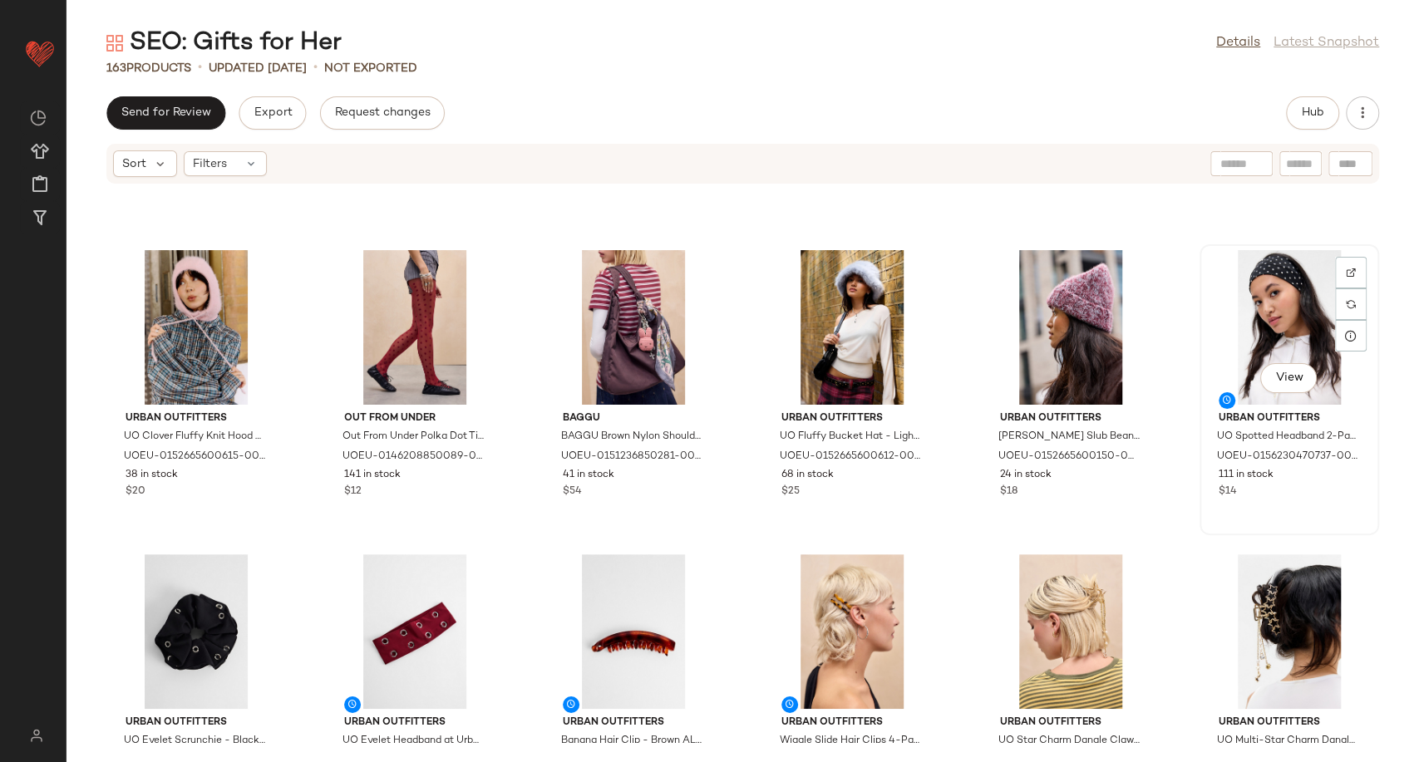
scroll to position [3900, 0]
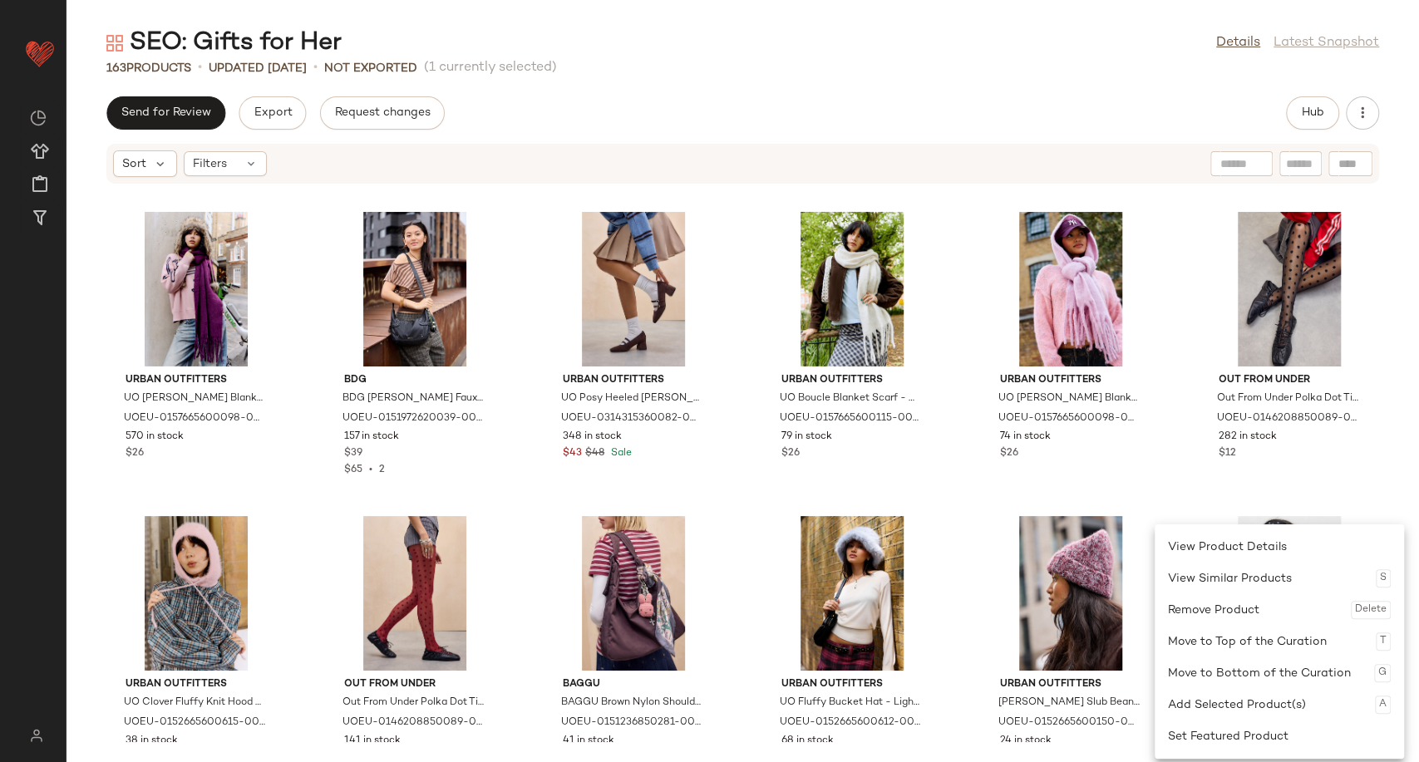
scroll to position [3531, 0]
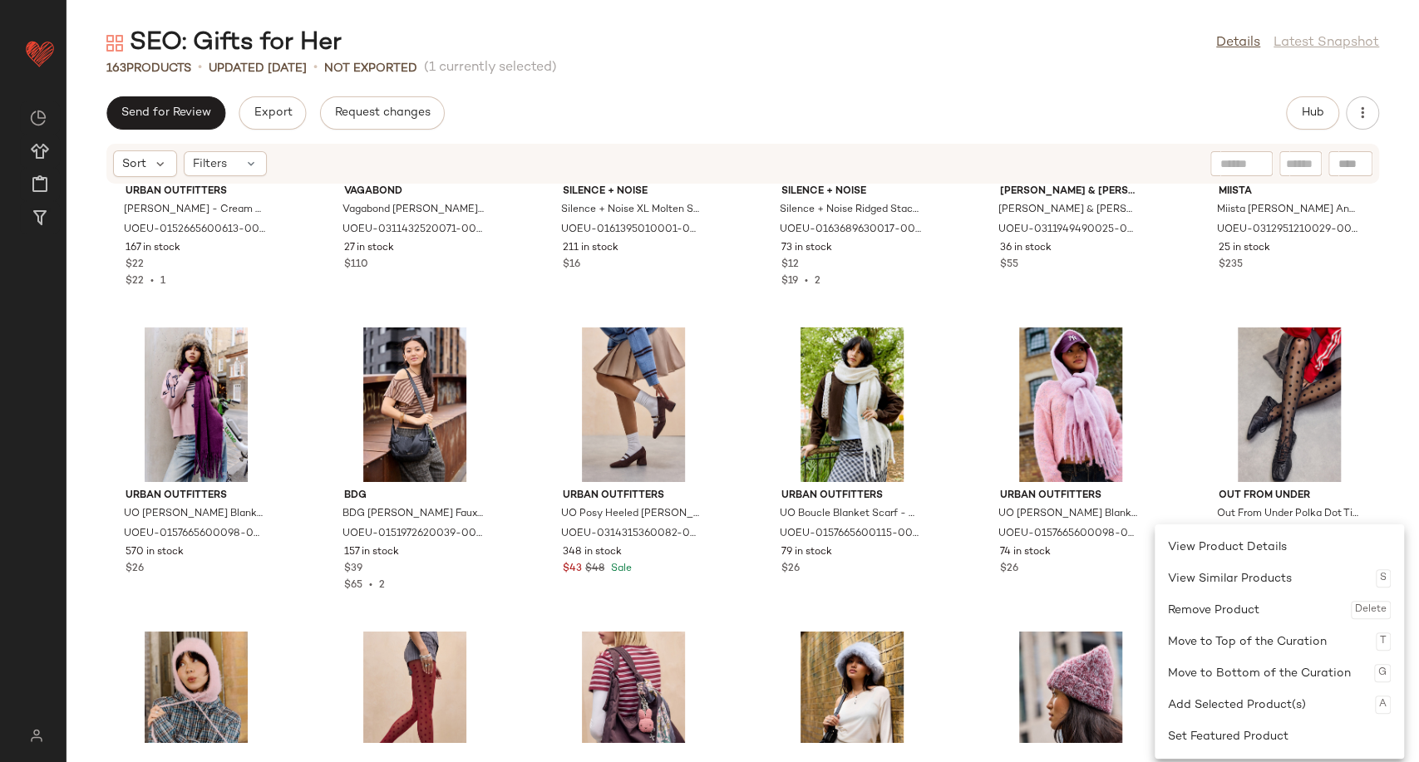
click at [519, 481] on div "Urban Outfitters [PERSON_NAME] - Cream at Urban Outfitters UOEU-0152665600613-0…" at bounding box center [743, 464] width 1353 height 558
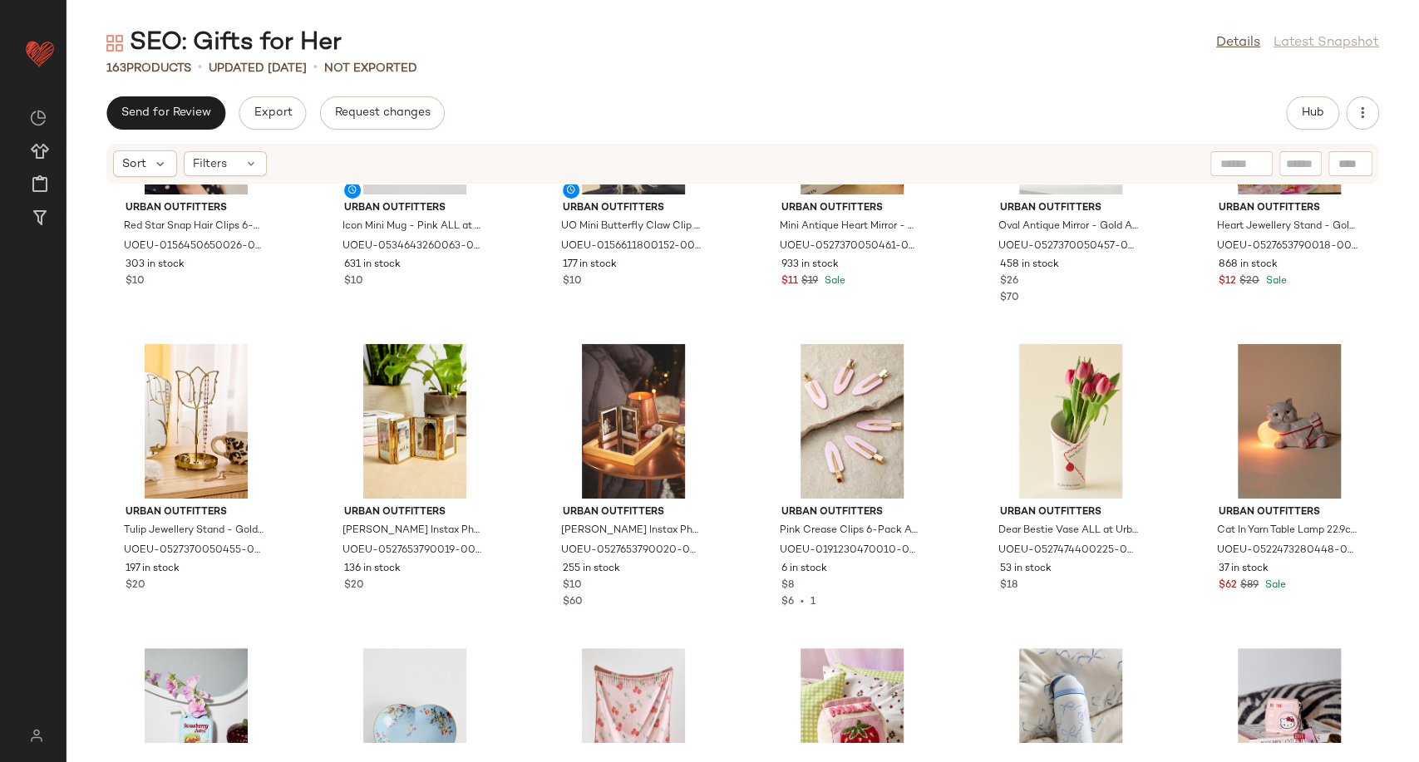
scroll to position [5286, 0]
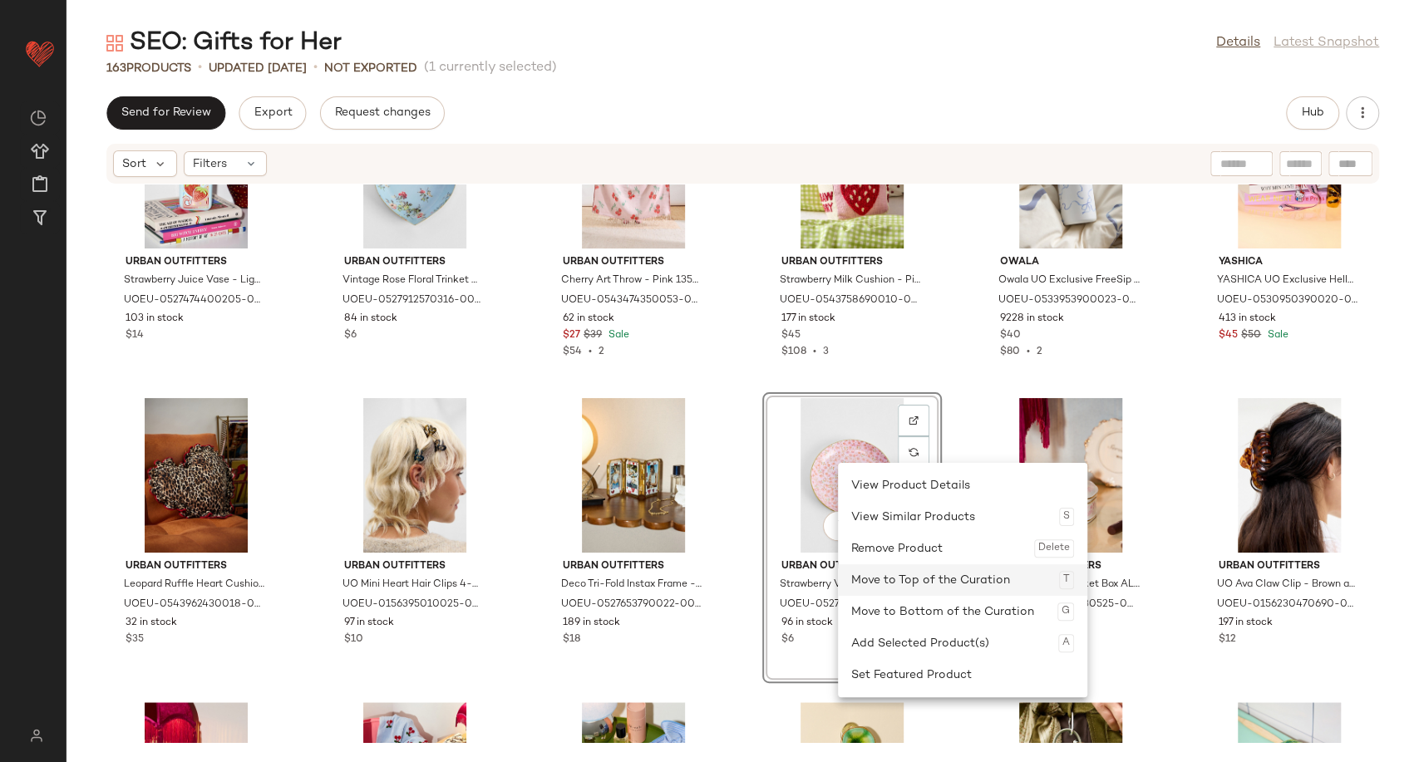
click at [949, 584] on div "Move to Top of the Curation T" at bounding box center [962, 580] width 223 height 32
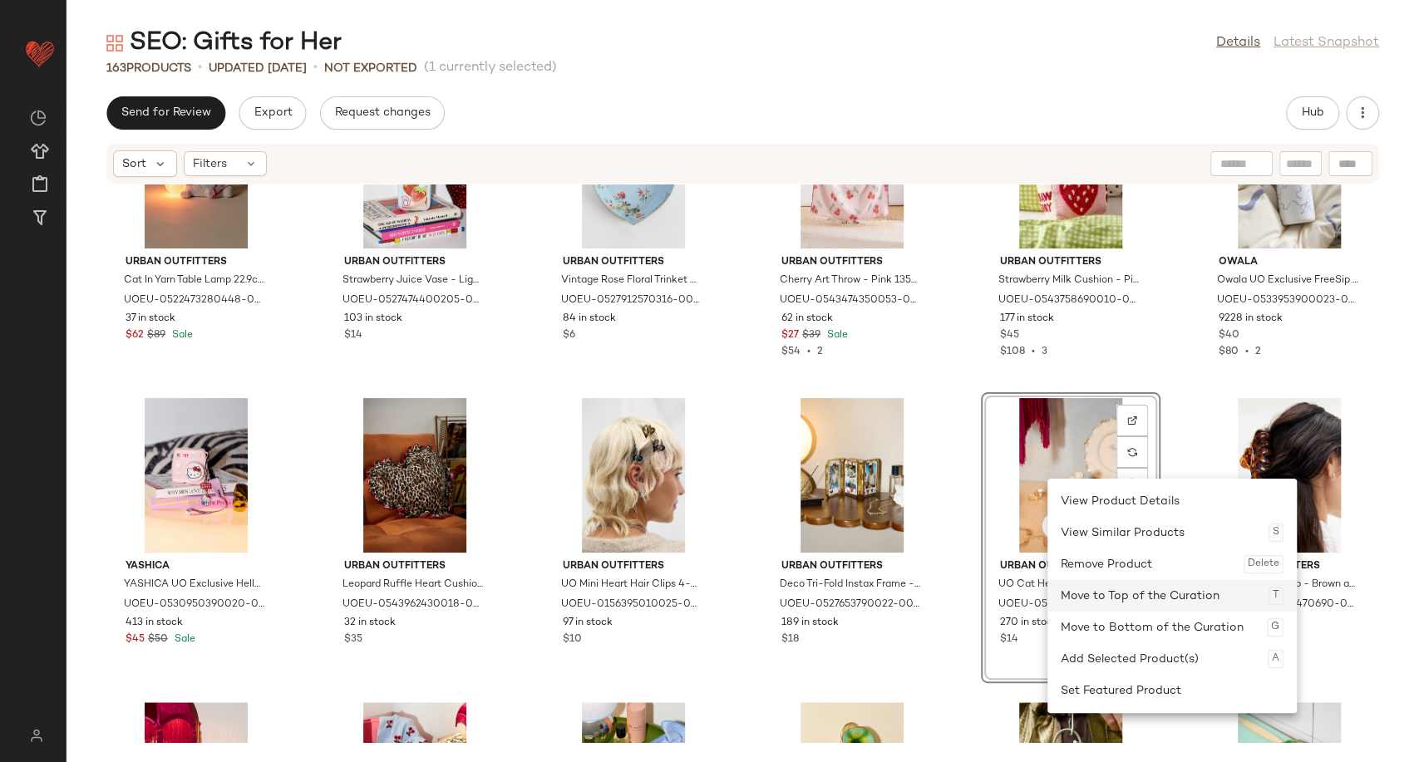
click at [1104, 595] on div "Move to Top of the Curation T" at bounding box center [1172, 596] width 223 height 32
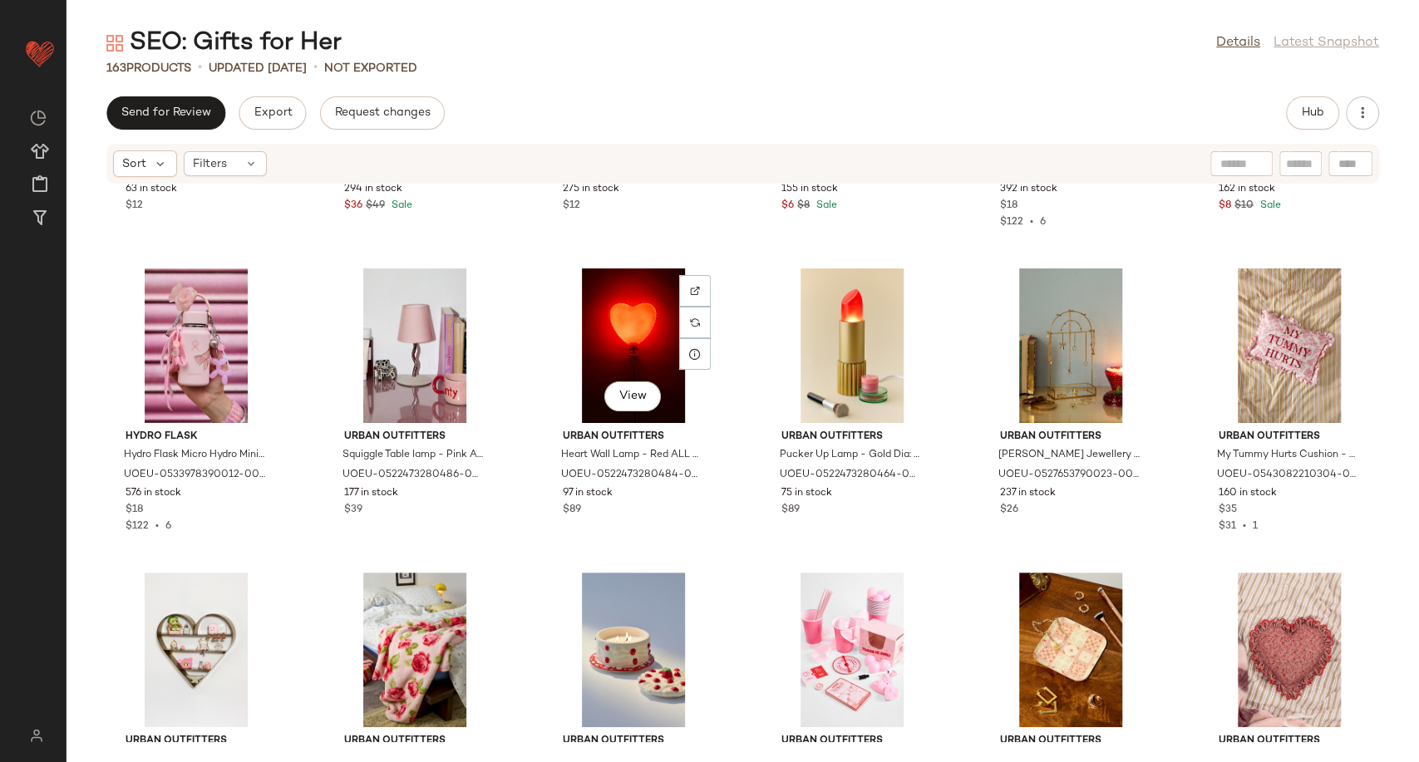
scroll to position [6025, 0]
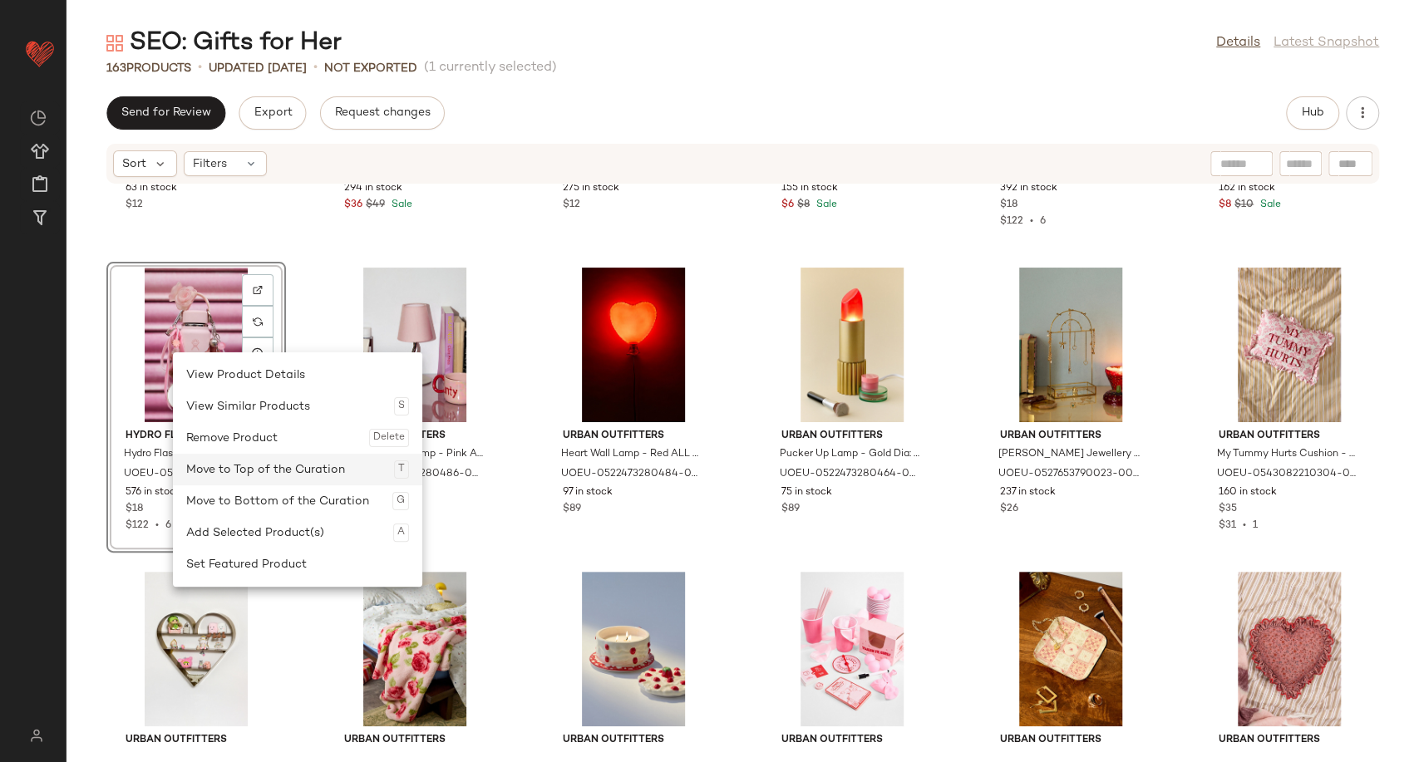
click at [308, 467] on div "Move to Top of the Curation T" at bounding box center [297, 470] width 223 height 32
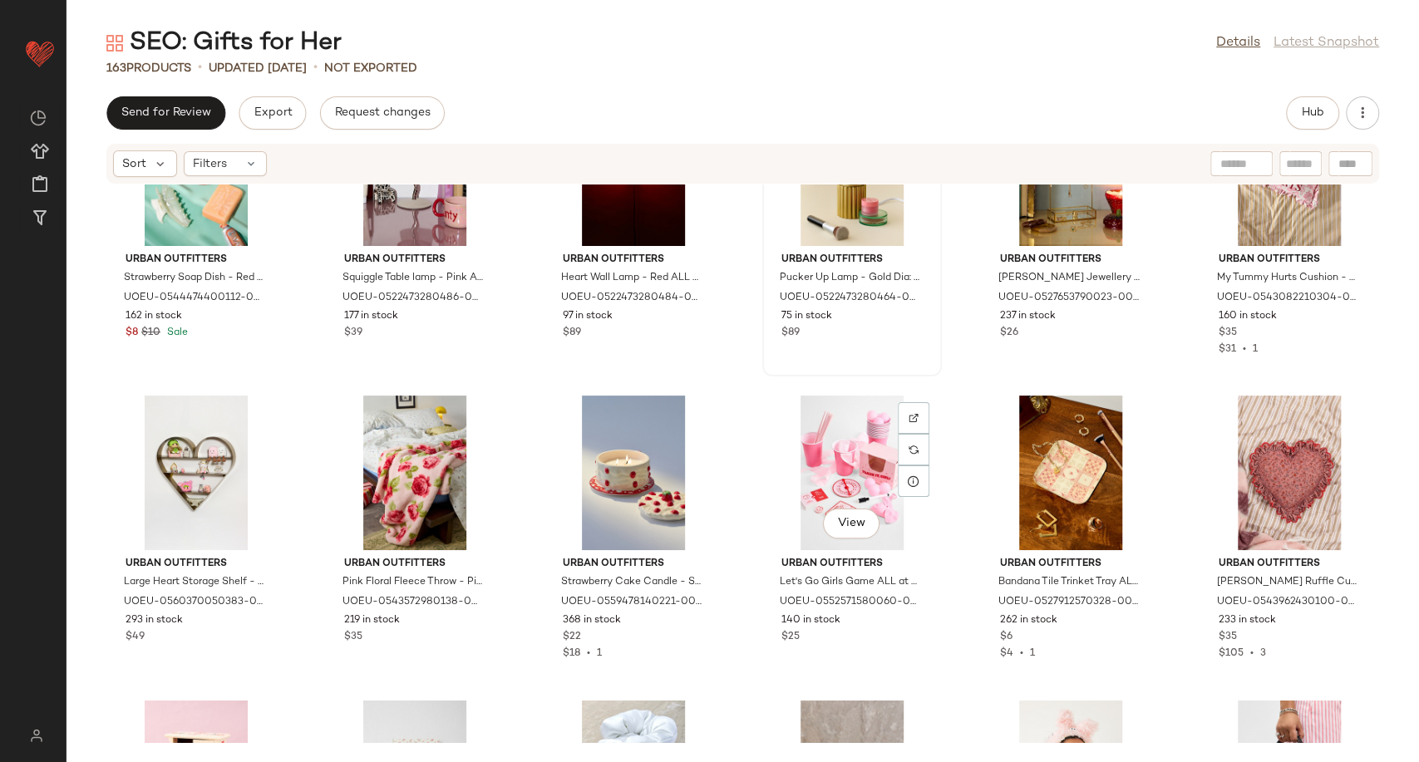
scroll to position [6209, 0]
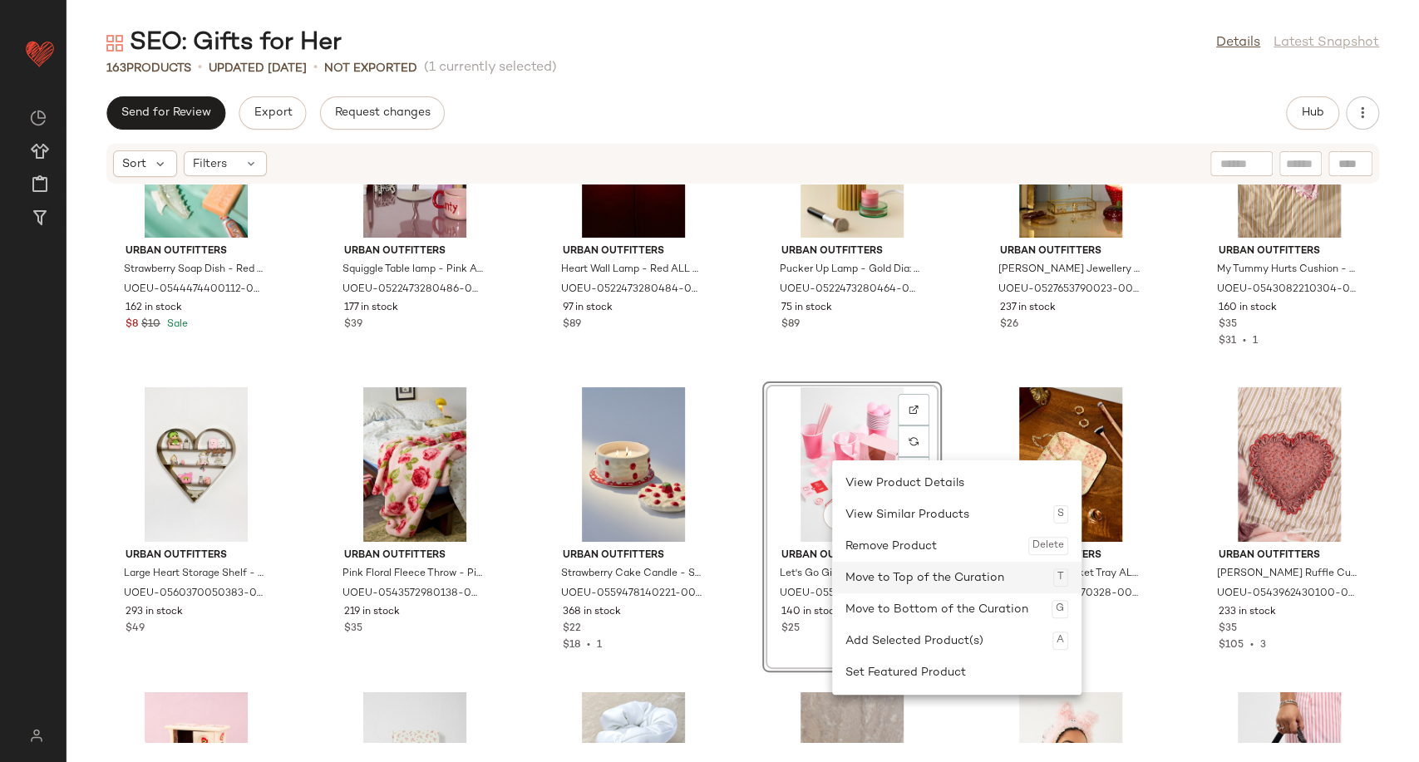
click at [931, 572] on div "Move to Top of the Curation T" at bounding box center [956, 578] width 223 height 32
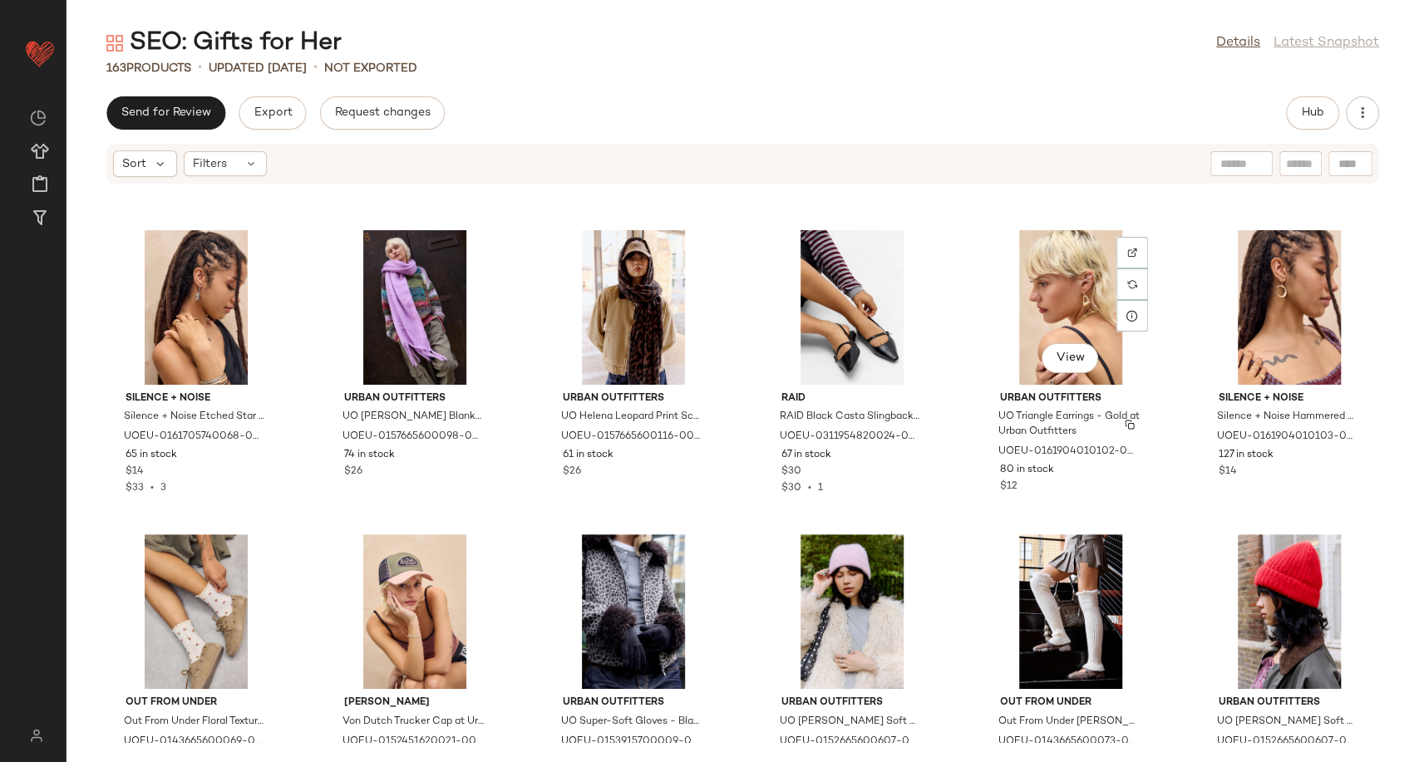
scroll to position [1953, 0]
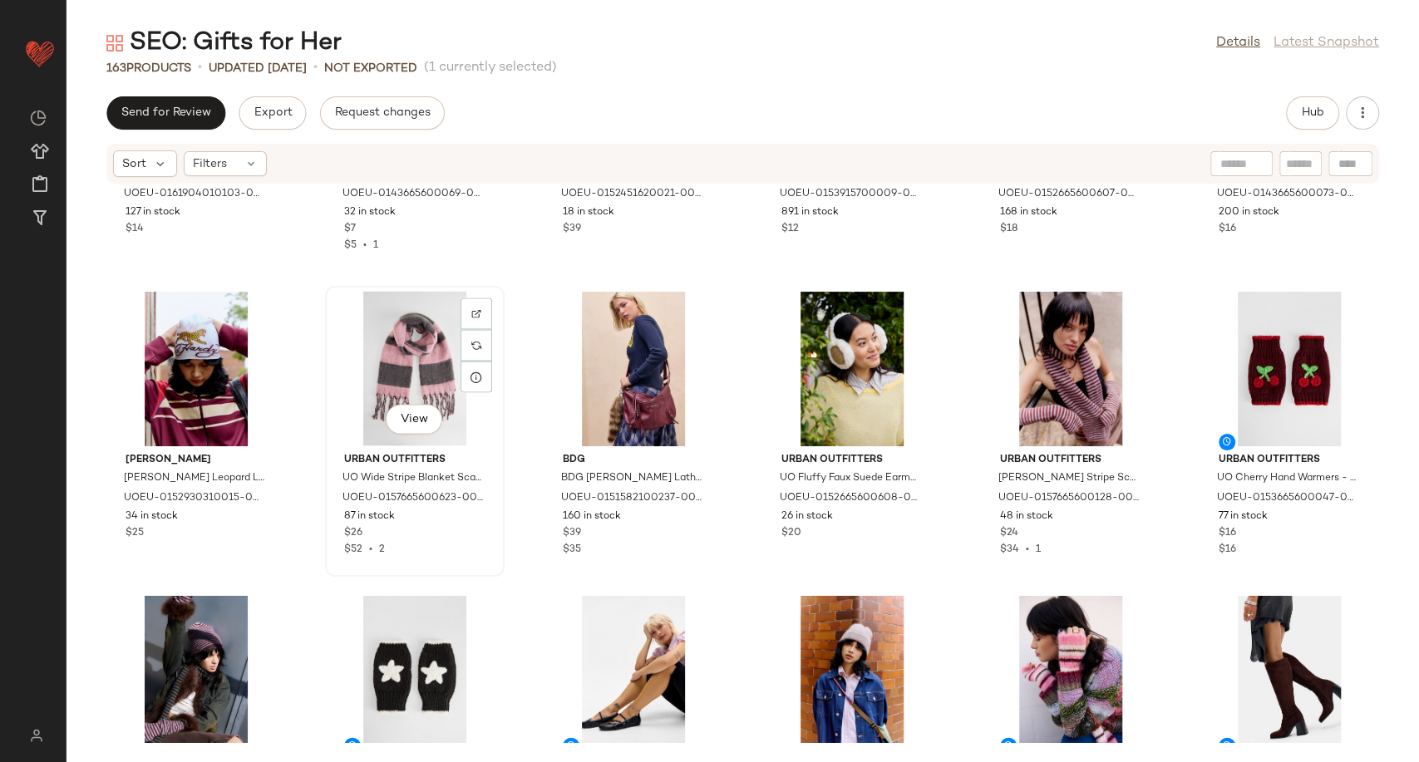
scroll to position [2381, 0]
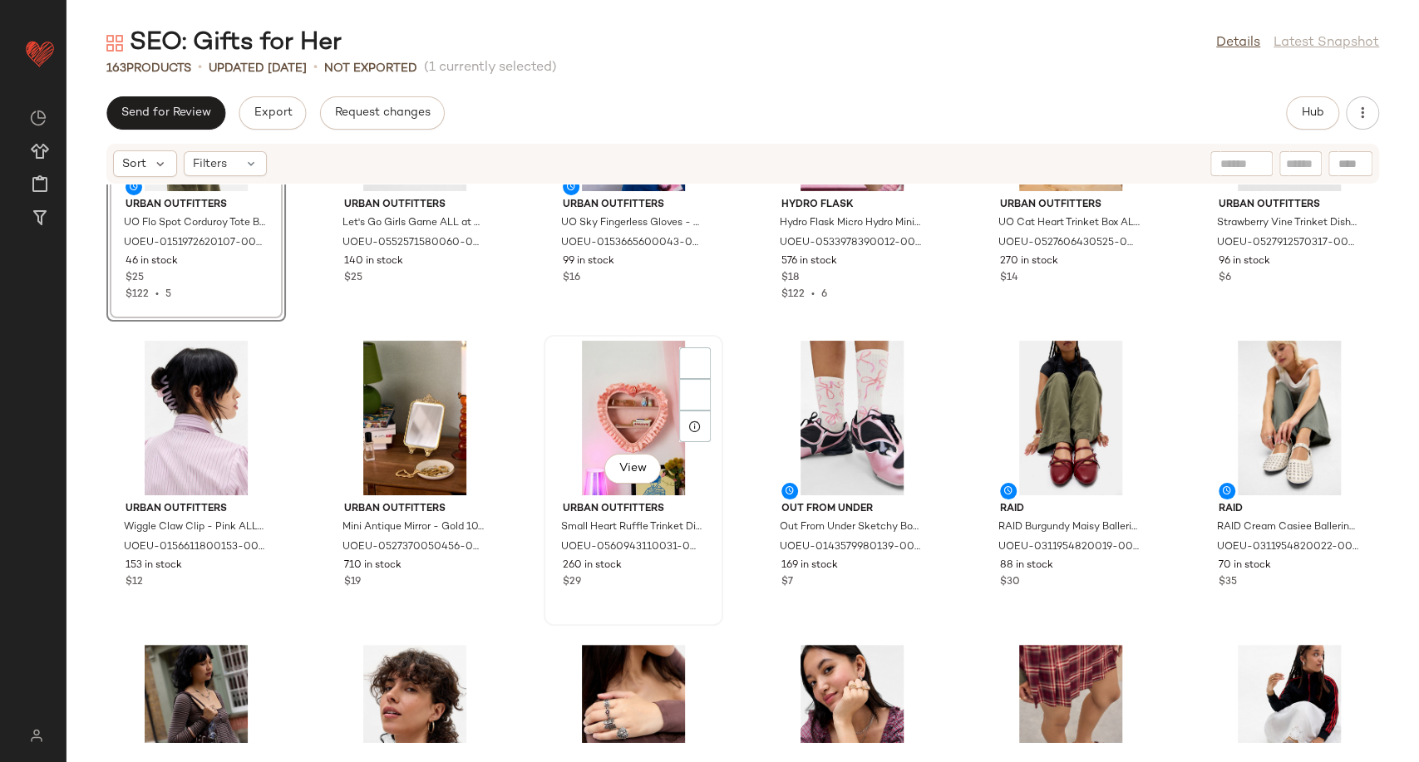
scroll to position [185, 0]
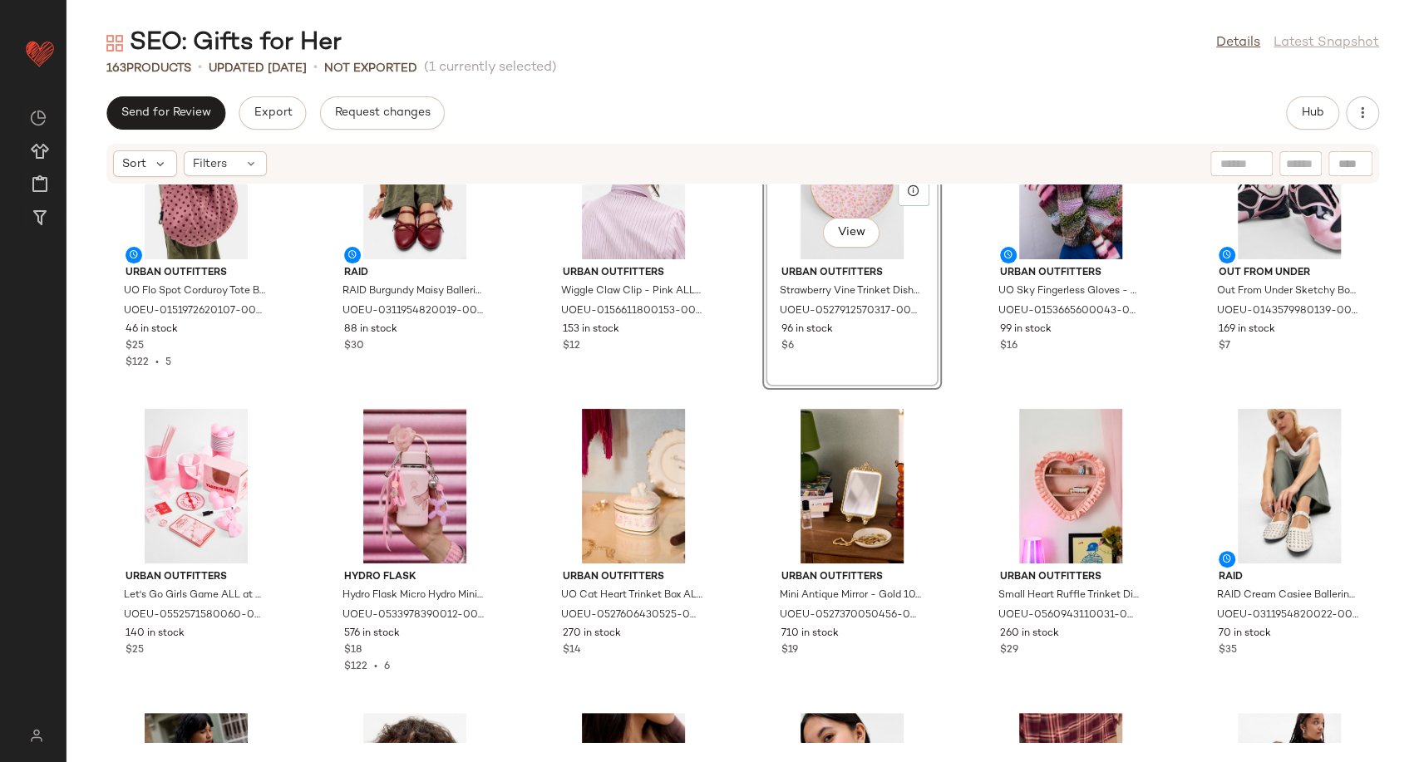
scroll to position [277, 0]
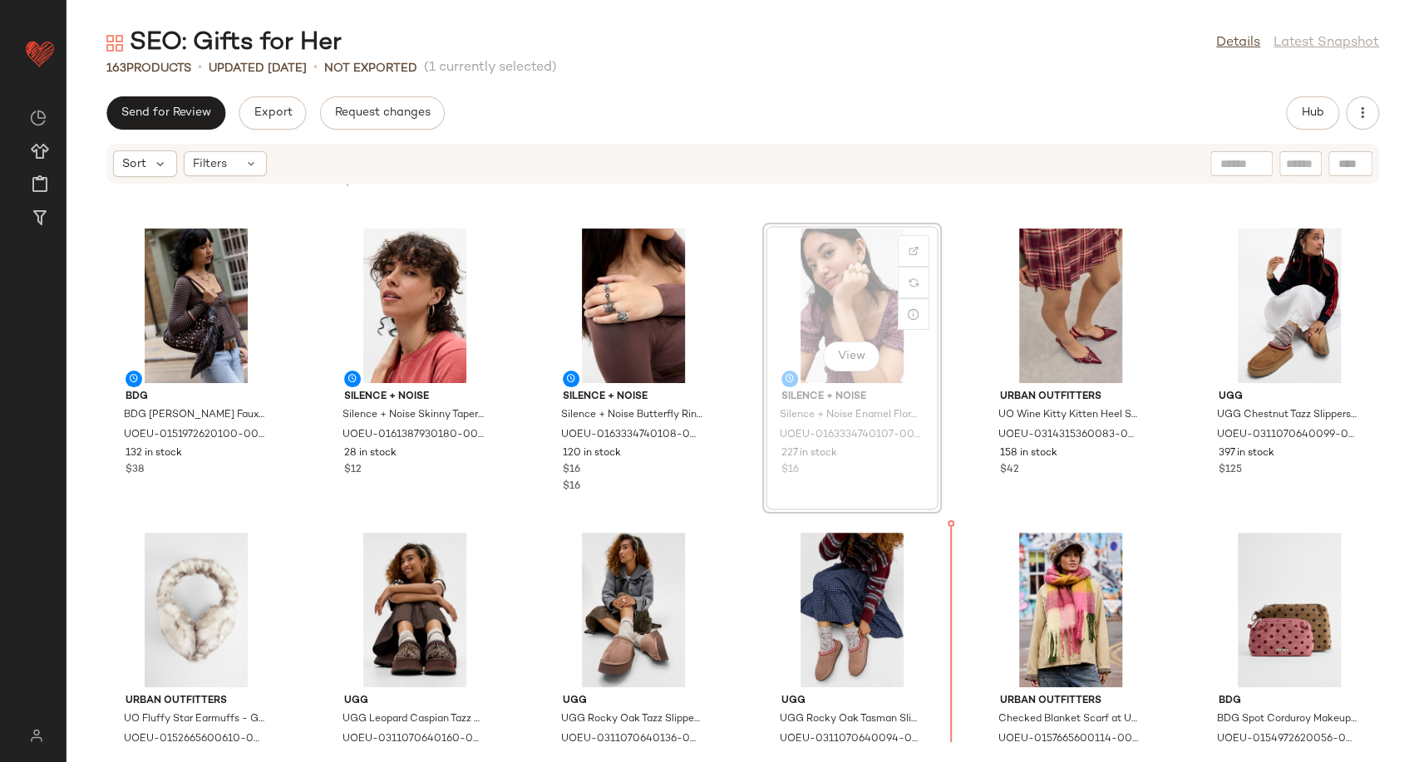
scroll to position [601, 0]
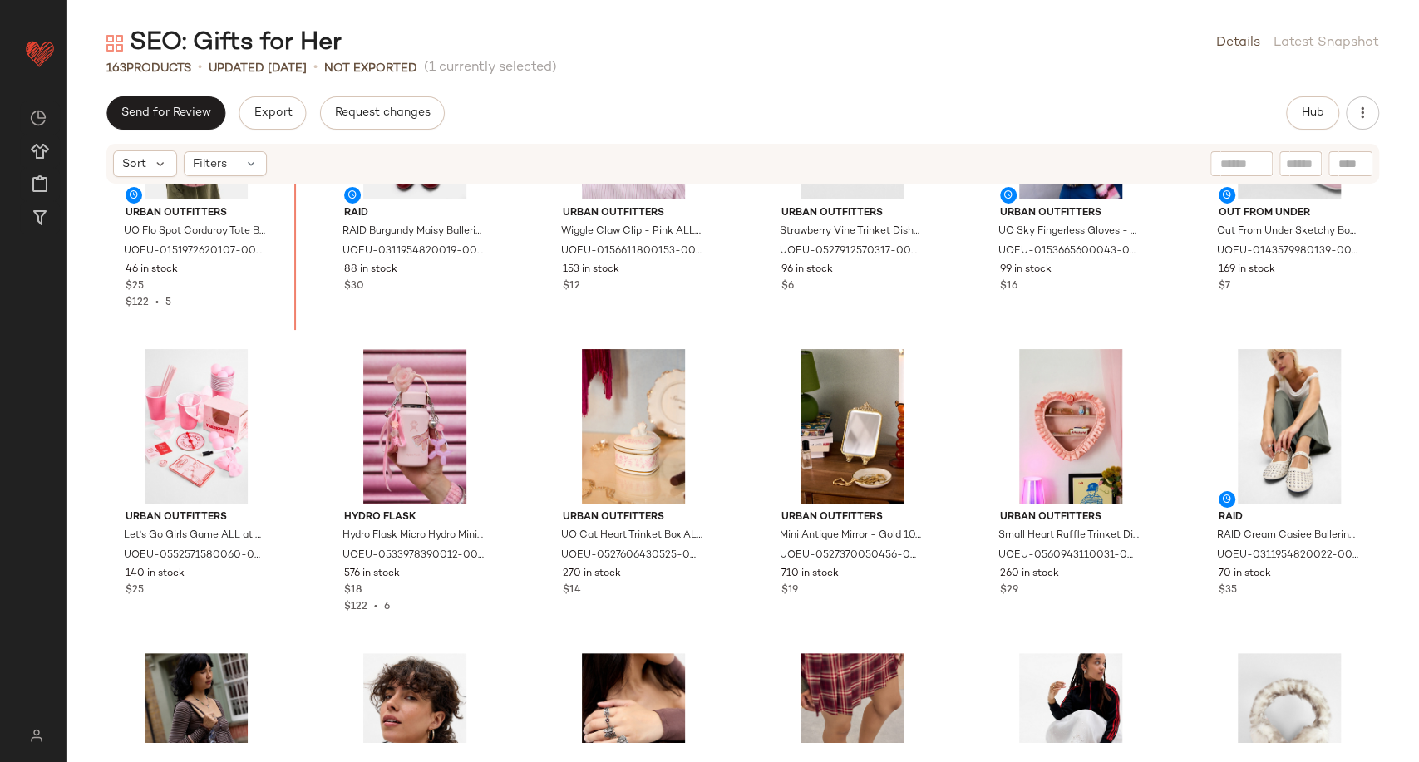
scroll to position [109, 0]
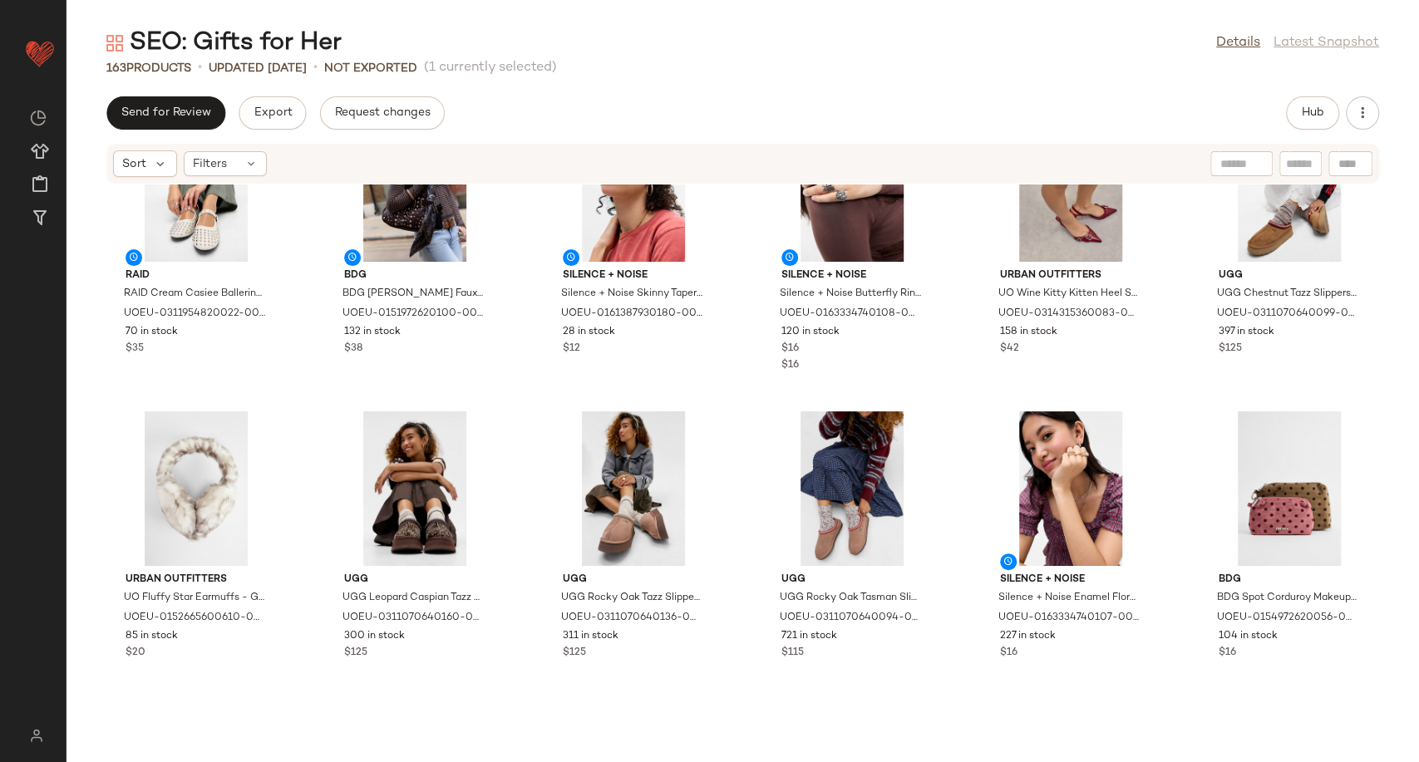
scroll to position [845, 0]
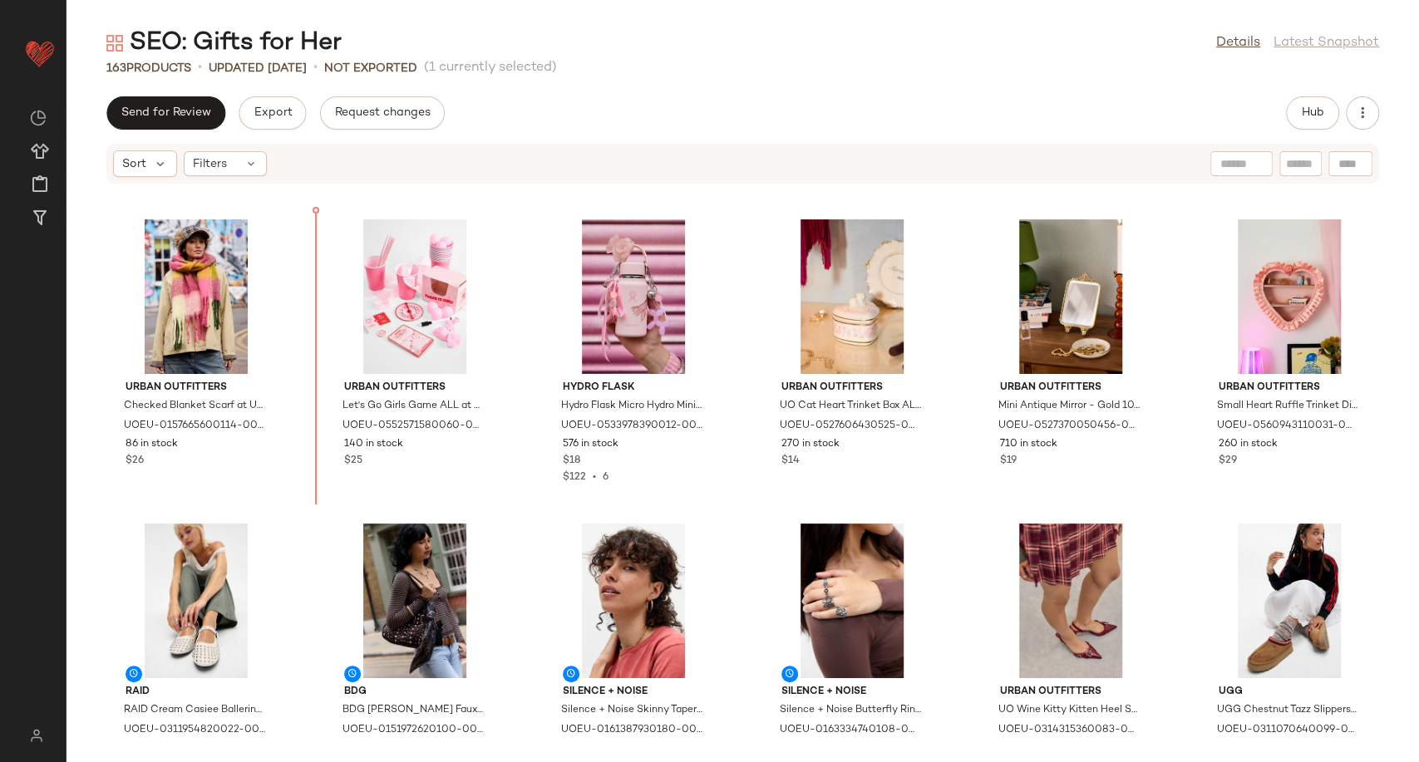
scroll to position [226, 0]
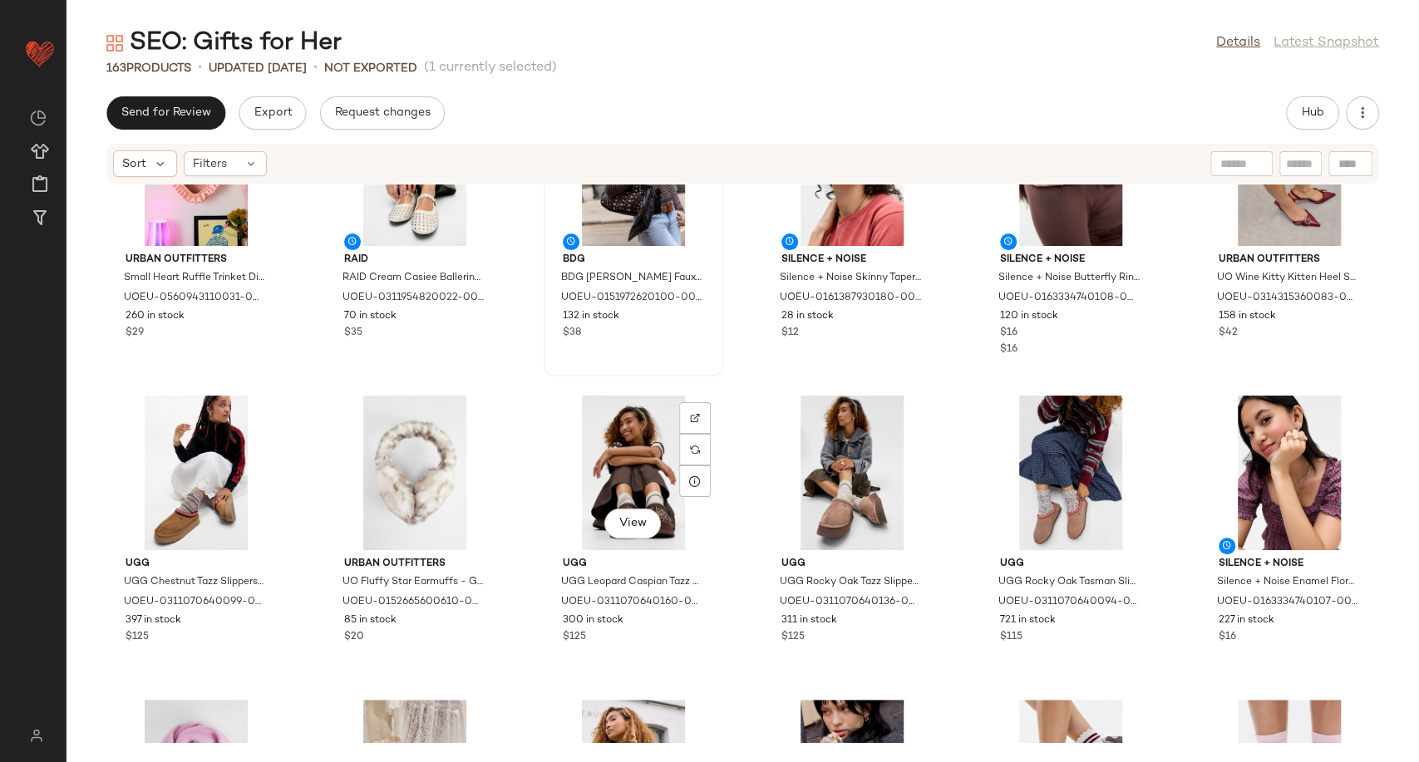
scroll to position [964, 0]
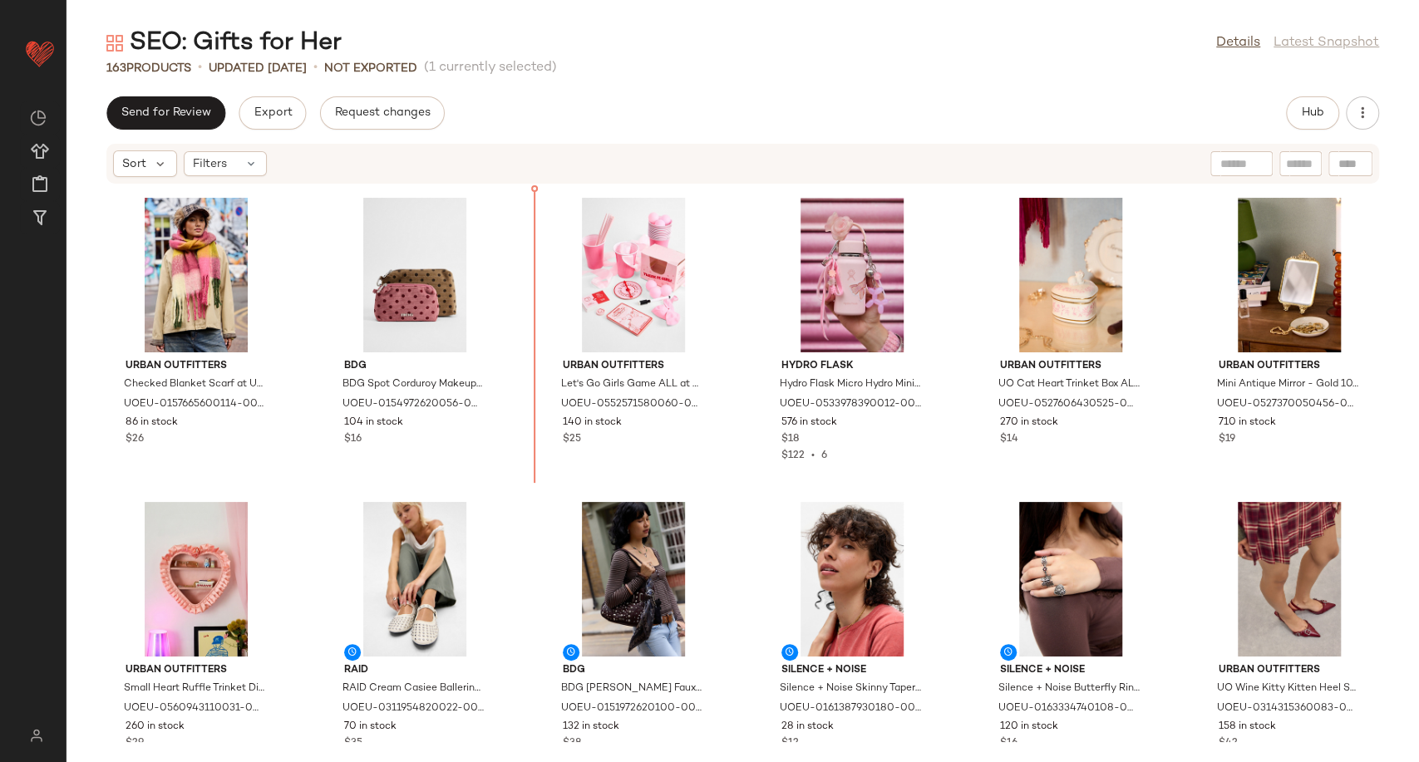
scroll to position [186, 0]
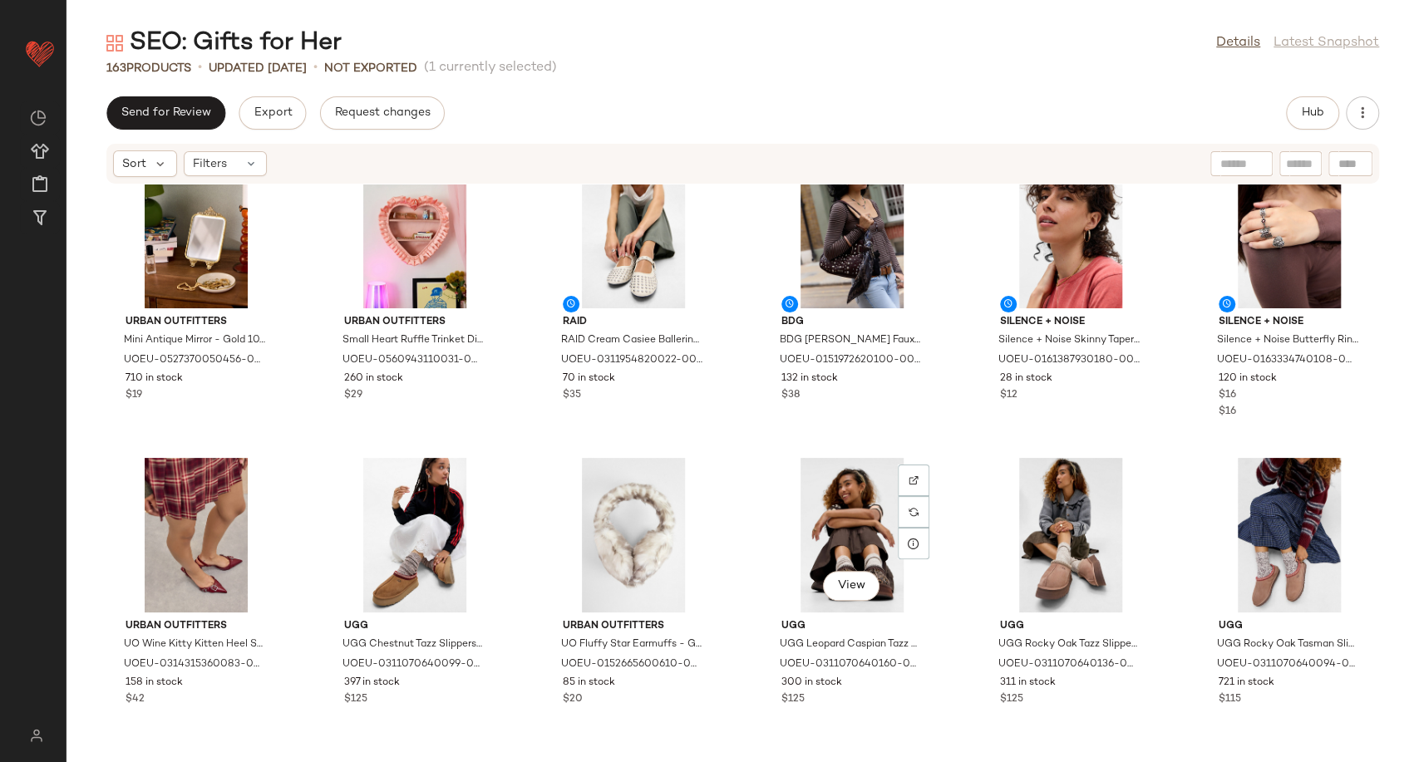
scroll to position [1124, 0]
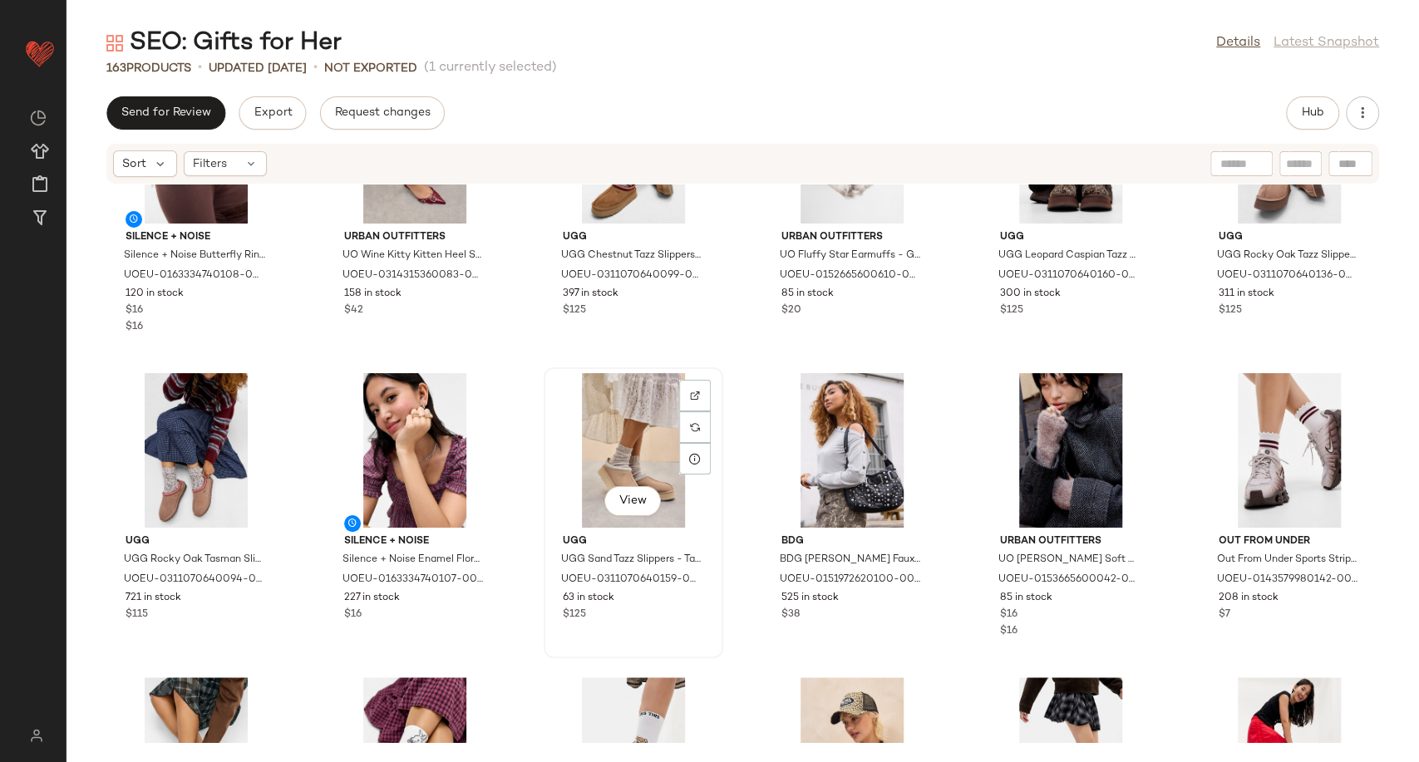
scroll to position [819, 0]
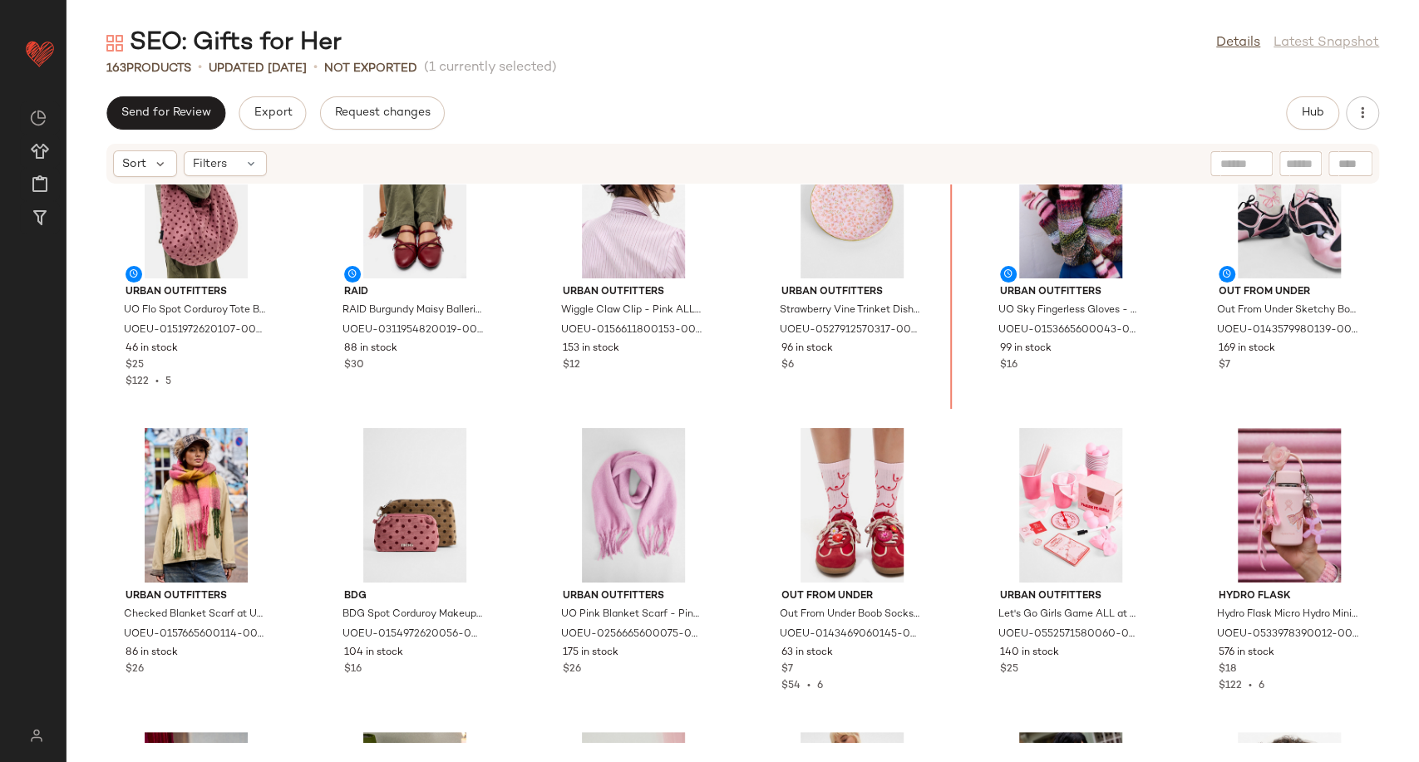
scroll to position [43, 0]
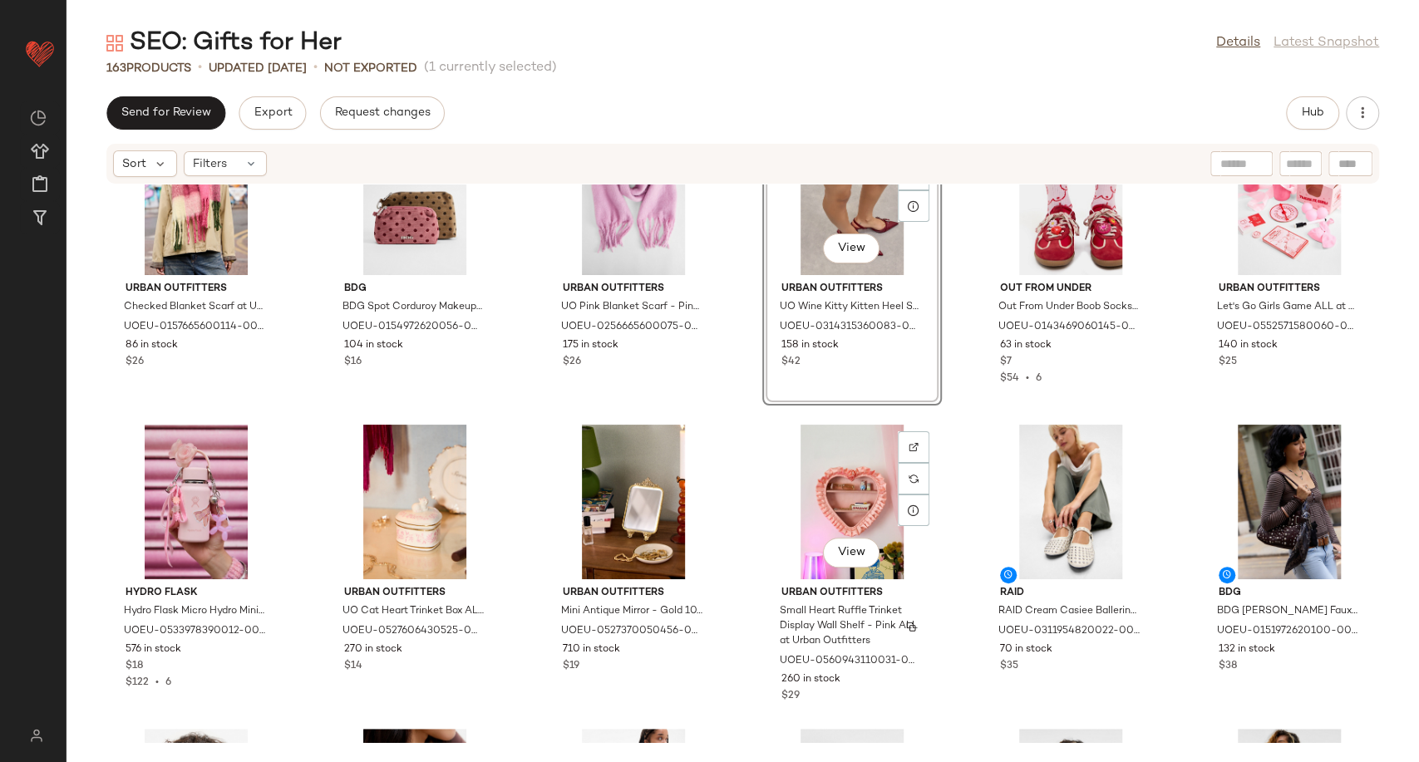
scroll to position [426, 0]
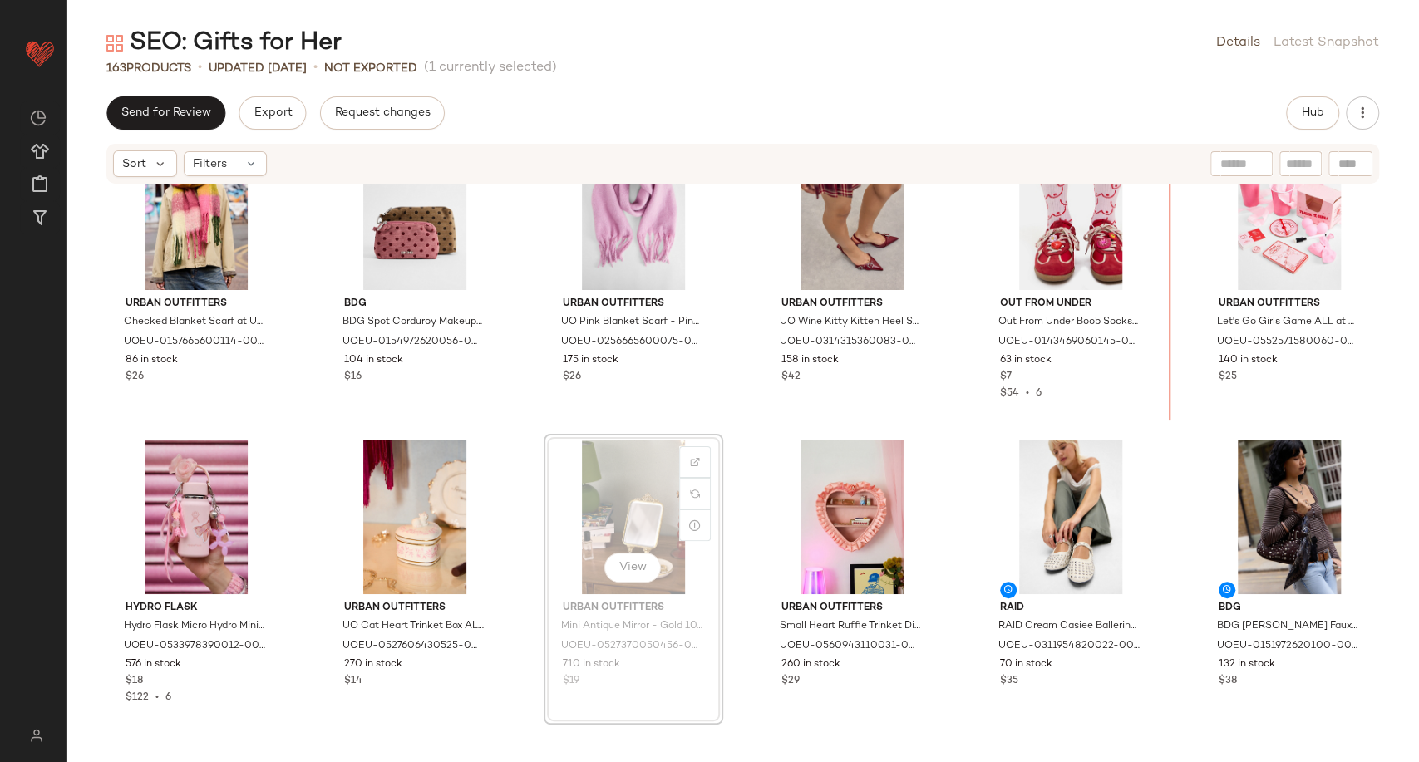
scroll to position [370, 0]
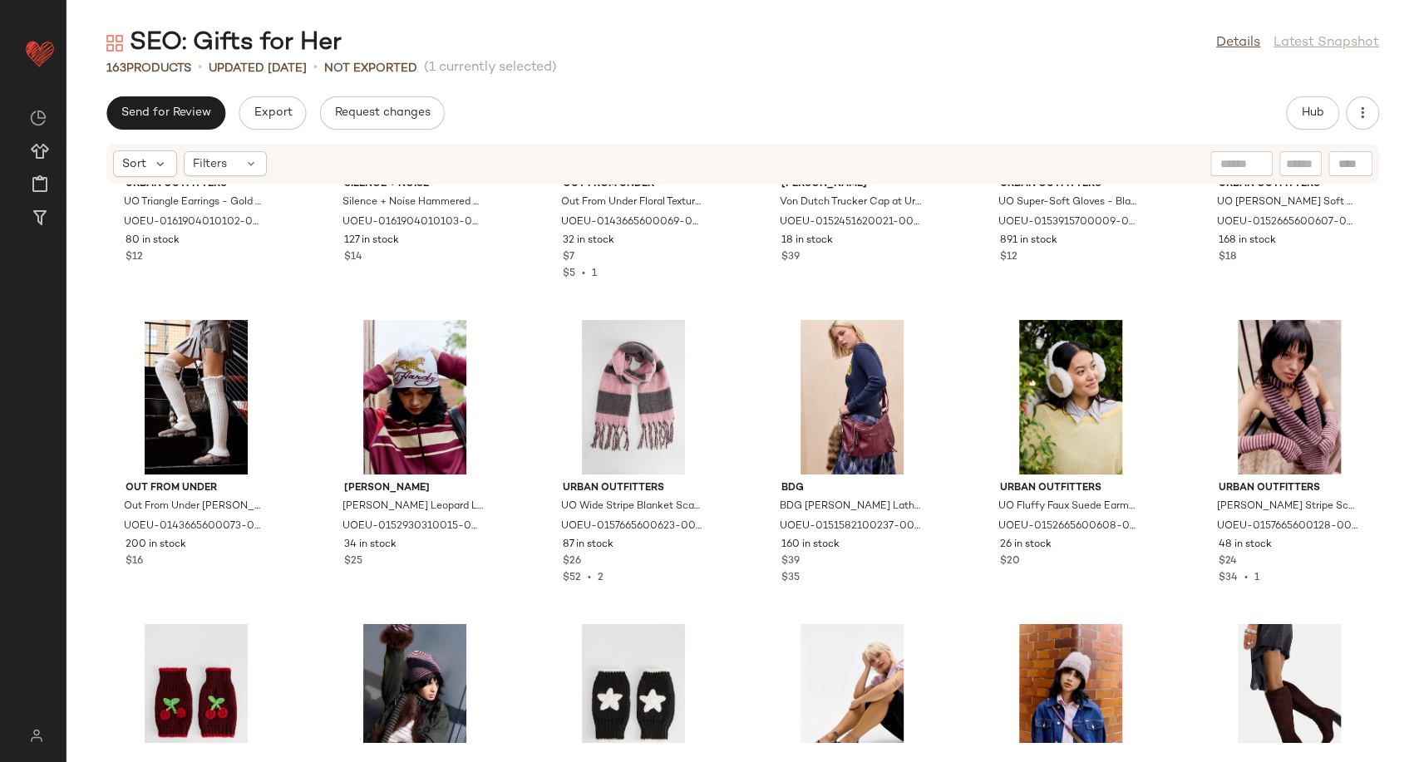
scroll to position [2322, 0]
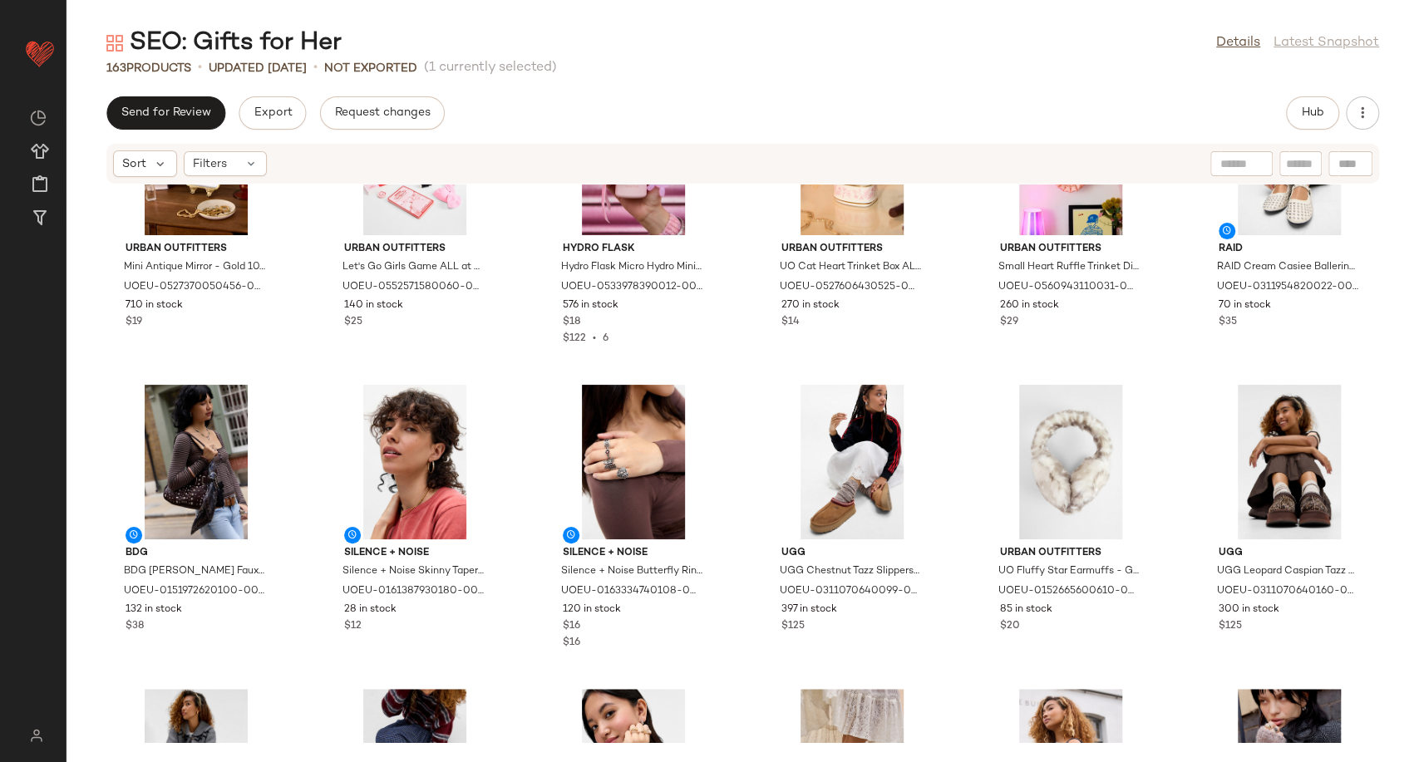
scroll to position [937, 0]
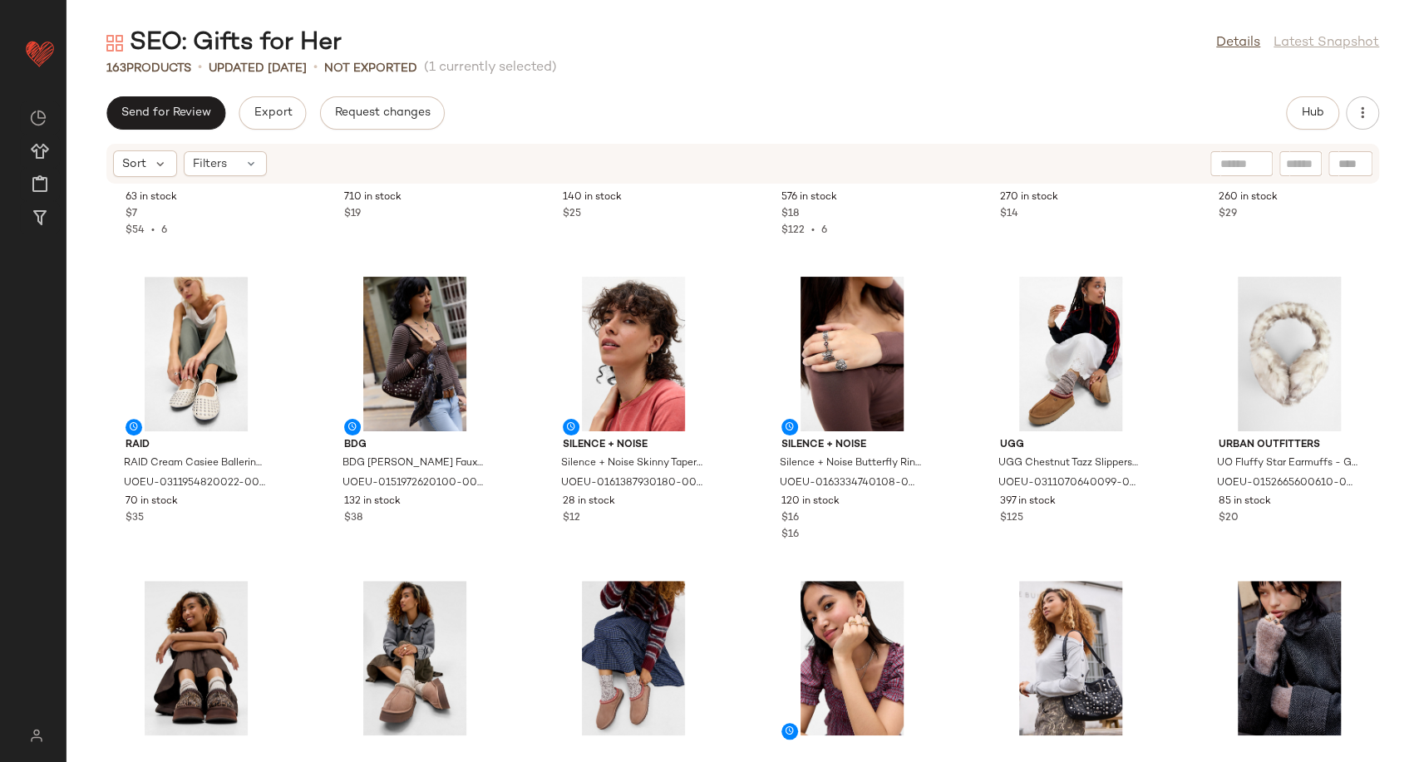
scroll to position [845, 0]
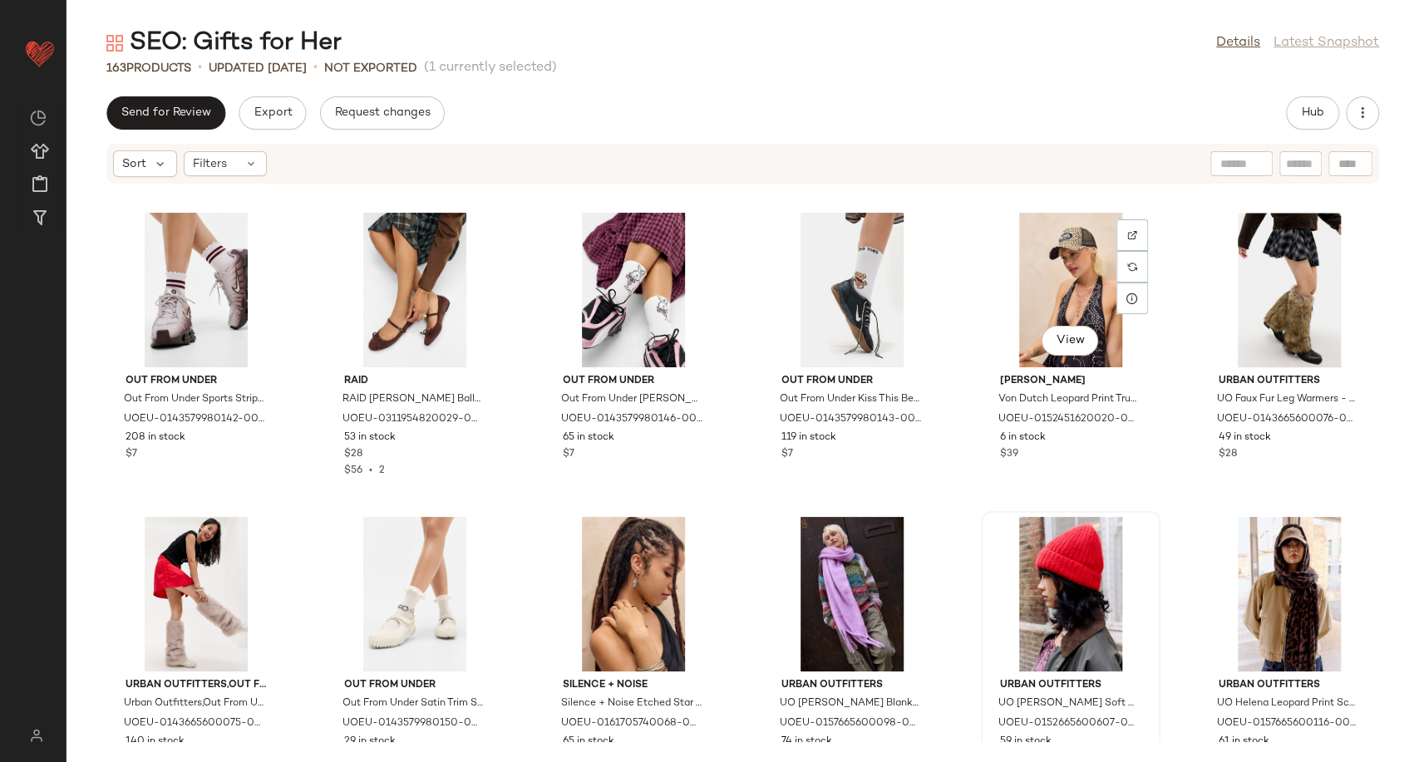
scroll to position [1676, 0]
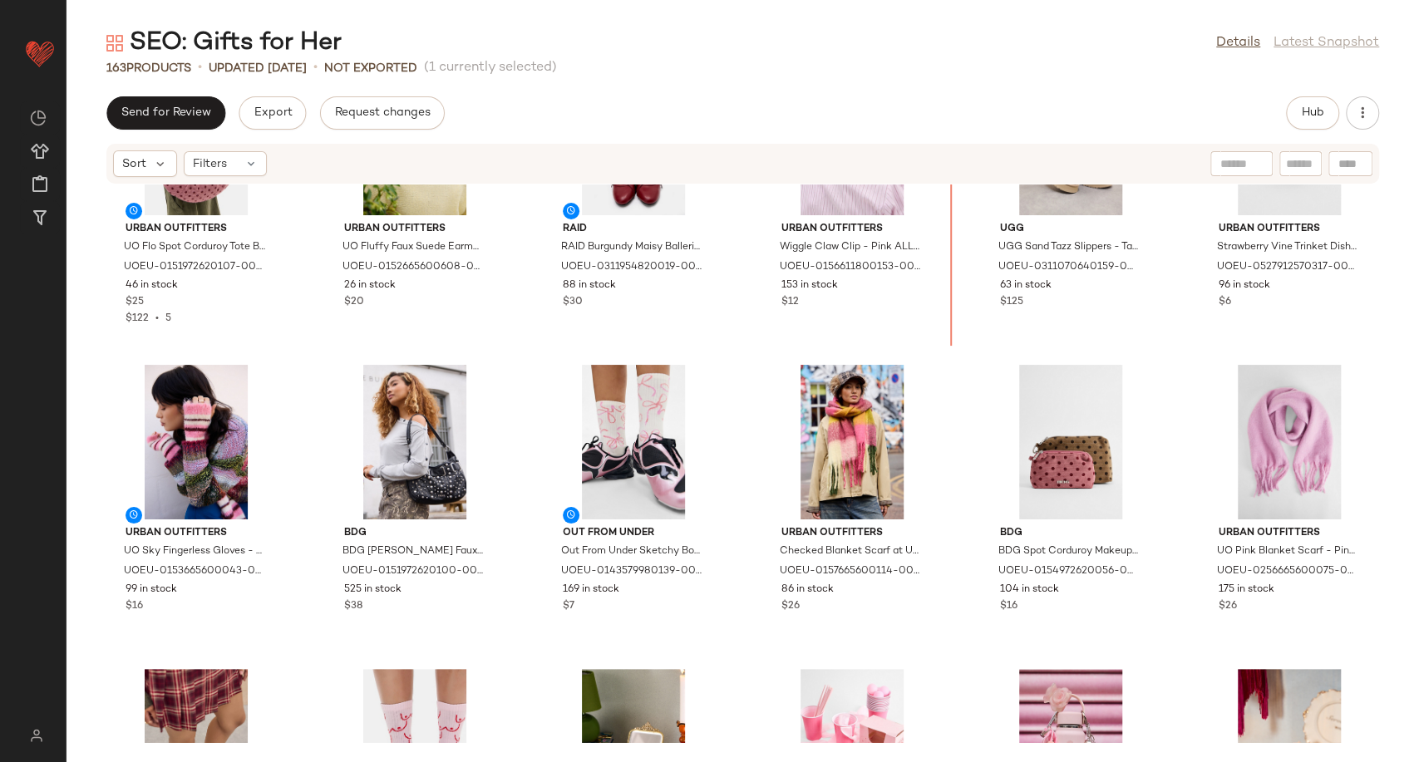
scroll to position [200, 0]
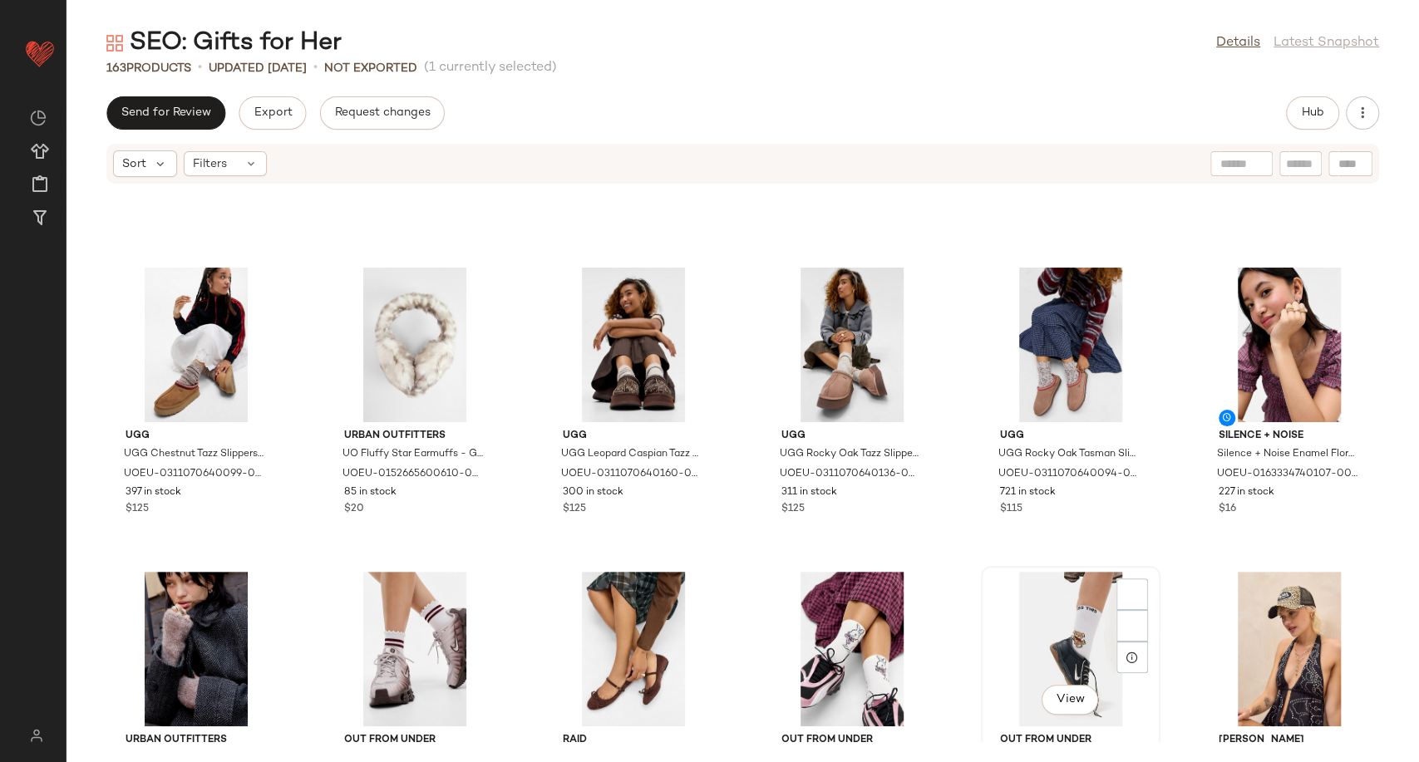
scroll to position [1322, 0]
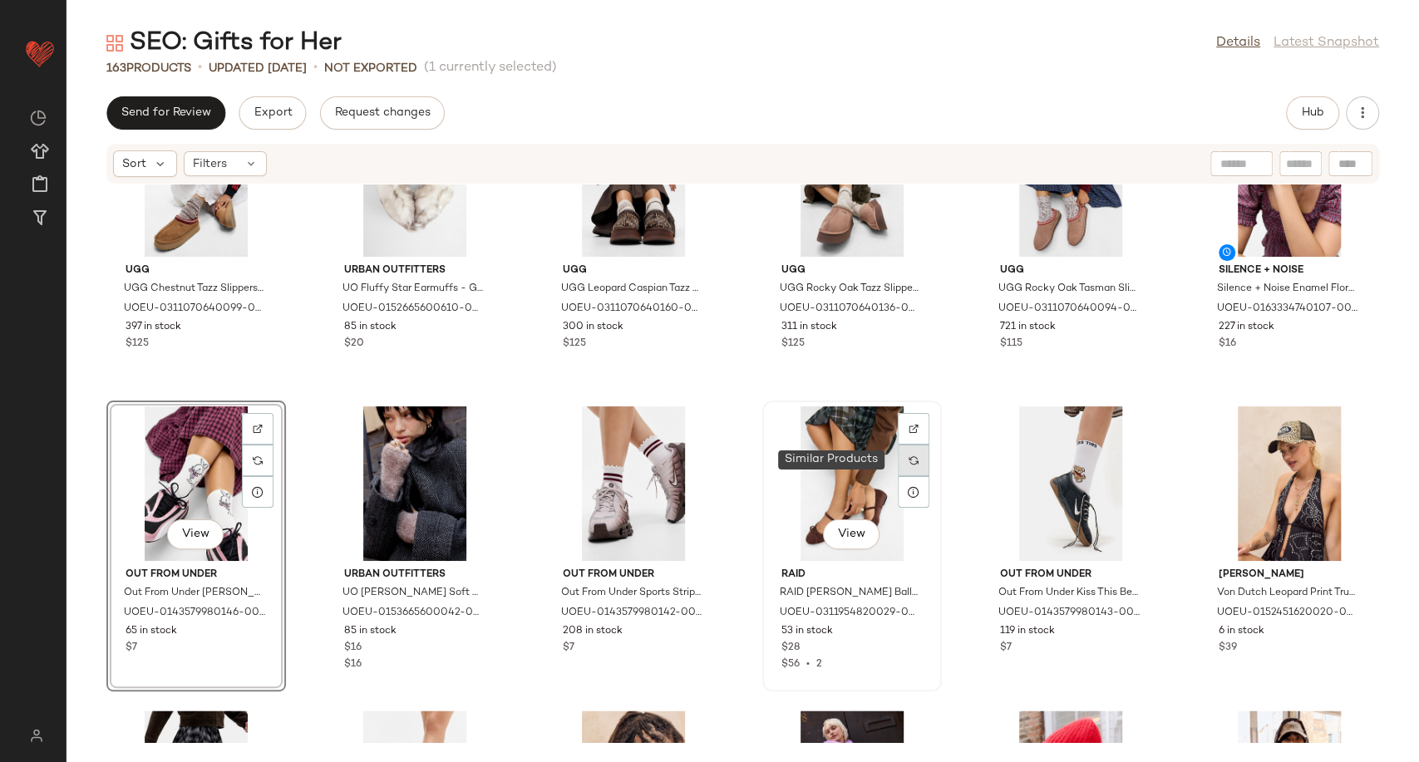
scroll to position [1506, 0]
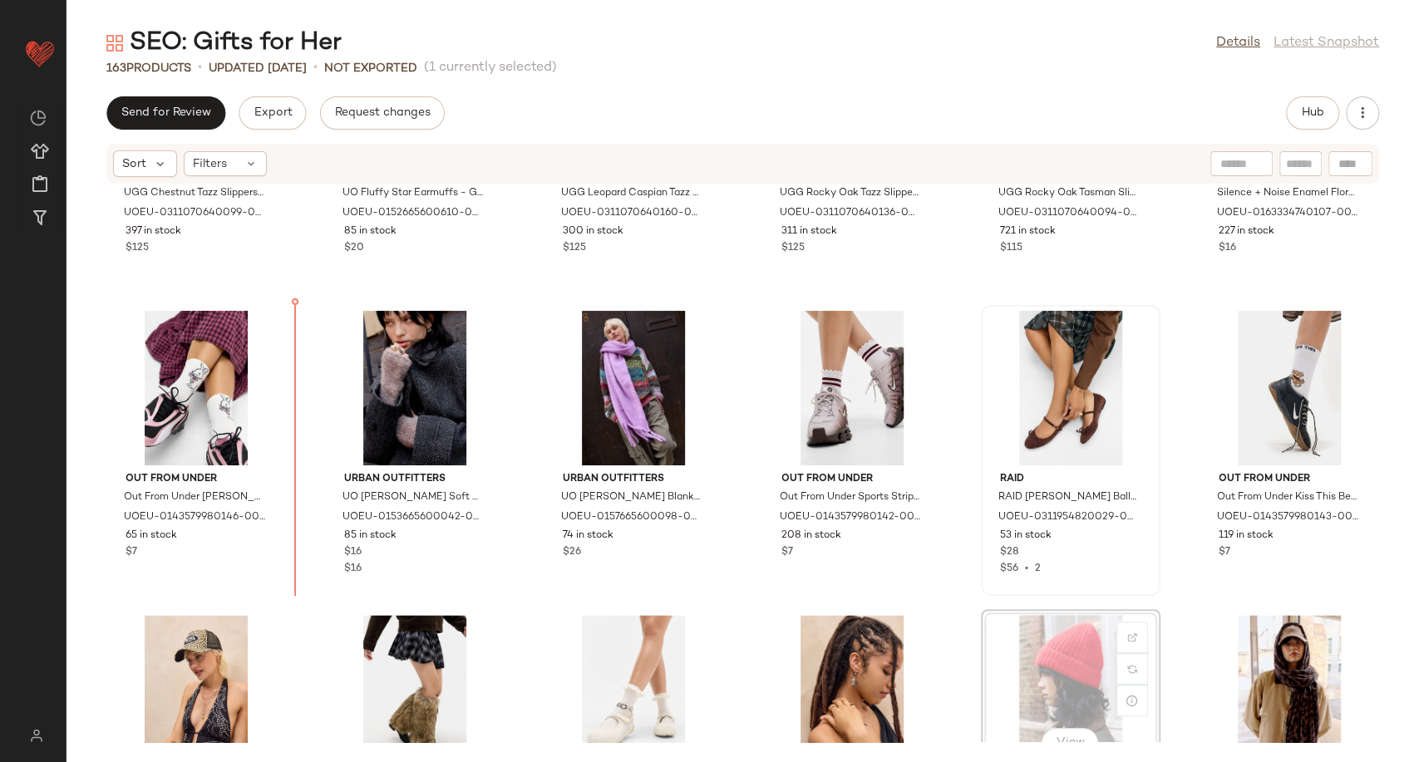
scroll to position [1417, 0]
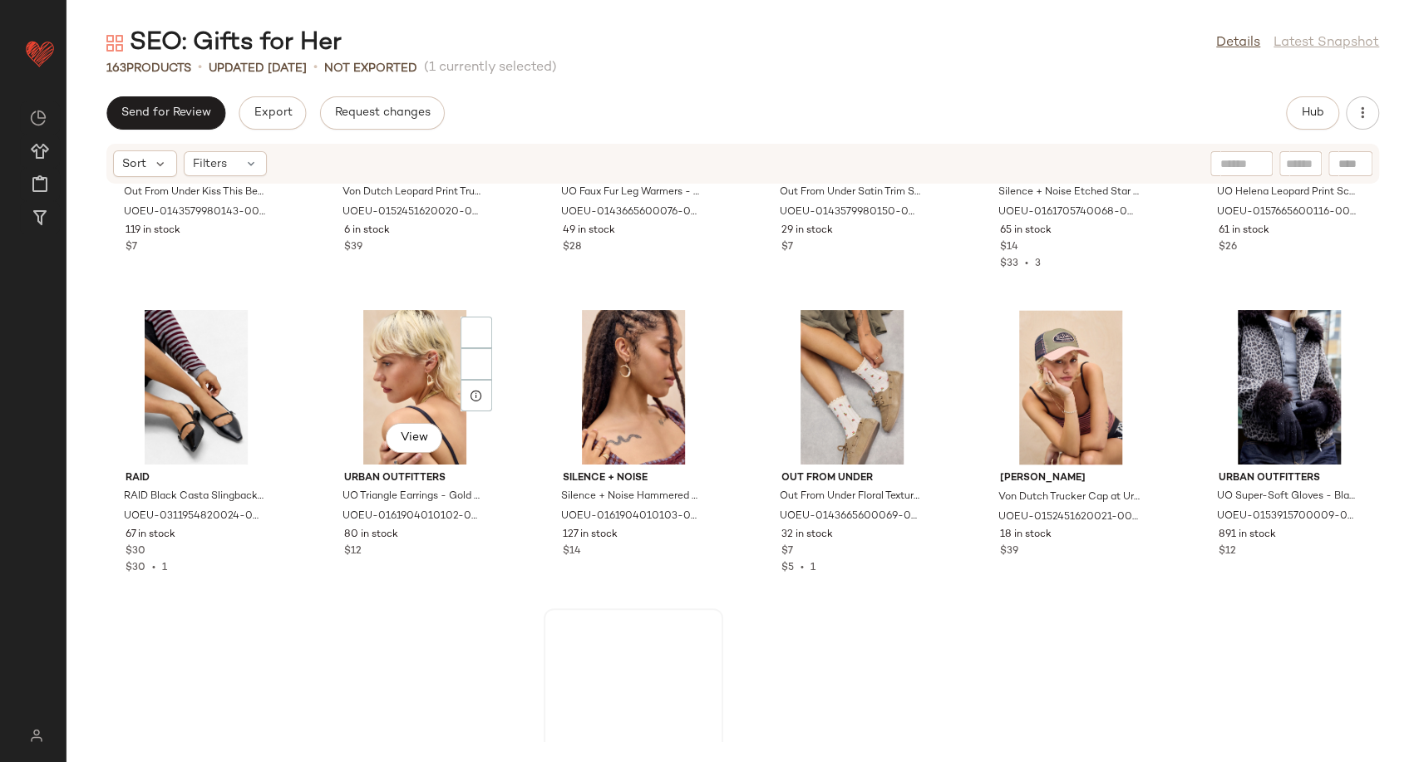
scroll to position [2163, 0]
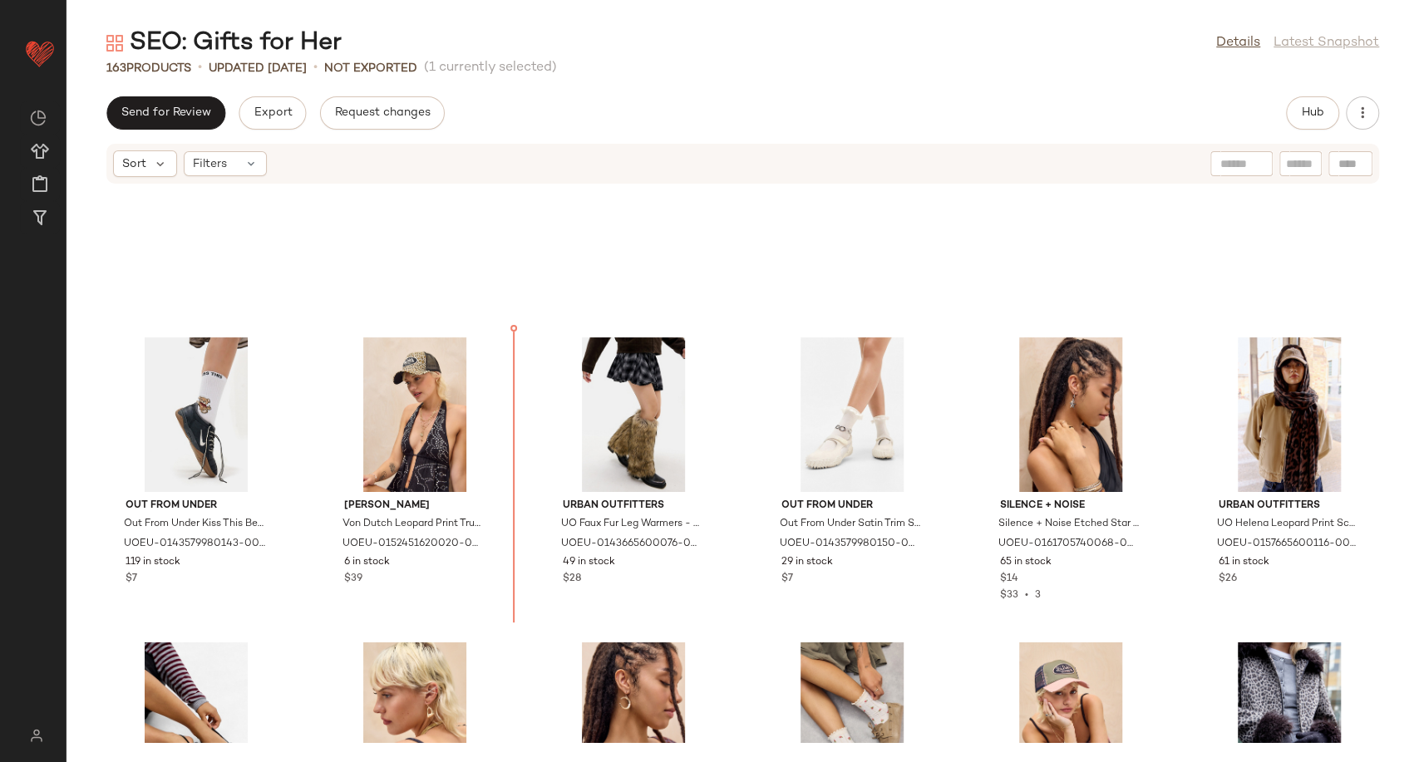
scroll to position [1684, 0]
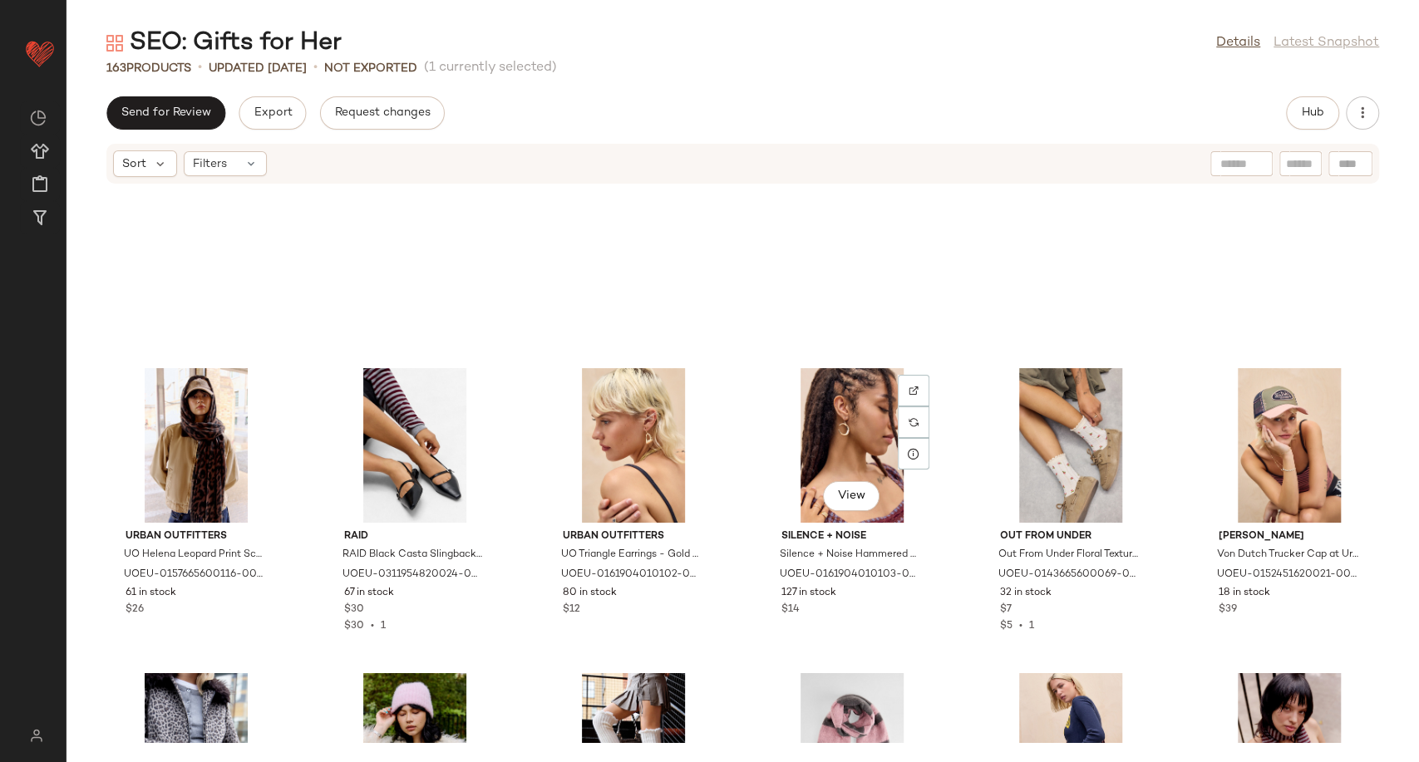
scroll to position [2146, 0]
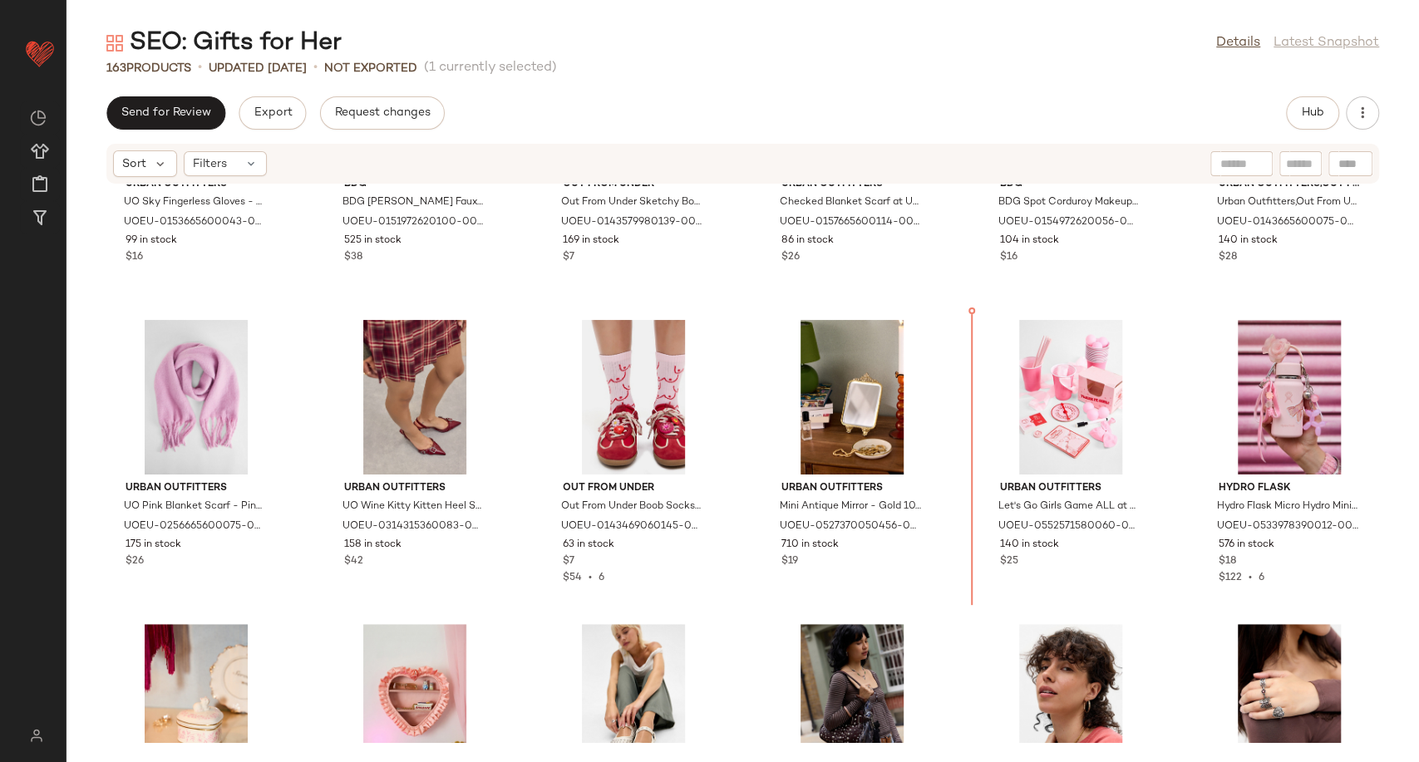
scroll to position [495, 0]
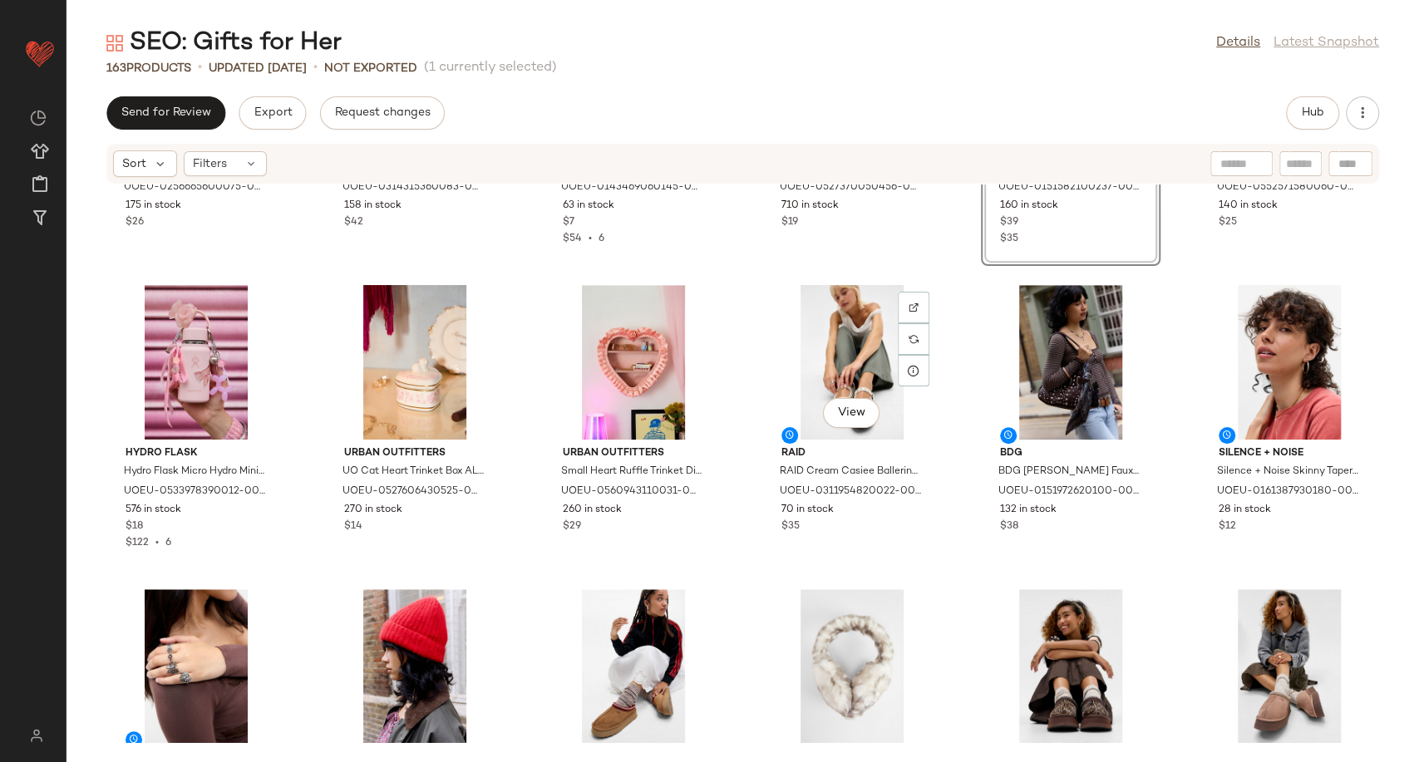
scroll to position [865, 0]
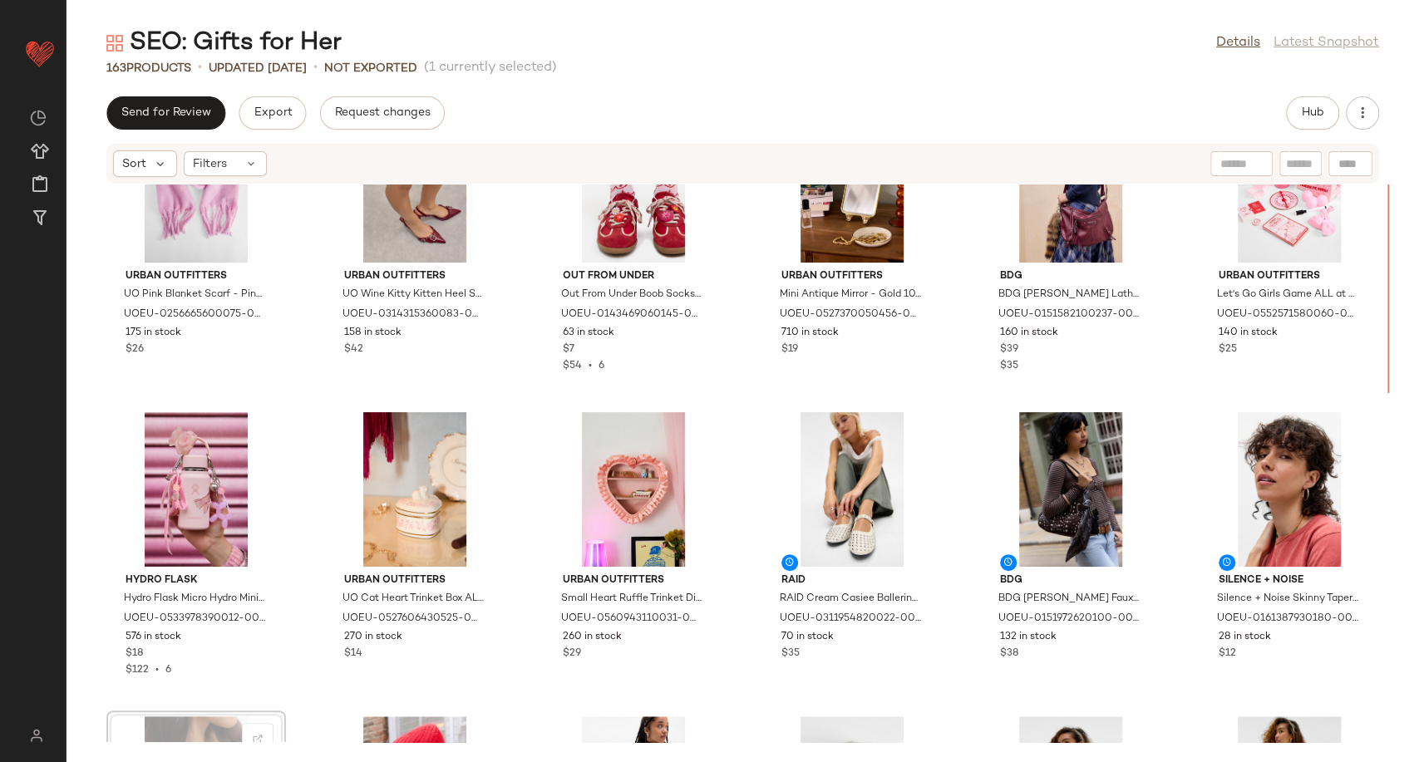
scroll to position [580, 0]
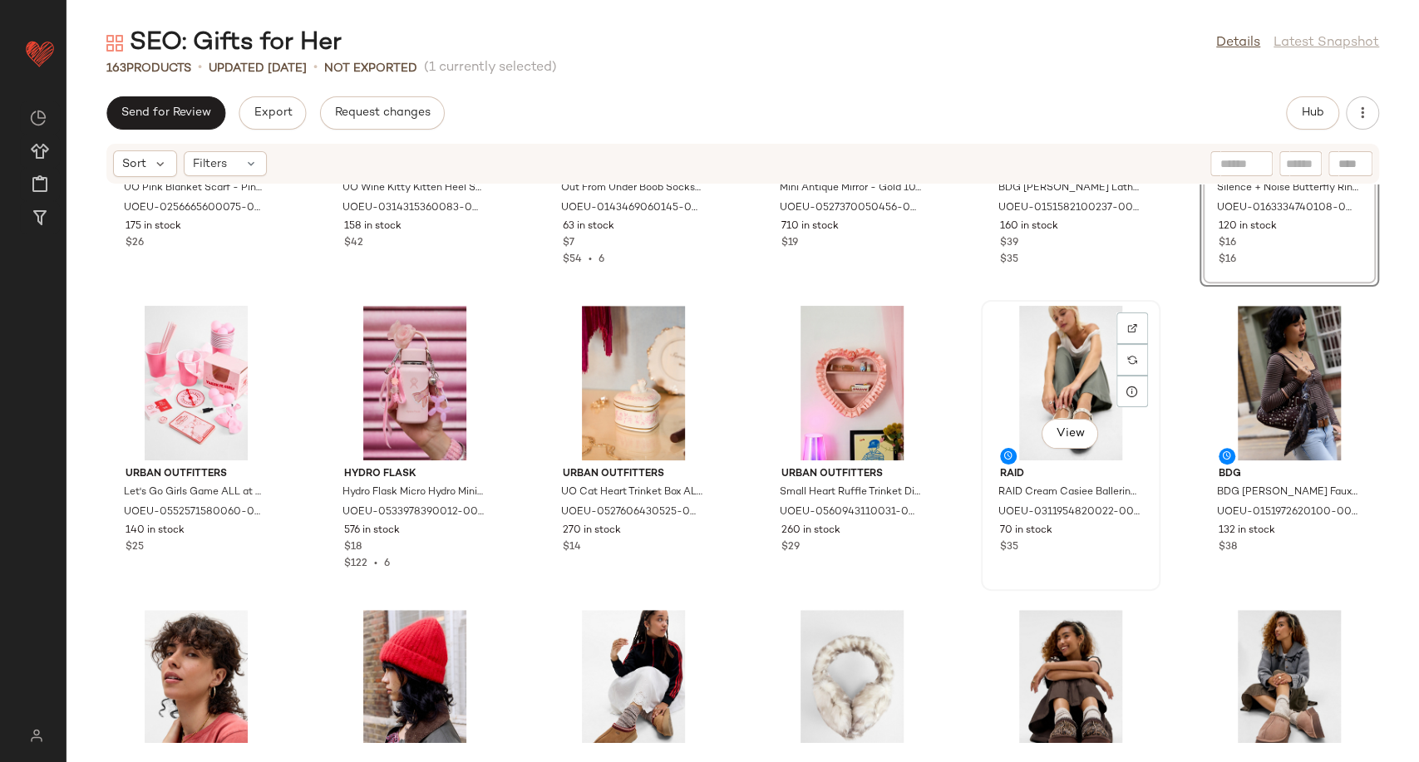
scroll to position [1042, 0]
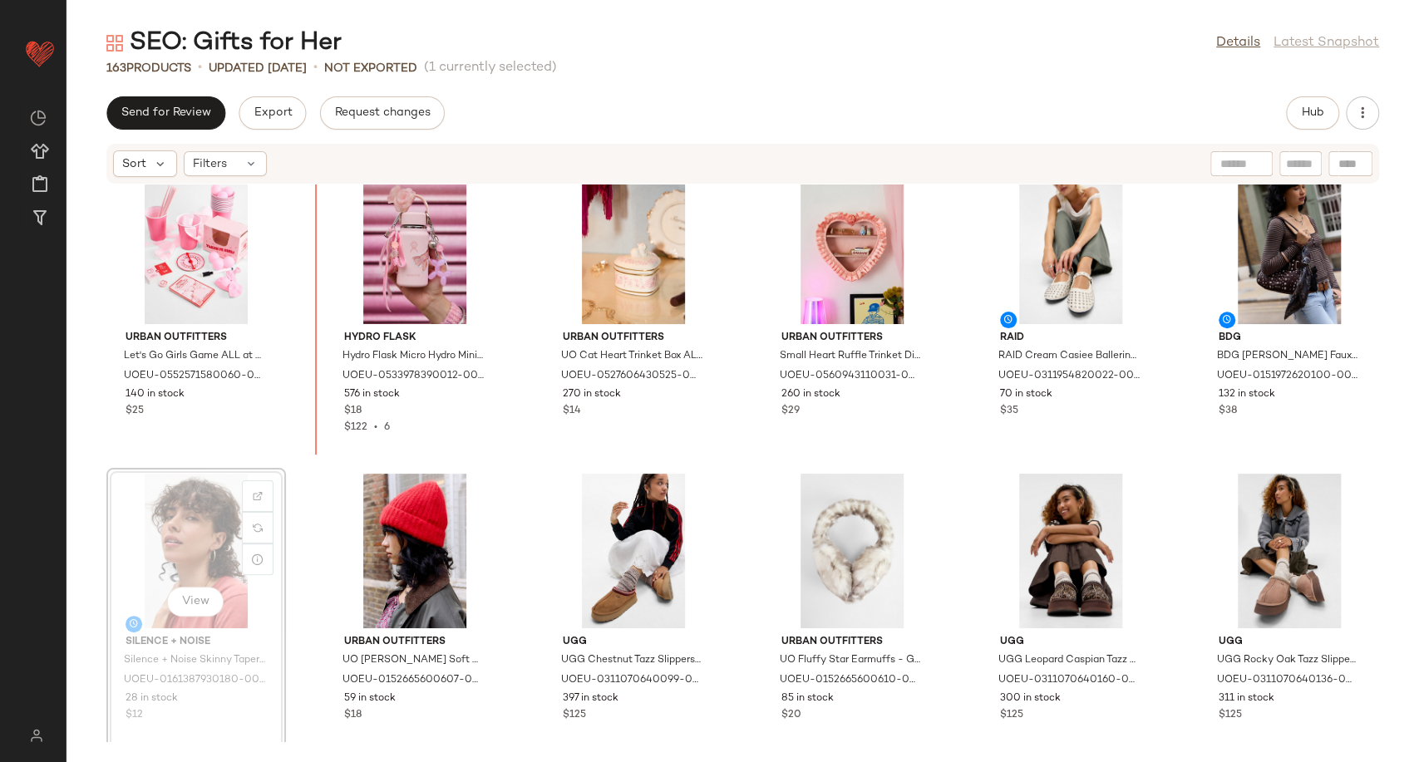
scroll to position [944, 0]
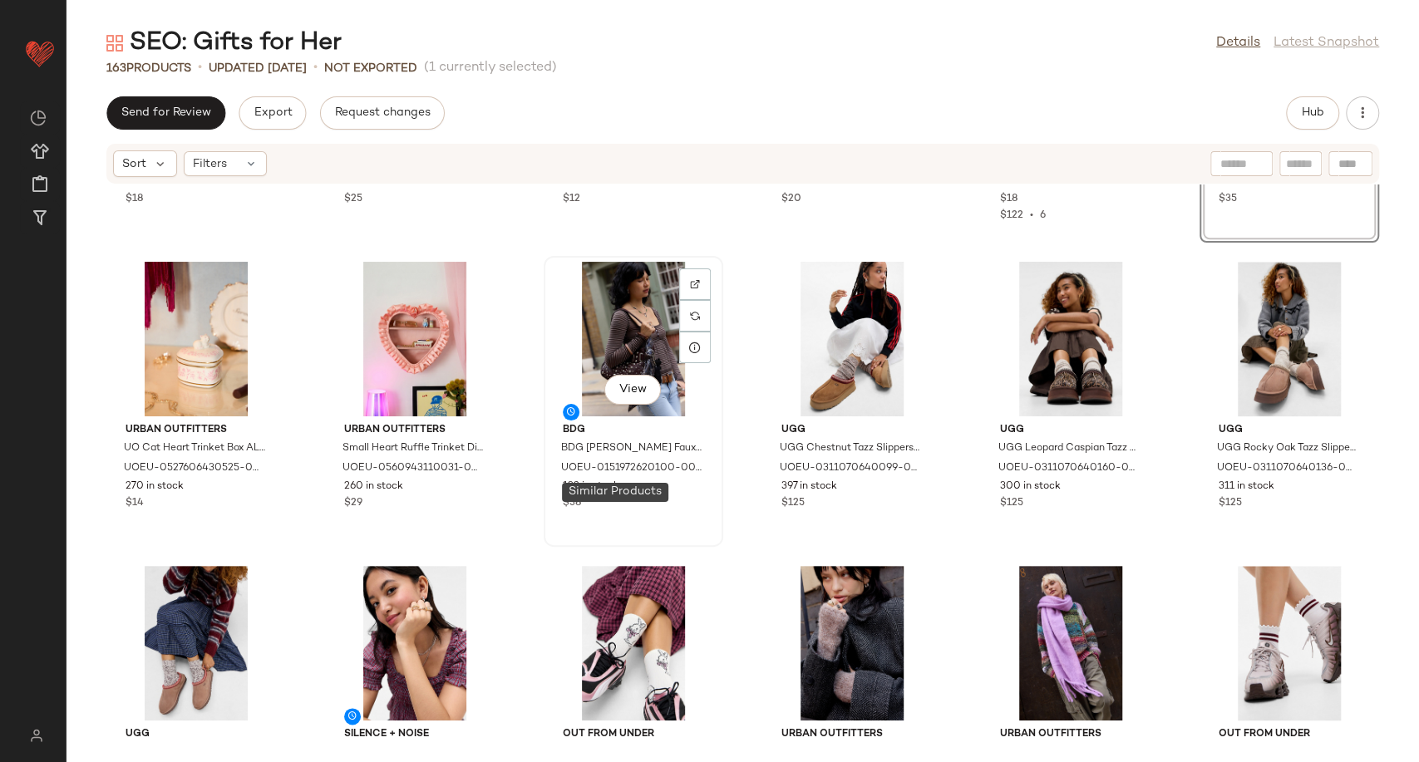
scroll to position [1221, 0]
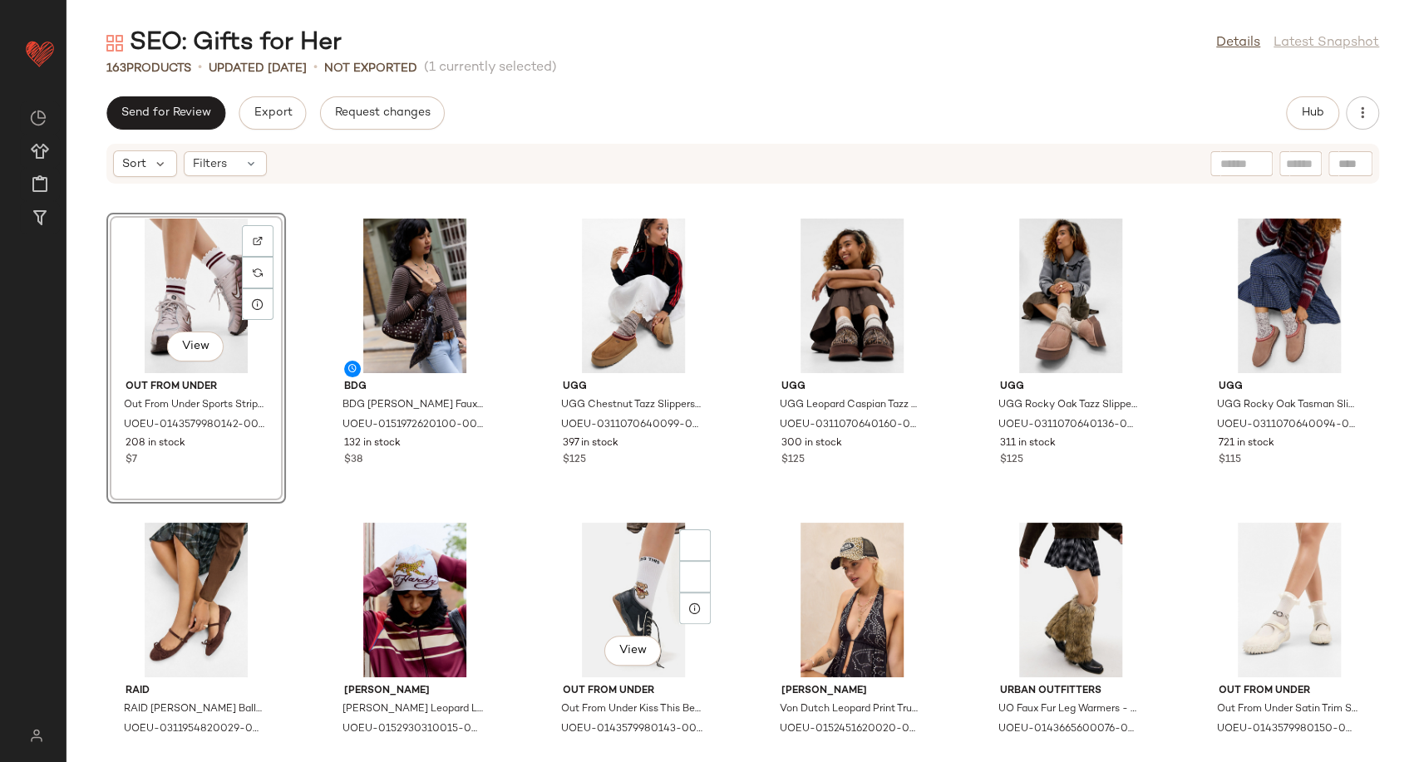
scroll to position [1509, 0]
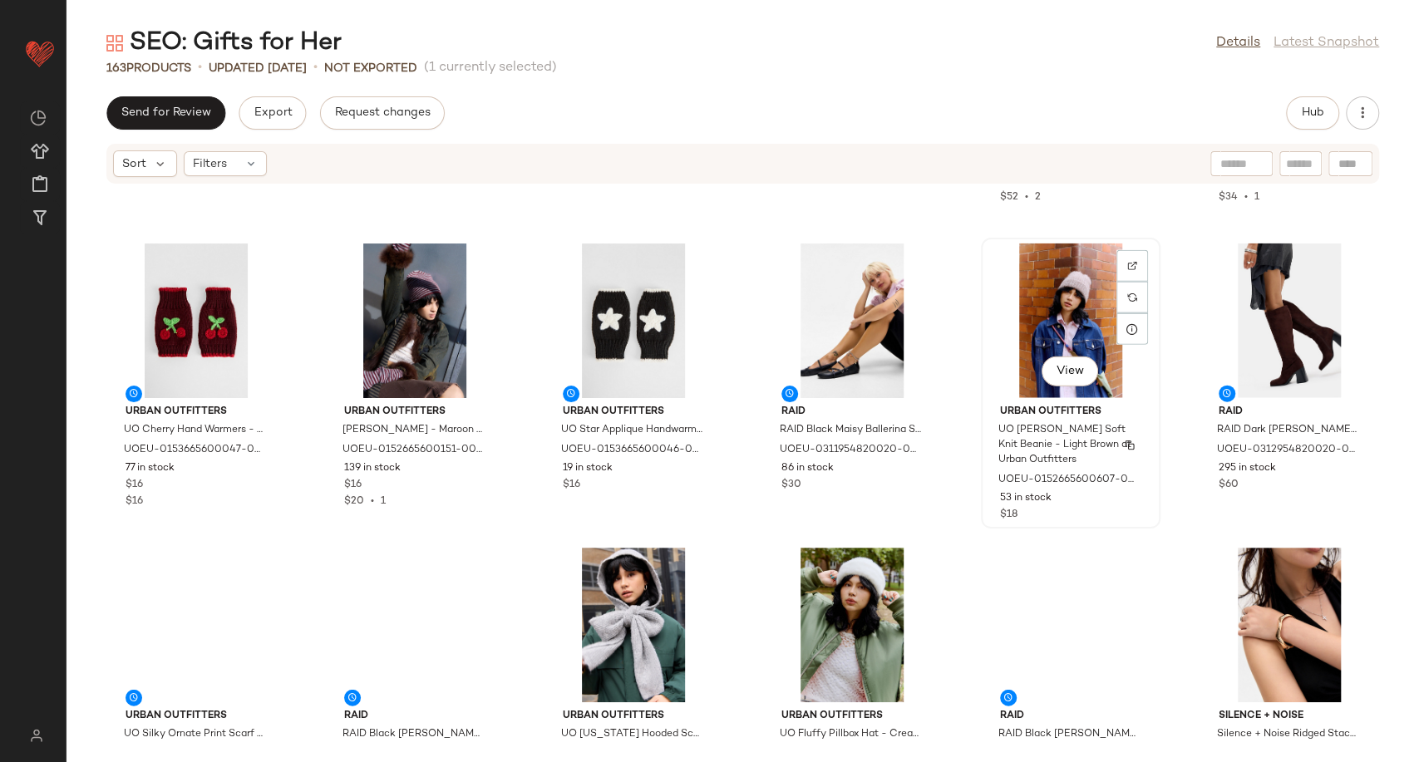
scroll to position [2709, 0]
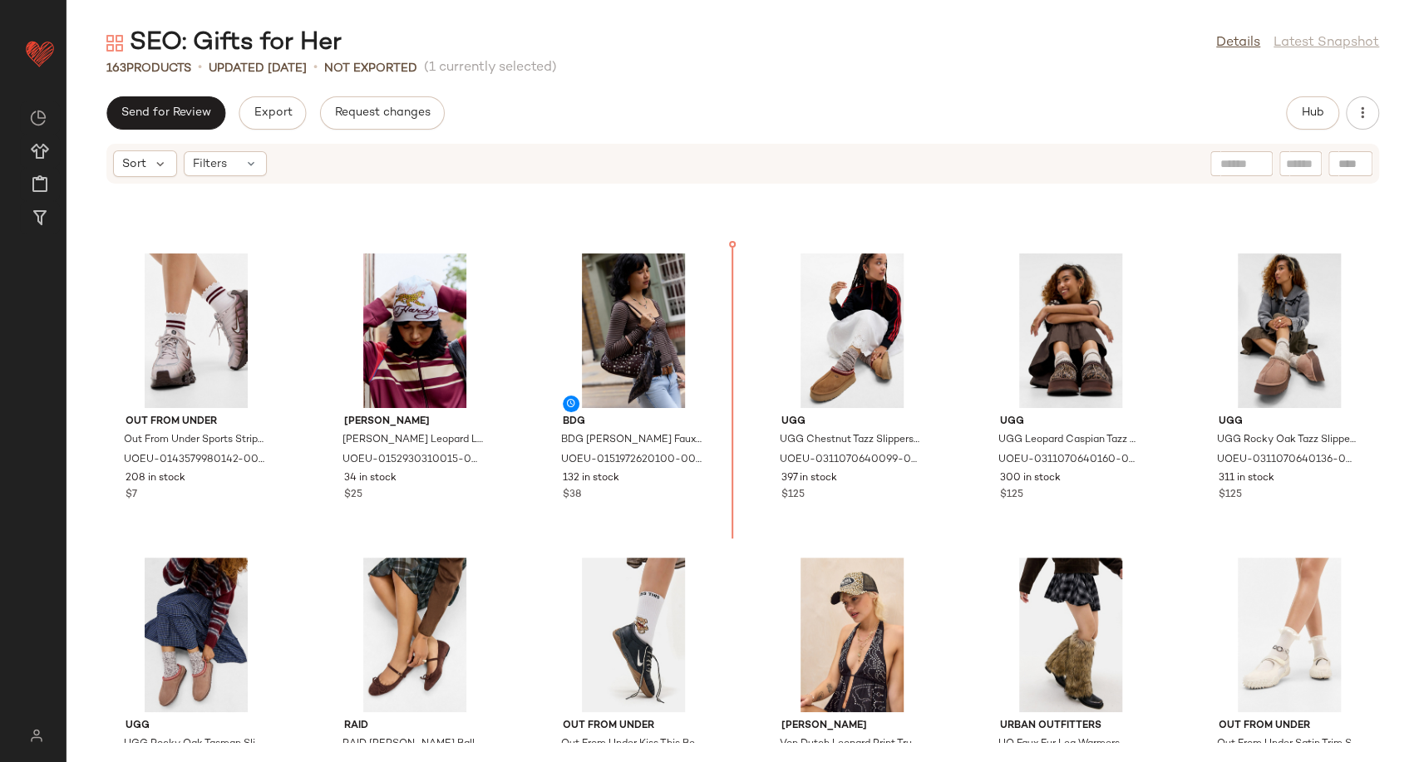
scroll to position [1385, 0]
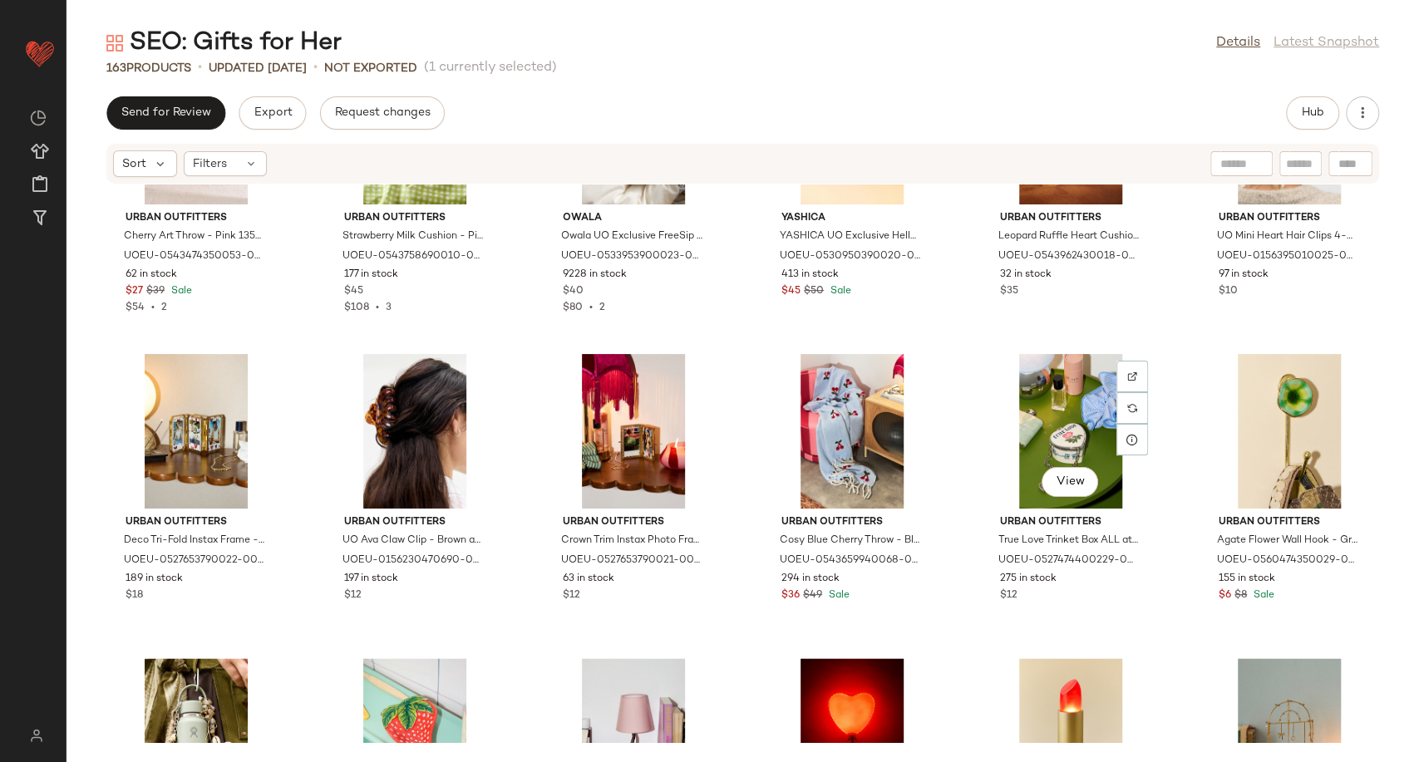
scroll to position [6096, 0]
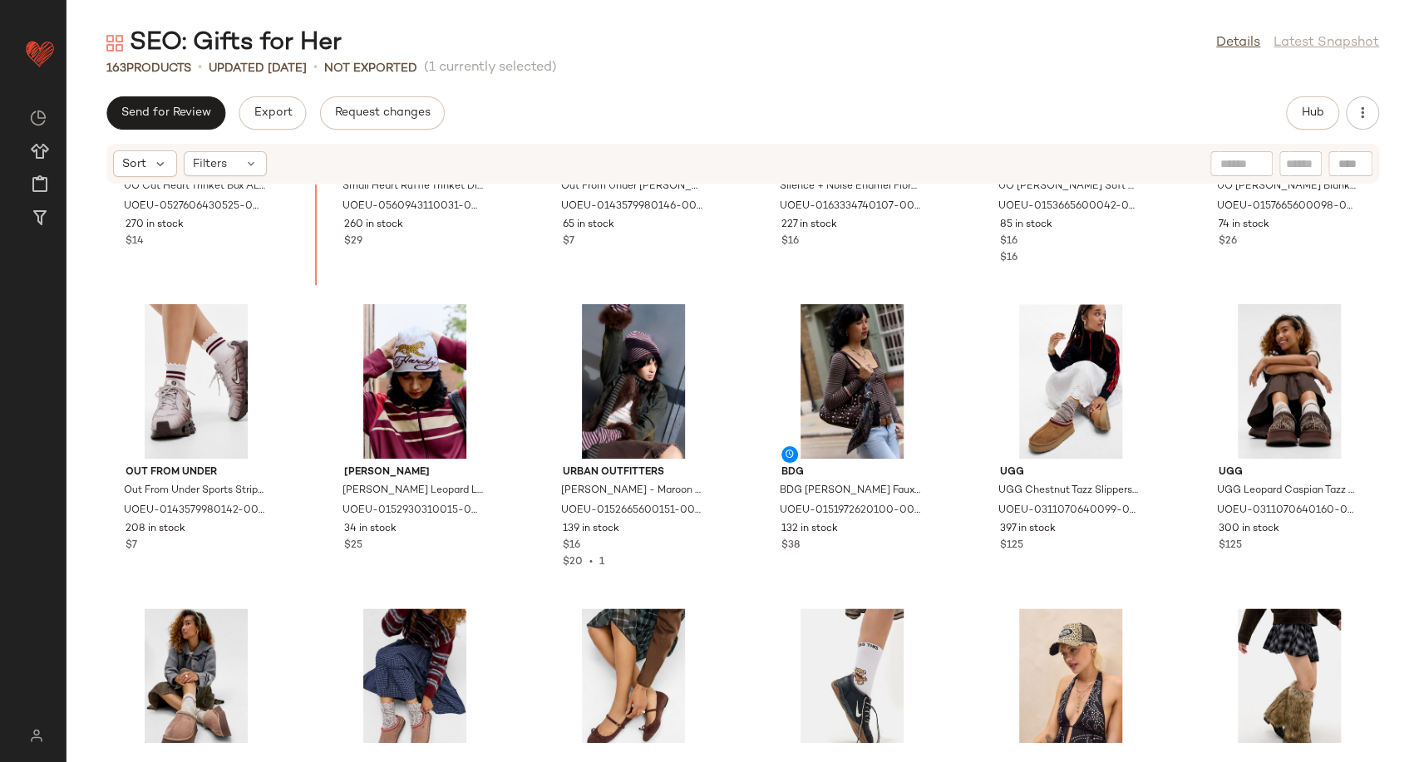
scroll to position [1378, 0]
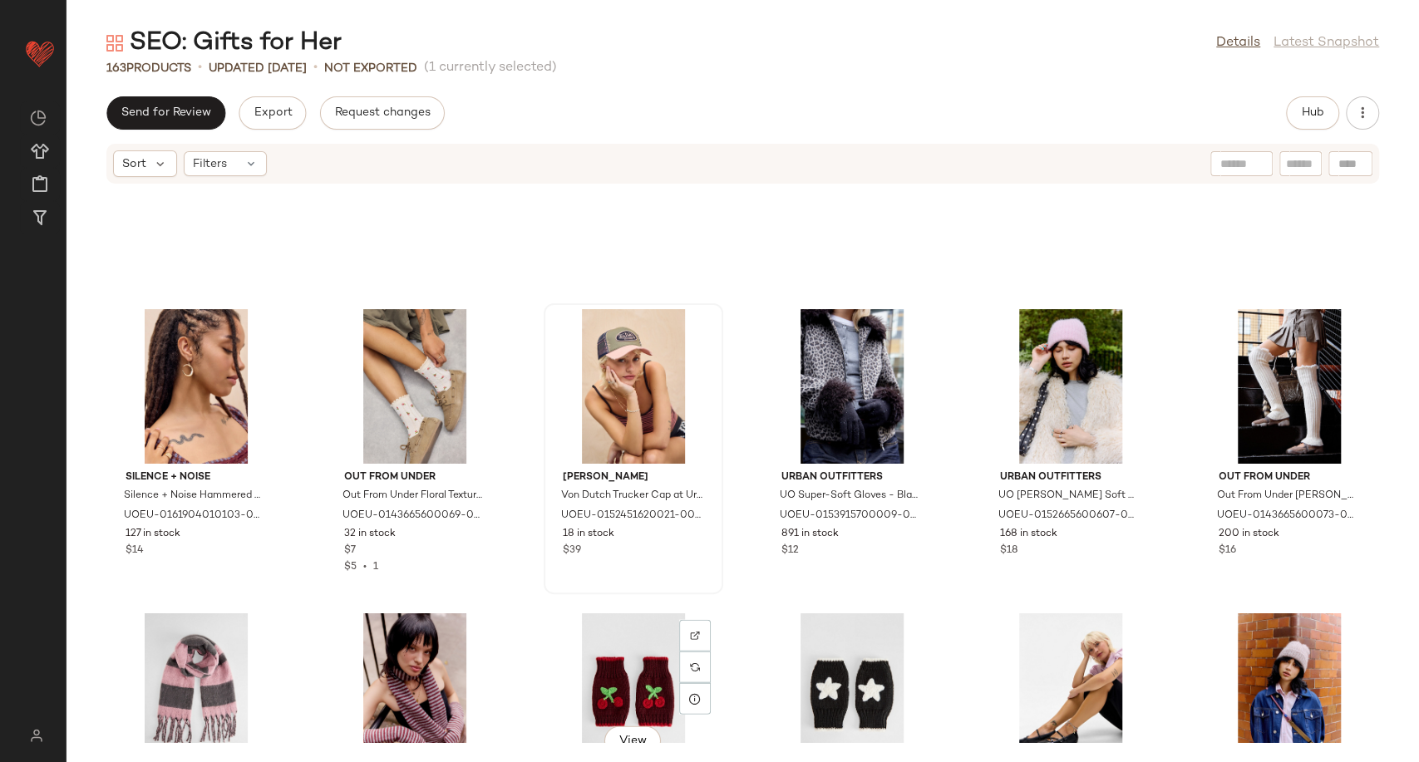
scroll to position [2487, 0]
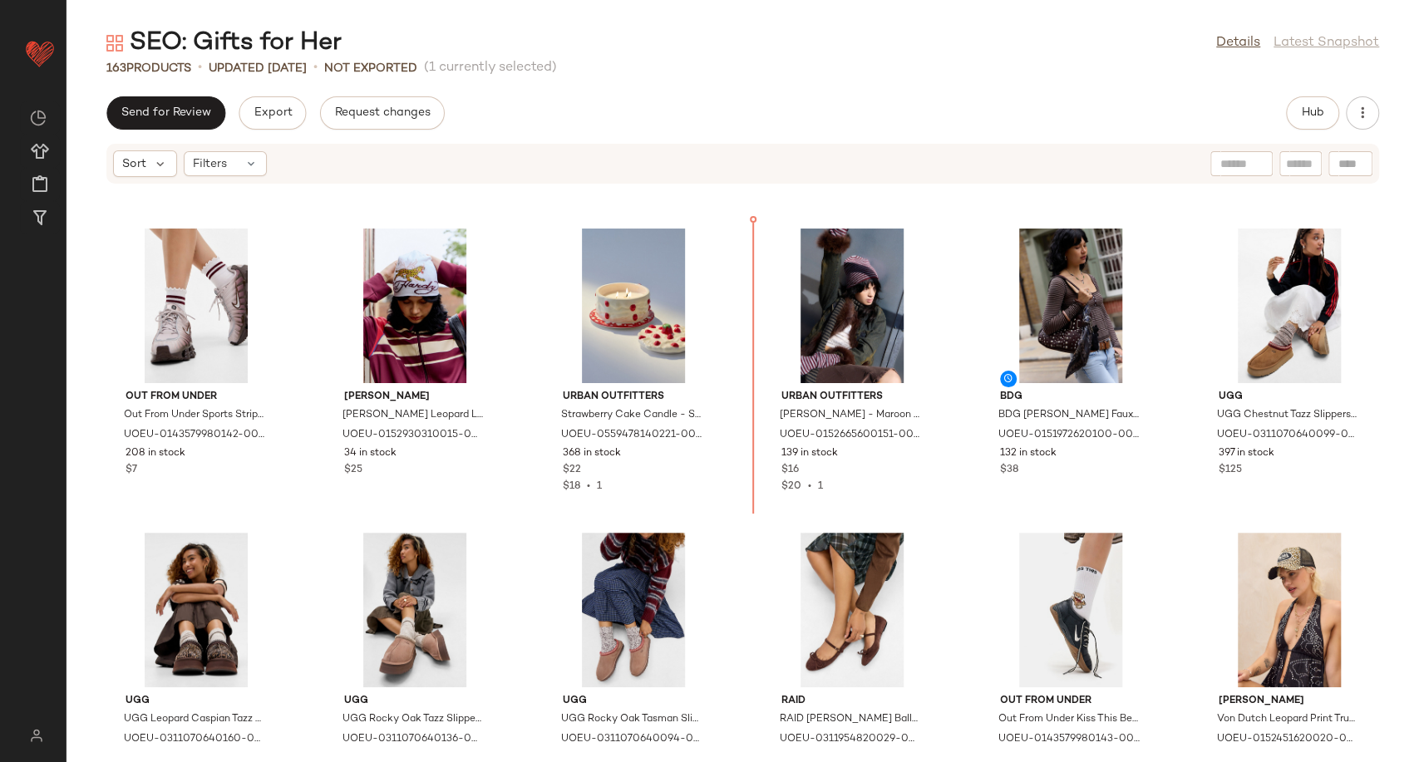
scroll to position [1452, 0]
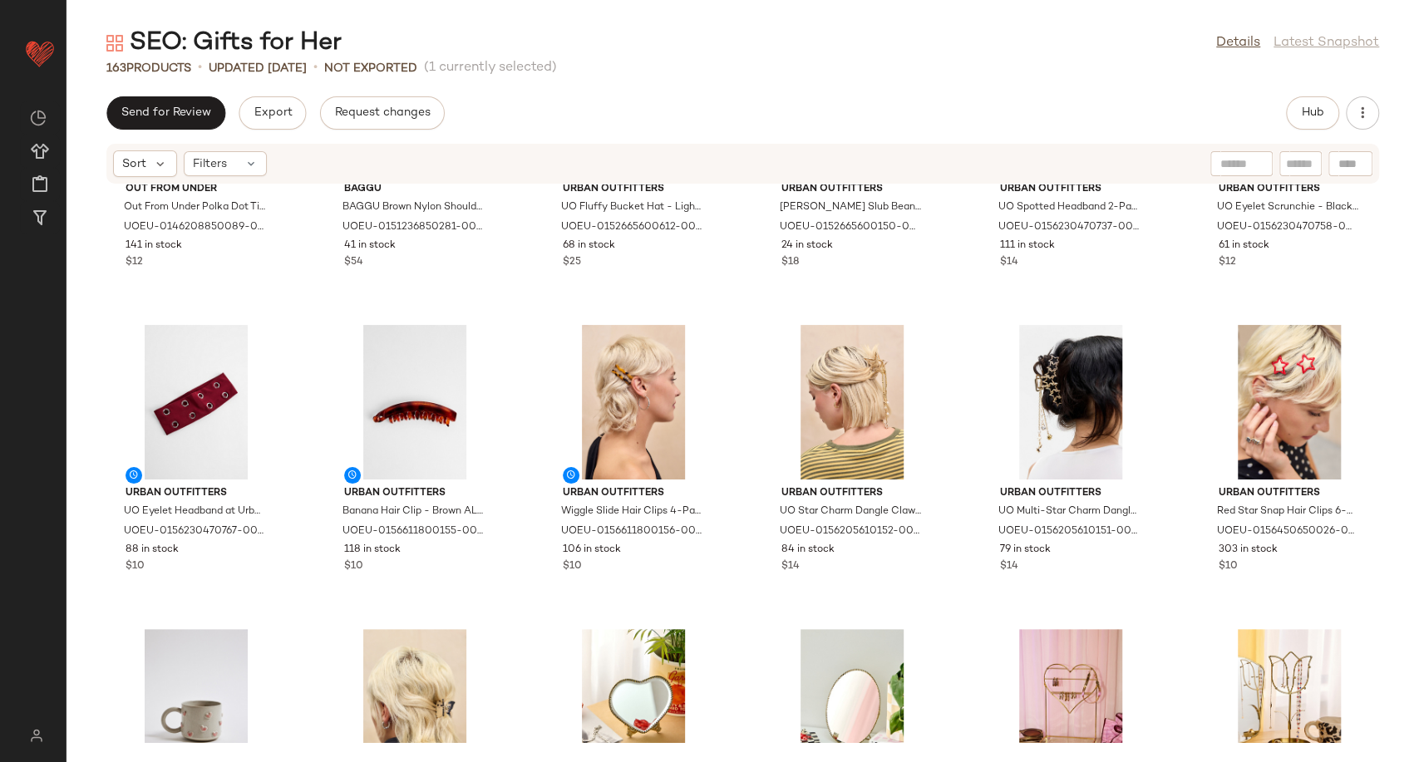
scroll to position [4447, 0]
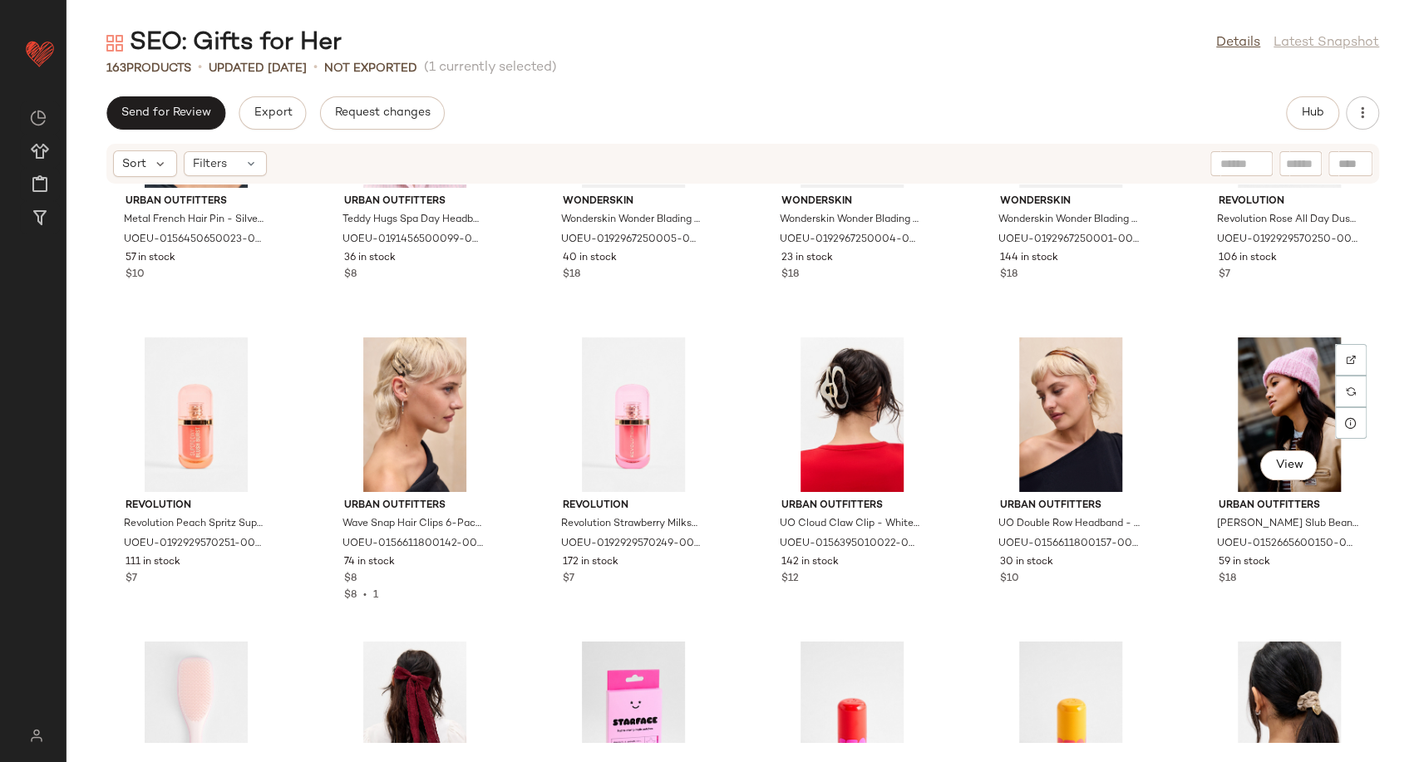
scroll to position [6803, 0]
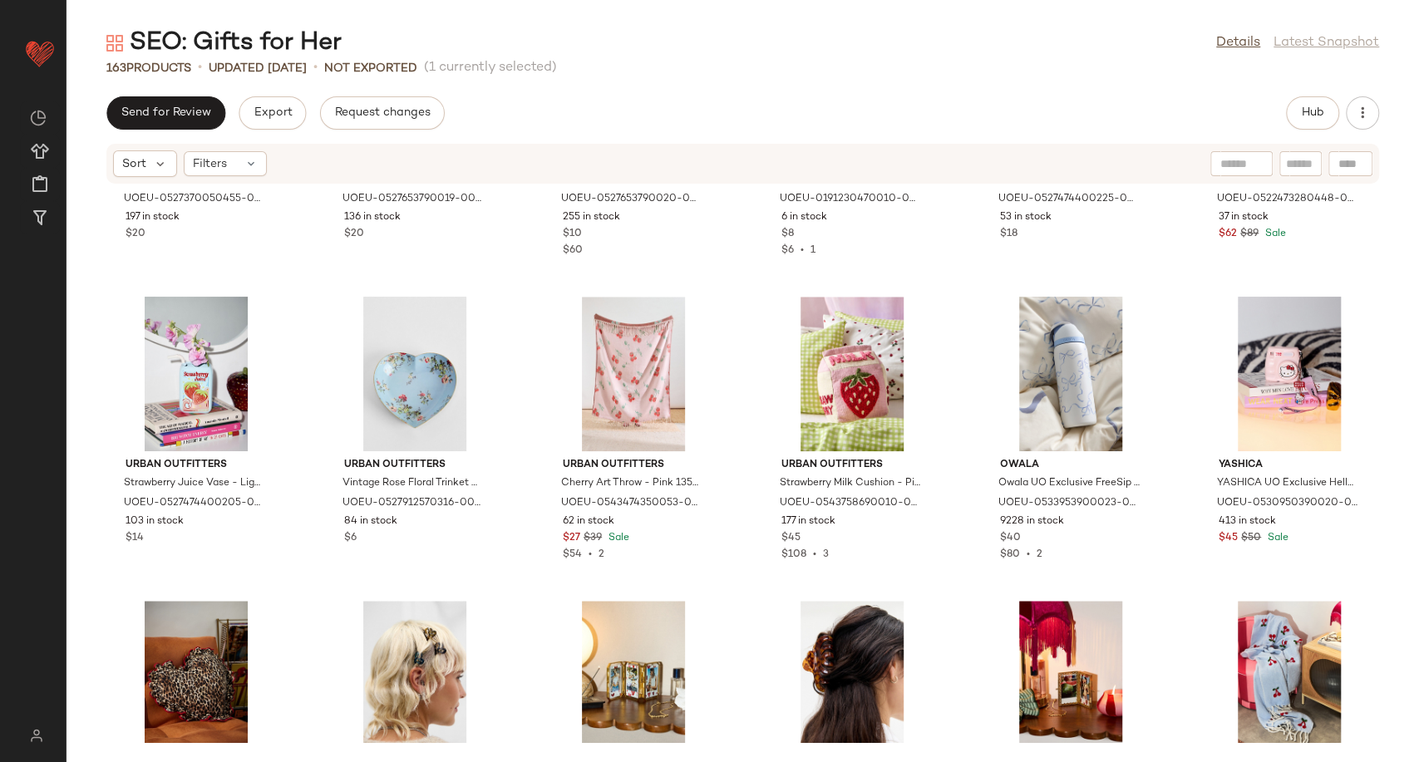
scroll to position [5664, 0]
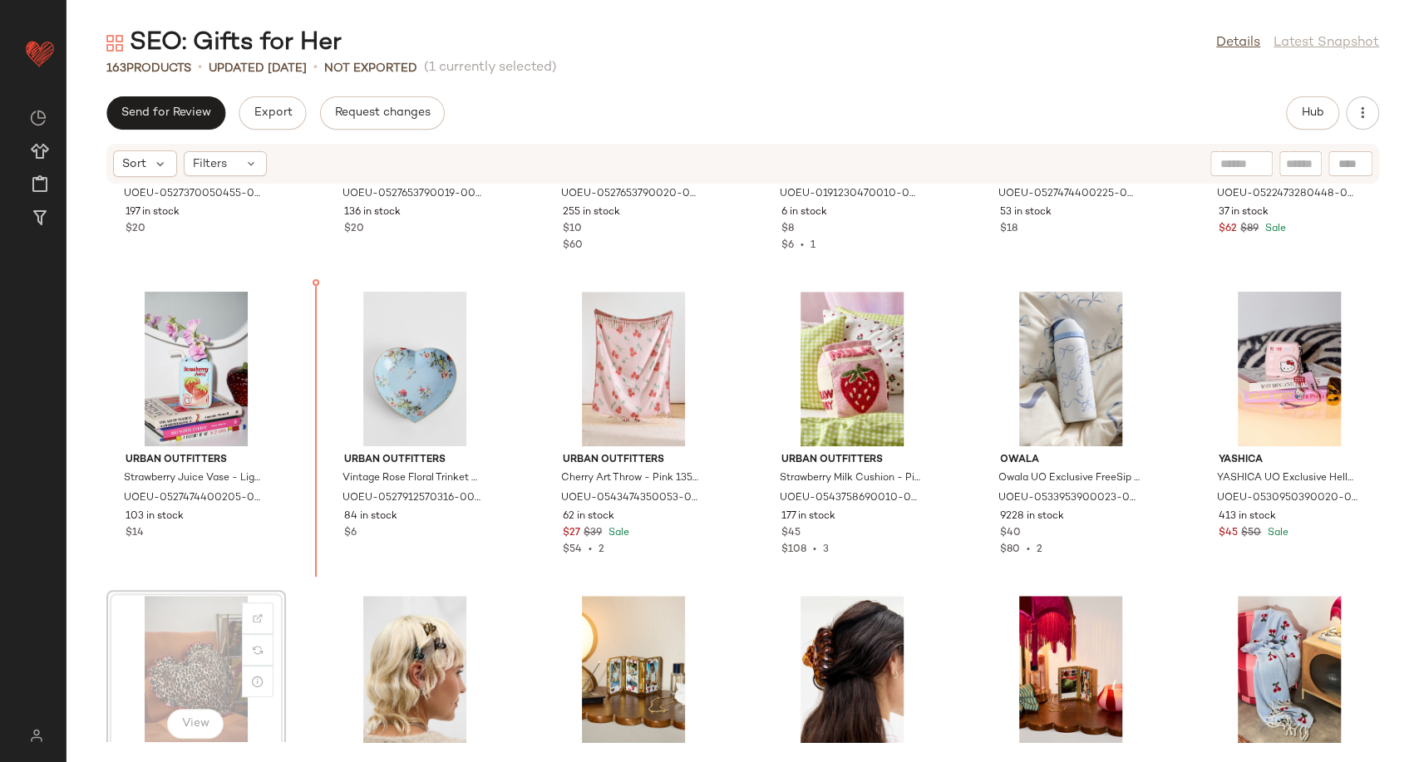
scroll to position [5392, 0]
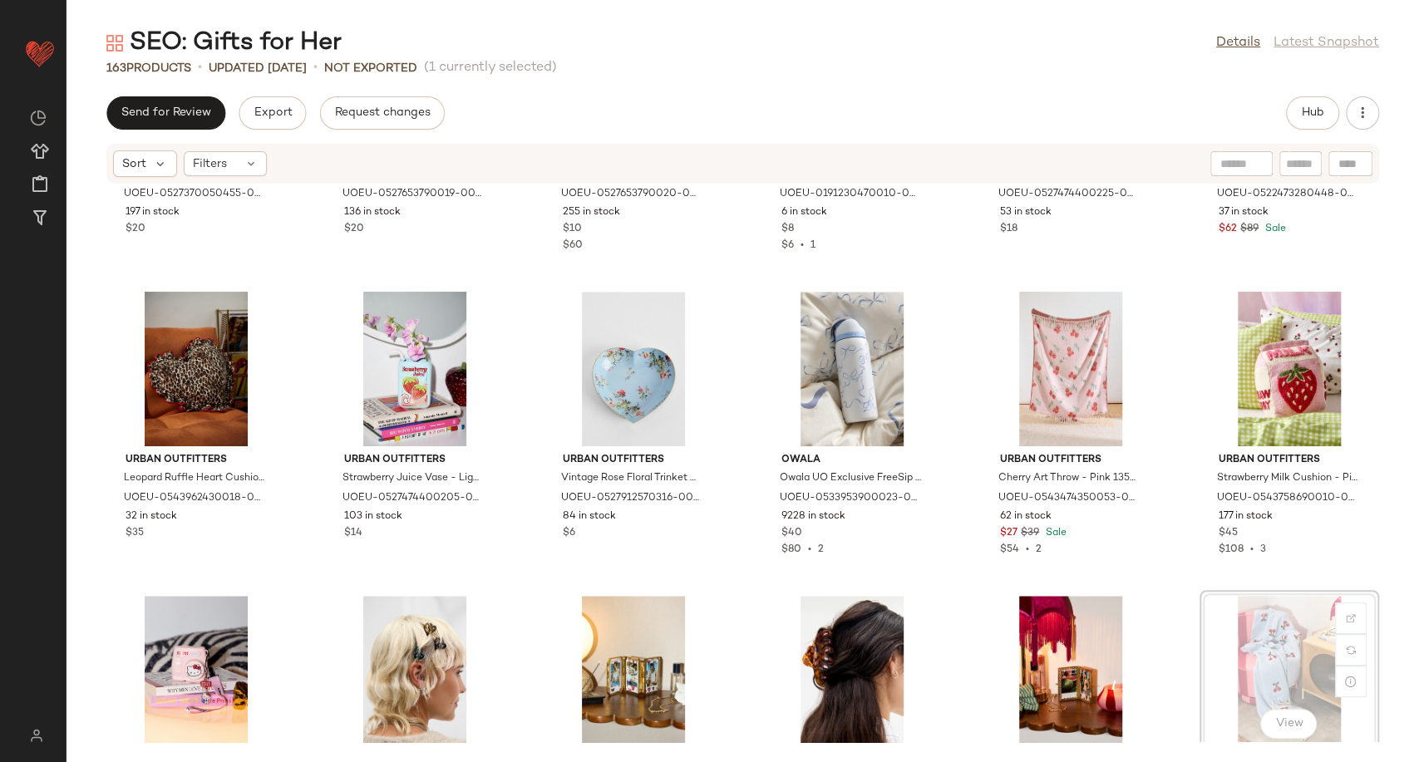
scroll to position [5395, 0]
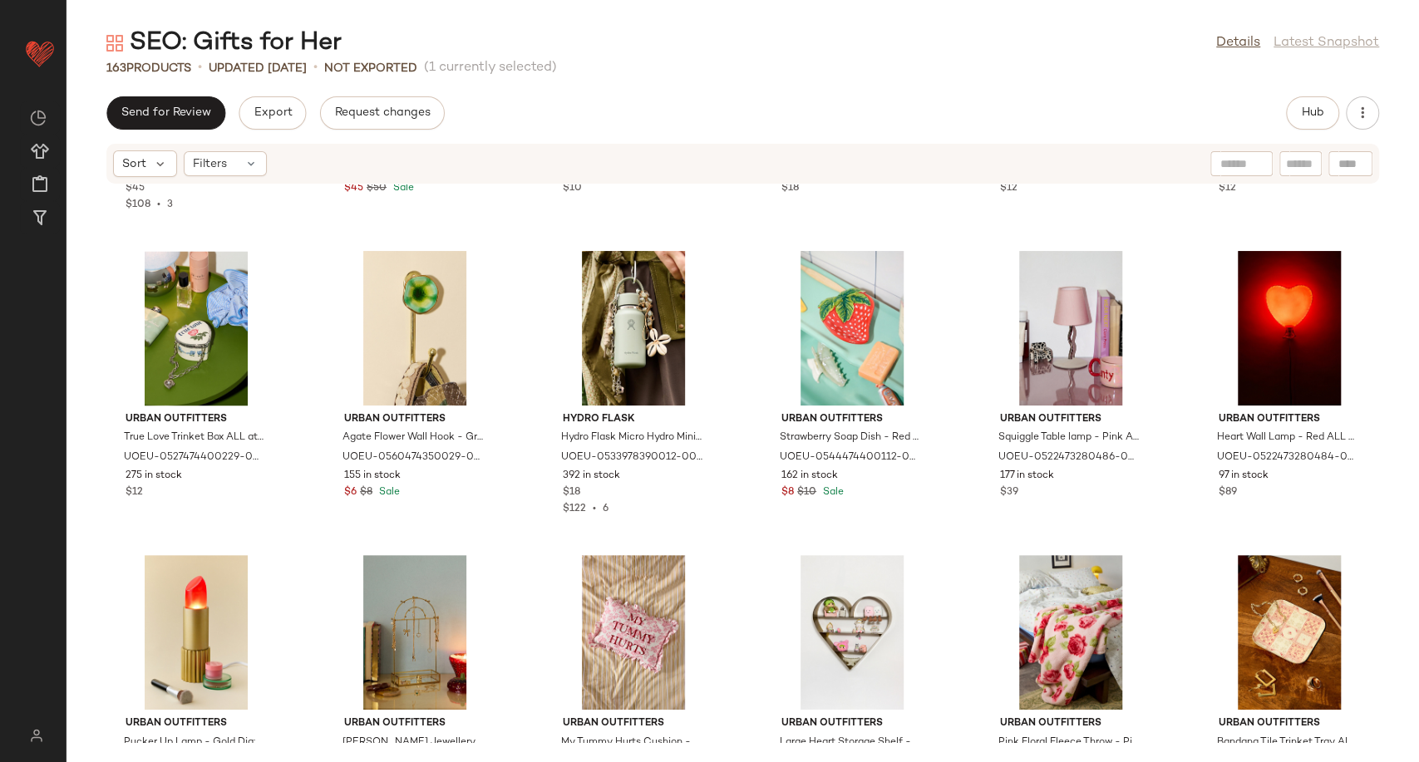
scroll to position [5764, 0]
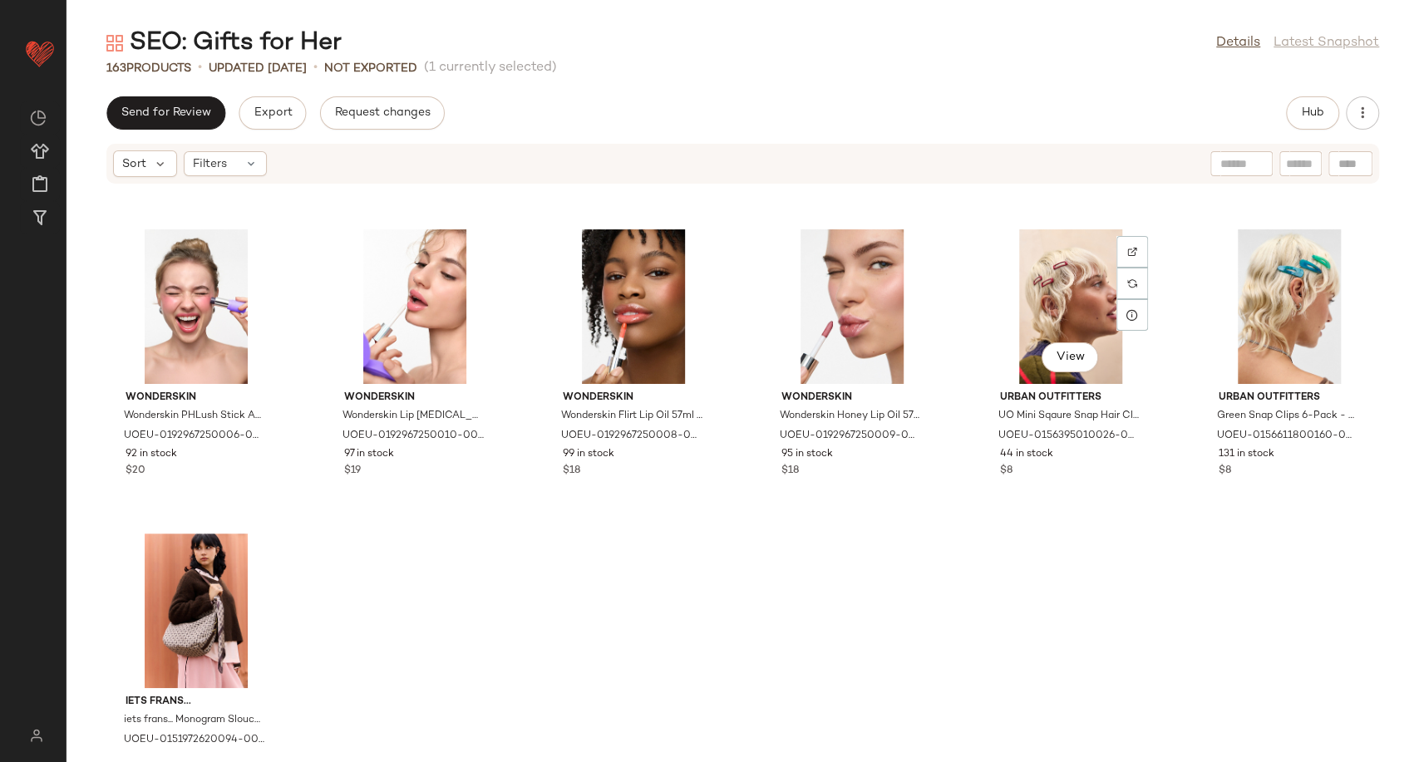
scroll to position [7964, 0]
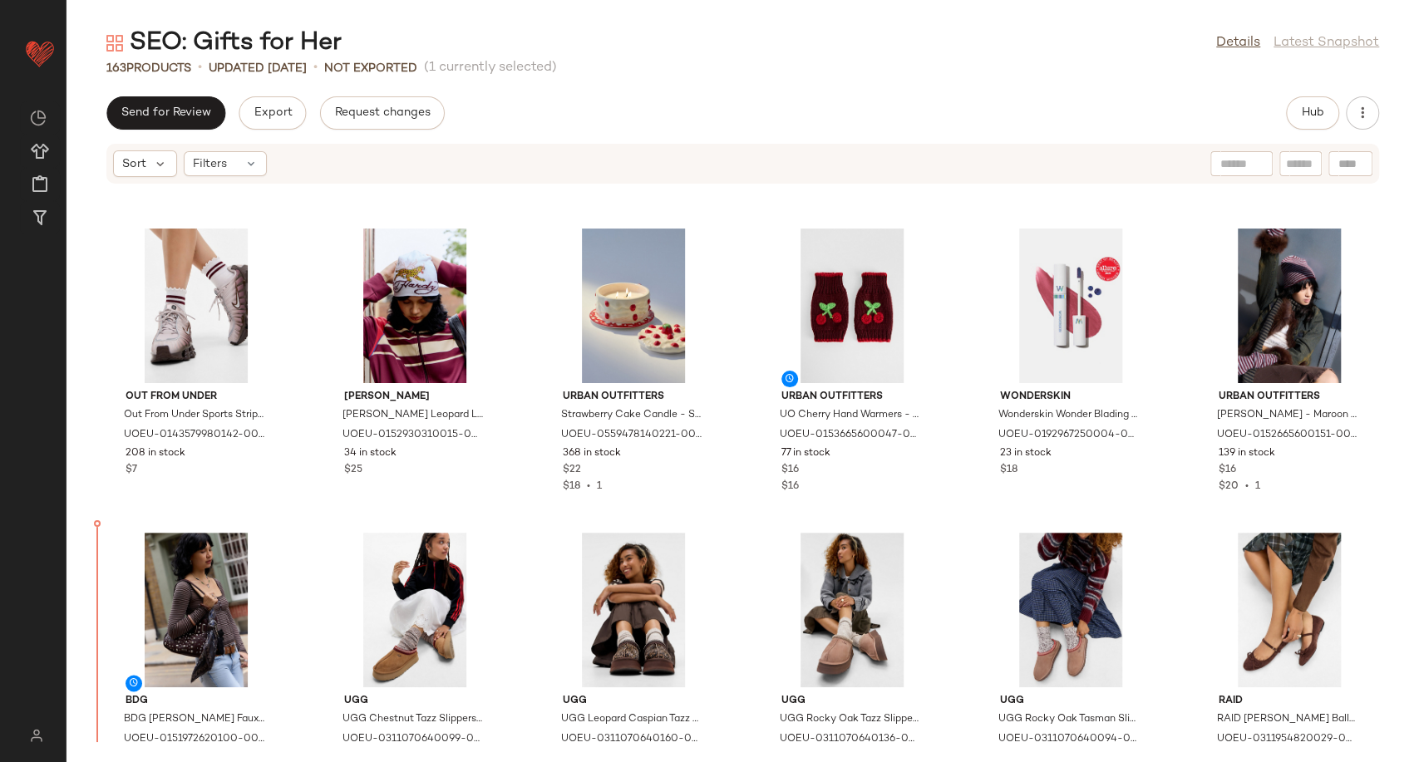
scroll to position [1537, 0]
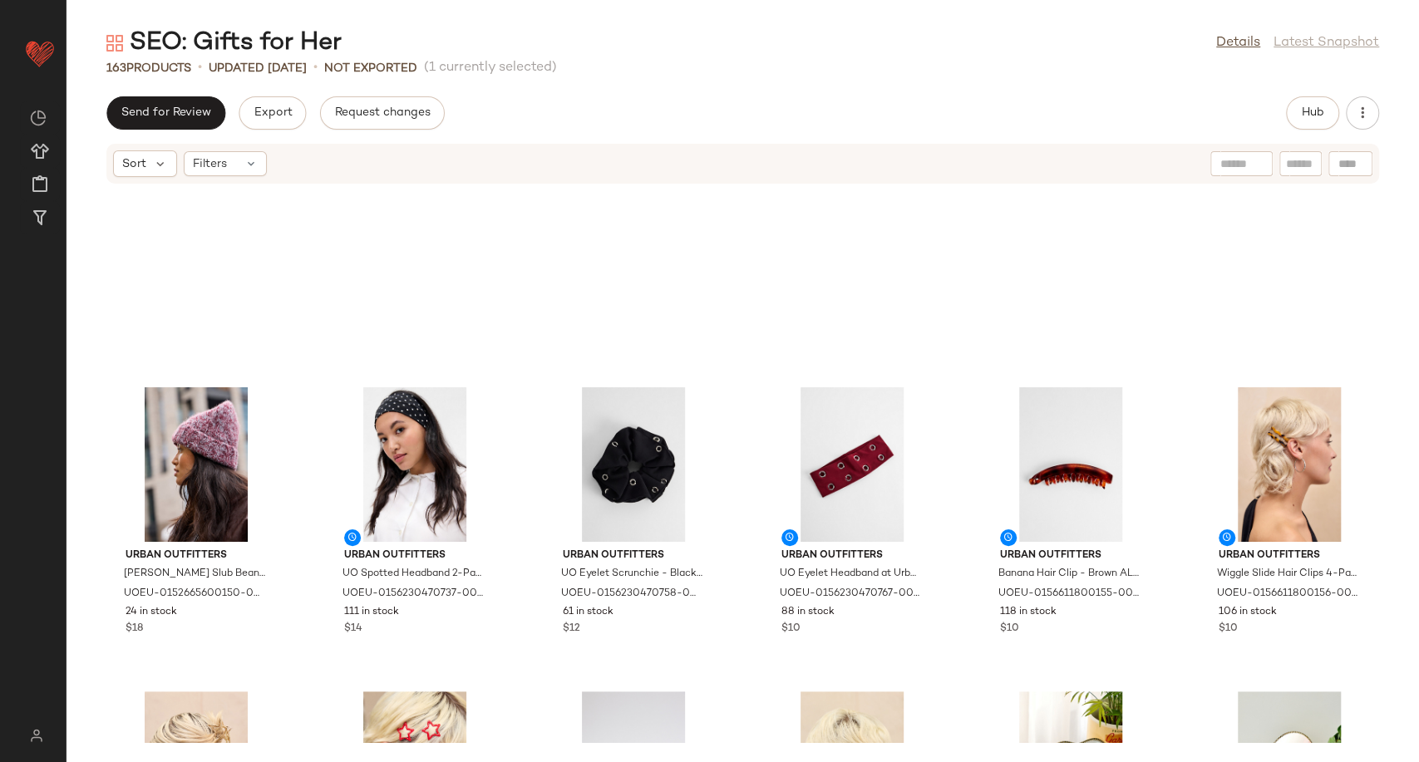
scroll to position [4309, 0]
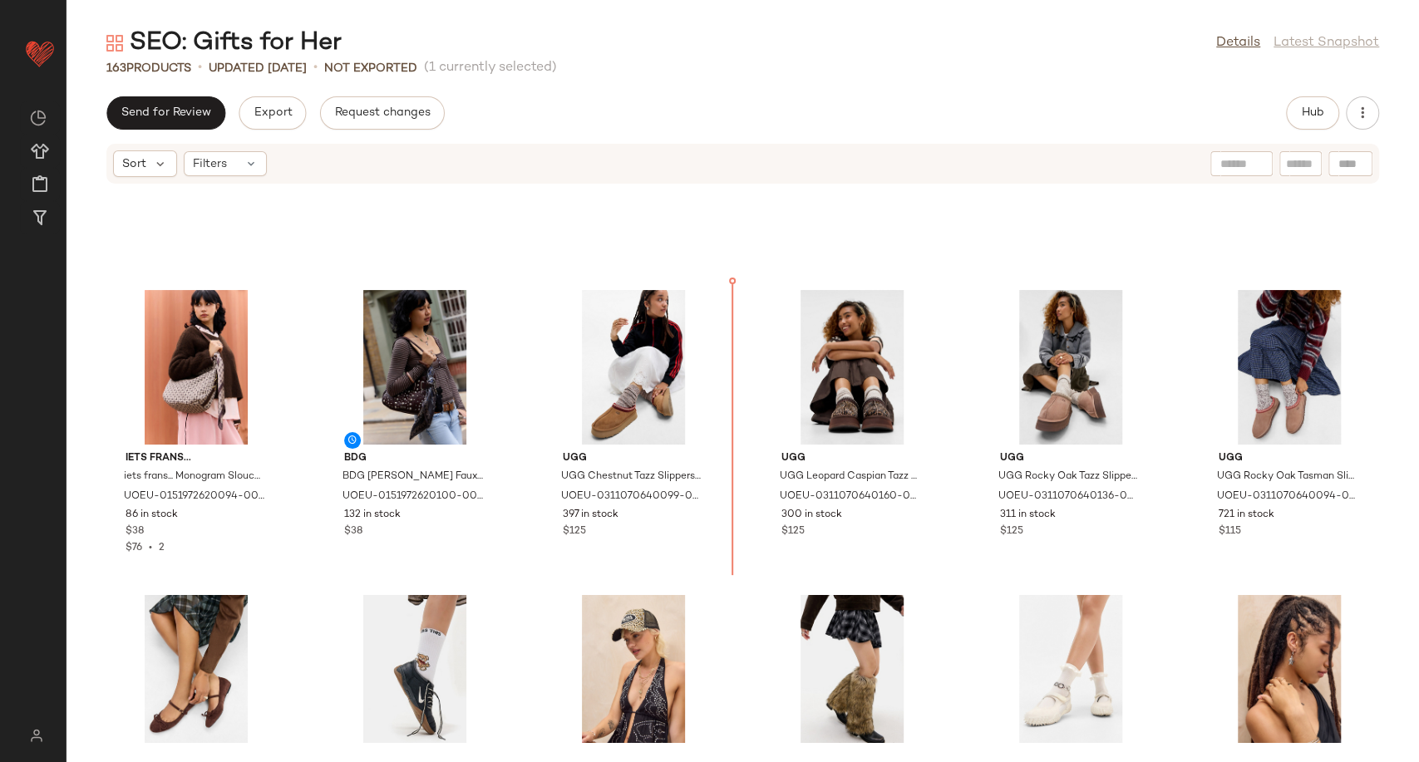
scroll to position [1703, 0]
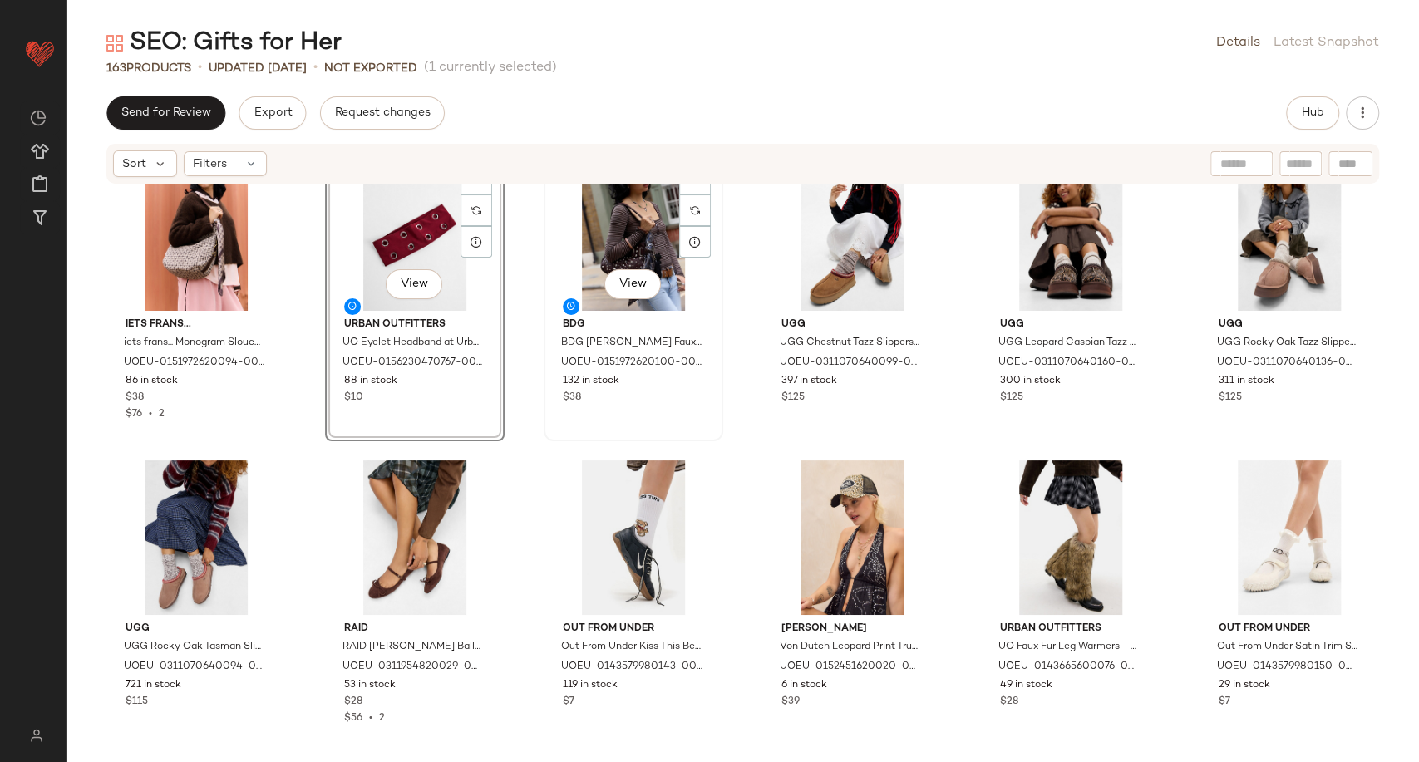
scroll to position [1888, 0]
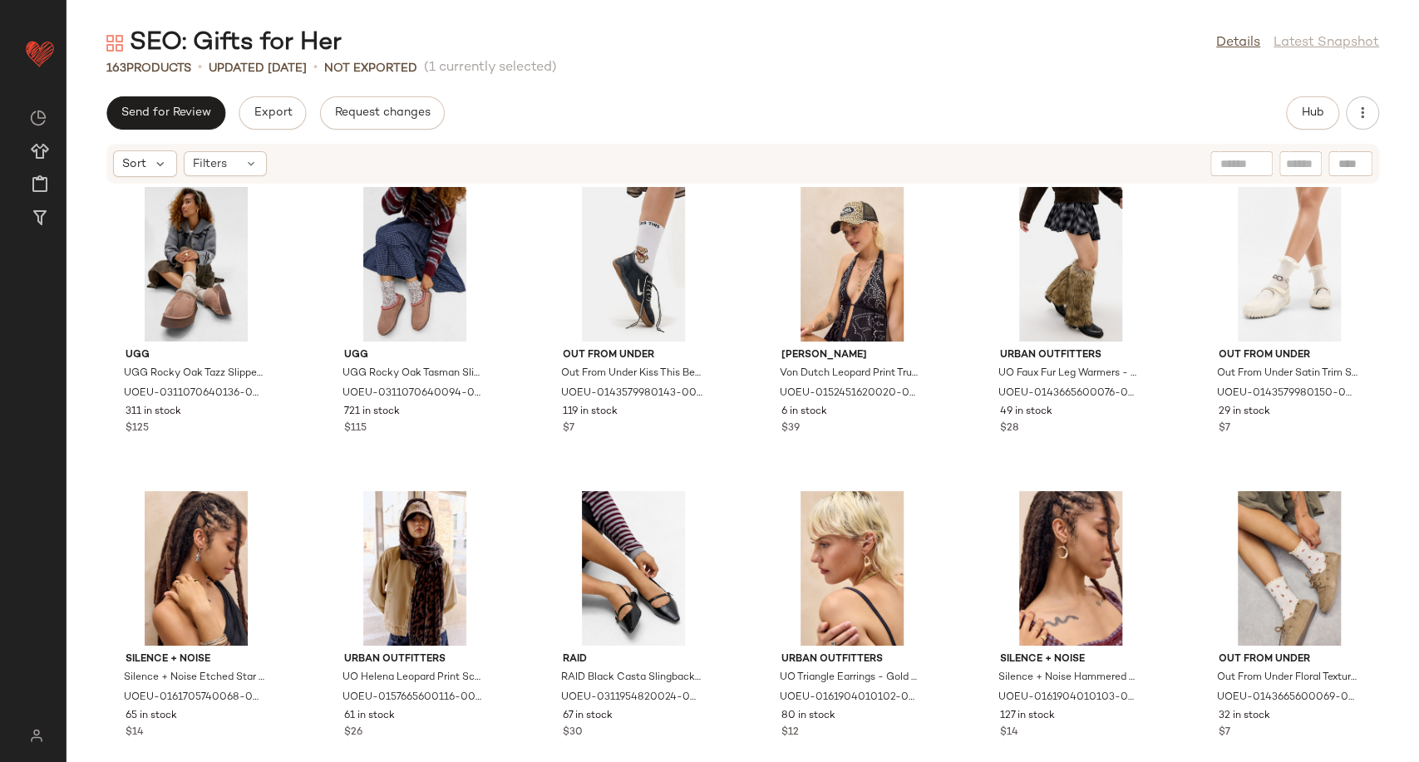
scroll to position [2349, 0]
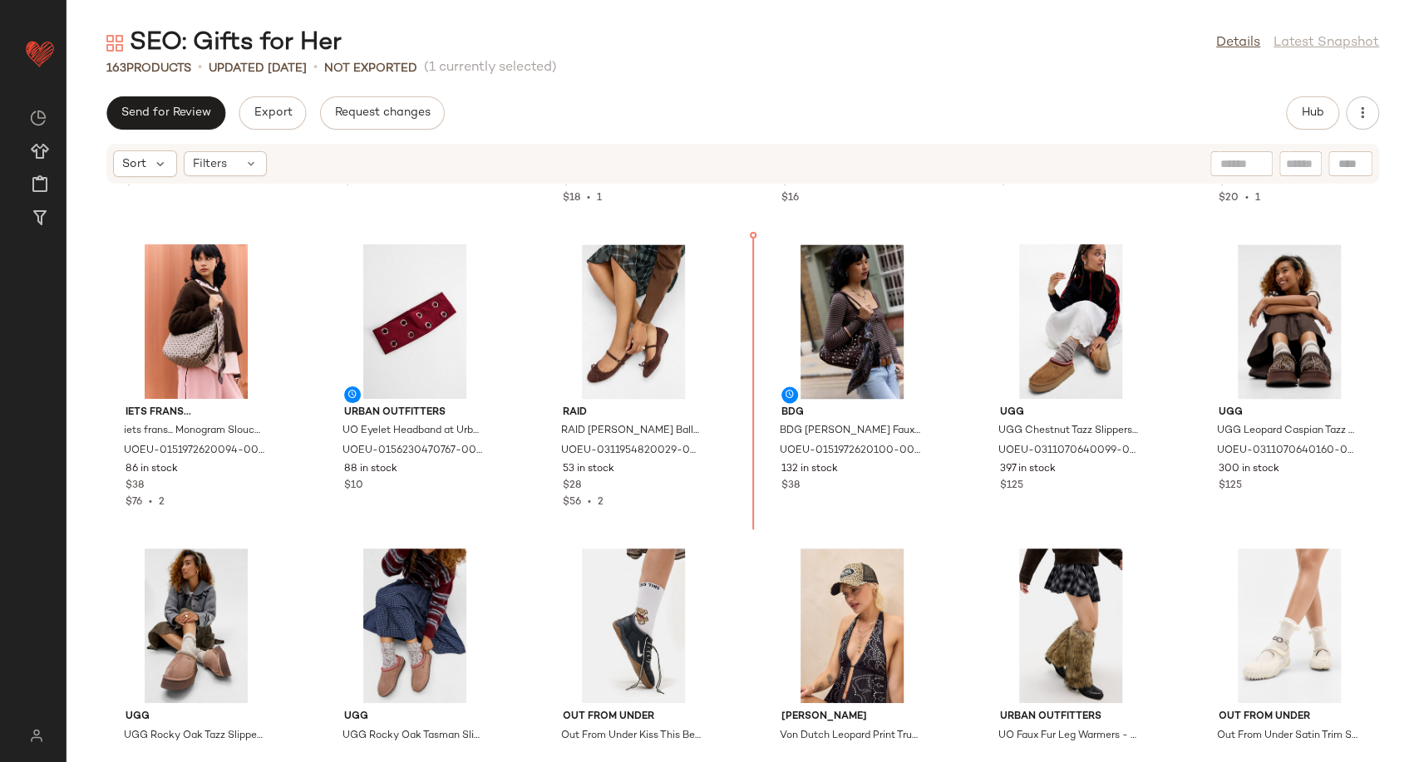
scroll to position [1757, 0]
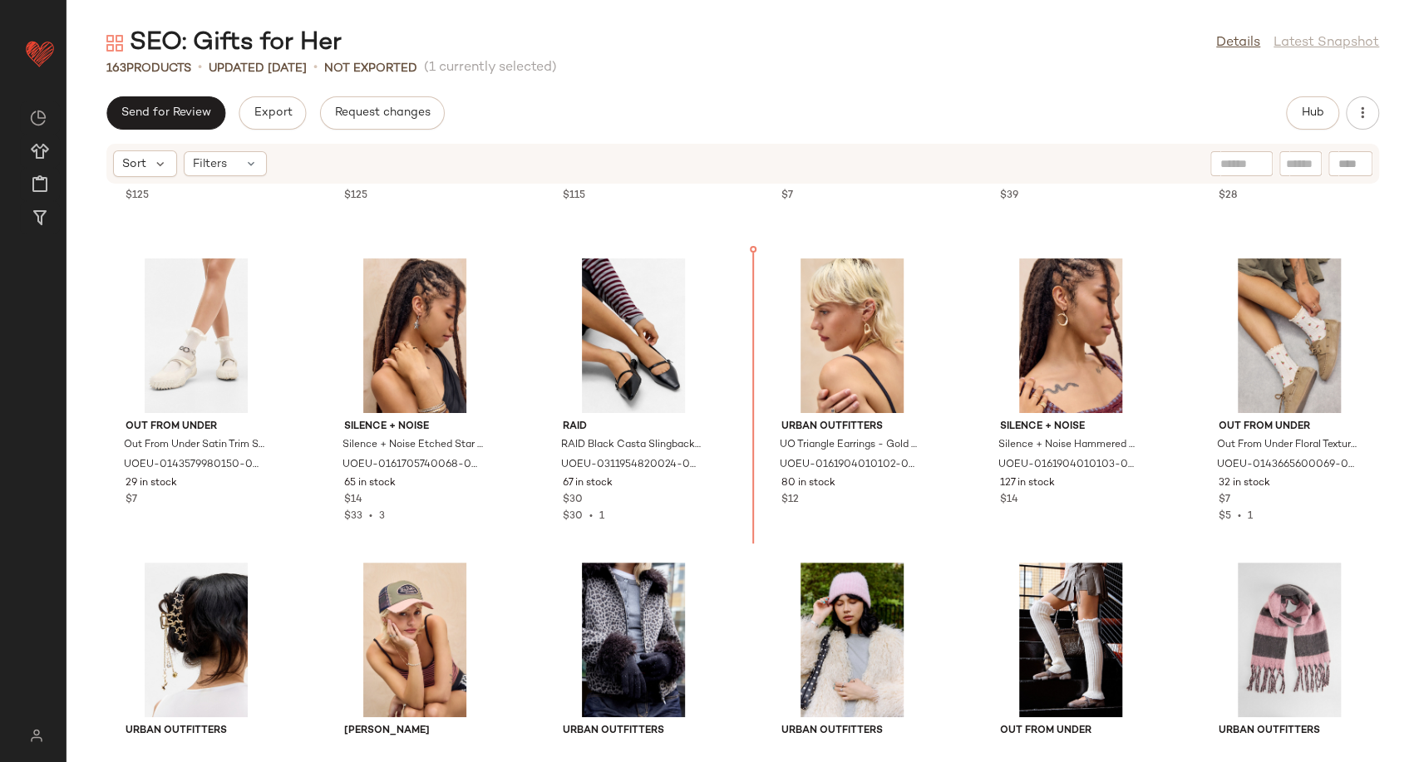
scroll to position [2352, 0]
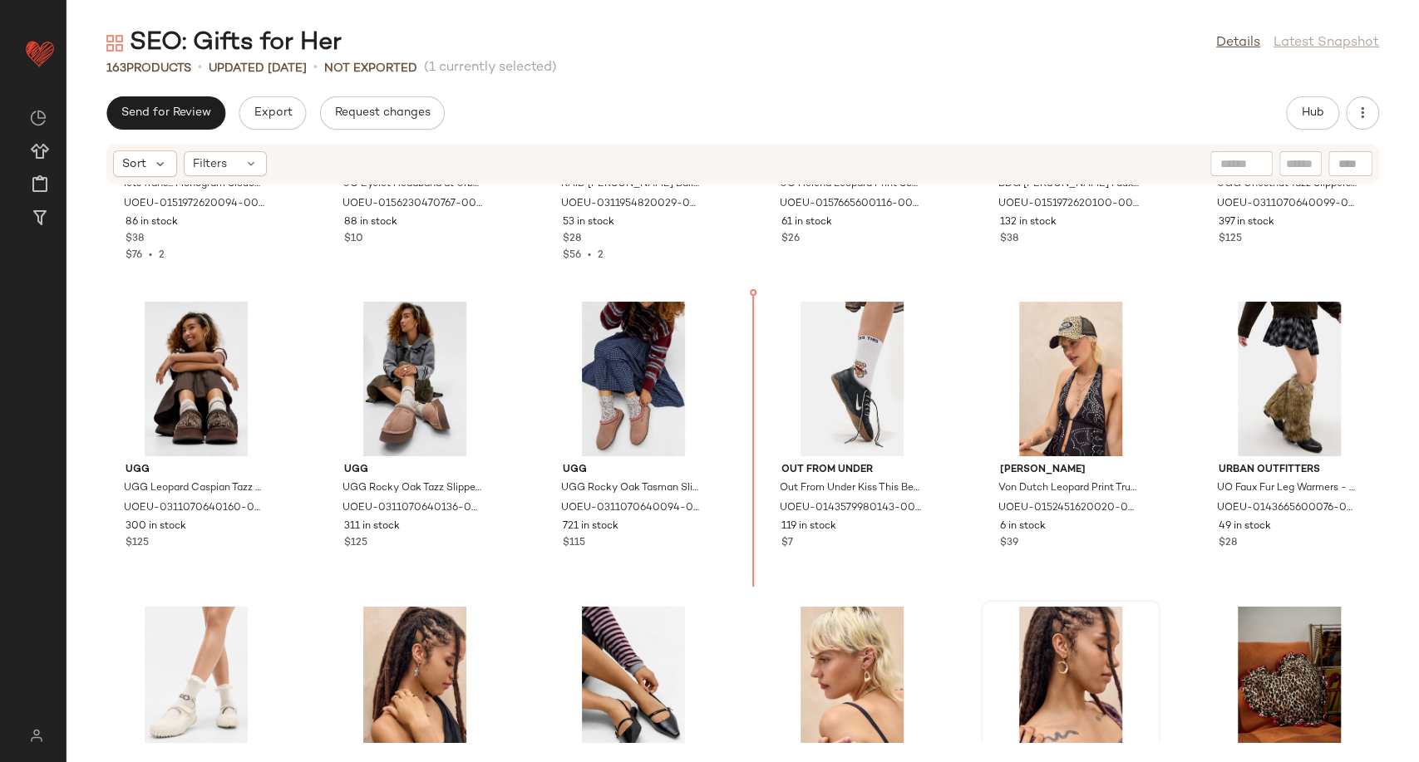
scroll to position [2016, 0]
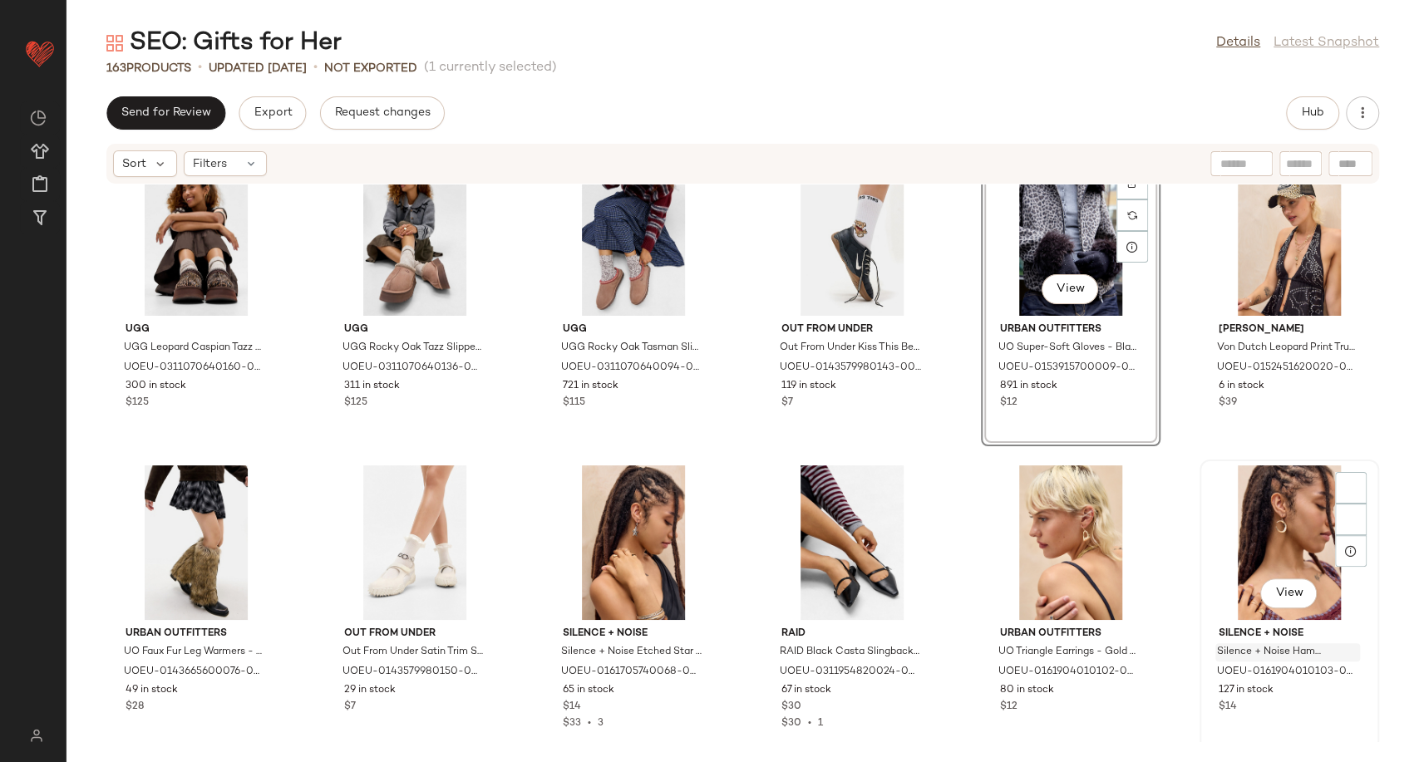
scroll to position [2294, 0]
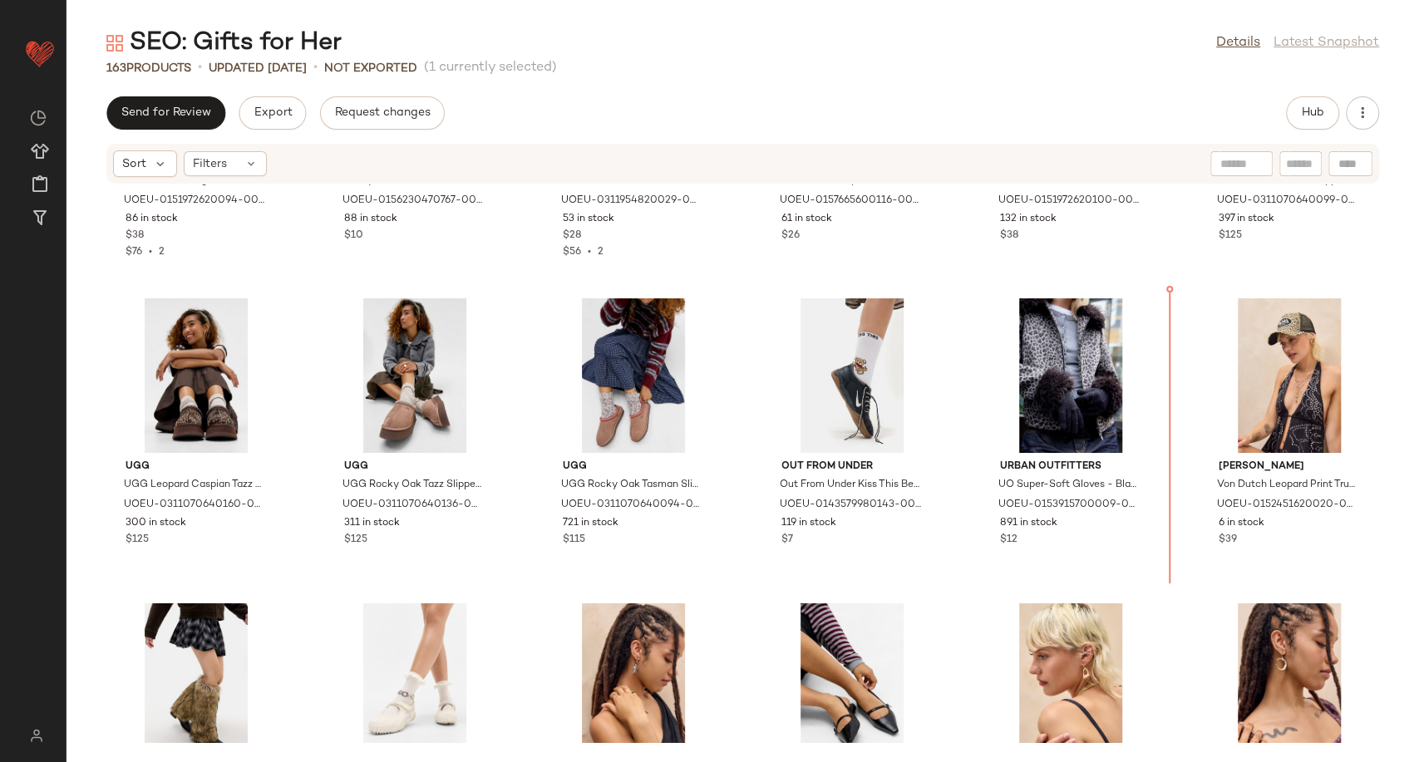
scroll to position [2038, 0]
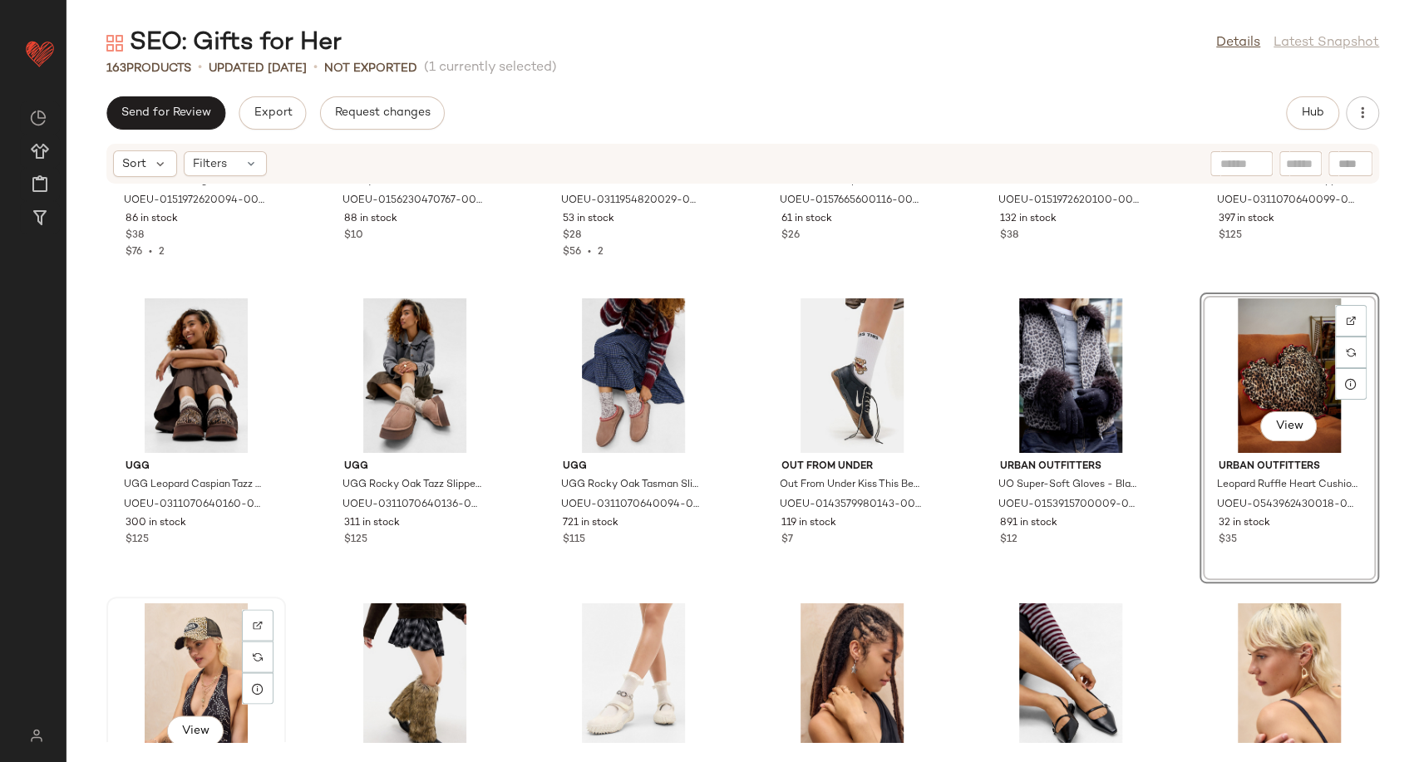
click at [168, 662] on div "View" at bounding box center [196, 680] width 168 height 155
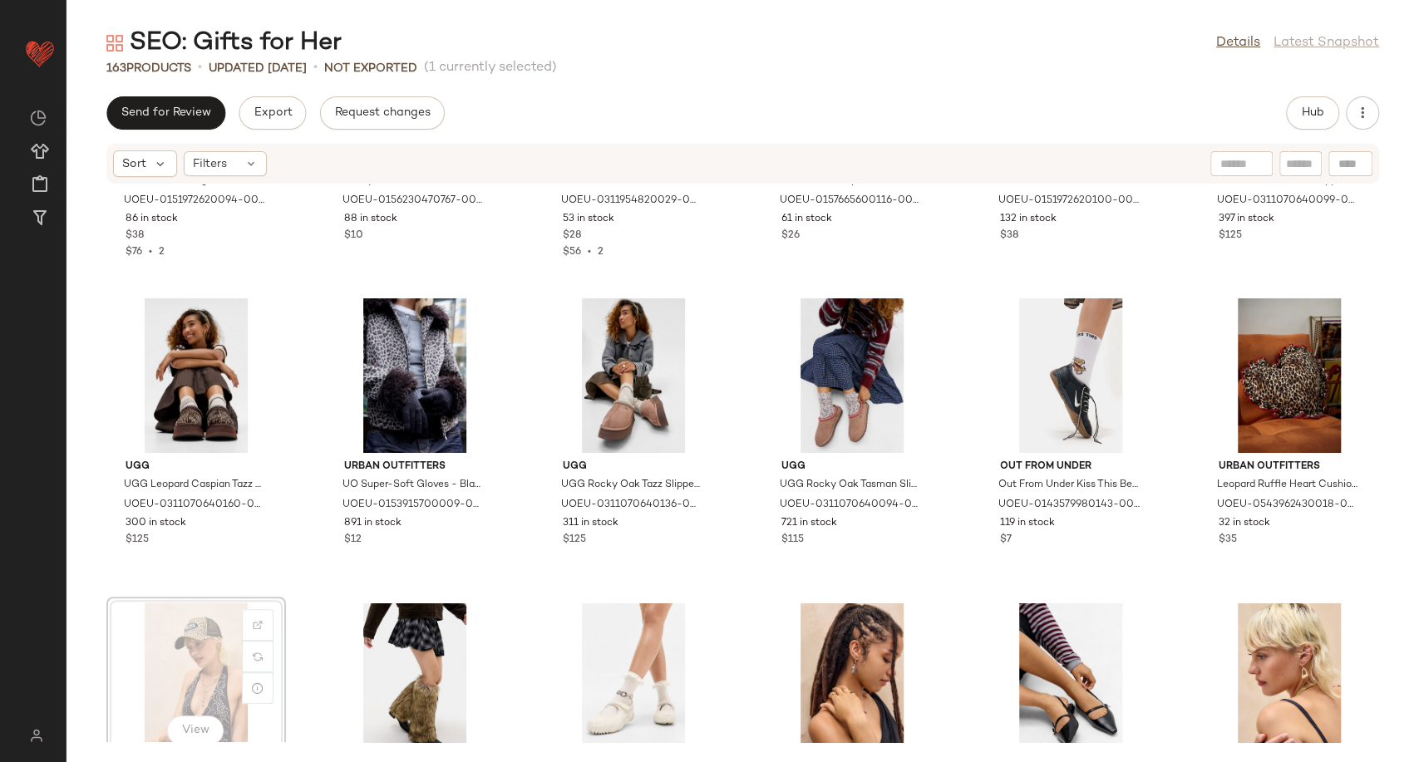
scroll to position [2041, 0]
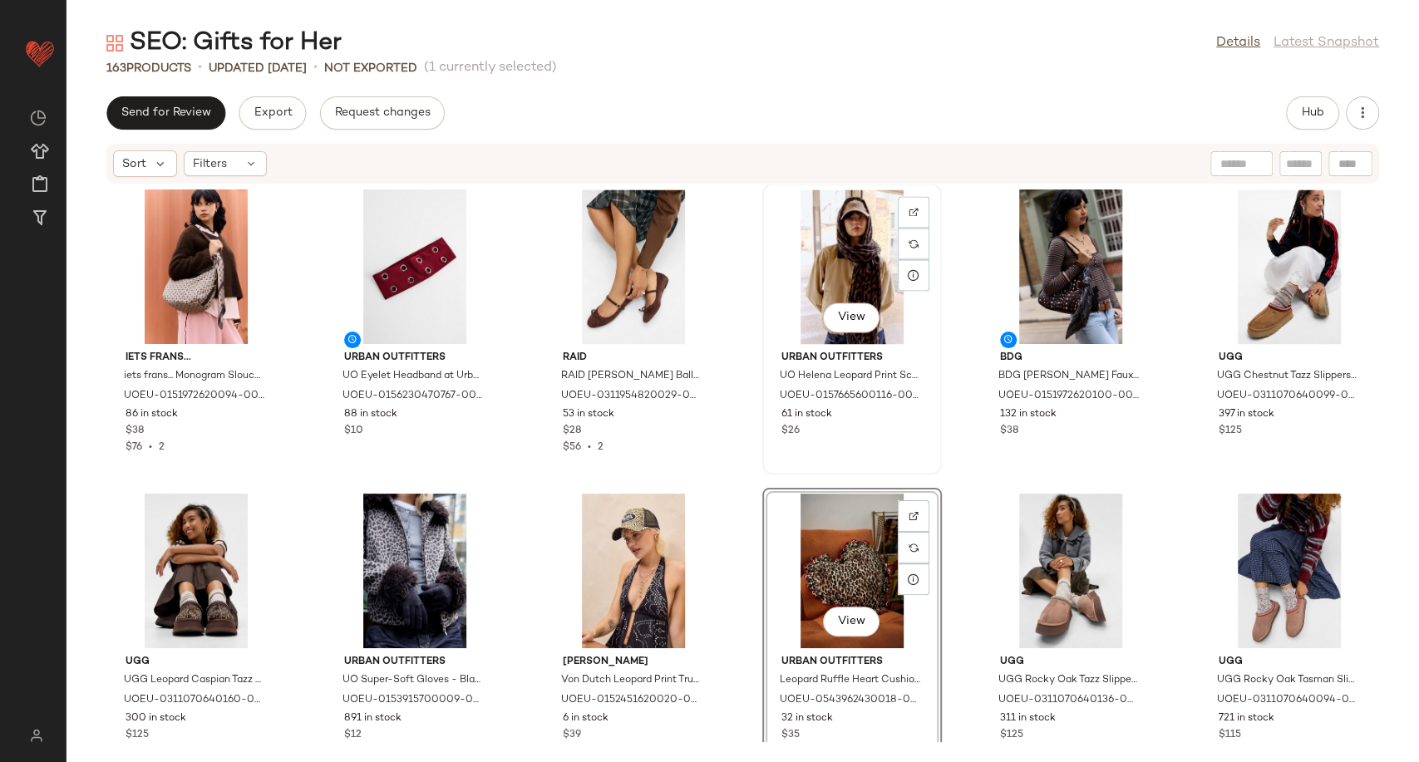
scroll to position [1859, 0]
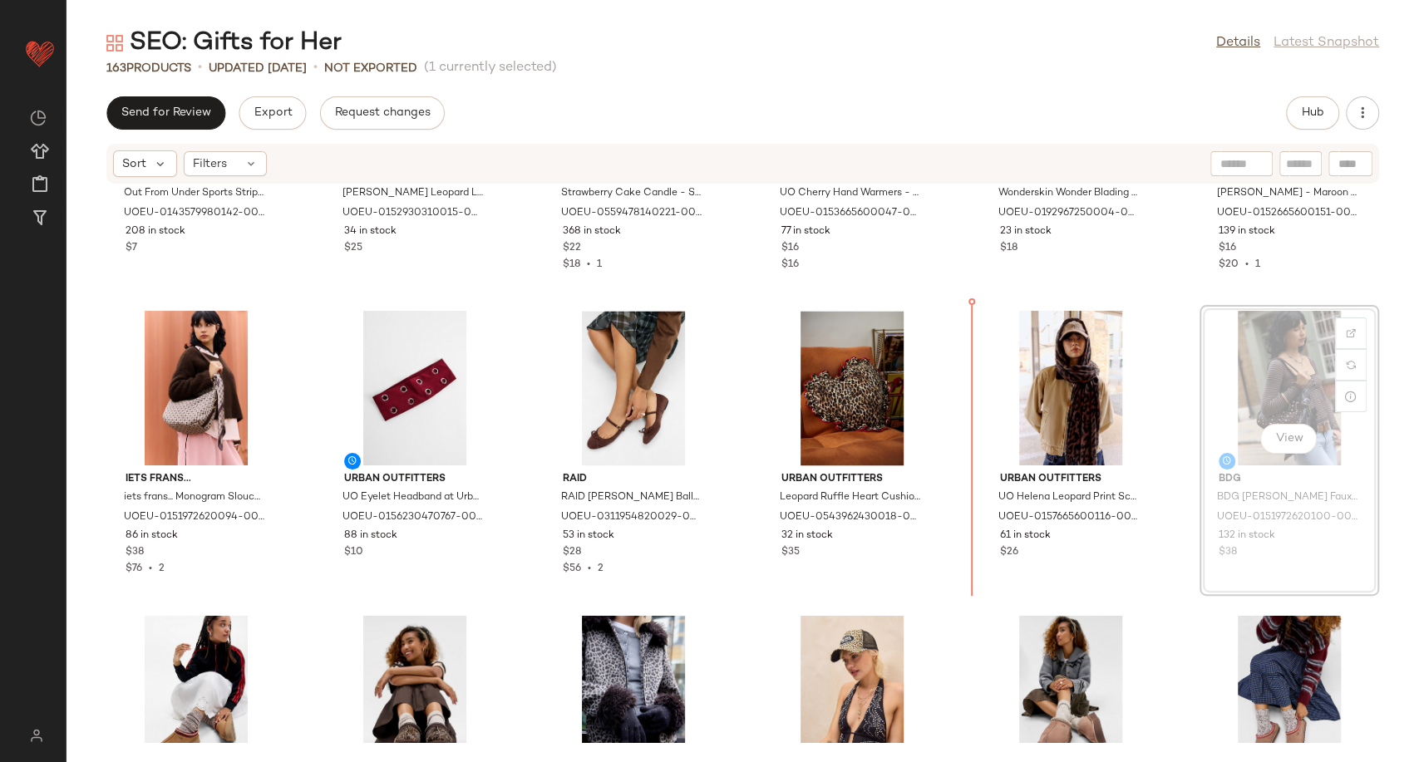
scroll to position [1719, 0]
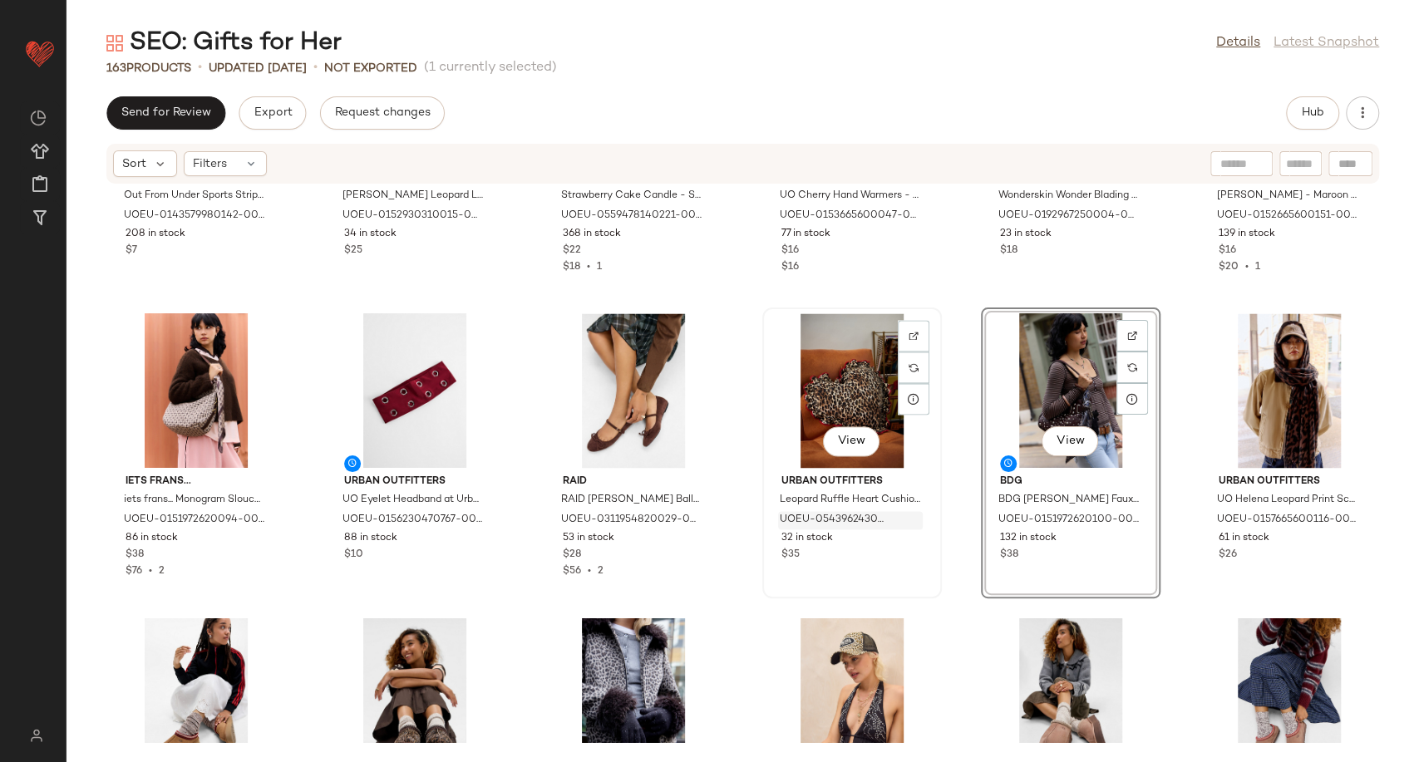
scroll to position [1904, 0]
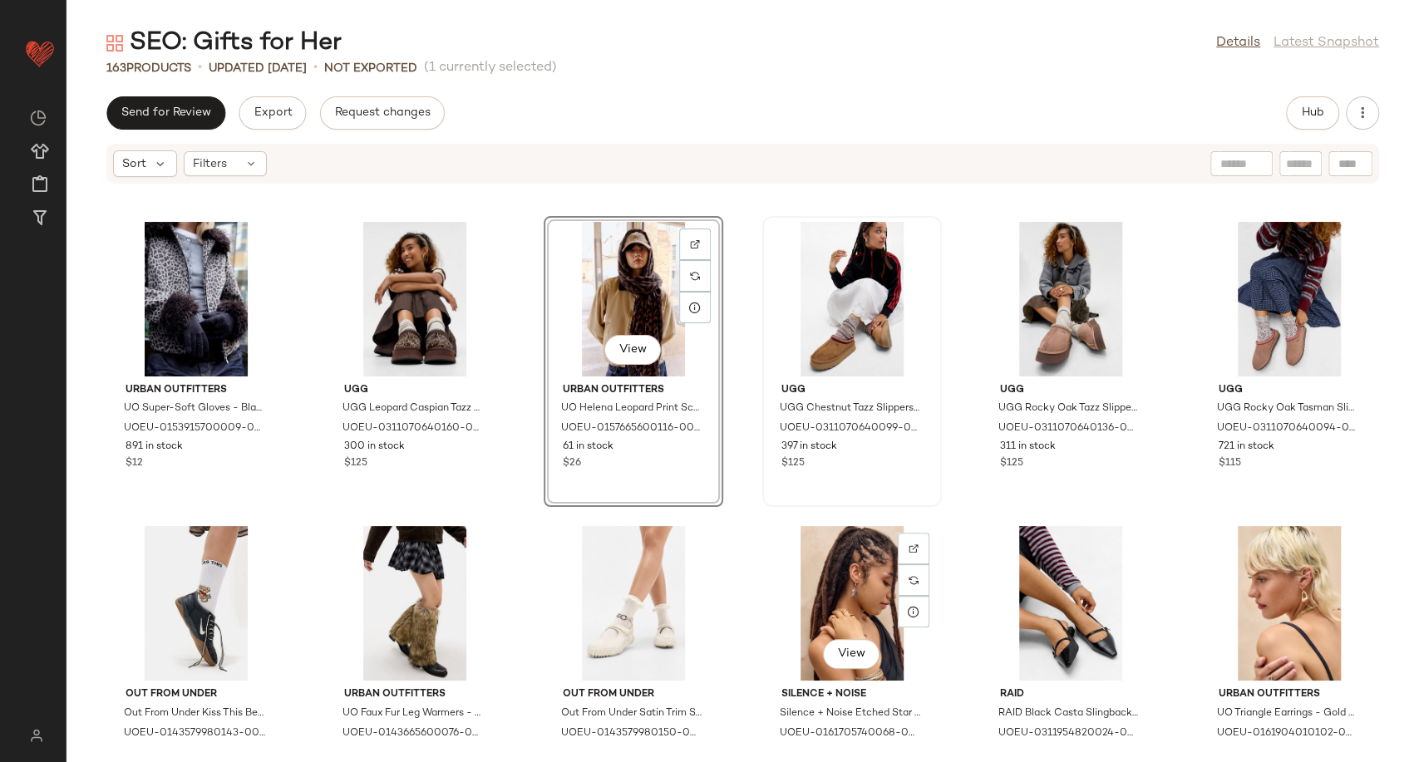
scroll to position [2274, 0]
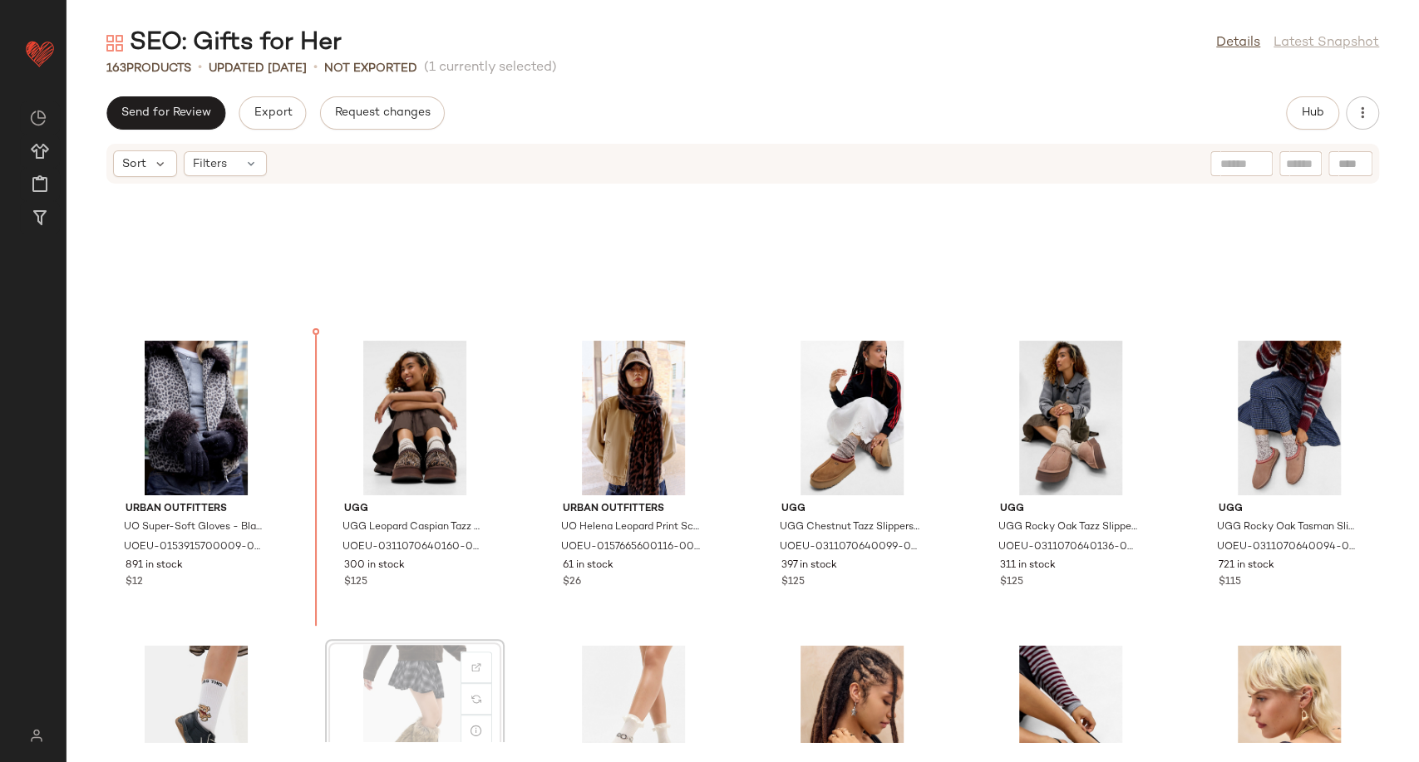
scroll to position [1979, 0]
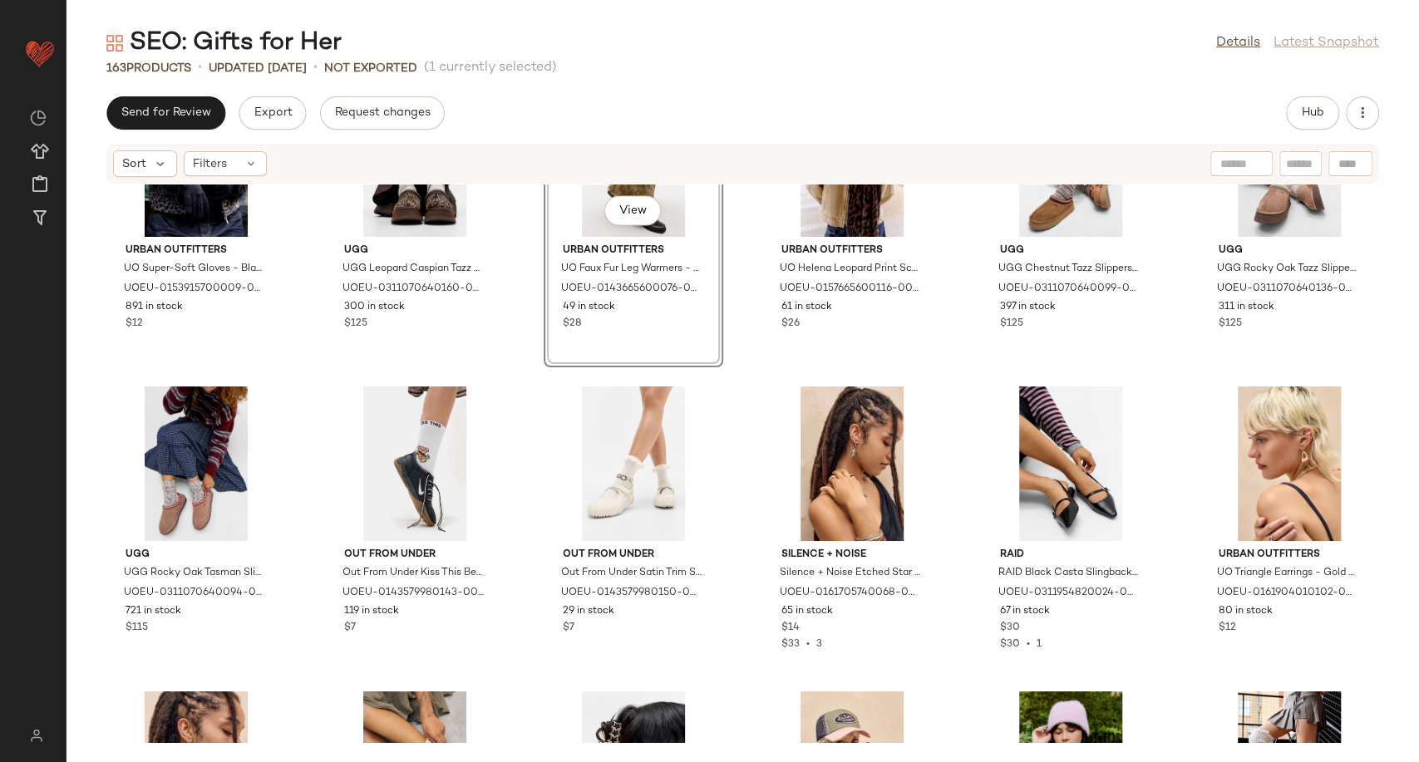
scroll to position [2255, 0]
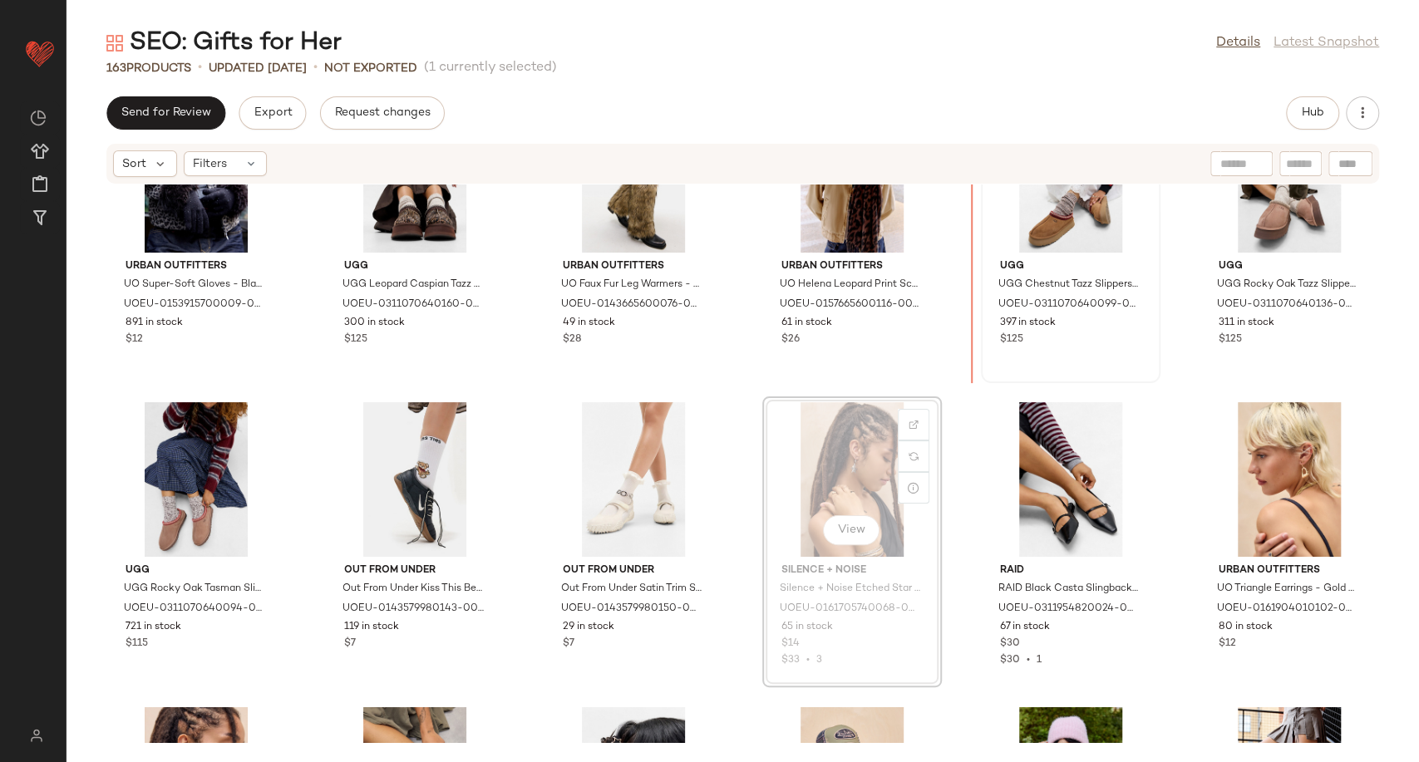
scroll to position [2227, 0]
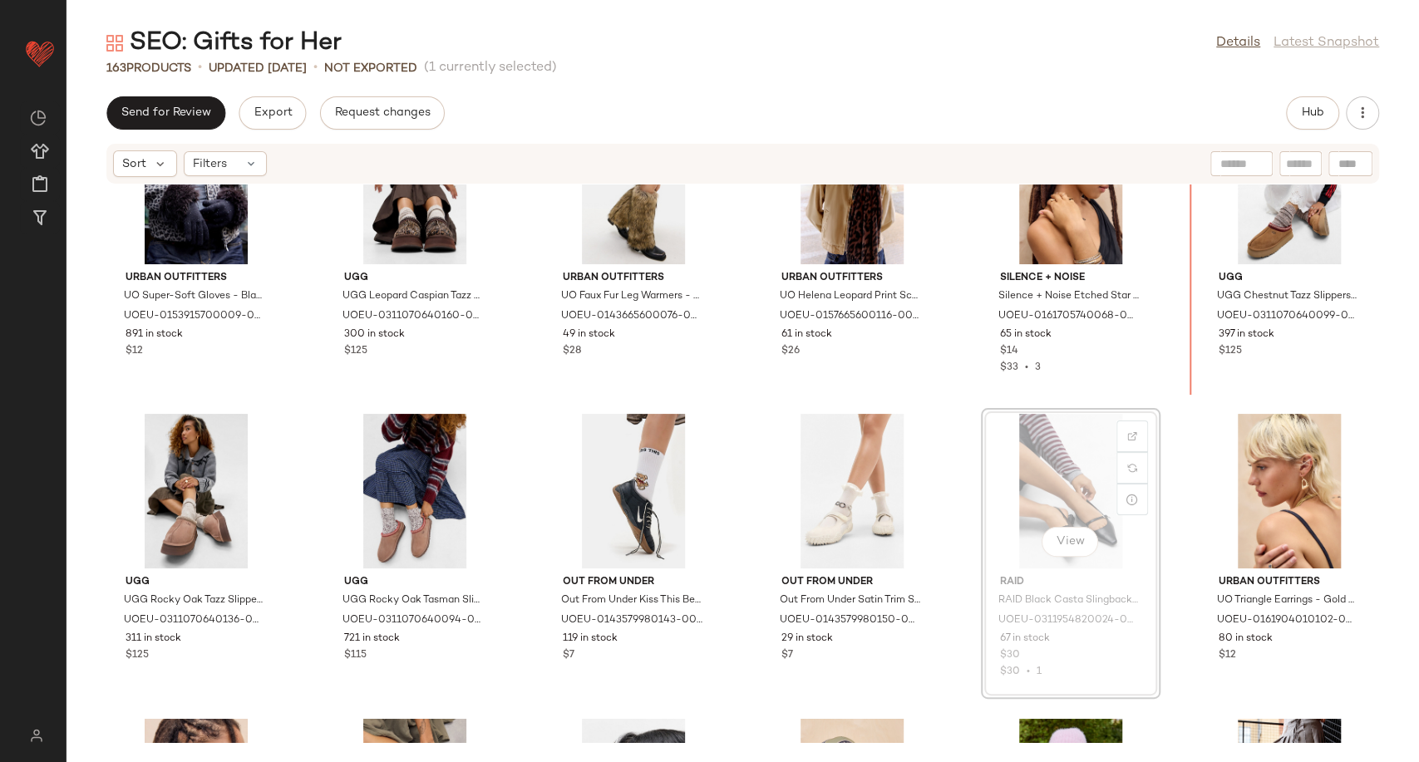
scroll to position [2221, 0]
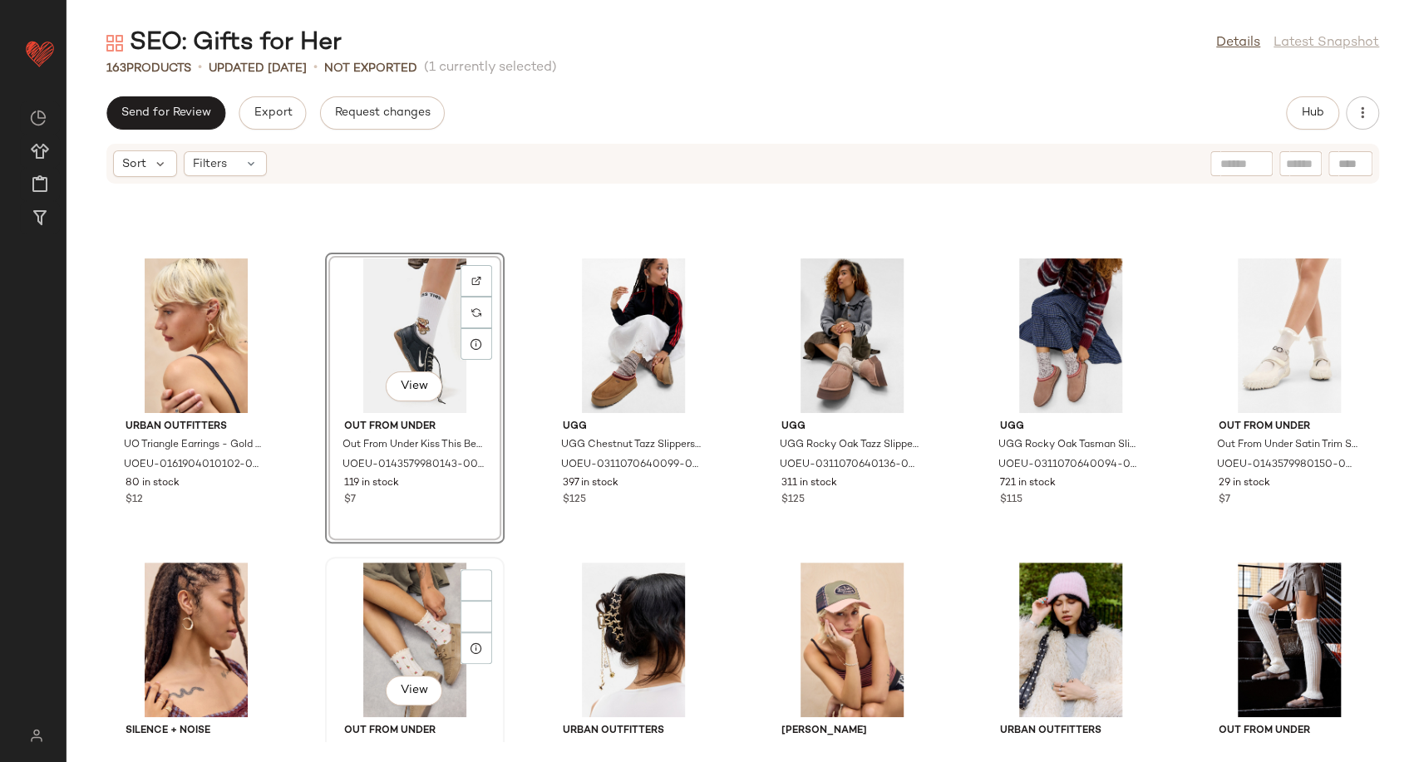
scroll to position [2591, 0]
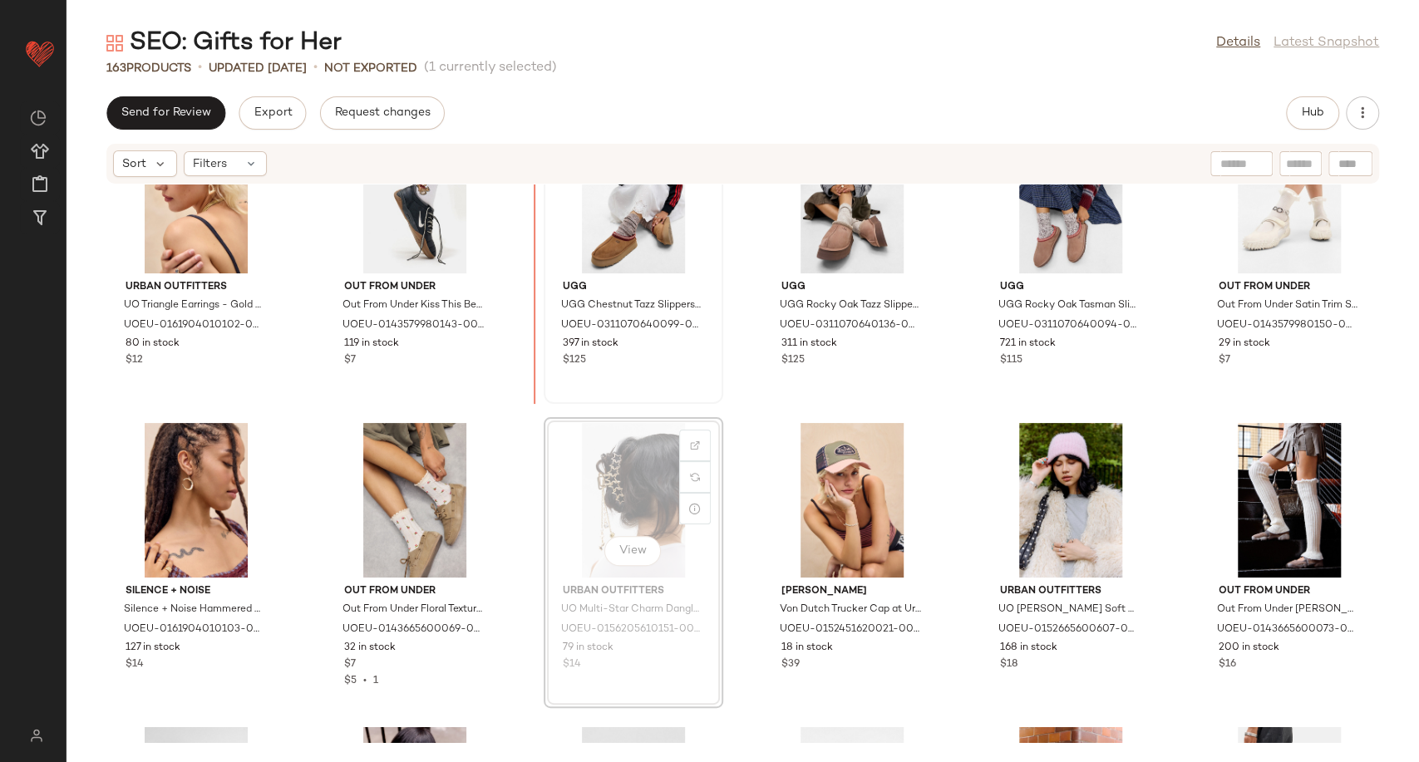
scroll to position [2516, 0]
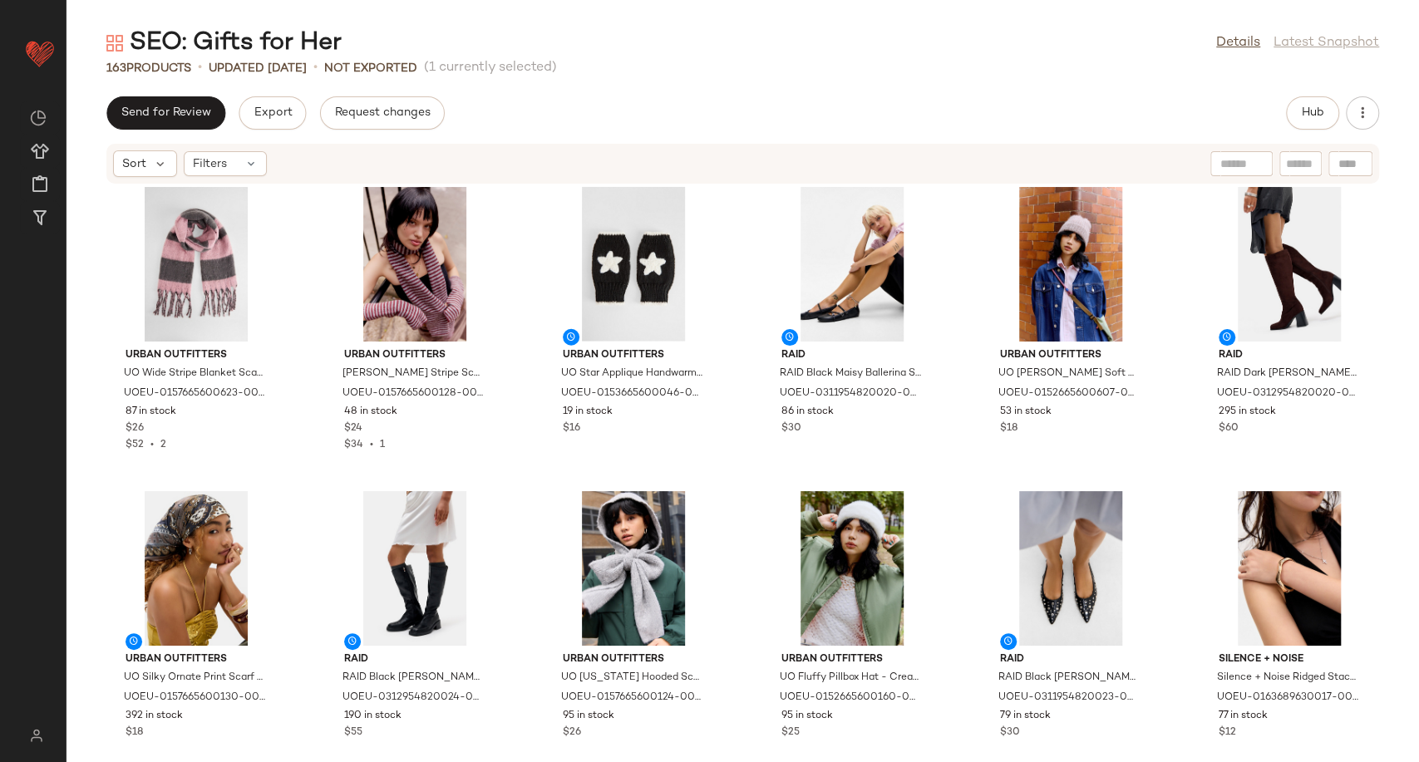
scroll to position [3071, 0]
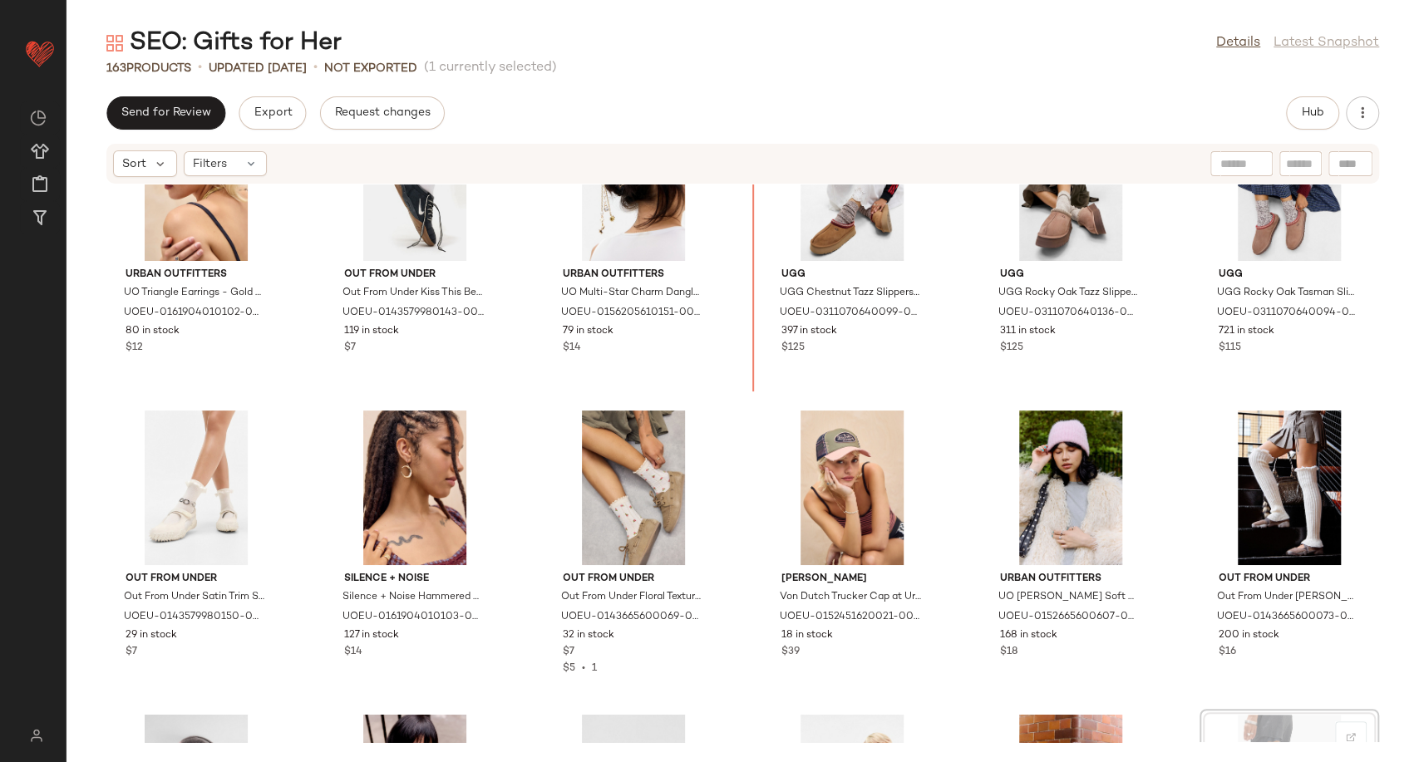
scroll to position [2440, 0]
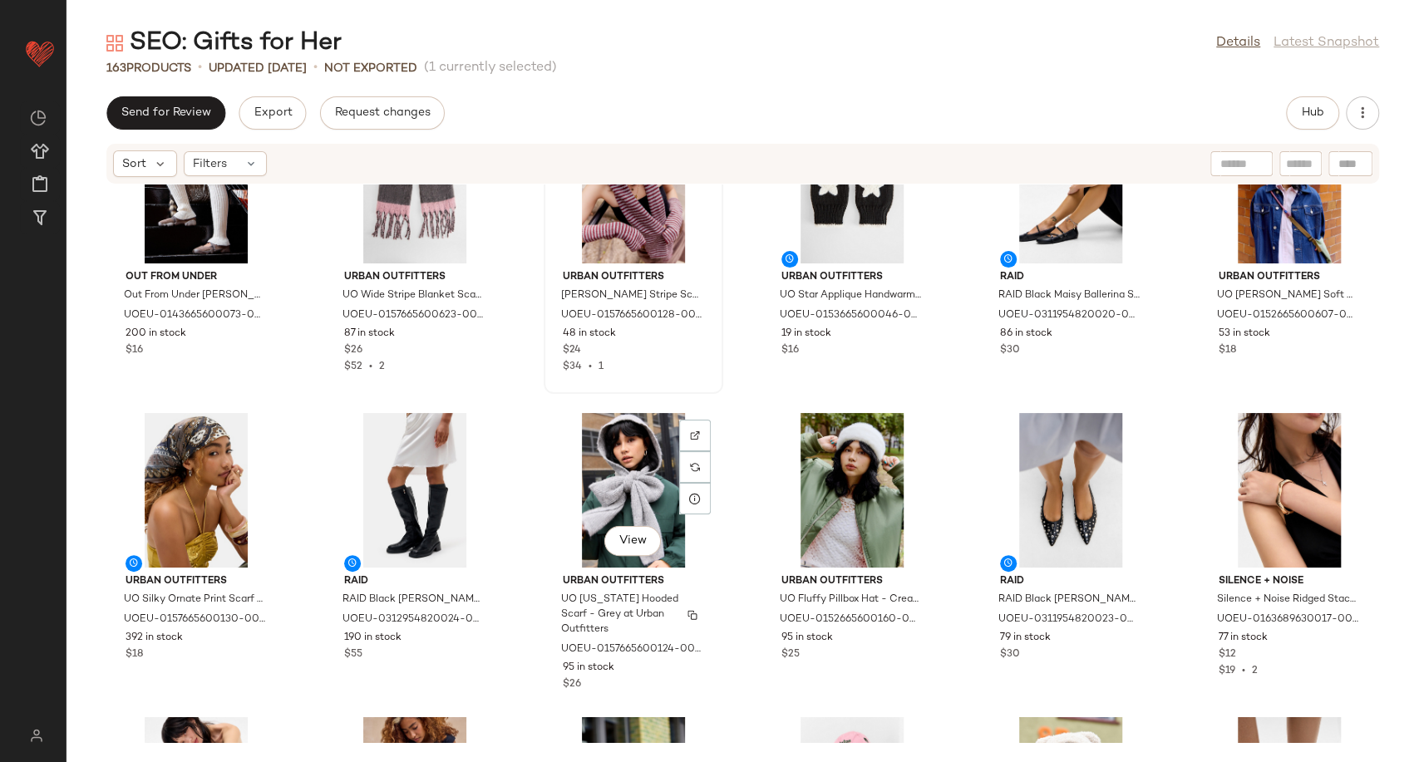
scroll to position [3179, 0]
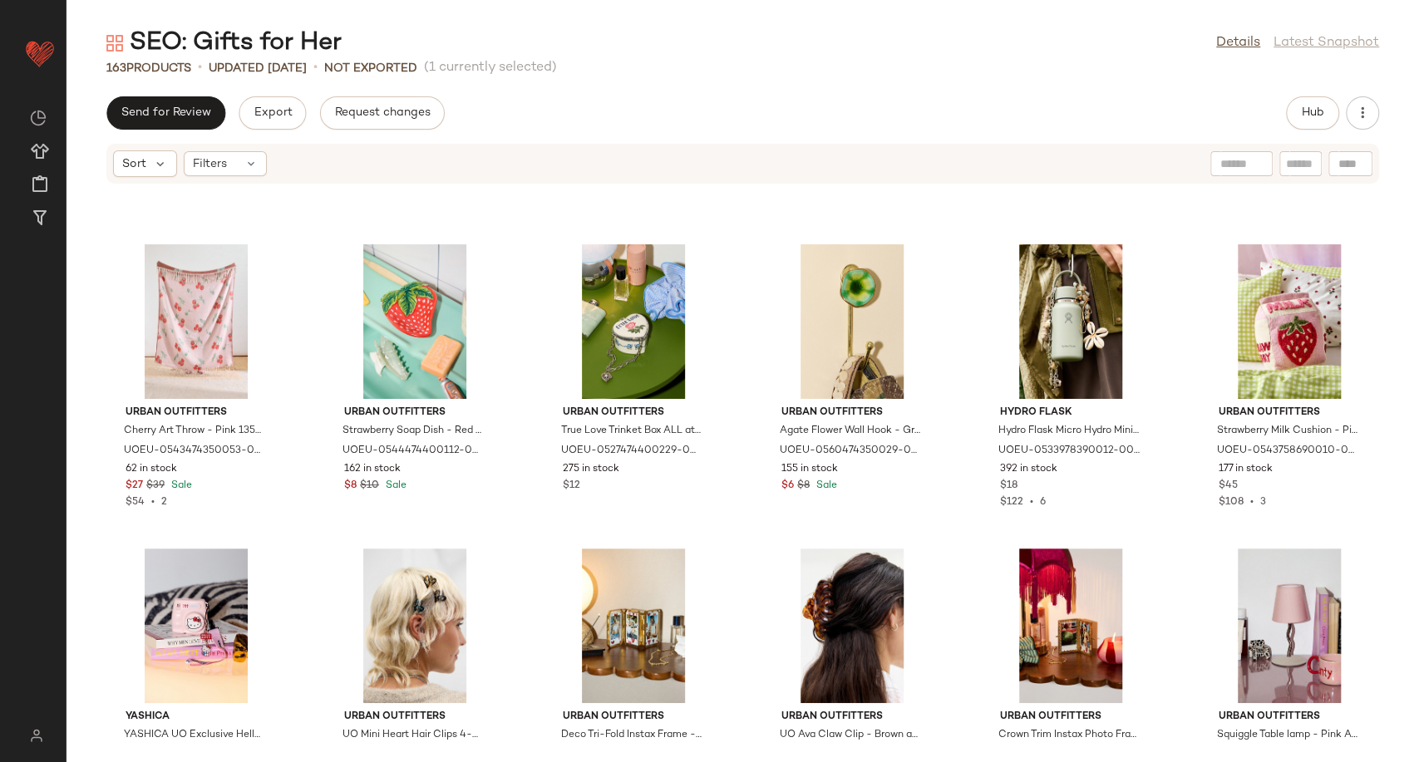
scroll to position [5743, 0]
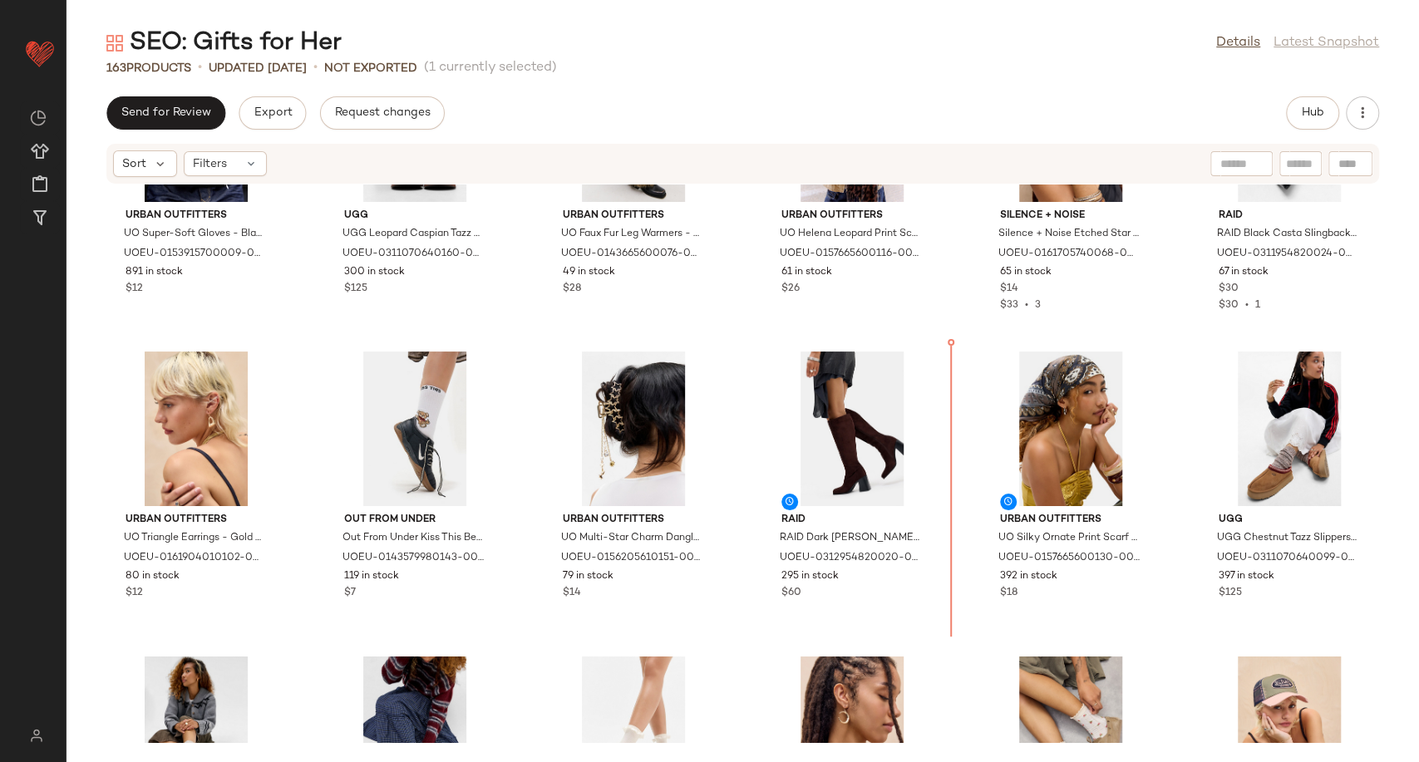
scroll to position [2312, 0]
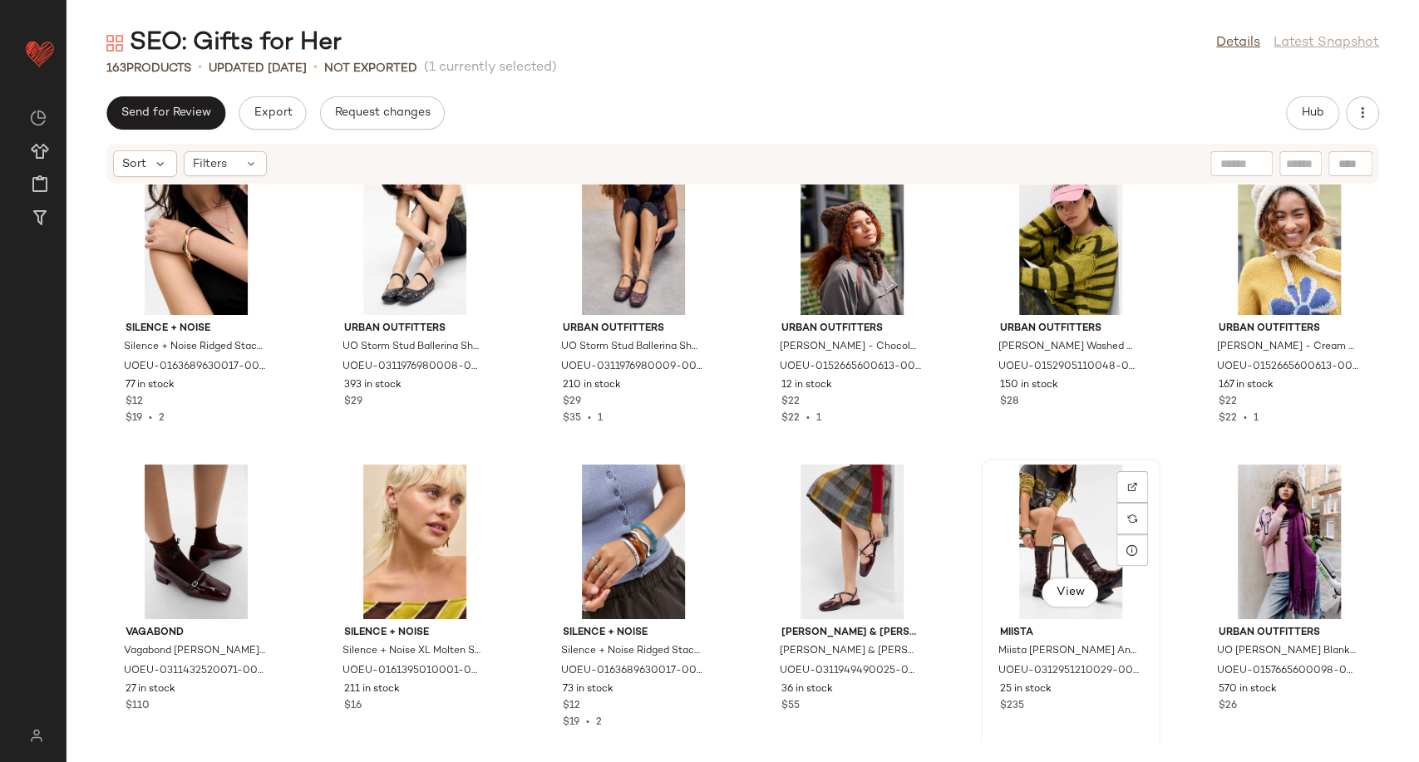
scroll to position [3420, 0]
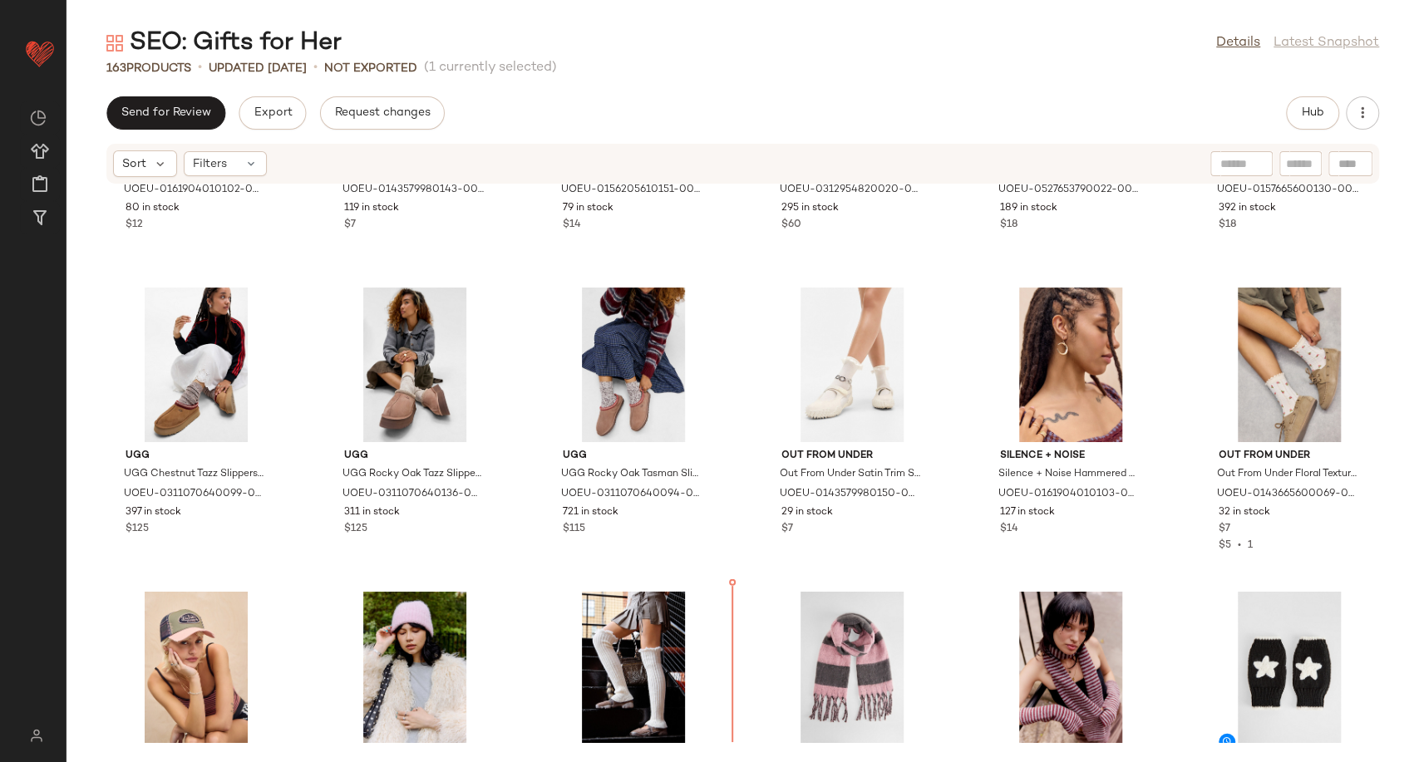
scroll to position [2659, 0]
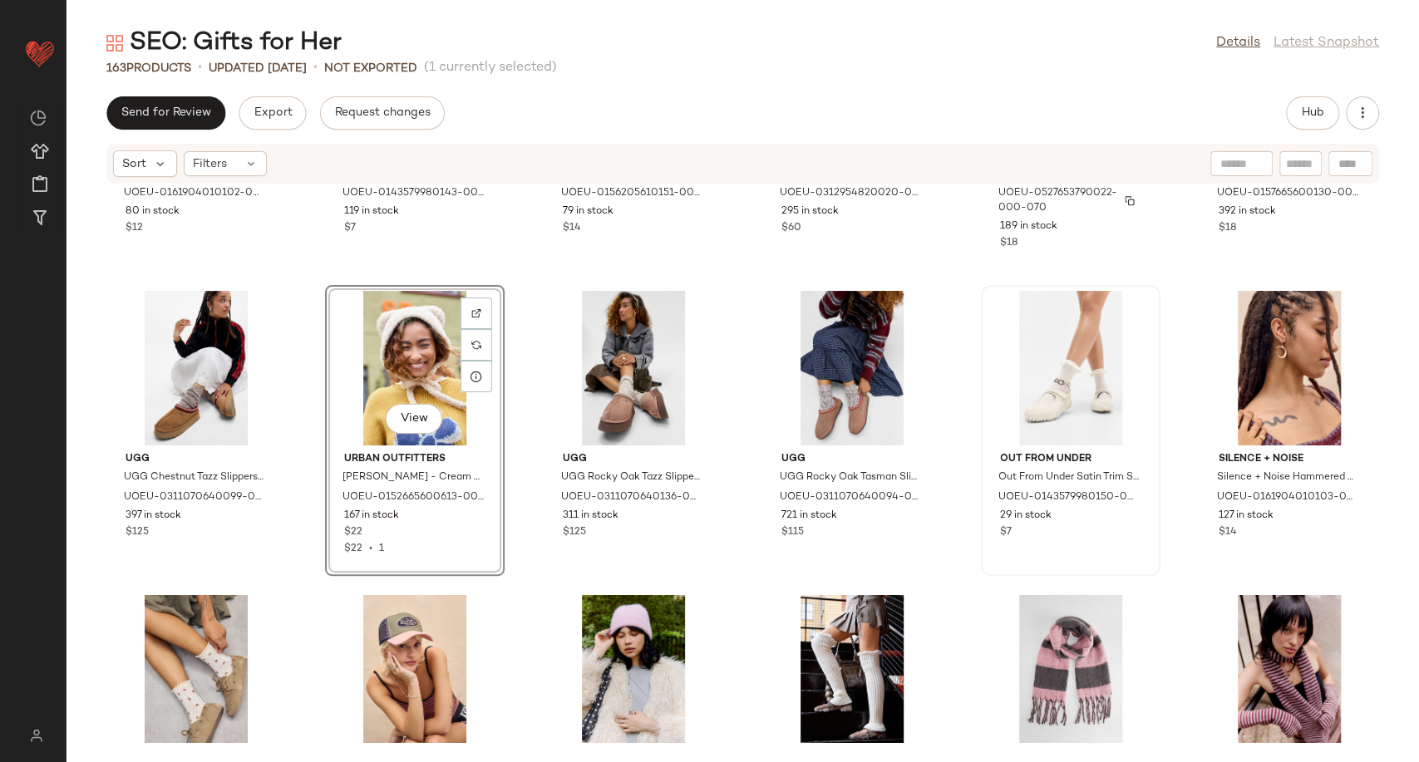
scroll to position [2659, 0]
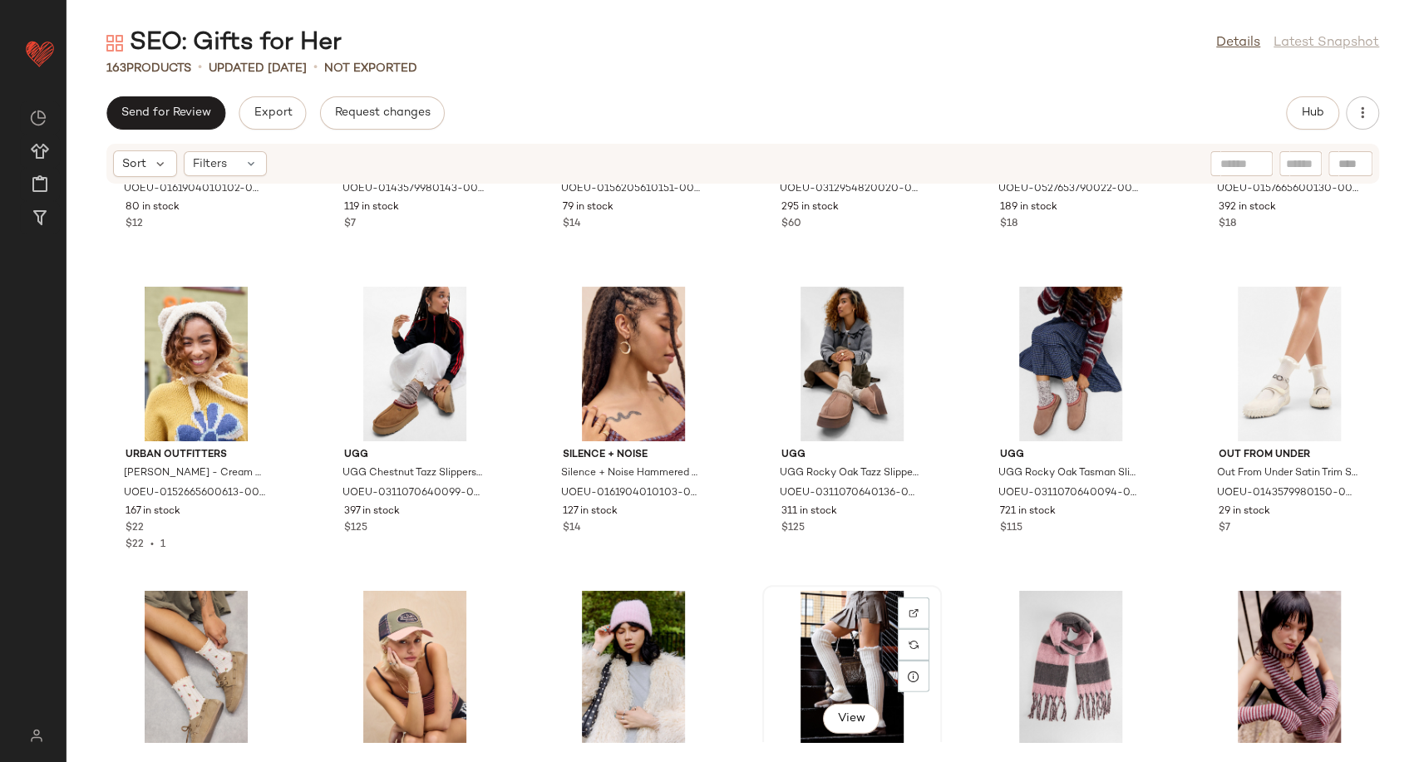
scroll to position [2659, 0]
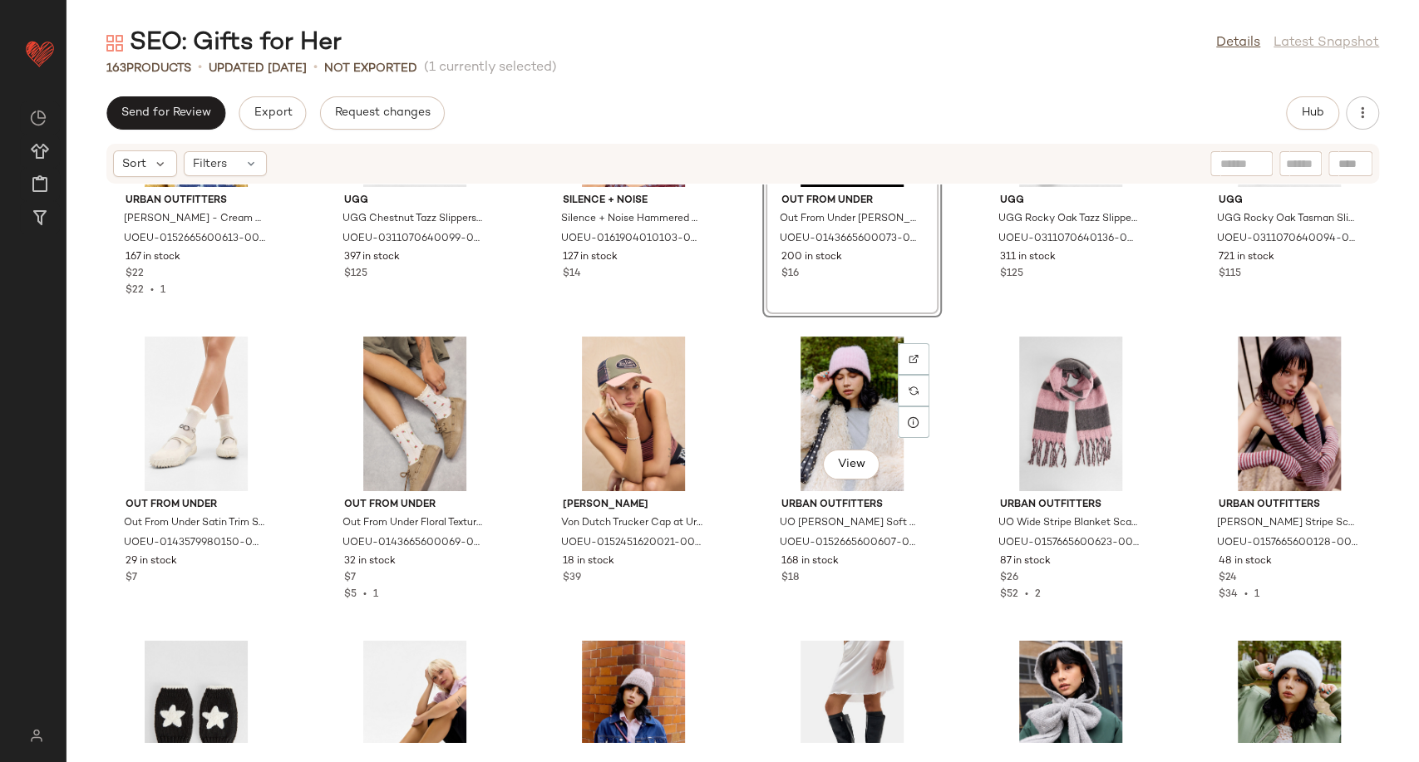
scroll to position [2752, 0]
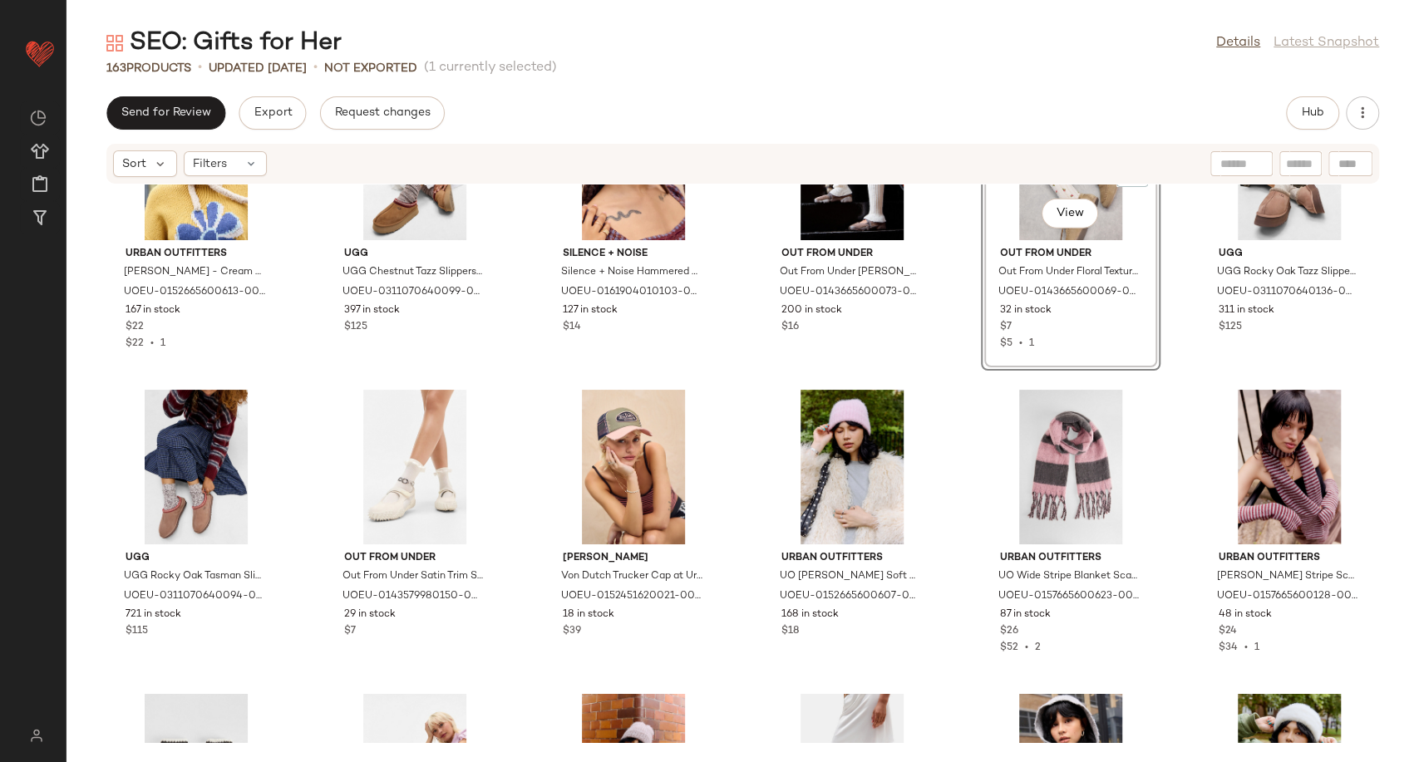
scroll to position [3029, 0]
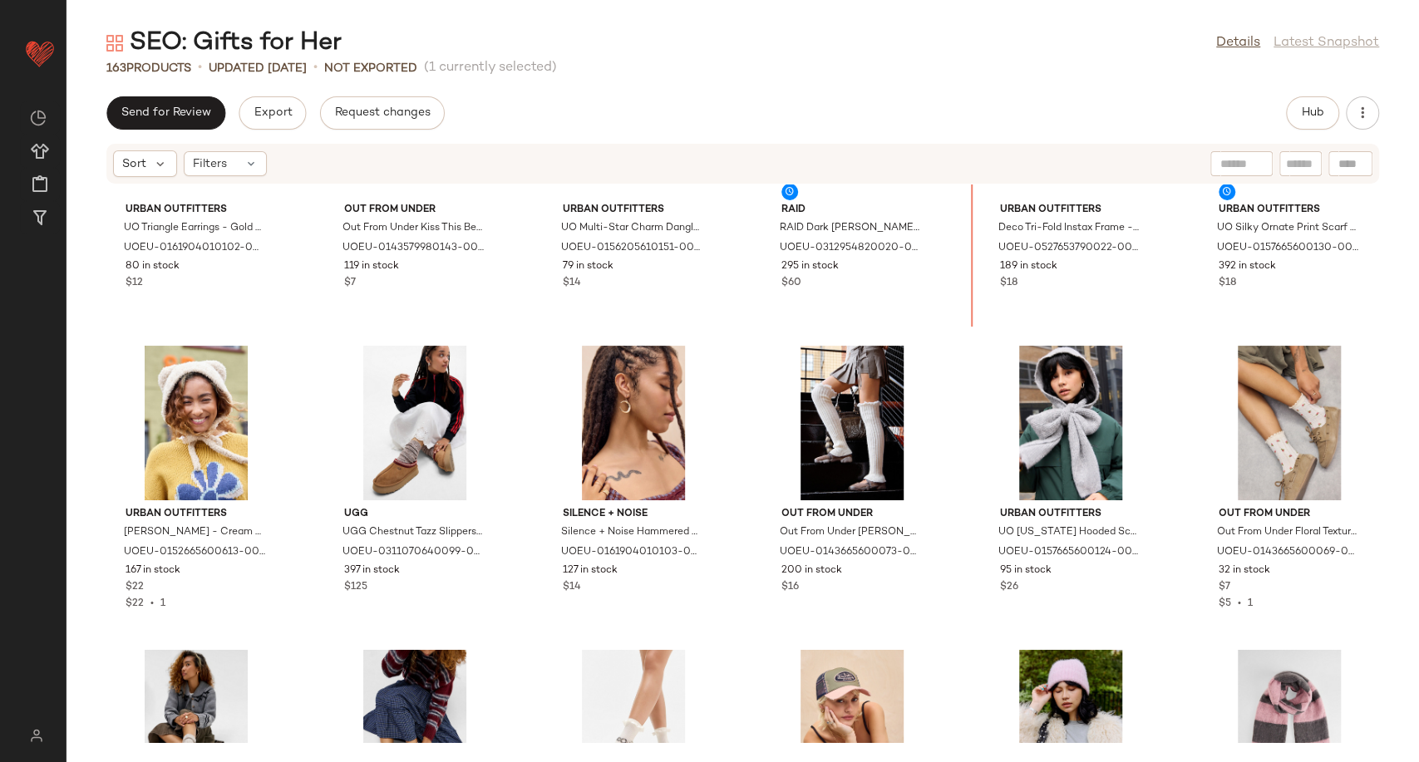
scroll to position [2590, 0]
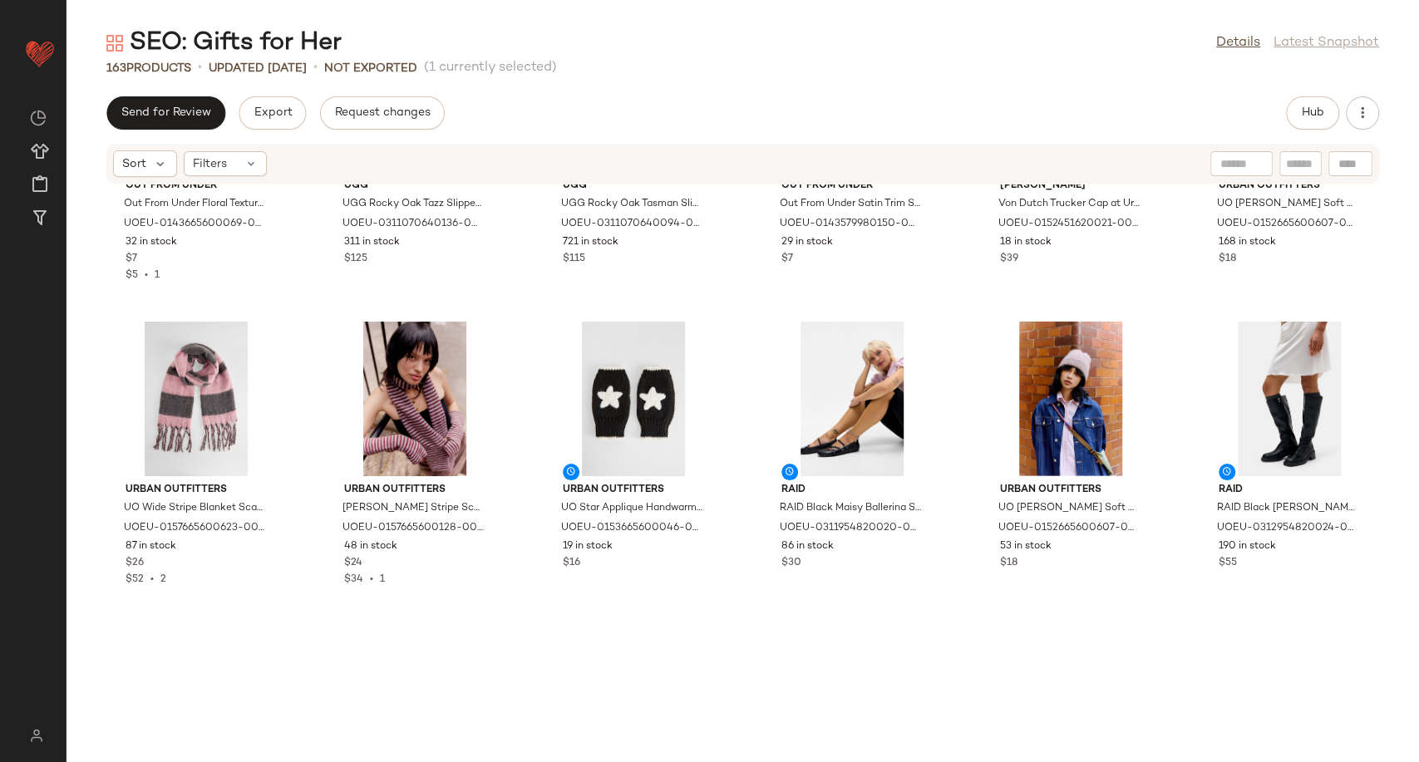
scroll to position [3236, 0]
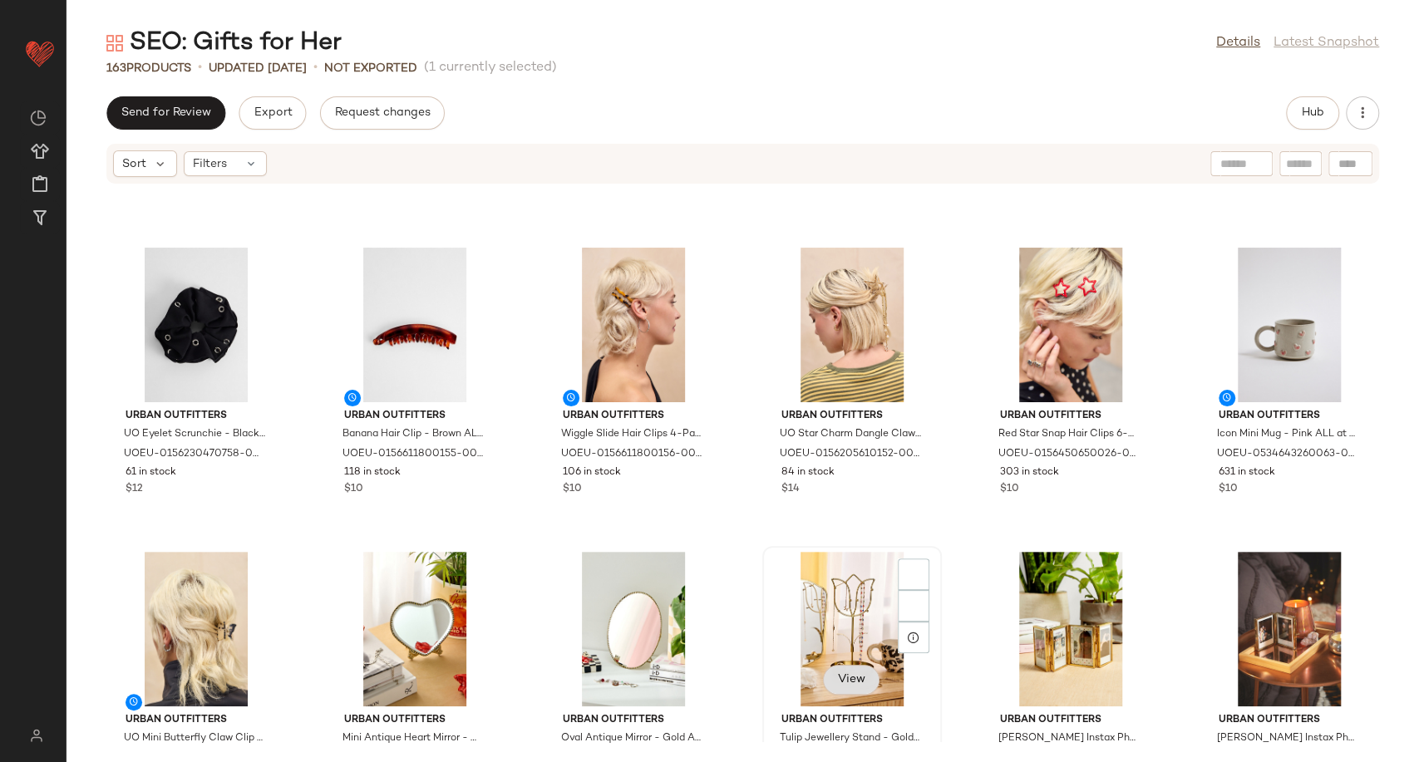
scroll to position [5025, 0]
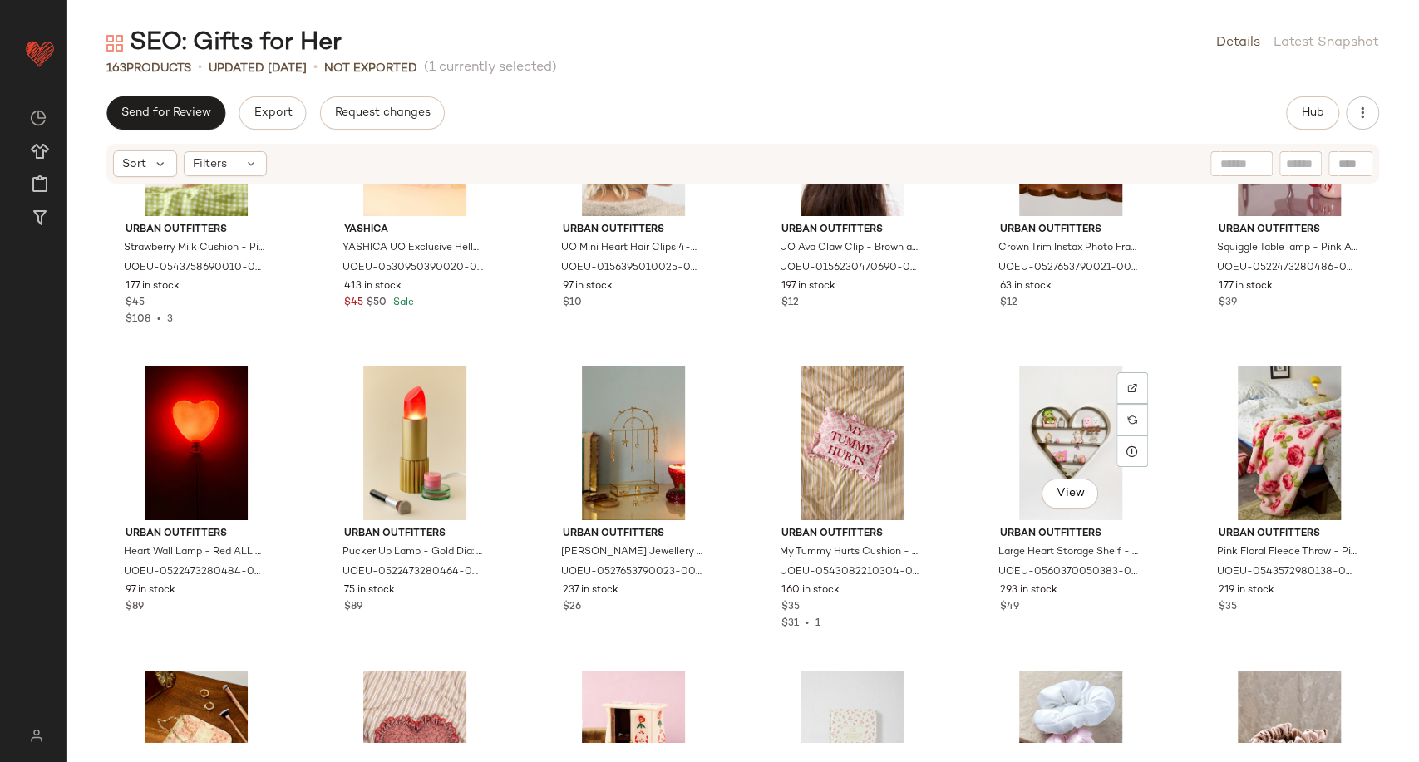
scroll to position [6311, 0]
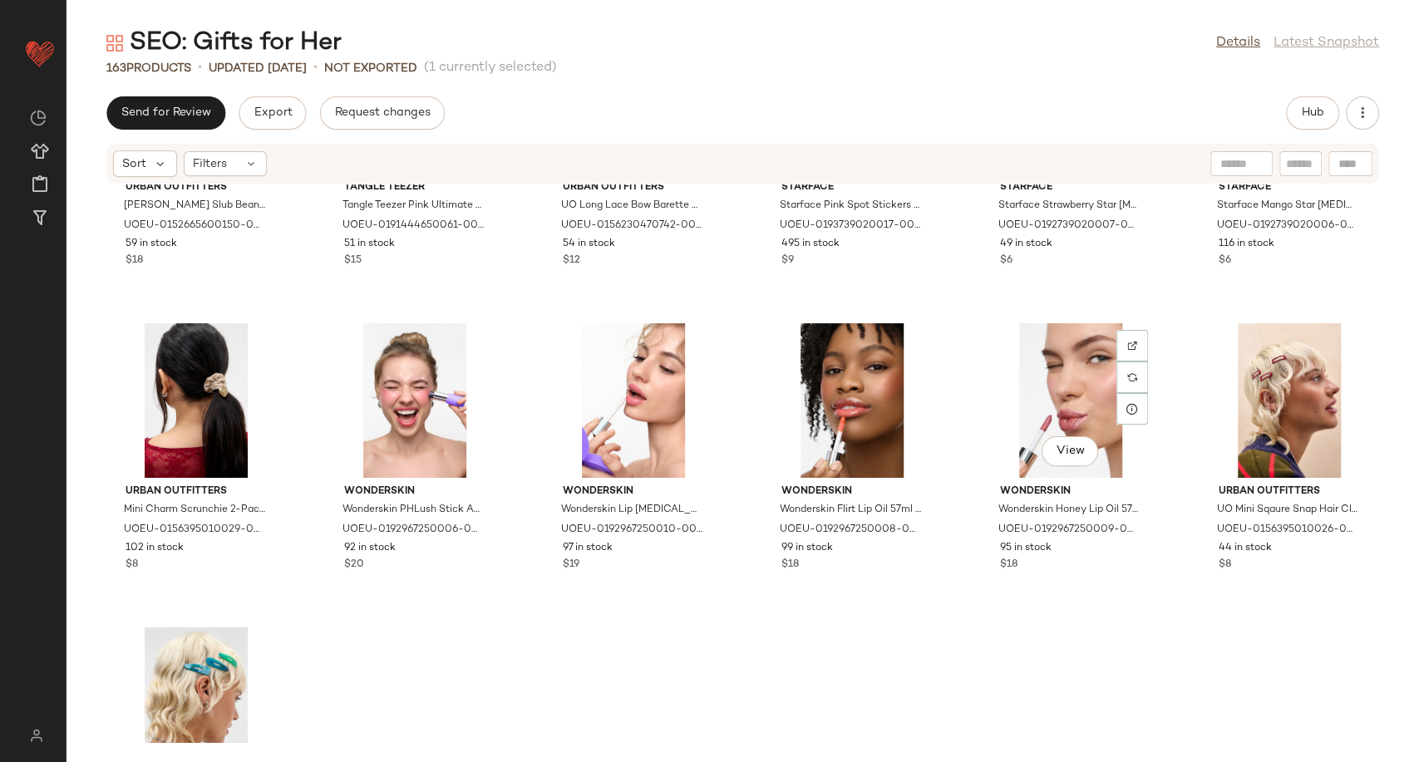
scroll to position [7798, 0]
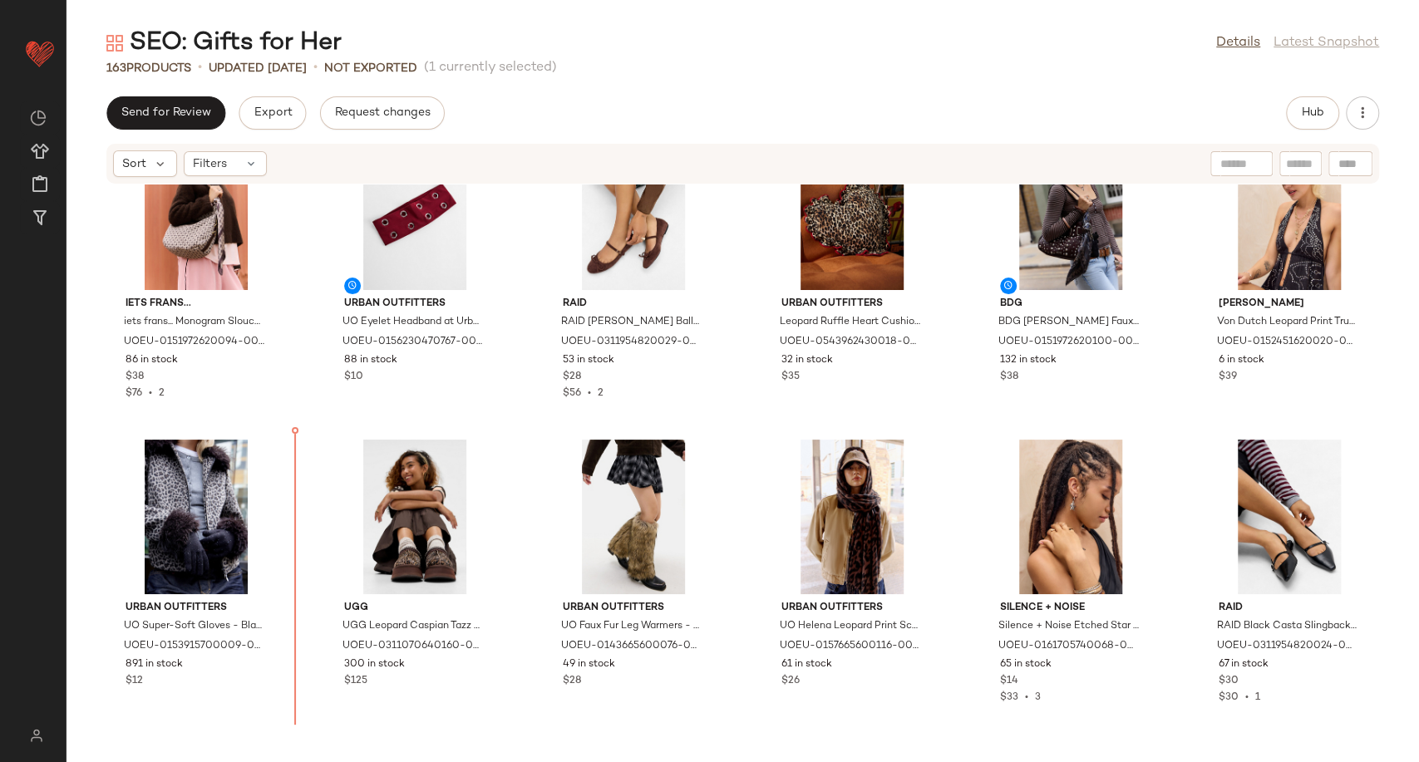
scroll to position [1904, 0]
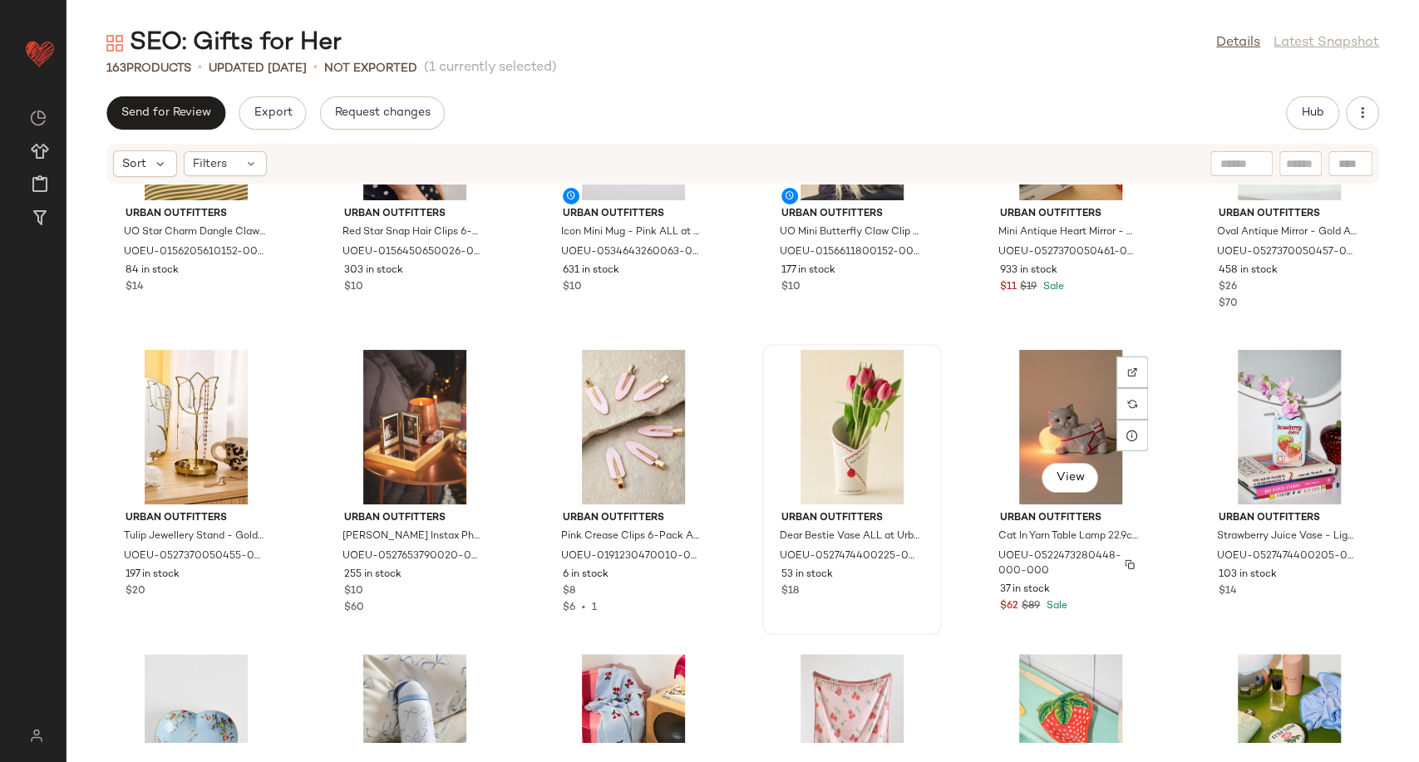
scroll to position [5321, 0]
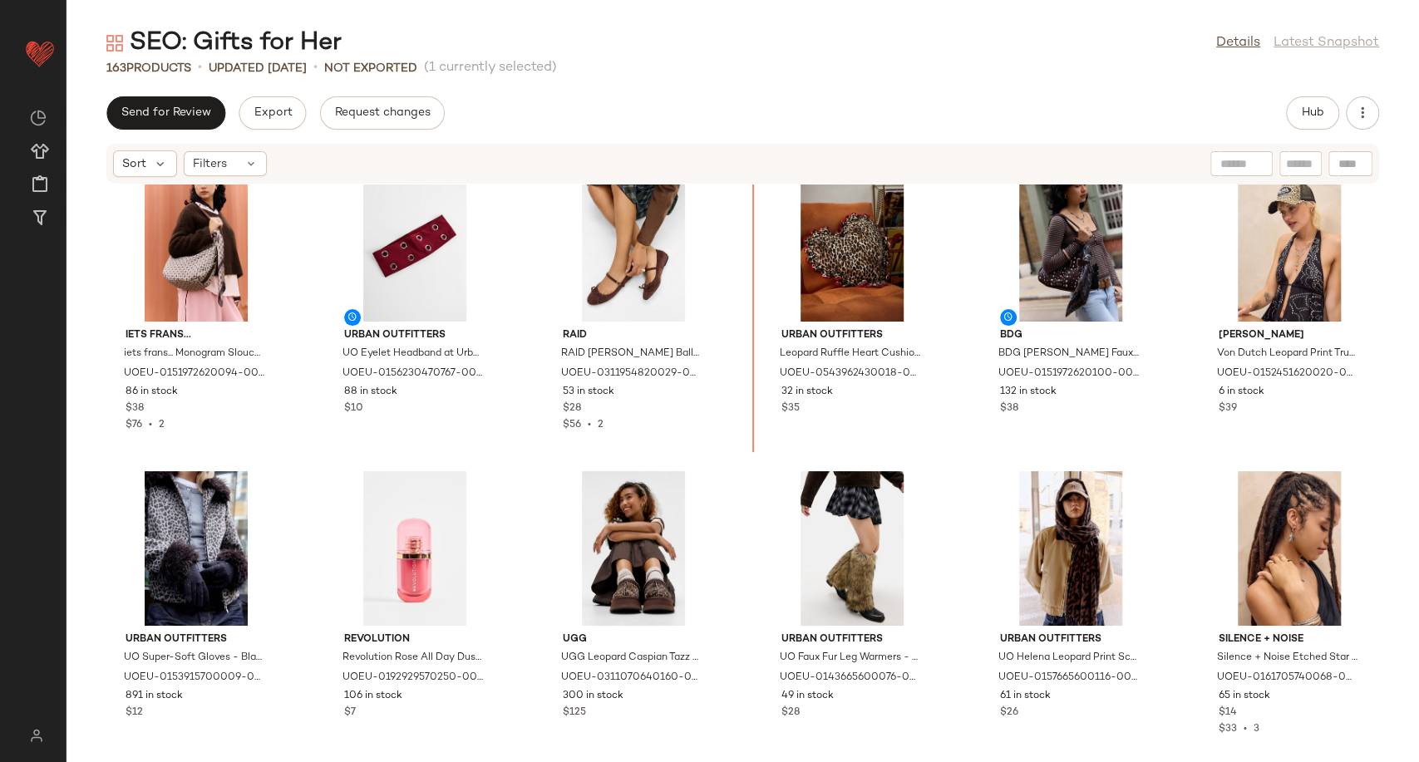
scroll to position [1862, 0]
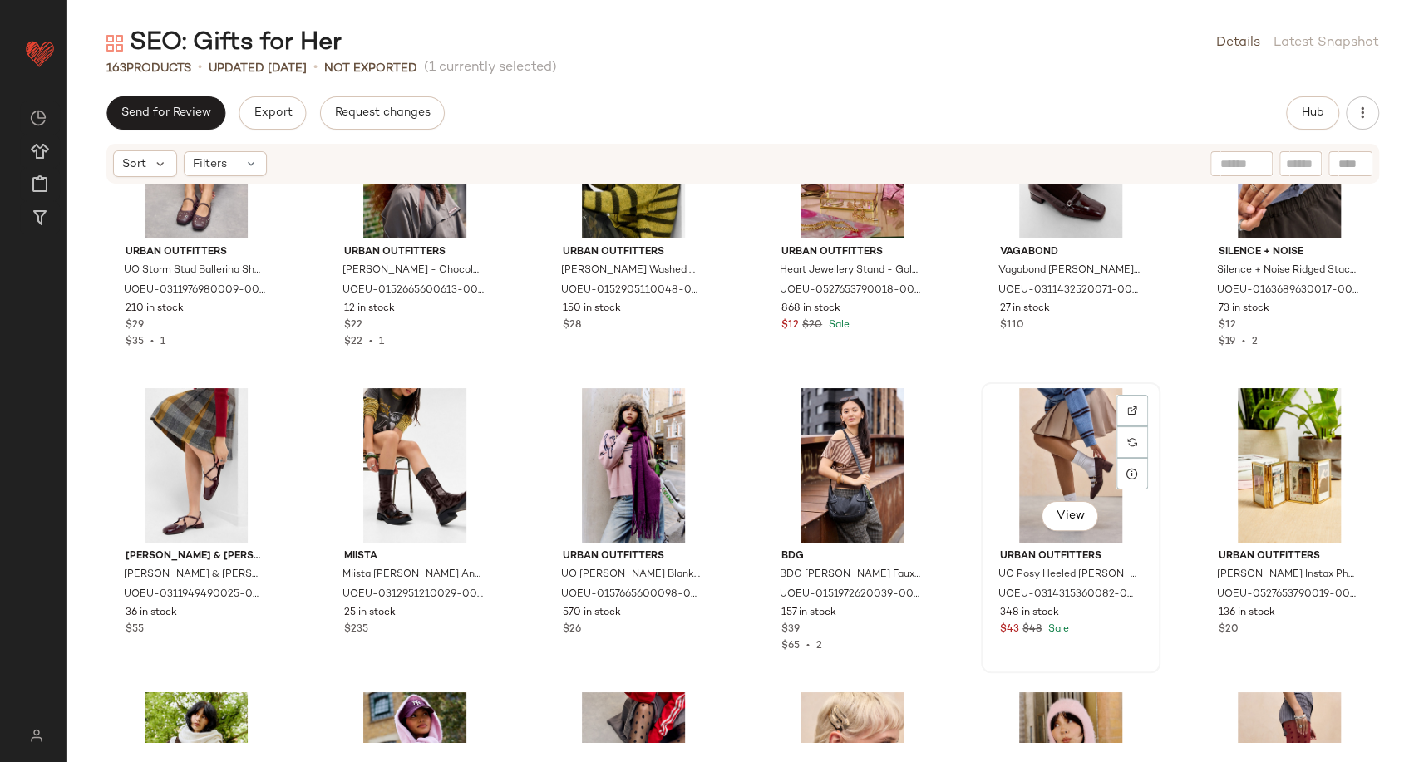
scroll to position [3802, 0]
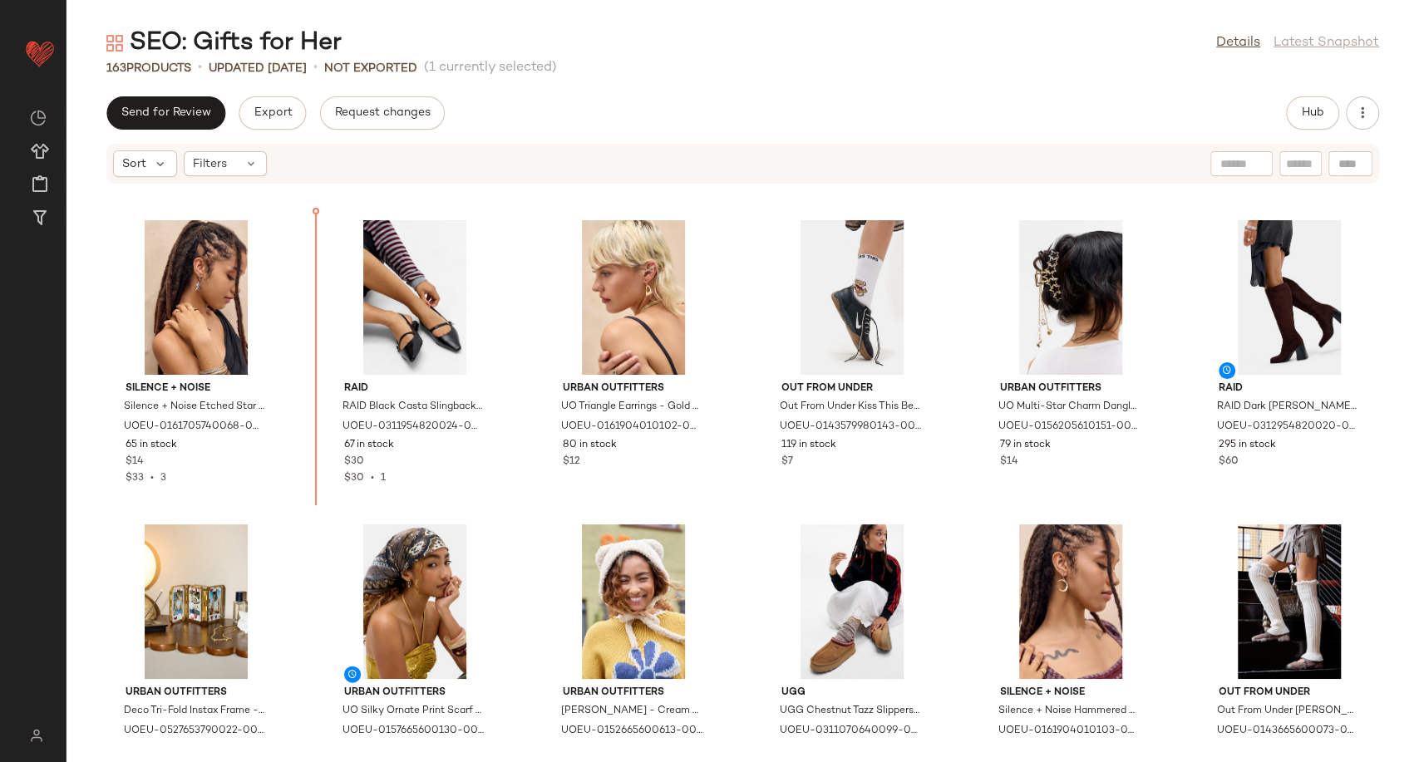
scroll to position [2293, 0]
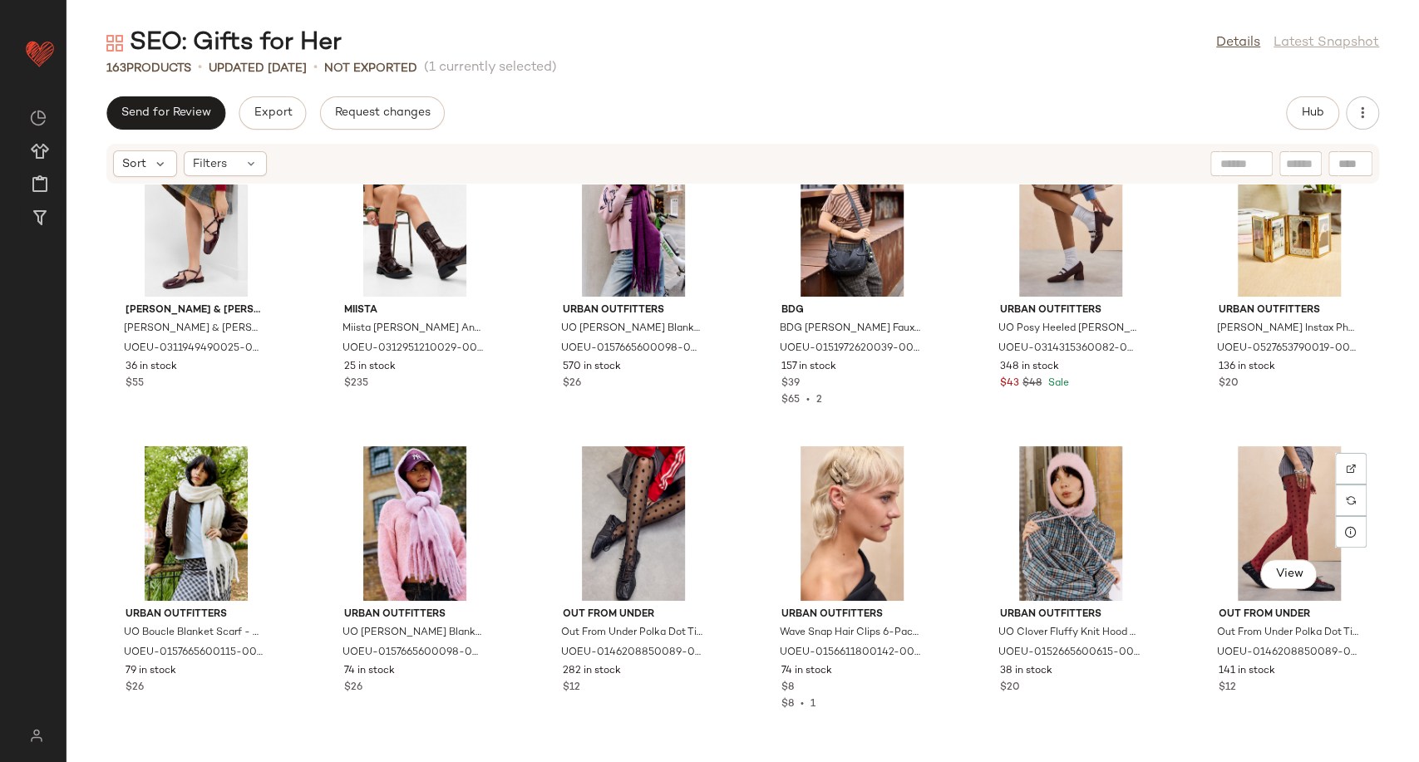
scroll to position [4048, 0]
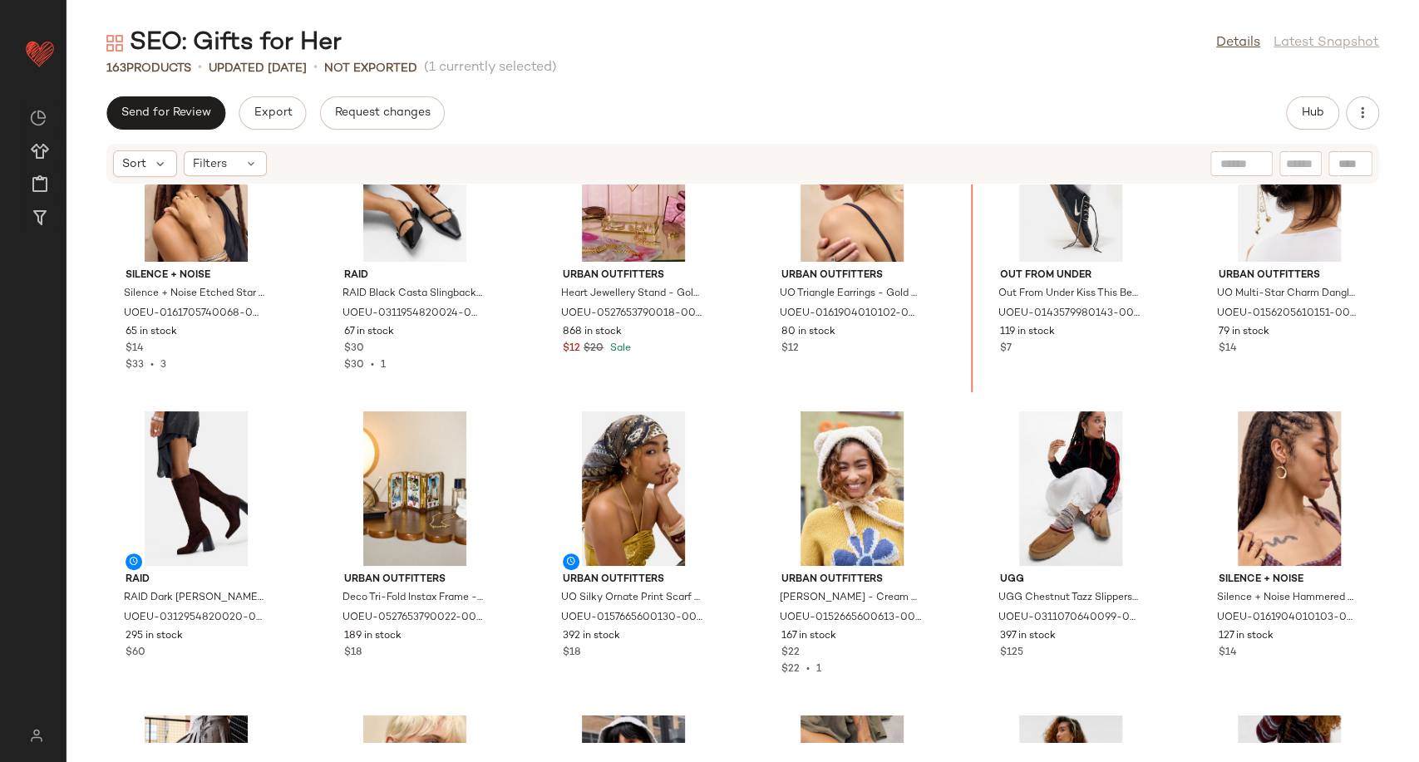
scroll to position [2428, 0]
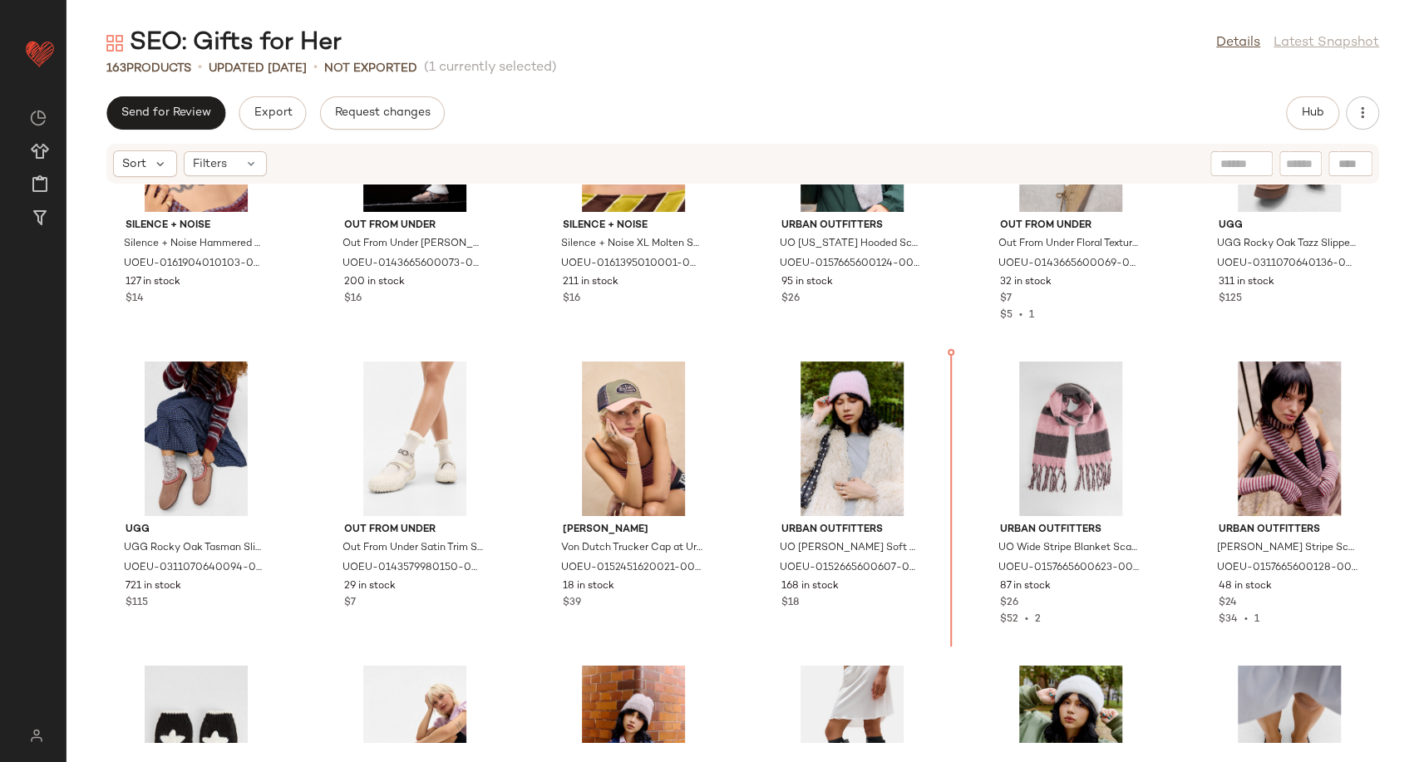
scroll to position [3193, 0]
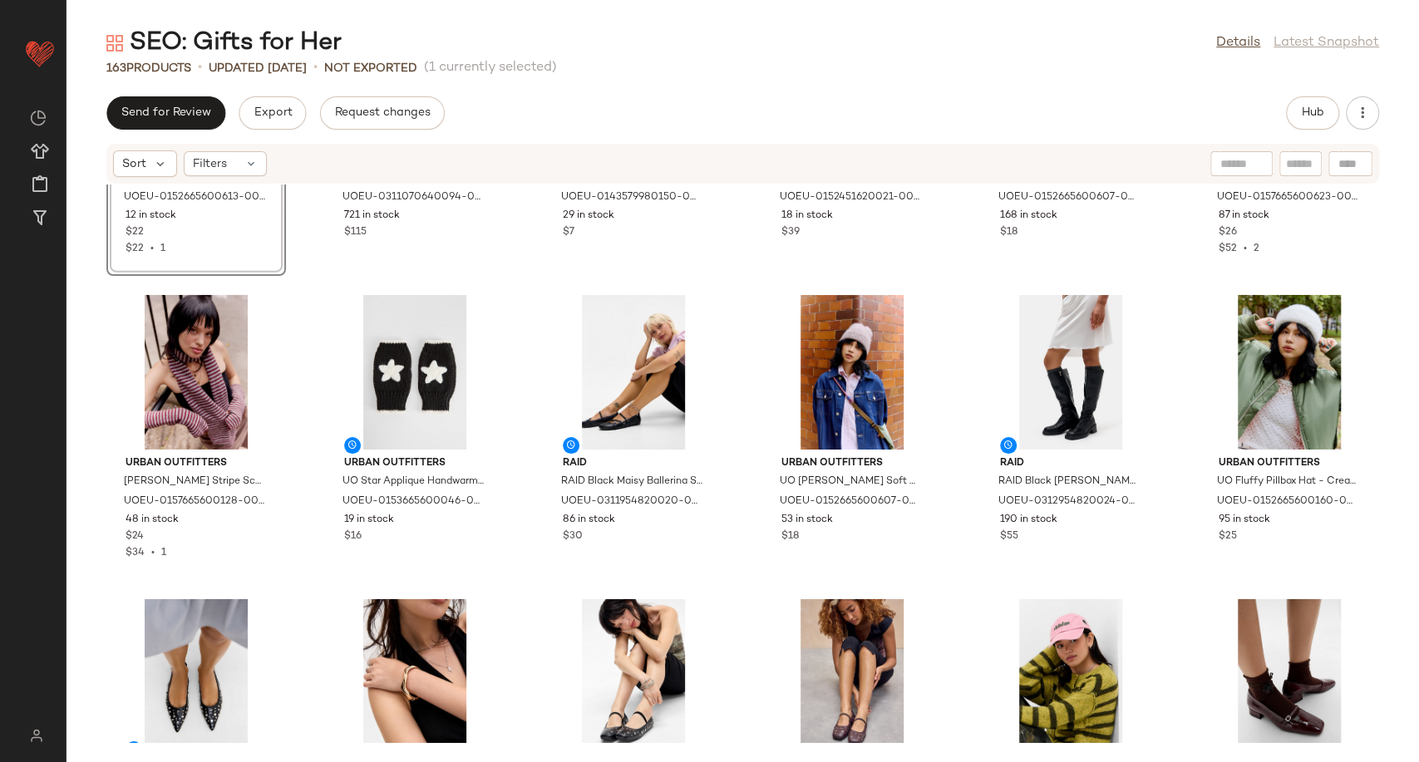
scroll to position [3655, 0]
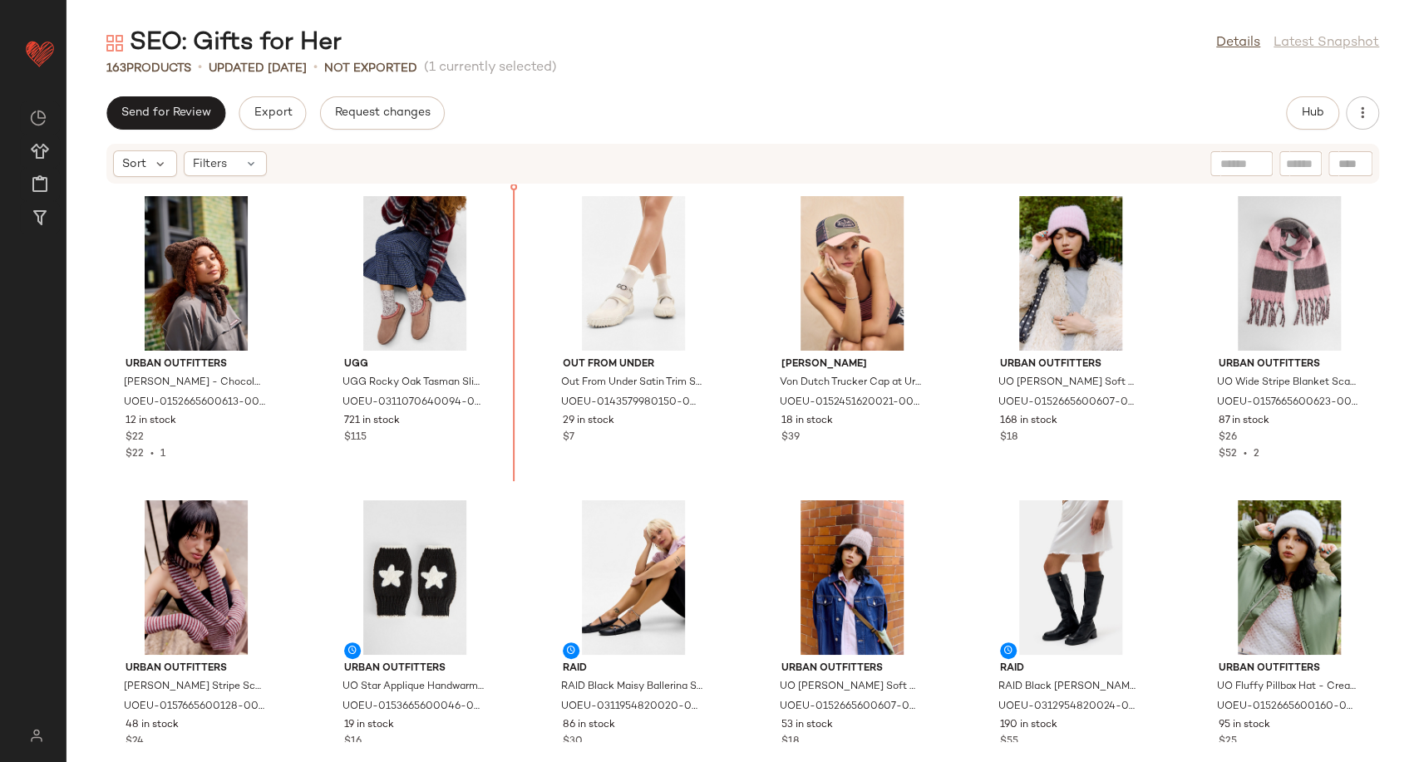
scroll to position [3358, 0]
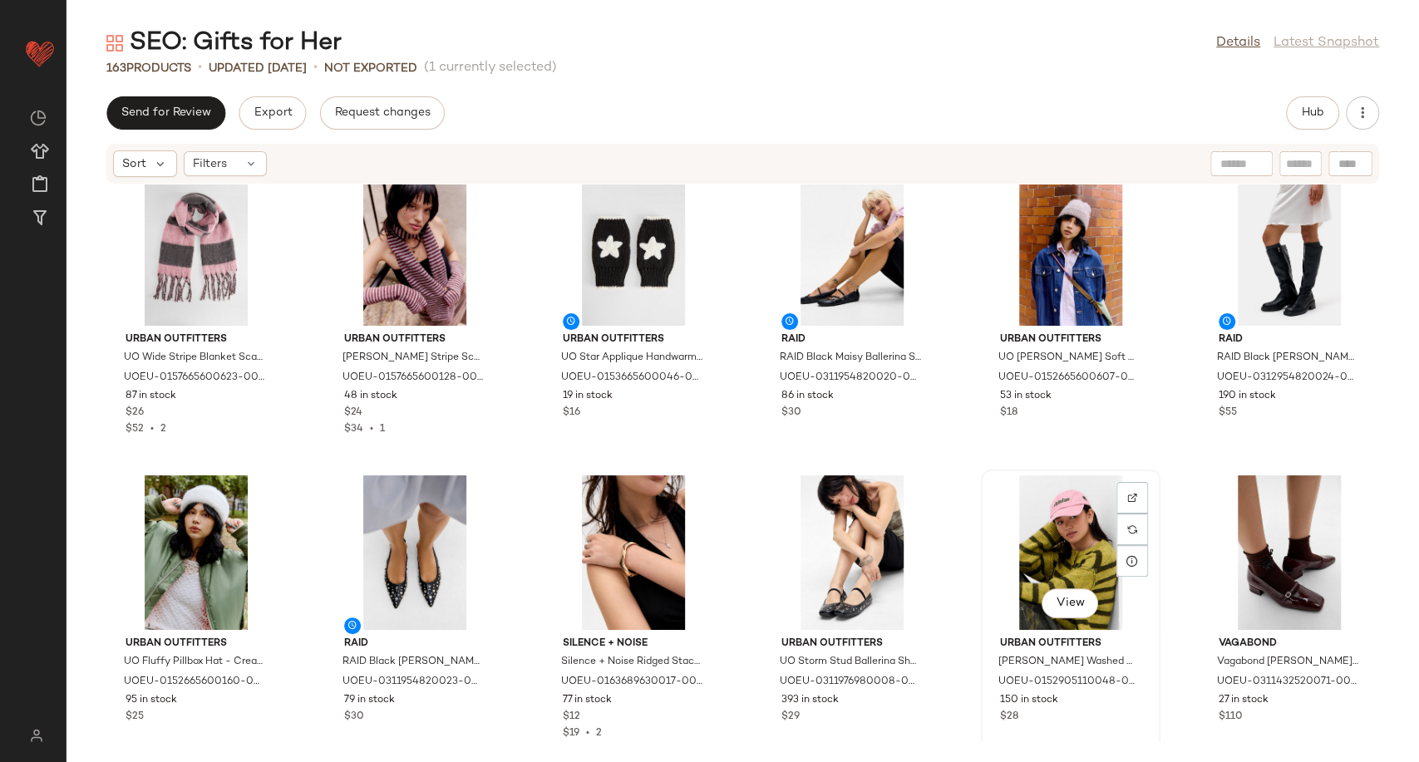
scroll to position [3819, 0]
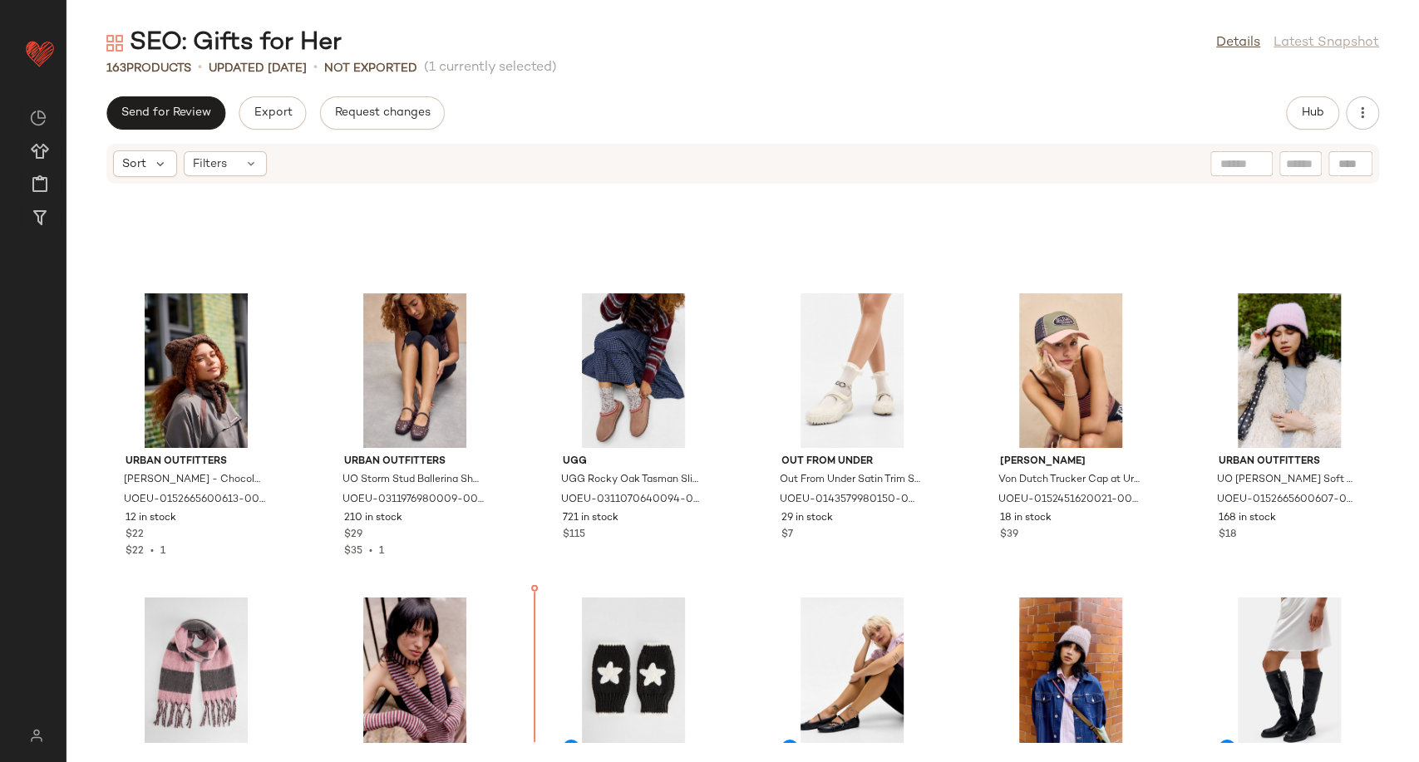
scroll to position [3252, 0]
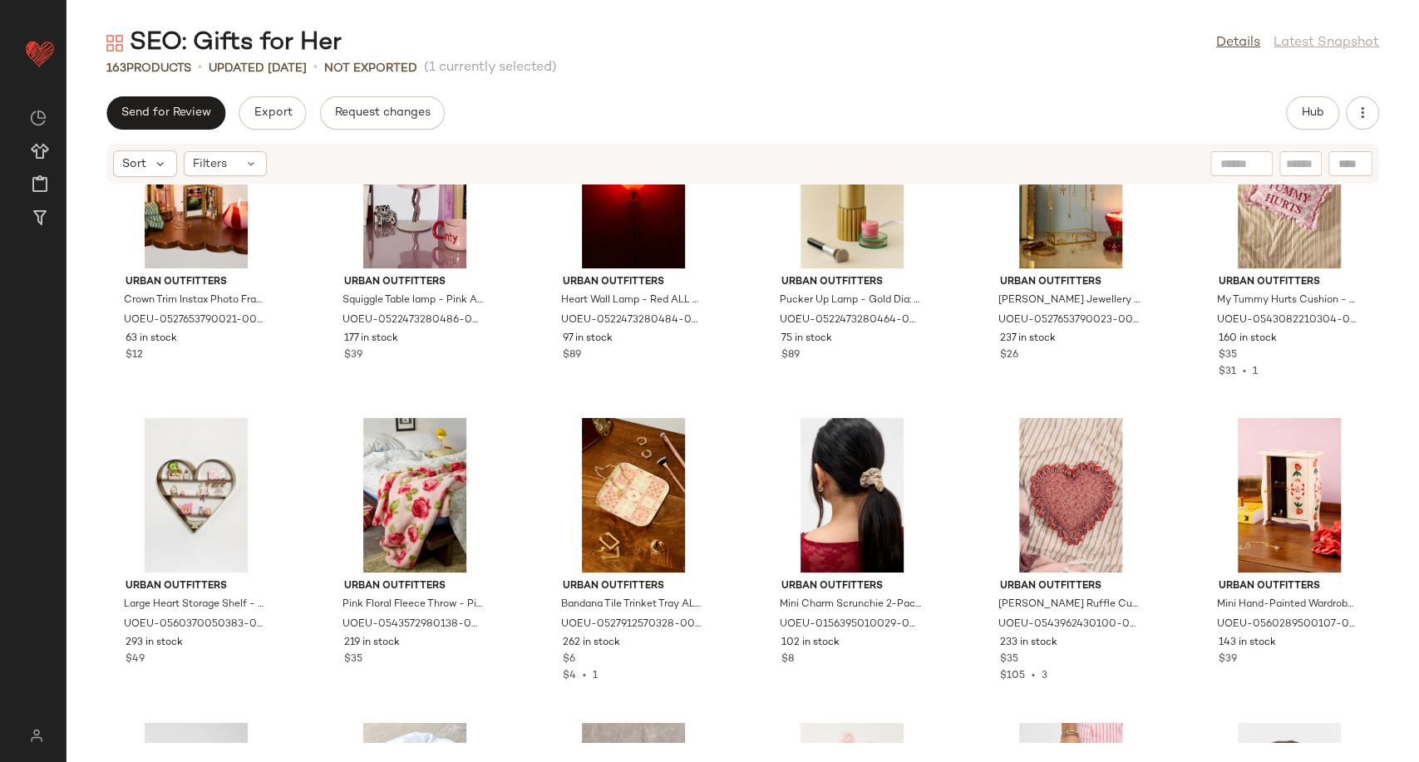
scroll to position [6852, 0]
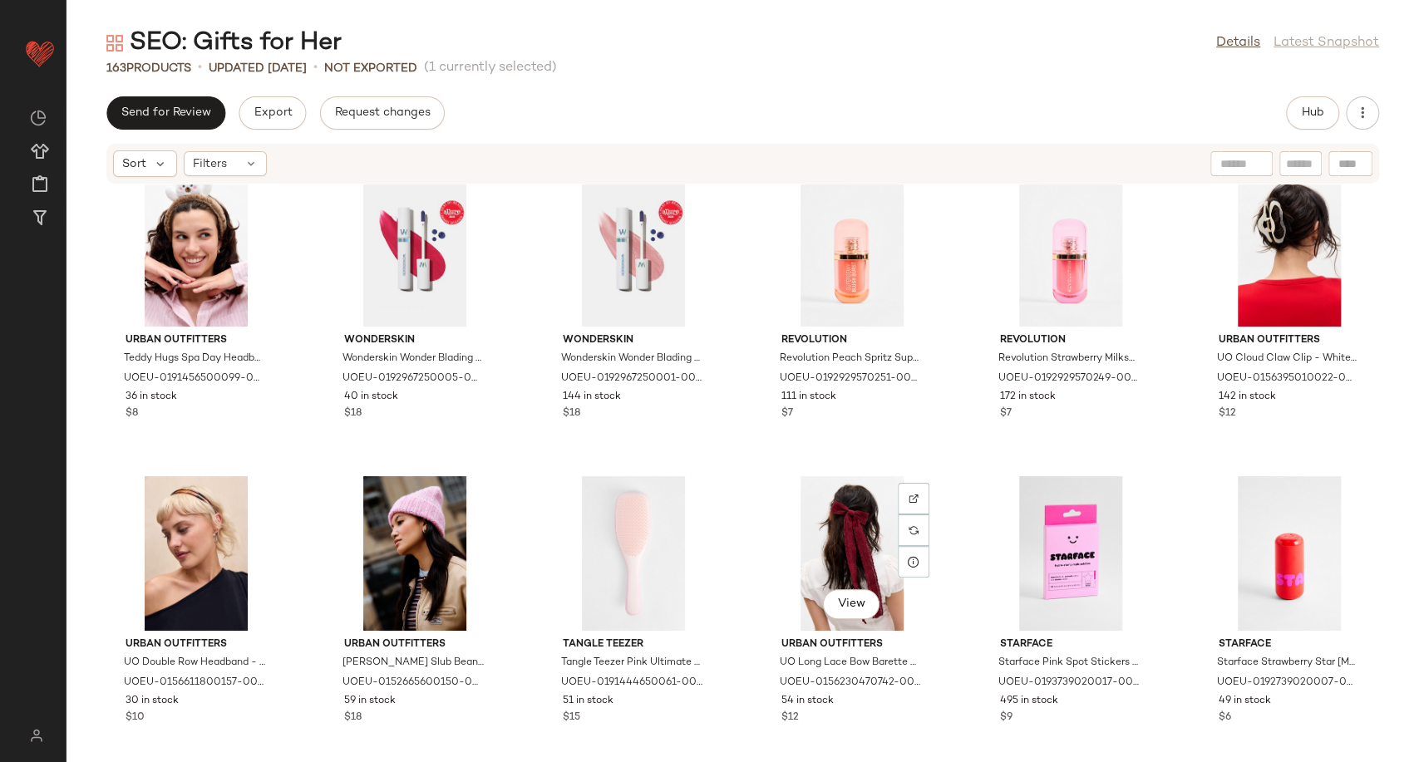
scroll to position [7303, 0]
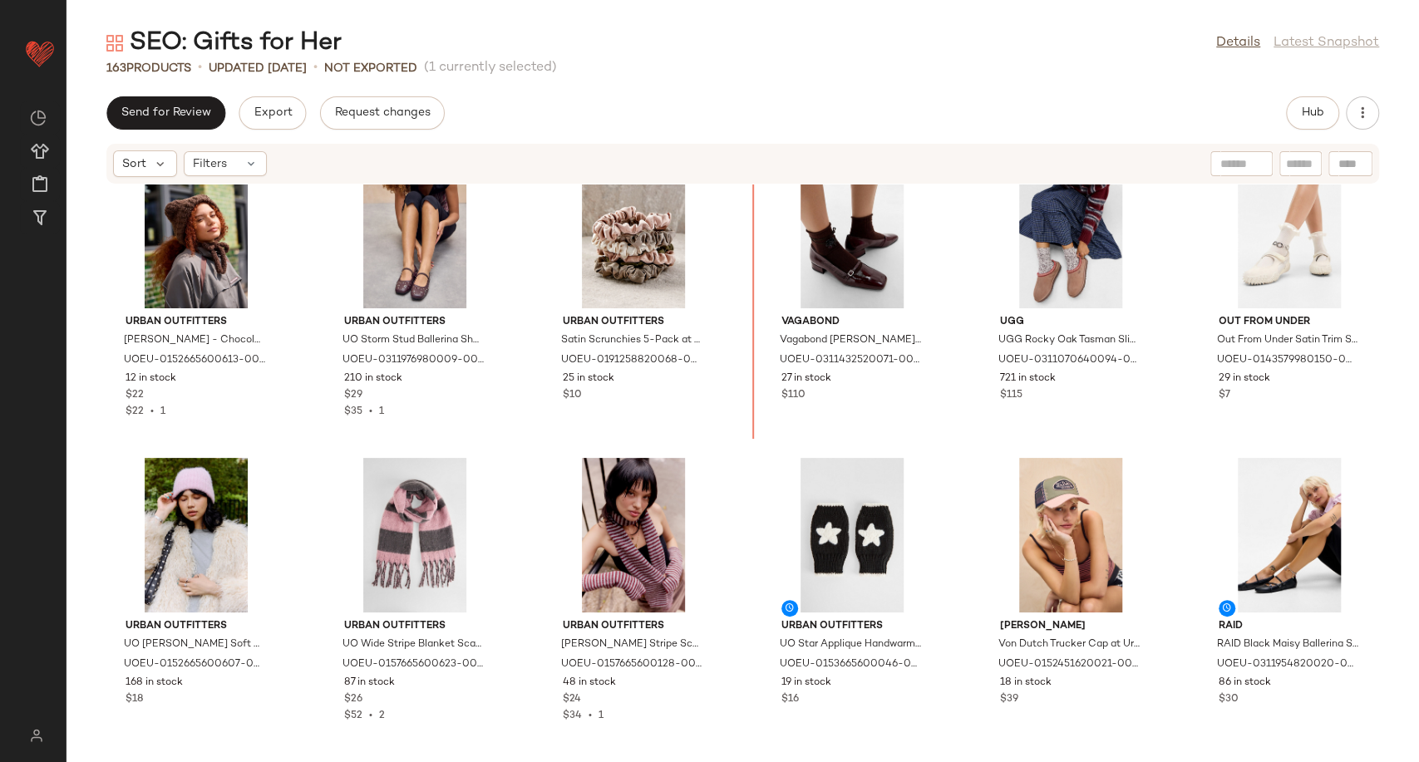
scroll to position [3379, 0]
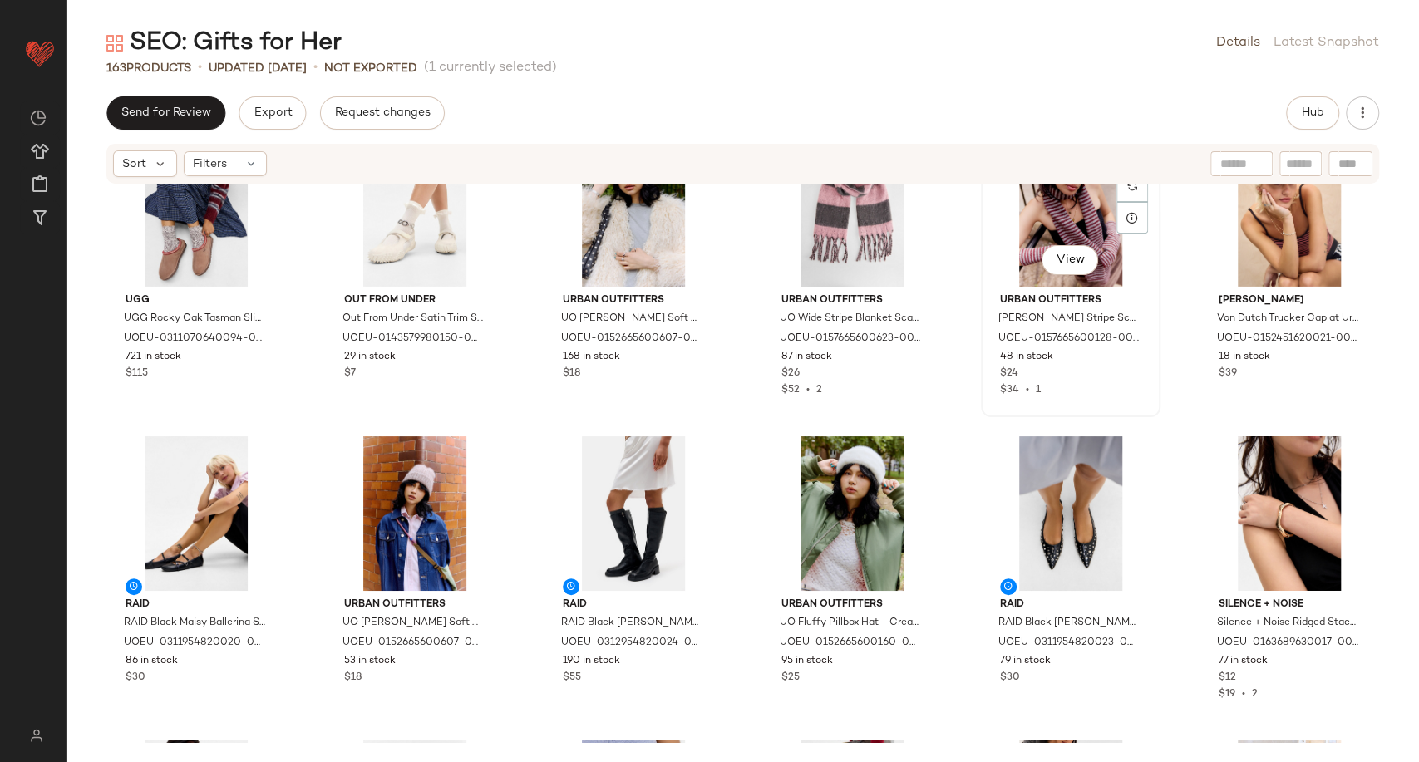
scroll to position [3748, 0]
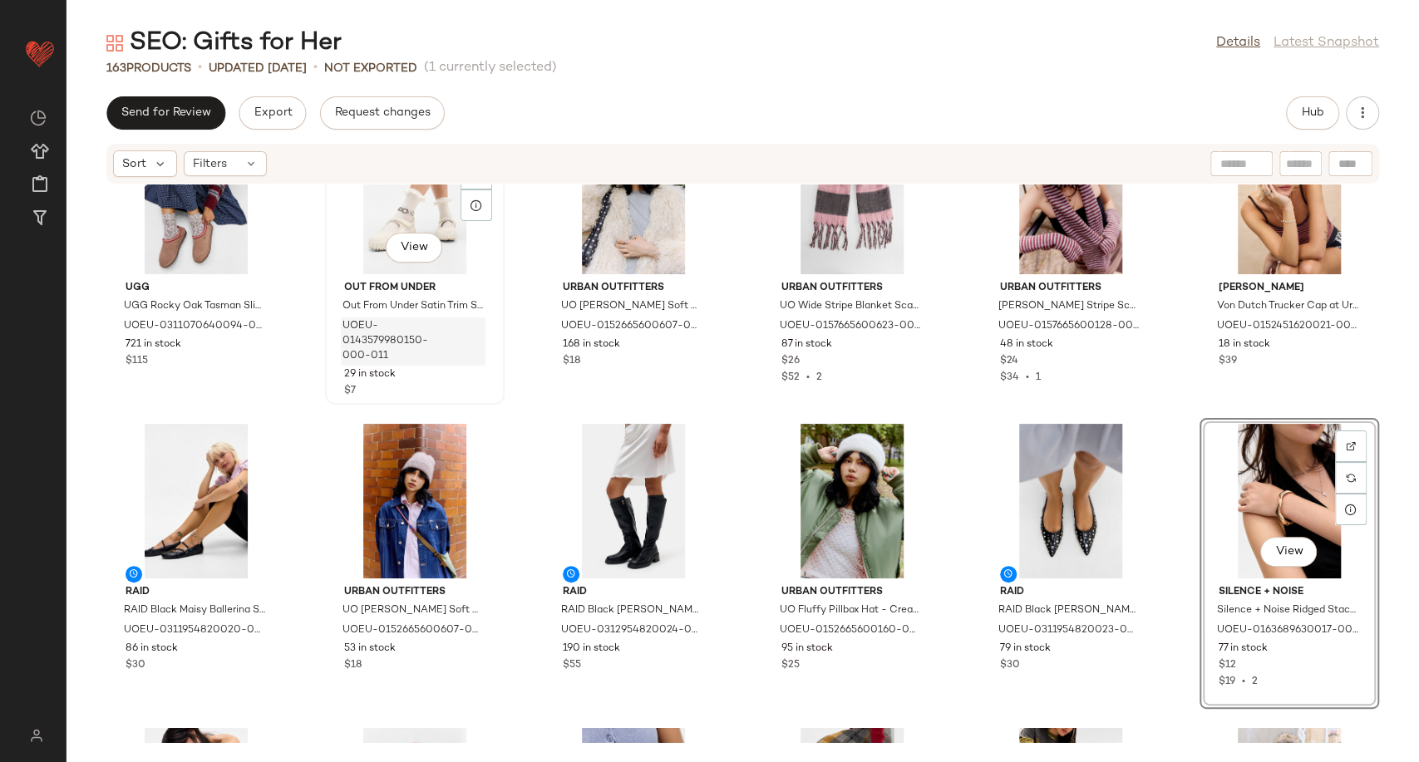
scroll to position [3737, 0]
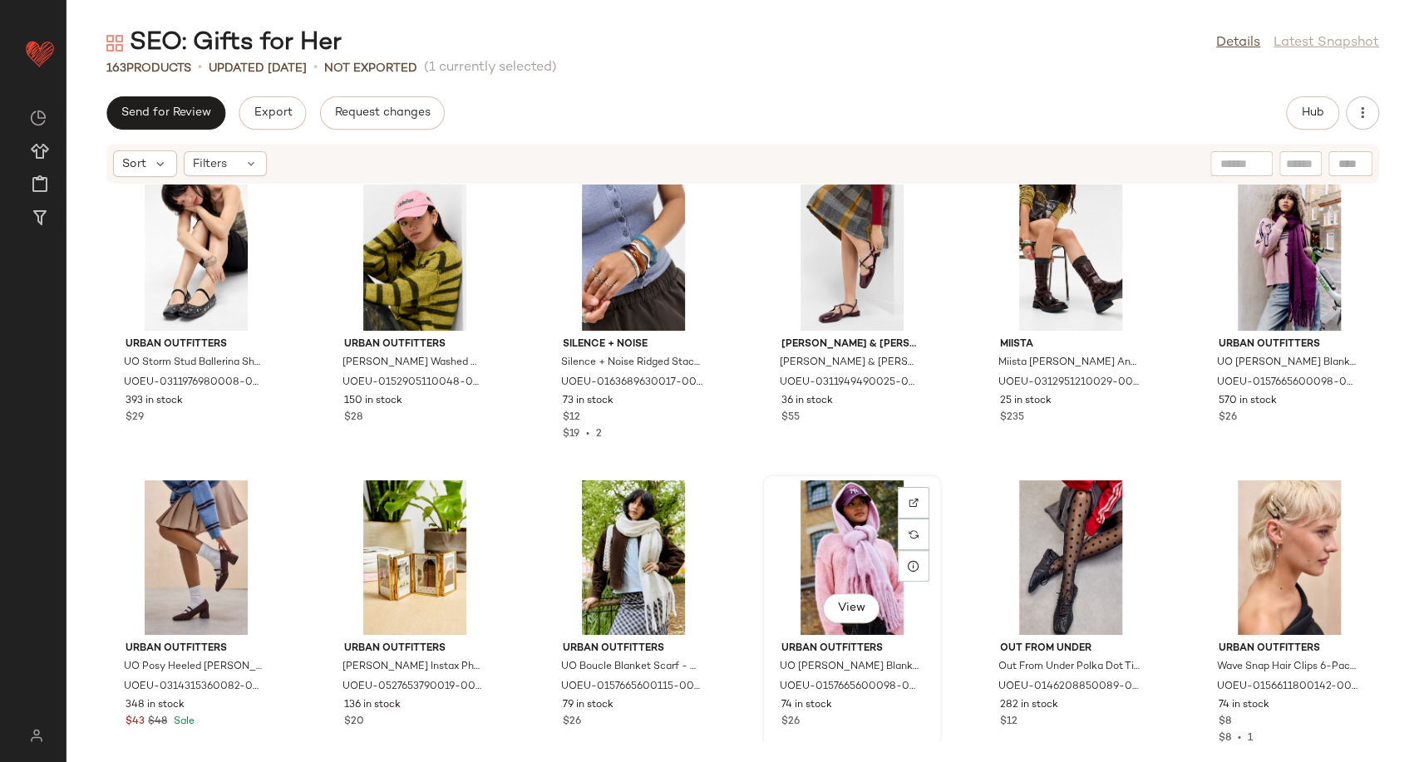
scroll to position [4660, 0]
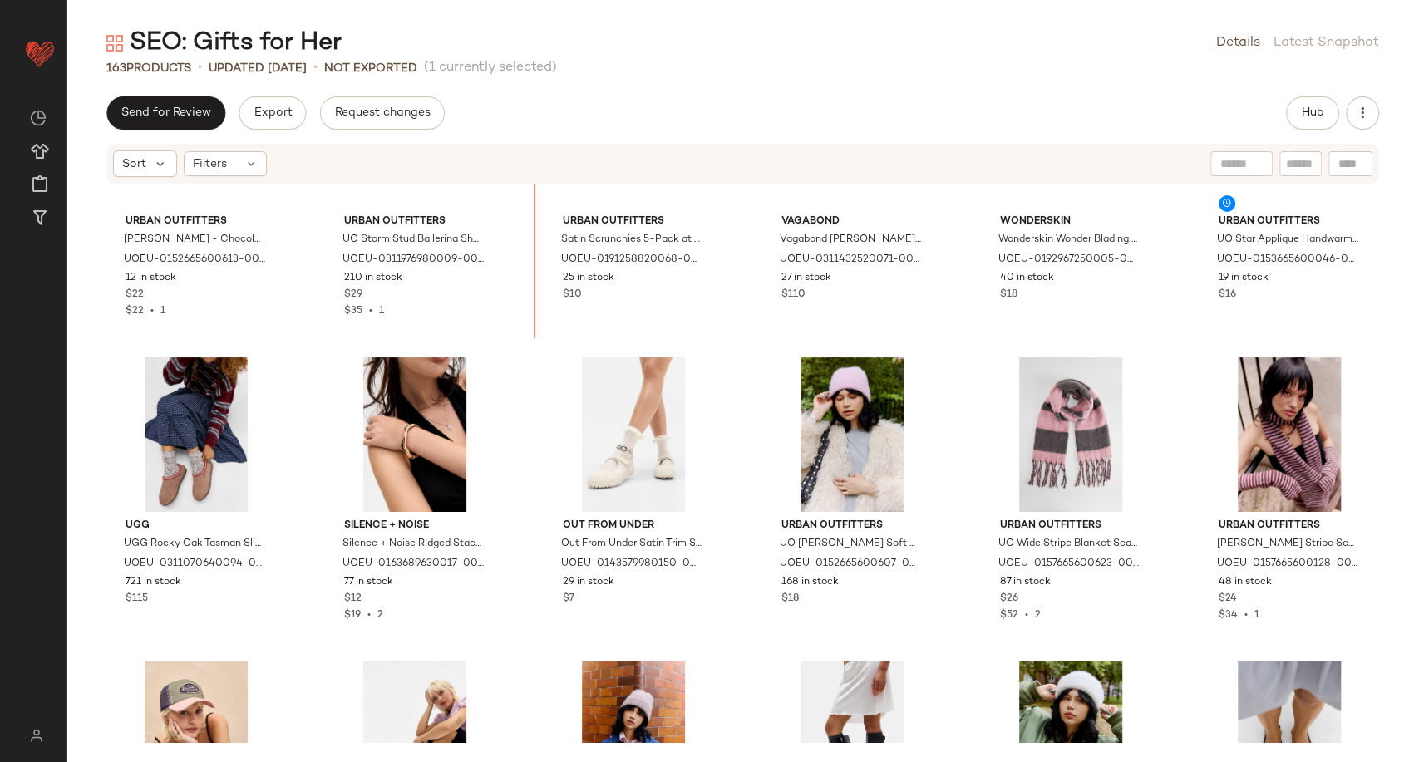
scroll to position [3414, 0]
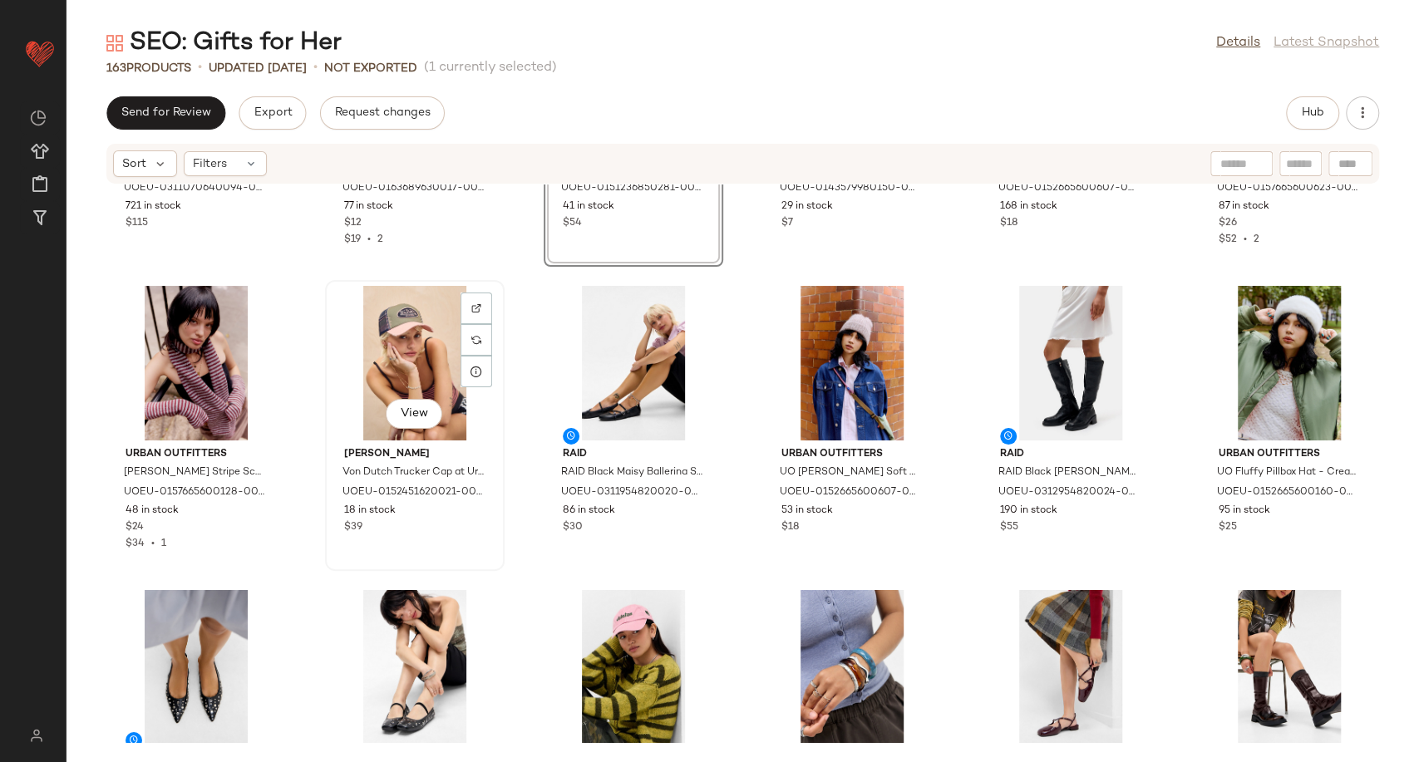
scroll to position [3507, 0]
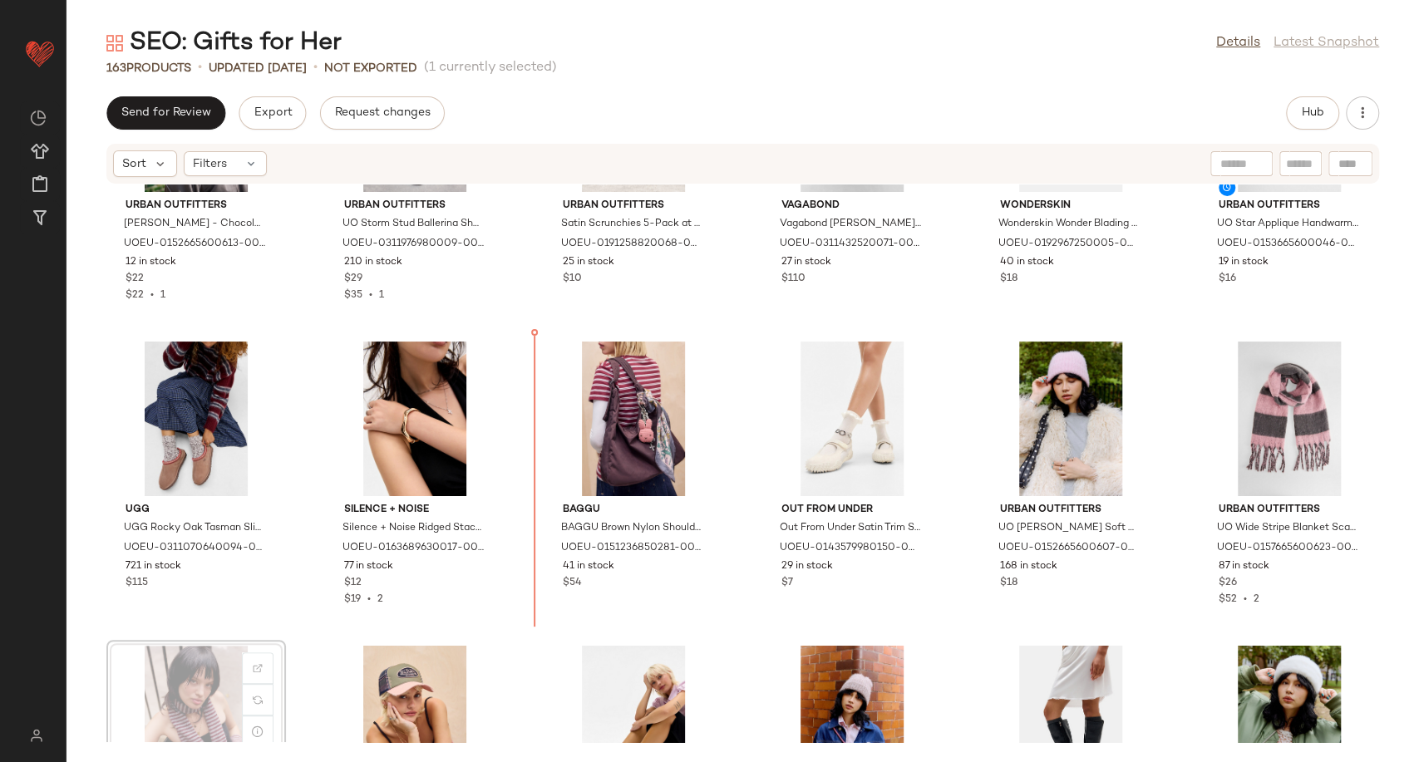
scroll to position [3518, 0]
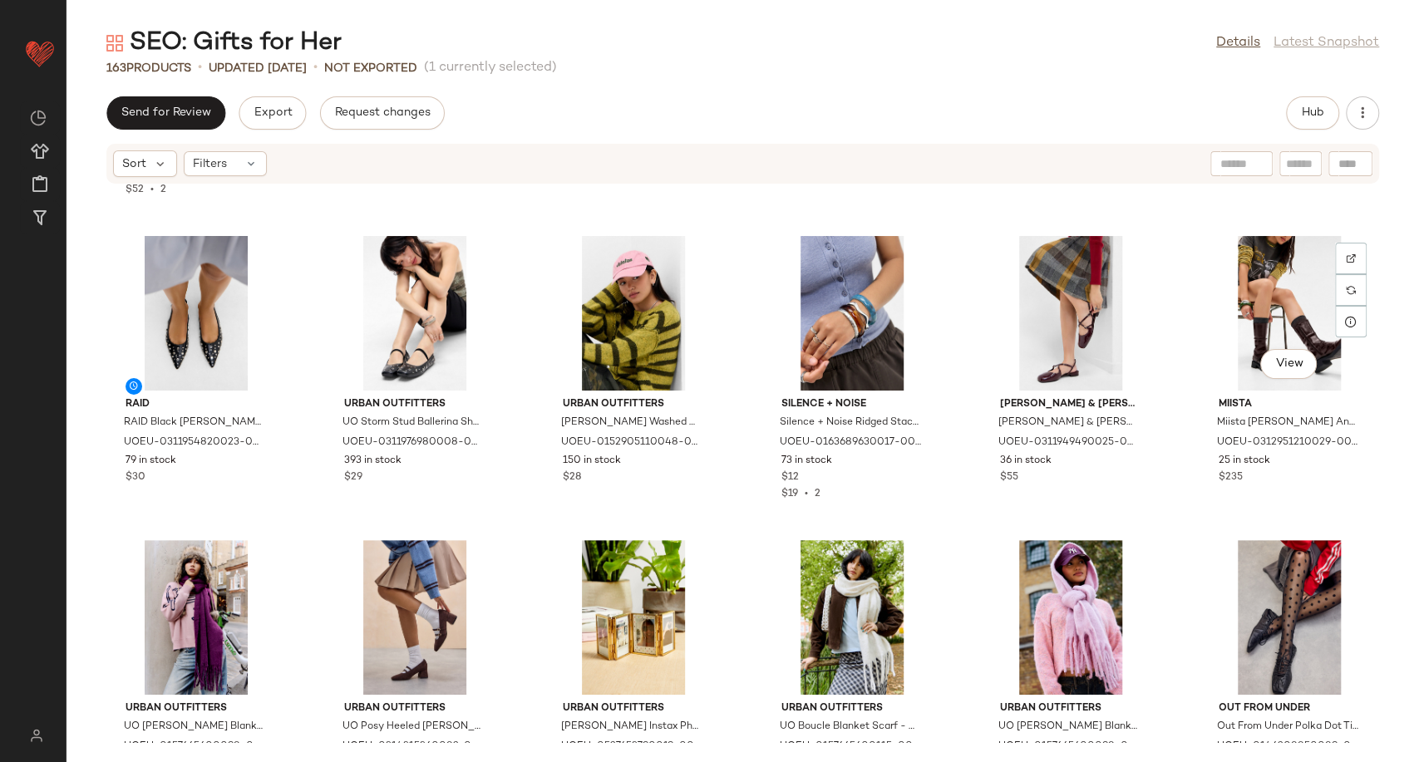
scroll to position [4073, 0]
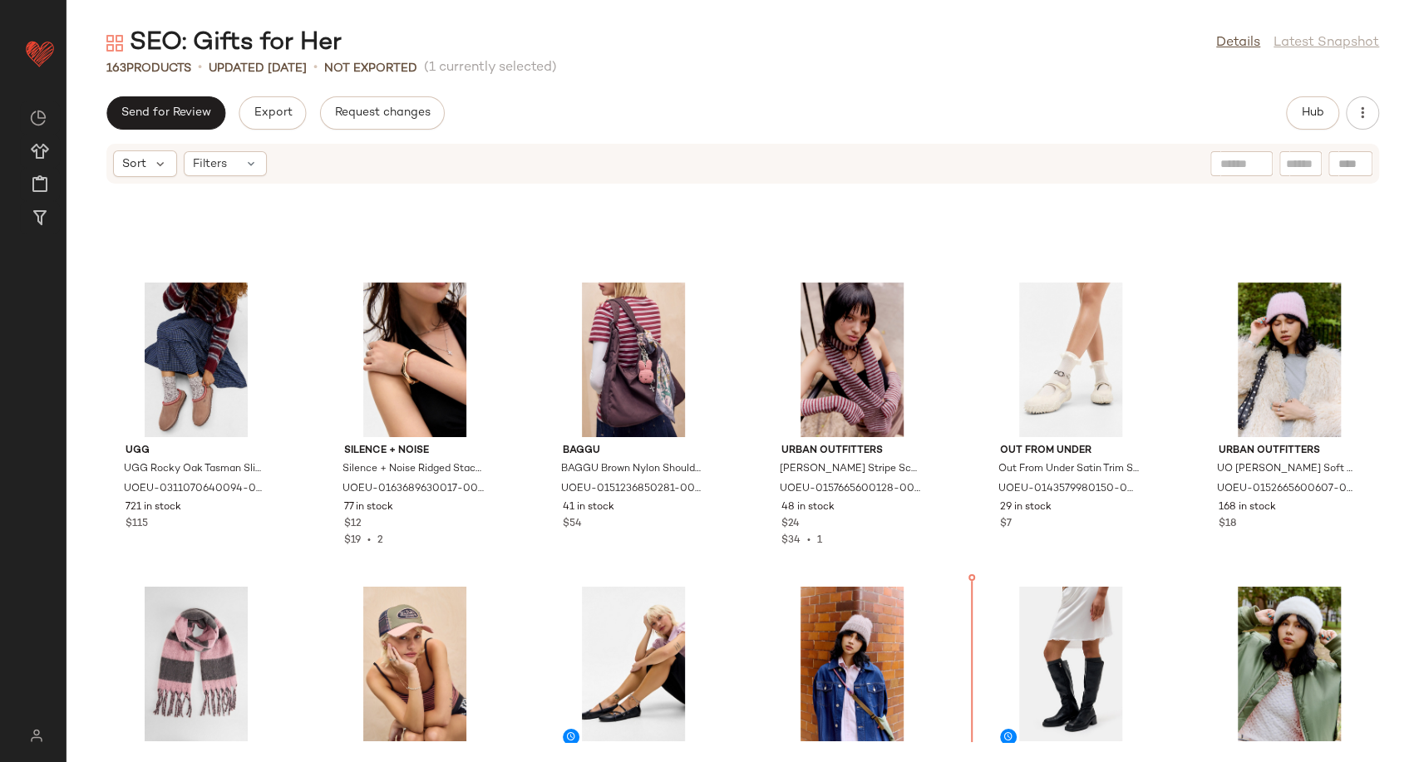
scroll to position [3571, 0]
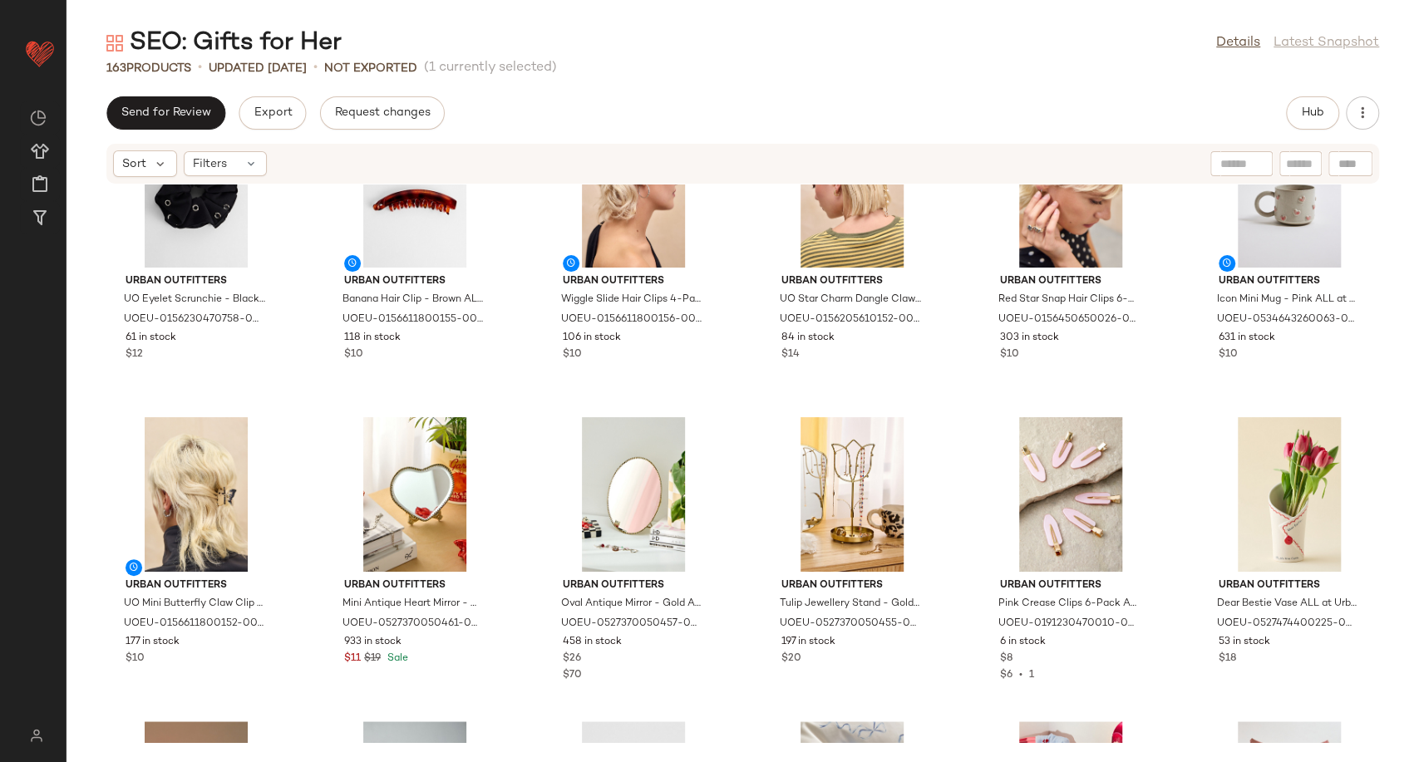
scroll to position [5419, 0]
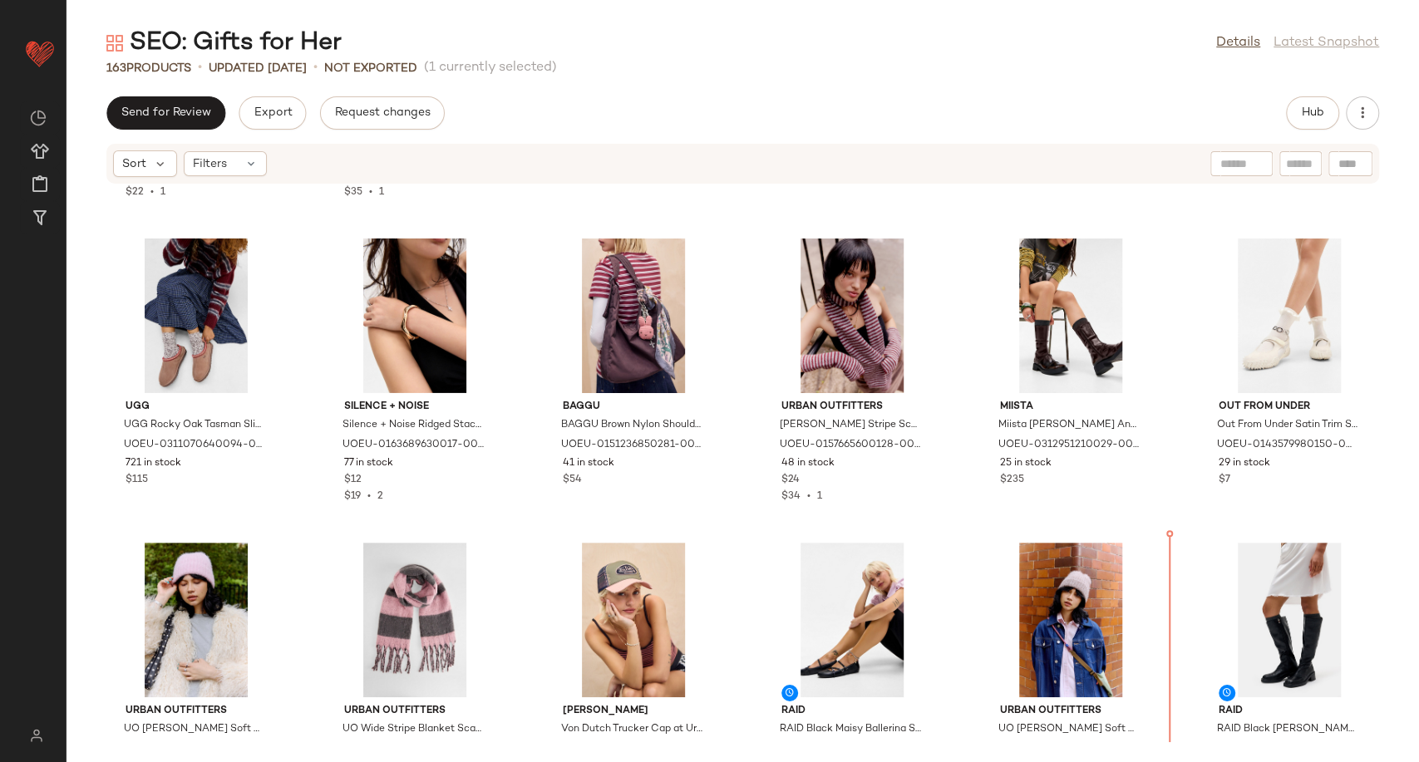
scroll to position [3625, 0]
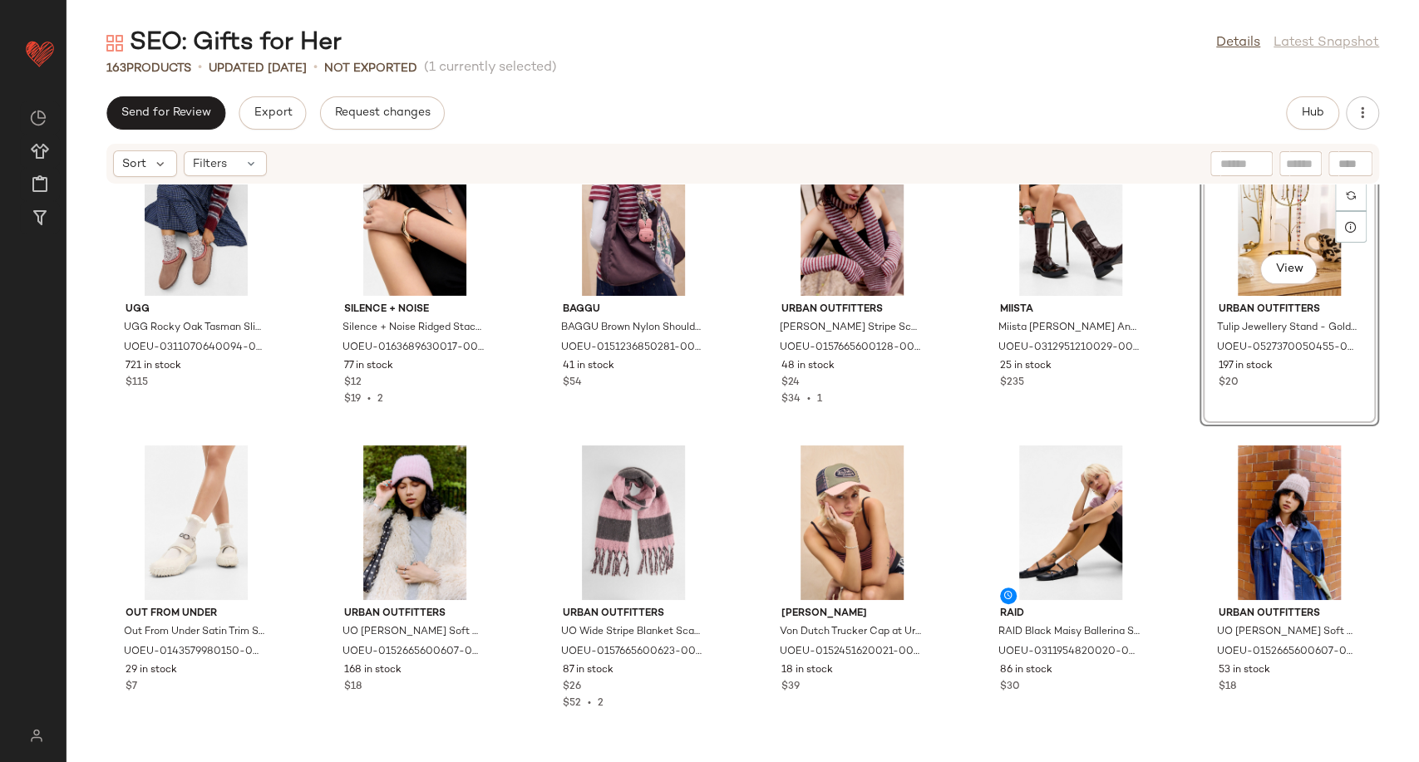
scroll to position [4086, 0]
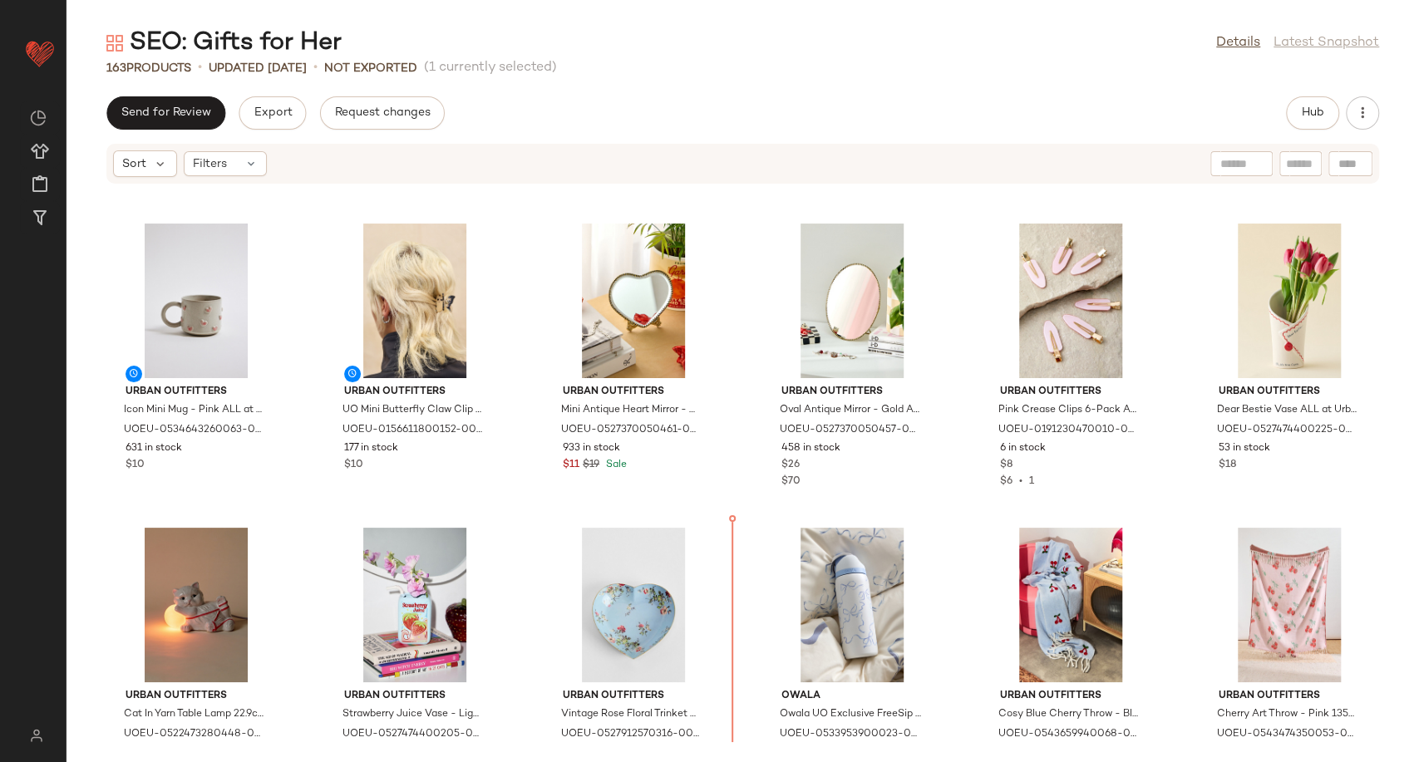
scroll to position [5531, 0]
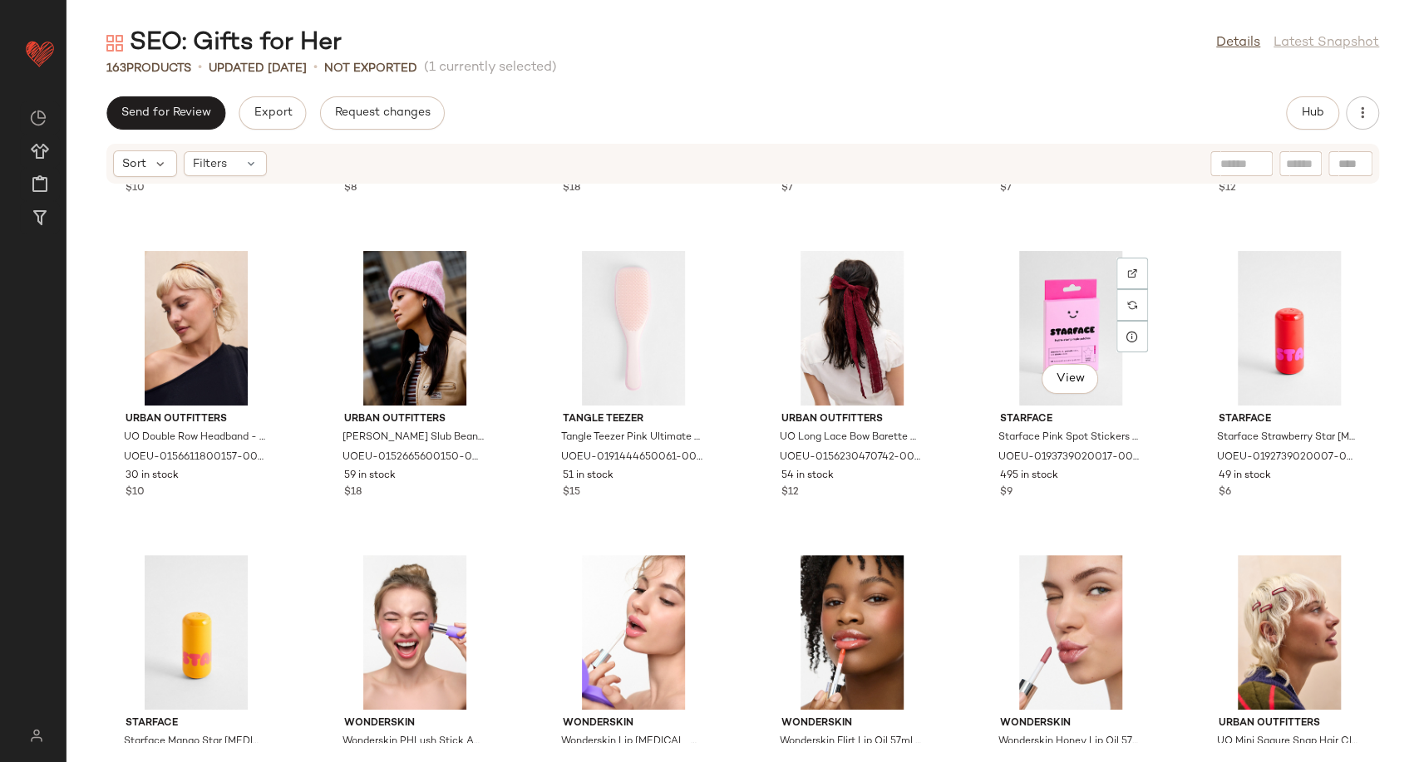
scroll to position [7840, 0]
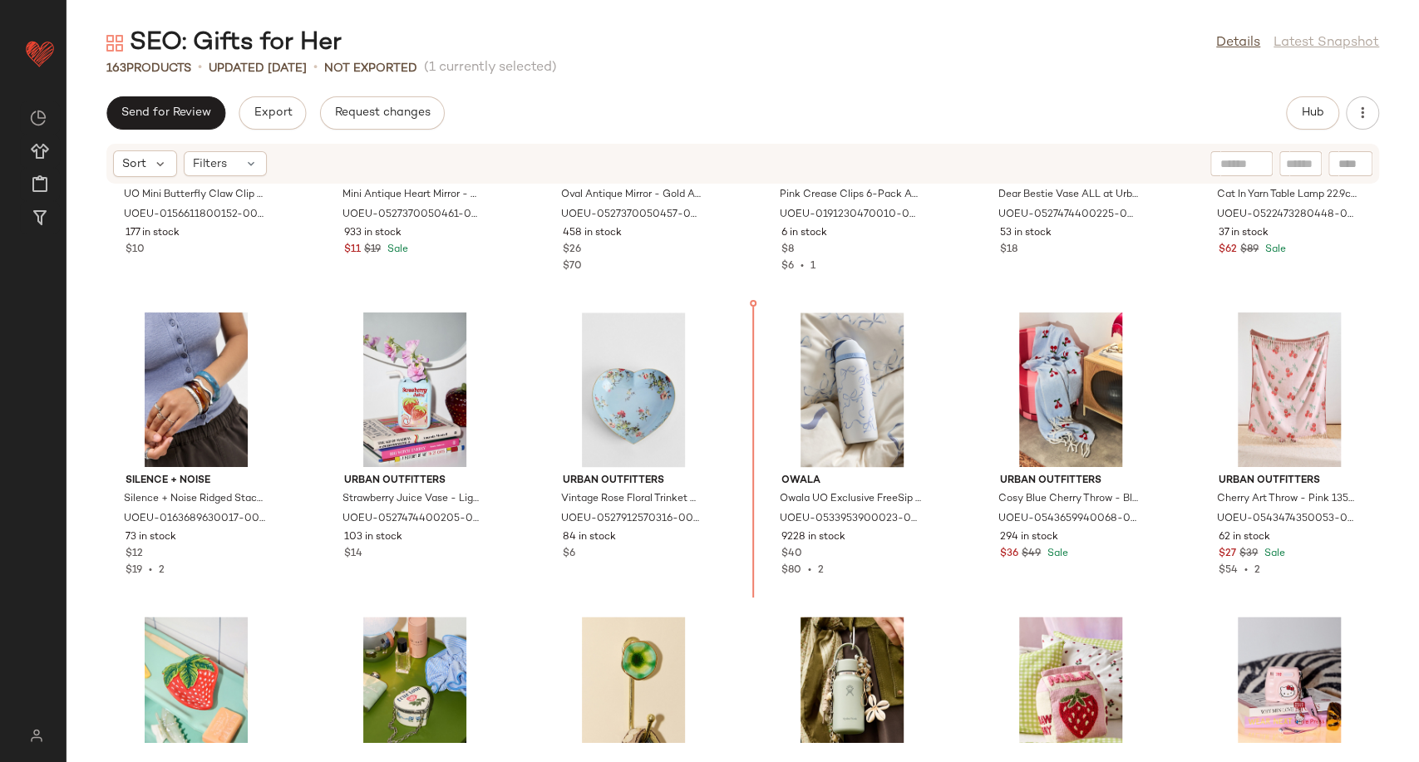
scroll to position [5649, 0]
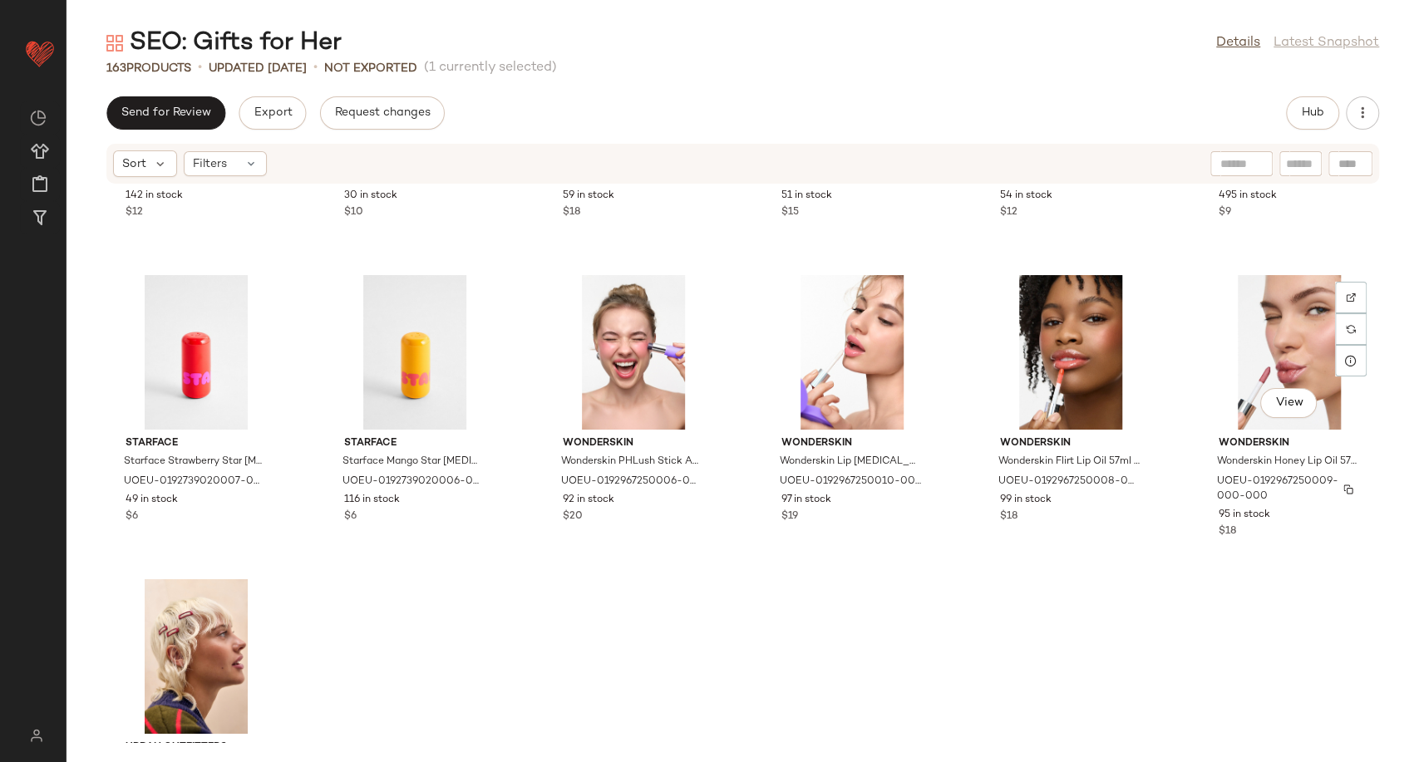
scroll to position [7964, 0]
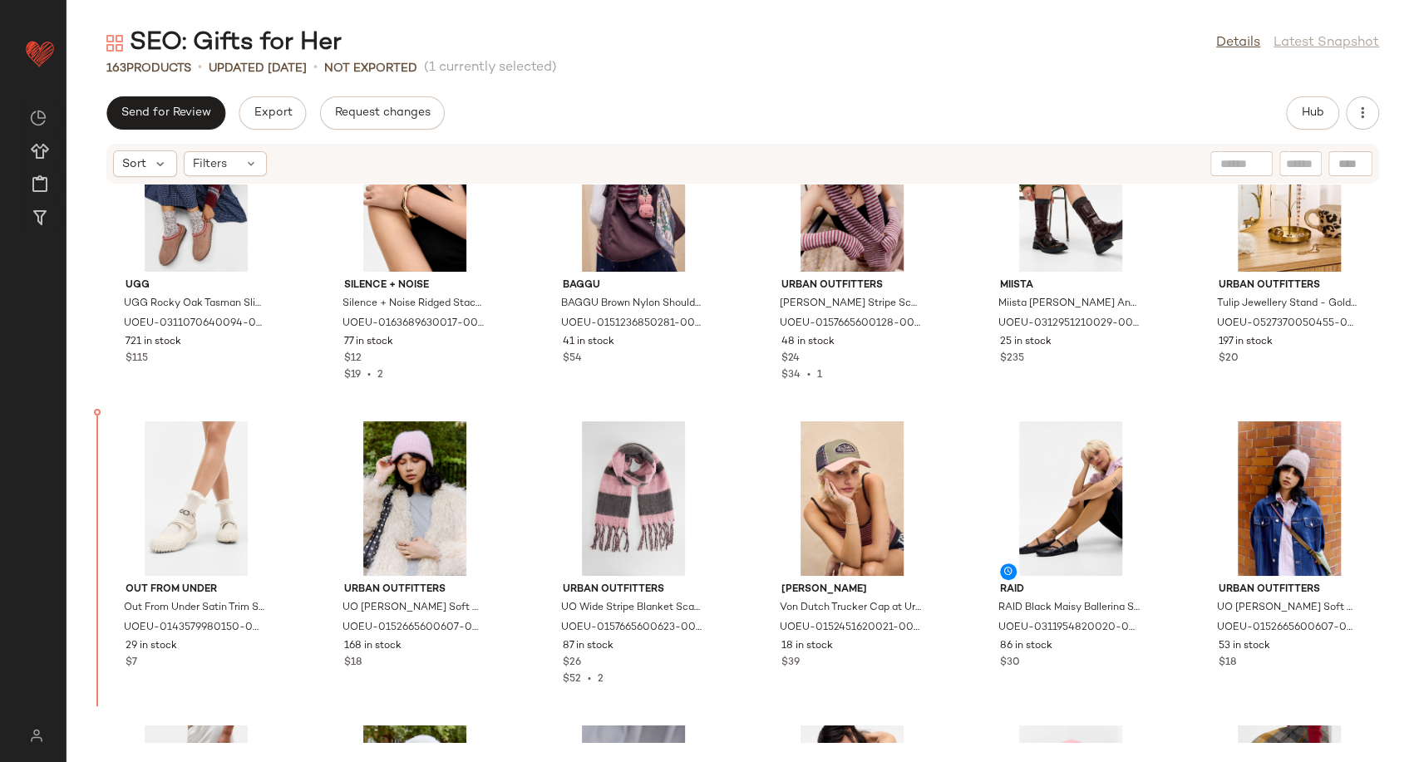
scroll to position [3766, 0]
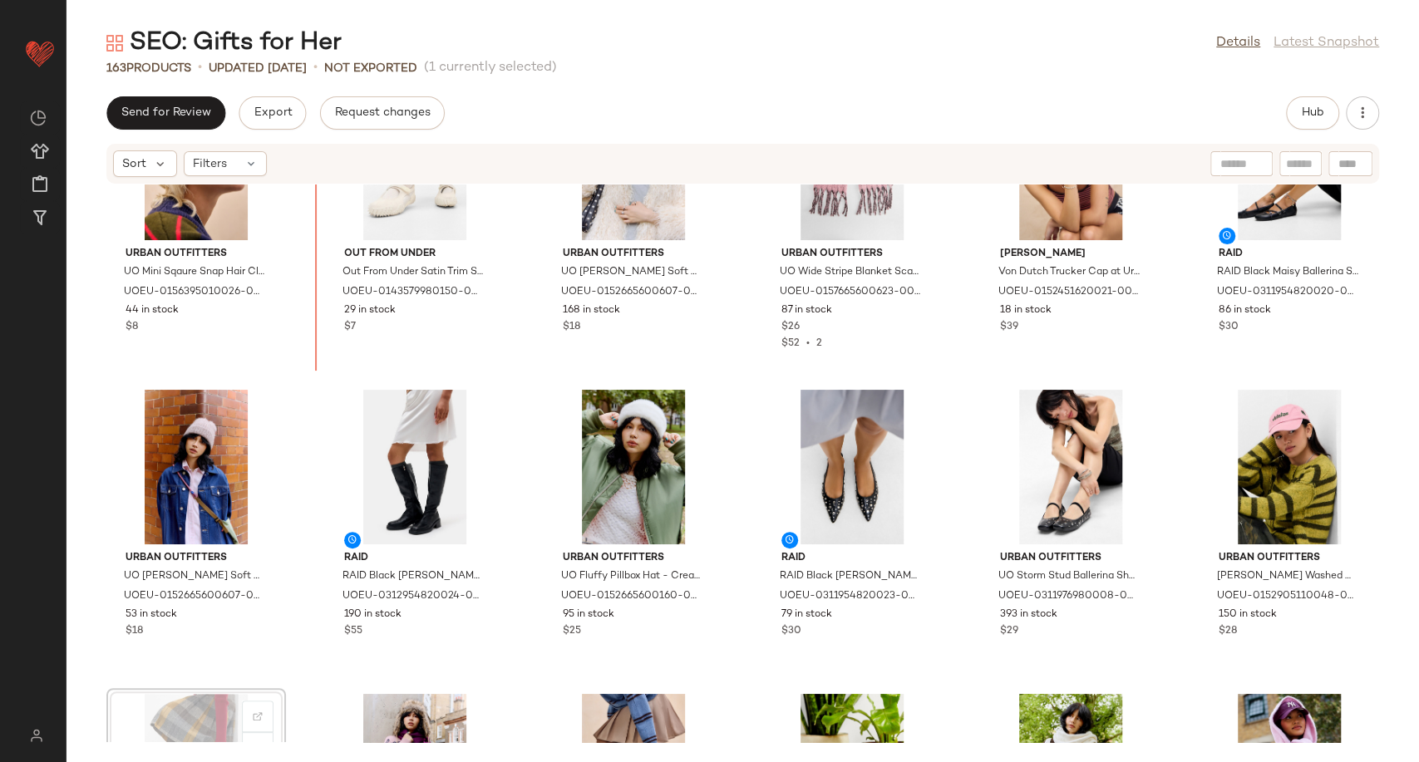
scroll to position [4030, 0]
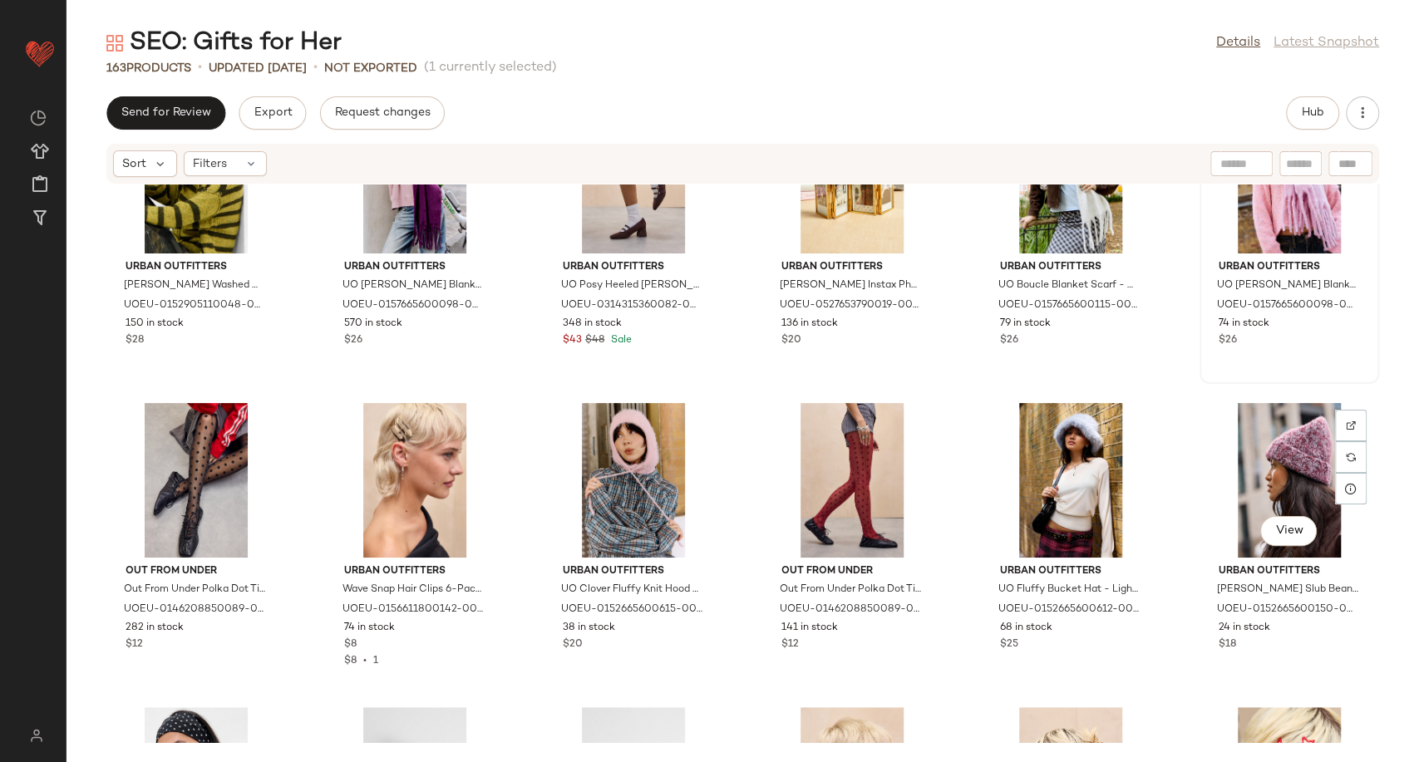
scroll to position [4676, 0]
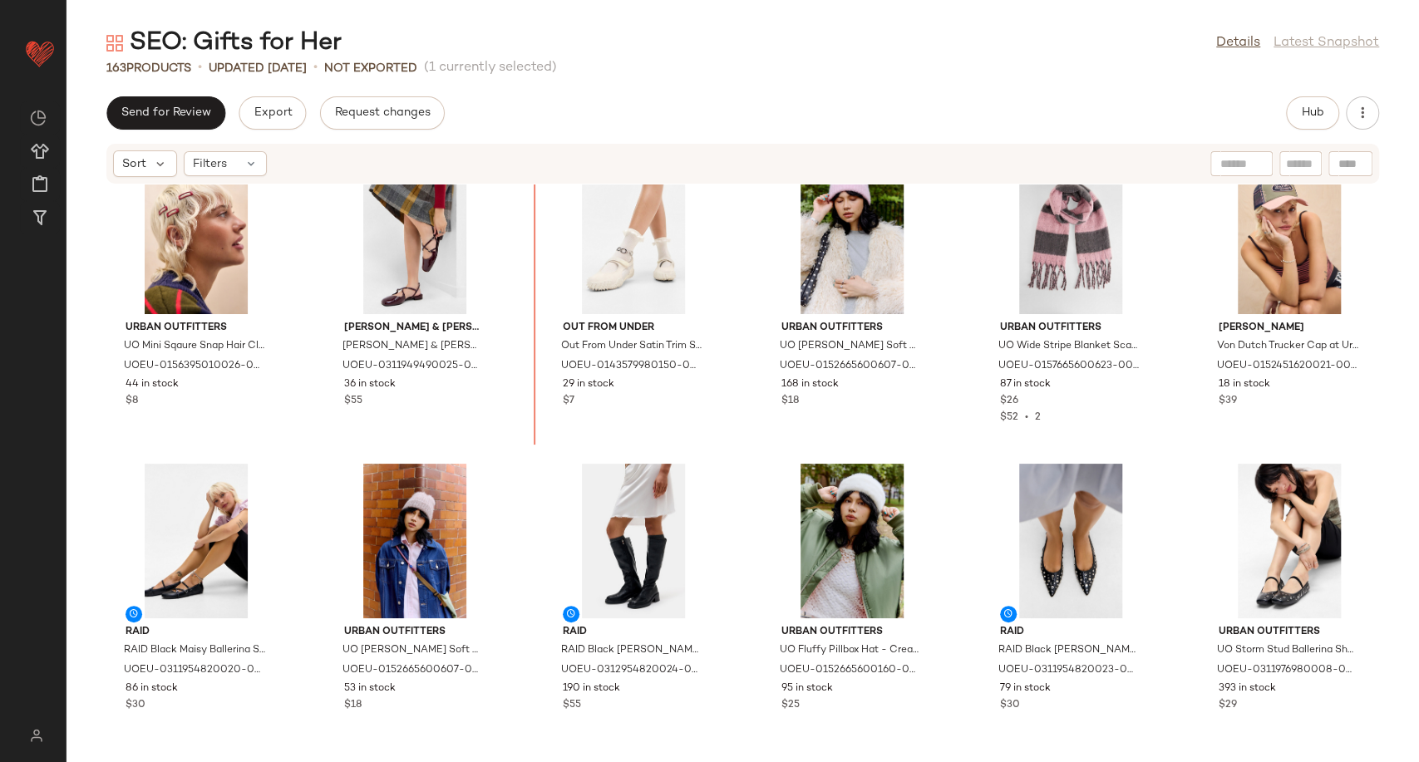
scroll to position [3987, 0]
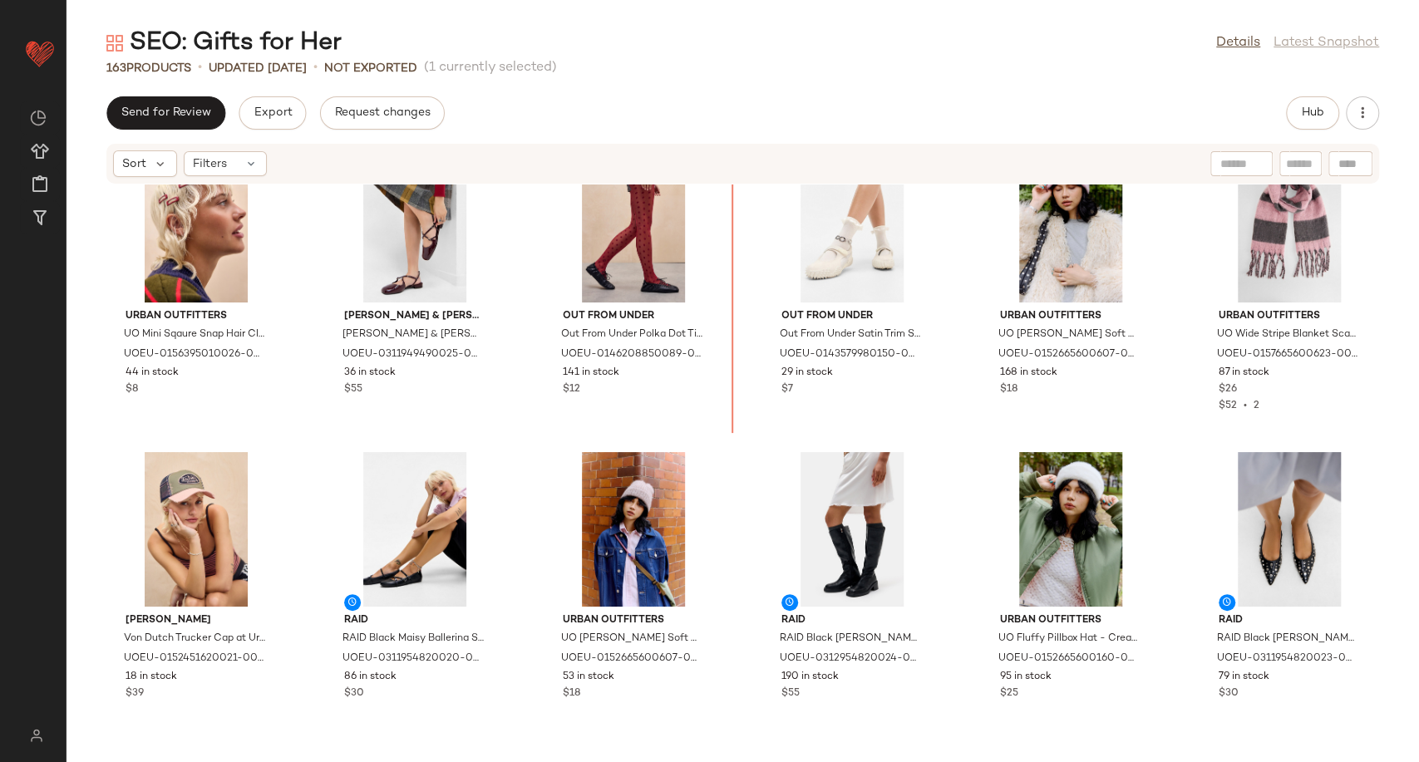
scroll to position [3915, 0]
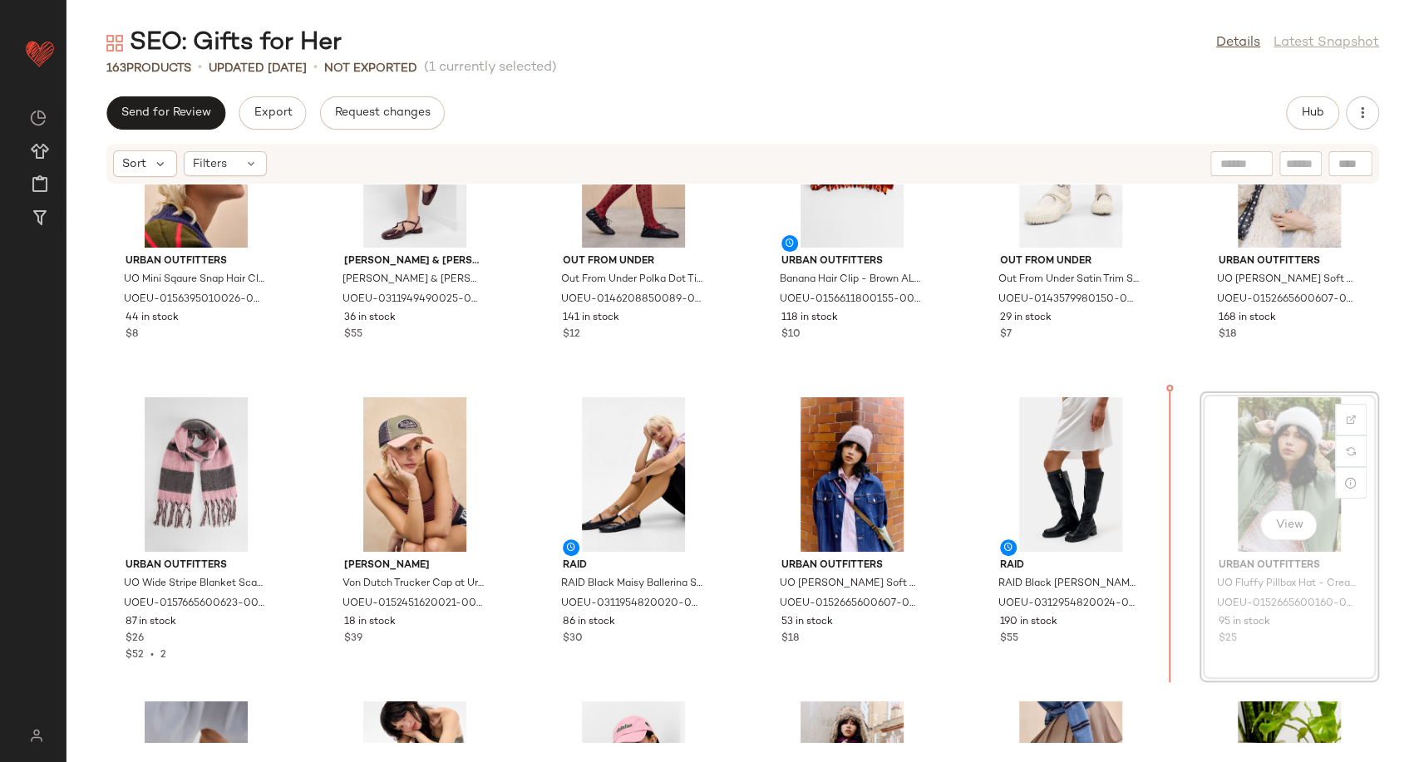
scroll to position [4124, 0]
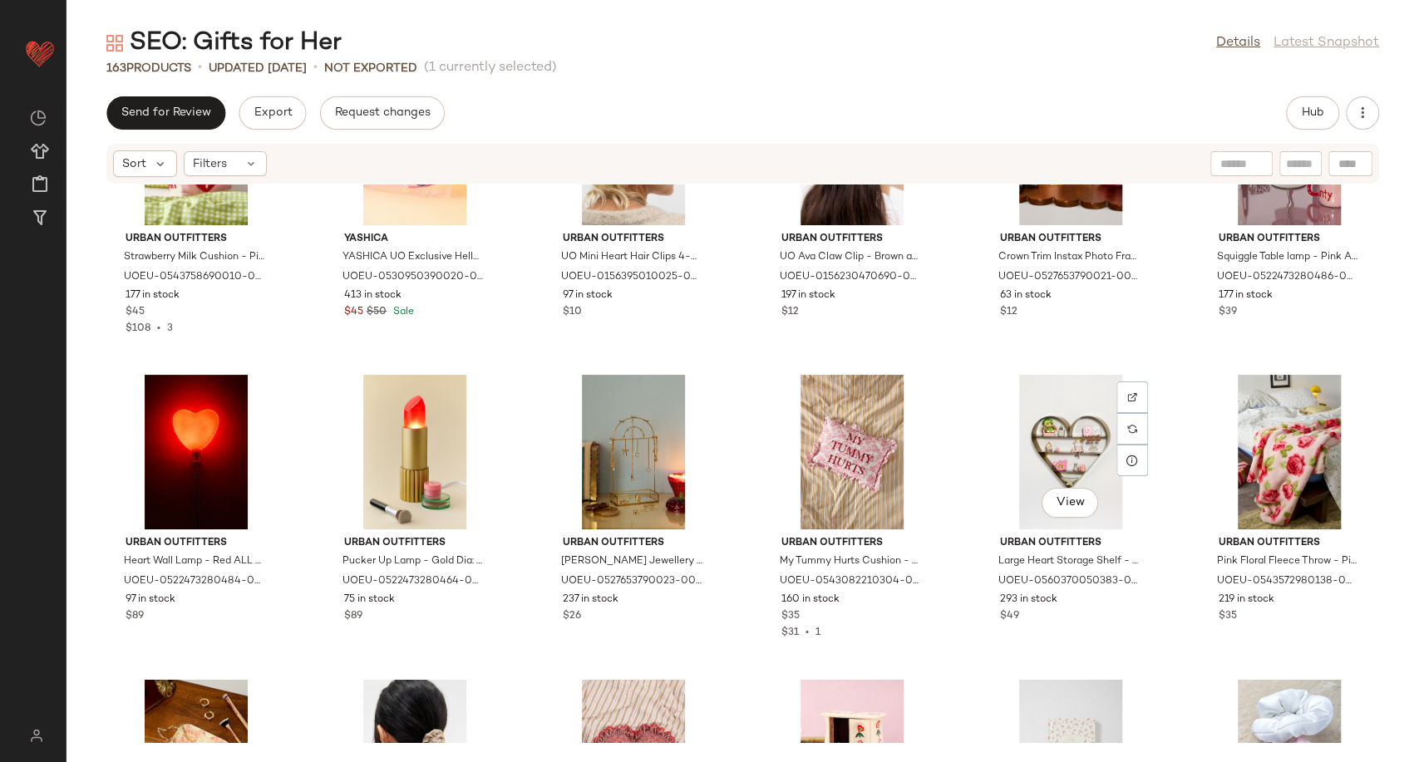
scroll to position [6249, 0]
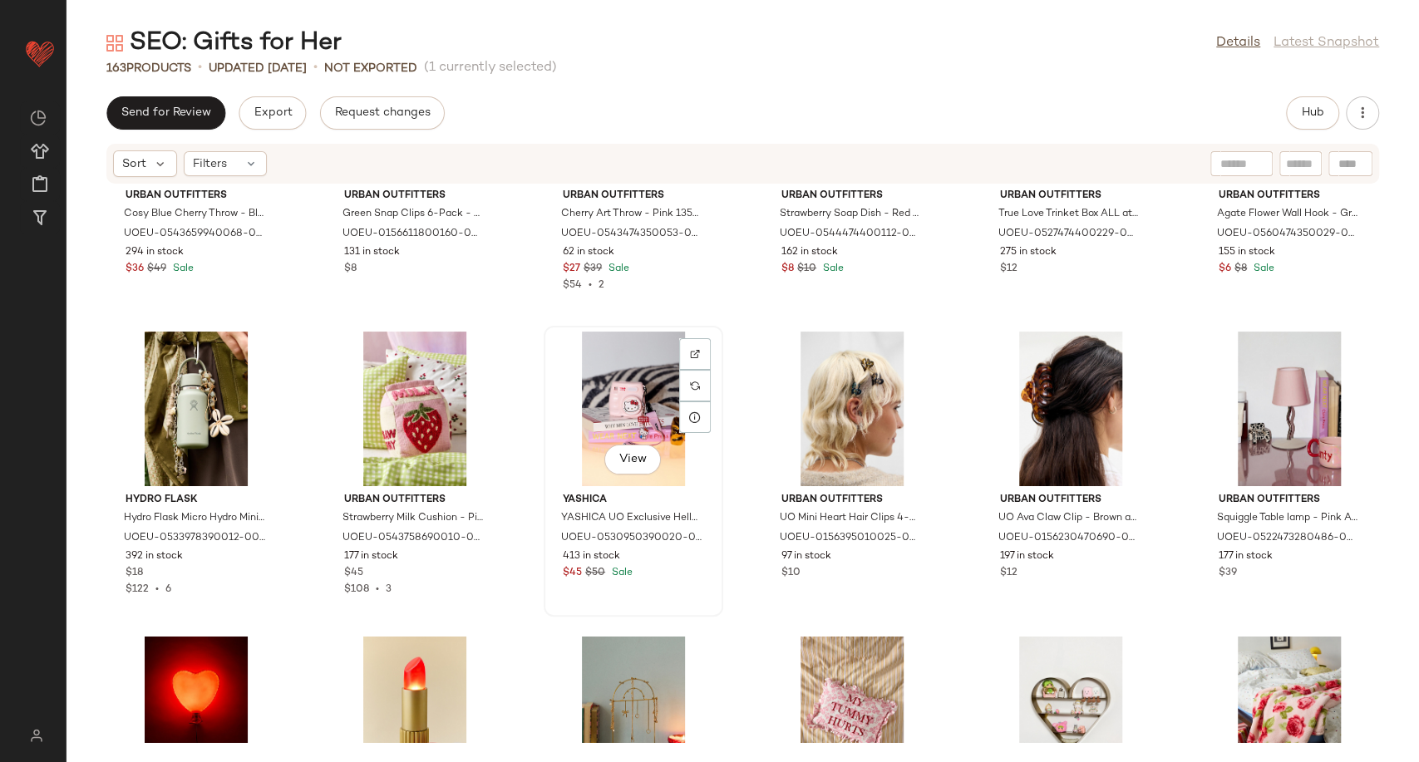
scroll to position [6450, 0]
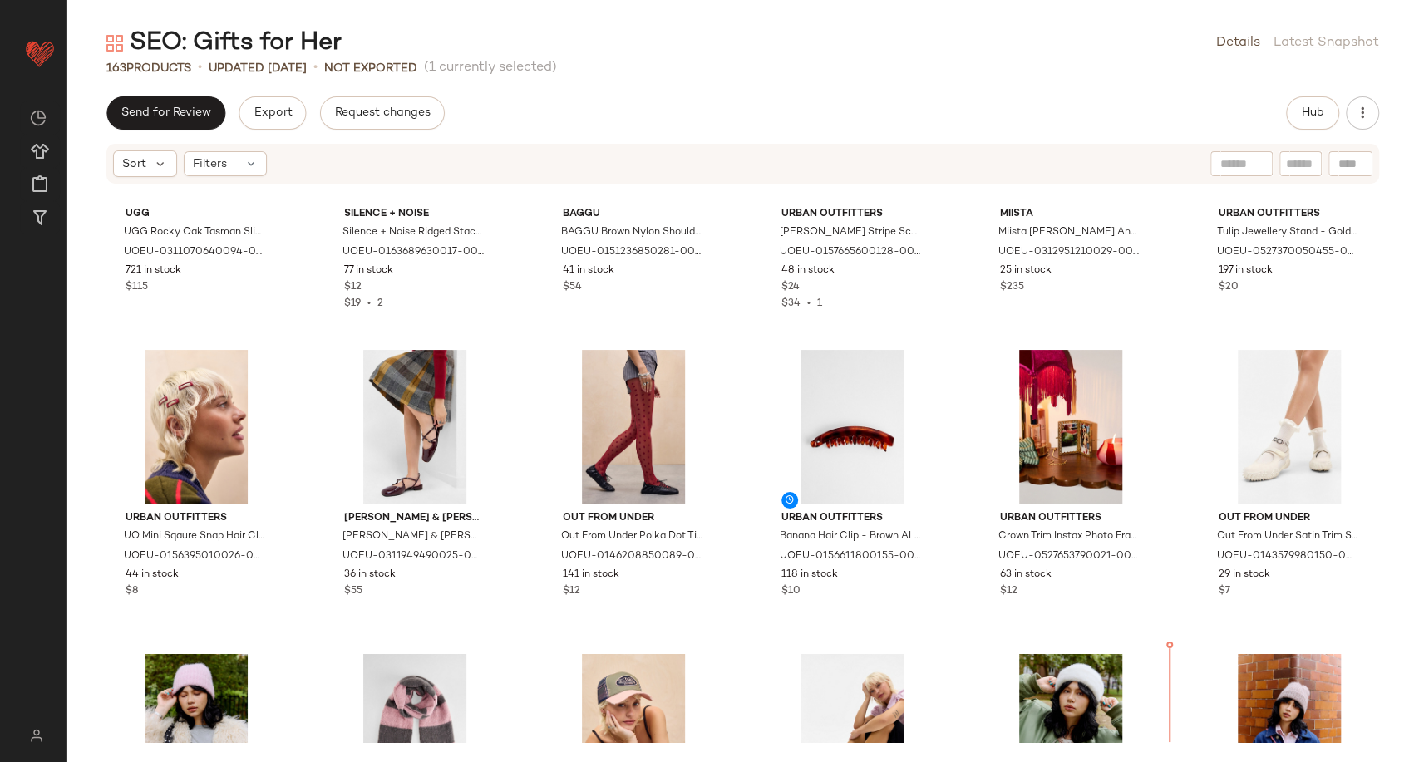
scroll to position [3811, 0]
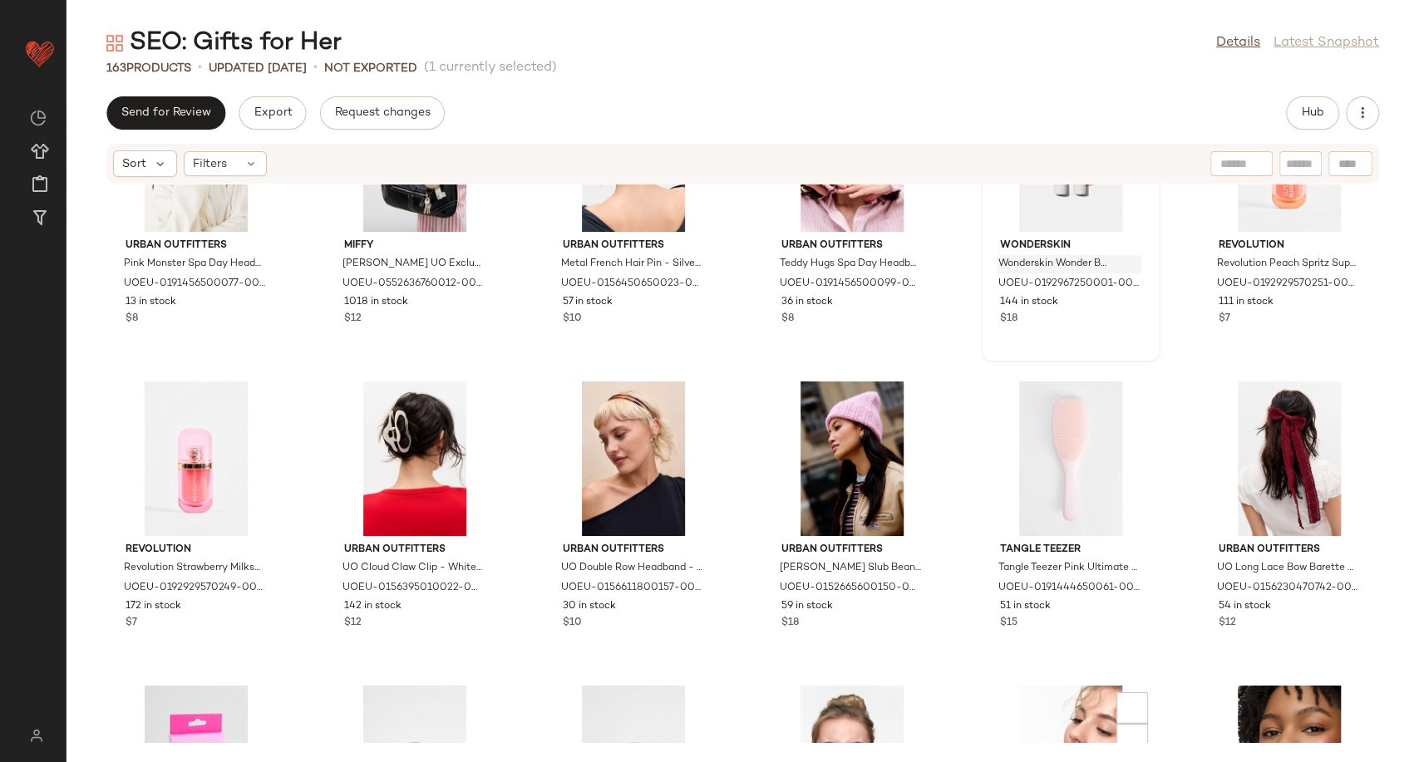
scroll to position [7690, 0]
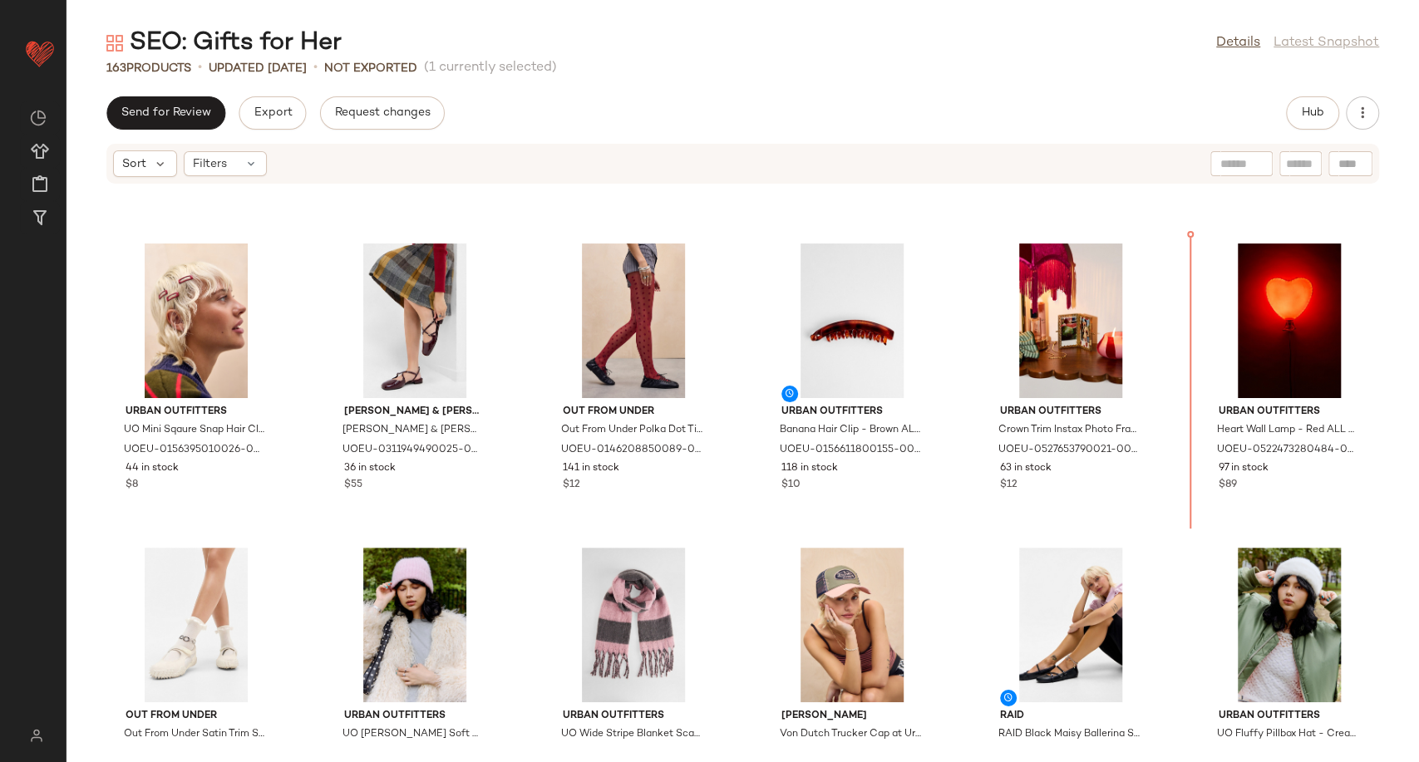
scroll to position [3808, 0]
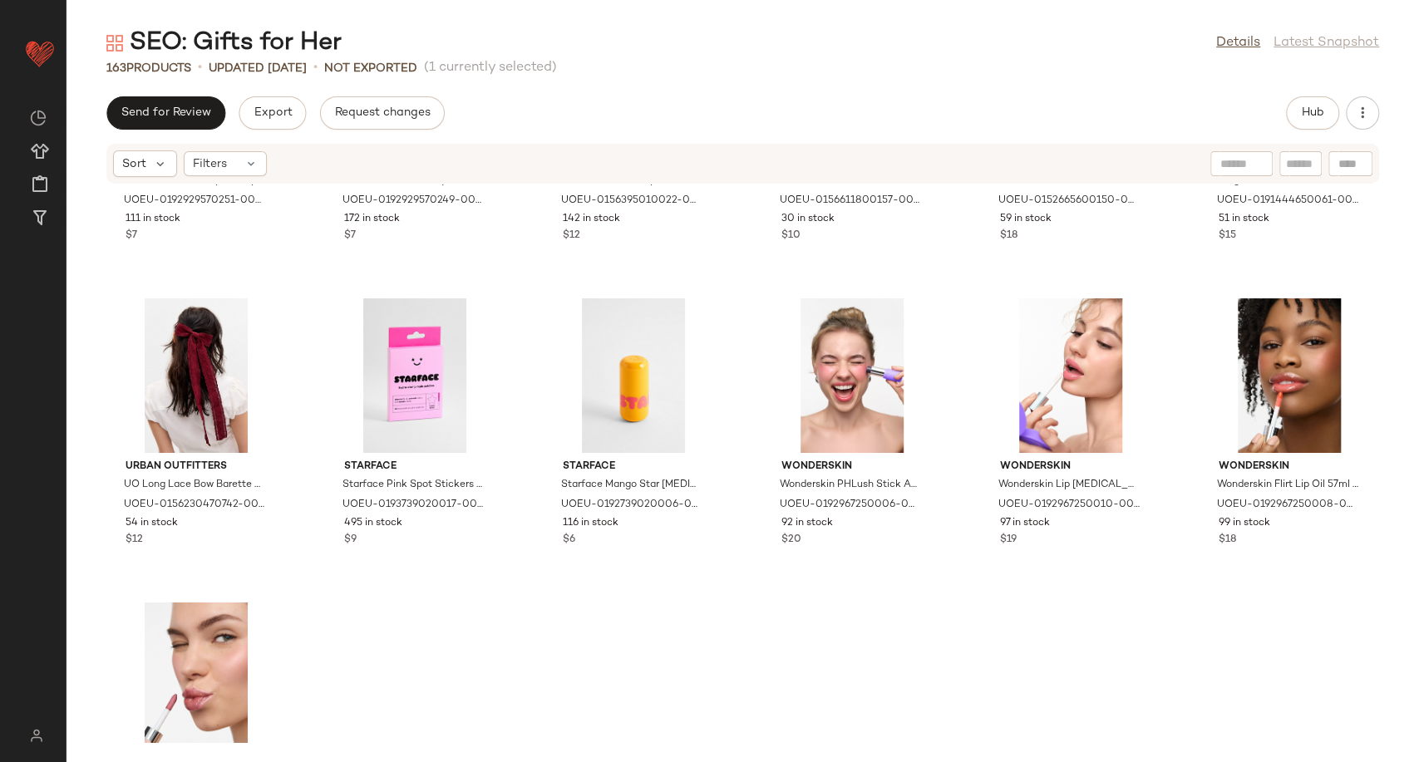
scroll to position [7595, 0]
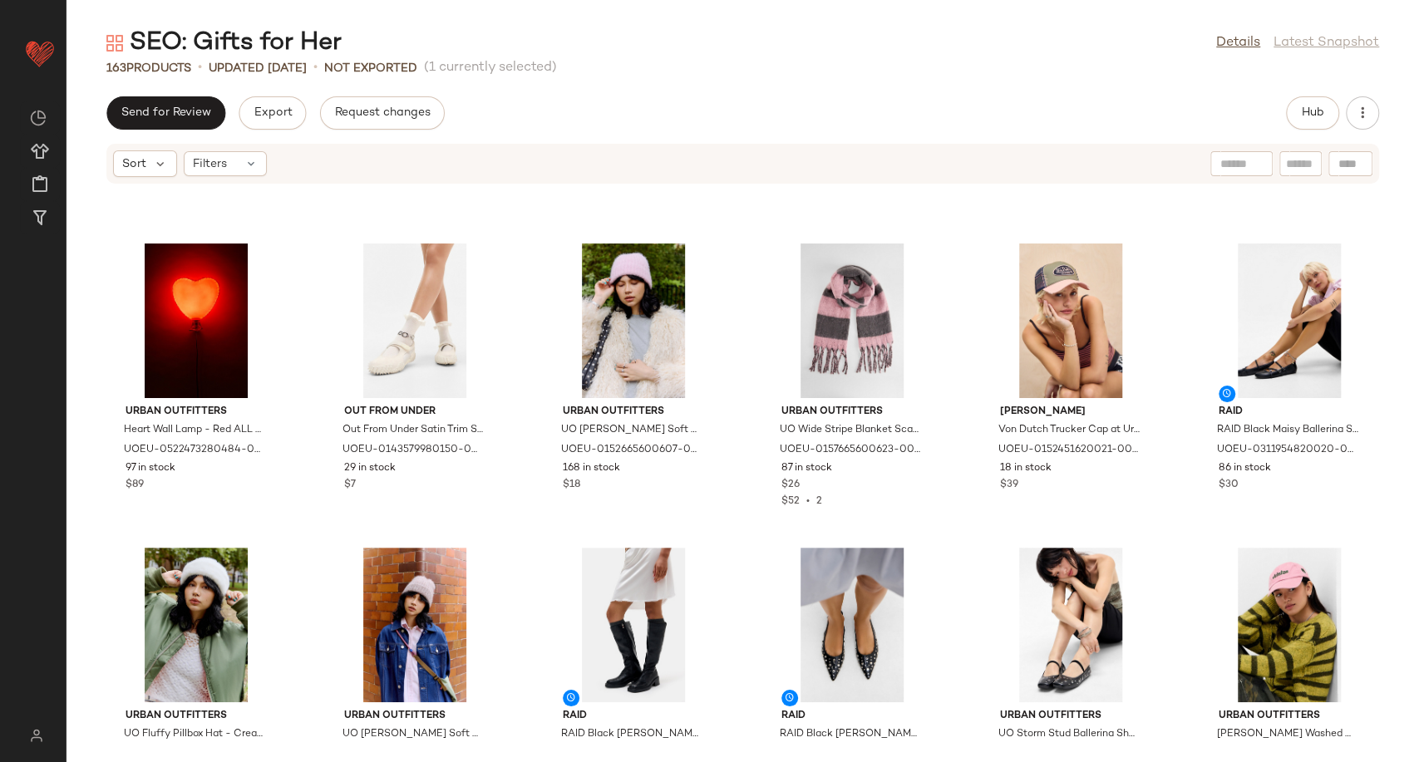
scroll to position [4210, 0]
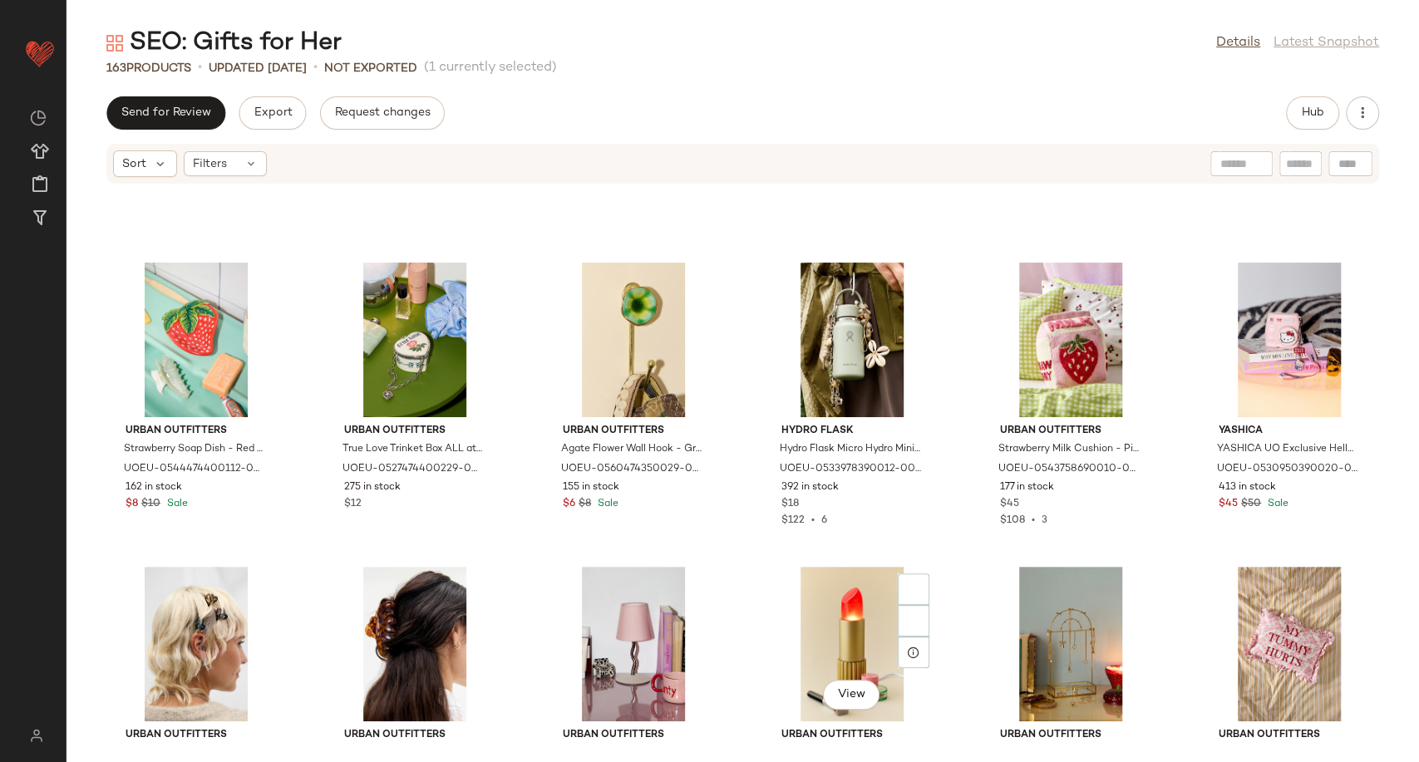
scroll to position [6704, 0]
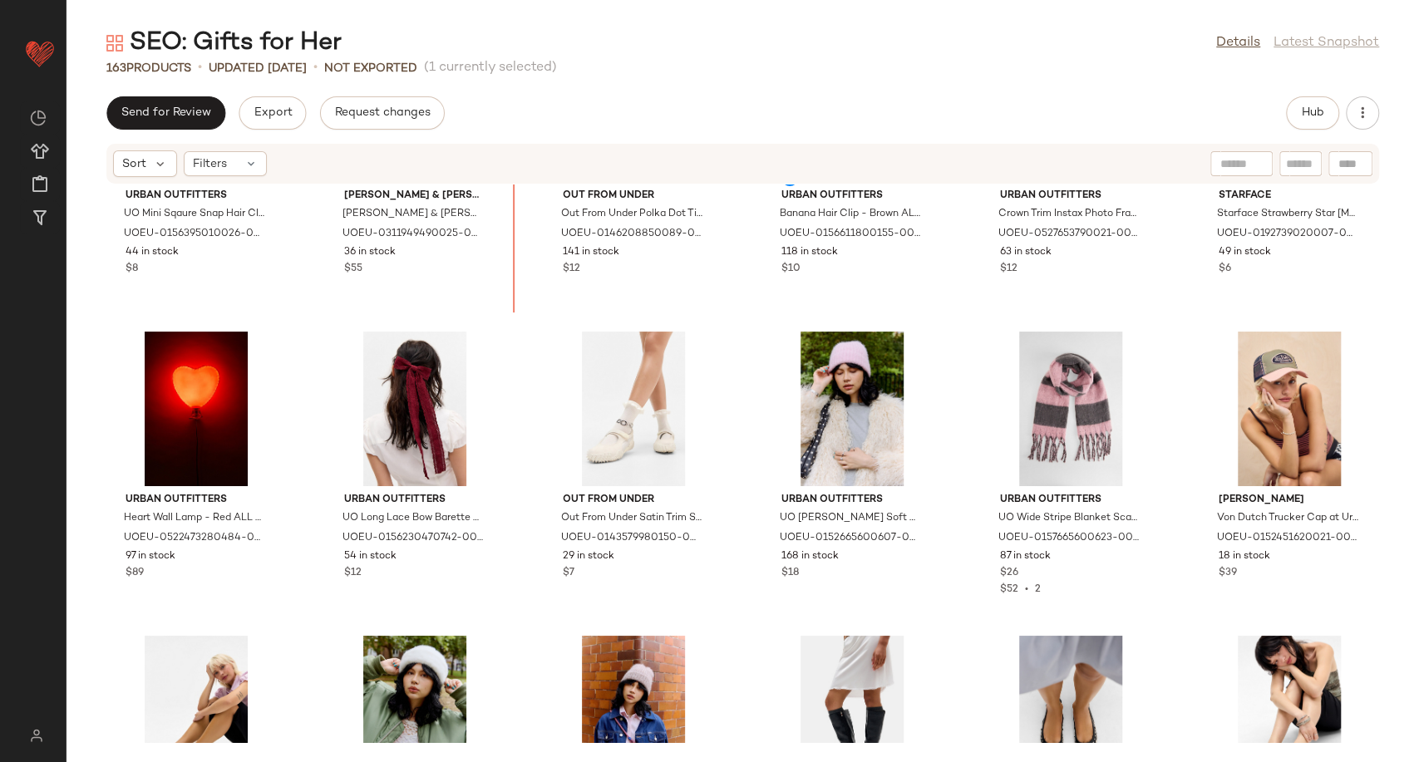
scroll to position [4090, 0]
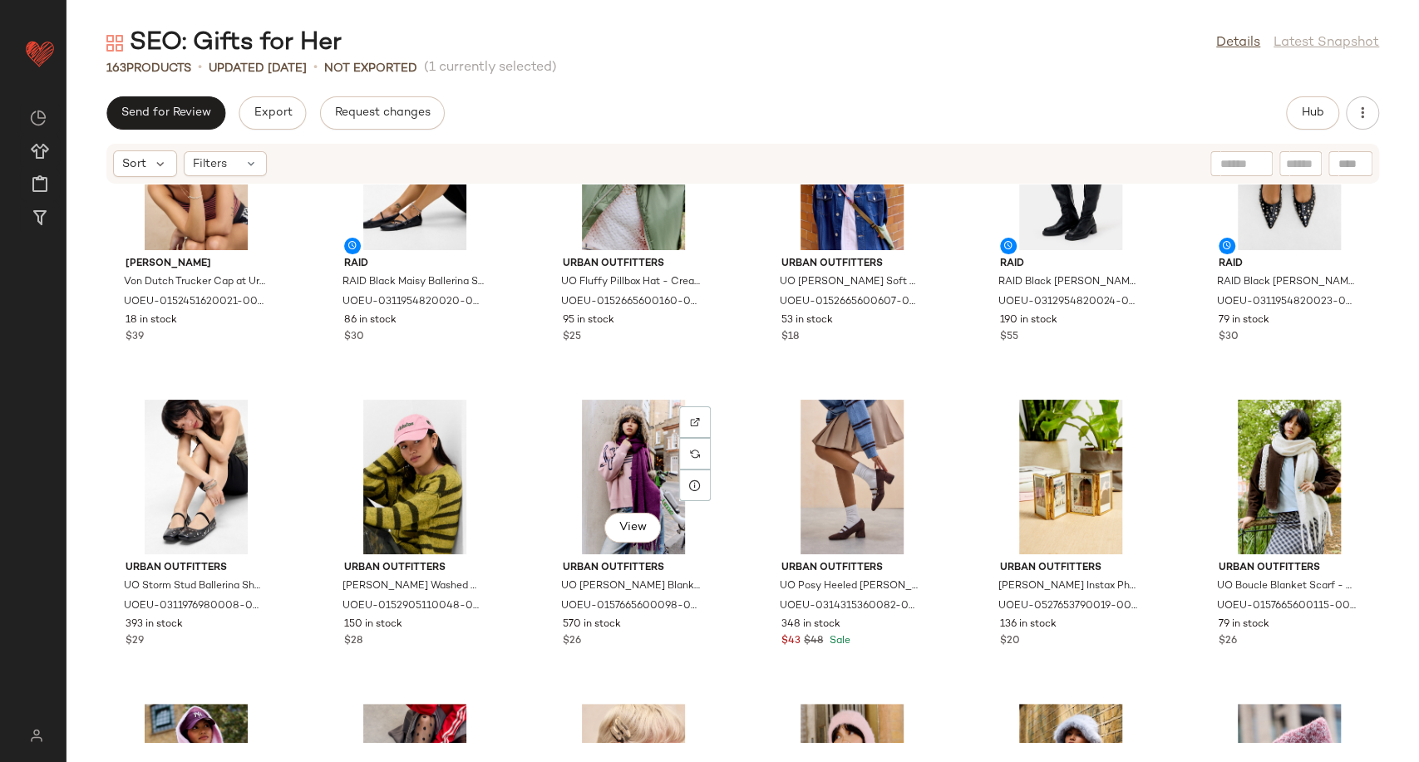
scroll to position [4645, 0]
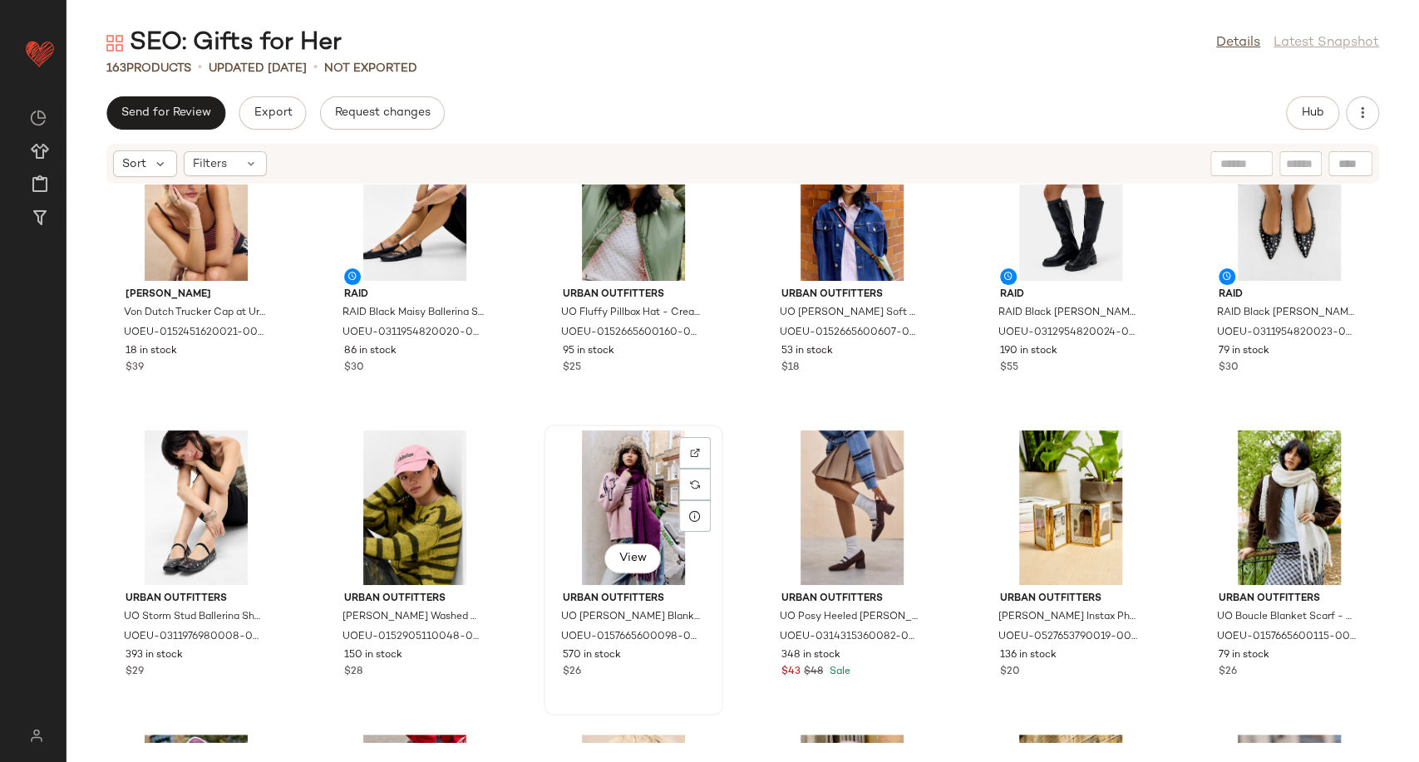
click at [632, 486] on div "View" at bounding box center [634, 508] width 168 height 155
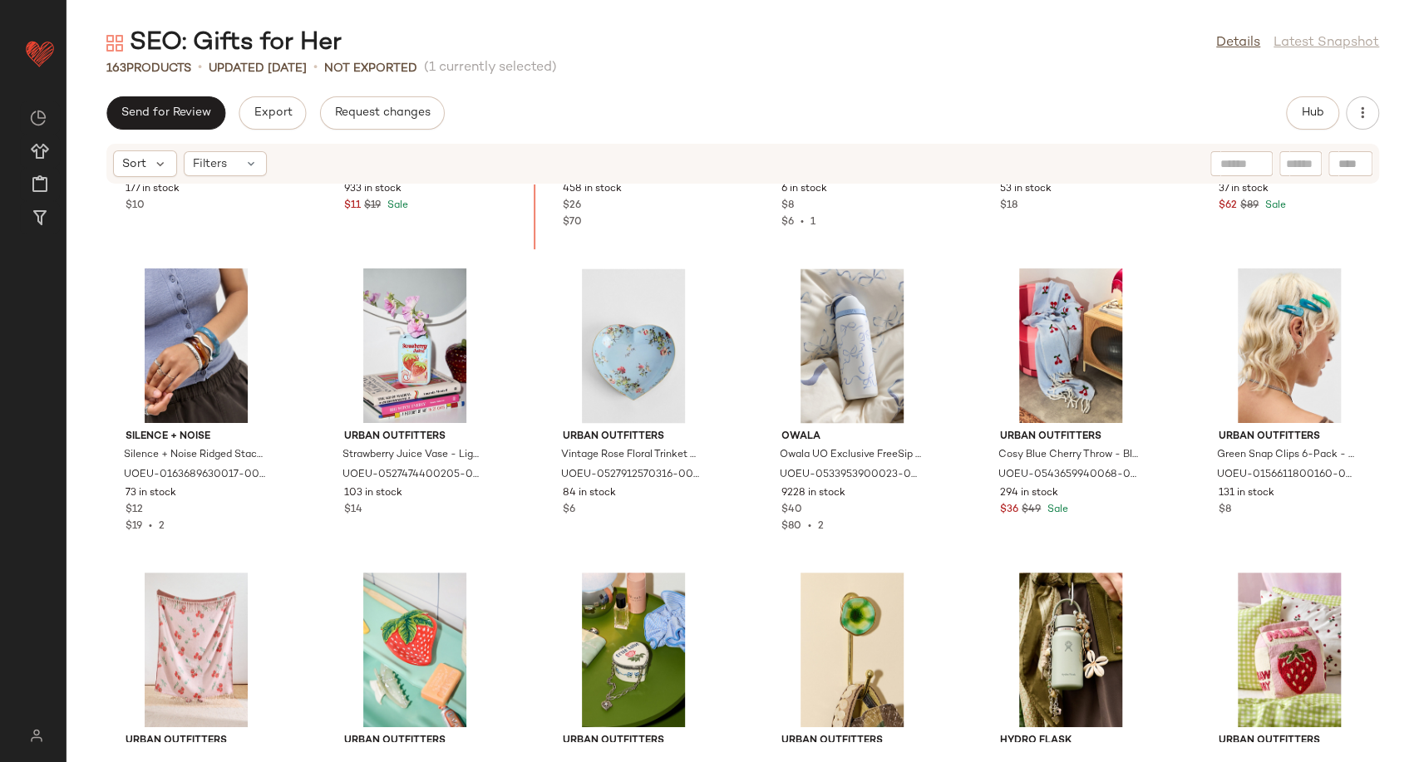
scroll to position [6039, 0]
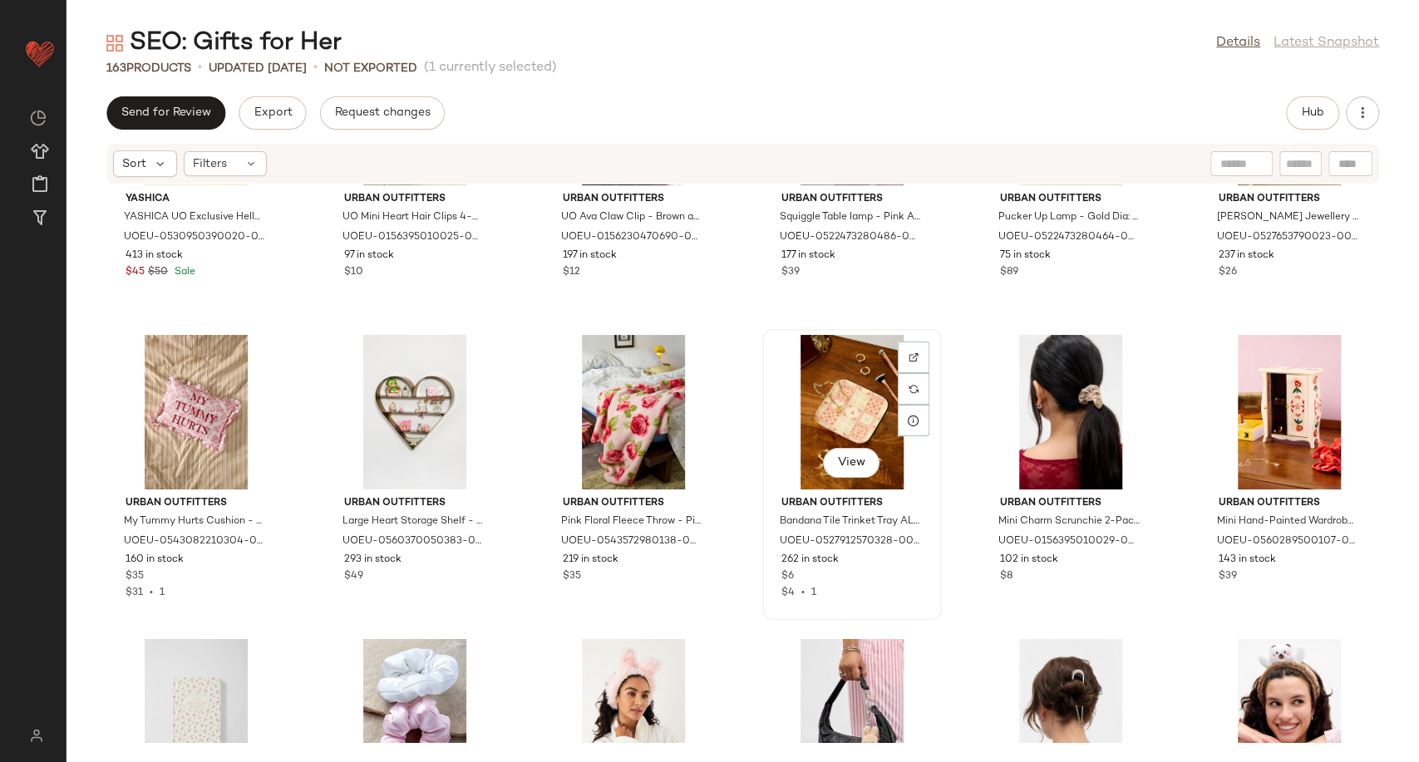
scroll to position [6408, 0]
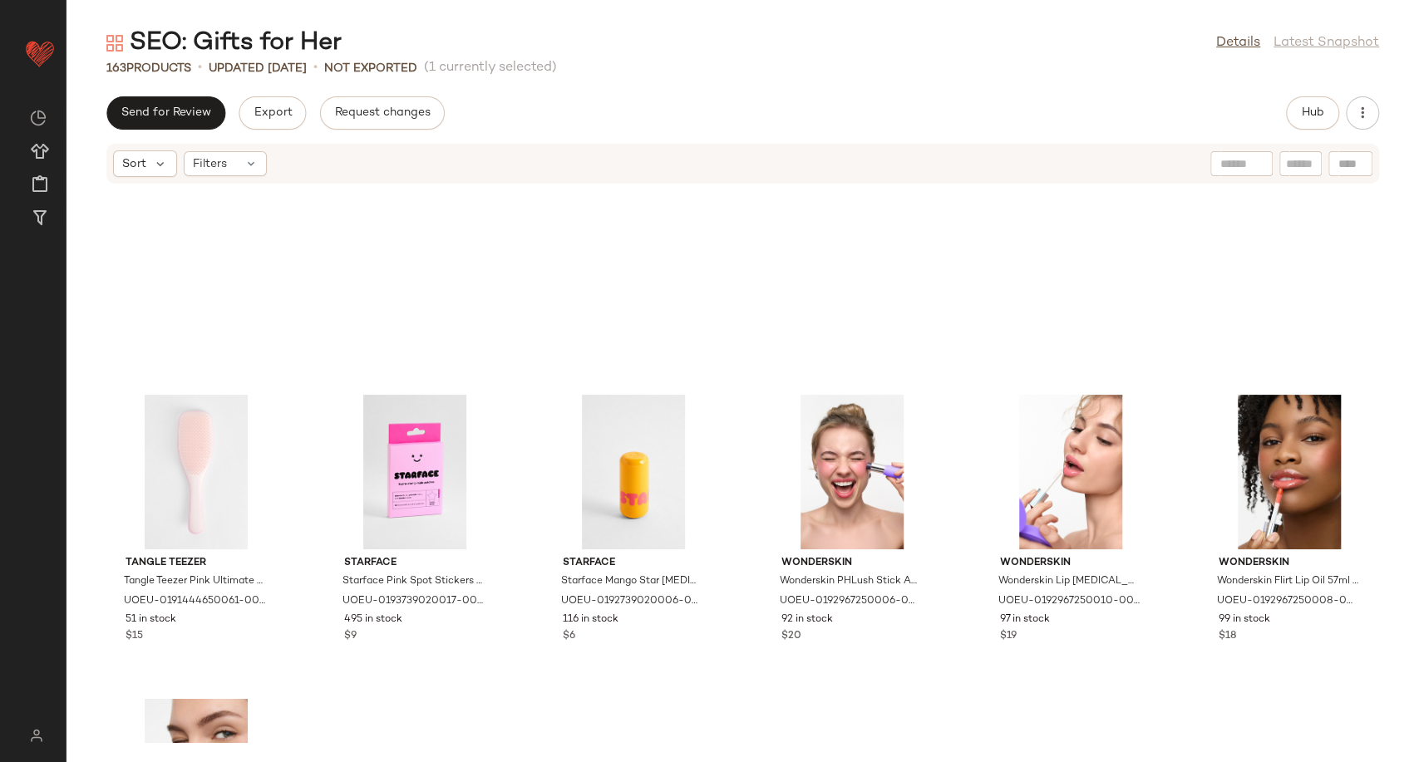
scroll to position [7687, 0]
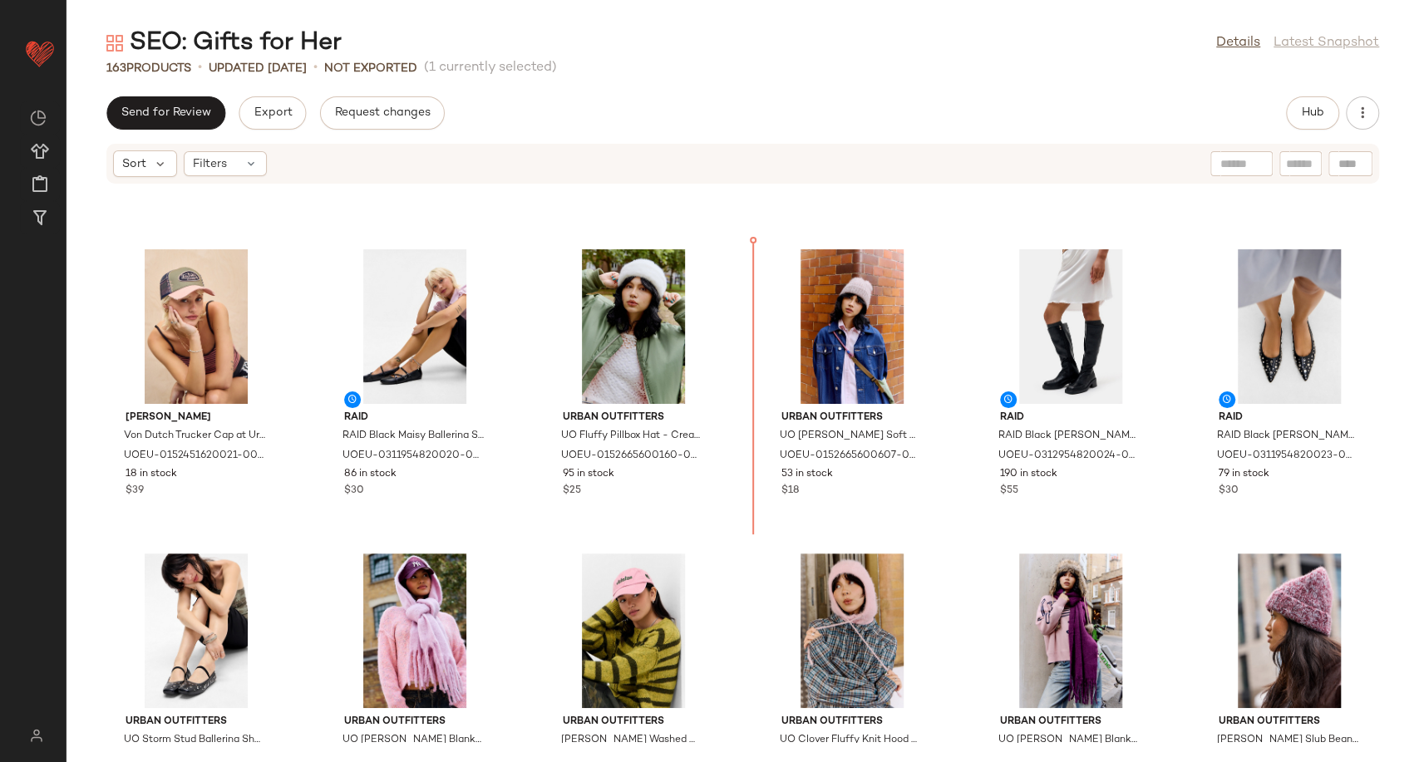
scroll to position [4442, 0]
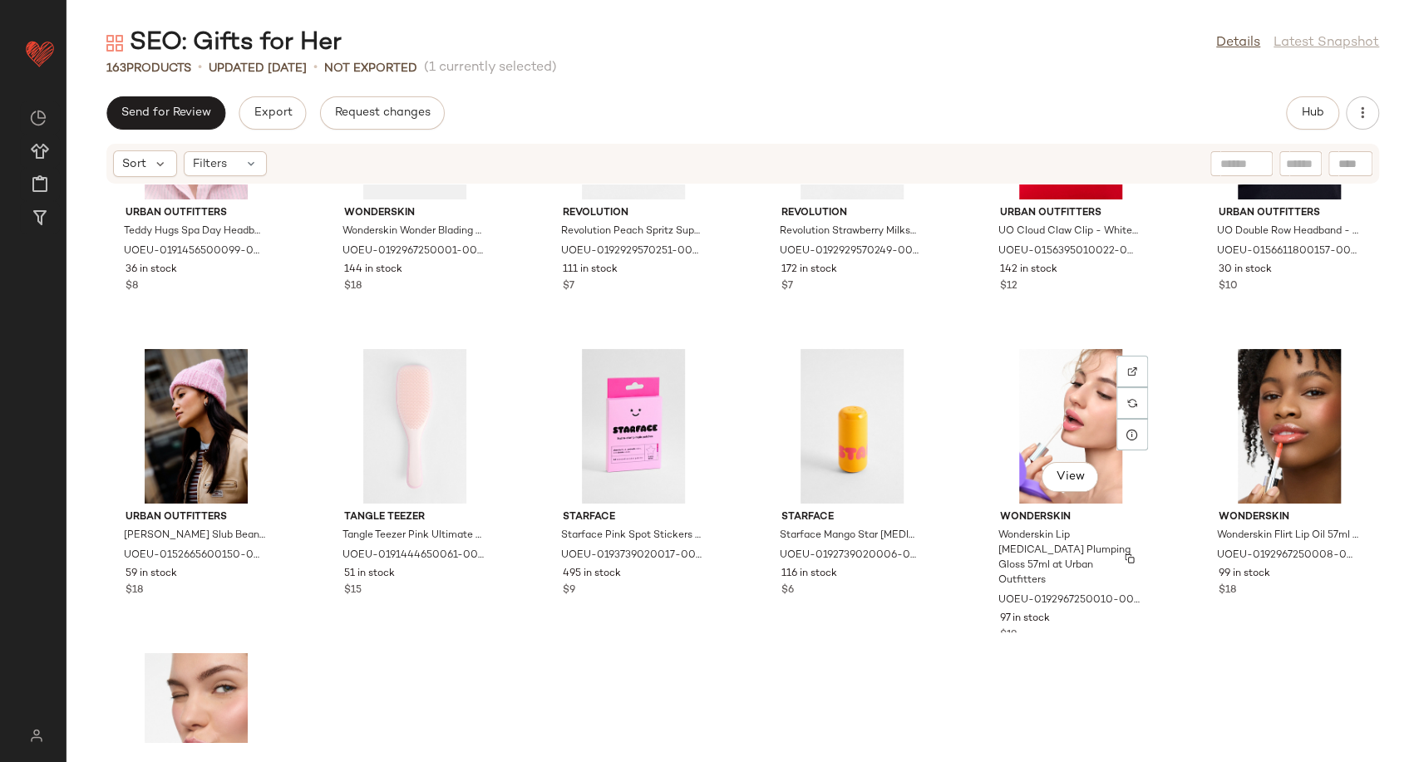
scroll to position [7964, 0]
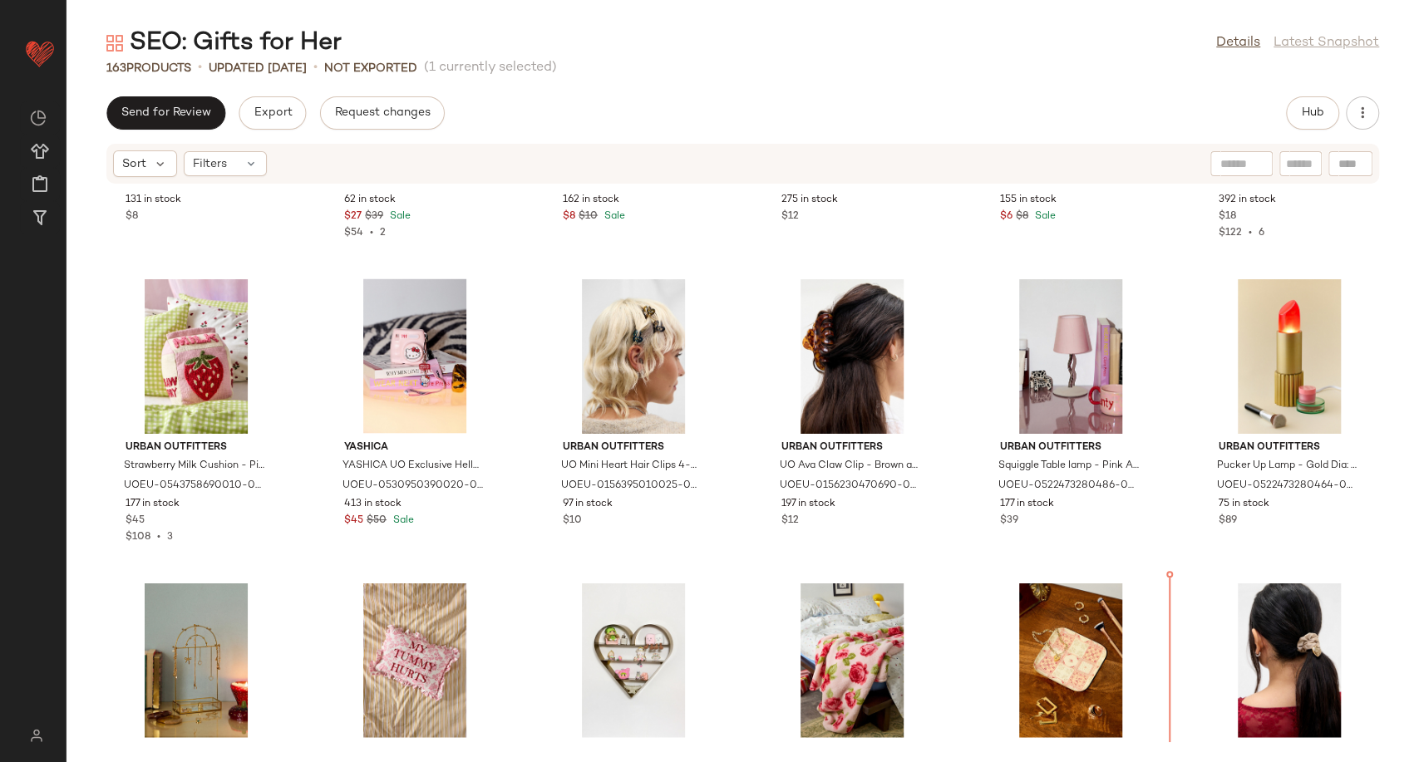
scroll to position [6649, 0]
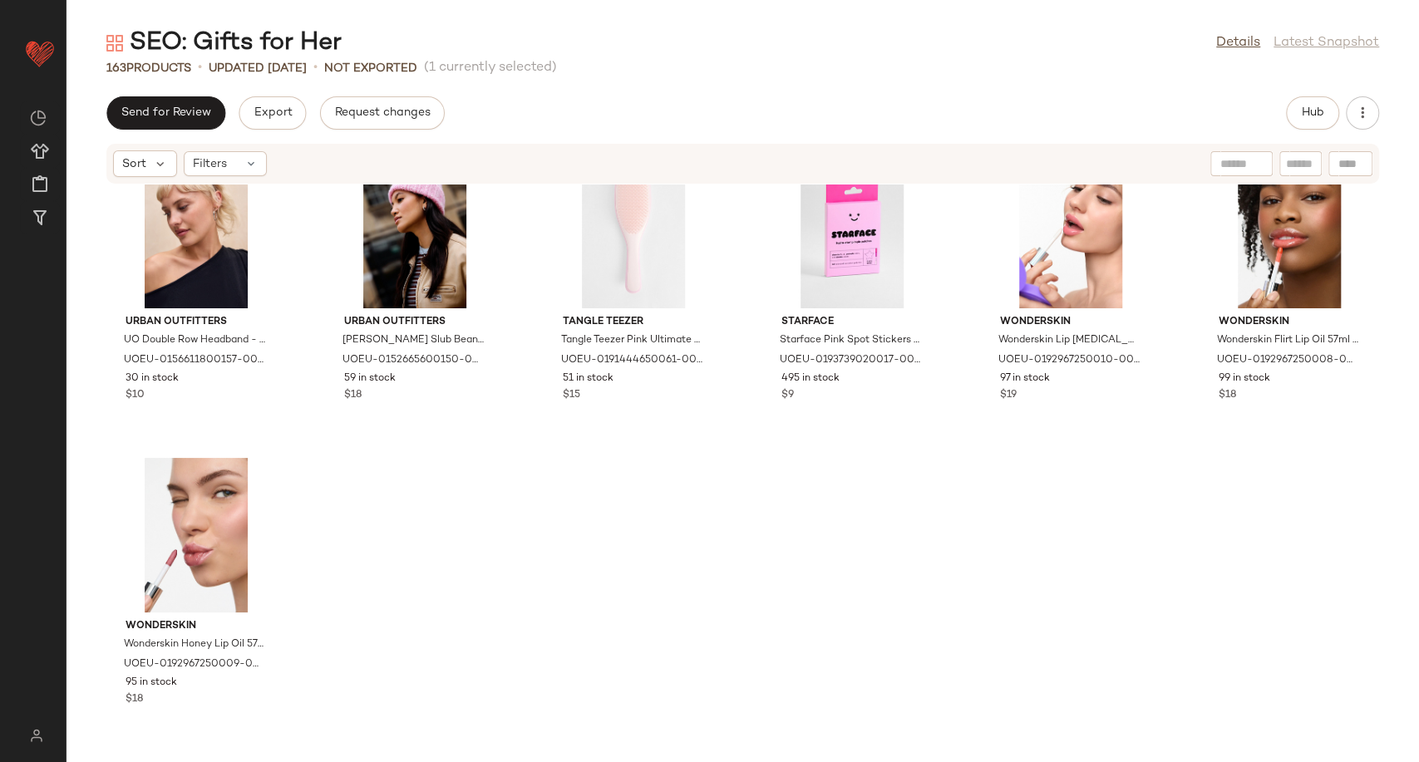
scroll to position [7687, 0]
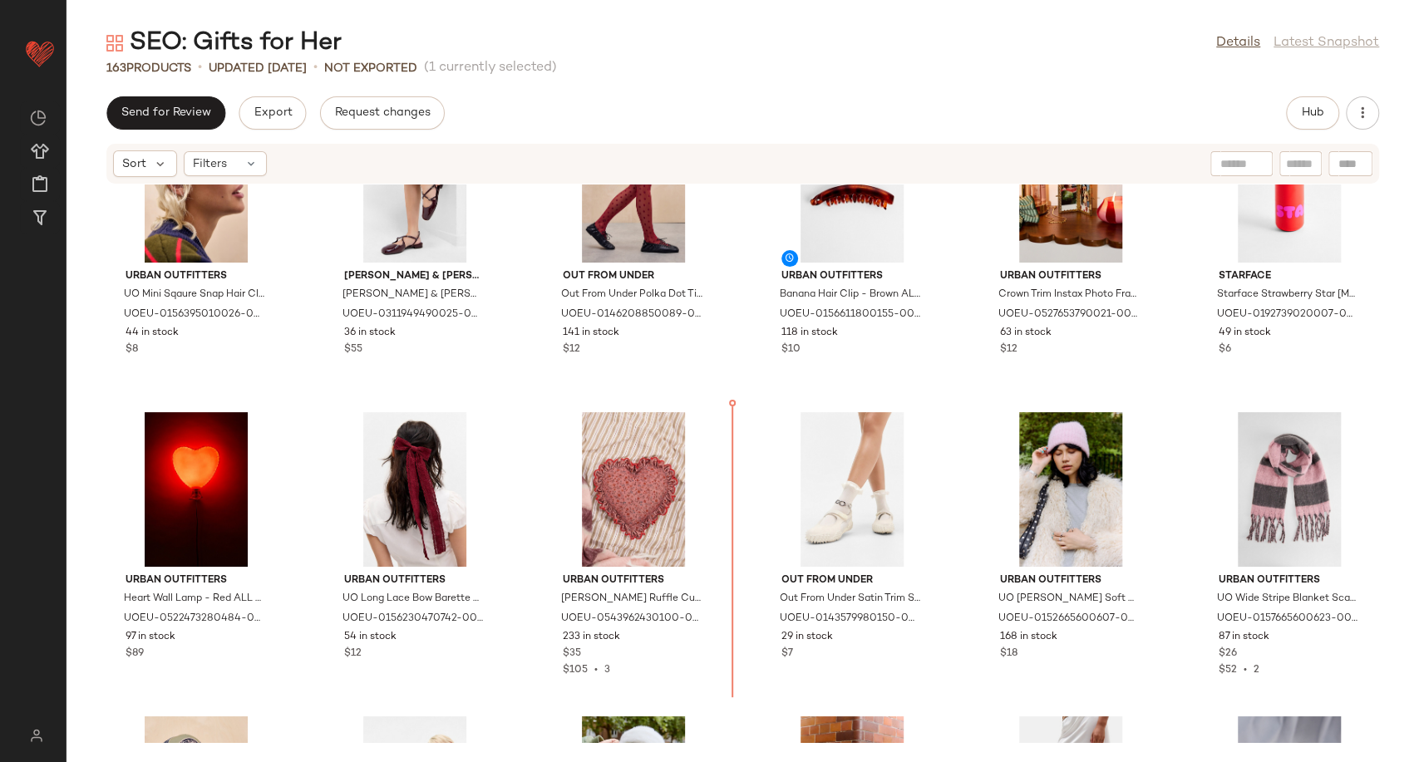
scroll to position [4108, 0]
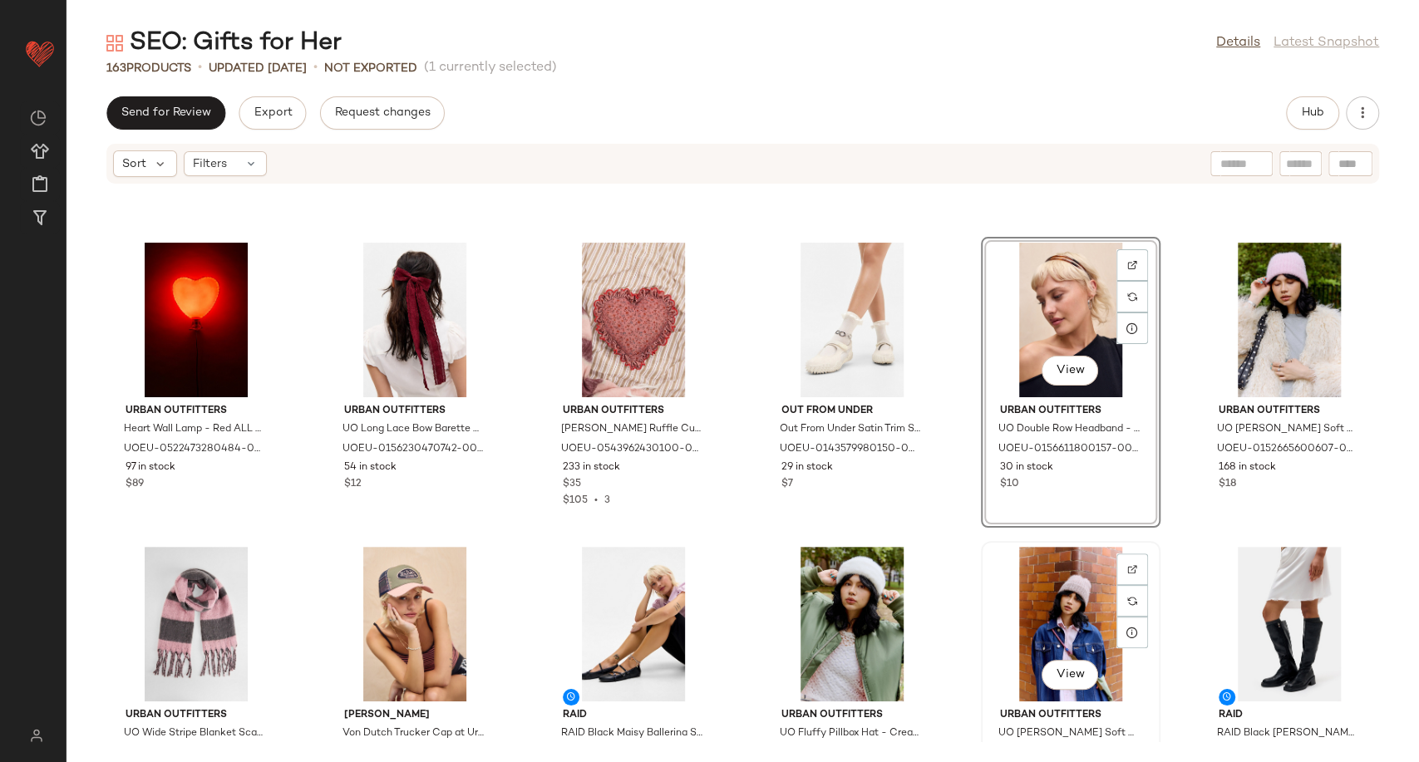
scroll to position [4385, 0]
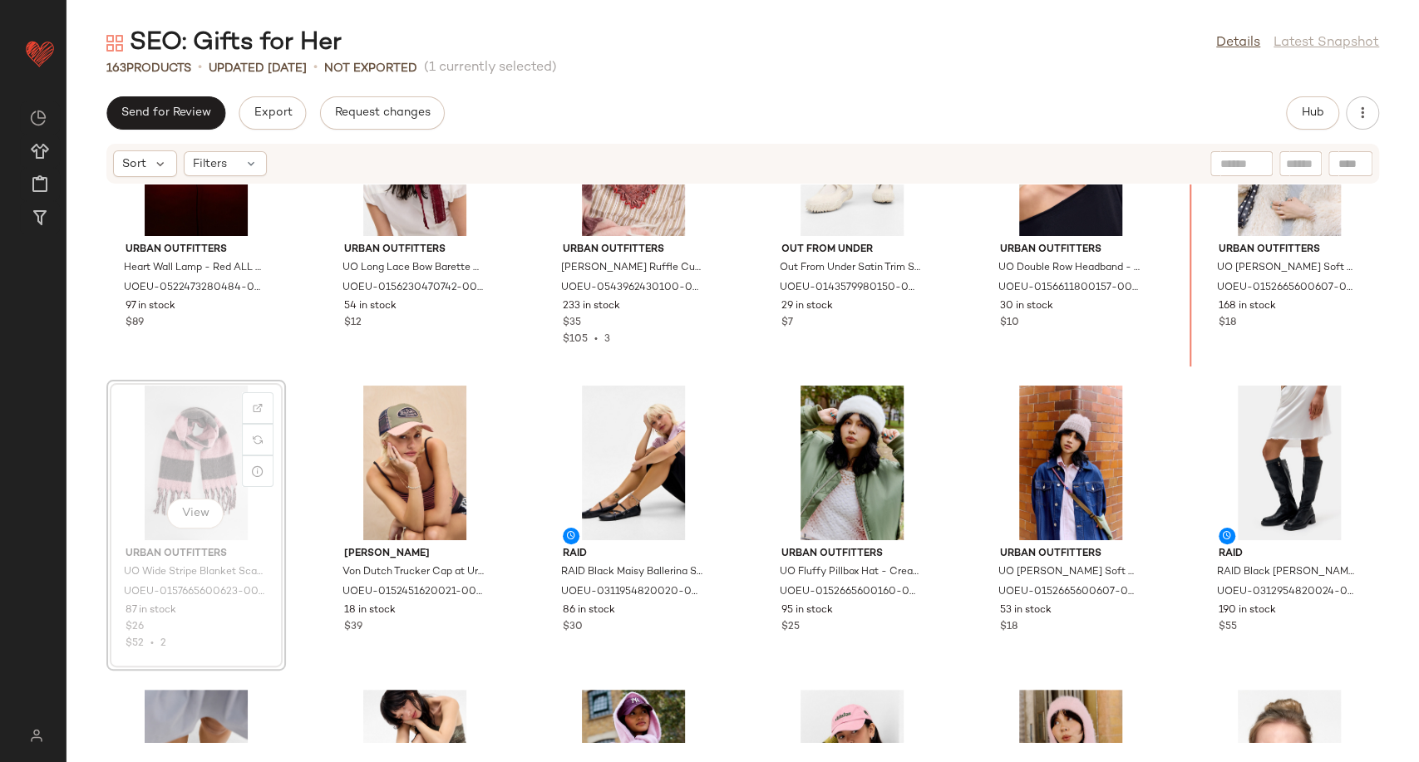
scroll to position [4330, 0]
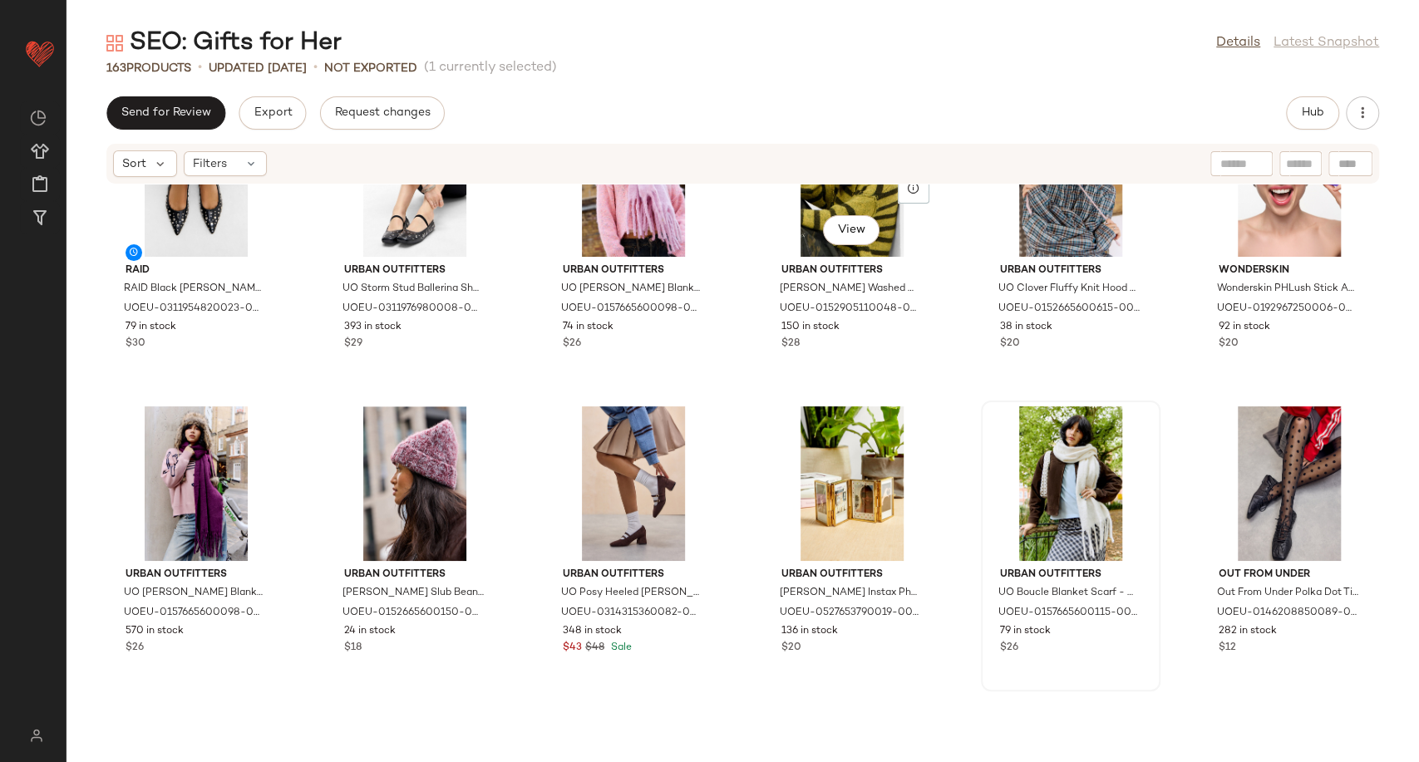
scroll to position [4976, 0]
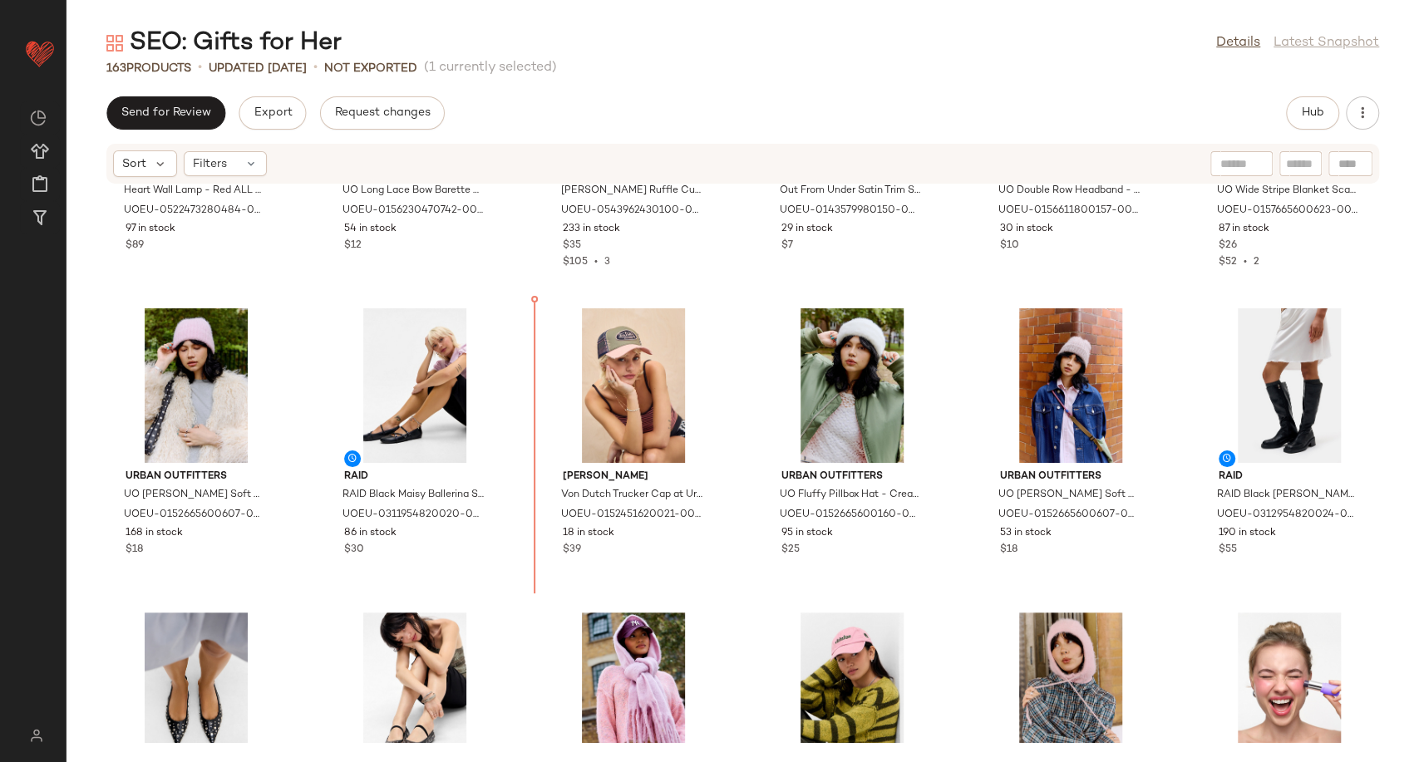
scroll to position [4460, 0]
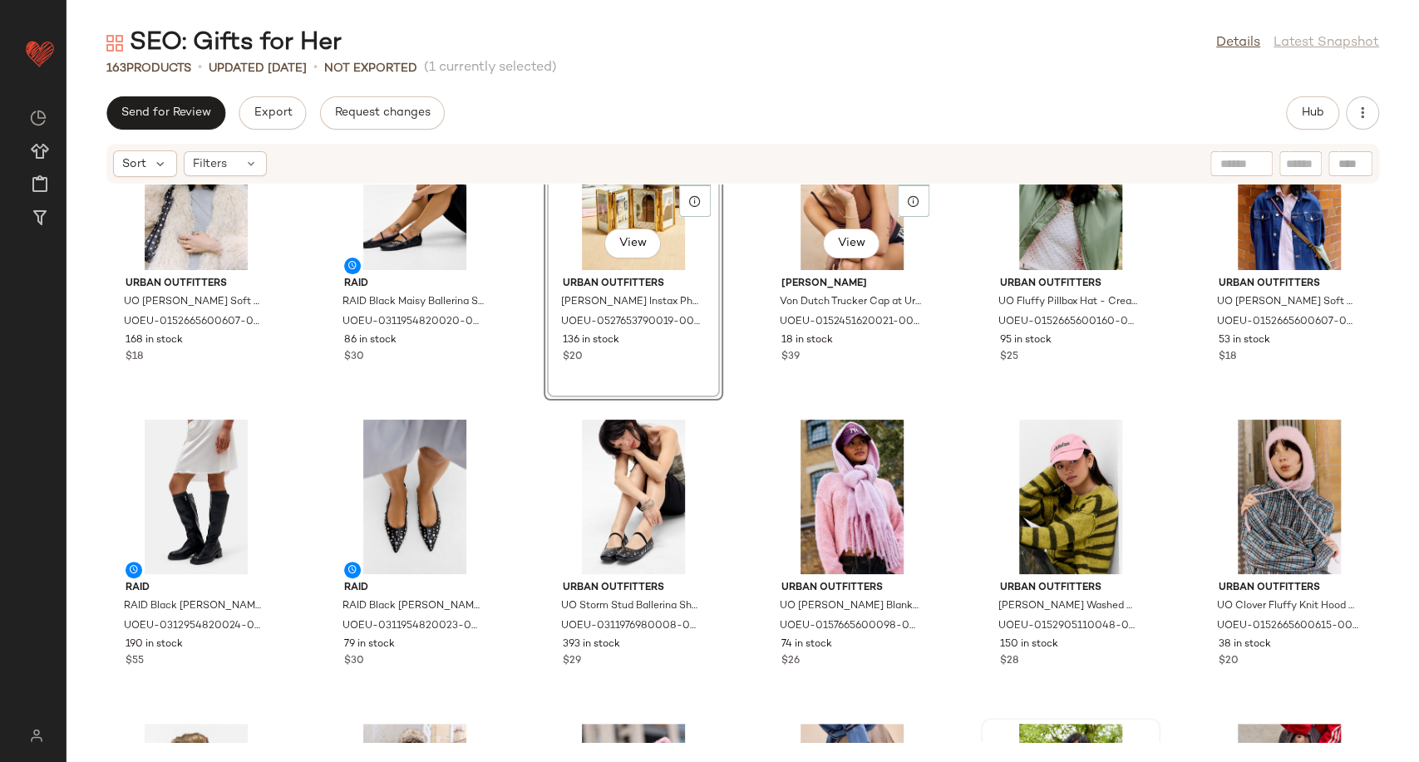
scroll to position [4921, 0]
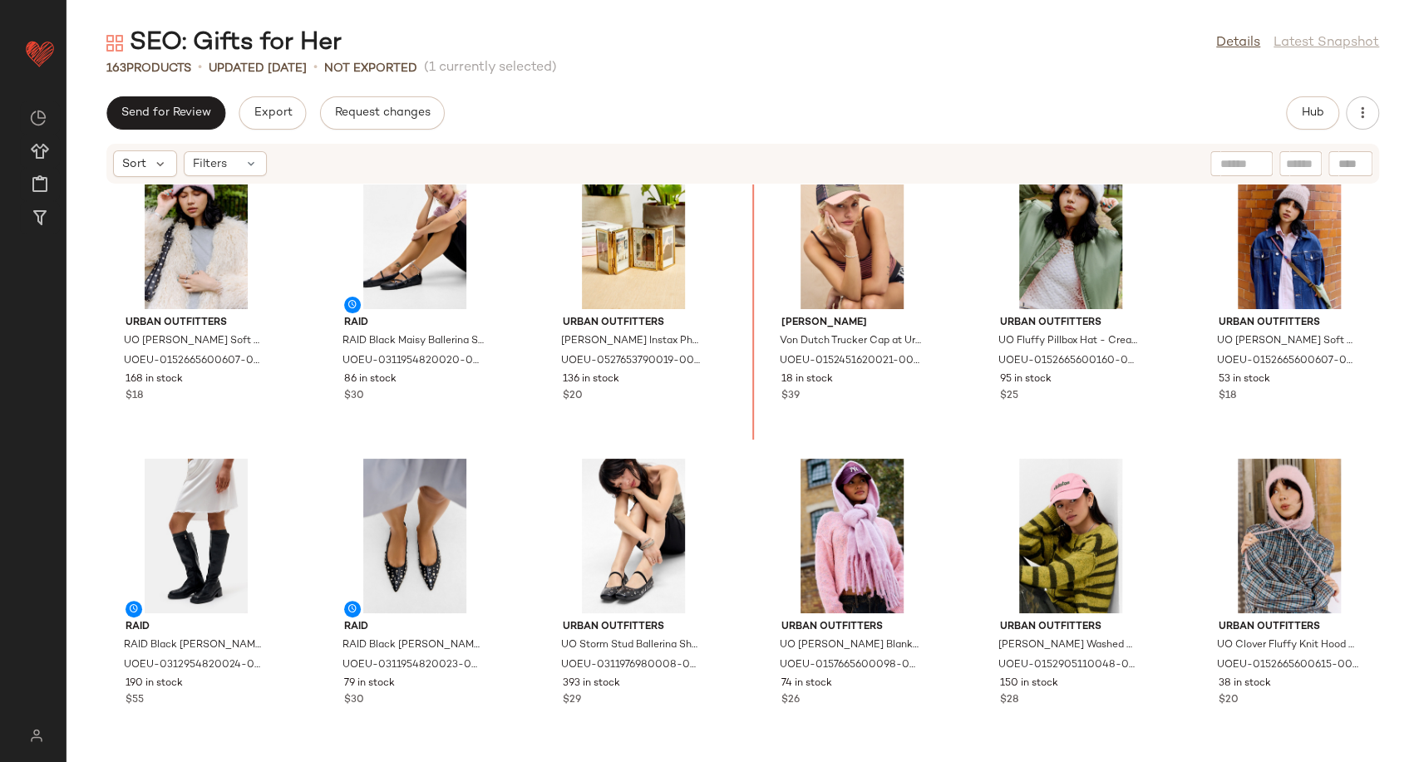
scroll to position [4518, 0]
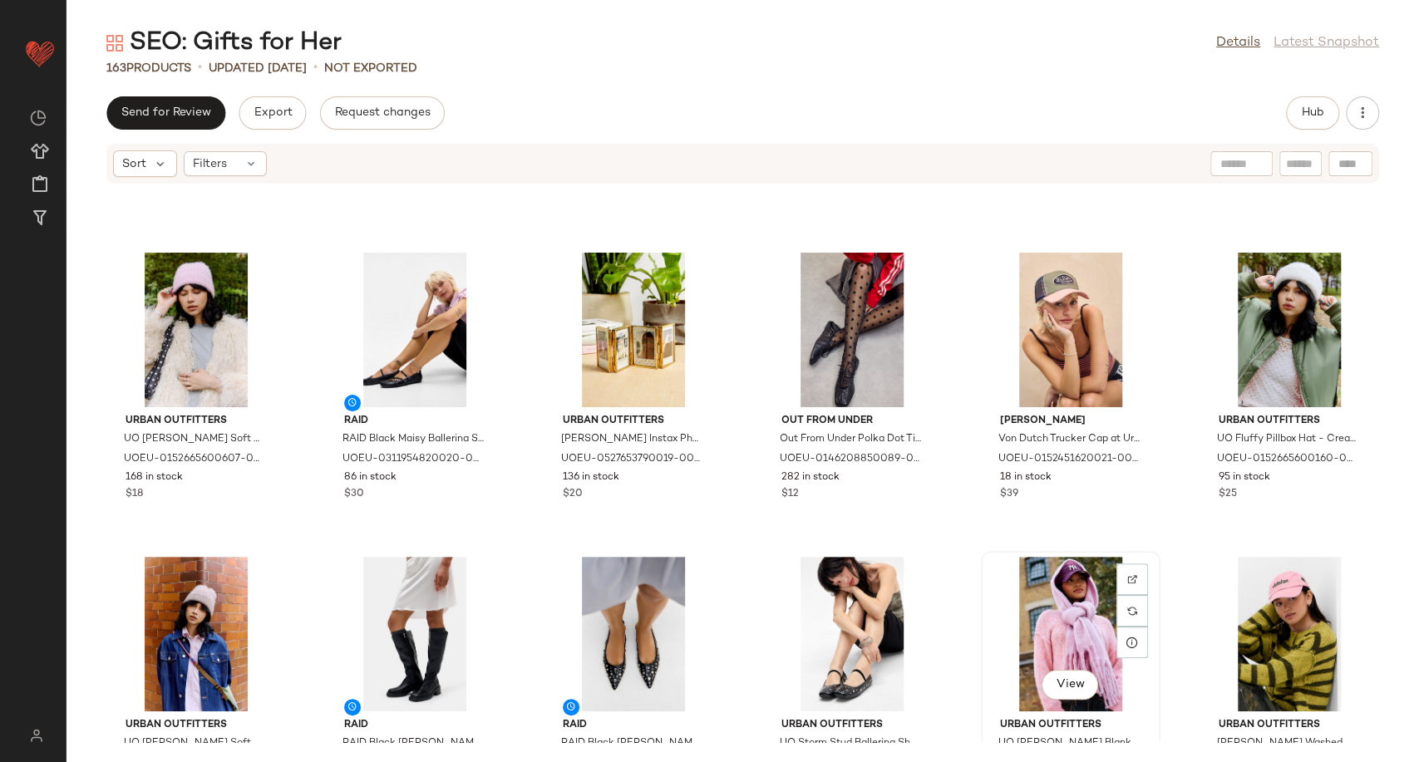
scroll to position [4521, 0]
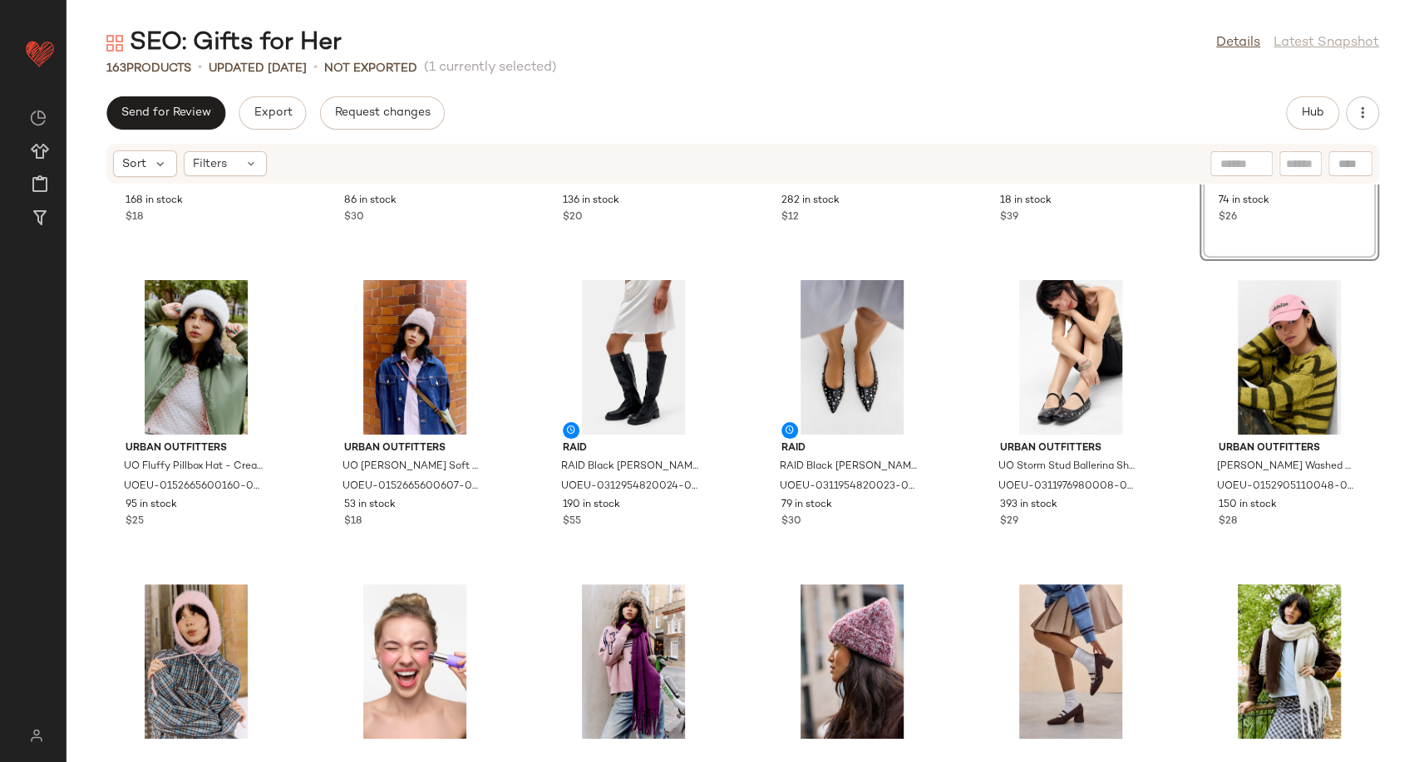
scroll to position [4798, 0]
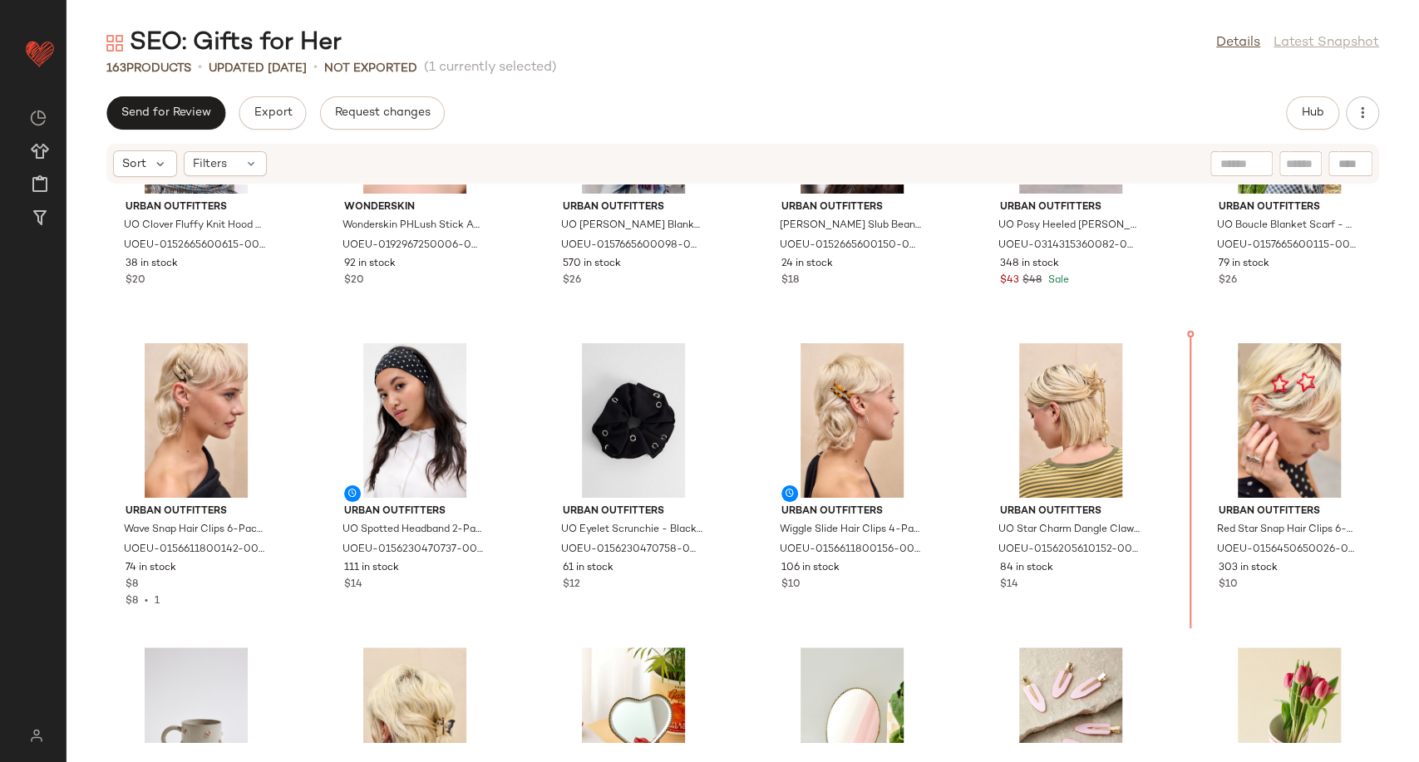
scroll to position [5357, 0]
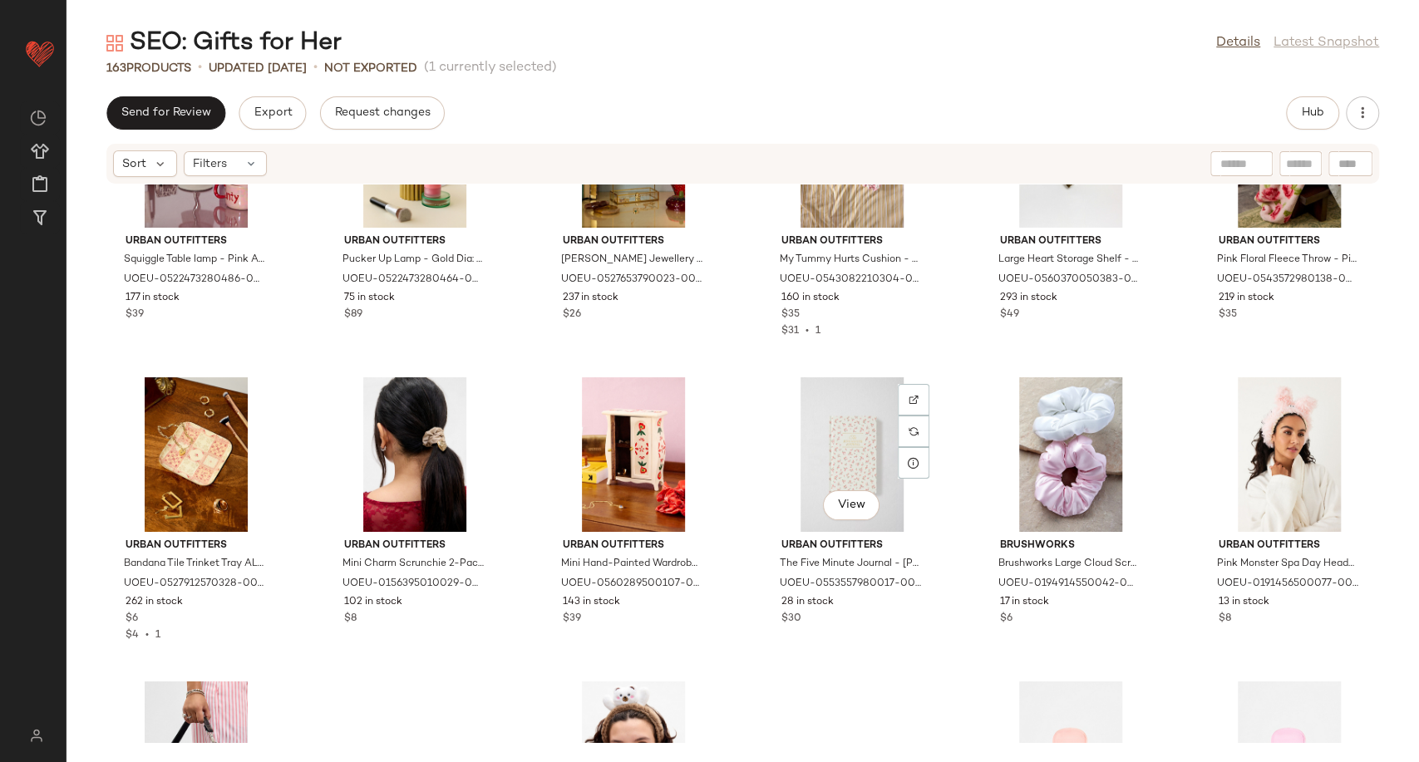
scroll to position [7502, 0]
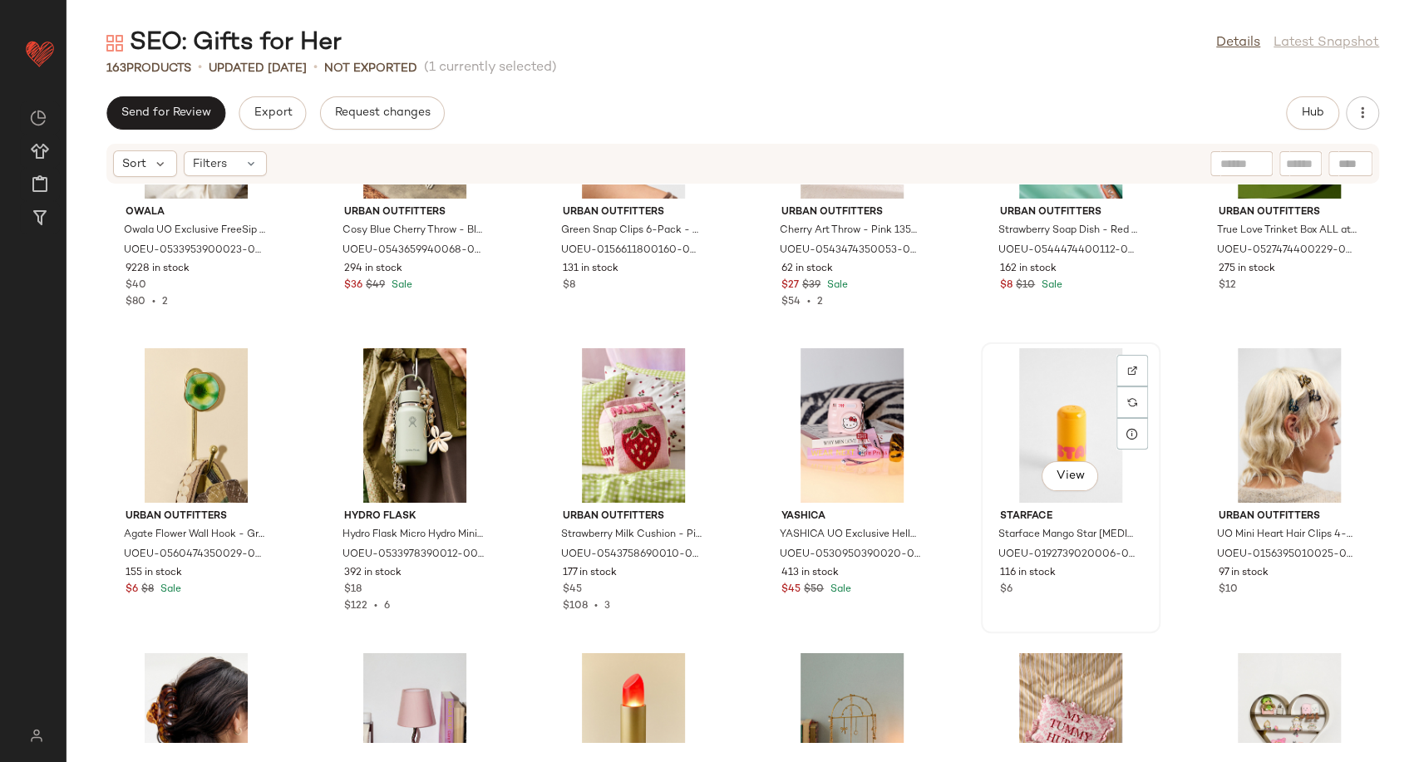
scroll to position [6637, 0]
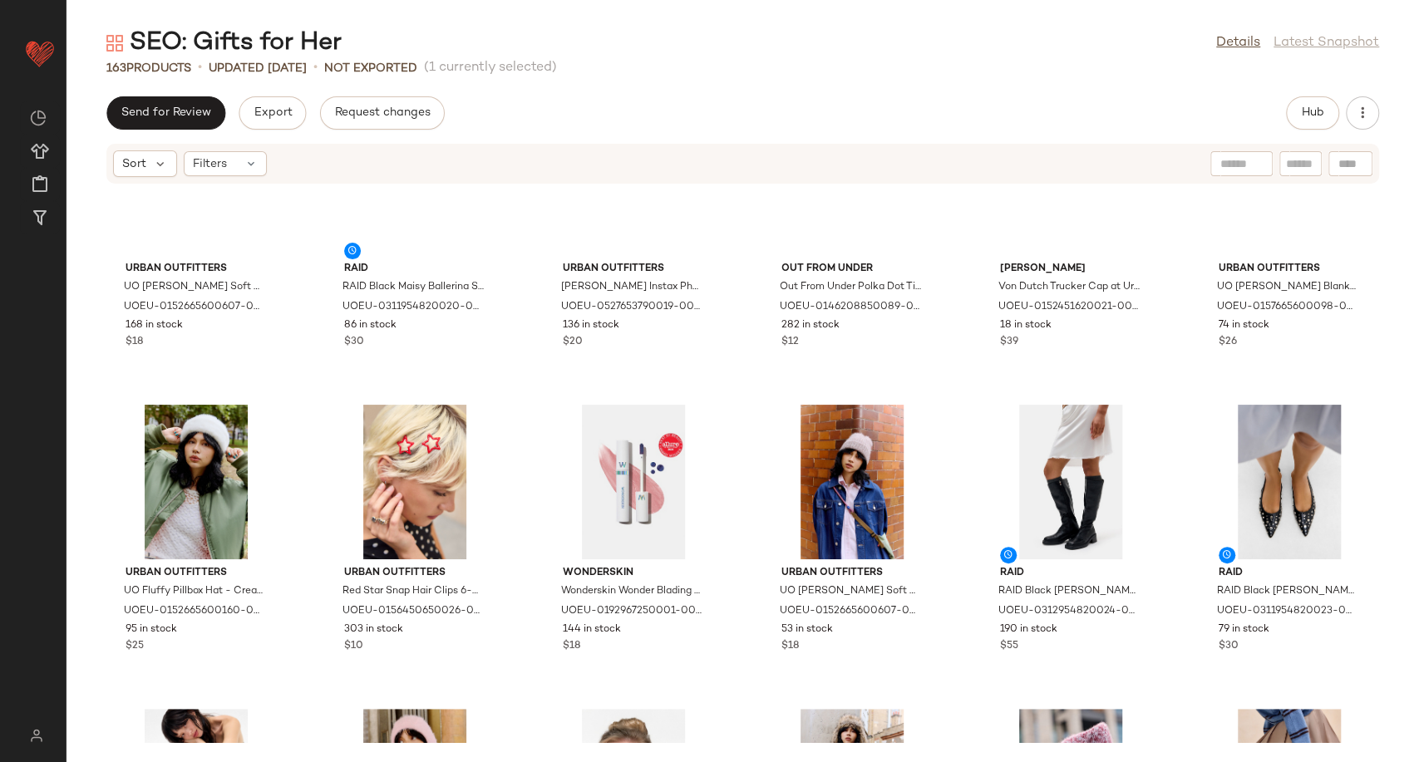
scroll to position [4649, 0]
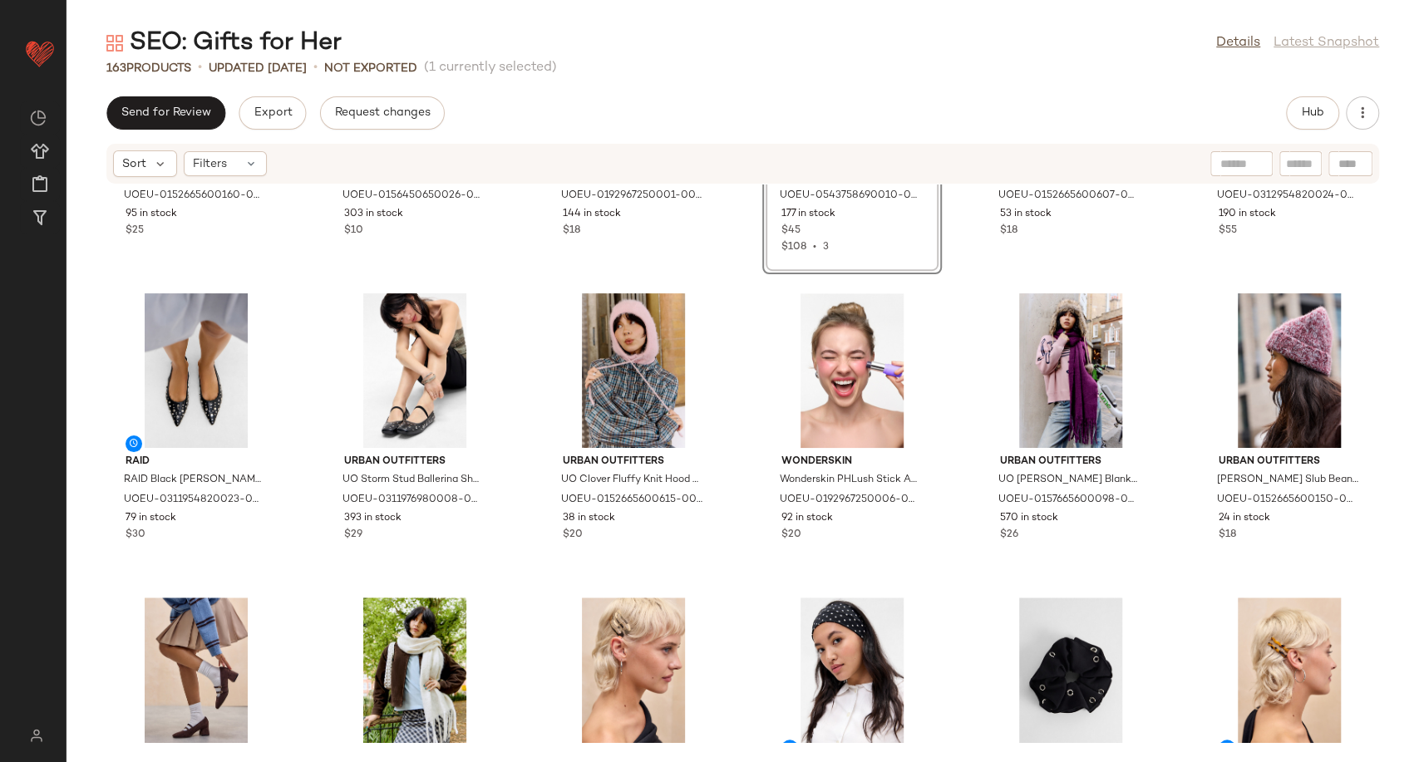
scroll to position [4926, 0]
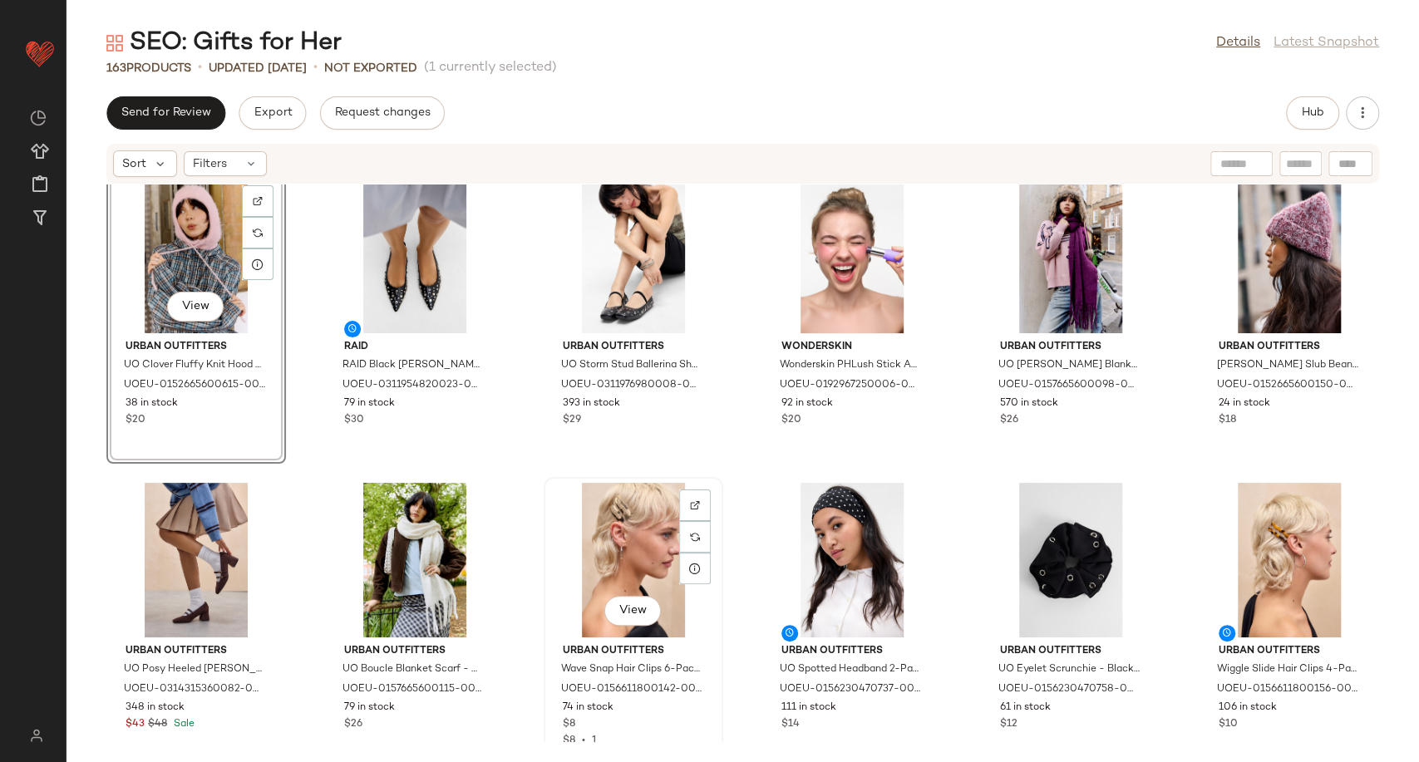
scroll to position [5203, 0]
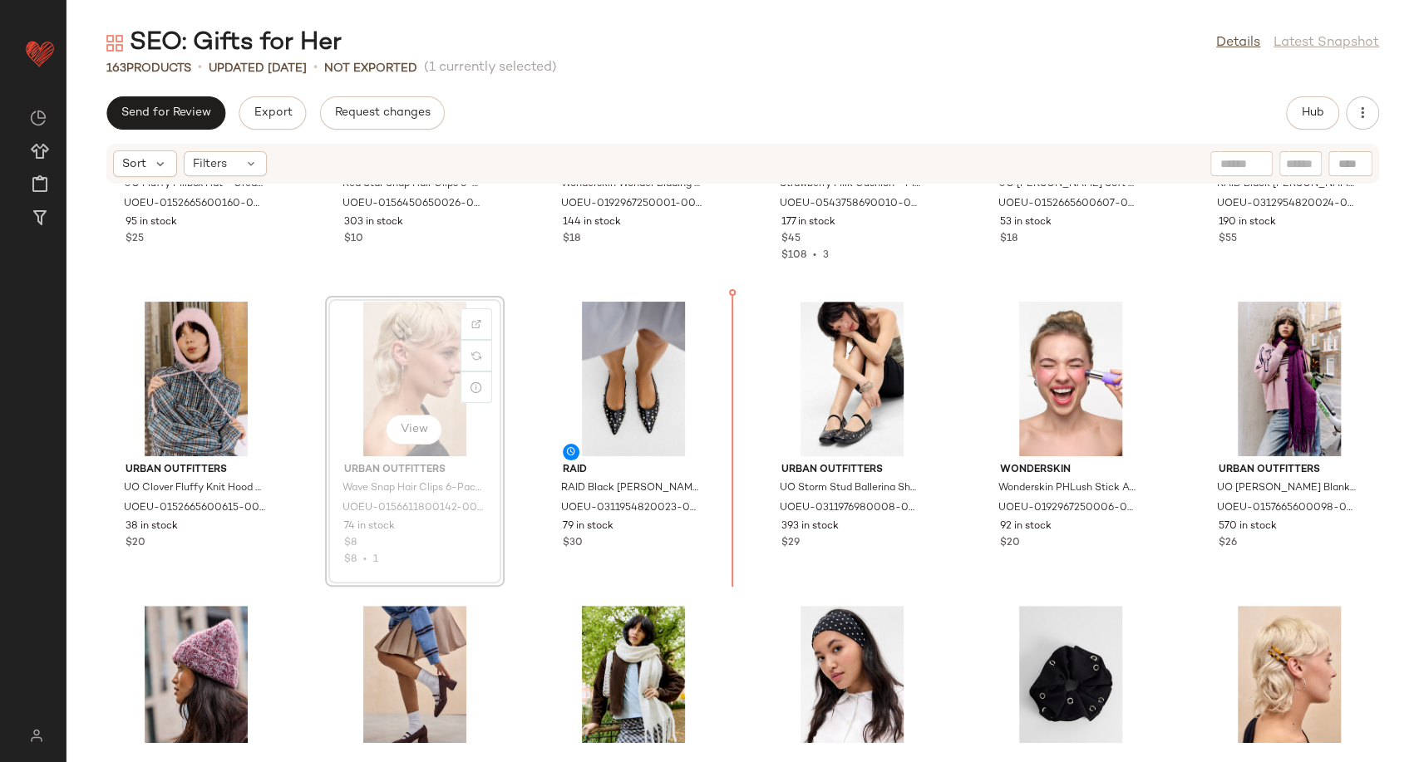
scroll to position [5072, 0]
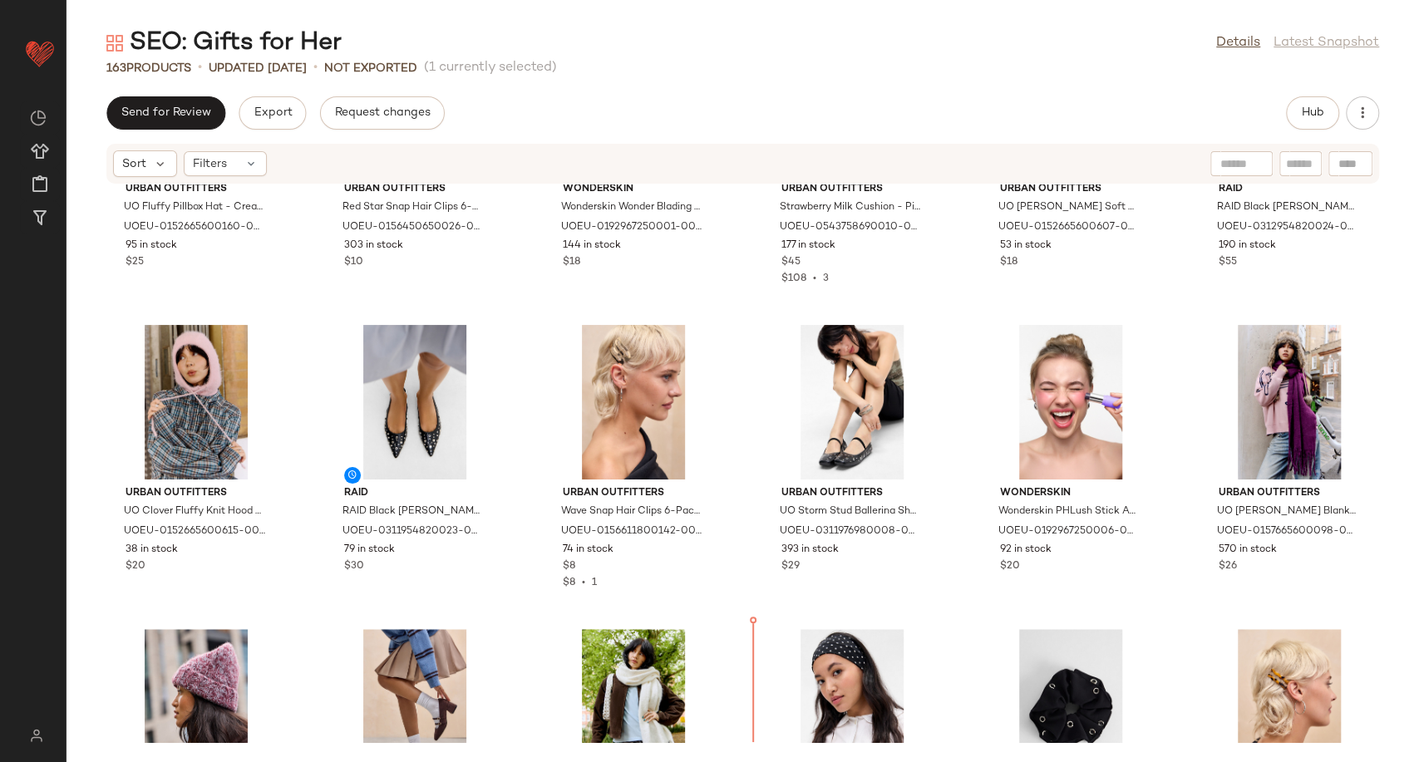
scroll to position [5003, 0]
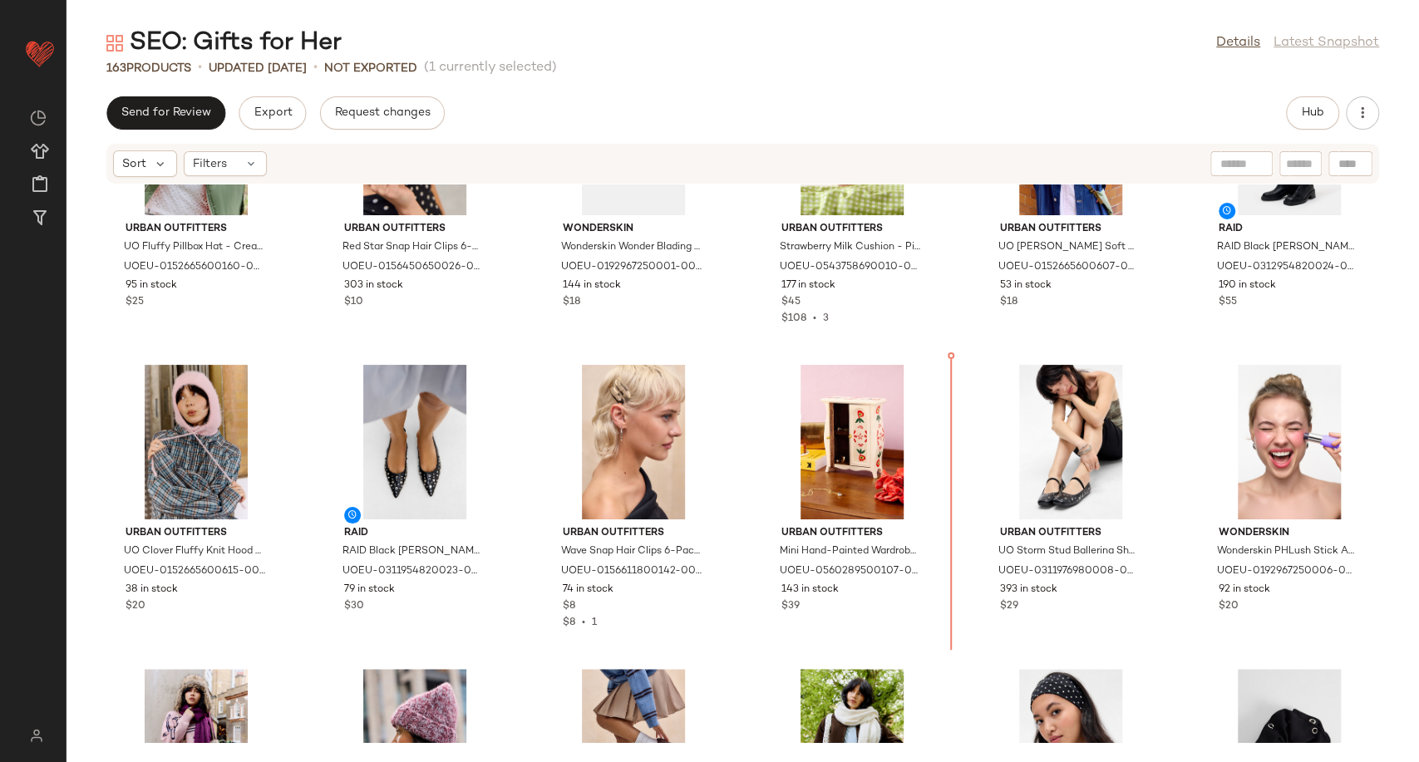
scroll to position [4990, 0]
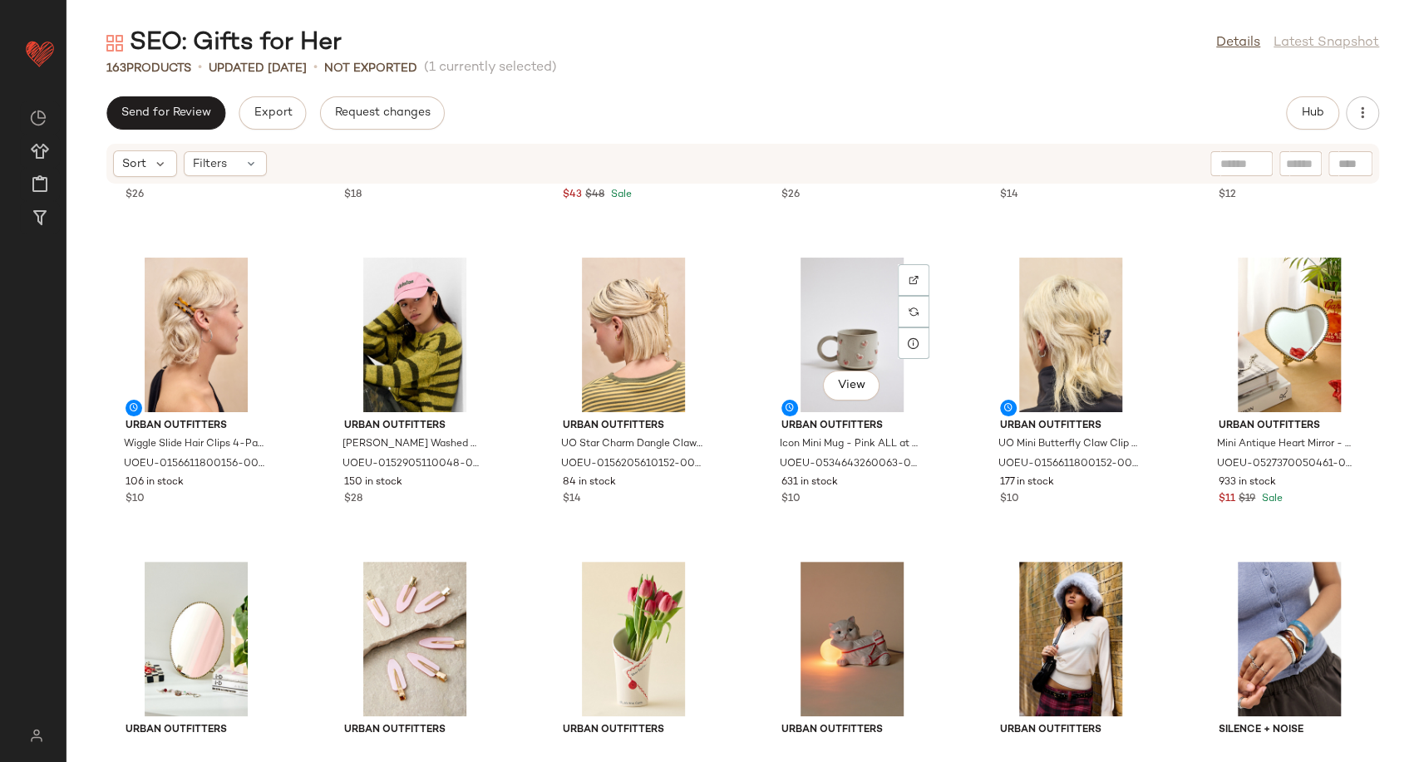
scroll to position [5545, 0]
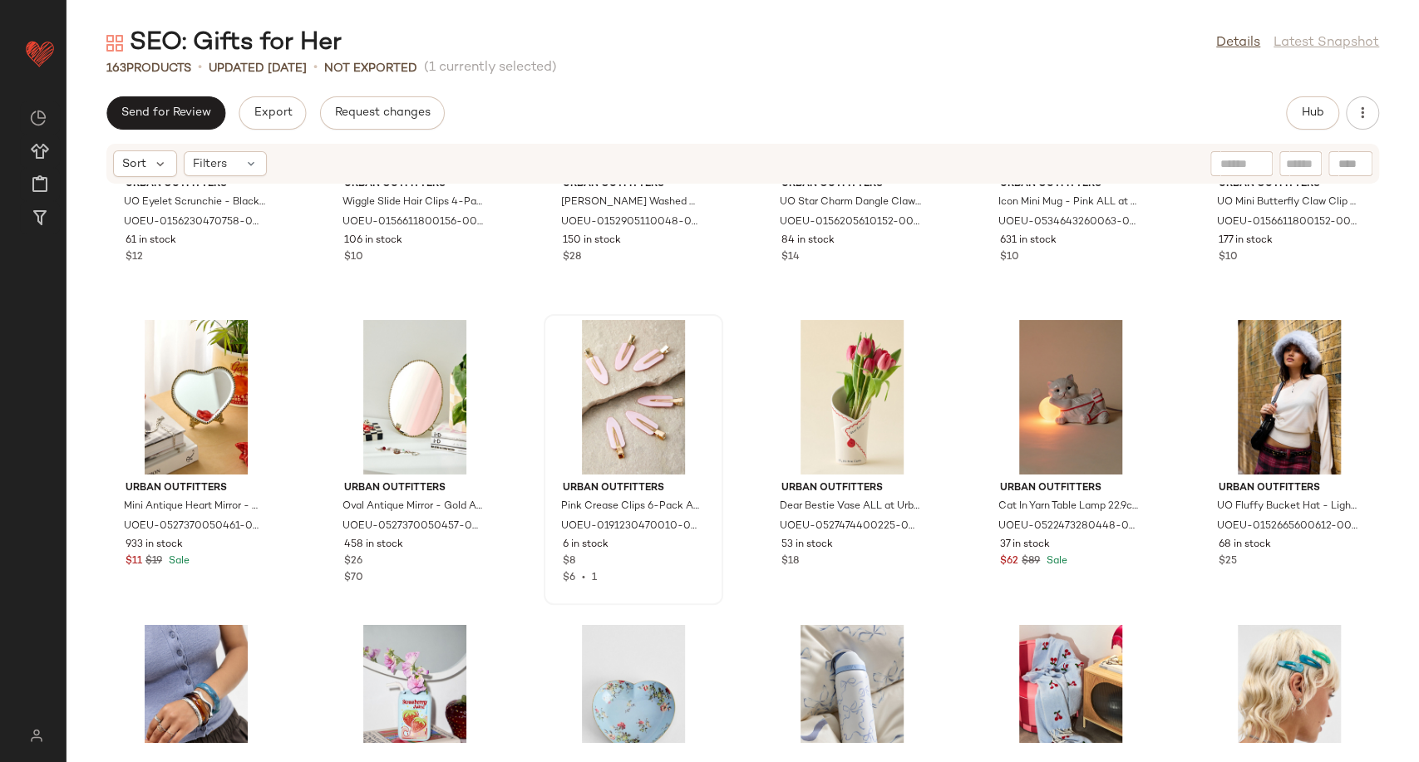
scroll to position [5730, 0]
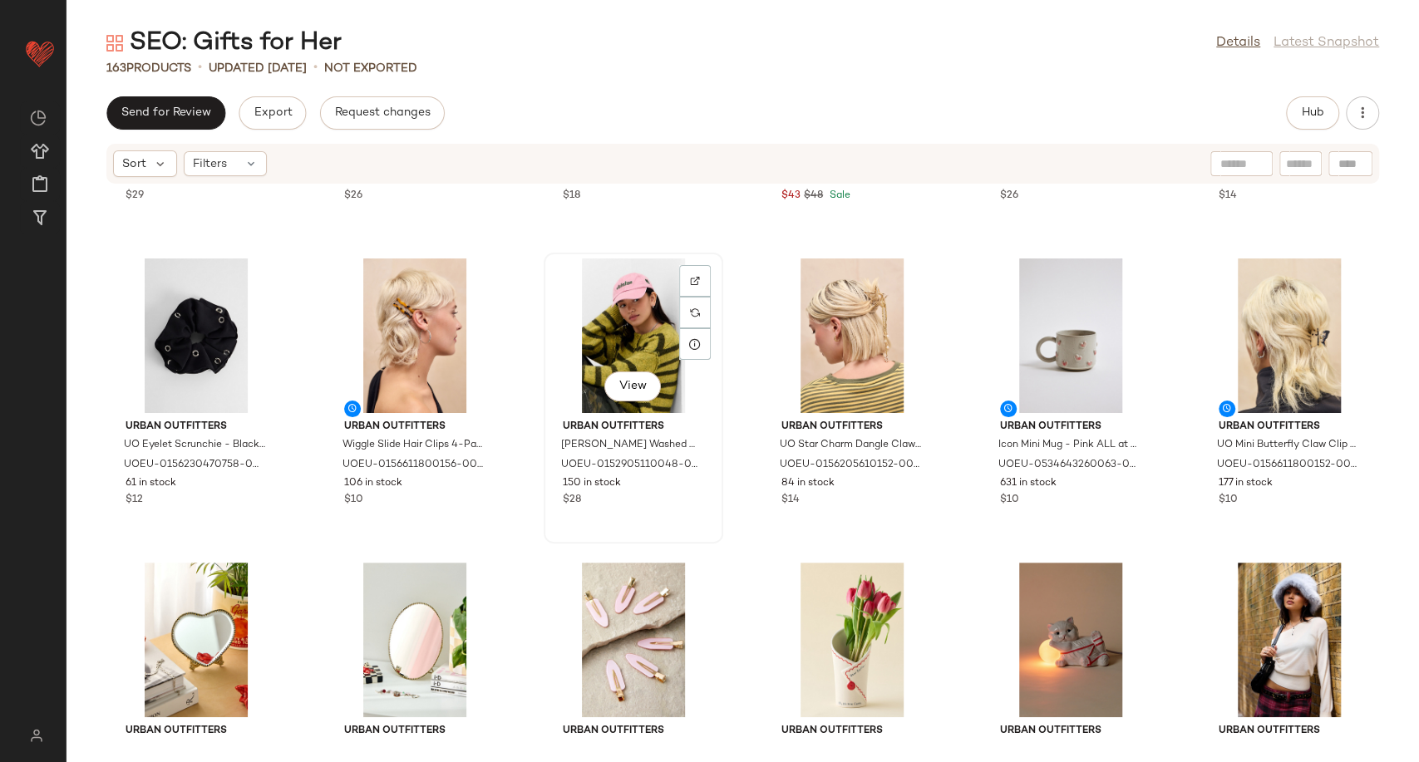
click at [628, 329] on div "View" at bounding box center [634, 336] width 168 height 155
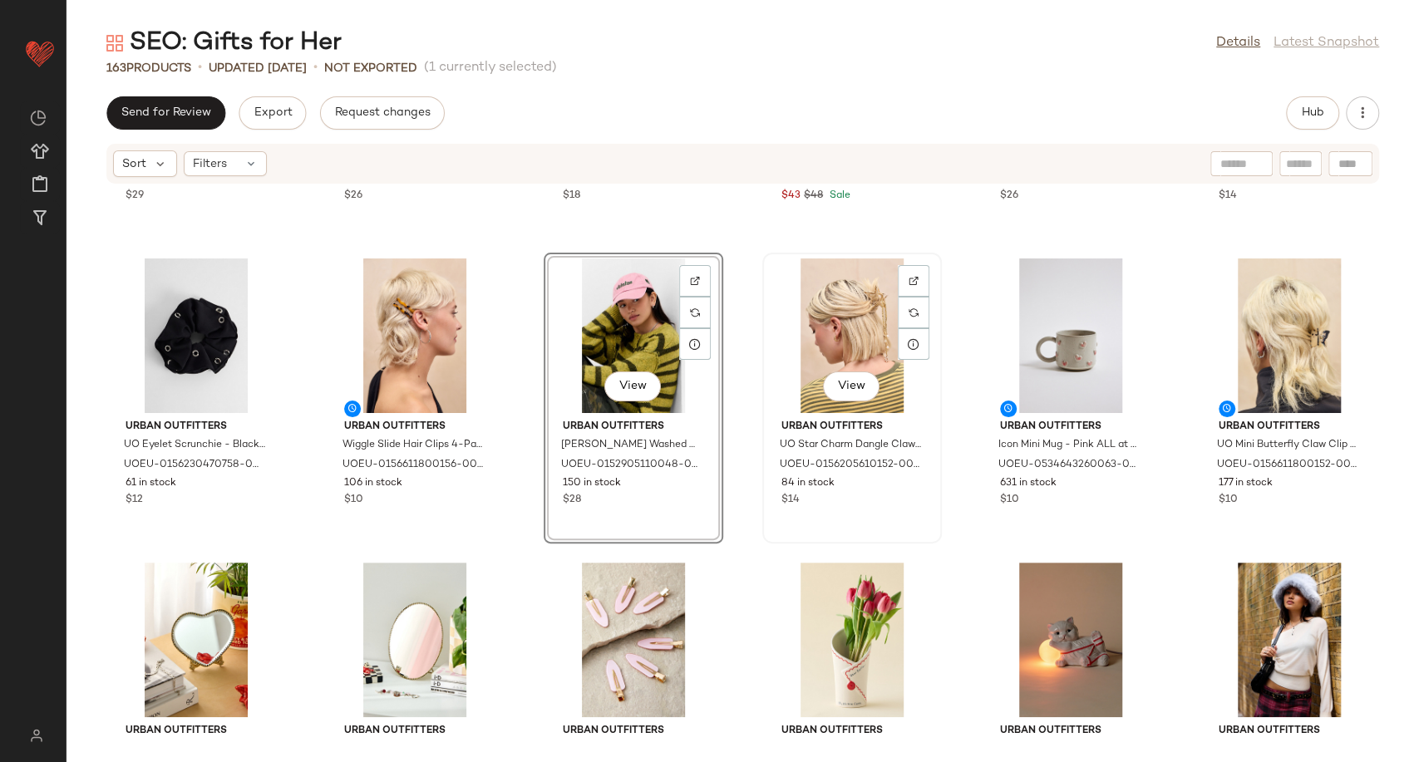
click at [850, 323] on div "View" at bounding box center [852, 336] width 168 height 155
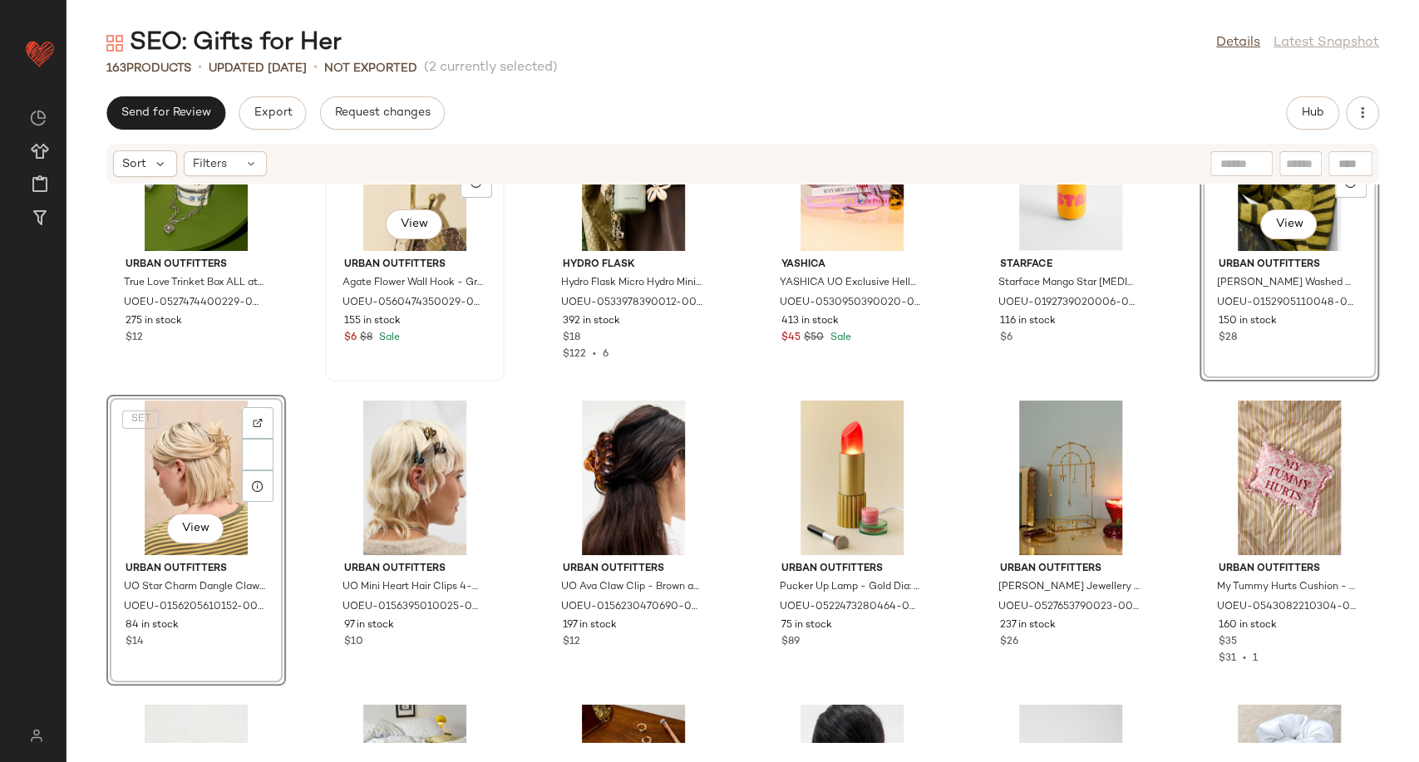
scroll to position [6500, 0]
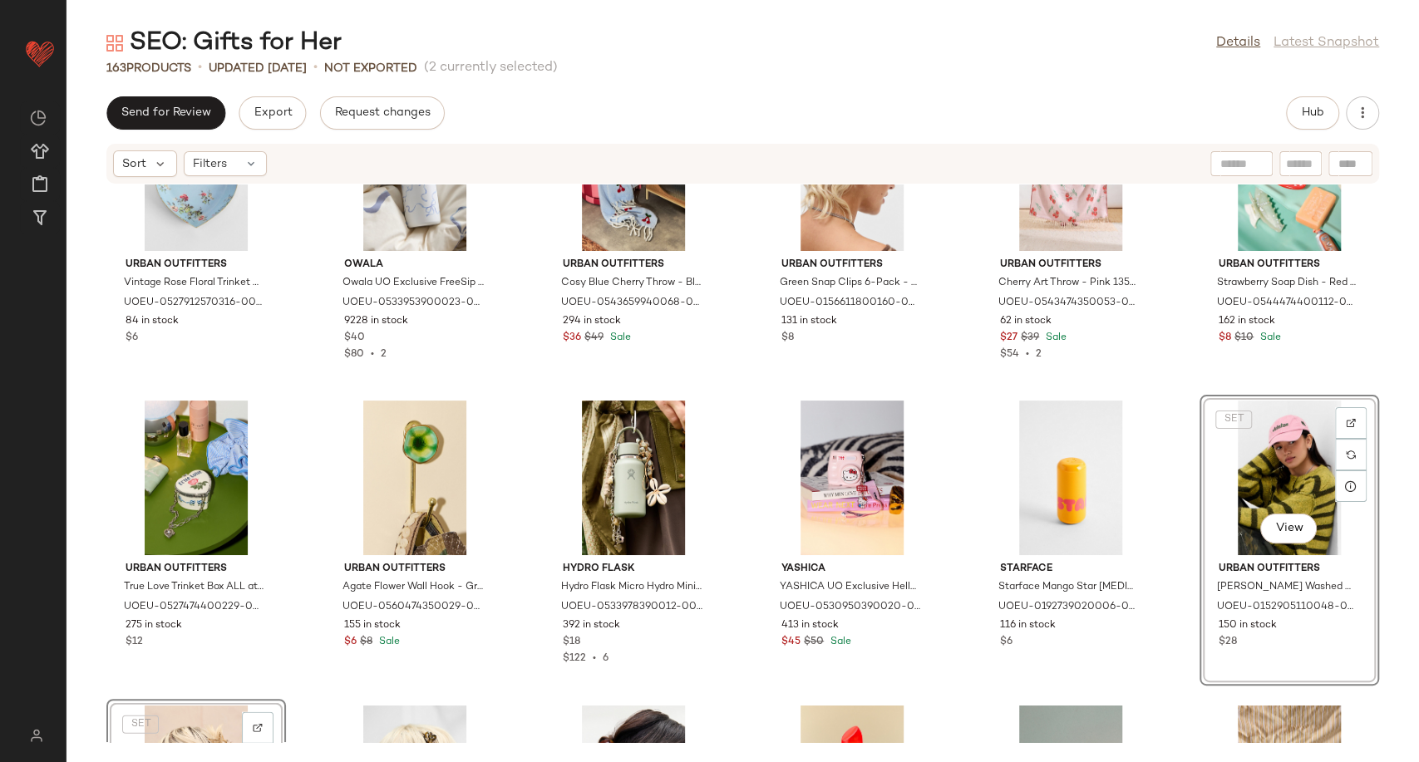
click at [958, 534] on div "Urban Outfitters Vintage Rose Floral Trinket Dish ALL at Urban Outfitters UOEU-…" at bounding box center [743, 464] width 1353 height 558
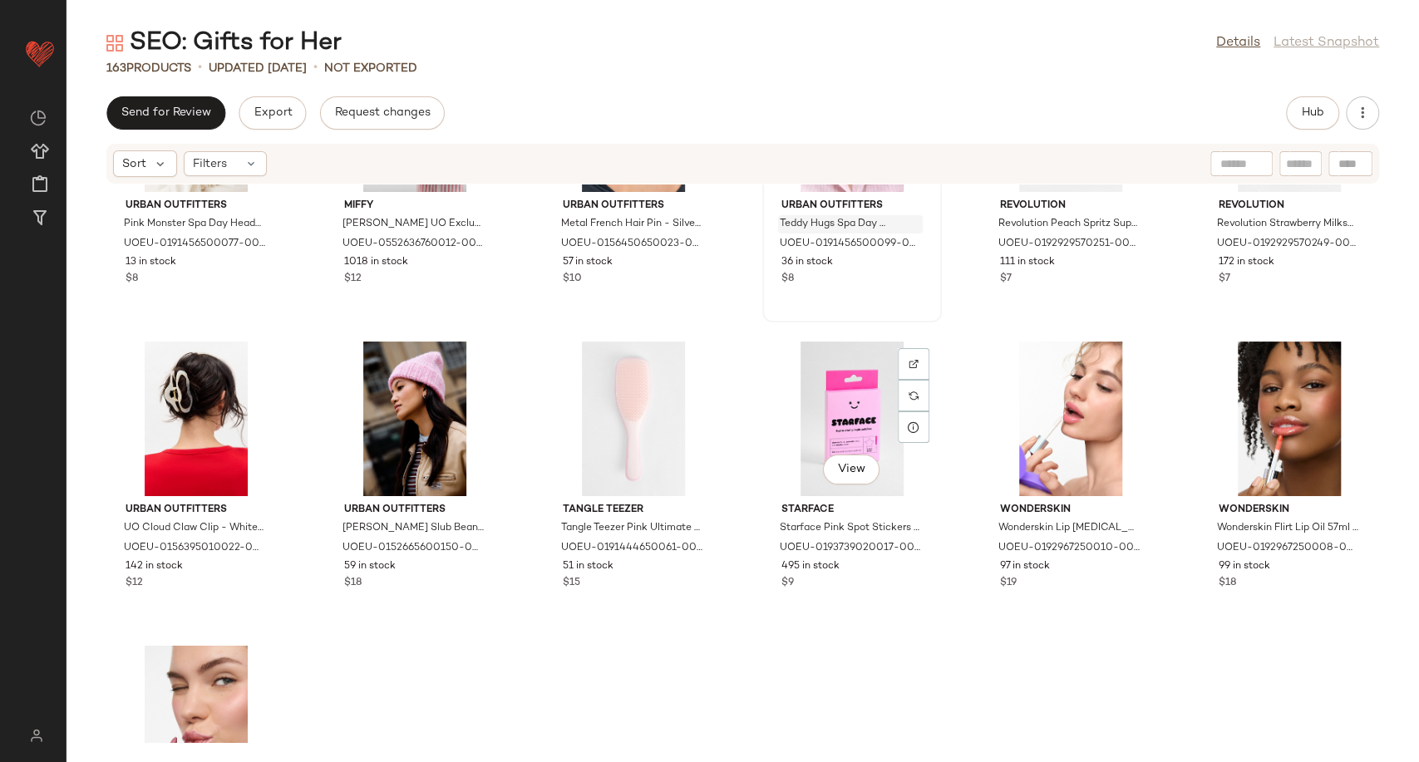
scroll to position [7794, 0]
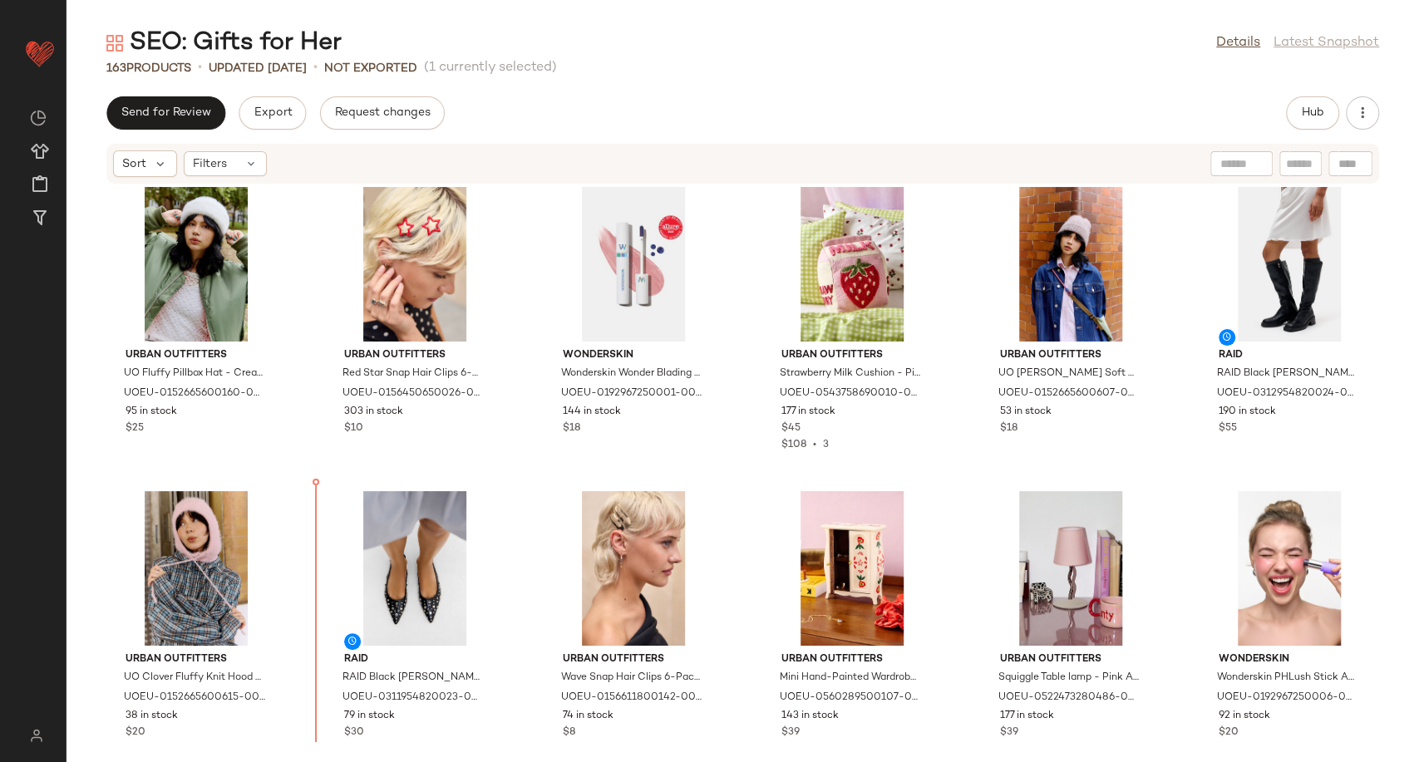
scroll to position [4895, 0]
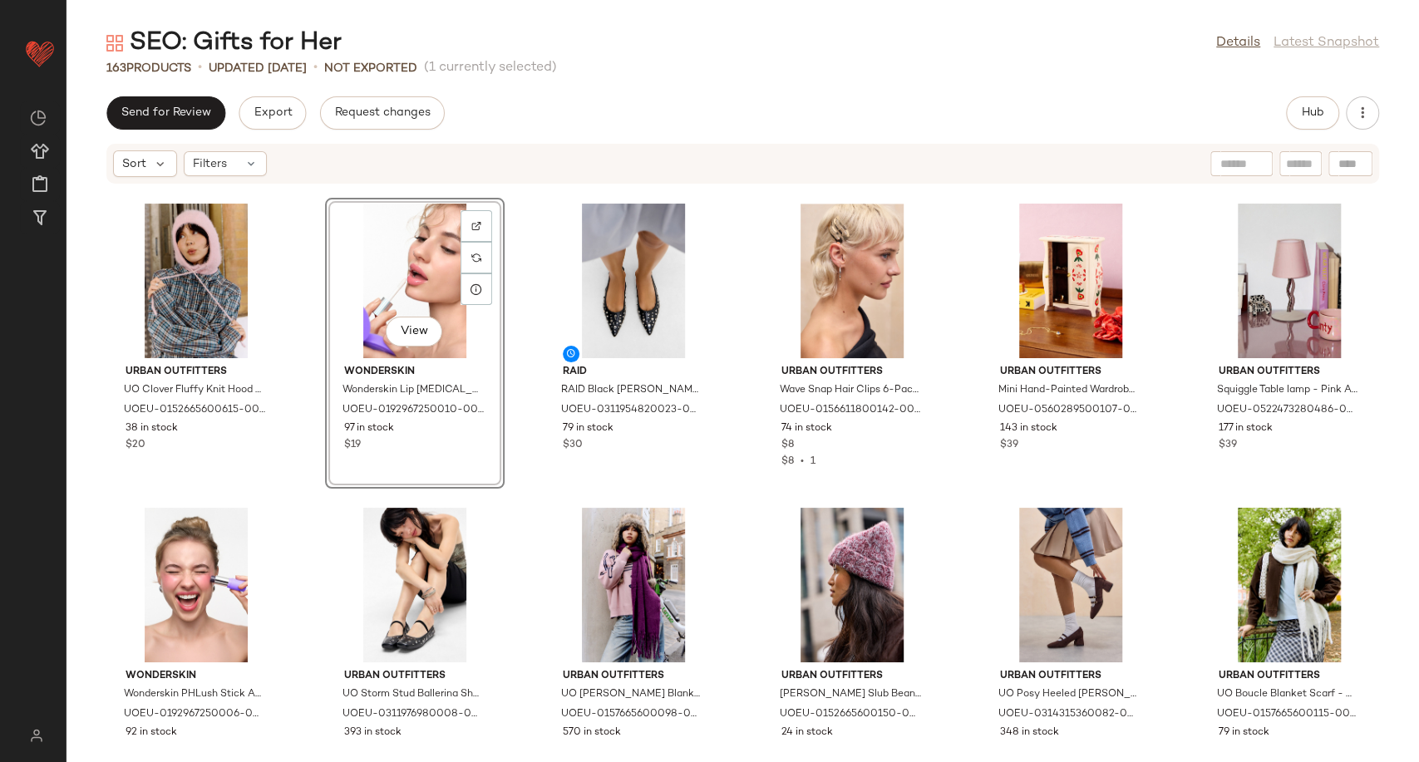
scroll to position [5265, 0]
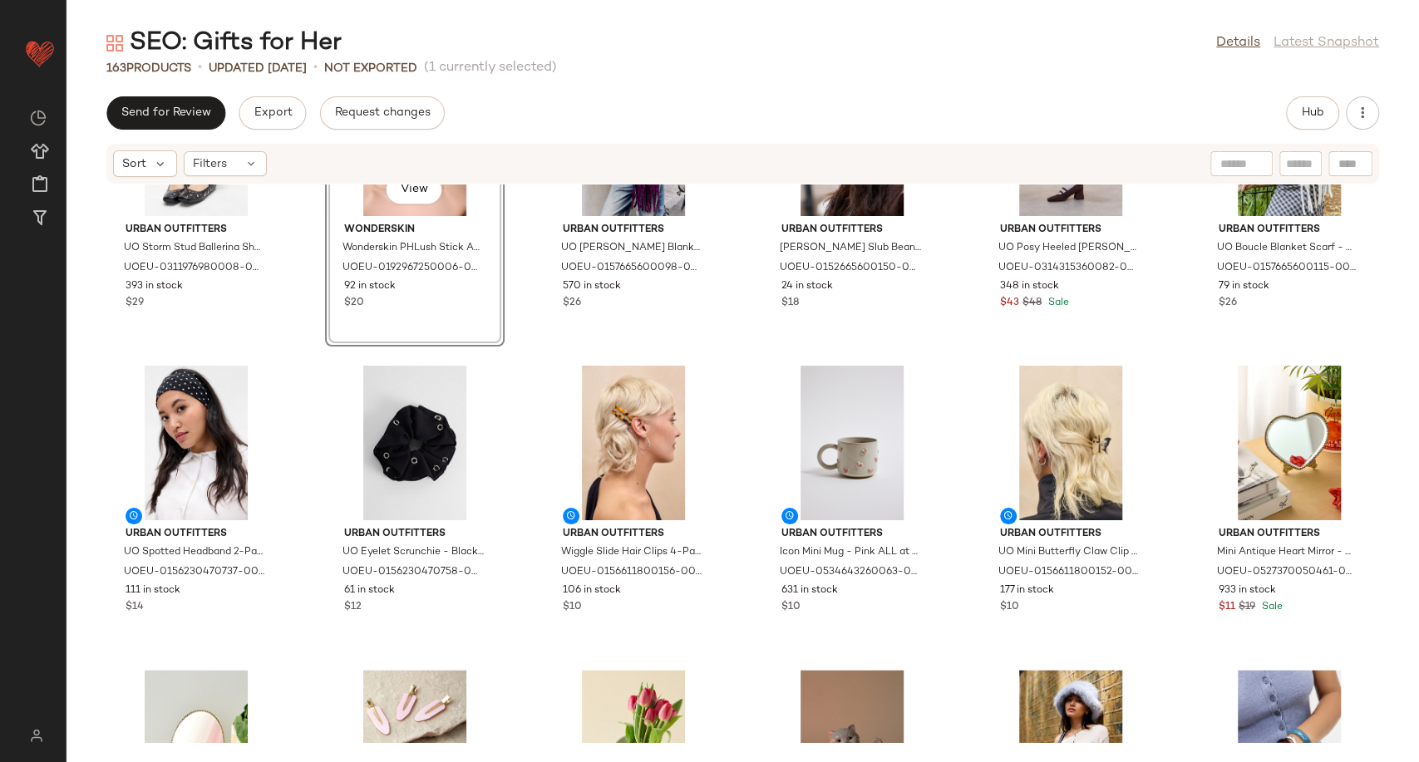
scroll to position [5726, 0]
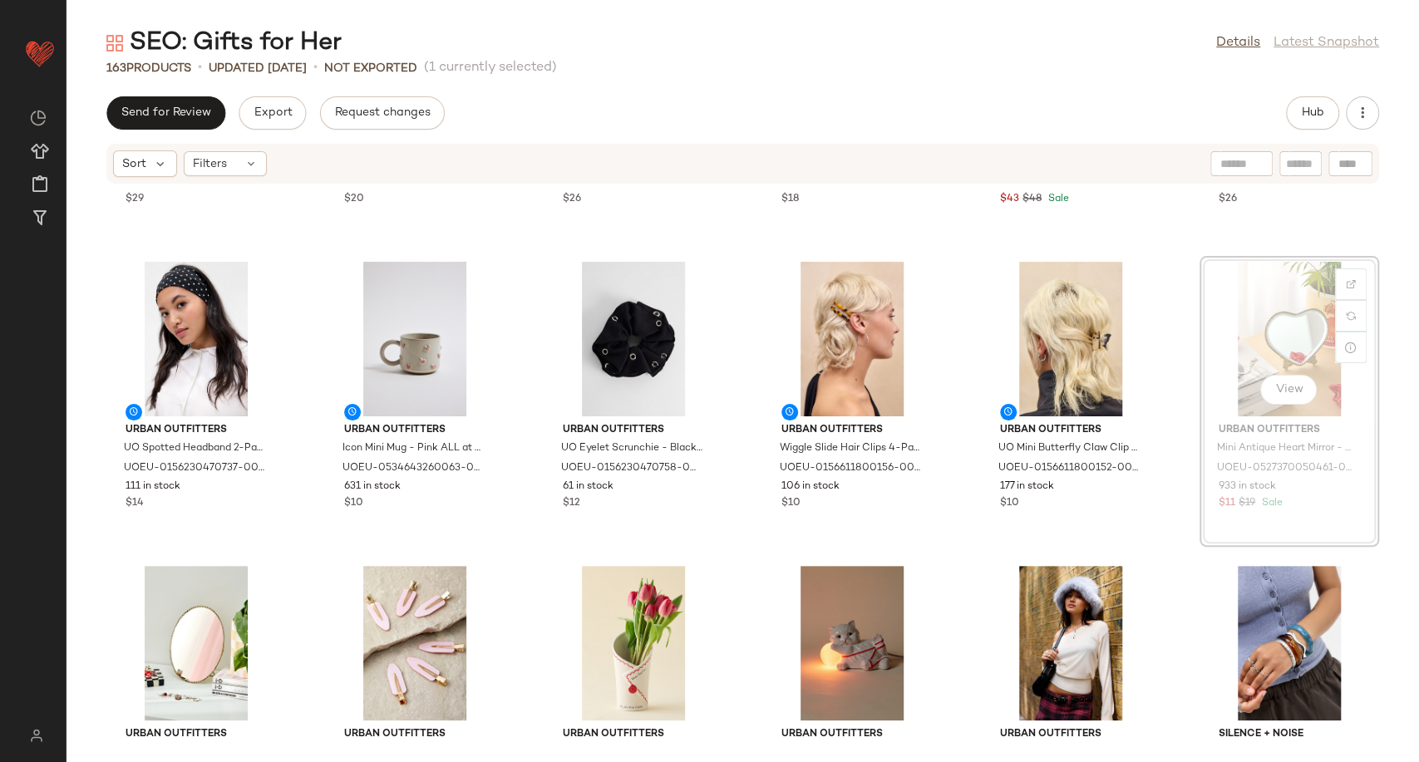
scroll to position [5726, 0]
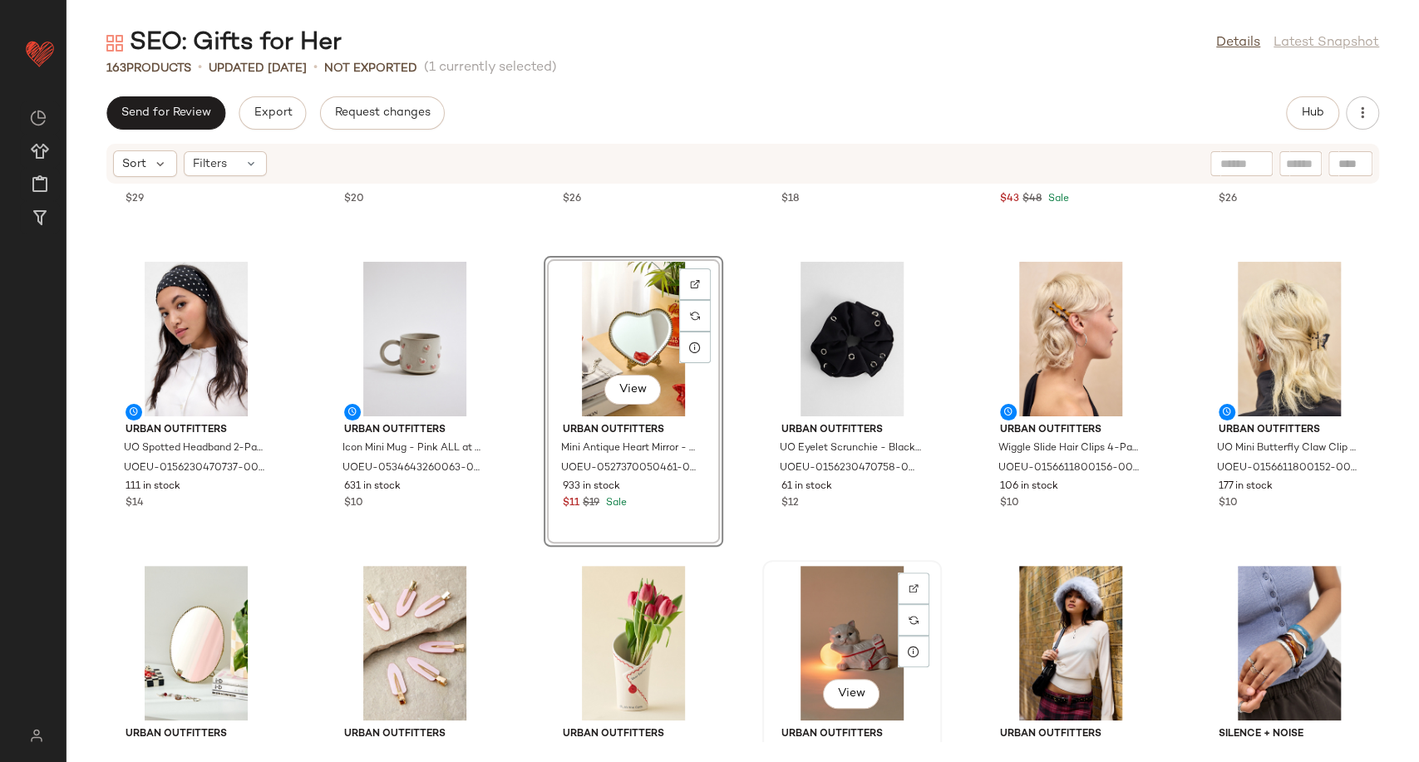
scroll to position [5730, 0]
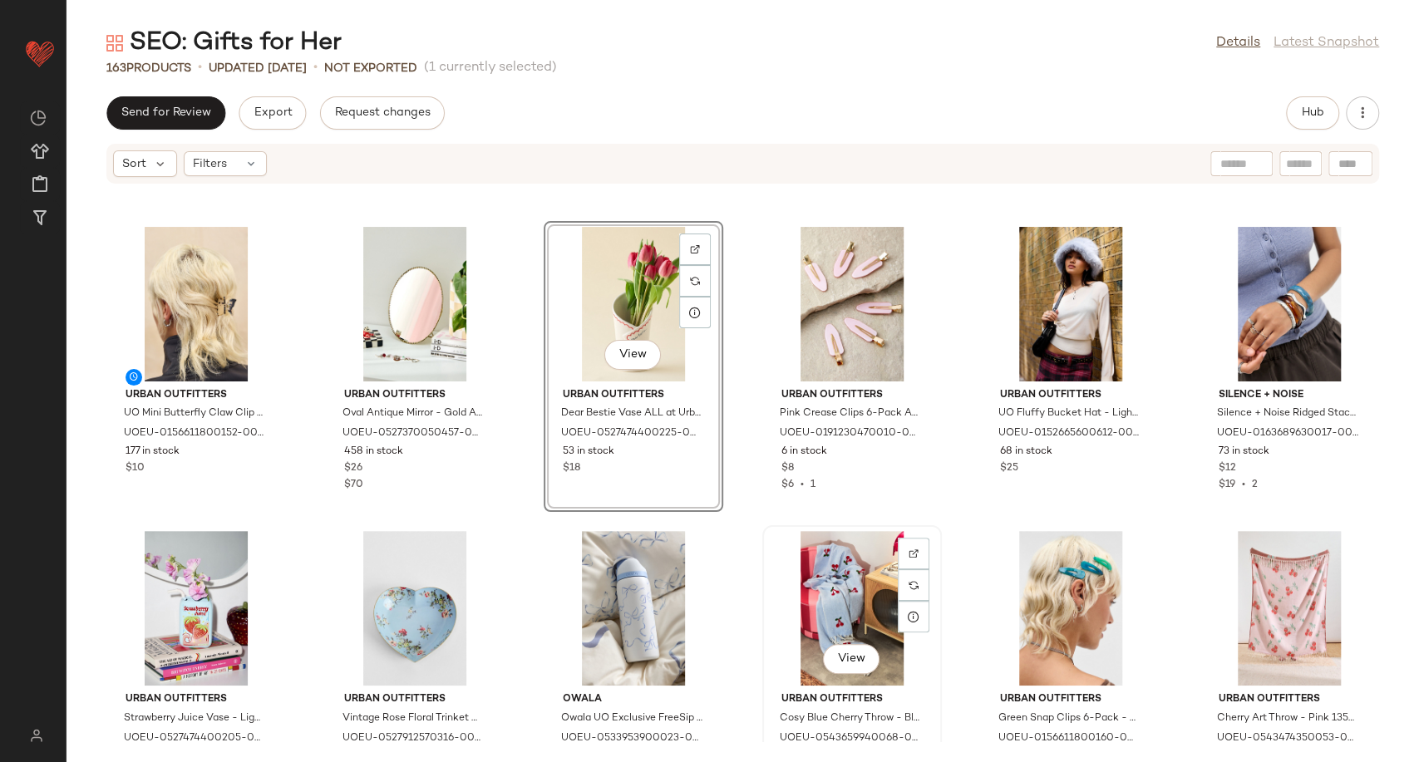
scroll to position [6072, 0]
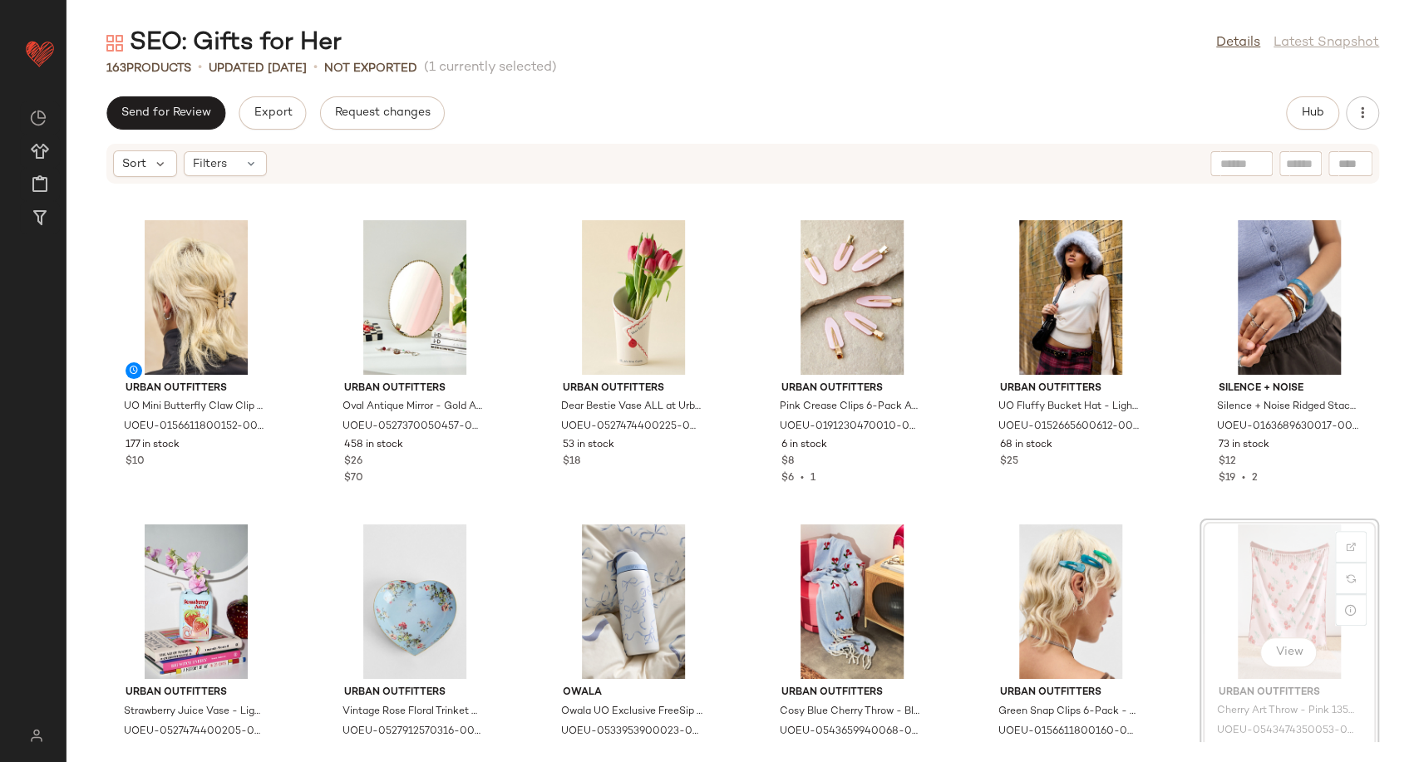
scroll to position [6073, 0]
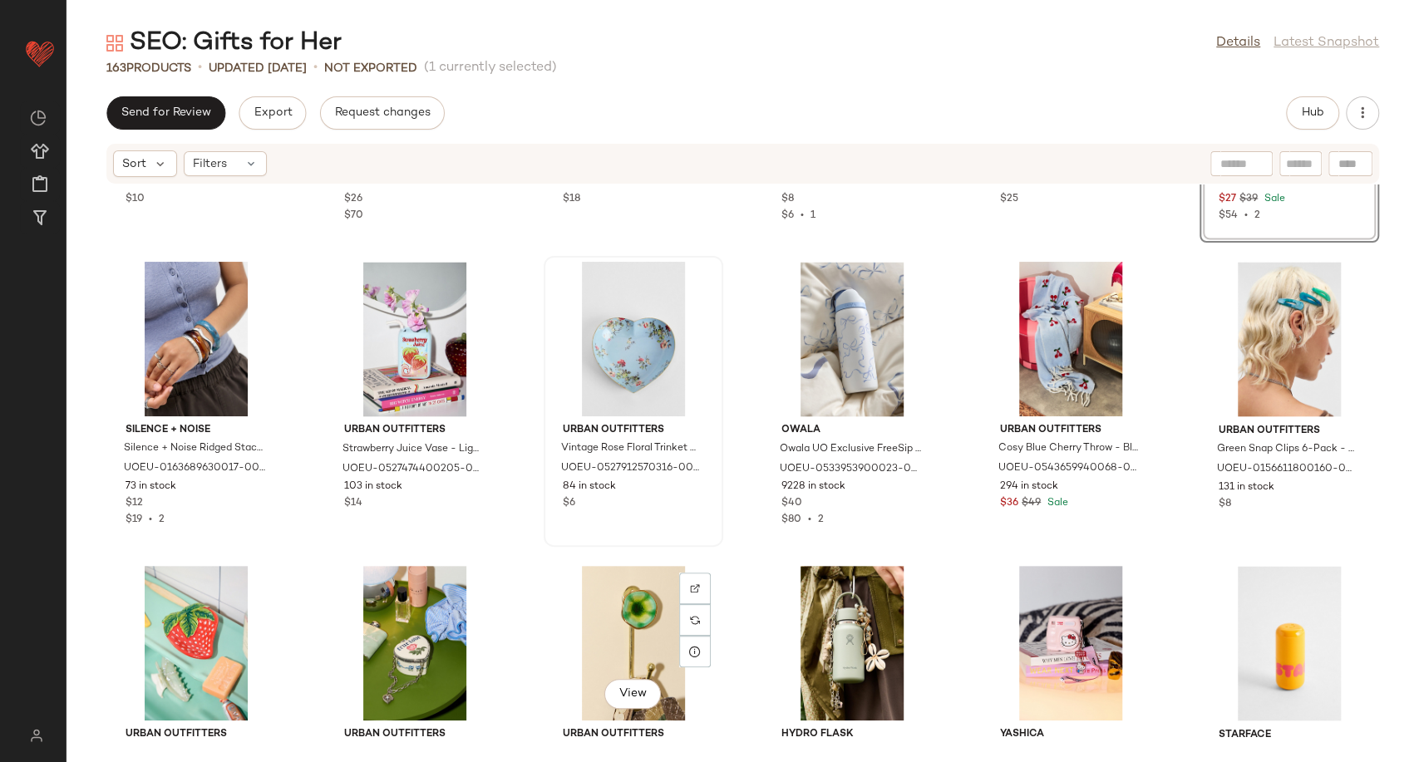
scroll to position [6351, 0]
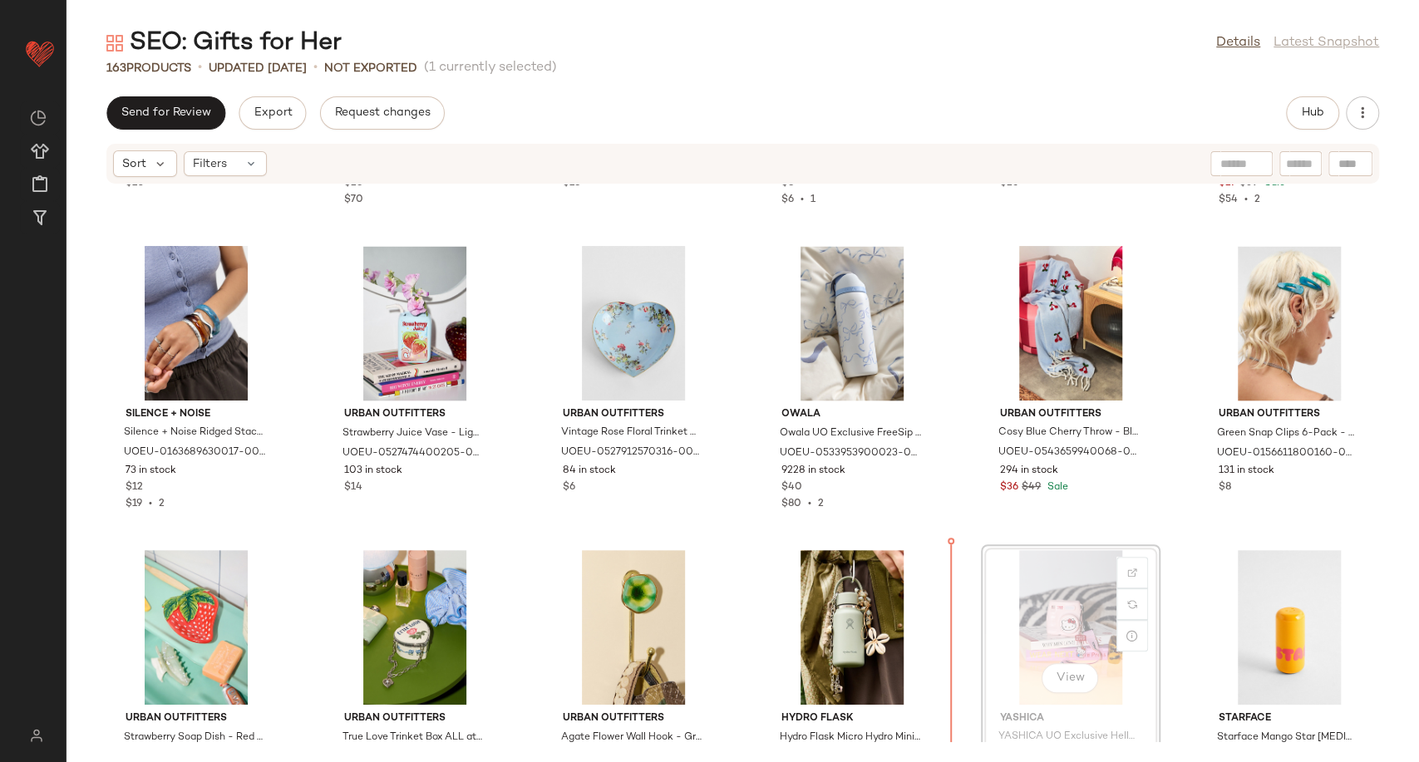
scroll to position [6353, 0]
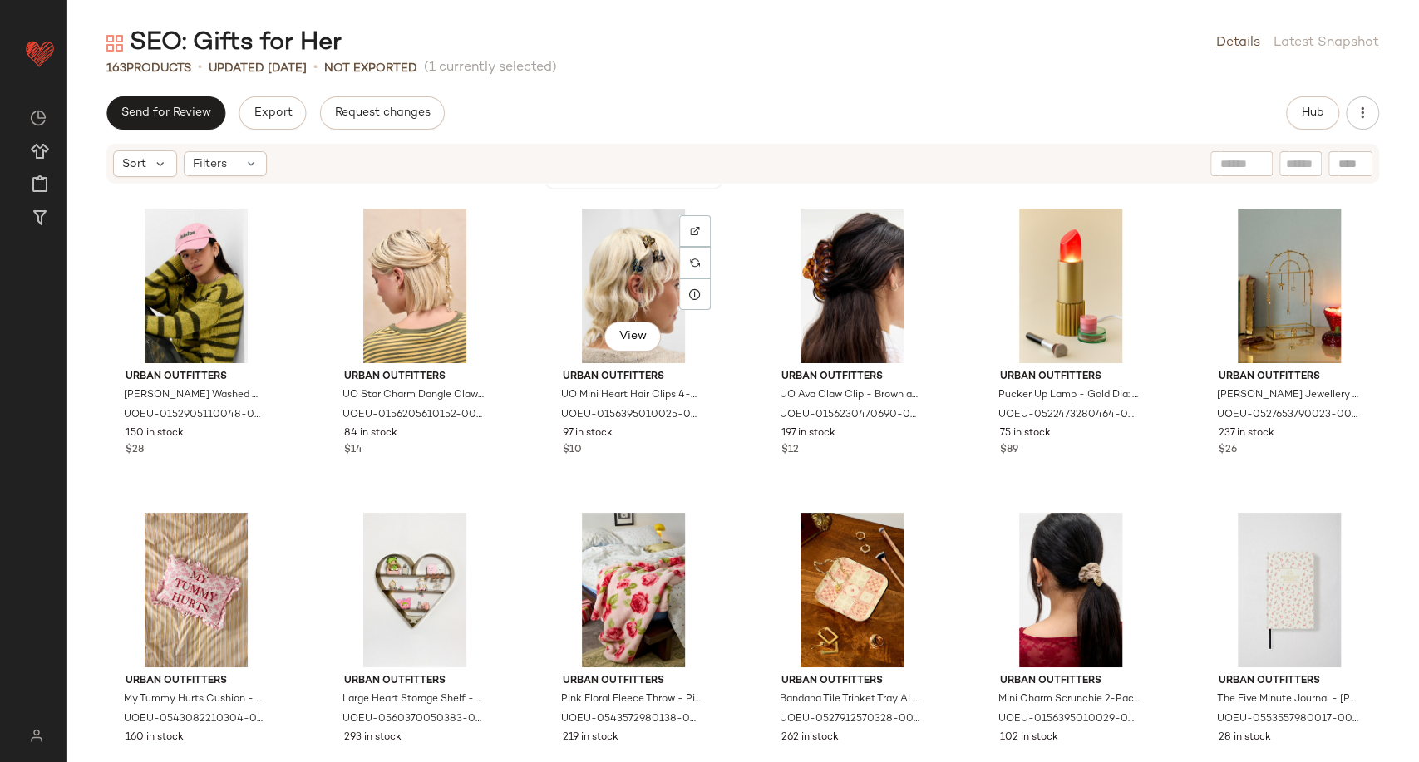
scroll to position [7000, 0]
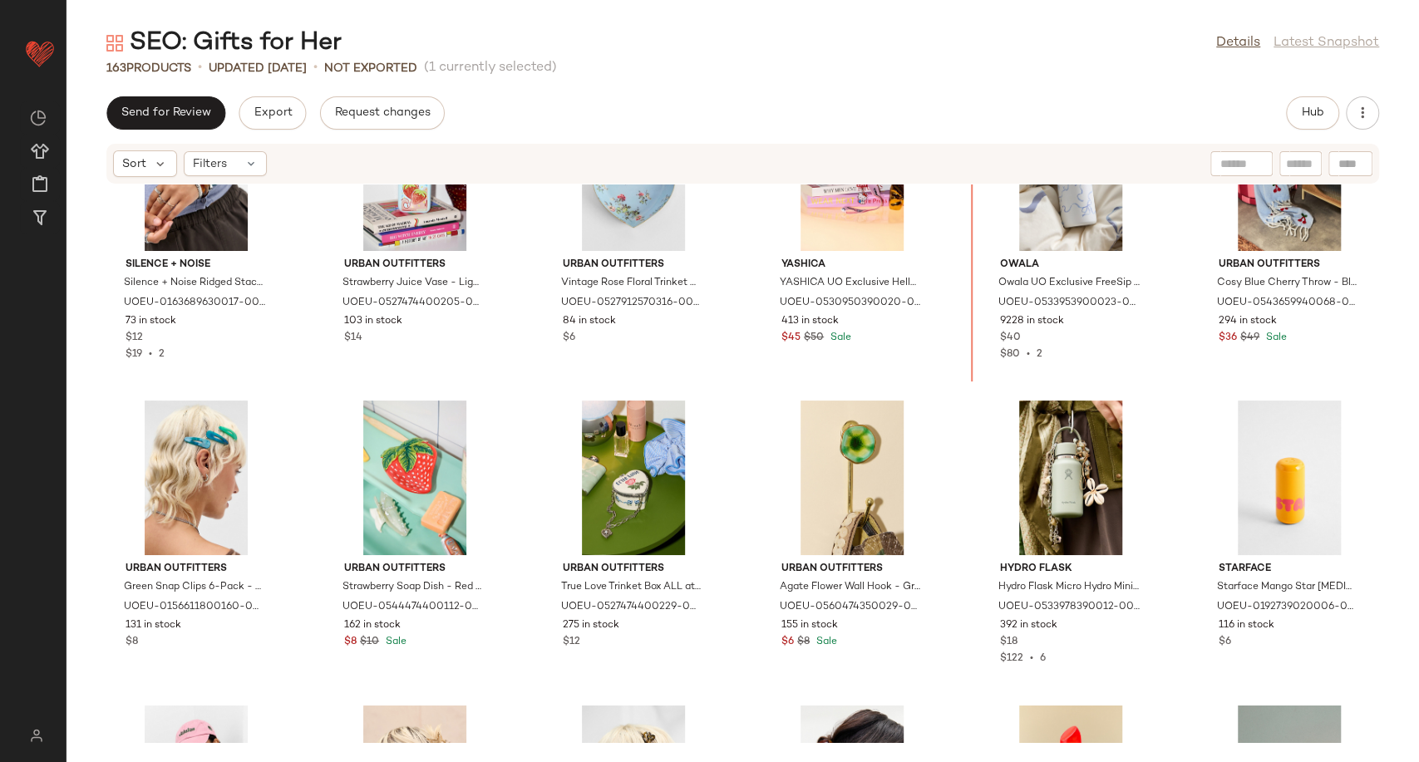
scroll to position [6490, 0]
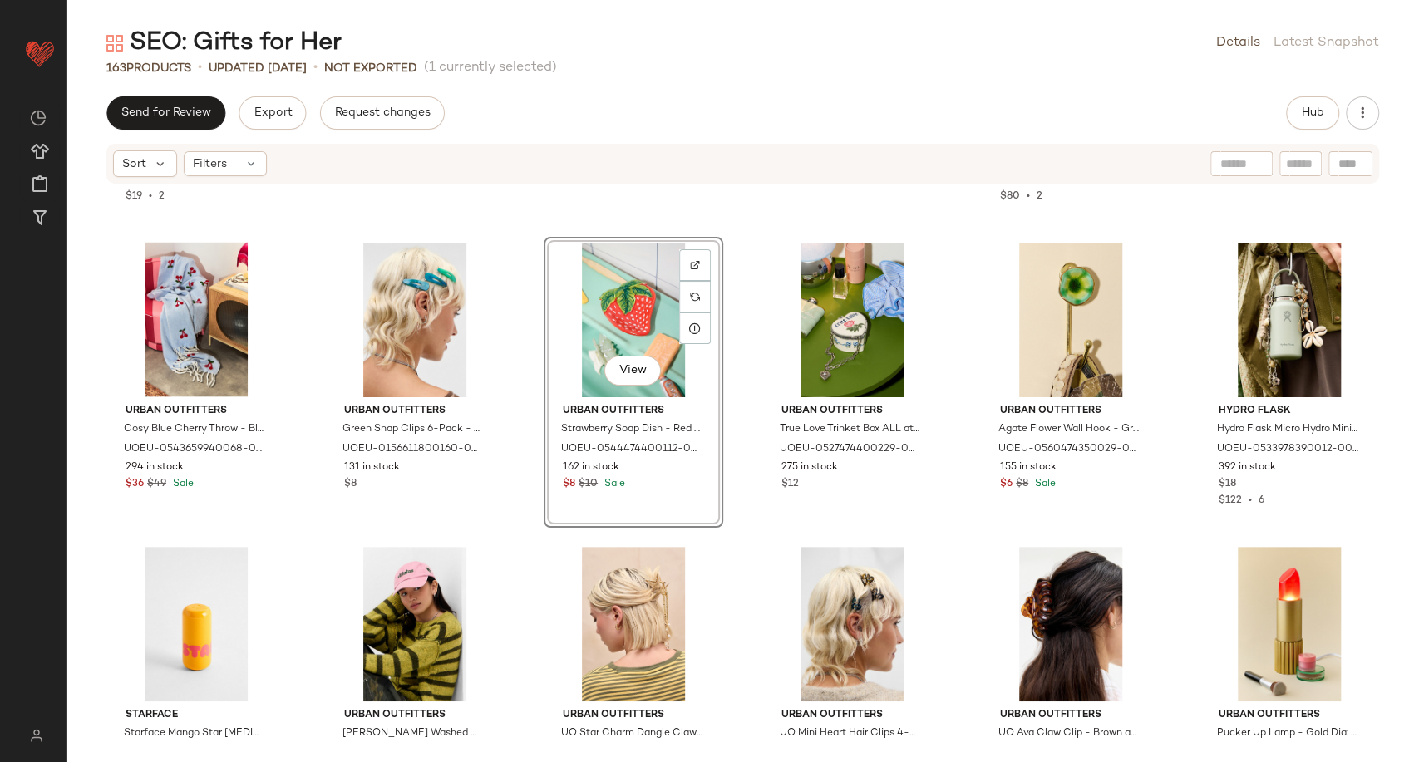
scroll to position [6658, 0]
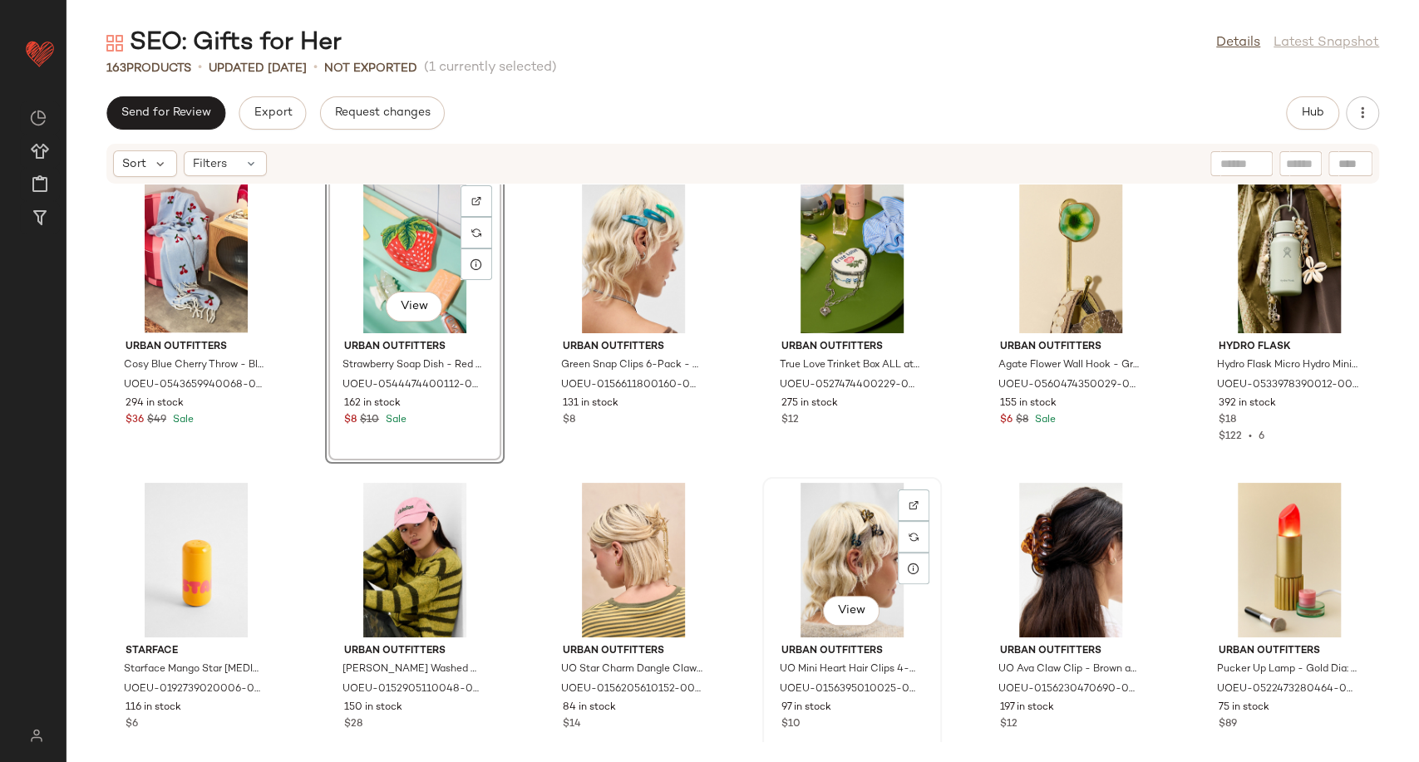
scroll to position [6750, 0]
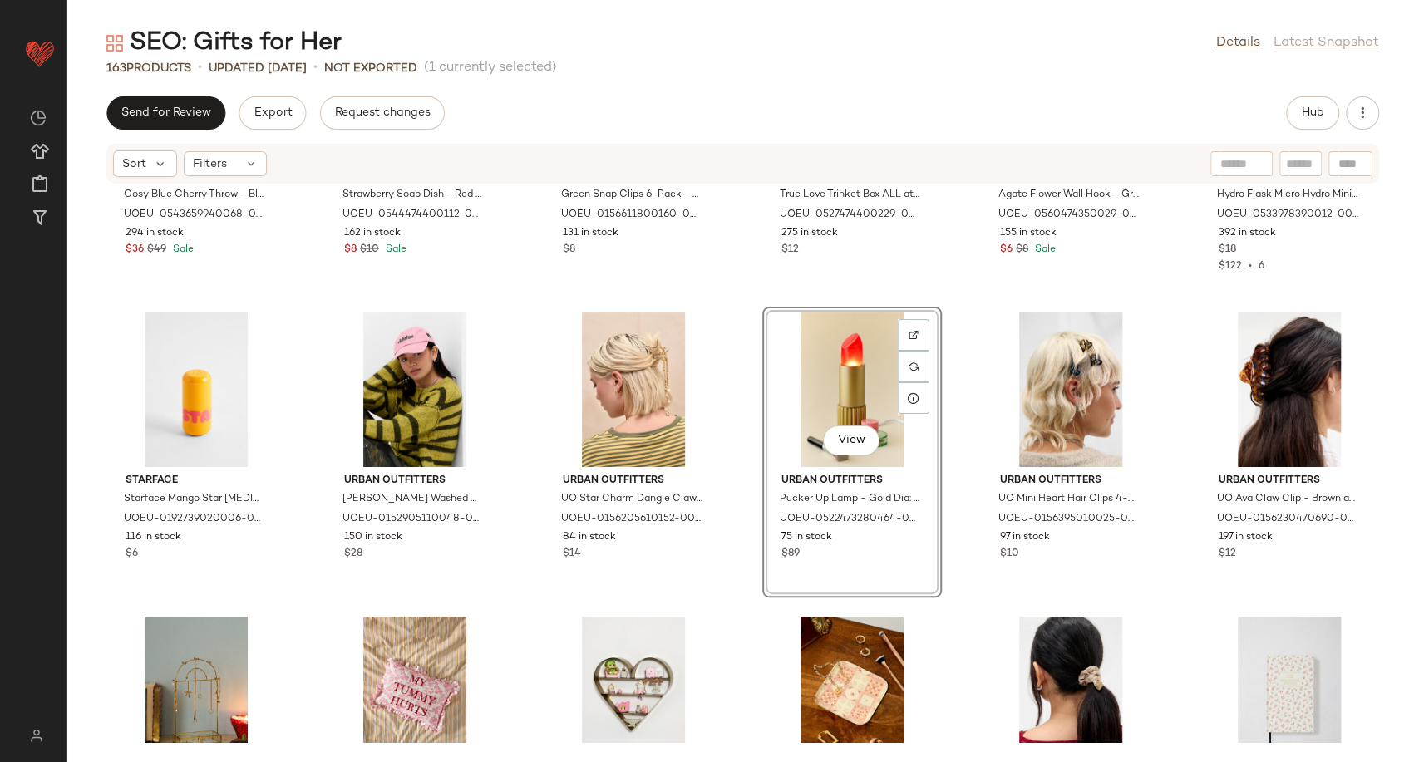
scroll to position [6936, 0]
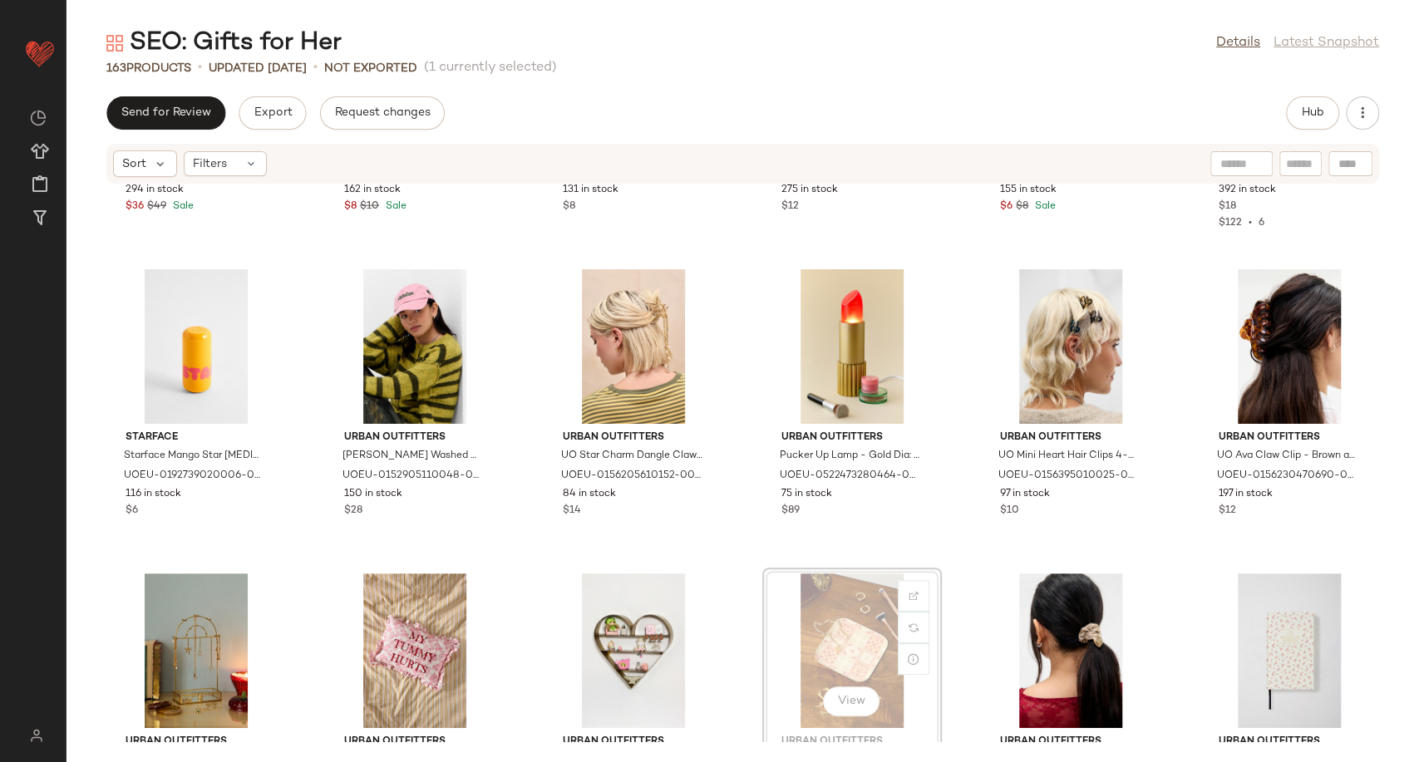
scroll to position [6937, 0]
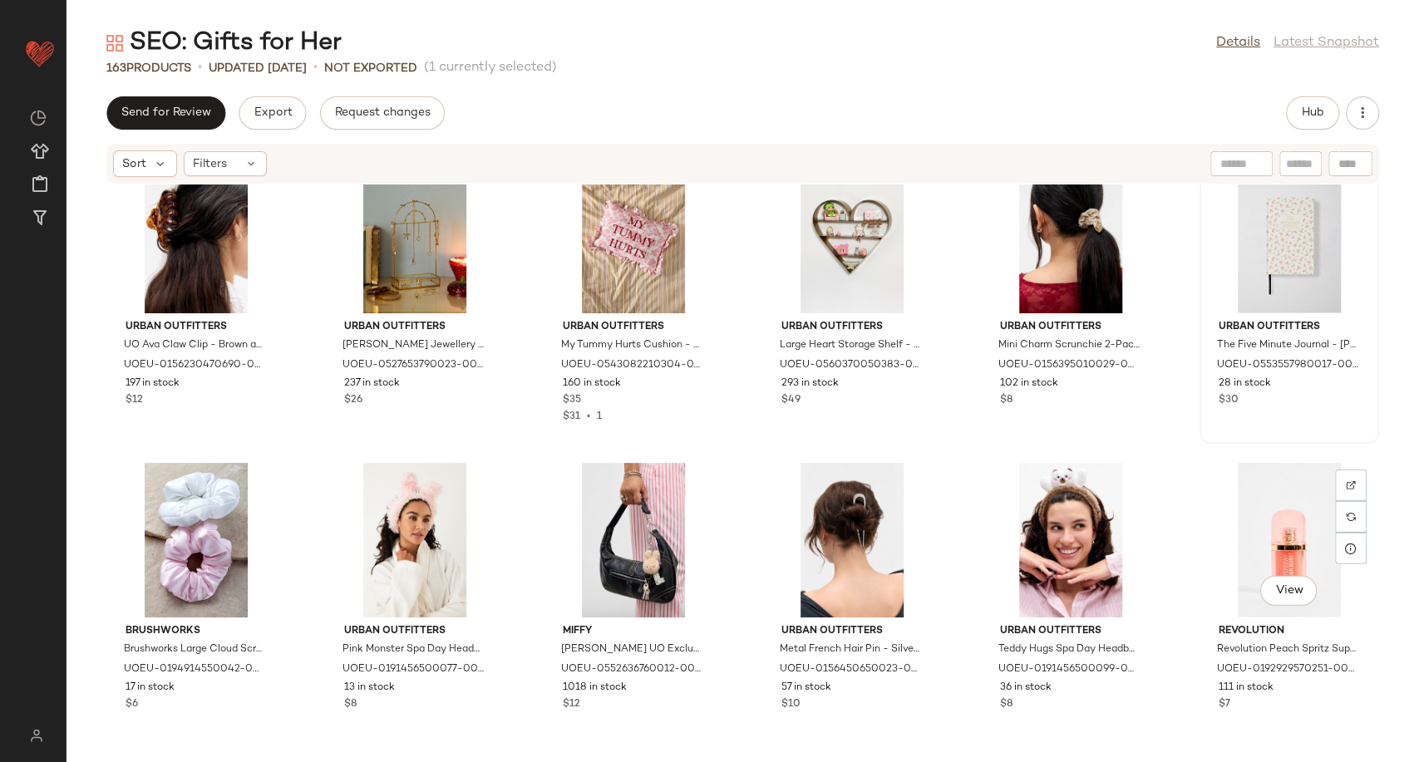
scroll to position [7399, 0]
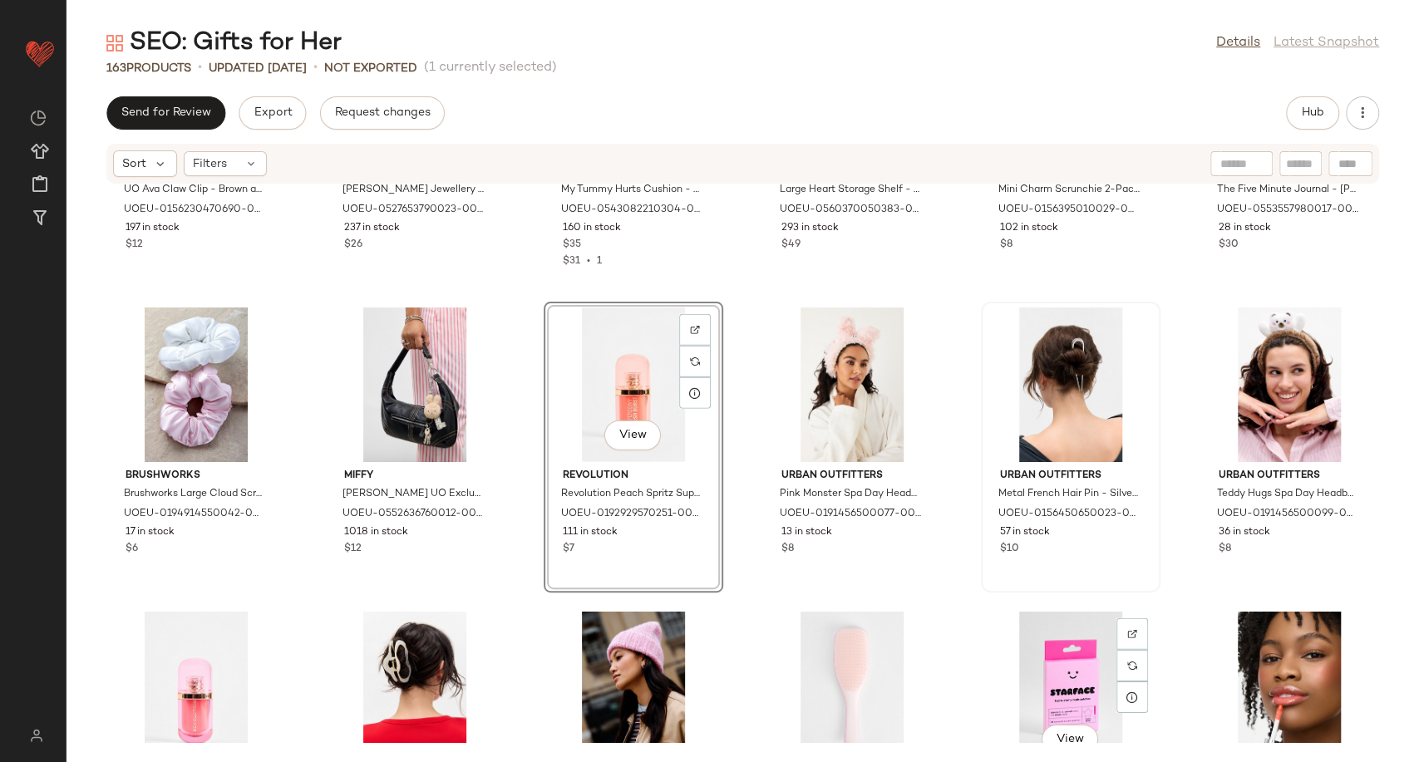
scroll to position [7583, 0]
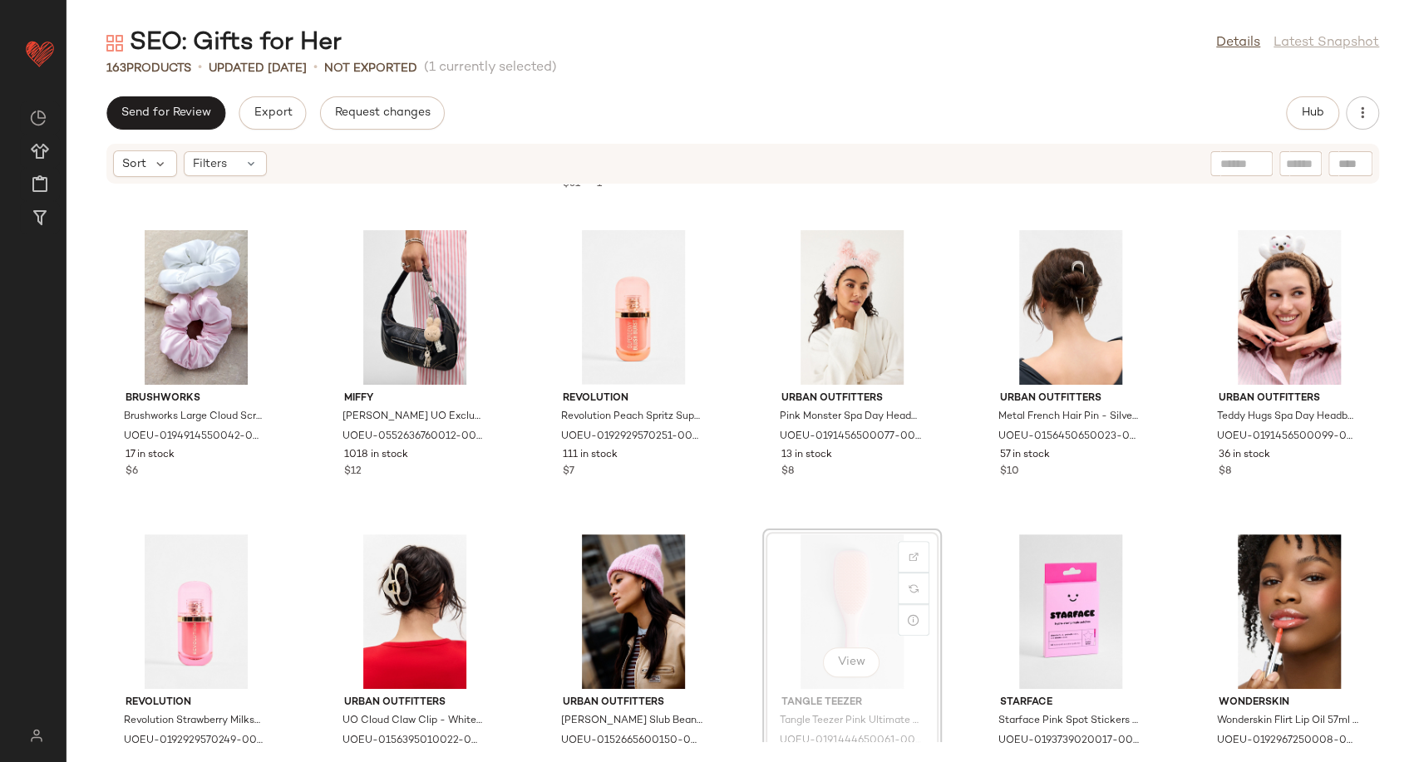
scroll to position [7584, 0]
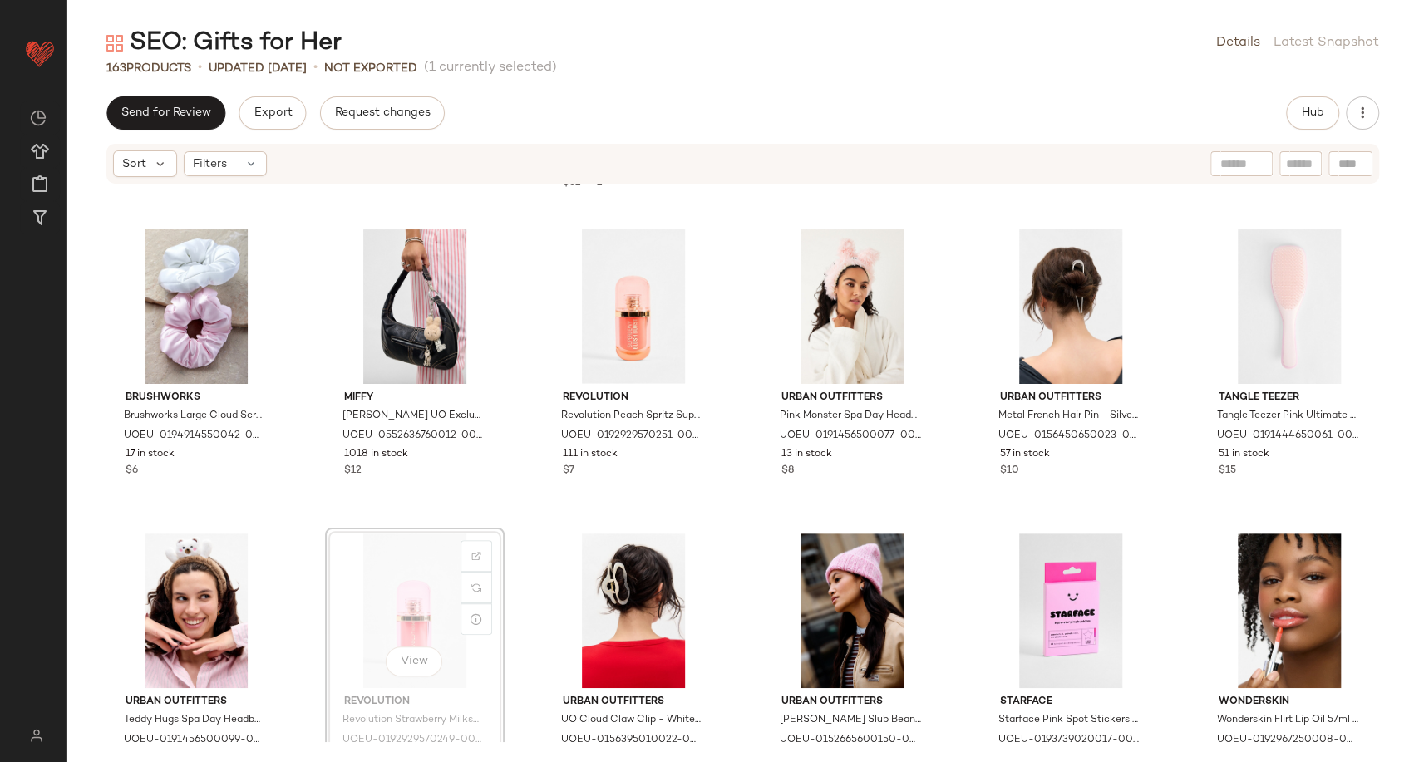
scroll to position [7586, 0]
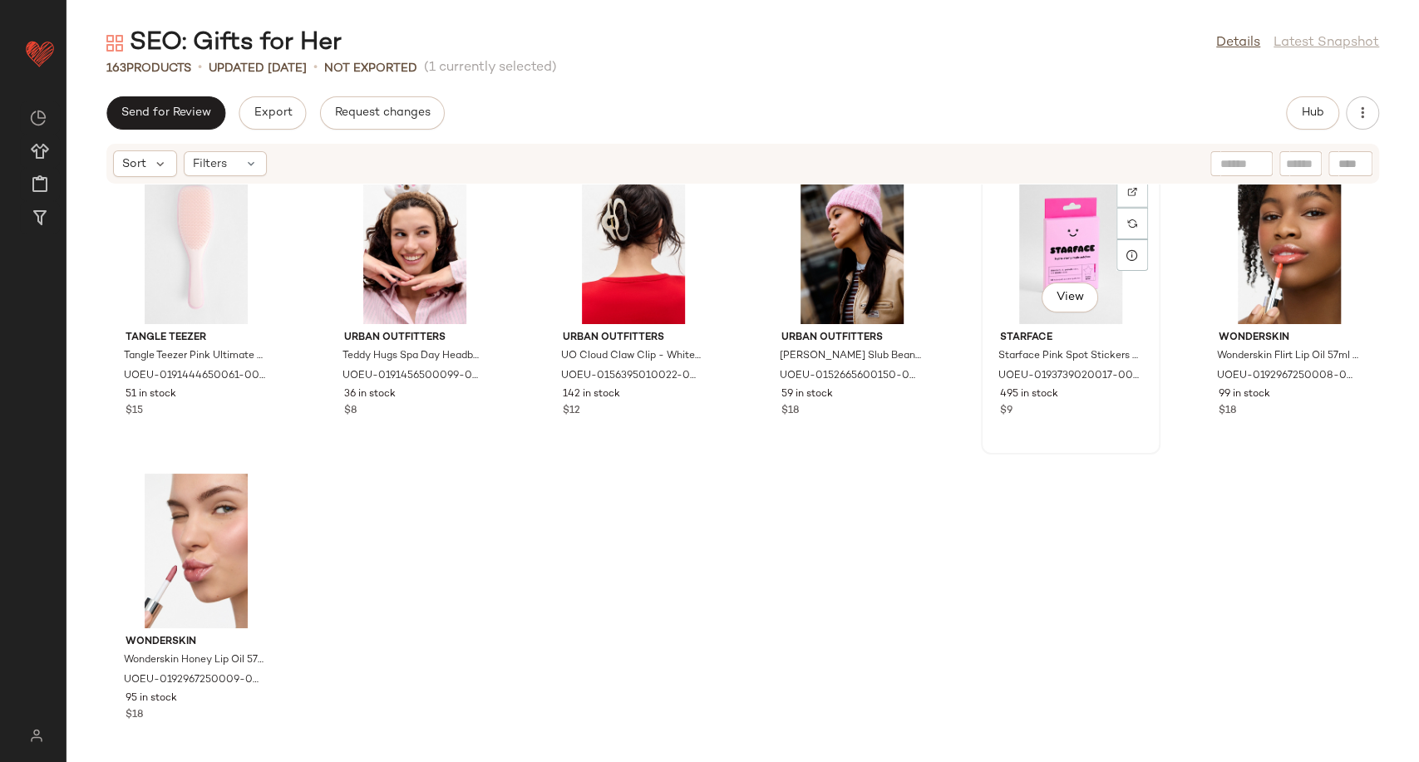
scroll to position [7964, 0]
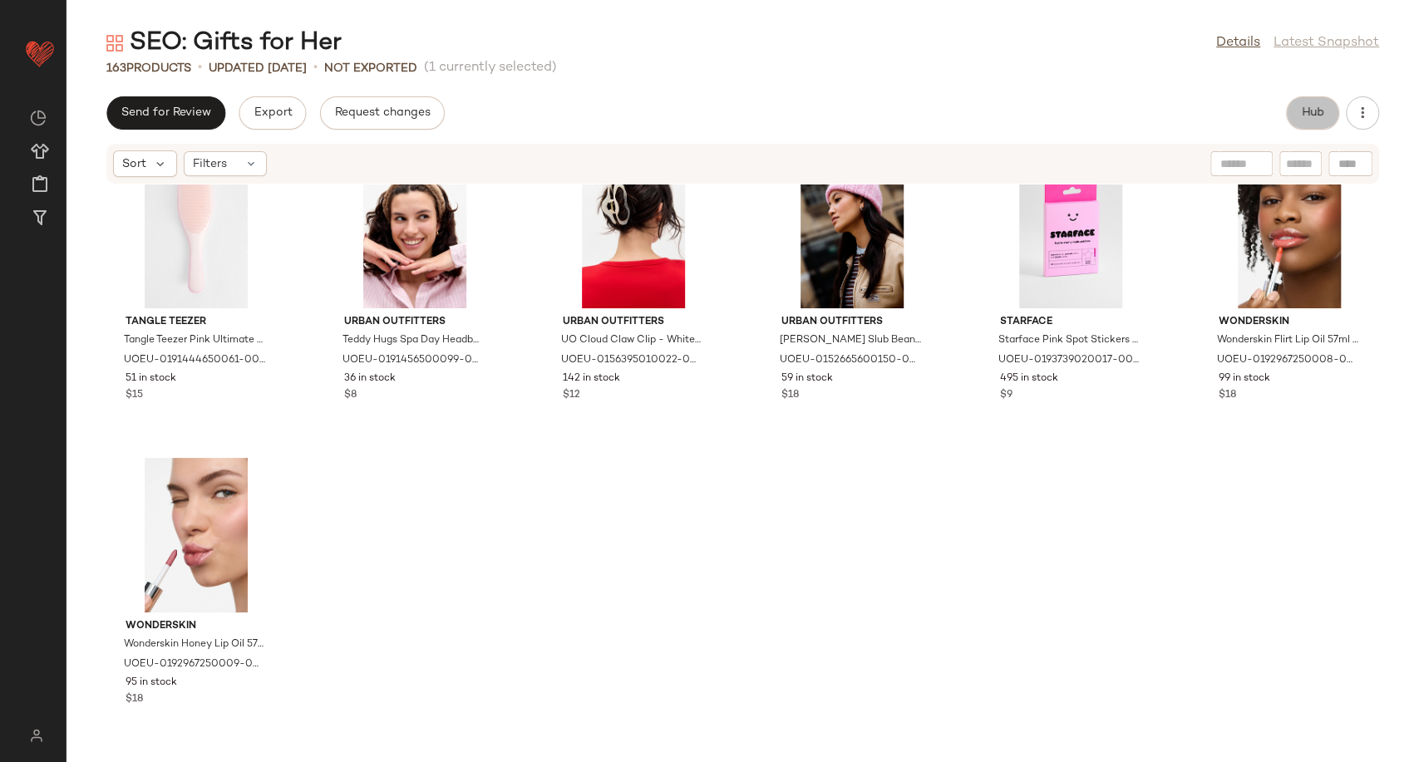
click at [1289, 111] on button "Hub" at bounding box center [1312, 112] width 53 height 33
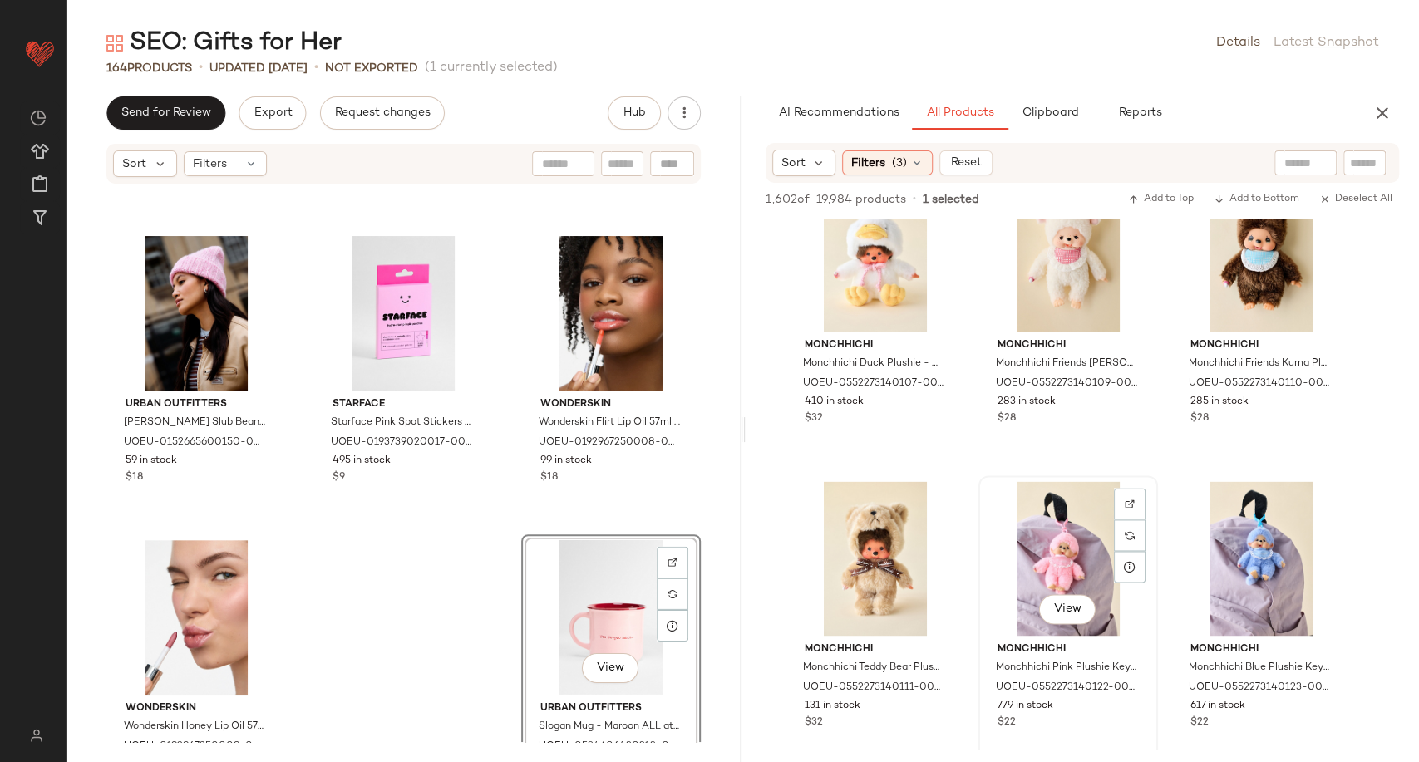
scroll to position [14317, 0]
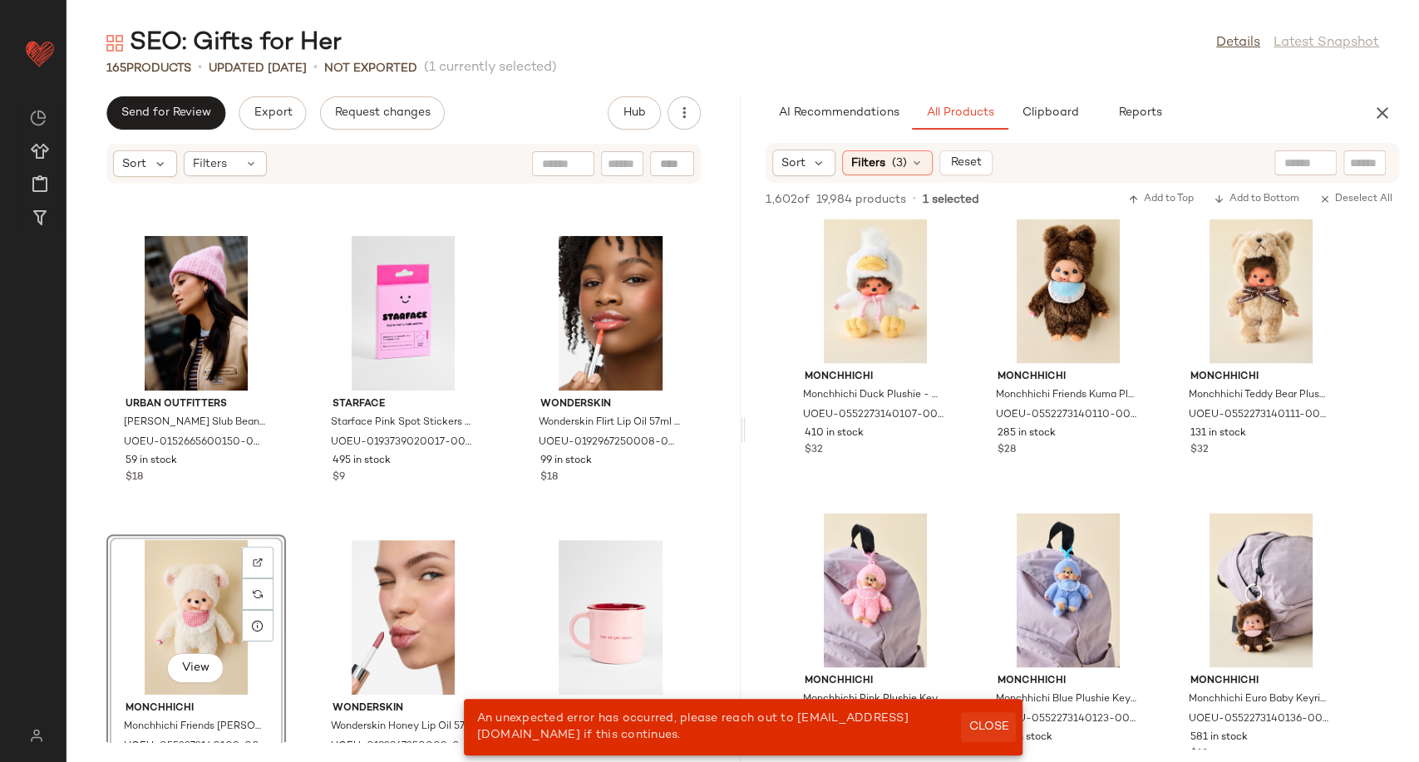
click at [980, 732] on span "Close" at bounding box center [988, 727] width 41 height 13
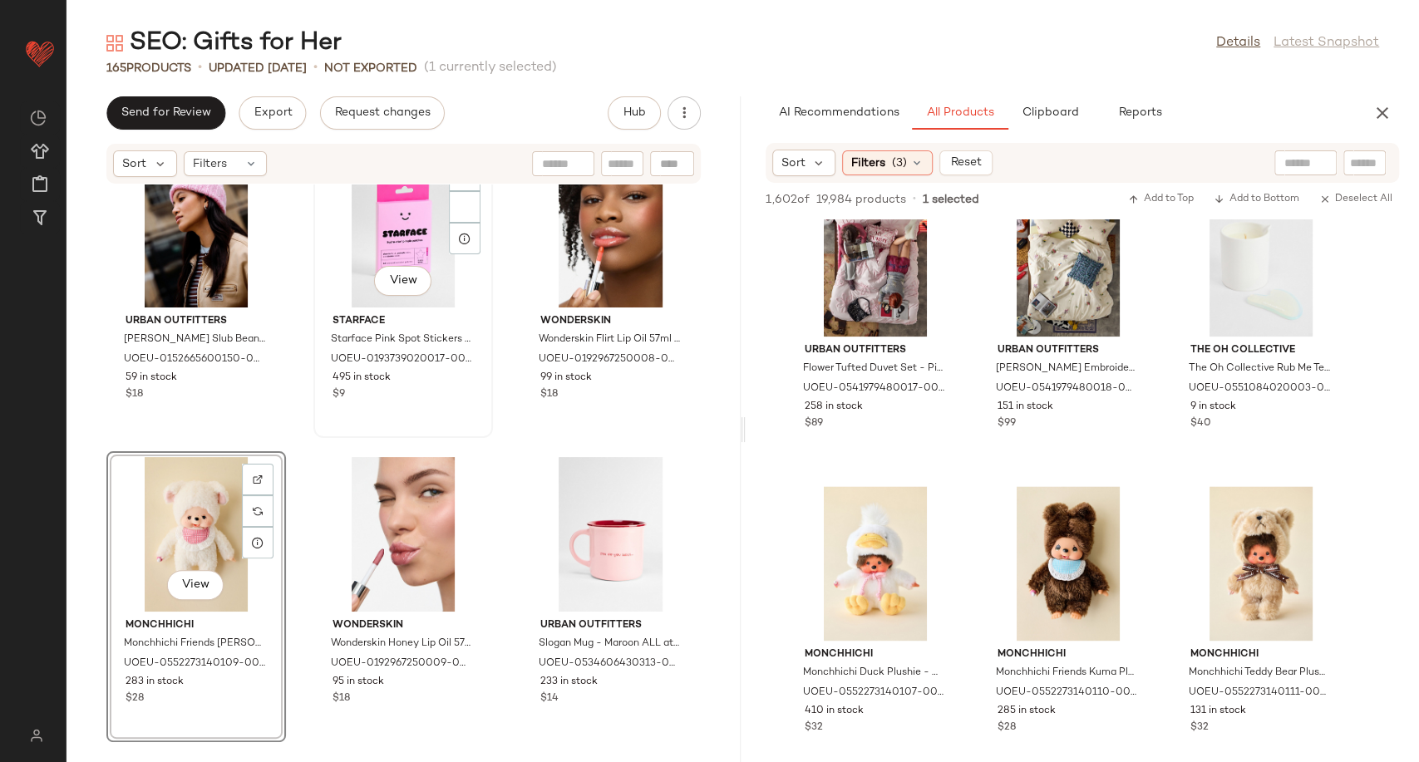
scroll to position [15810, 0]
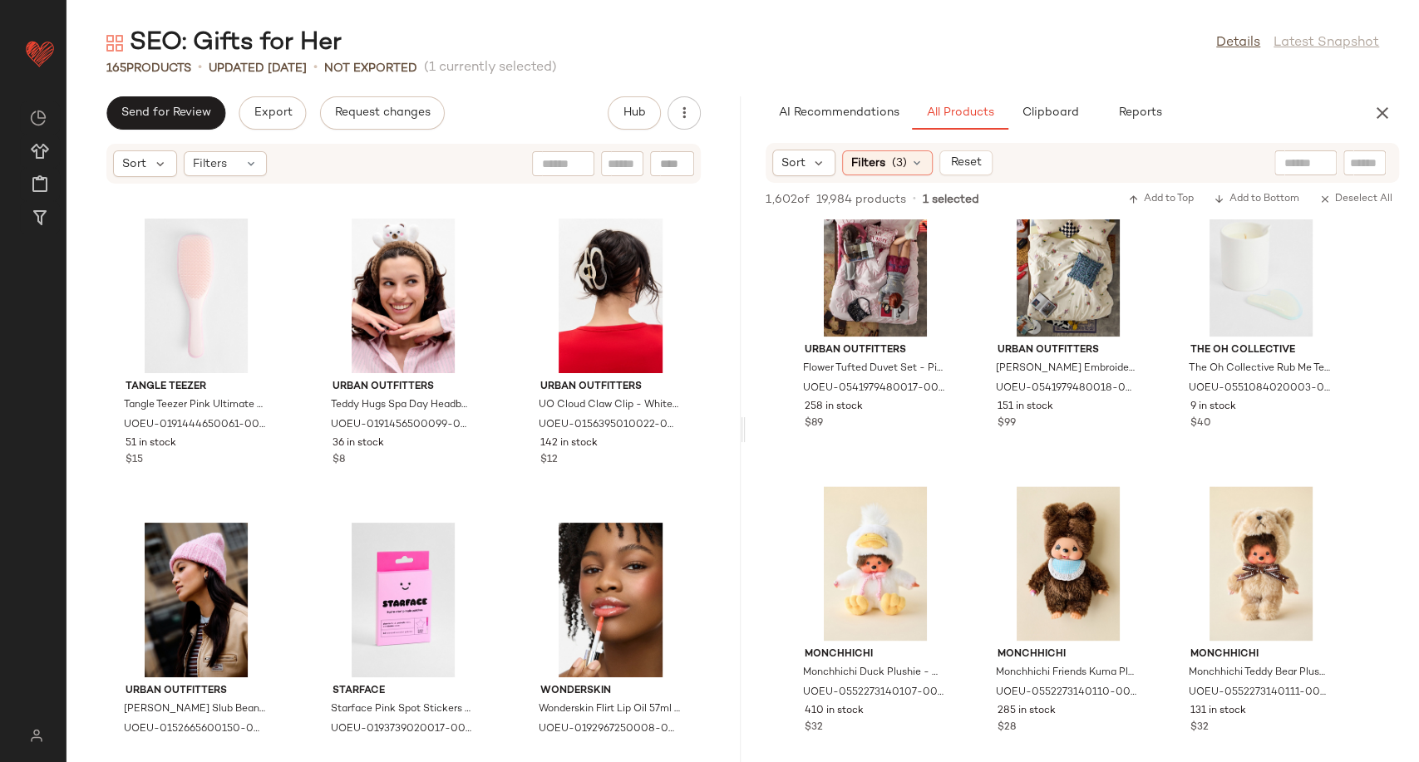
drag, startPoint x: 1383, startPoint y: 123, endPoint x: 1320, endPoint y: 131, distance: 62.8
click at [1383, 122] on button "button" at bounding box center [1382, 112] width 33 height 33
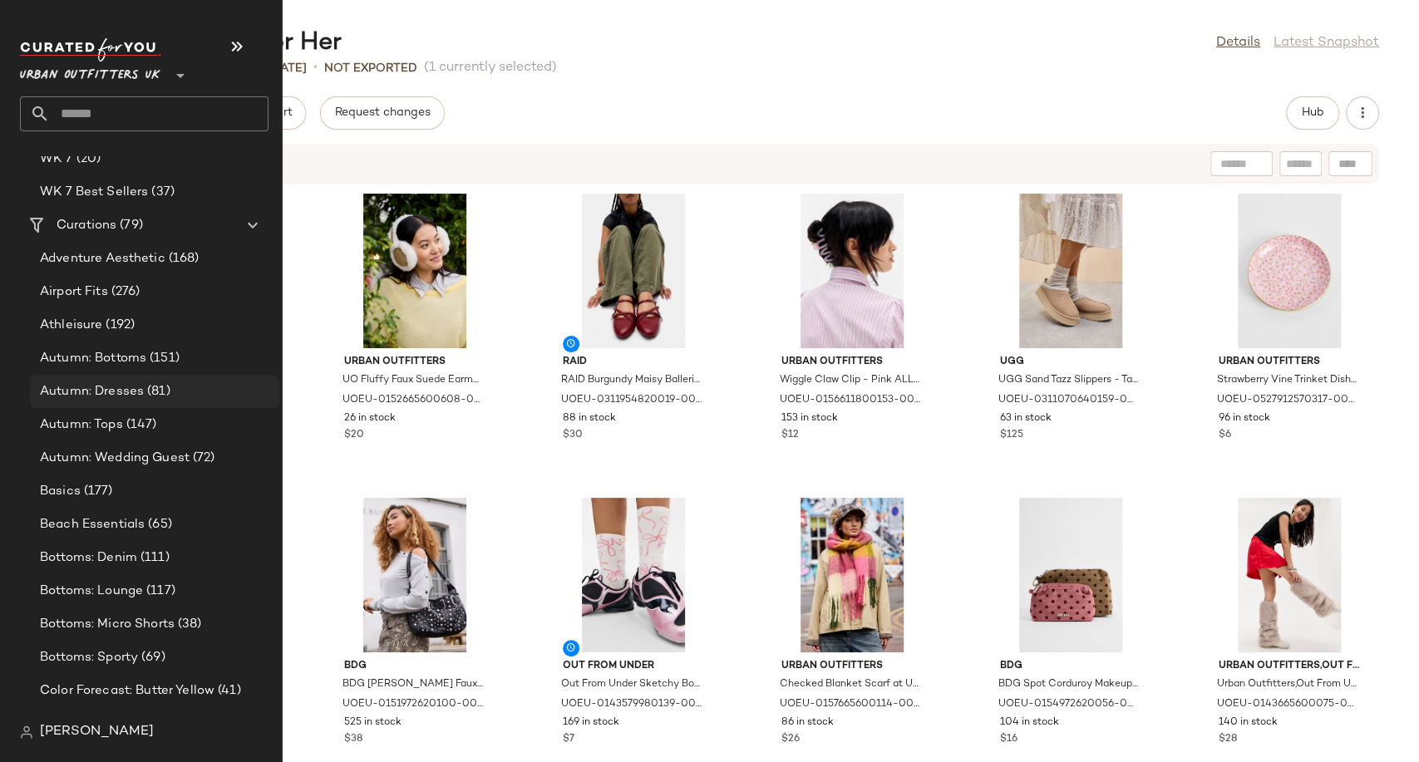
scroll to position [2863, 0]
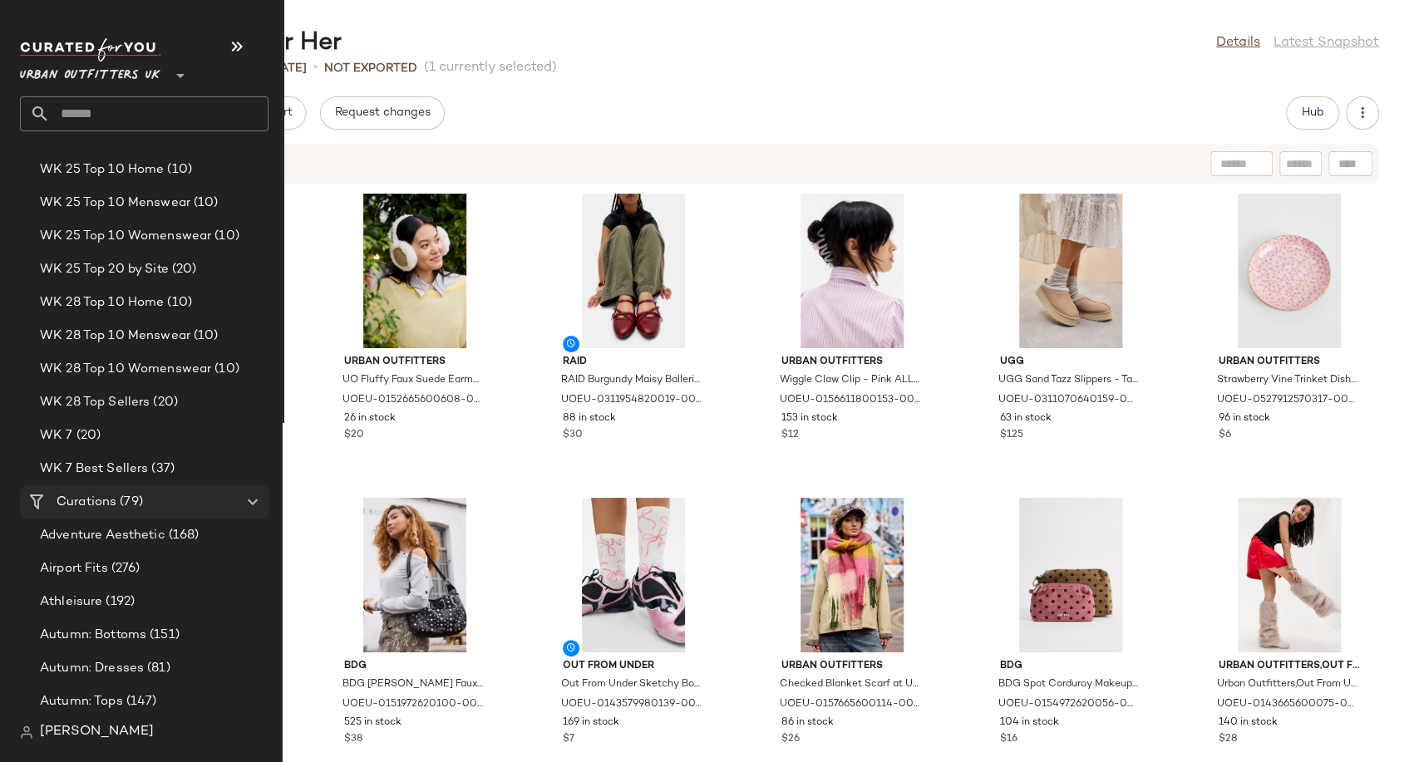
click at [109, 501] on span "Curations" at bounding box center [87, 502] width 60 height 19
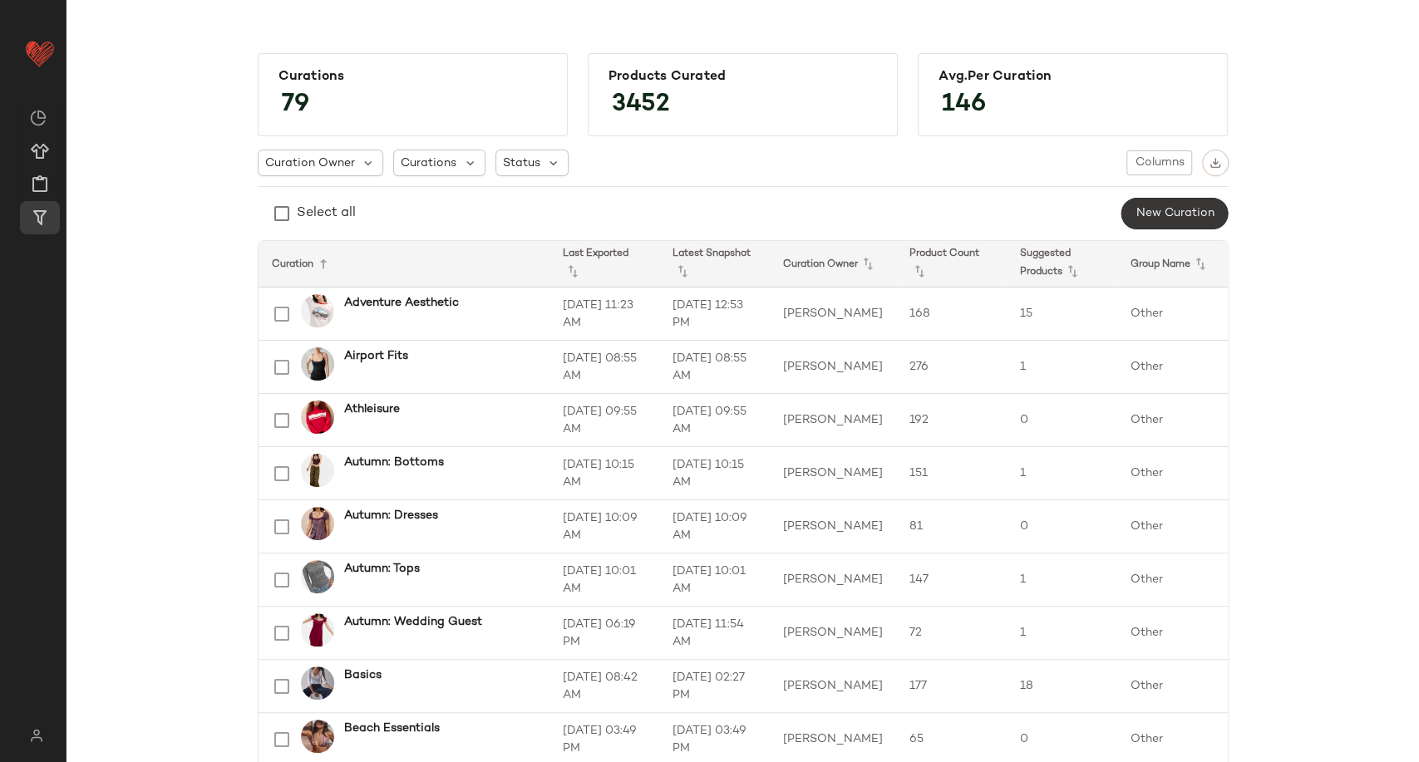
click at [1154, 214] on span "New Curation" at bounding box center [1174, 213] width 79 height 13
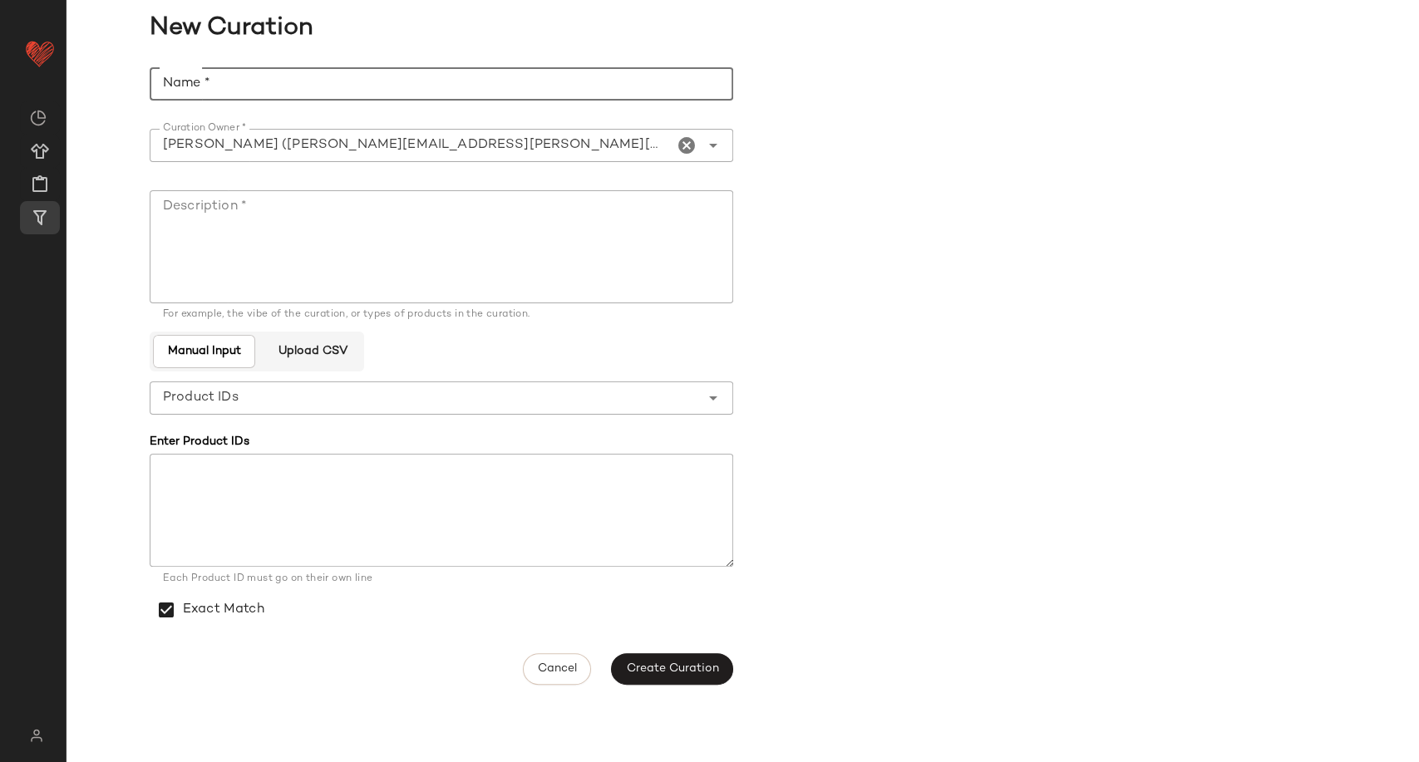
click at [604, 82] on input "Name *" at bounding box center [442, 83] width 584 height 33
type input "*"
drag, startPoint x: 391, startPoint y: 76, endPoint x: 145, endPoint y: 81, distance: 245.3
click at [146, 81] on div "**********" at bounding box center [743, 376] width 1353 height 638
type input "**********"
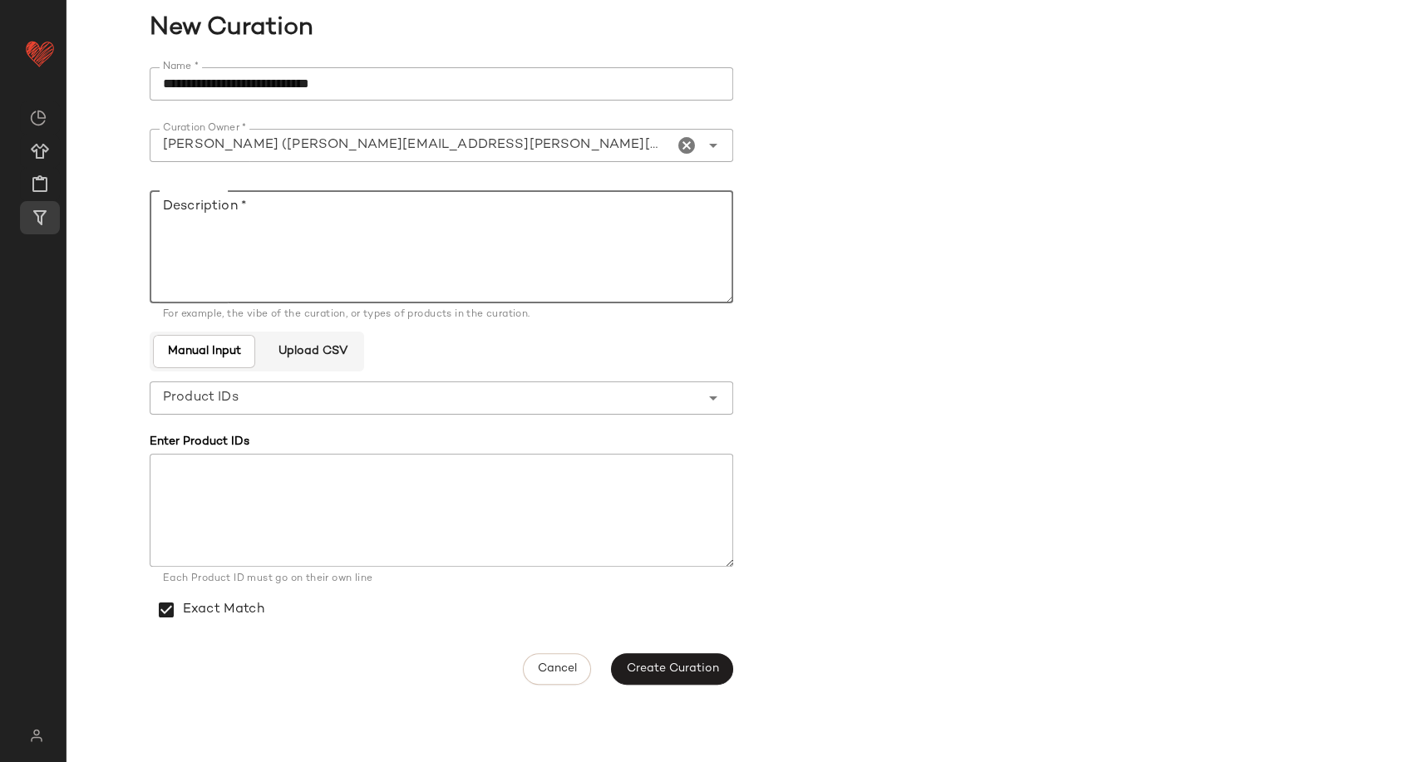
click at [260, 229] on textarea "Description *" at bounding box center [442, 246] width 584 height 113
paste textarea "**********"
type textarea "**********"
click at [677, 678] on button "Create Curation" at bounding box center [671, 669] width 121 height 32
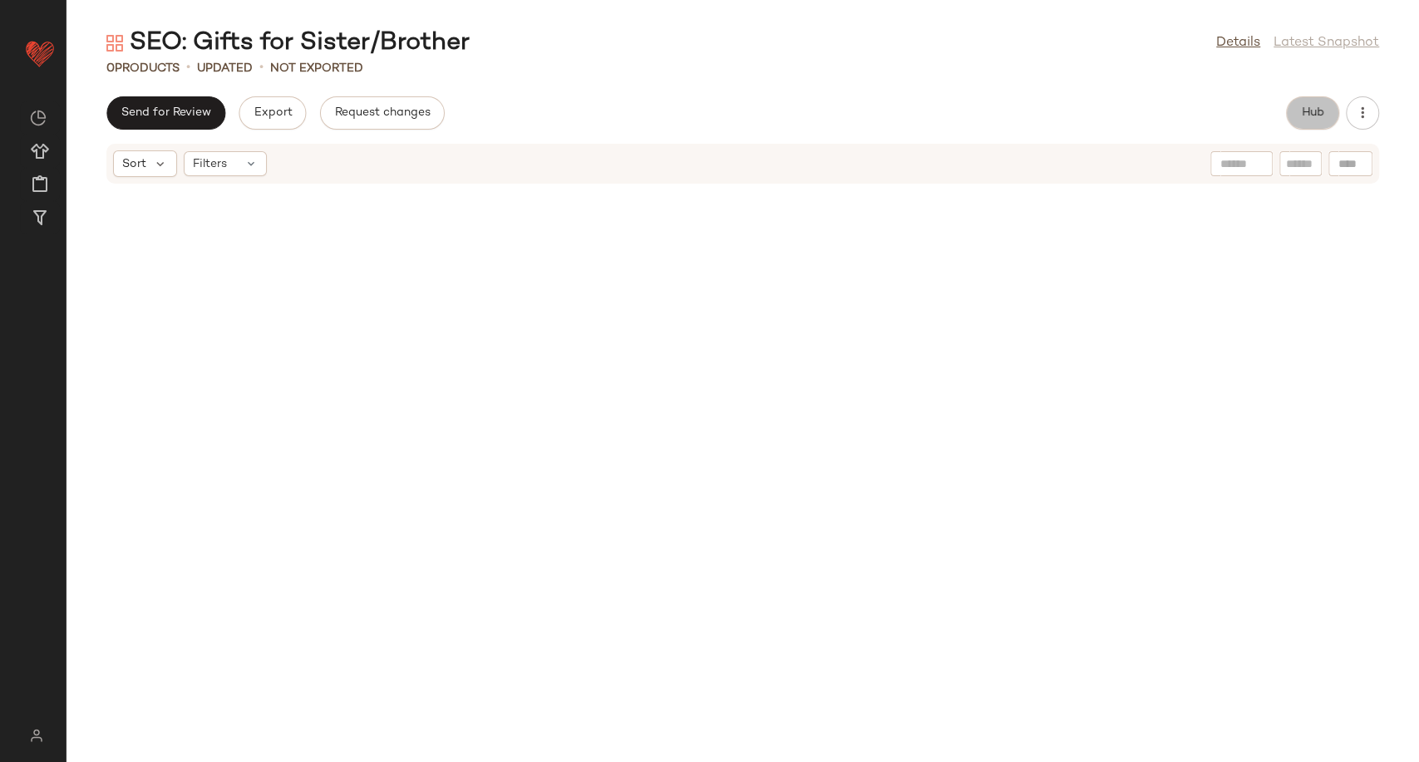
click at [1309, 106] on span "Hub" at bounding box center [1312, 112] width 23 height 13
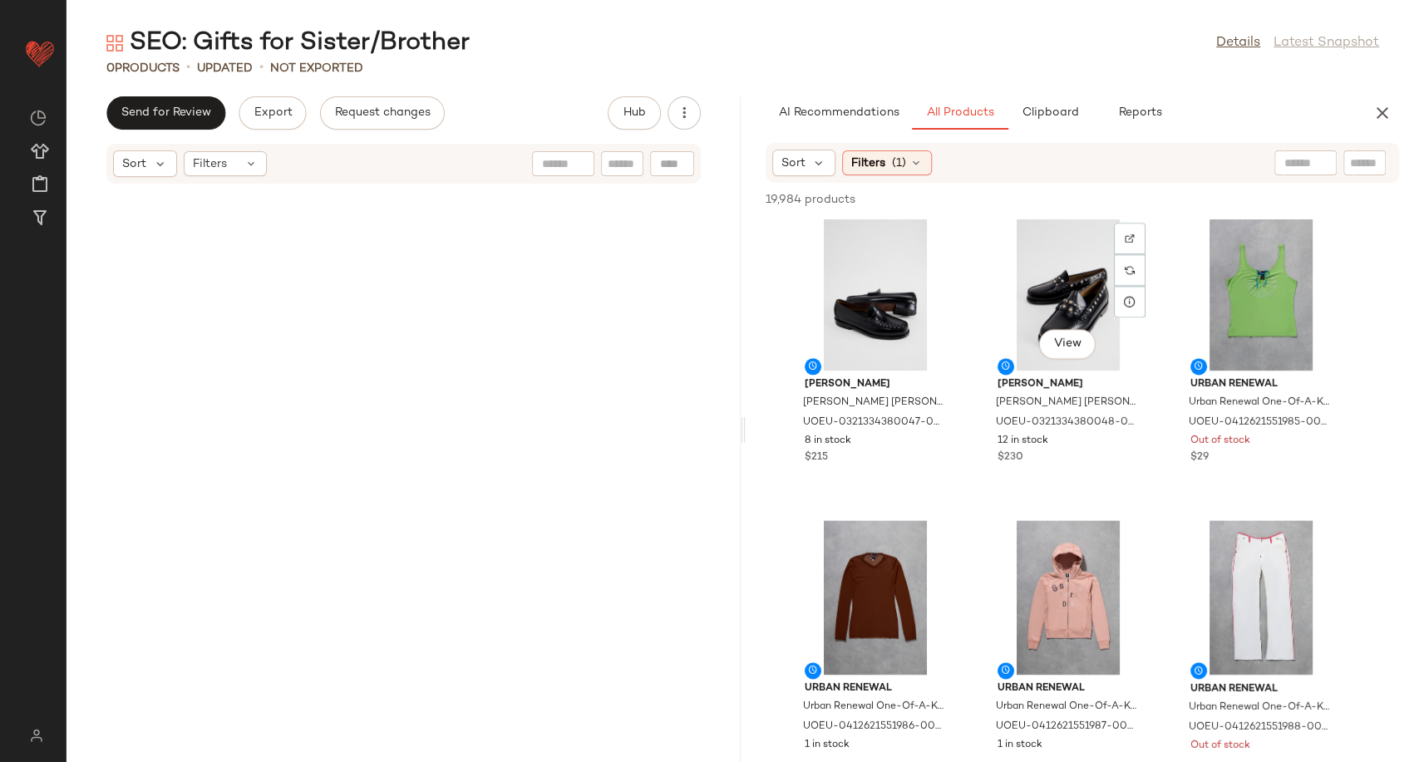
scroll to position [1108, 0]
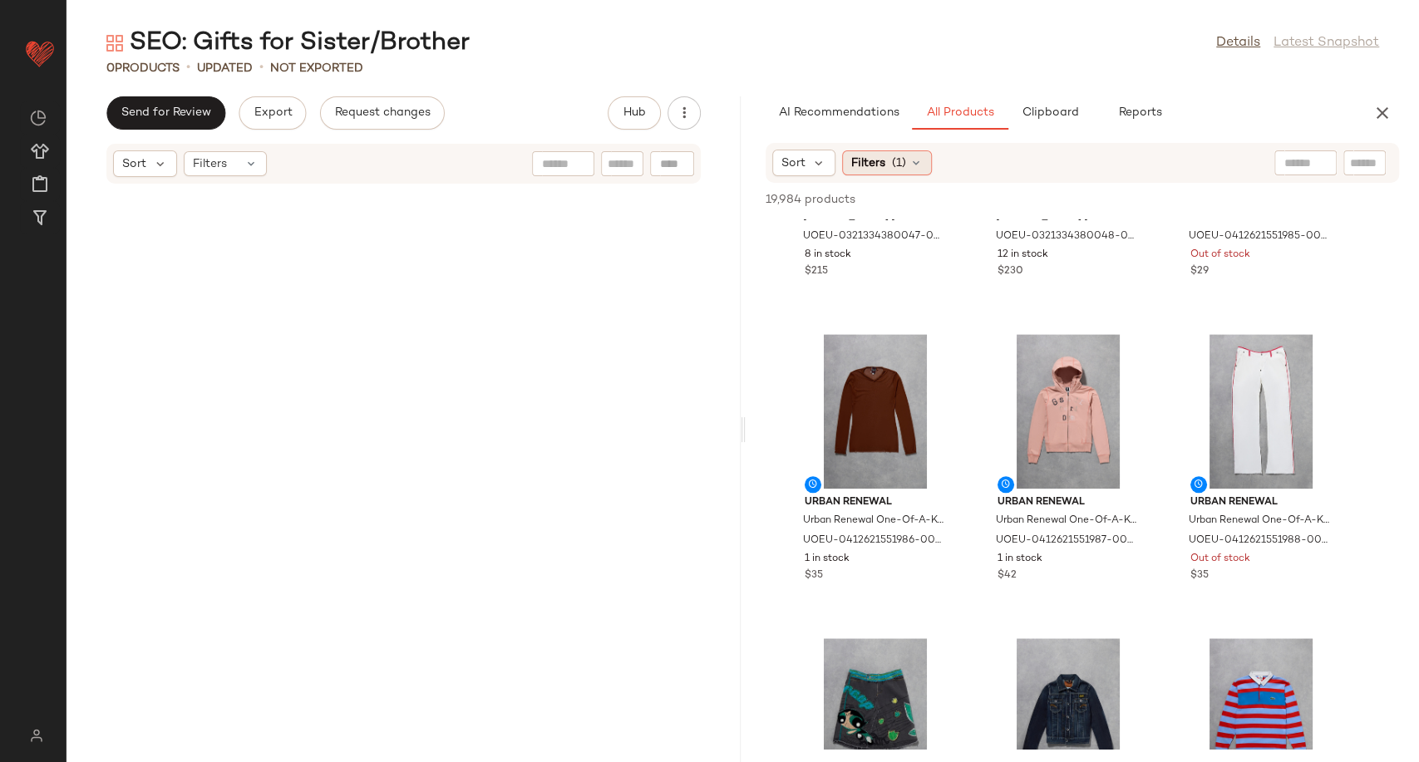
click at [913, 160] on icon at bounding box center [915, 162] width 13 height 13
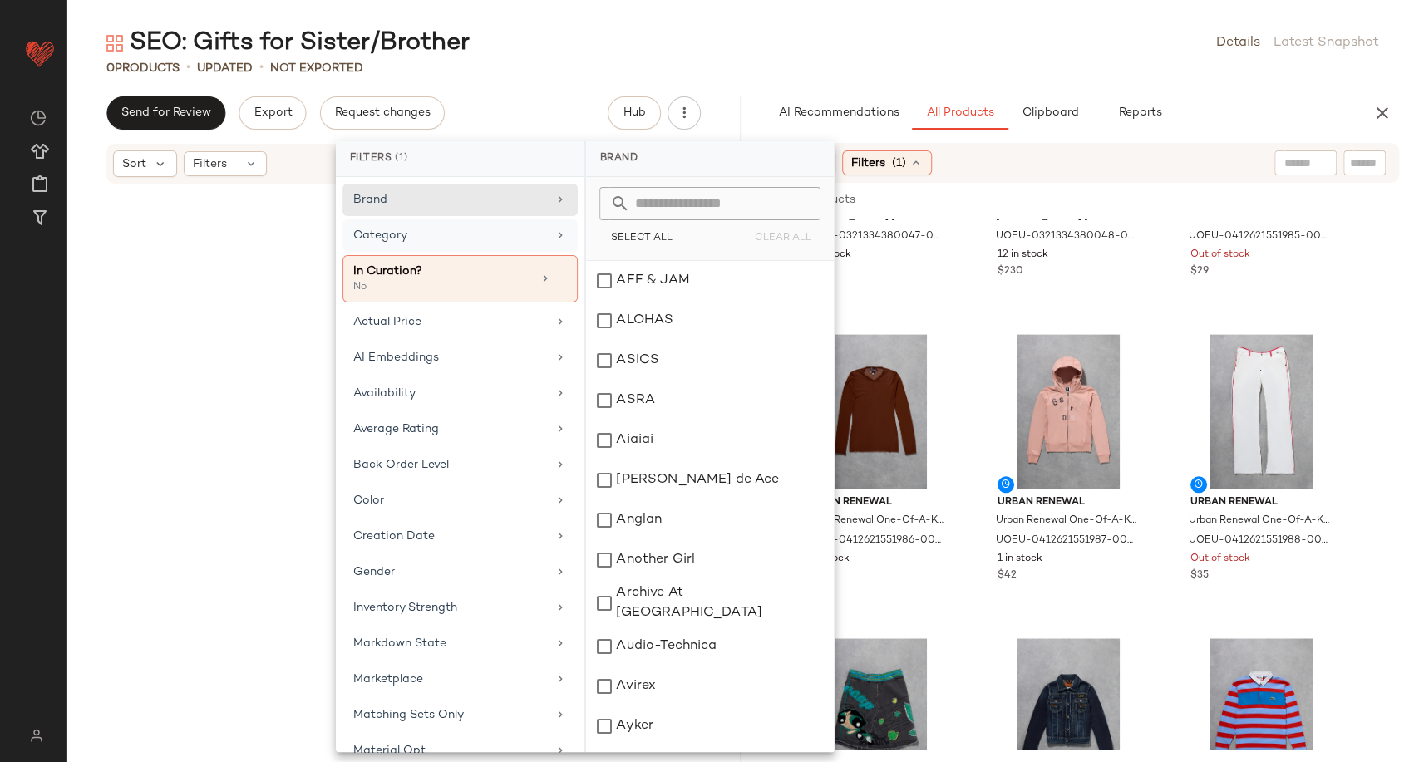
click at [531, 237] on div "Category" at bounding box center [450, 235] width 194 height 17
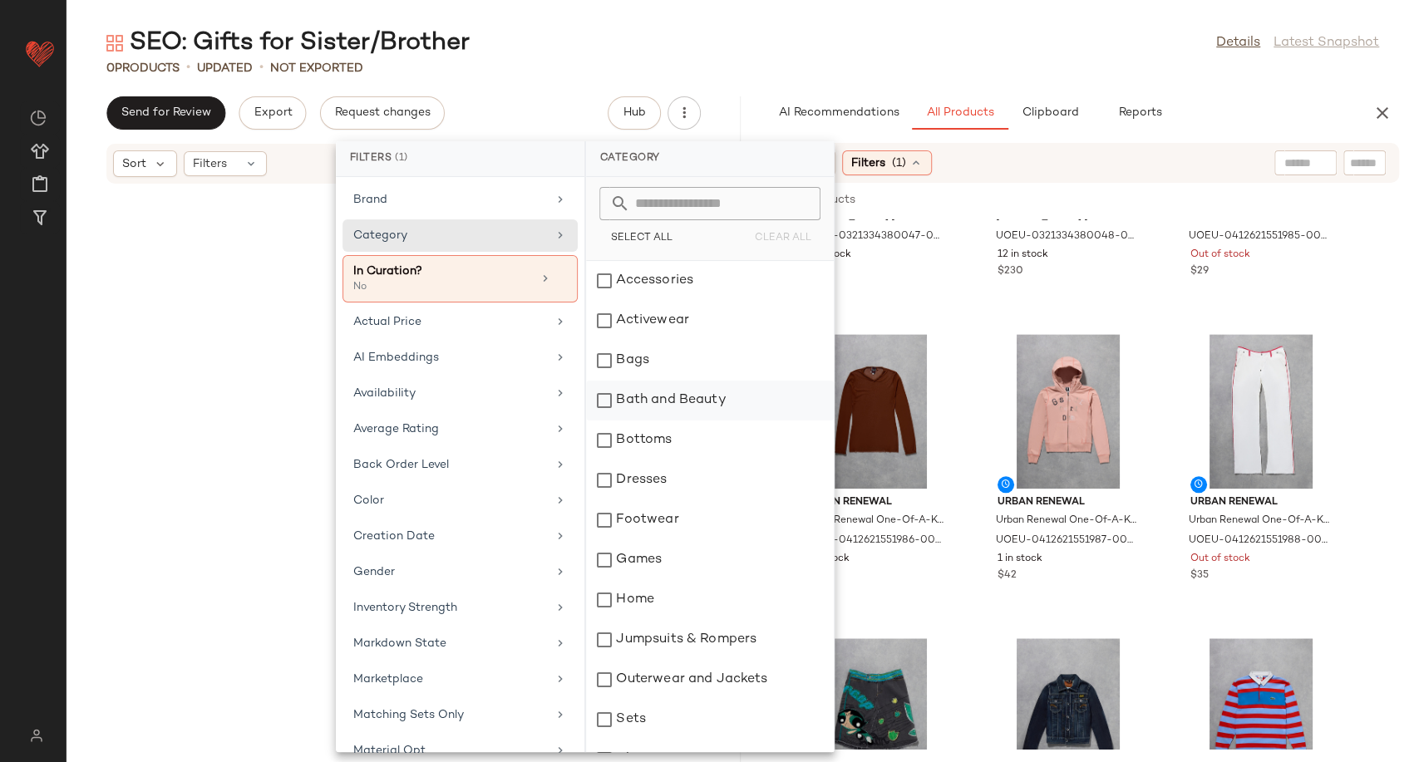
click at [662, 410] on div "Bath and Beauty" at bounding box center [710, 401] width 248 height 40
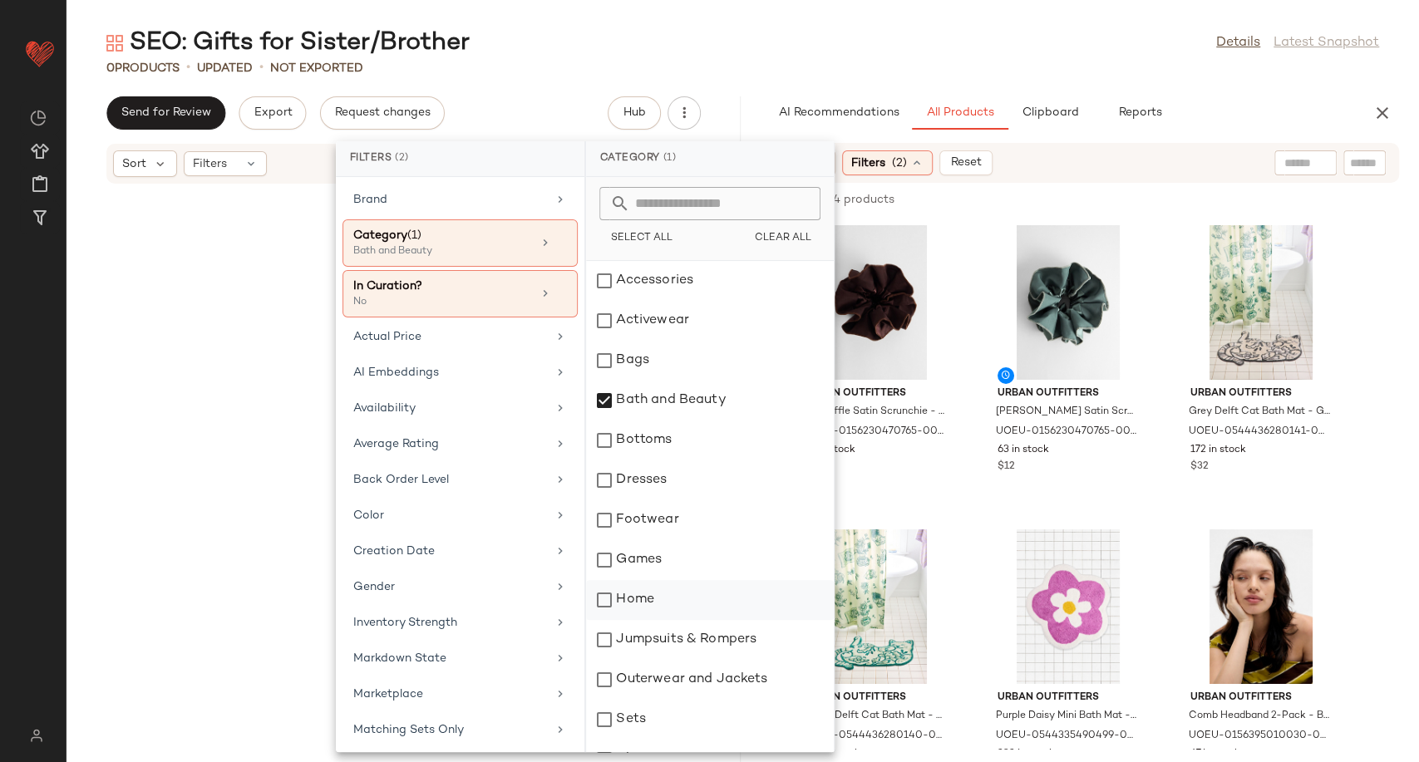
click at [681, 605] on div "Home" at bounding box center [710, 600] width 248 height 40
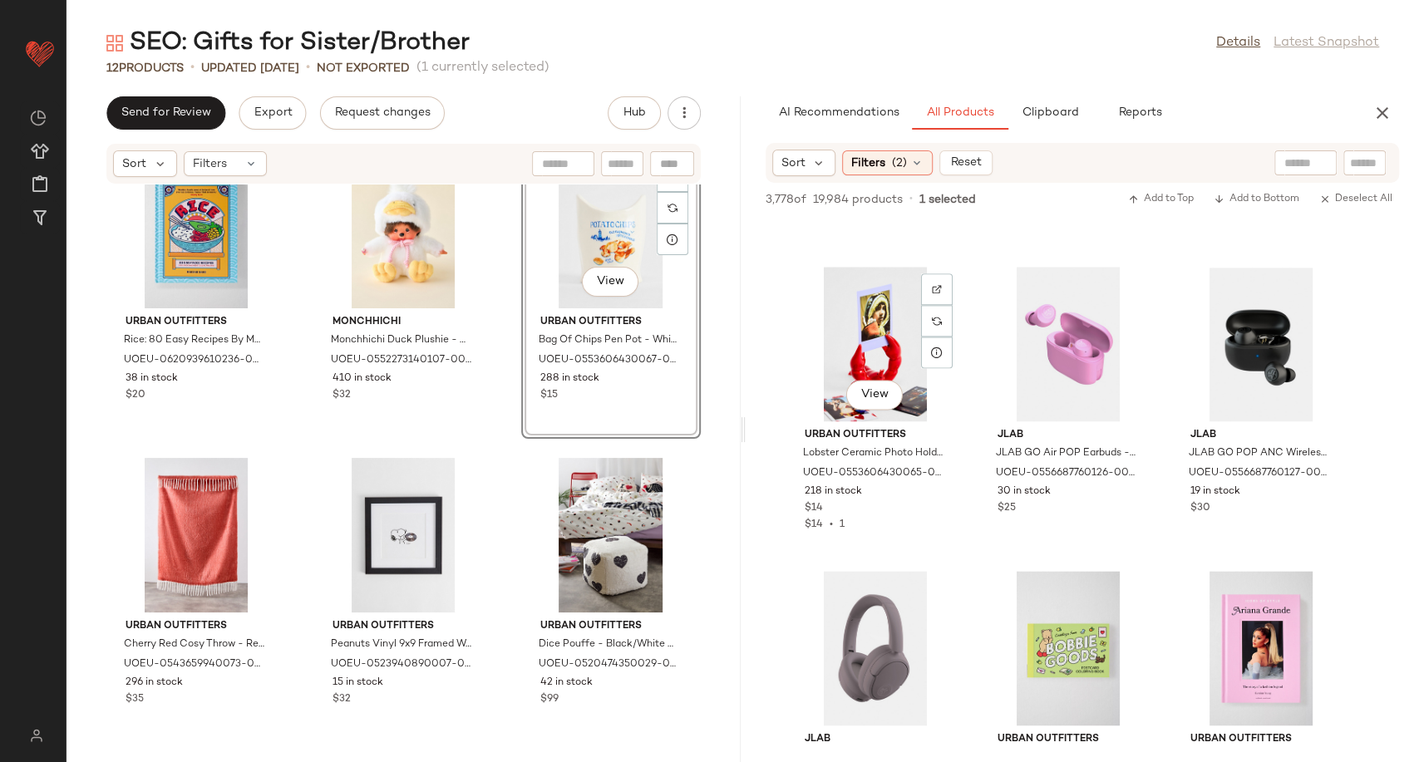
scroll to position [14133, 0]
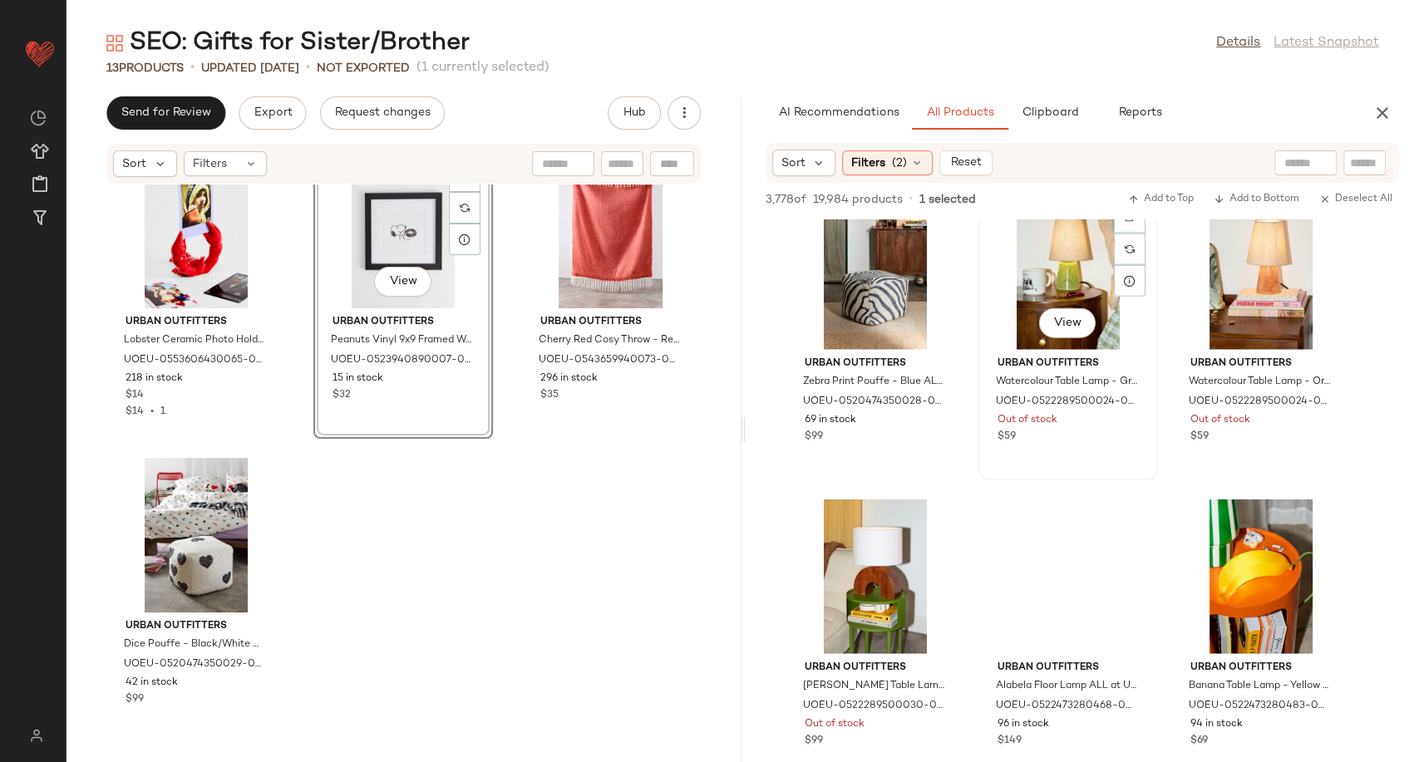
scroll to position [19636, 0]
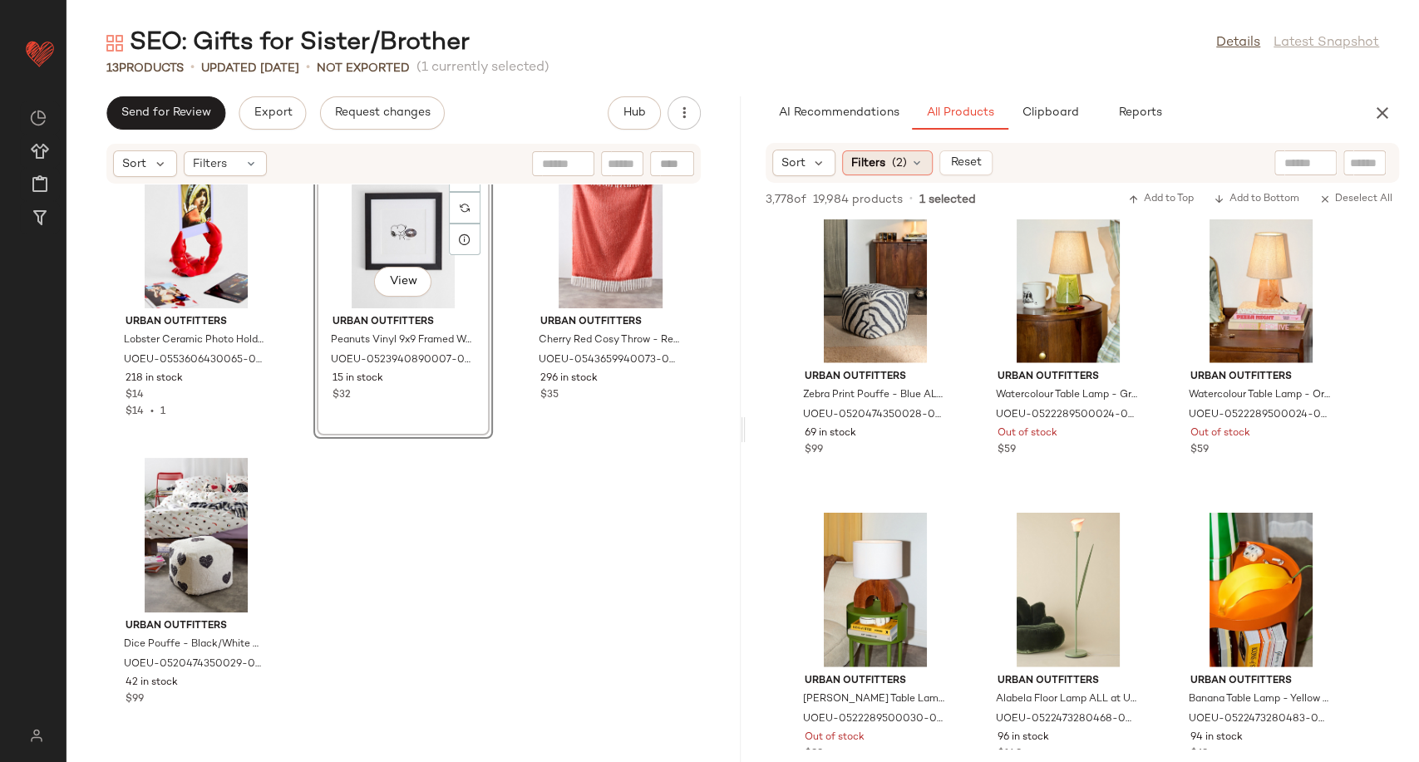
click at [924, 154] on div "Filters (2)" at bounding box center [887, 162] width 91 height 25
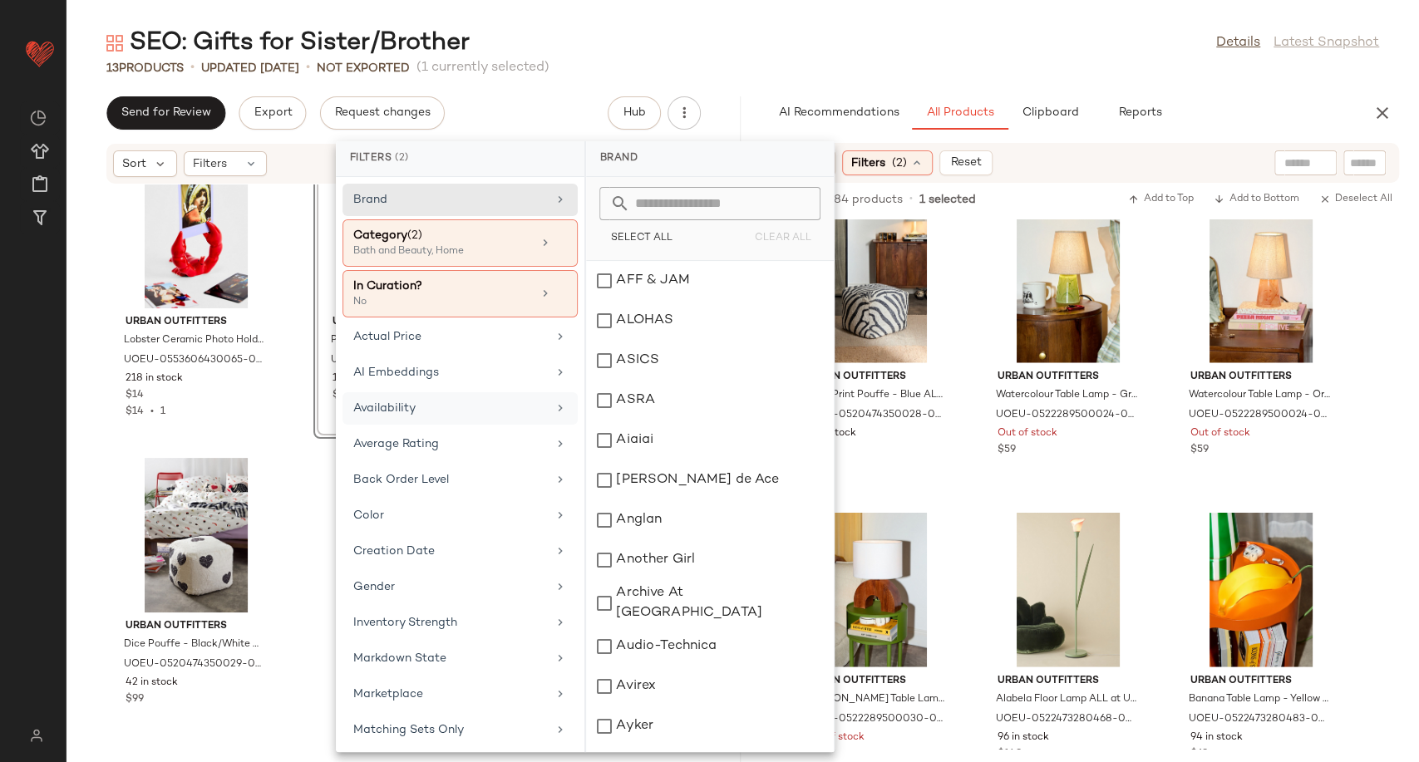
click at [443, 409] on div "Availability" at bounding box center [450, 408] width 194 height 17
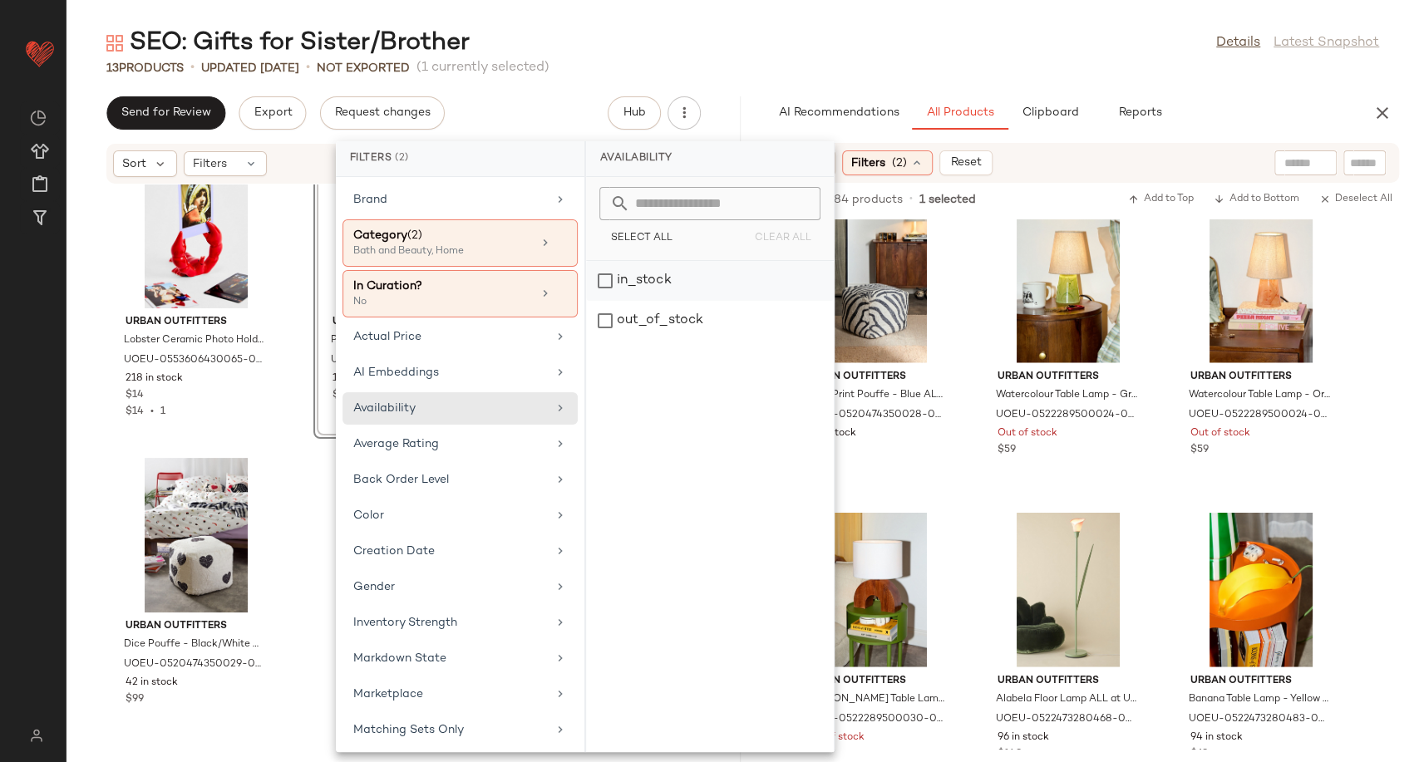
click at [658, 275] on div "in_stock" at bounding box center [710, 281] width 248 height 40
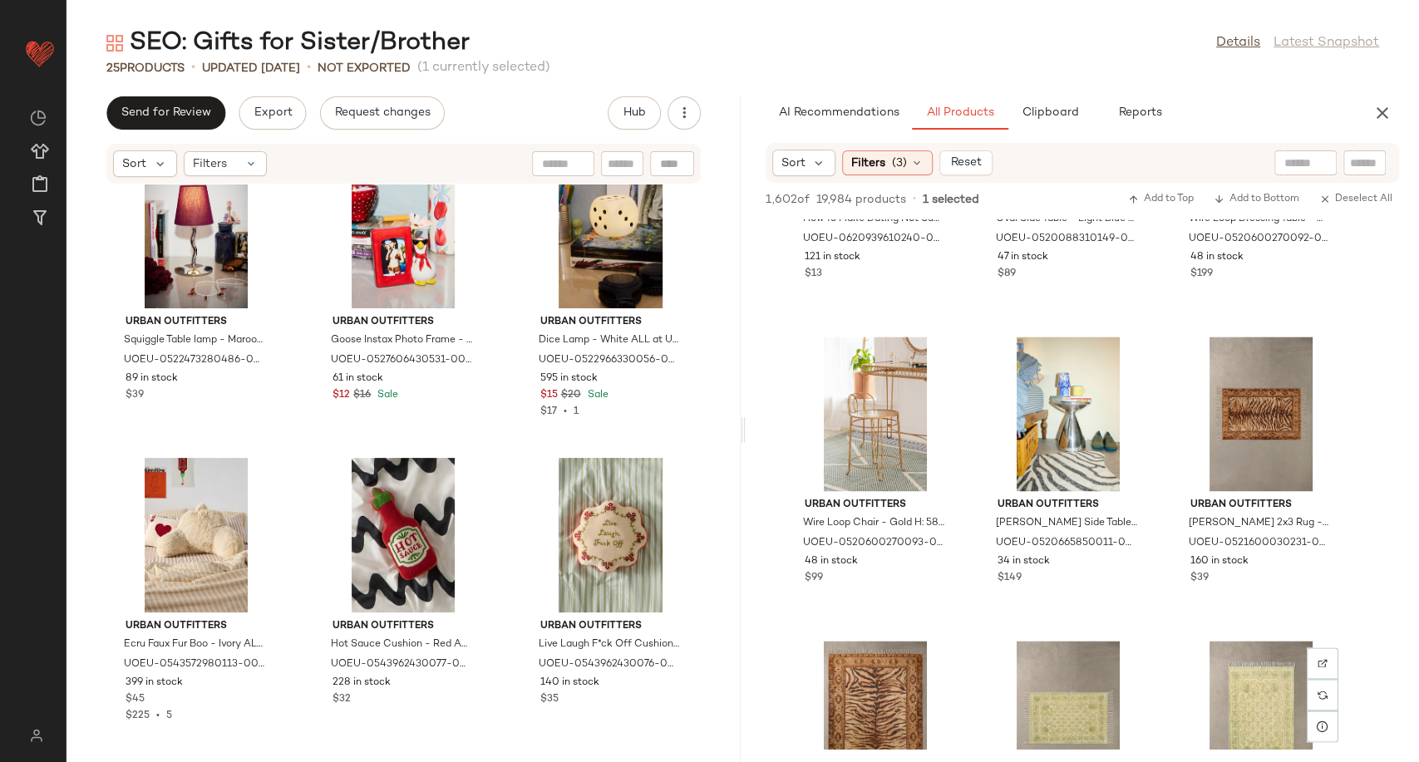
scroll to position [43807, 0]
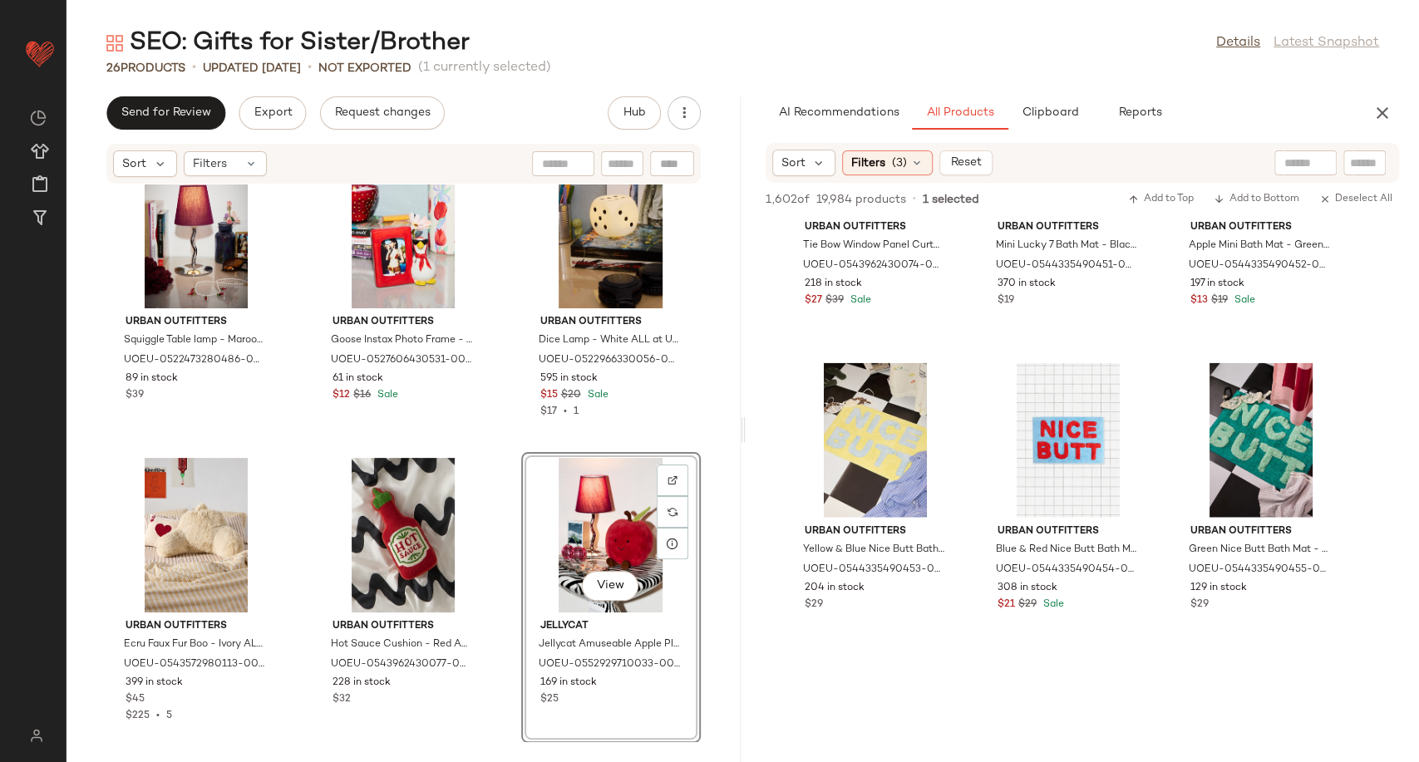
scroll to position [53586, 0]
